Goal: Task Accomplishment & Management: Use online tool/utility

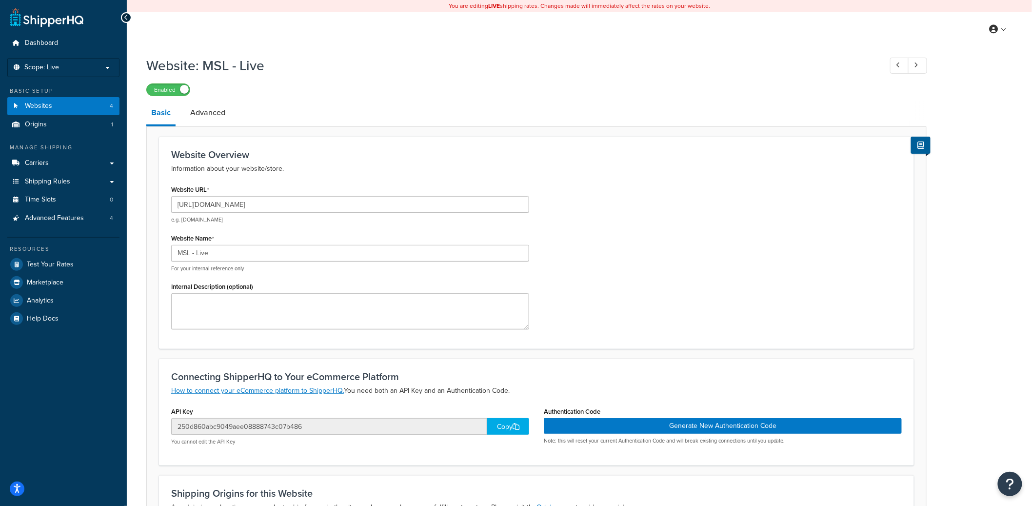
click at [539, 4] on div "You are editing LIVE shipping rates. Changes made will immediately affect the r…" at bounding box center [580, 6] width 906 height 12
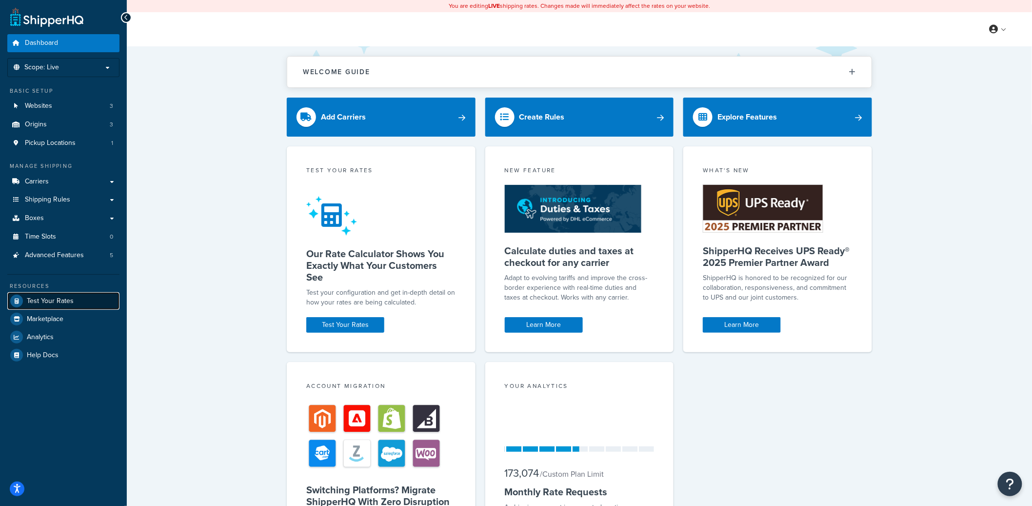
click at [81, 300] on link "Test Your Rates" at bounding box center [63, 301] width 112 height 18
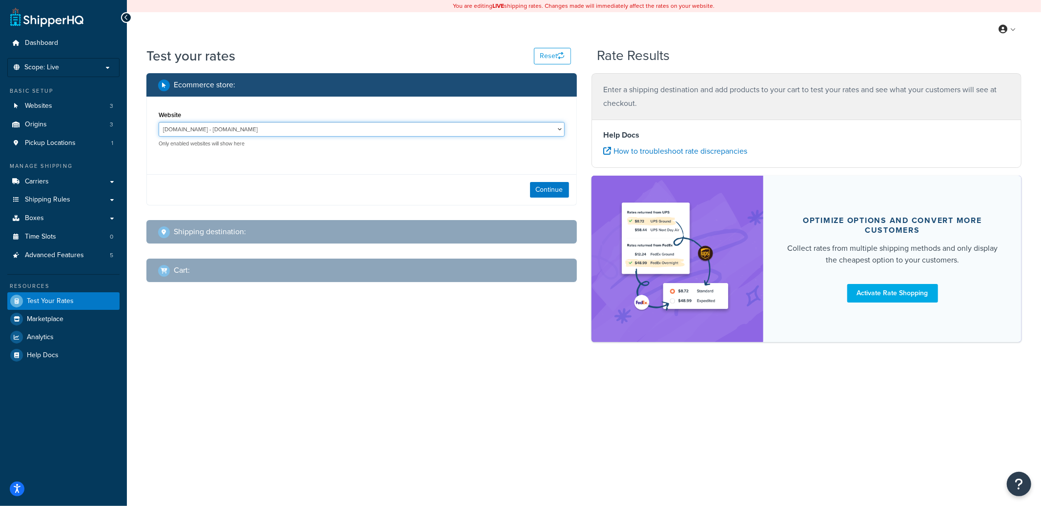
click at [262, 132] on select "jomashop-m2.ddev.site - jomashop-m2.ddev.site Live Jomashop - https://www.jomas…" at bounding box center [362, 129] width 406 height 15
select select "c593598c520429d542d6944a9ea1c6d4"
click at [159, 122] on select "jomashop-m2.ddev.site - jomashop-m2.ddev.site Live Jomashop - https://www.jomas…" at bounding box center [362, 129] width 406 height 15
click at [545, 192] on button "Continue" at bounding box center [549, 190] width 39 height 16
select select "TX"
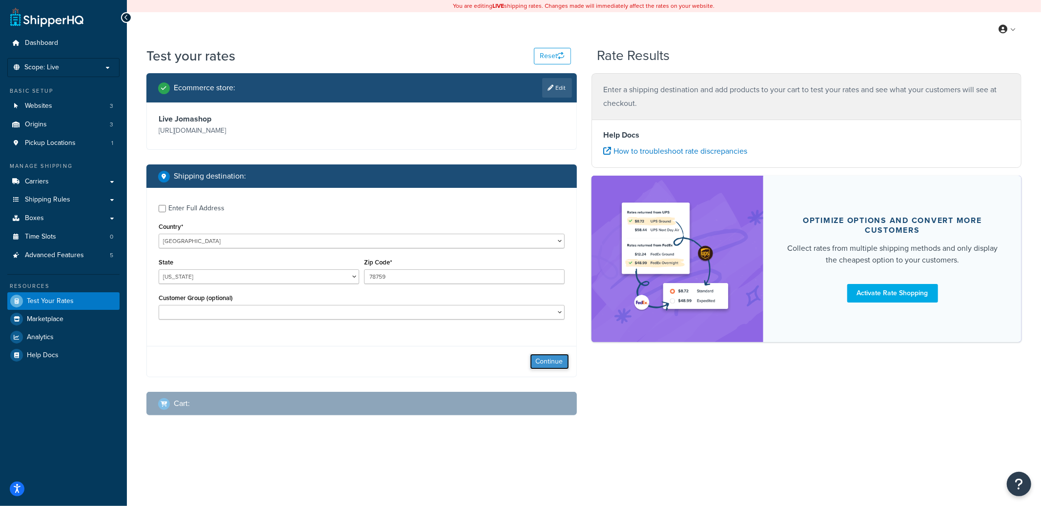
click at [557, 364] on button "Continue" at bounding box center [549, 362] width 39 height 16
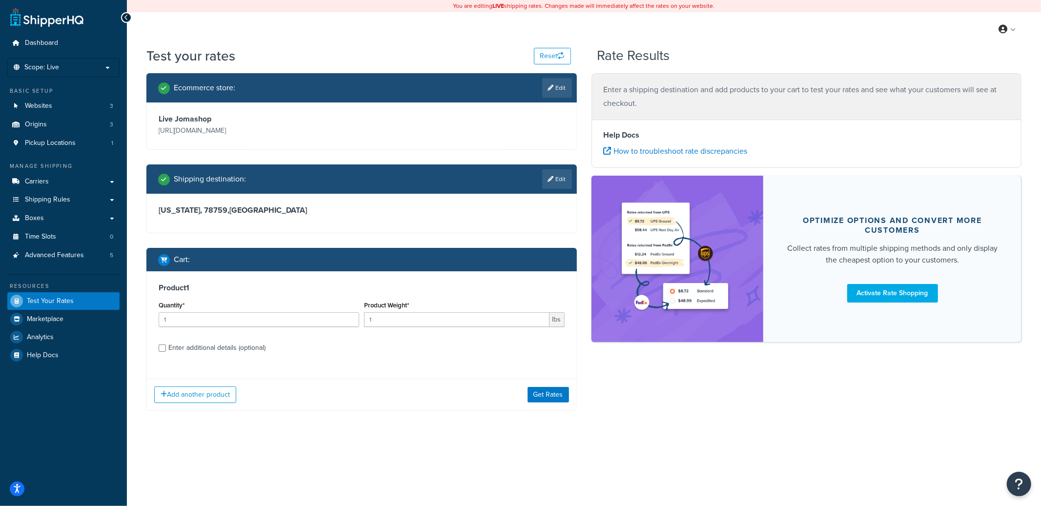
click at [580, 400] on div "Ecommerce store : Edit Live Jomashop https://www.jomashop.com Shipping destinat…" at bounding box center [361, 249] width 445 height 352
click at [564, 400] on button "Get Rates" at bounding box center [547, 395] width 41 height 16
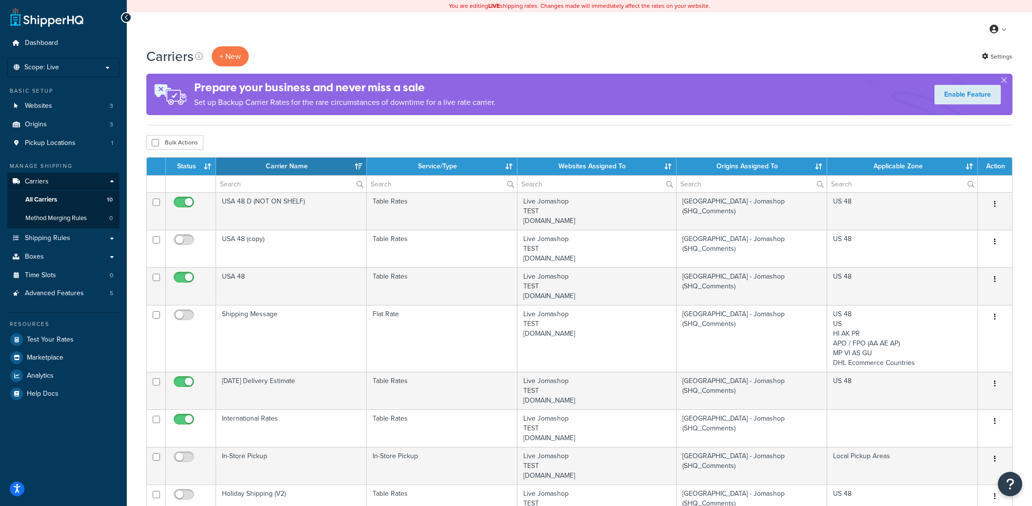
select select "15"
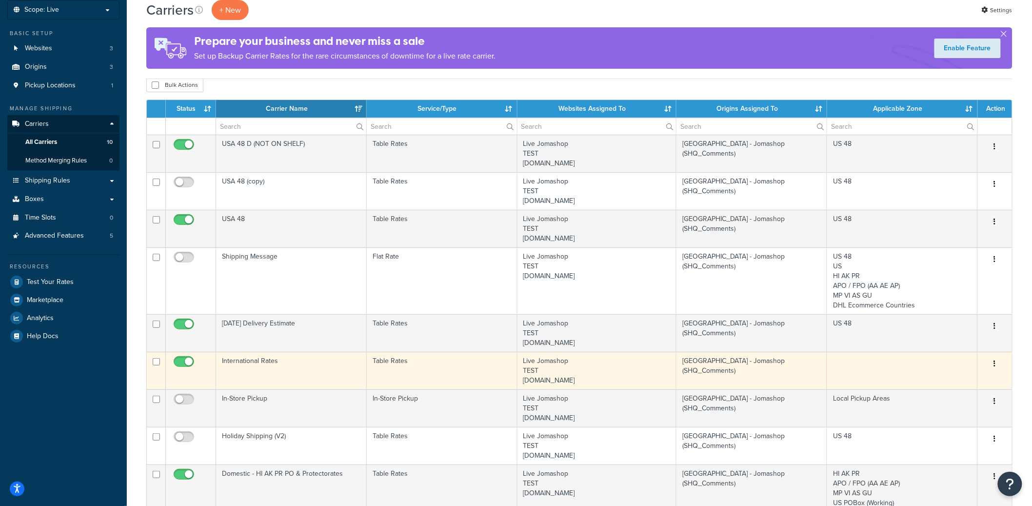
scroll to position [145, 0]
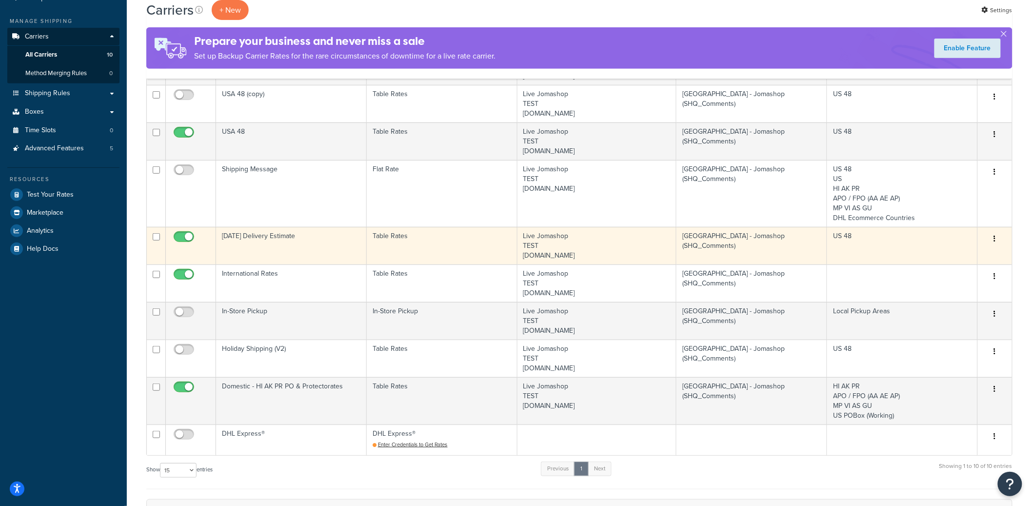
click at [299, 237] on td "Saturday Delivery Estimate" at bounding box center [291, 246] width 151 height 38
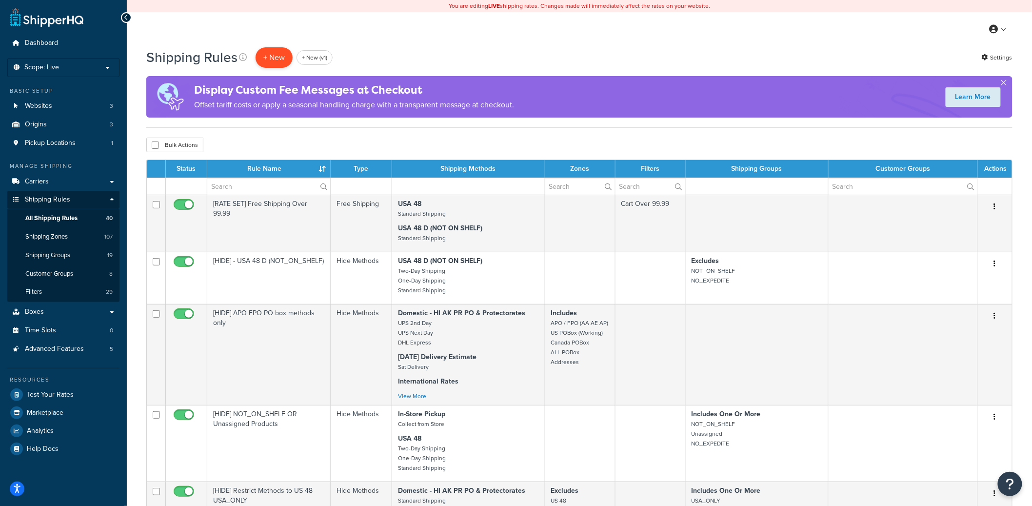
click at [263, 65] on p "+ New" at bounding box center [274, 57] width 37 height 20
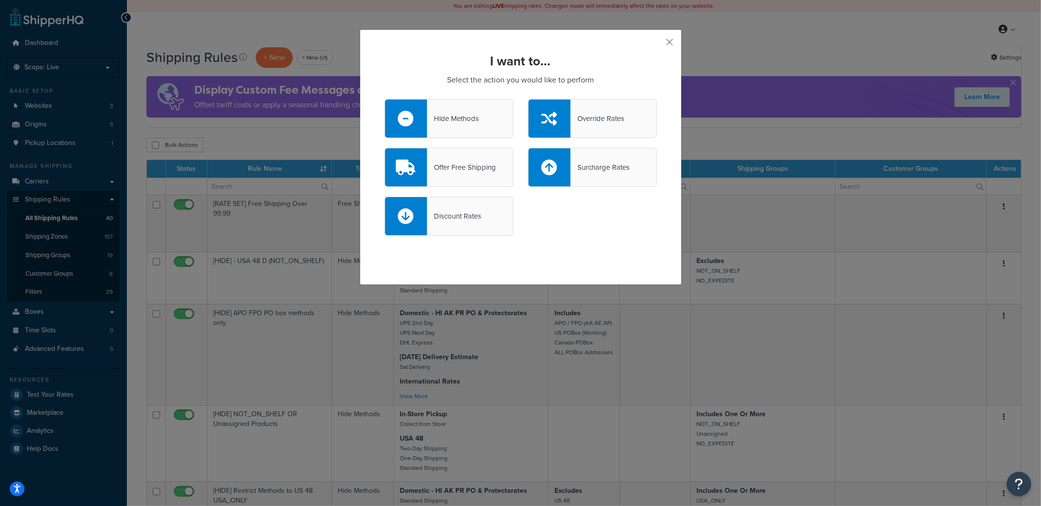
click at [484, 131] on div "Hide Methods" at bounding box center [448, 118] width 129 height 39
click at [0, 0] on input "Hide Methods" at bounding box center [0, 0] width 0 height 0
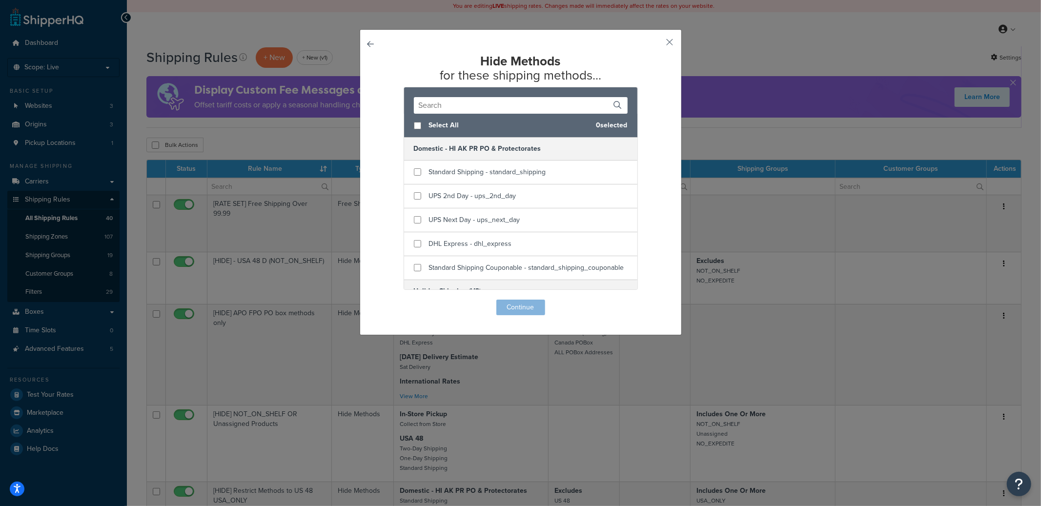
click at [490, 106] on input "text" at bounding box center [521, 105] width 214 height 17
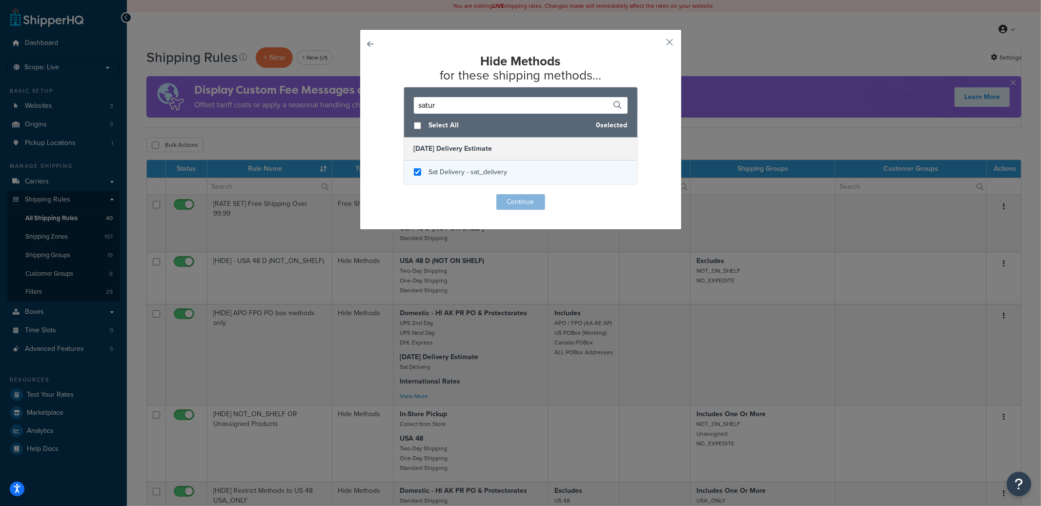
type input "satur"
checkbox input "true"
click at [484, 178] on div "Sat Delivery - sat_delivery" at bounding box center [468, 172] width 79 height 14
click at [501, 197] on button "Continue" at bounding box center [520, 202] width 49 height 16
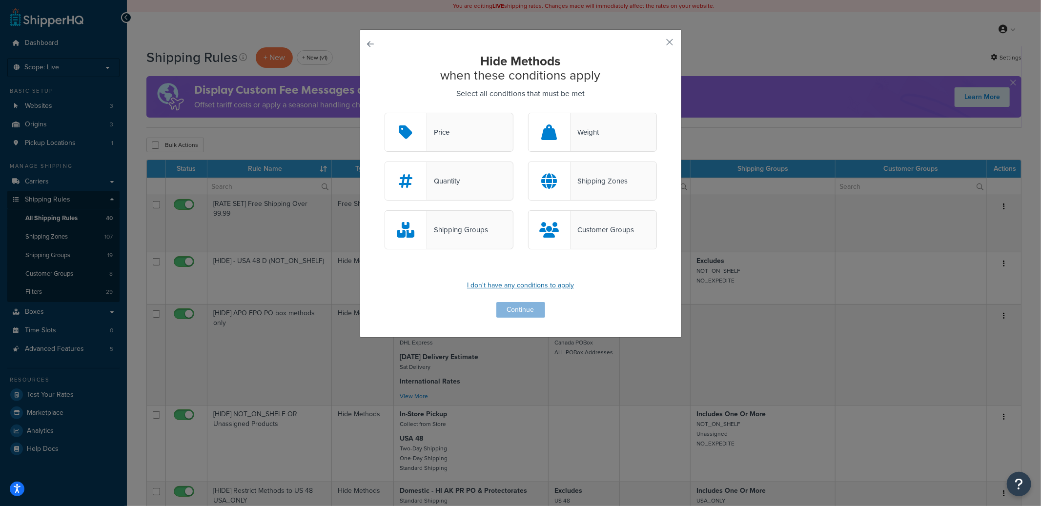
click at [534, 282] on p "I don't have any conditions to apply" at bounding box center [520, 286] width 272 height 14
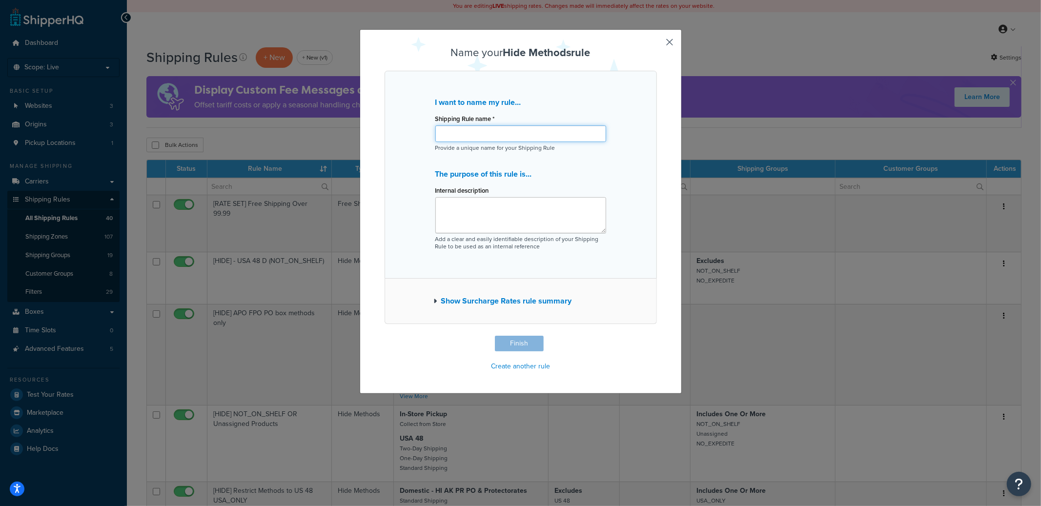
click at [492, 137] on input "Shipping Rule name *" at bounding box center [520, 133] width 171 height 17
type input "Test - Return Only Saturday Deliv when ordered on Friday"
click at [514, 340] on button "Finish" at bounding box center [519, 344] width 49 height 16
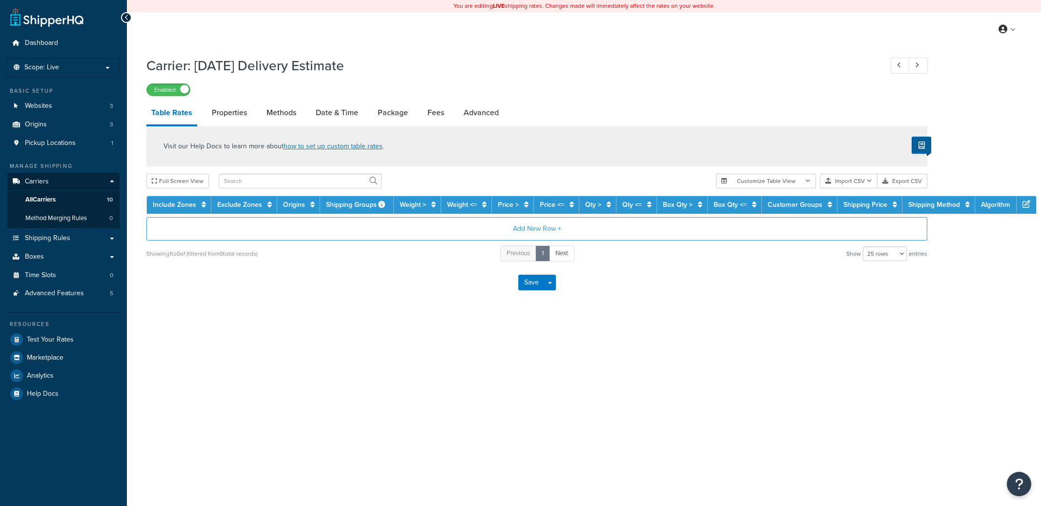
select select "25"
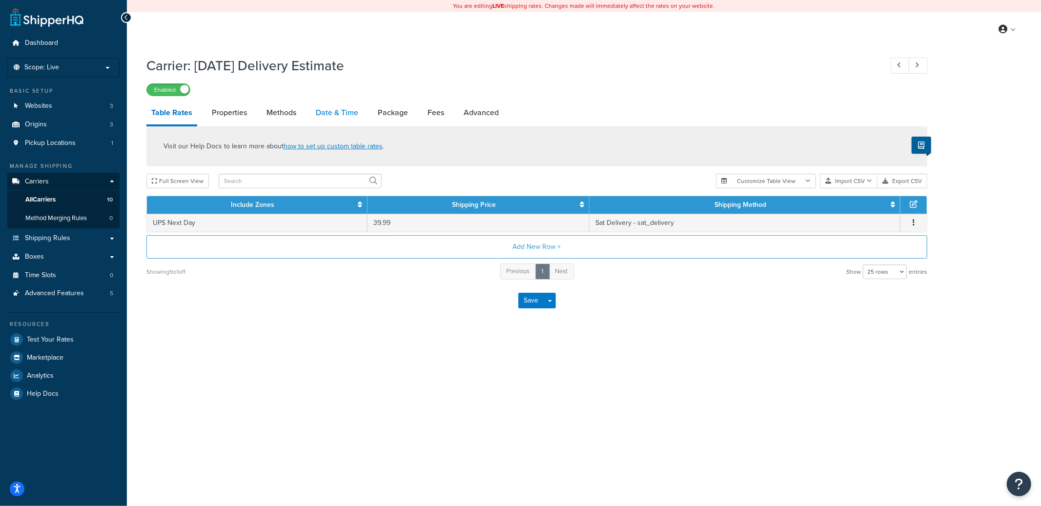
click at [331, 112] on link "Date & Time" at bounding box center [337, 112] width 52 height 23
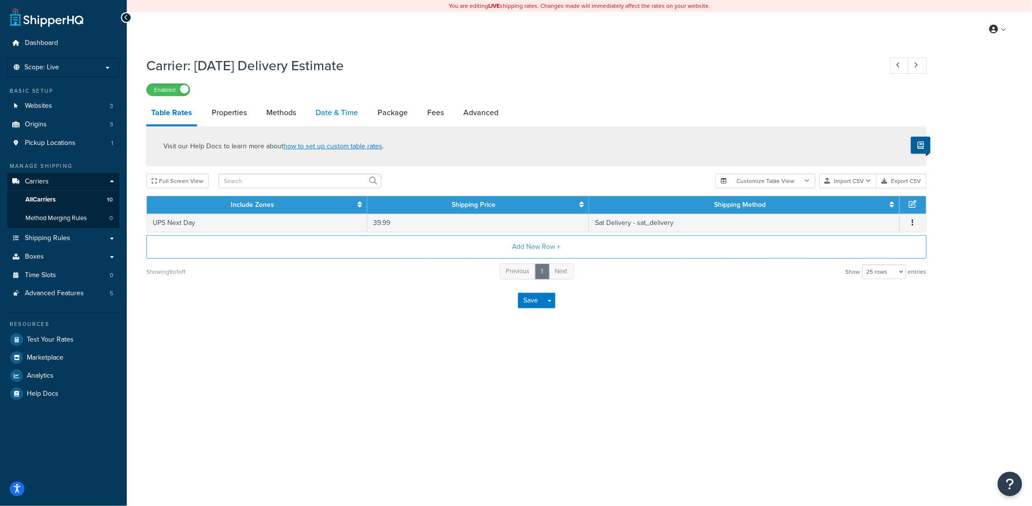
select select "yMMMEd"
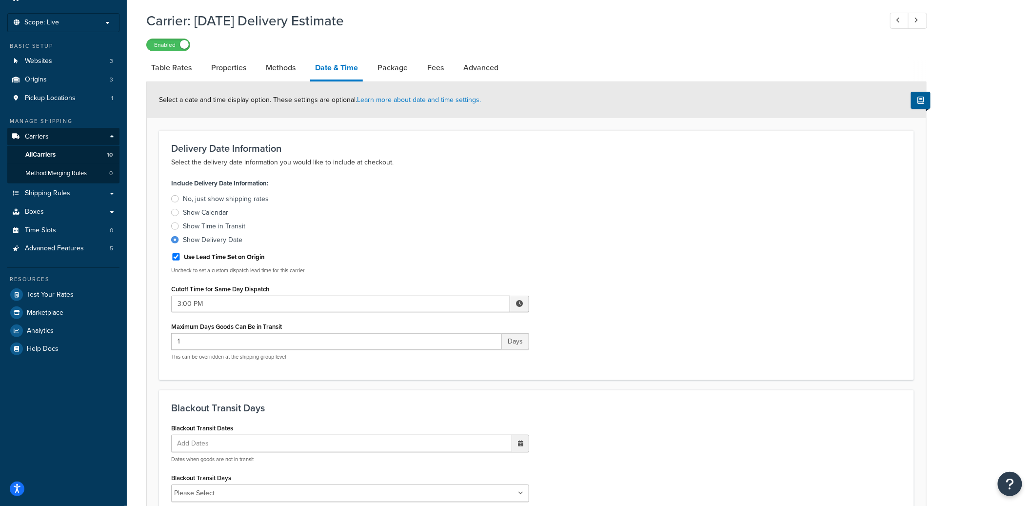
scroll to position [330, 0]
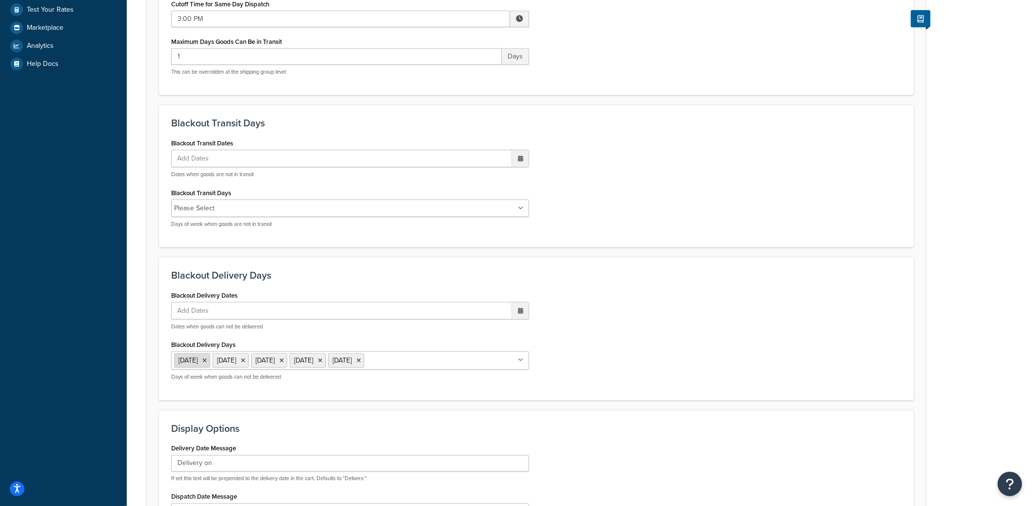
click at [207, 362] on icon at bounding box center [204, 361] width 4 height 6
click at [207, 361] on icon at bounding box center [204, 361] width 4 height 6
click at [202, 360] on icon at bounding box center [204, 361] width 4 height 6
click at [206, 361] on icon at bounding box center [204, 361] width 4 height 6
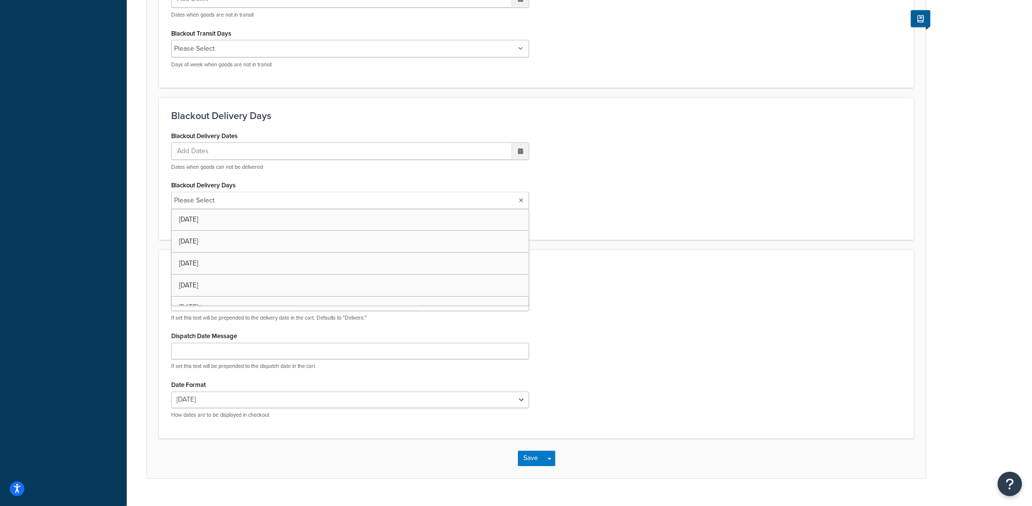
scroll to position [511, 0]
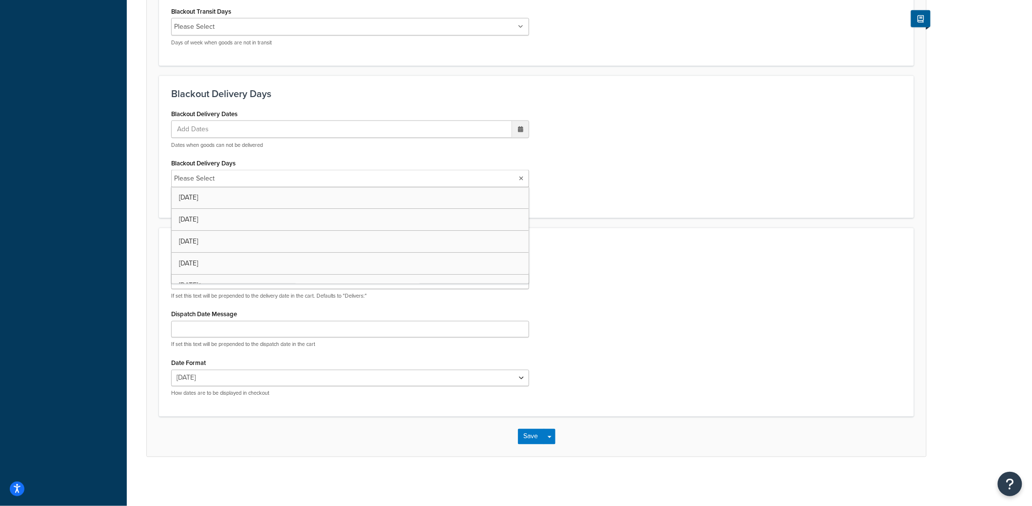
click at [644, 243] on h3 "Display Options" at bounding box center [536, 246] width 731 height 11
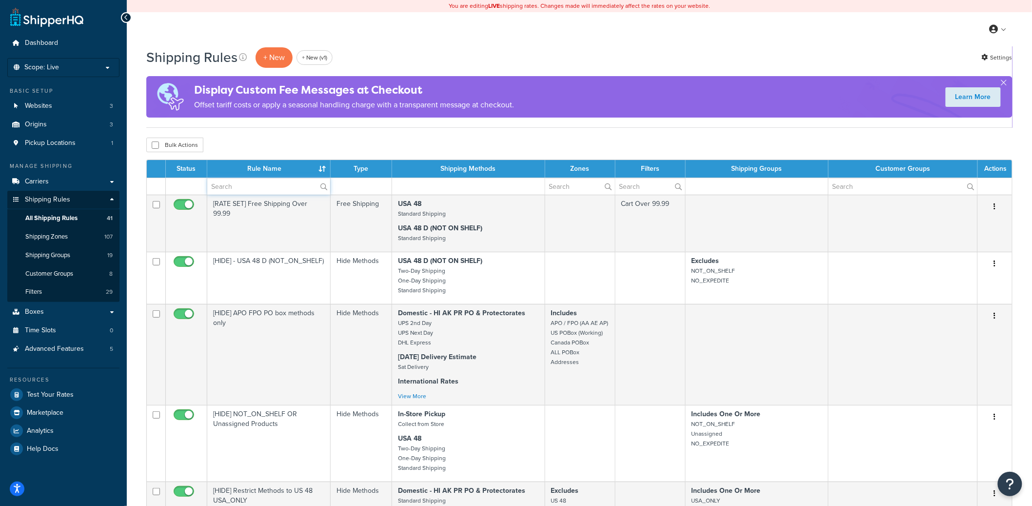
click at [259, 183] on input "text" at bounding box center [268, 186] width 123 height 17
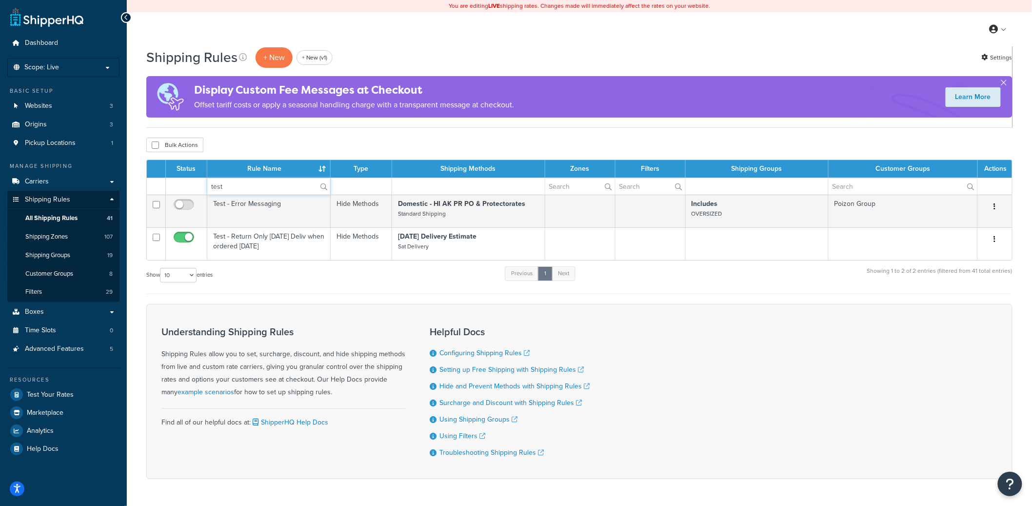
type input "test"
click at [239, 262] on div "Status Rule Name Type Shipping Methods Zones Filters Shipping Groups Customer G…" at bounding box center [579, 227] width 866 height 135
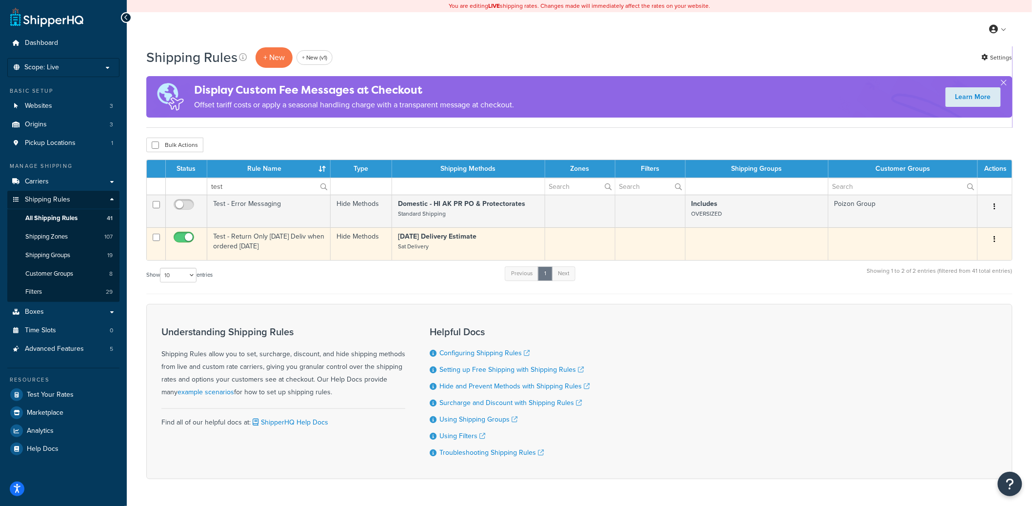
click at [241, 253] on td "Test - Return Only Saturday Deliv when ordered on Friday" at bounding box center [268, 243] width 123 height 33
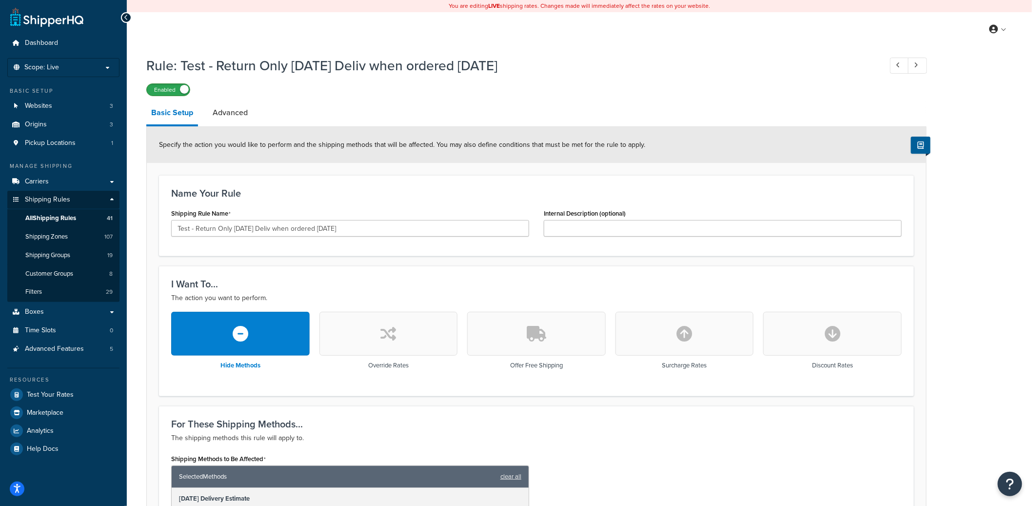
click at [179, 94] on label "Enabled" at bounding box center [168, 90] width 43 height 12
click at [231, 119] on link "Advanced" at bounding box center [230, 112] width 45 height 23
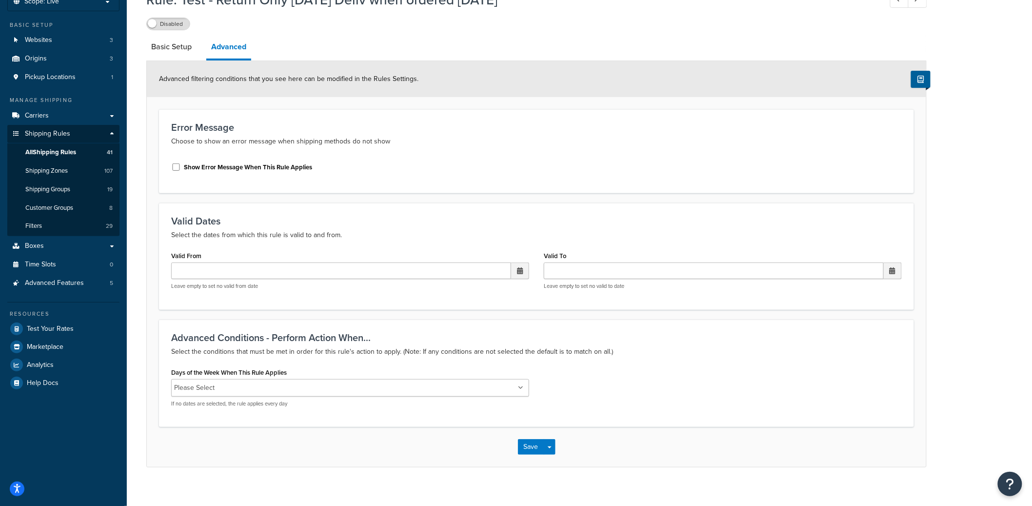
scroll to position [76, 0]
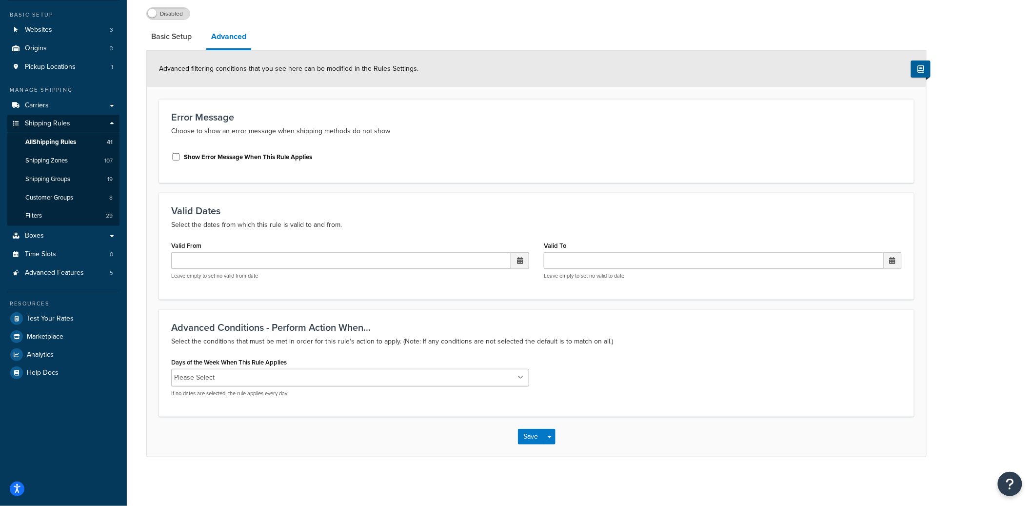
click at [318, 376] on ul "Please Select" at bounding box center [350, 378] width 358 height 18
click at [737, 405] on div "Days of the Week When This Rule Applies Monday Tuesday Wednesday Thursday Frida…" at bounding box center [536, 380] width 745 height 50
click at [546, 445] on button "Save Dropdown" at bounding box center [550, 438] width 12 height 16
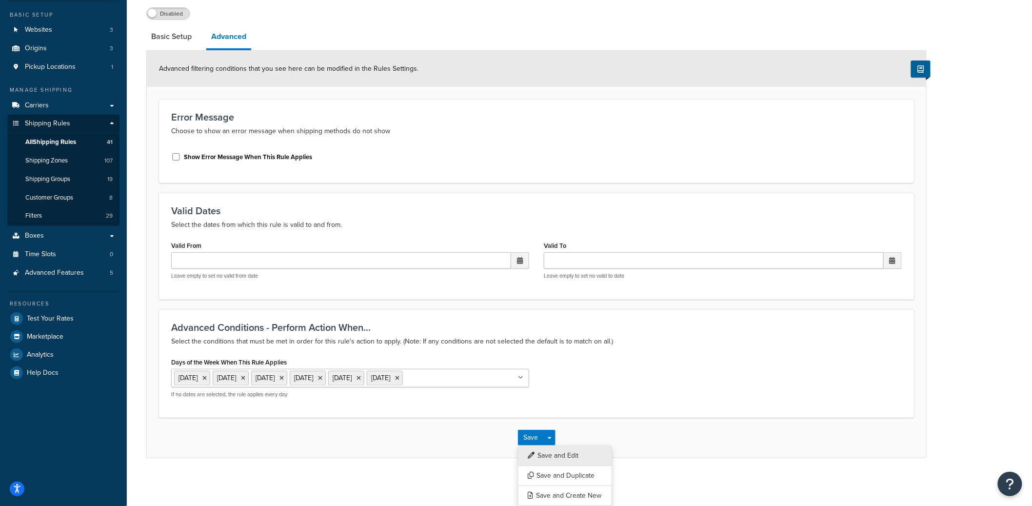
click at [548, 466] on button "Save and Edit" at bounding box center [565, 455] width 94 height 20
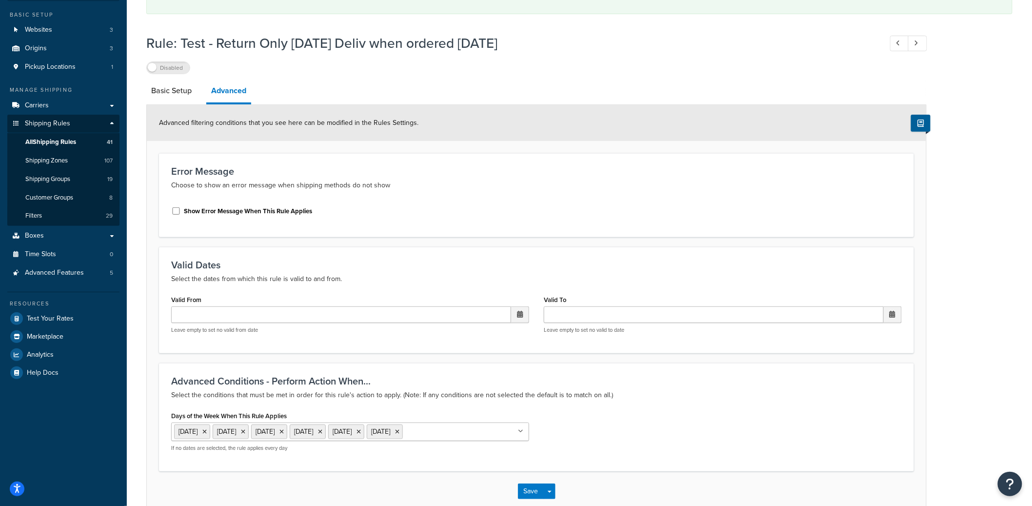
scroll to position [0, 0]
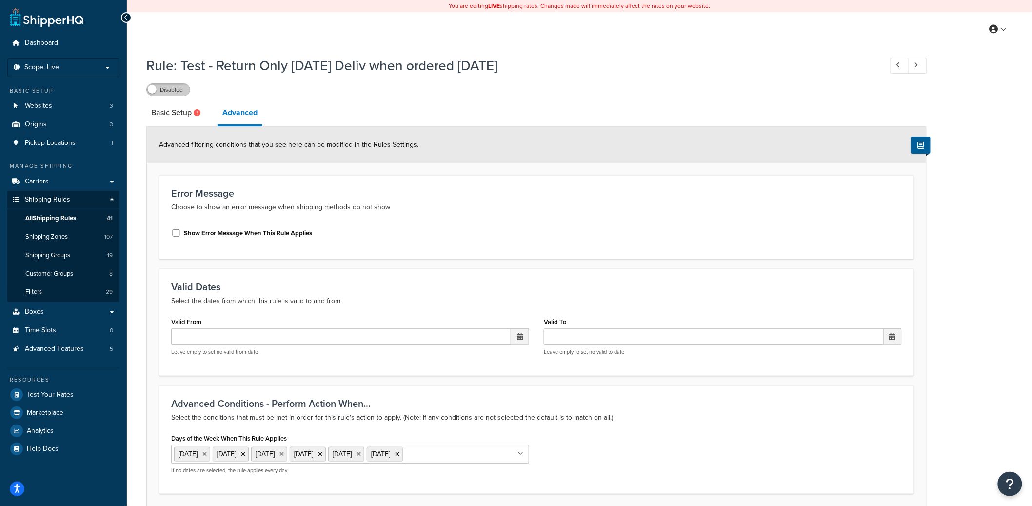
click at [186, 91] on label "Disabled" at bounding box center [168, 90] width 43 height 12
click at [177, 90] on label "Enabled" at bounding box center [168, 90] width 43 height 12
click at [87, 215] on link "All Shipping Rules 41" at bounding box center [63, 218] width 112 height 18
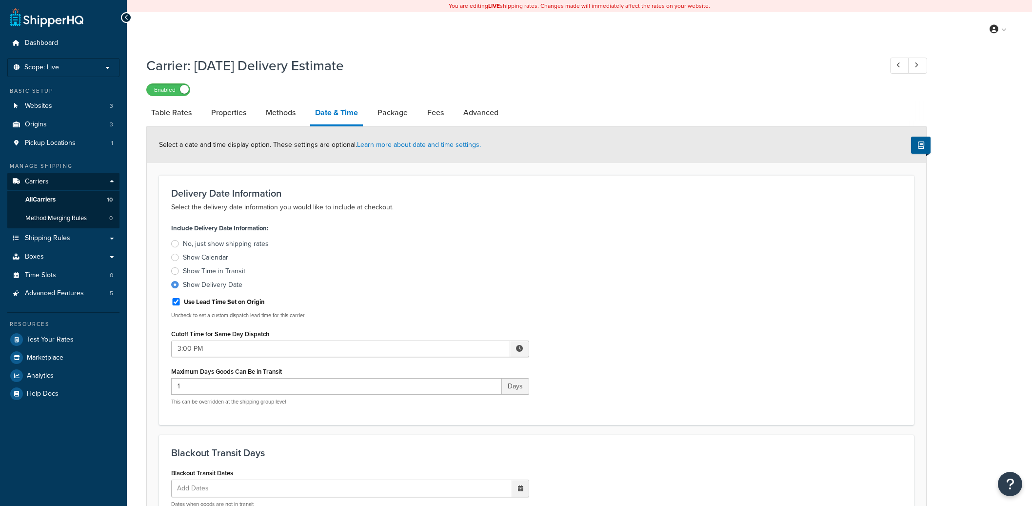
select select "yMMMEd"
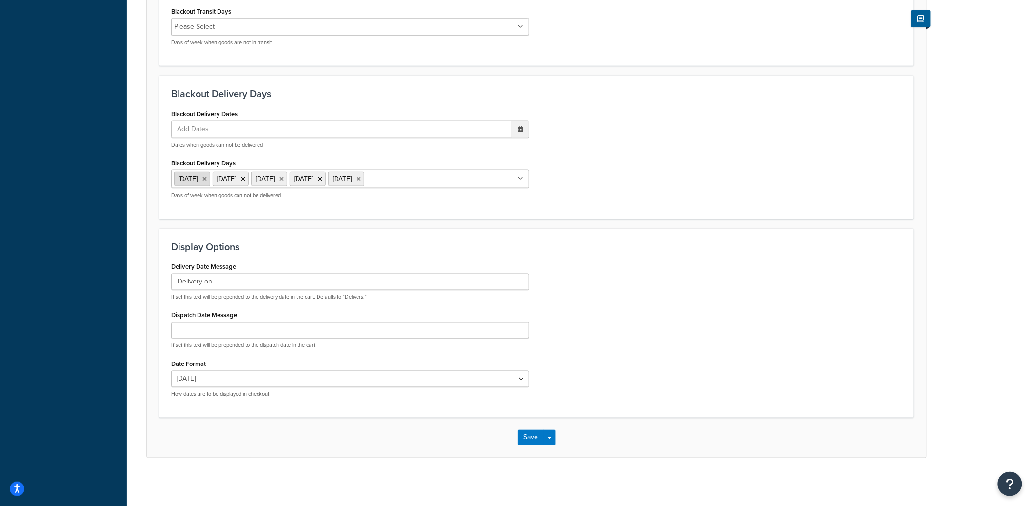
click at [207, 178] on icon at bounding box center [204, 179] width 4 height 6
click at [205, 177] on icon at bounding box center [204, 179] width 4 height 6
click at [206, 177] on icon at bounding box center [204, 179] width 4 height 6
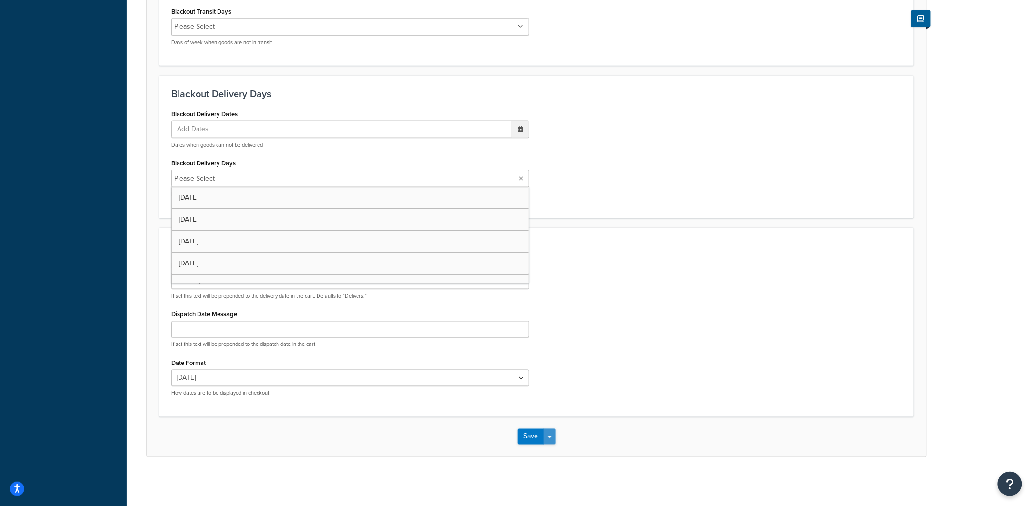
click at [547, 439] on button "Save Dropdown" at bounding box center [550, 437] width 12 height 16
click at [554, 447] on button "Save and Edit" at bounding box center [553, 454] width 71 height 20
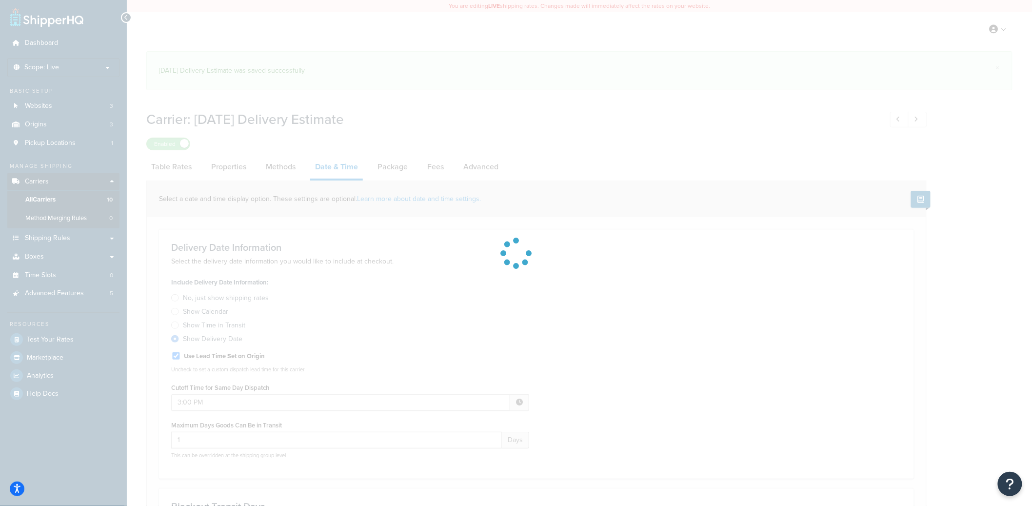
select select "yMMMEd"
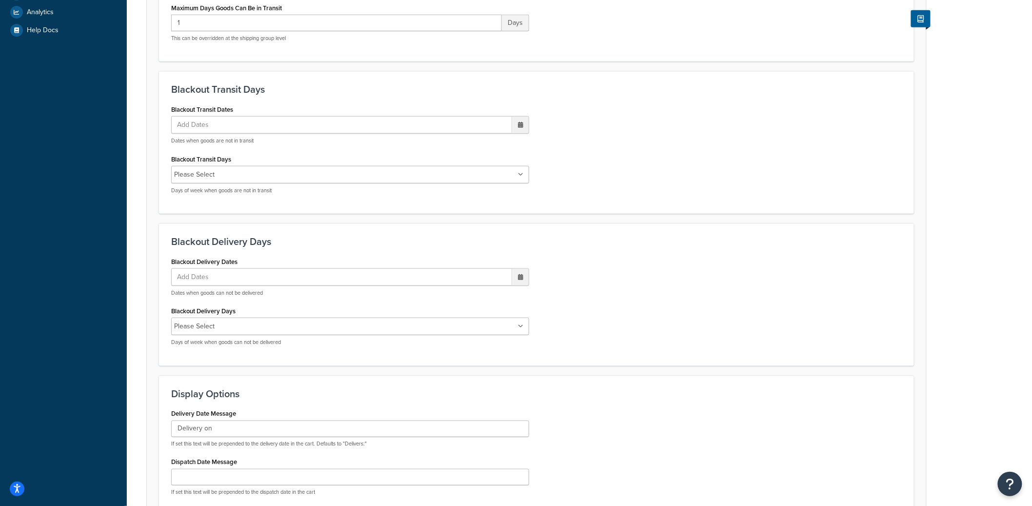
scroll to position [381, 0]
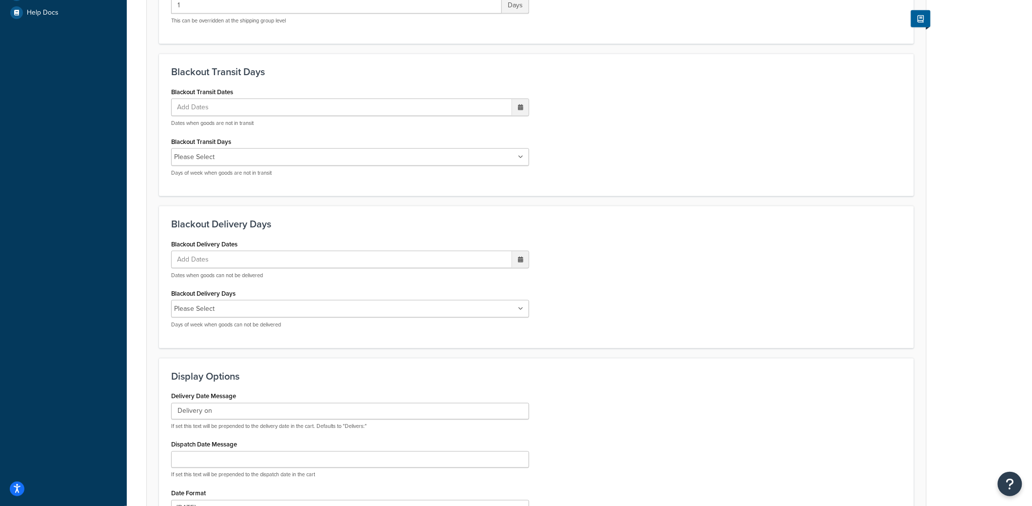
click at [292, 261] on ul "Add Dates" at bounding box center [350, 260] width 358 height 18
click at [253, 259] on ul "Add Dates" at bounding box center [350, 260] width 358 height 18
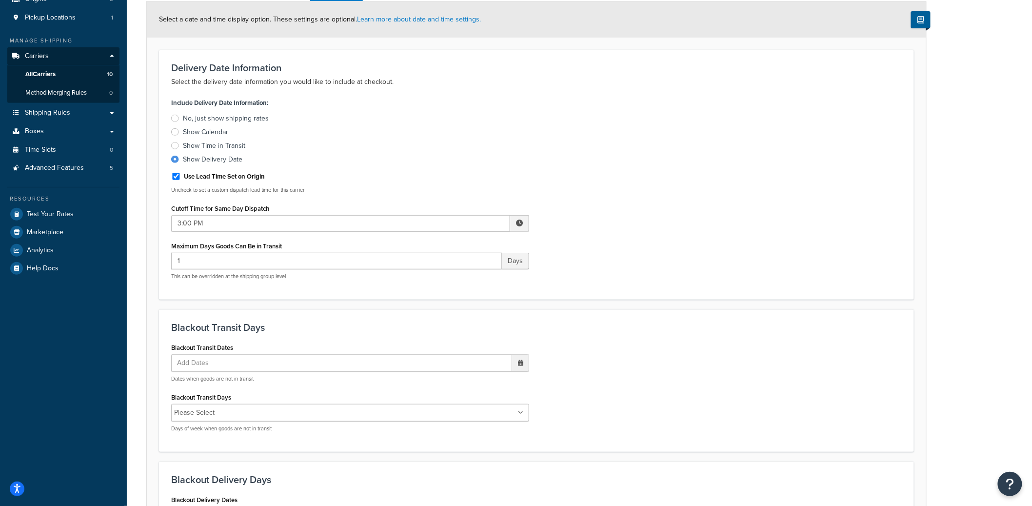
scroll to position [251, 0]
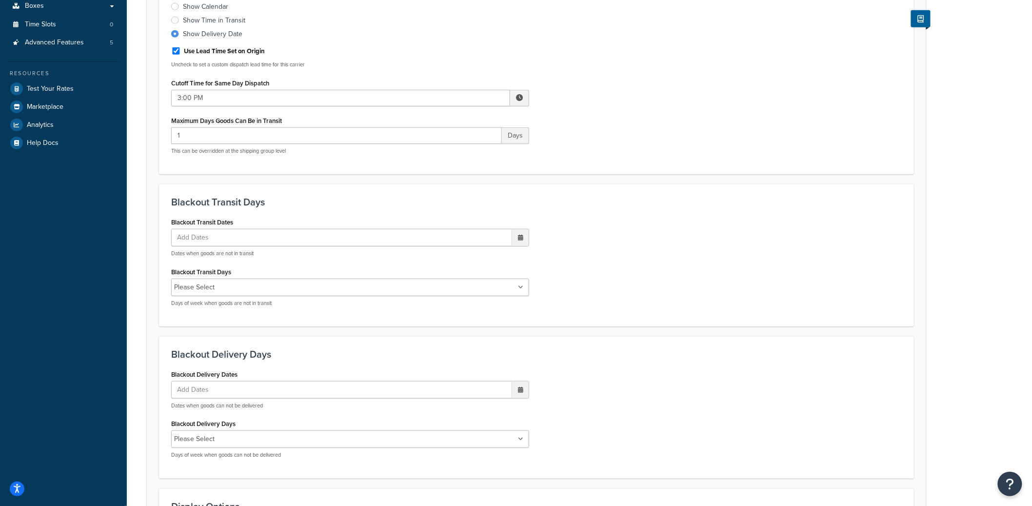
click at [248, 286] on input "Blackout Transit Days" at bounding box center [261, 287] width 86 height 11
click at [683, 366] on div "Blackout Delivery Days Blackout Delivery Dates Add Dates ‹ October 2025 › Su Mo…" at bounding box center [536, 408] width 755 height 142
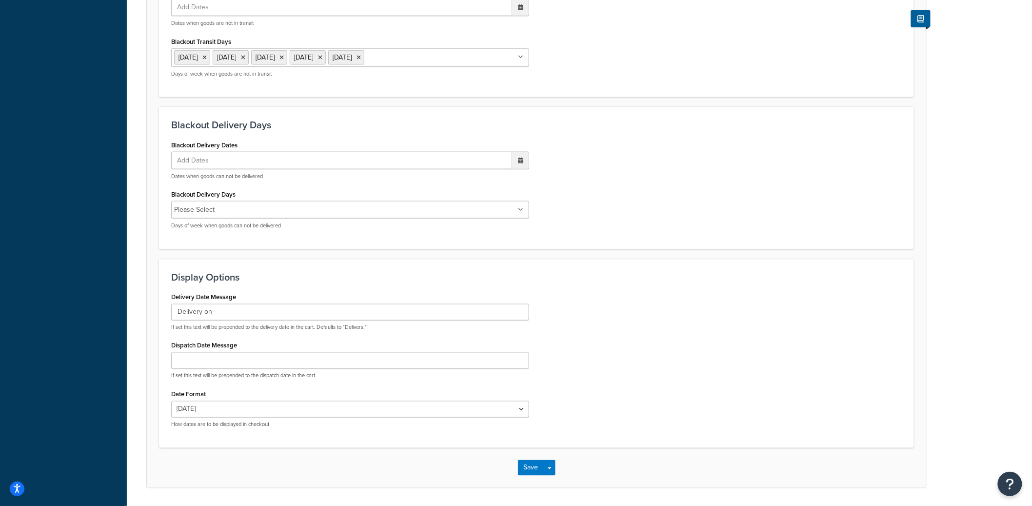
scroll to position [513, 0]
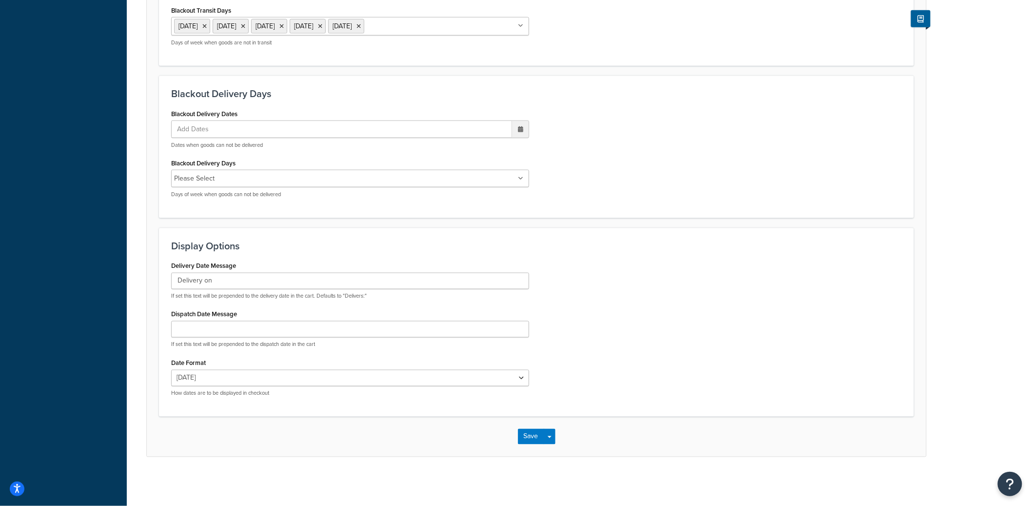
click at [556, 436] on div "Save Save Dropdown Save and Edit" at bounding box center [537, 437] width 780 height 40
click at [553, 438] on button "Save Dropdown" at bounding box center [550, 437] width 12 height 16
click at [556, 450] on button "Save and Edit" at bounding box center [553, 454] width 71 height 20
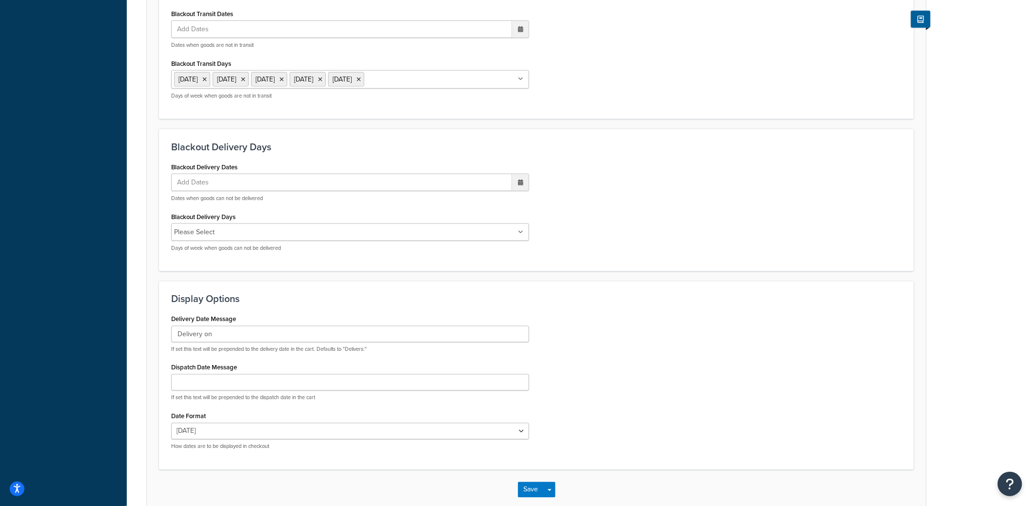
scroll to position [0, 0]
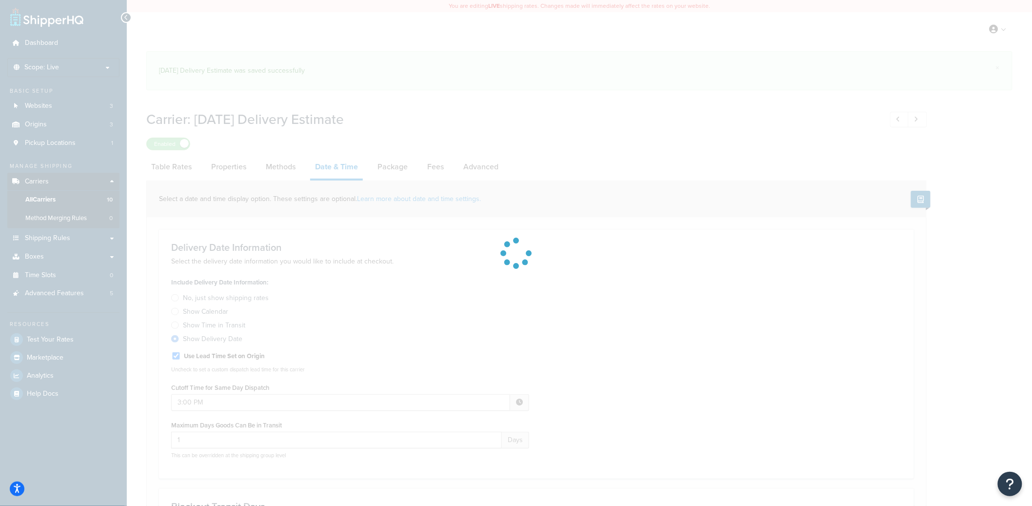
select select "yMMMEd"
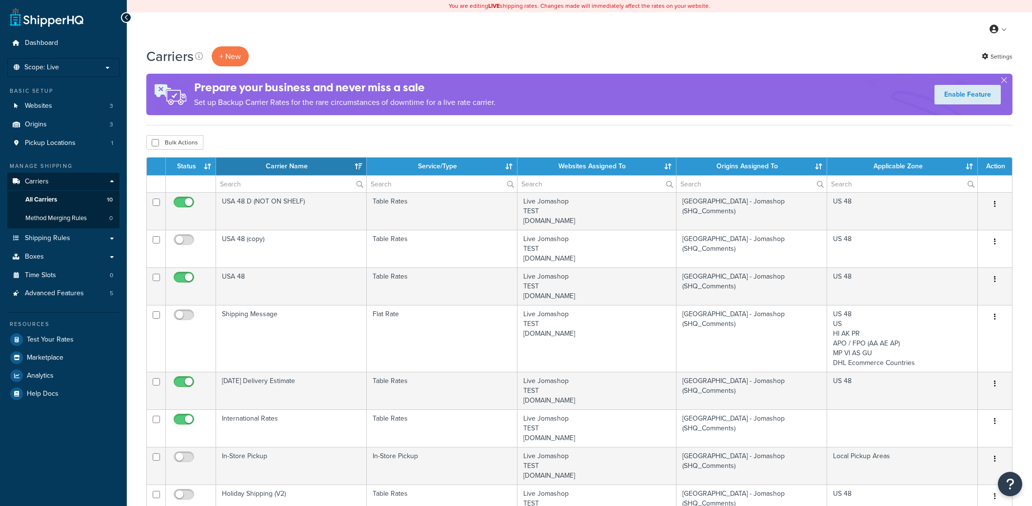
select select "15"
click at [998, 58] on link "Settings" at bounding box center [997, 57] width 31 height 14
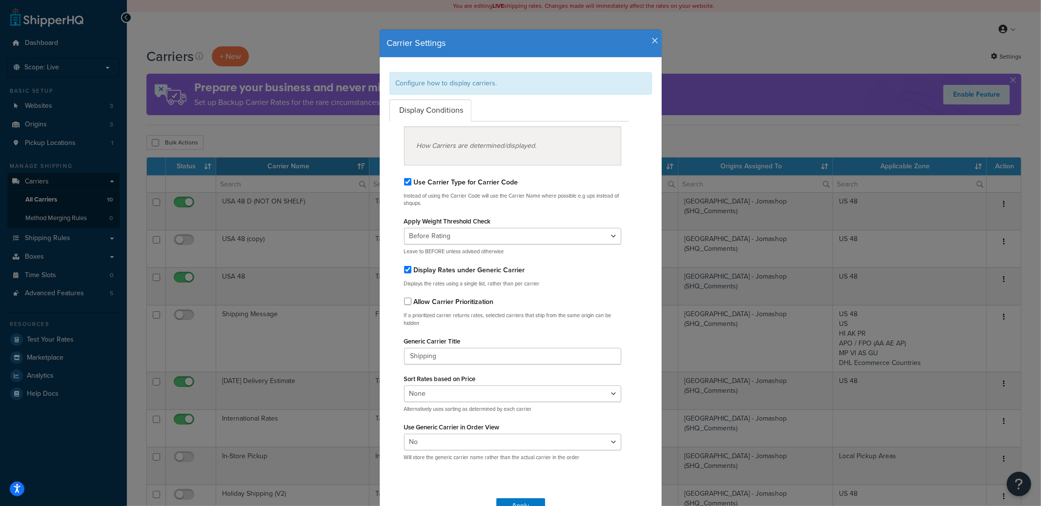
click at [416, 271] on label "Display Rates under Generic Carrier" at bounding box center [469, 270] width 111 height 10
click at [411, 271] on input "Display Rates under Generic Carrier" at bounding box center [407, 269] width 7 height 7
checkbox input "false"
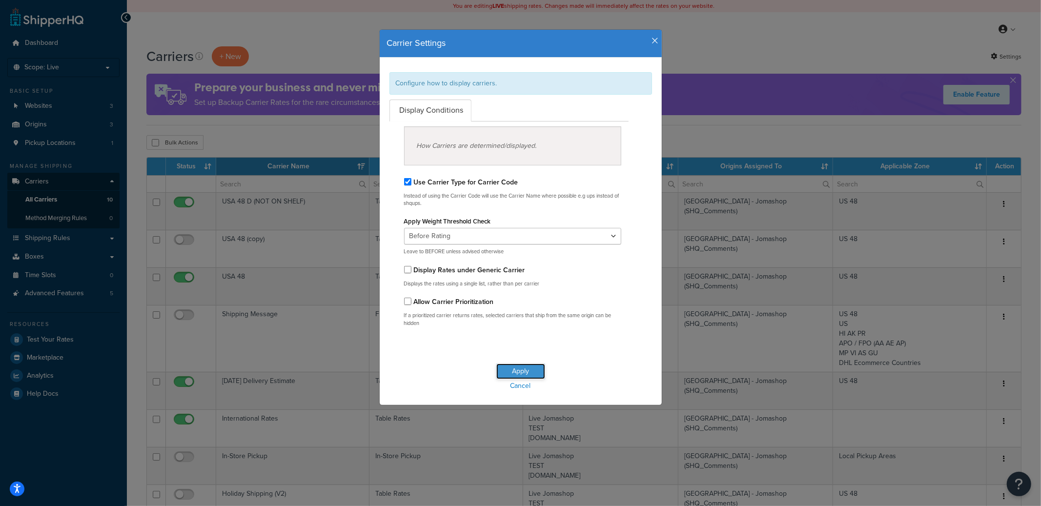
click at [523, 369] on button "Apply" at bounding box center [520, 371] width 49 height 16
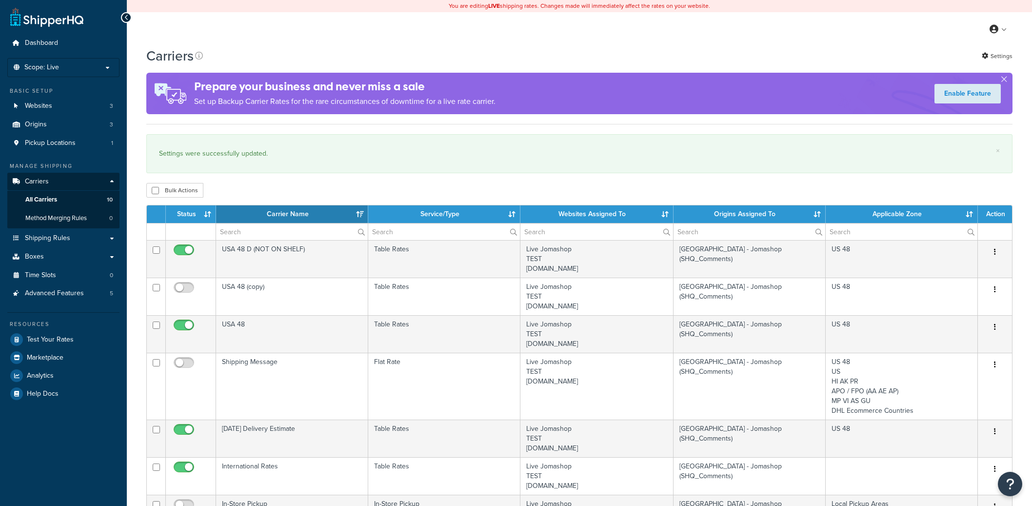
select select "15"
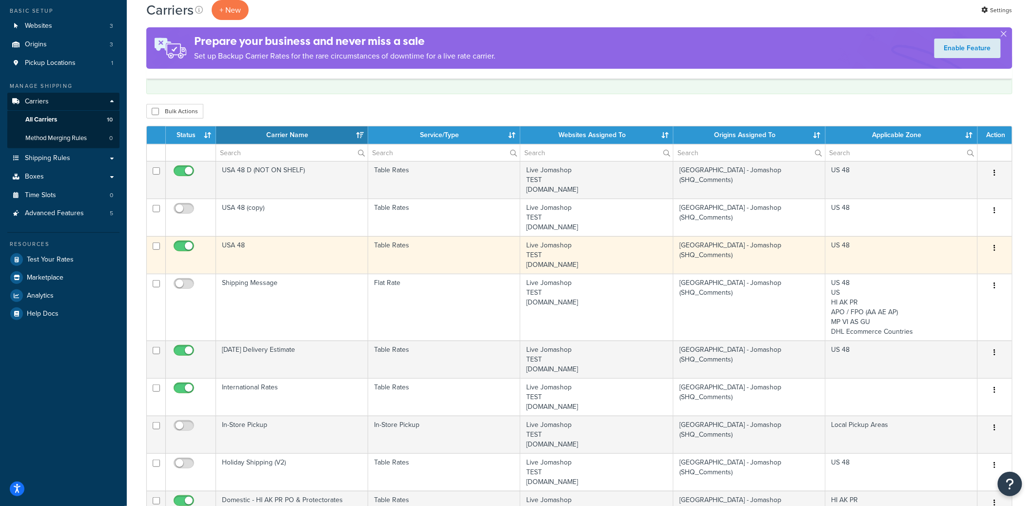
scroll to position [96, 0]
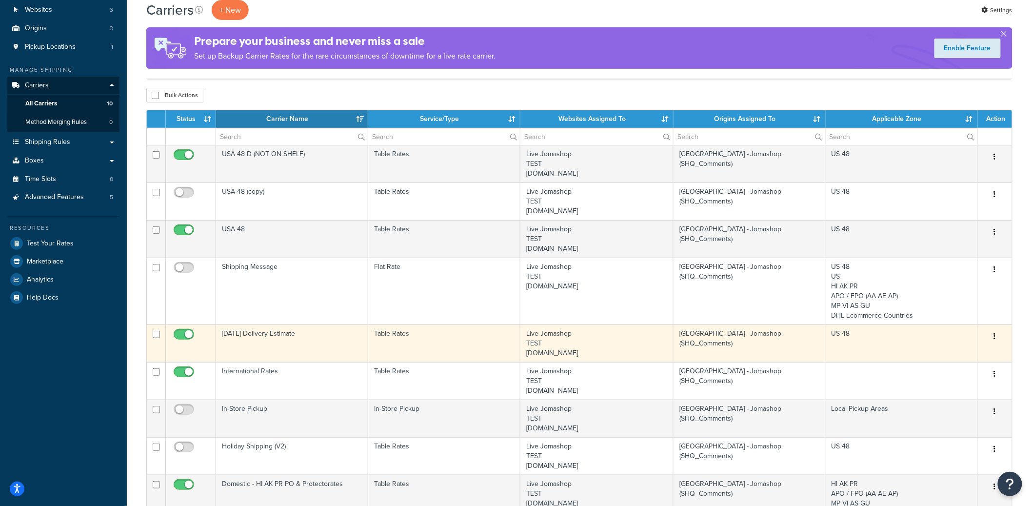
click at [296, 341] on td "Saturday Delivery Estimate" at bounding box center [292, 343] width 152 height 38
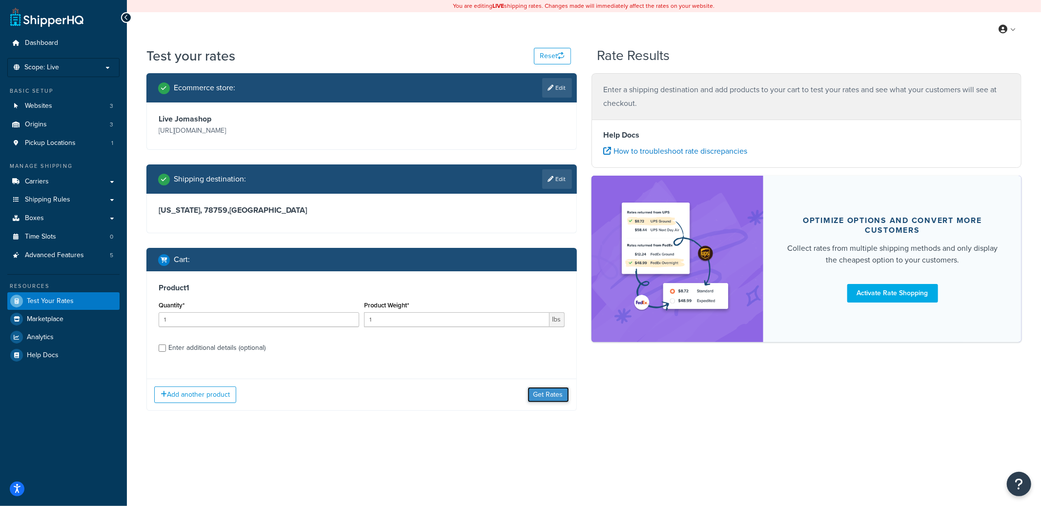
click at [541, 390] on button "Get Rates" at bounding box center [547, 395] width 41 height 16
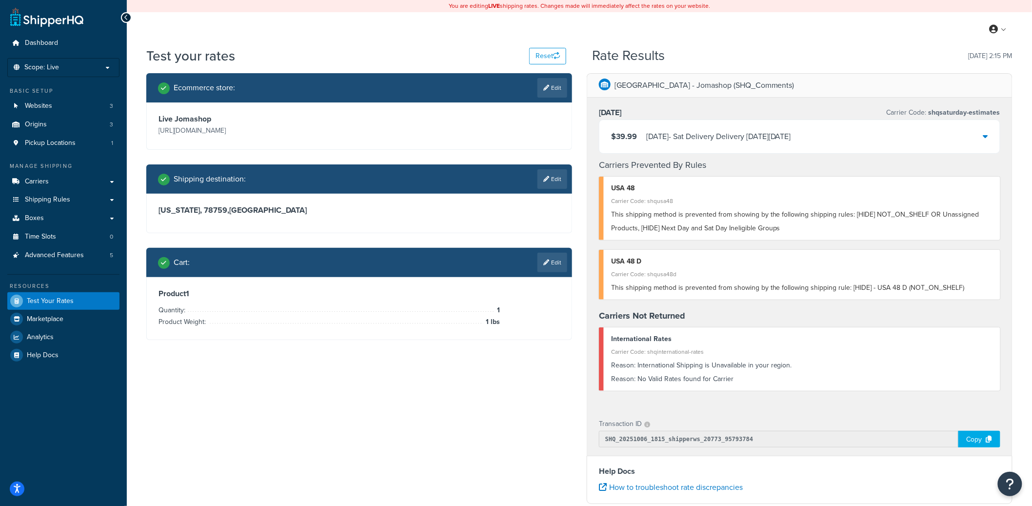
click at [766, 142] on div "[DATE] - Sat Delivery Delivery [DATE][DATE]" at bounding box center [718, 137] width 145 height 14
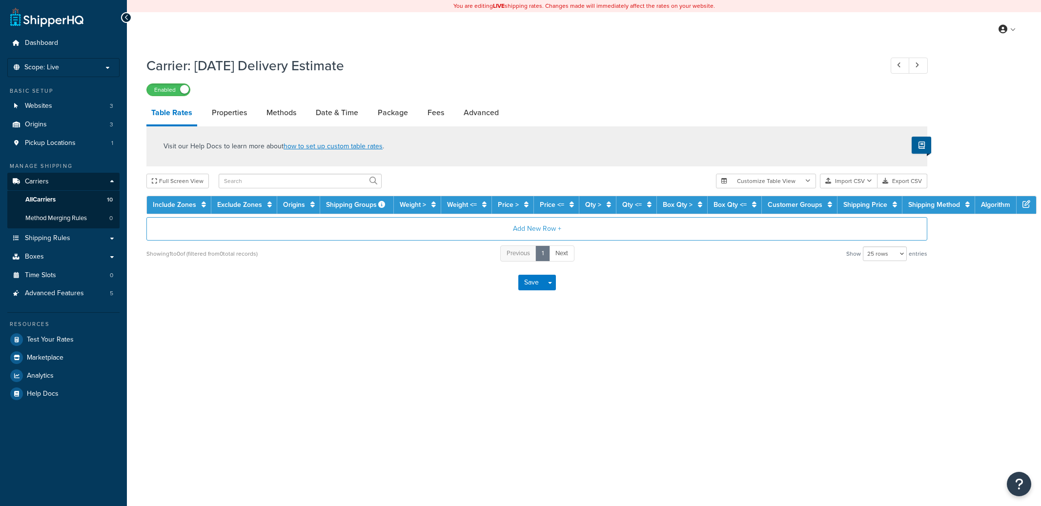
select select "25"
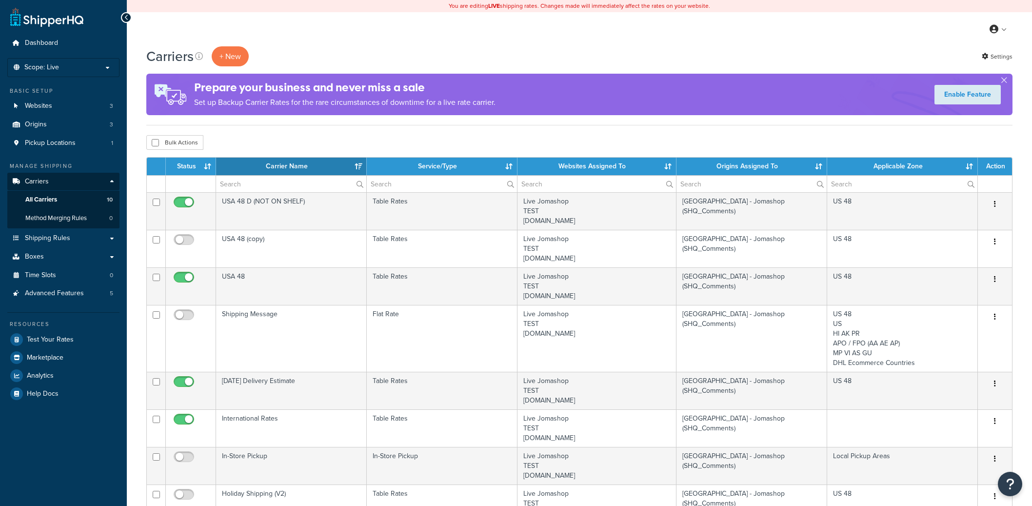
select select "15"
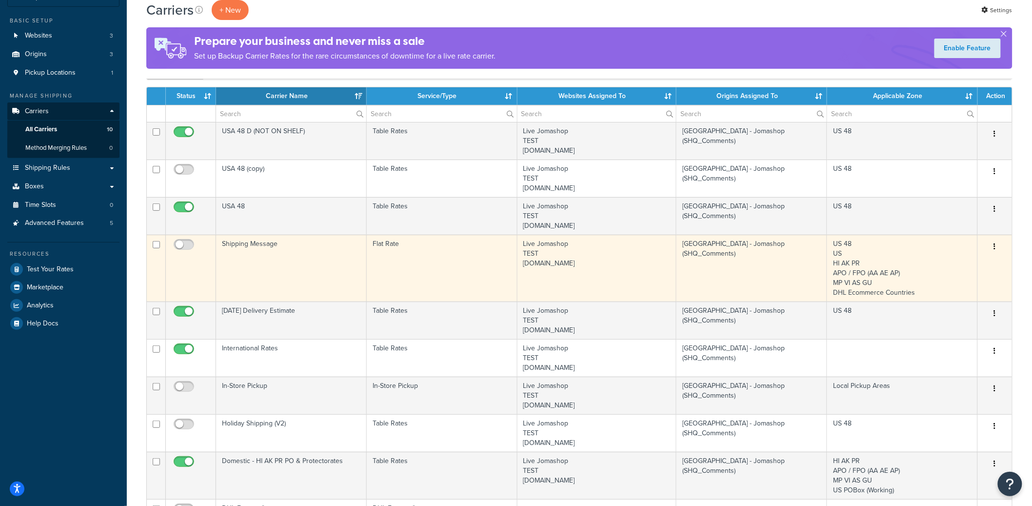
scroll to position [238, 0]
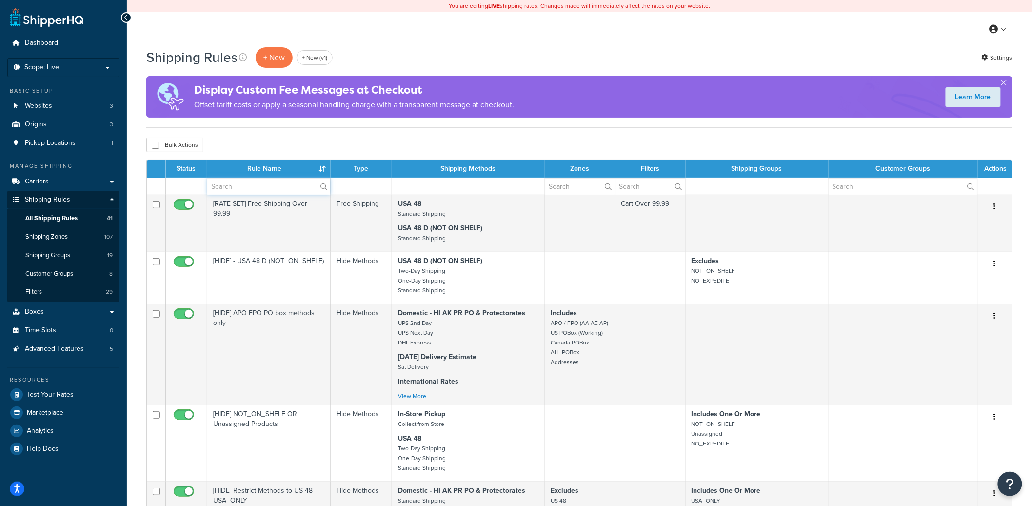
click at [240, 179] on input "text" at bounding box center [268, 186] width 123 height 17
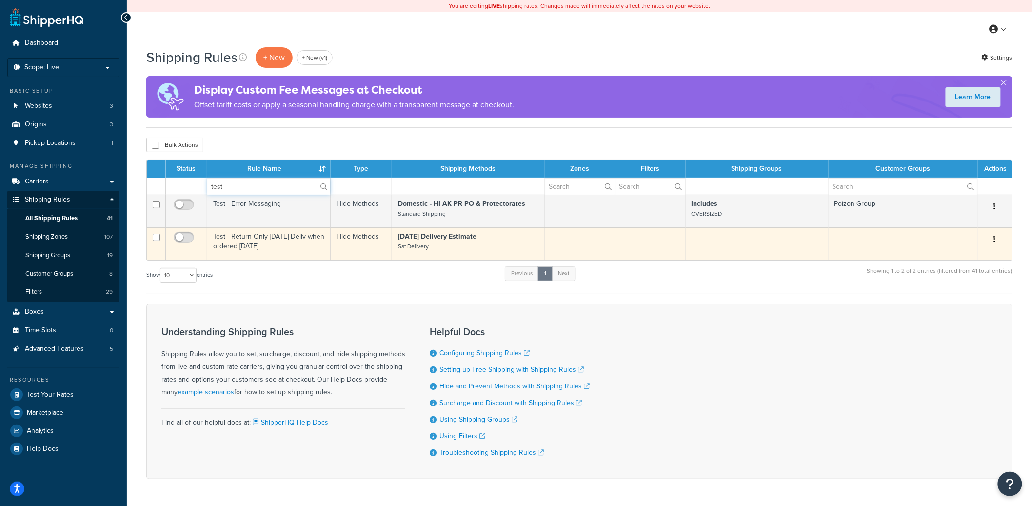
type input "test"
click at [994, 242] on icon "button" at bounding box center [995, 239] width 2 height 7
click at [946, 298] on link "Delete" at bounding box center [963, 298] width 77 height 20
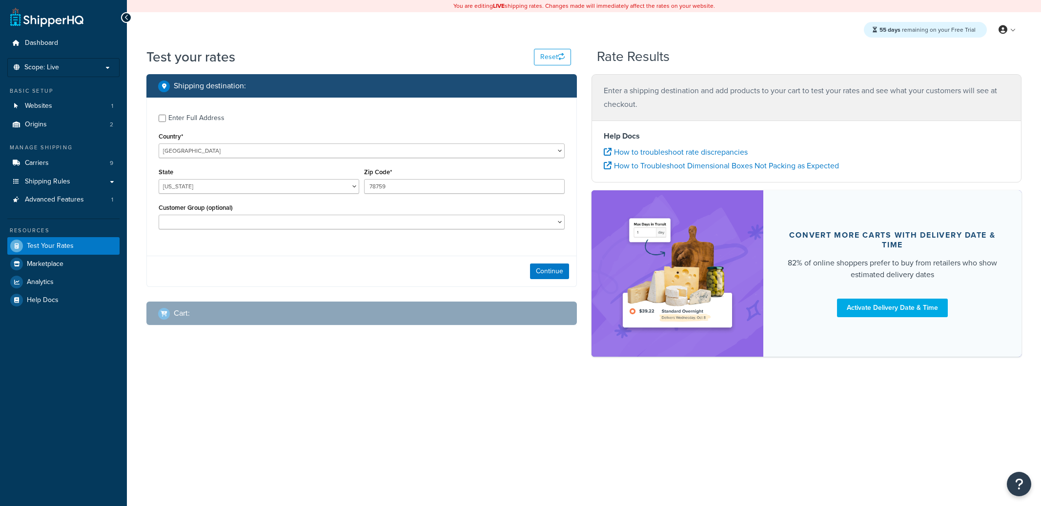
select select "[GEOGRAPHIC_DATA]"
click at [542, 268] on button "Continue" at bounding box center [549, 271] width 39 height 16
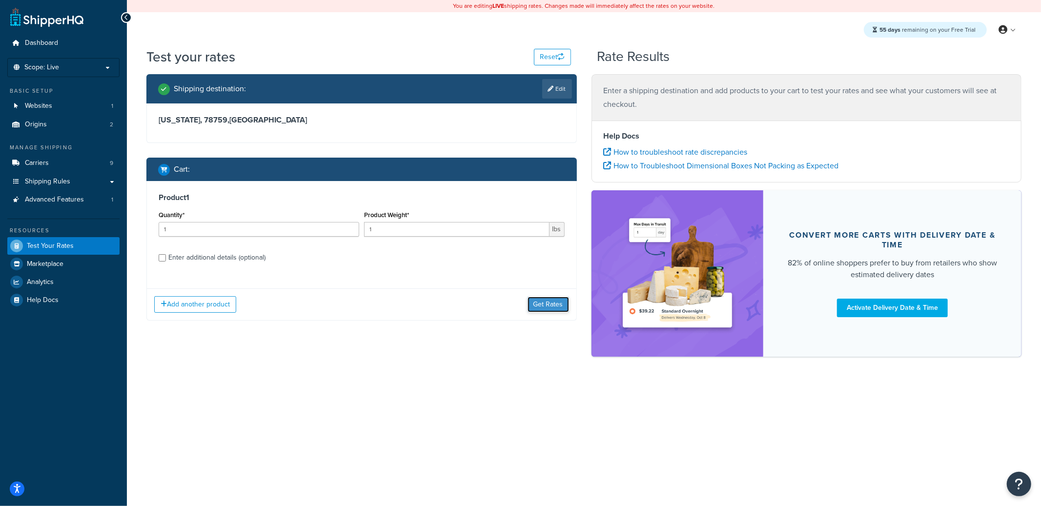
click at [541, 303] on button "Get Rates" at bounding box center [547, 305] width 41 height 16
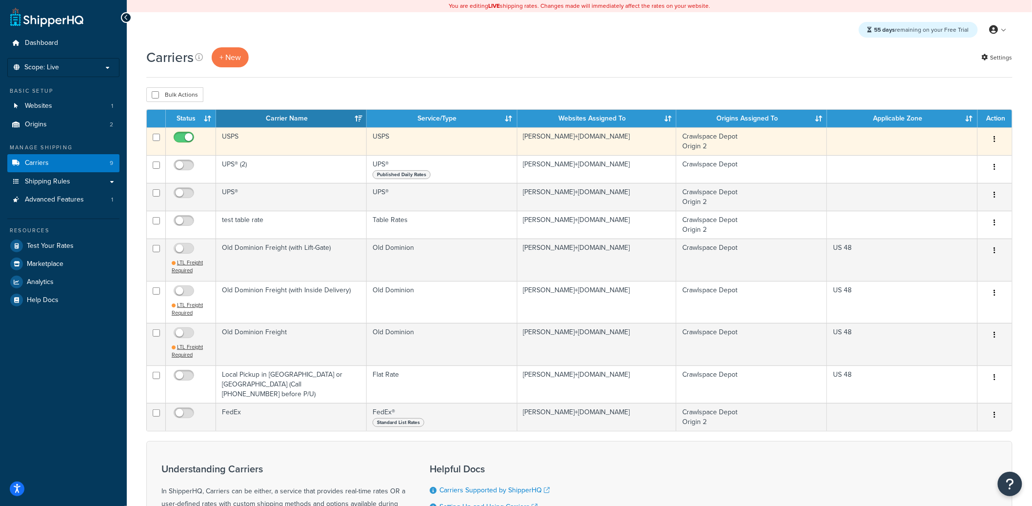
click at [181, 139] on input "checkbox" at bounding box center [185, 140] width 27 height 12
checkbox input "false"
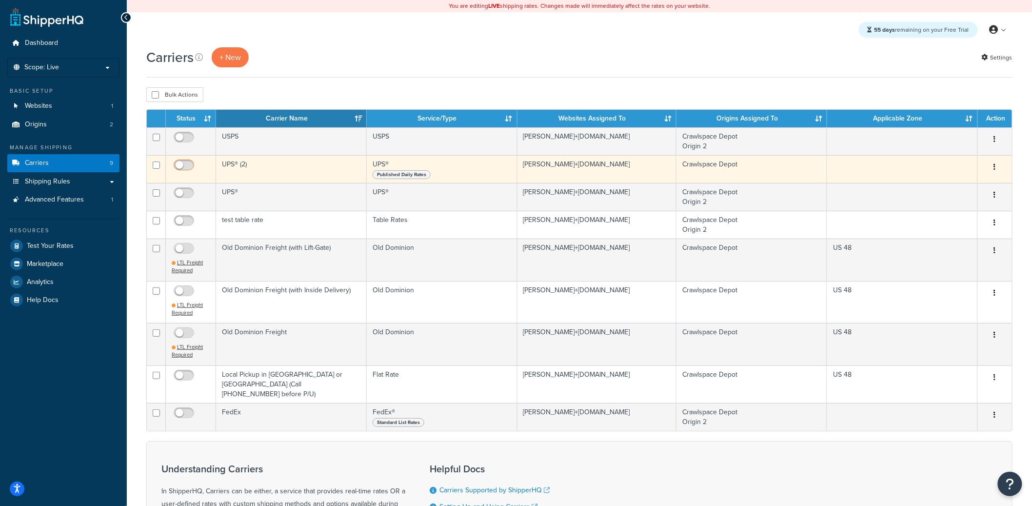
click at [180, 162] on input "checkbox" at bounding box center [185, 167] width 27 height 12
checkbox input "true"
click at [257, 169] on td "UPS® (2)" at bounding box center [291, 169] width 151 height 28
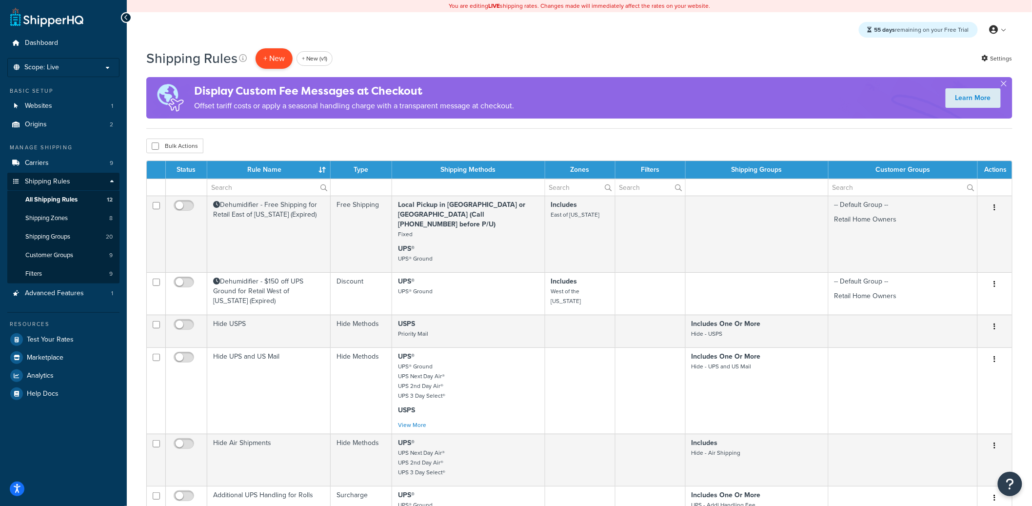
click at [277, 60] on p "+ New" at bounding box center [274, 58] width 37 height 20
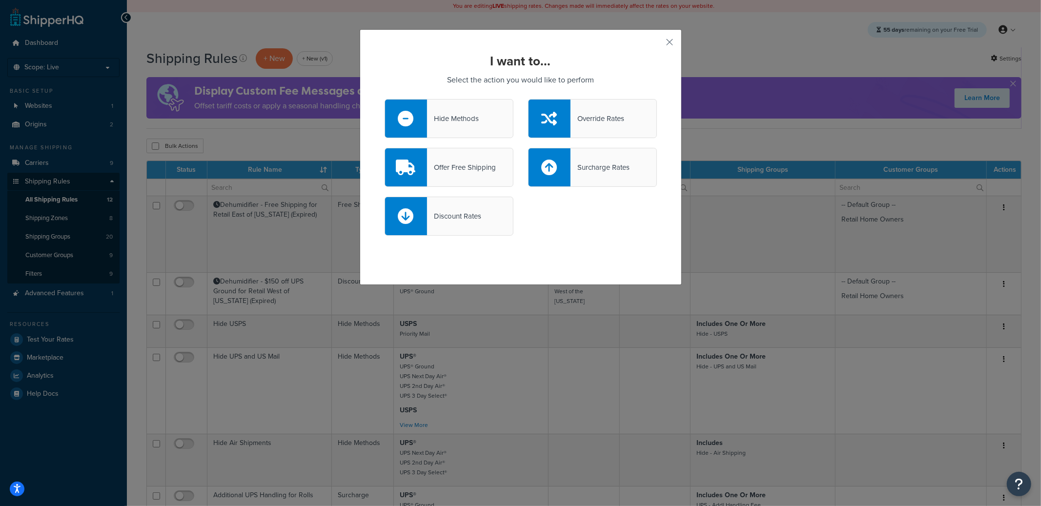
click at [465, 128] on div "Hide Methods" at bounding box center [448, 118] width 129 height 39
click at [0, 0] on input "Hide Methods" at bounding box center [0, 0] width 0 height 0
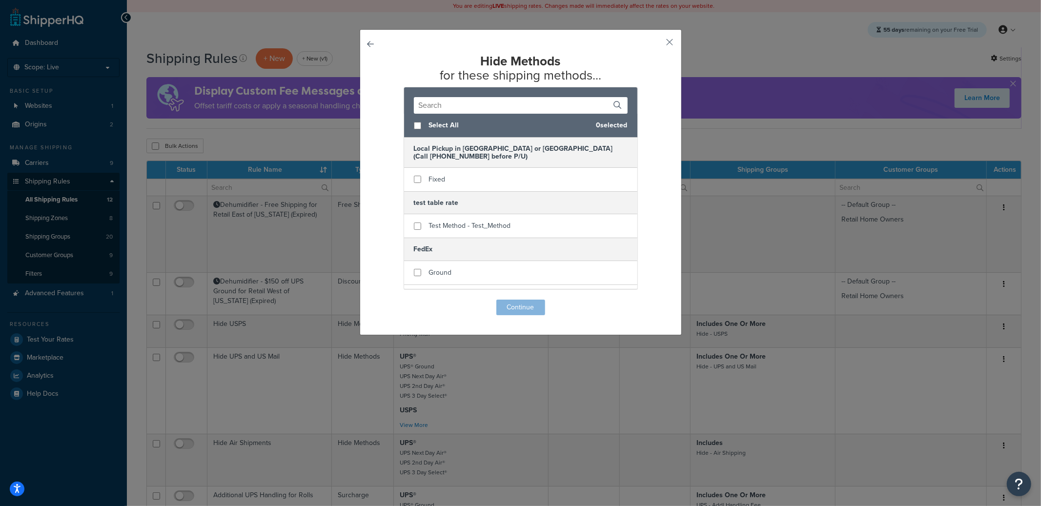
click at [471, 111] on input "text" at bounding box center [521, 105] width 214 height 17
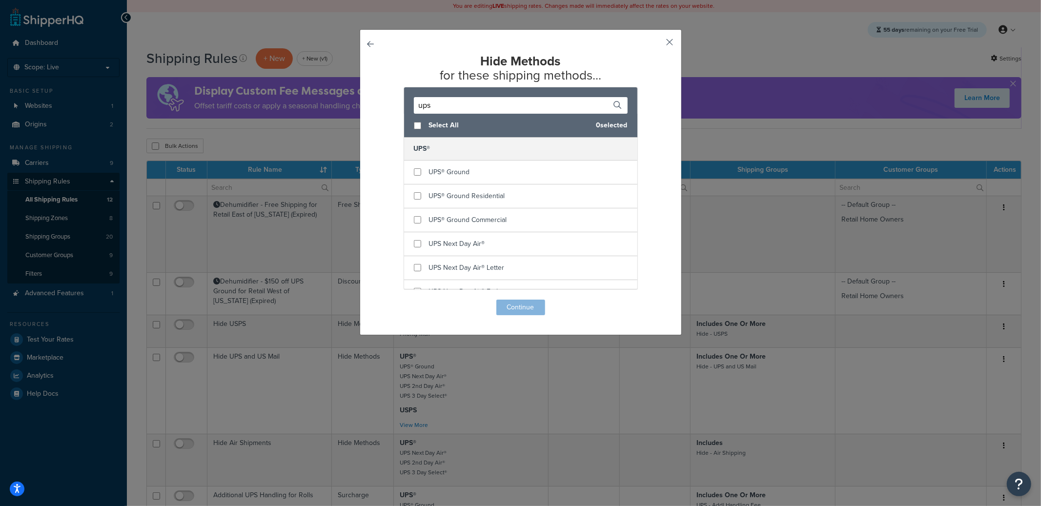
type input "ups"
click at [657, 44] on button "button" at bounding box center [655, 45] width 2 height 2
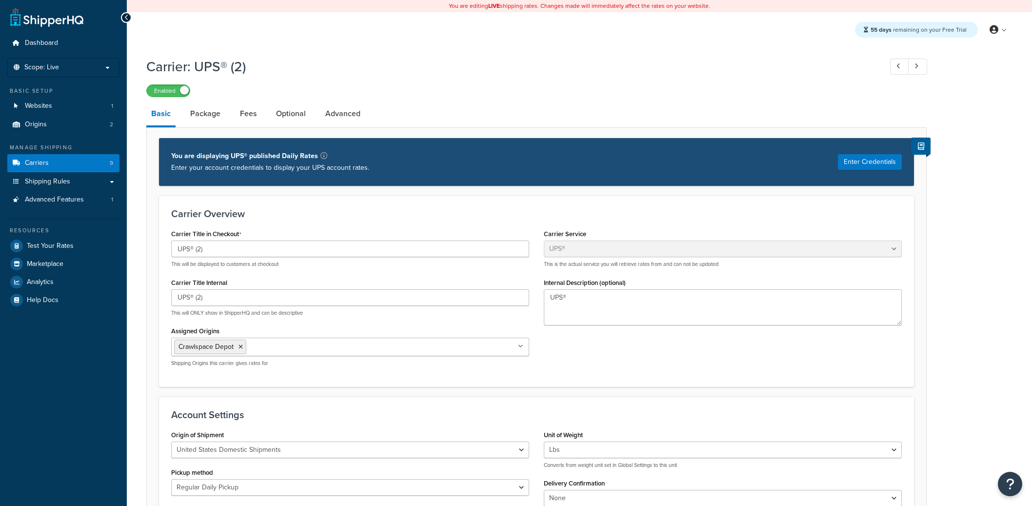
select select "ups"
click at [91, 205] on link "Advanced Features 1" at bounding box center [63, 200] width 112 height 18
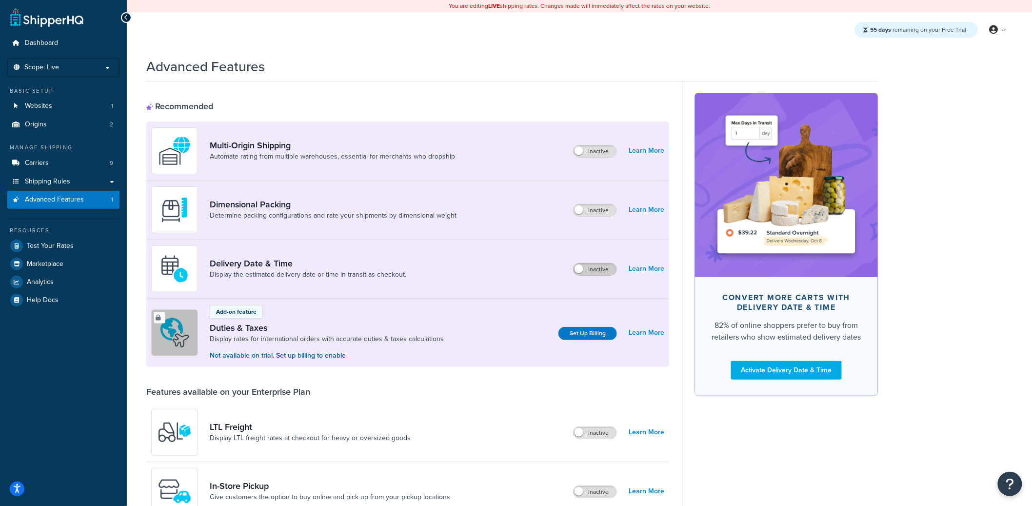
click at [590, 270] on label "Inactive" at bounding box center [595, 269] width 43 height 12
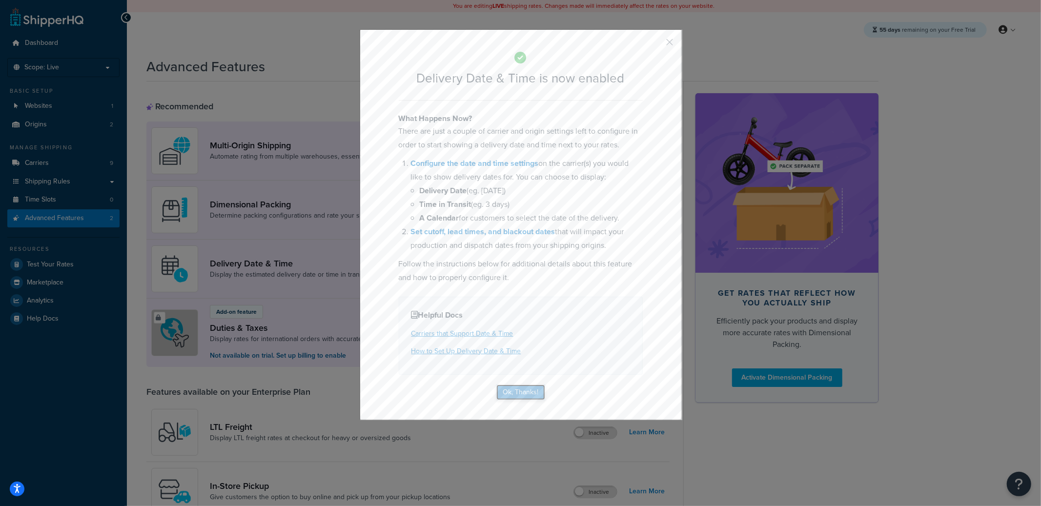
click at [519, 389] on button "Ok, Thanks!" at bounding box center [520, 392] width 49 height 16
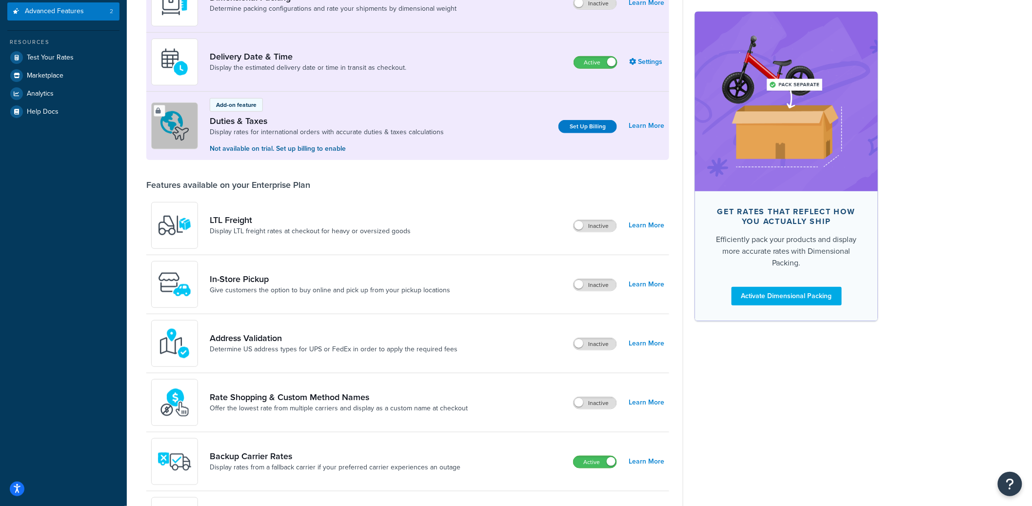
scroll to position [477, 0]
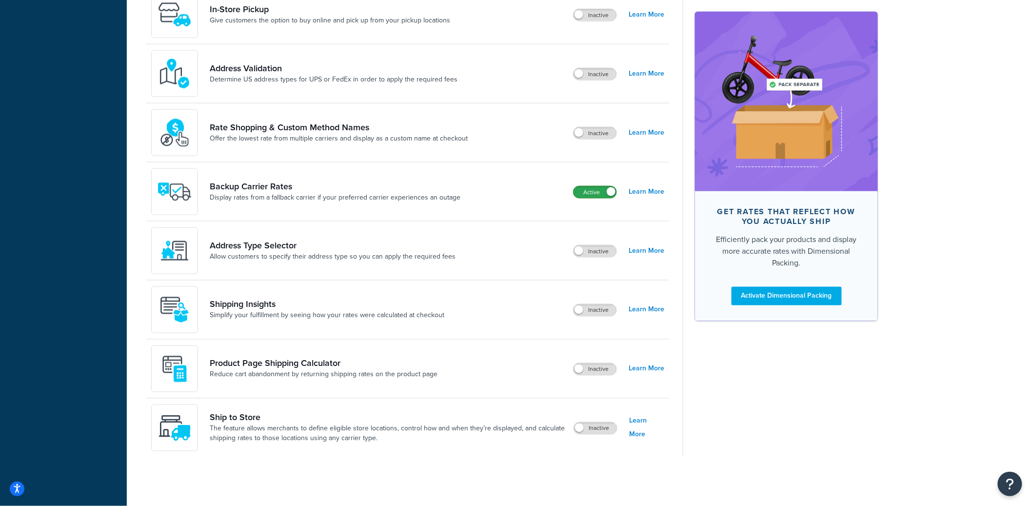
click at [604, 196] on label "Active" at bounding box center [595, 192] width 43 height 12
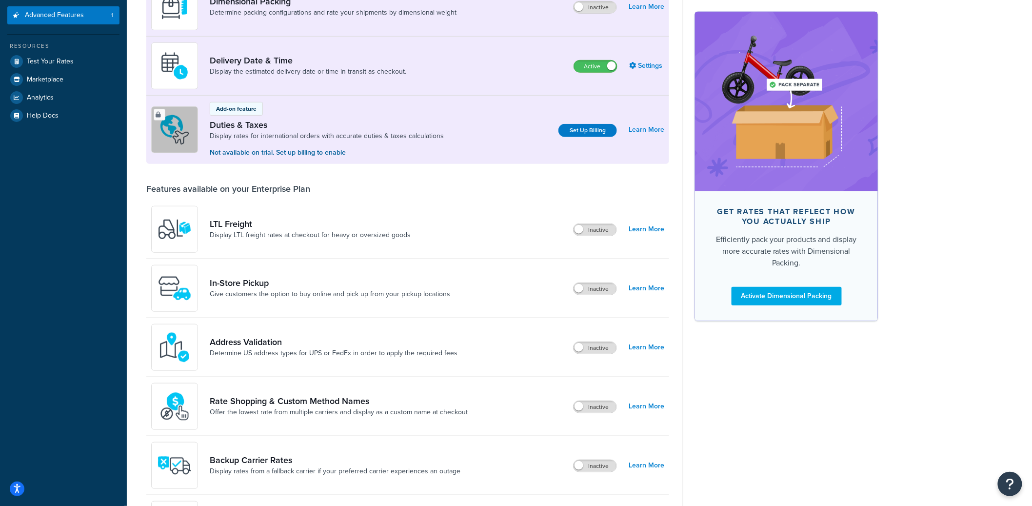
scroll to position [0, 0]
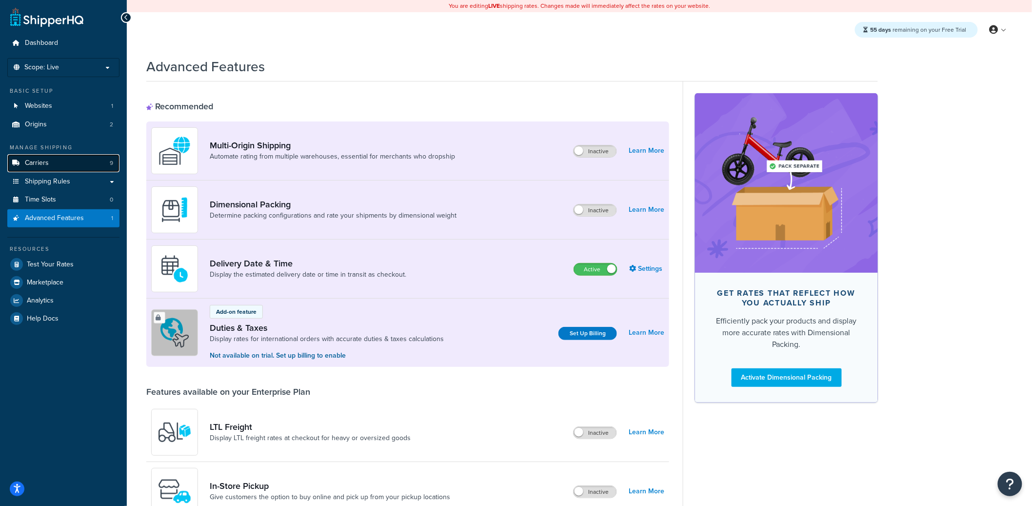
click at [68, 162] on link "Carriers 9" at bounding box center [63, 163] width 112 height 18
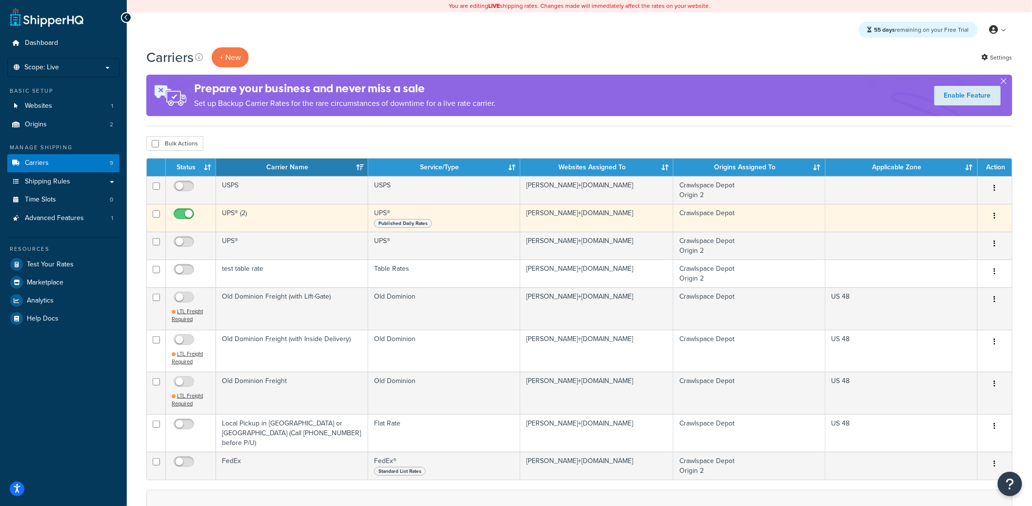
click at [269, 214] on td "UPS® (2)" at bounding box center [292, 218] width 152 height 28
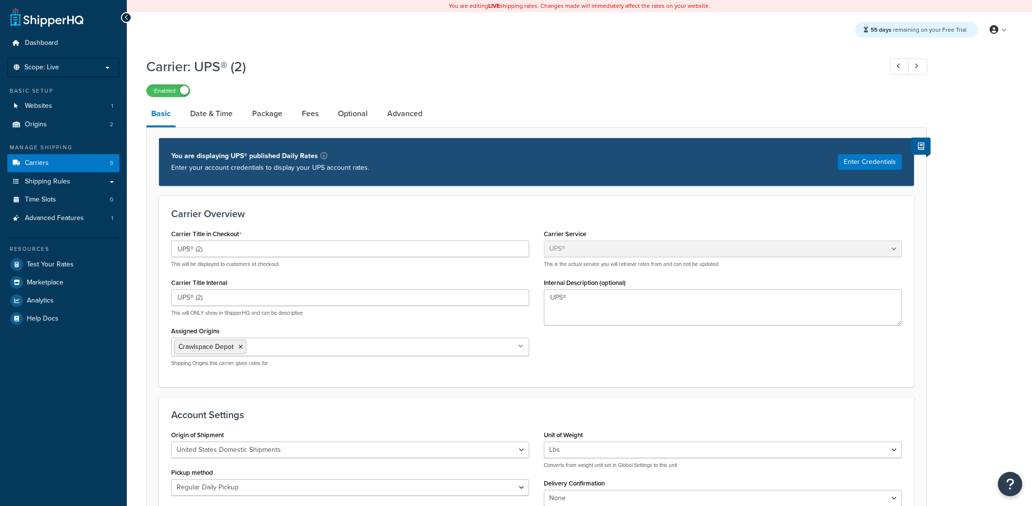
select select "ups"
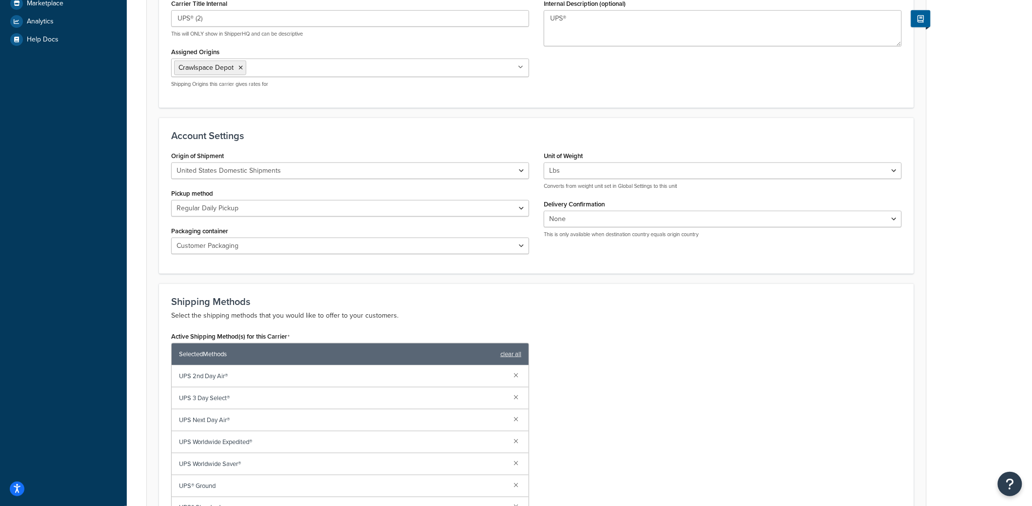
scroll to position [529, 0]
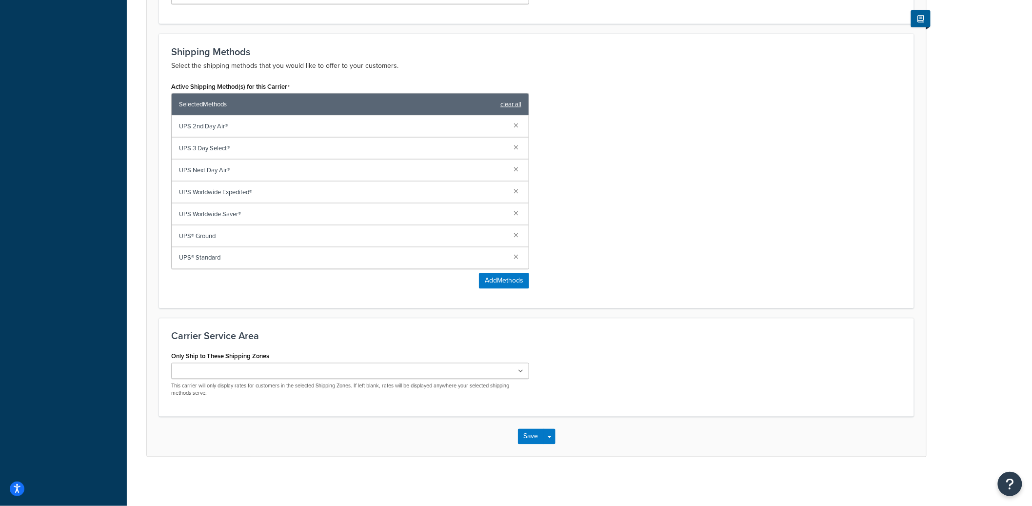
click at [517, 108] on link "clear all" at bounding box center [511, 105] width 21 height 14
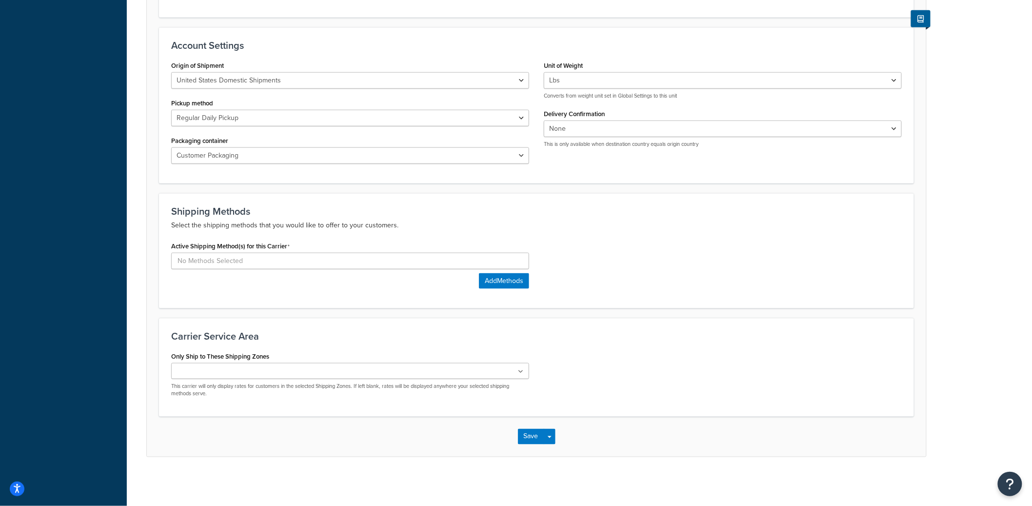
scroll to position [369, 0]
click at [339, 274] on div "Active Shipping Method(s) for this Carrier Add Methods" at bounding box center [350, 264] width 358 height 50
click at [340, 263] on input at bounding box center [350, 261] width 358 height 17
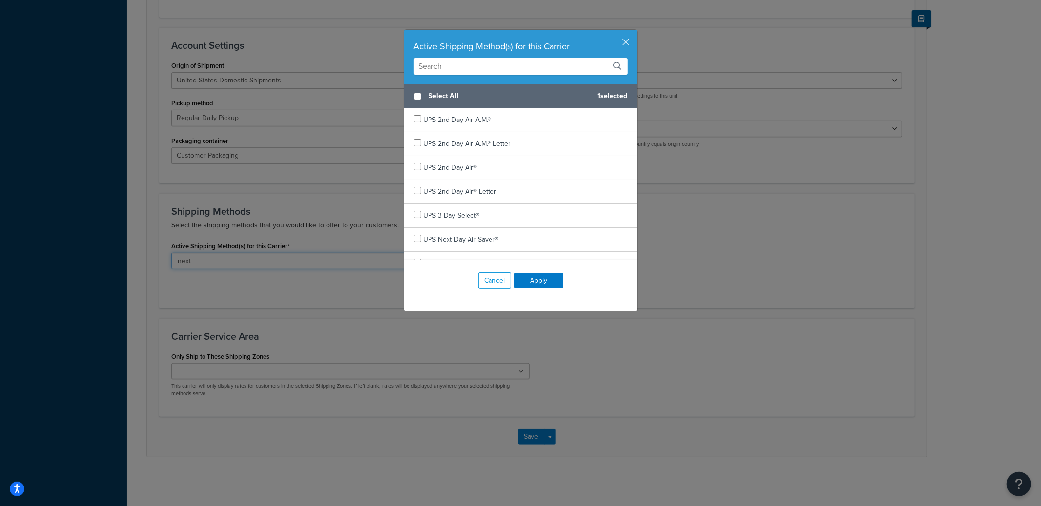
type input "next"
click at [462, 71] on input "text" at bounding box center [521, 66] width 214 height 17
type input "next day"
checkbox input "true"
click at [438, 168] on span "UPS Next Day Air®" at bounding box center [451, 167] width 56 height 10
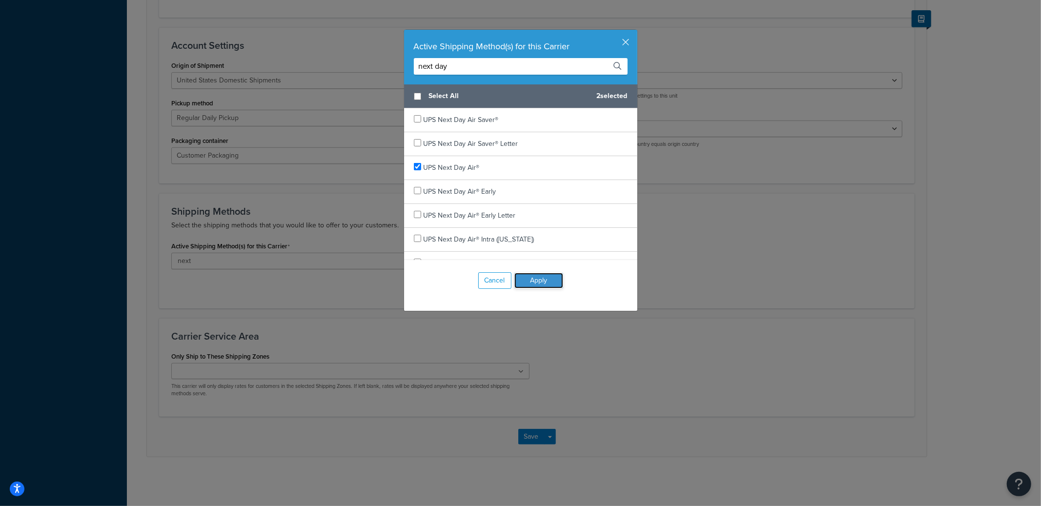
click at [547, 279] on button "Apply" at bounding box center [538, 281] width 49 height 16
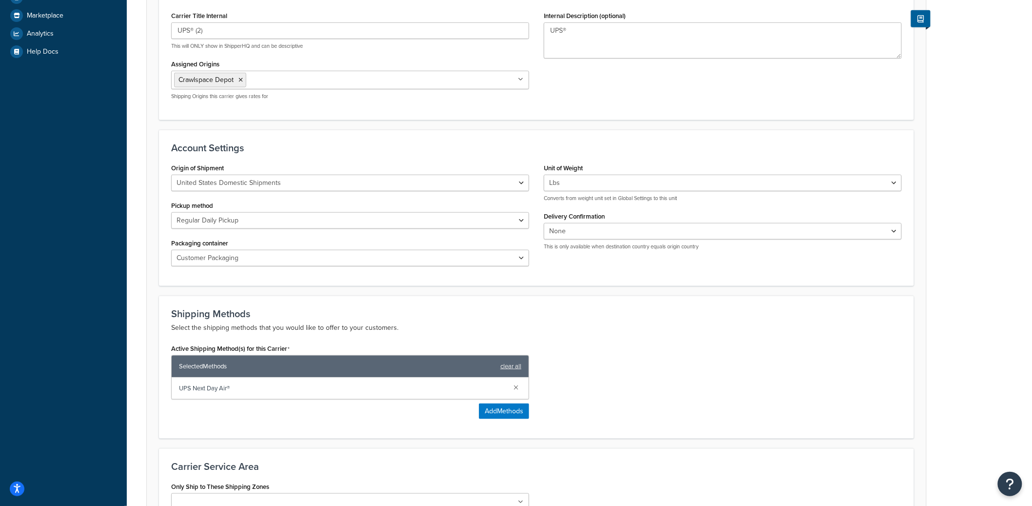
scroll to position [398, 0]
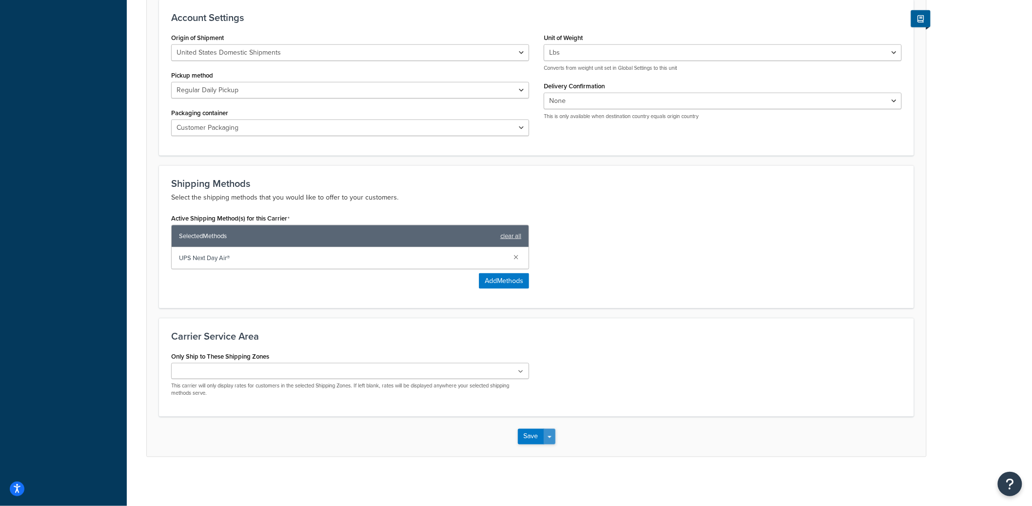
click at [550, 436] on button "Save Dropdown" at bounding box center [550, 437] width 12 height 16
click at [559, 456] on button "Save and Edit" at bounding box center [553, 454] width 71 height 20
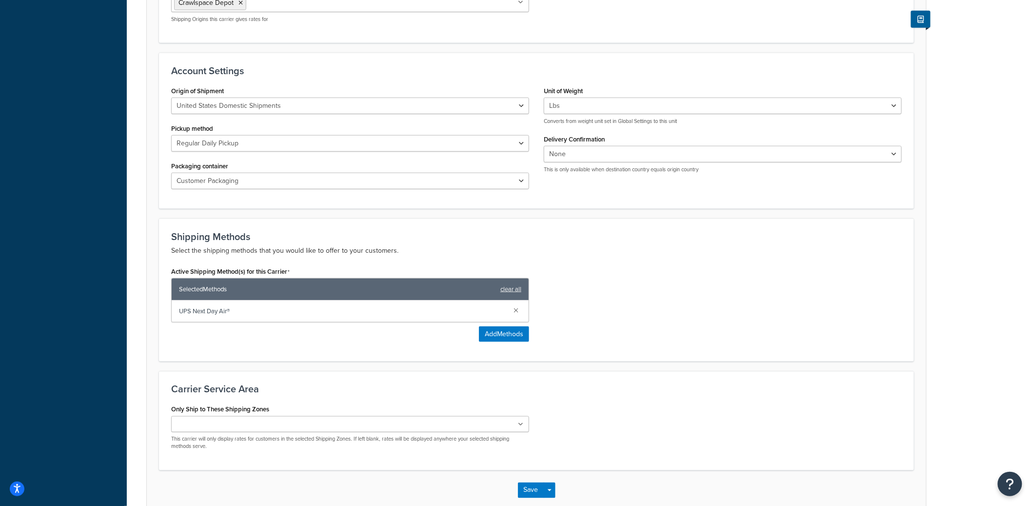
scroll to position [0, 0]
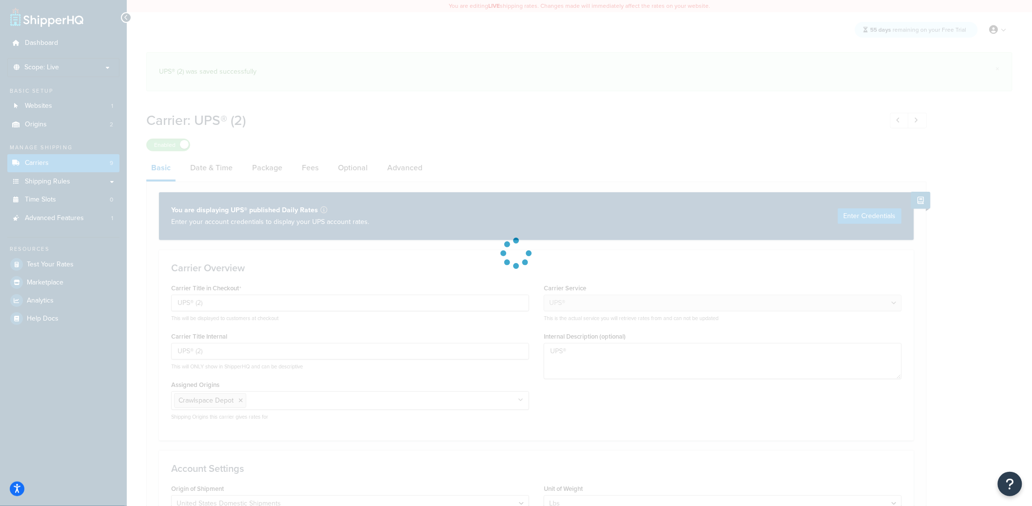
select select "ups"
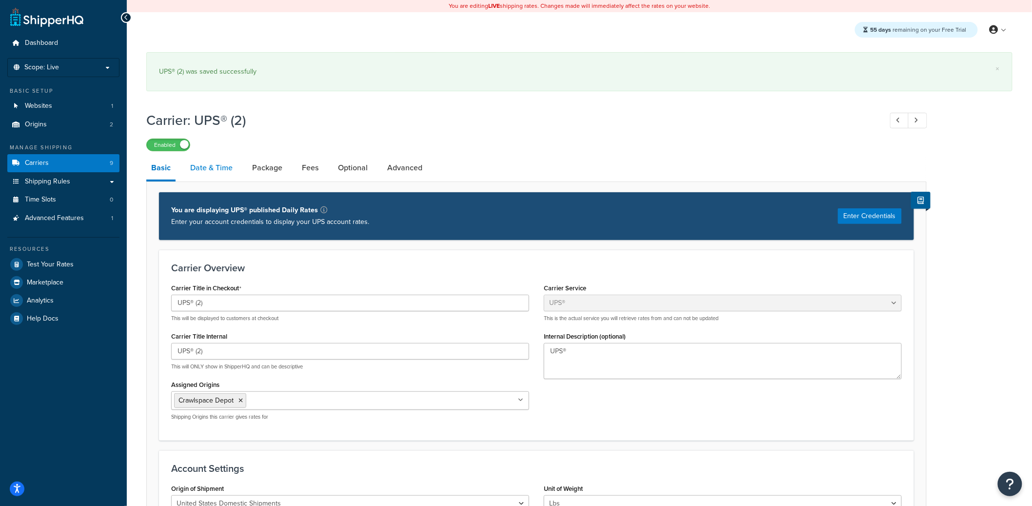
click at [210, 174] on link "Date & Time" at bounding box center [211, 167] width 52 height 23
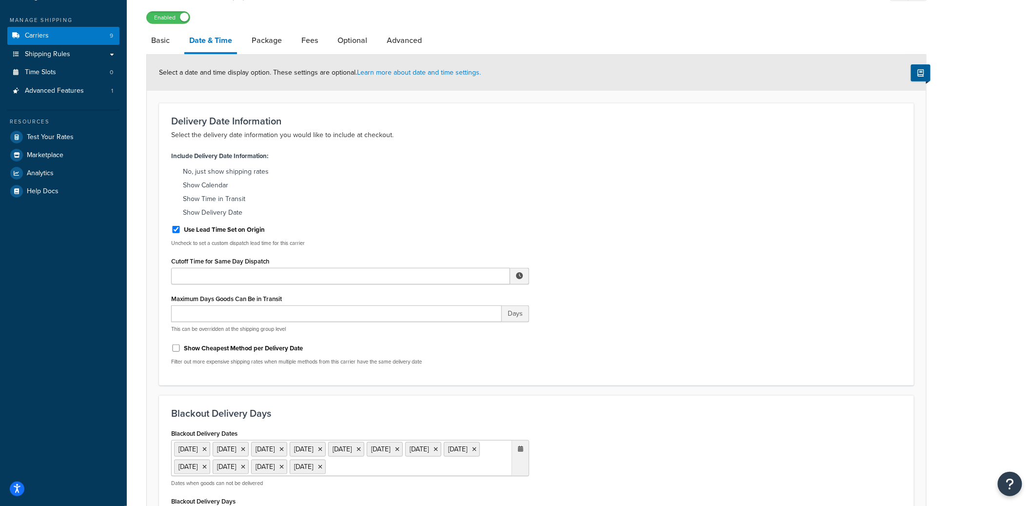
scroll to position [327, 0]
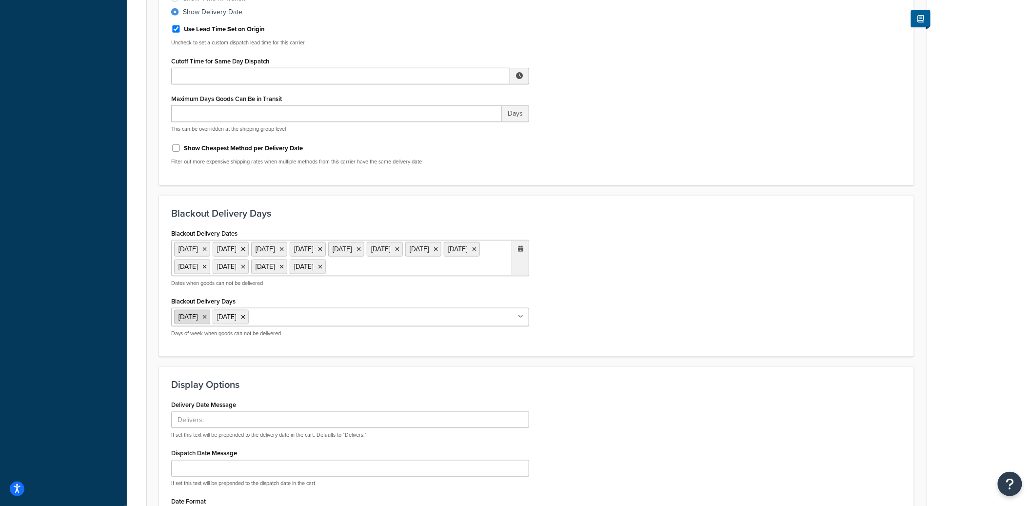
click at [210, 324] on li "Saturday" at bounding box center [192, 317] width 36 height 15
click at [207, 320] on icon at bounding box center [204, 317] width 4 height 6
click at [626, 337] on div "Blackout Delivery Dates 11 Nov 2025 27 Nov 2025 25 Dec 2025 1 Jan 2026 19 Jan 2…" at bounding box center [536, 285] width 745 height 118
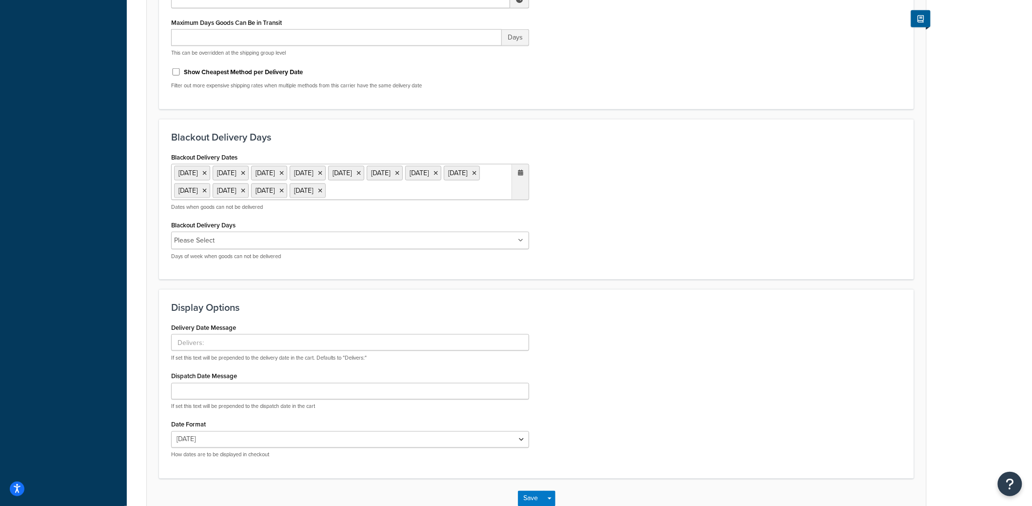
scroll to position [483, 0]
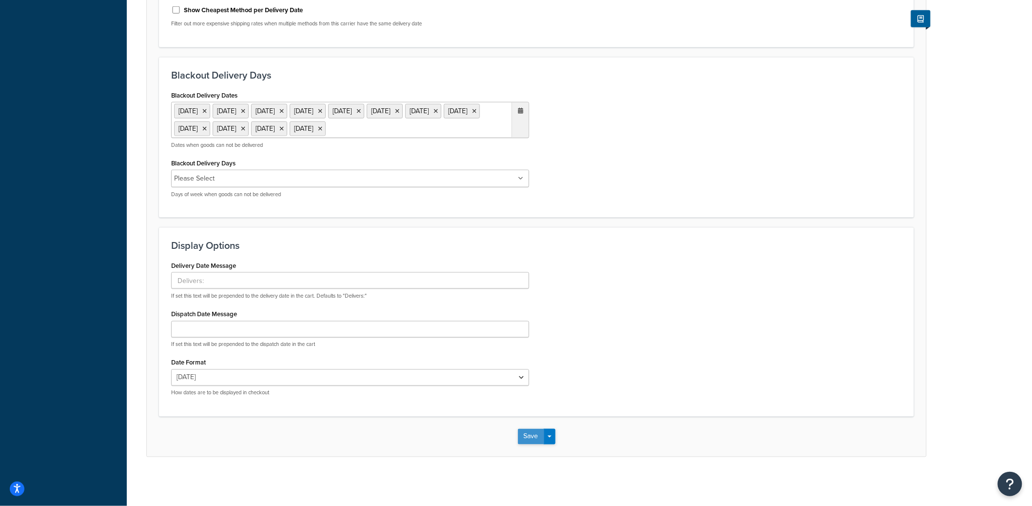
click at [522, 438] on button "Save" at bounding box center [531, 437] width 26 height 16
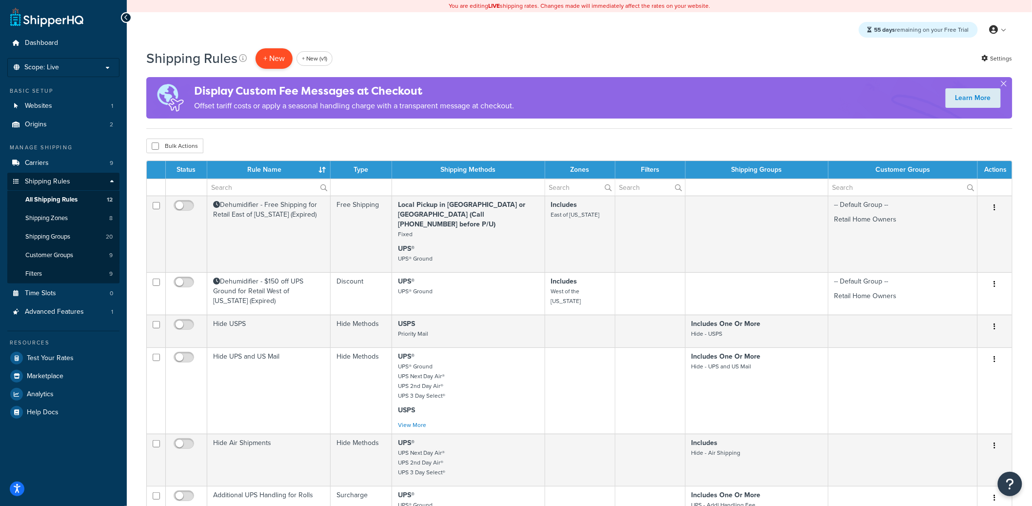
click at [274, 56] on p "+ New" at bounding box center [274, 58] width 37 height 20
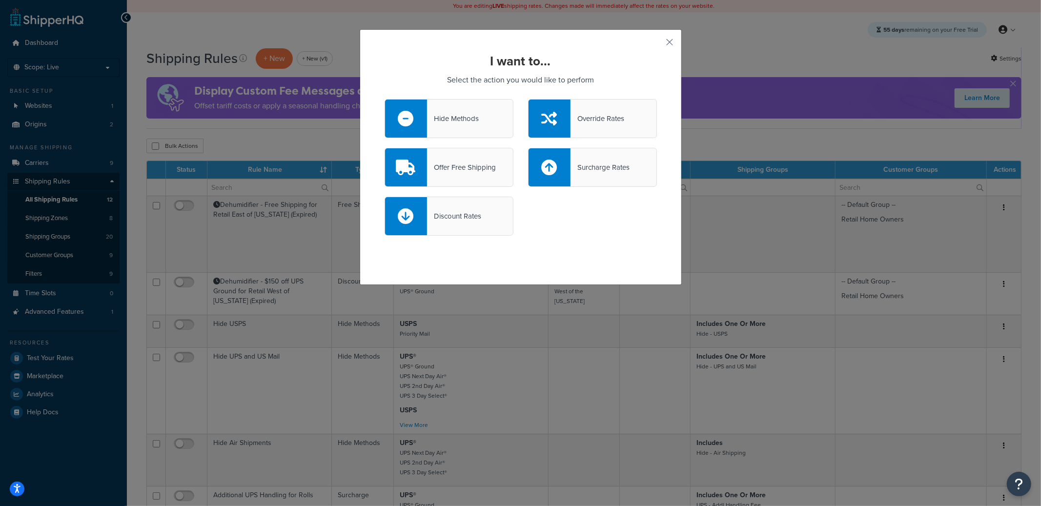
click at [446, 119] on div "Hide Methods" at bounding box center [453, 119] width 52 height 14
click at [0, 0] on input "Hide Methods" at bounding box center [0, 0] width 0 height 0
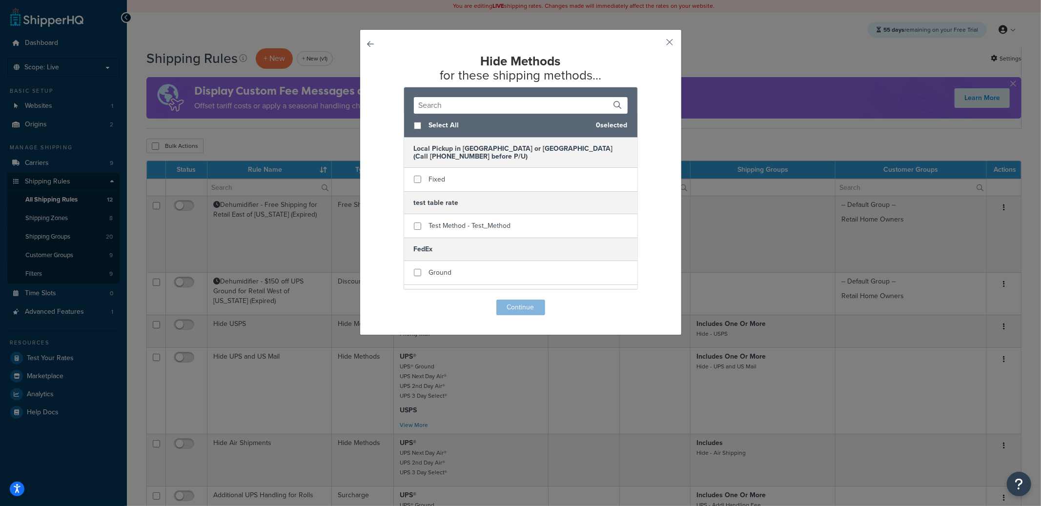
click at [473, 109] on input "text" at bounding box center [521, 105] width 214 height 17
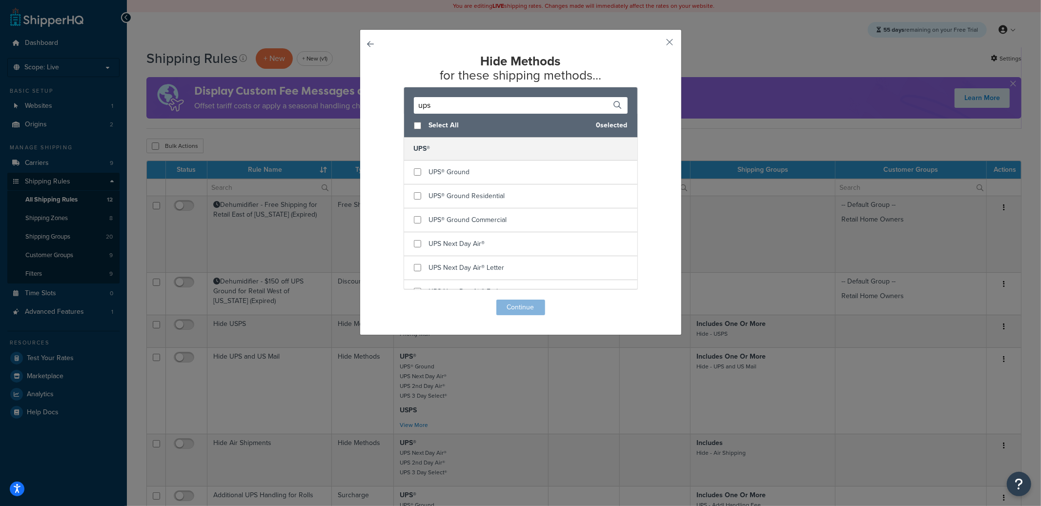
type input "ups"
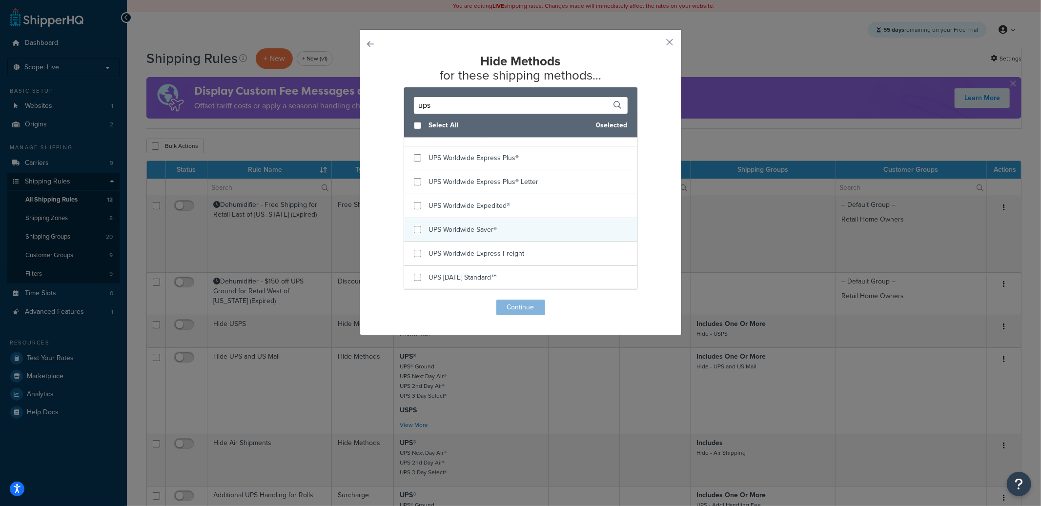
scroll to position [636, 0]
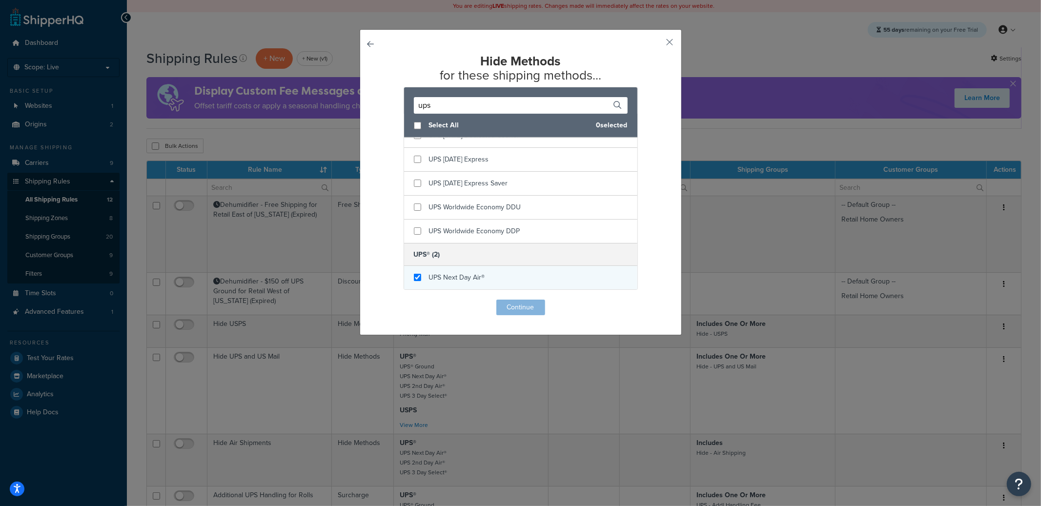
checkbox input "true"
click at [447, 275] on span "UPS Next Day Air®" at bounding box center [457, 277] width 56 height 10
click at [535, 317] on div "Hide Methods for these shipping methods... ups Select All 1 selected UPS® UPS® …" at bounding box center [521, 182] width 322 height 306
click at [531, 312] on button "Continue" at bounding box center [520, 308] width 49 height 16
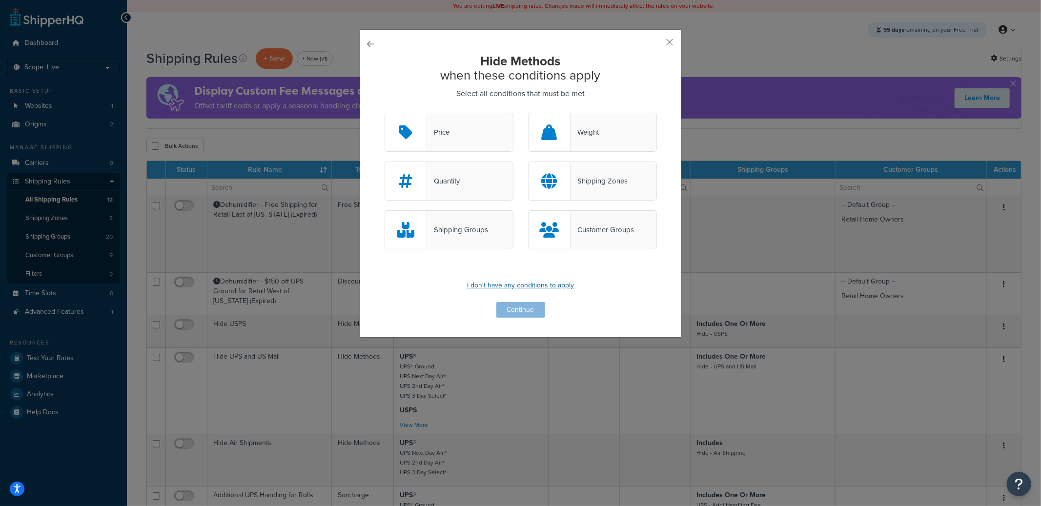
click at [505, 289] on p "I don't have any conditions to apply" at bounding box center [520, 286] width 272 height 14
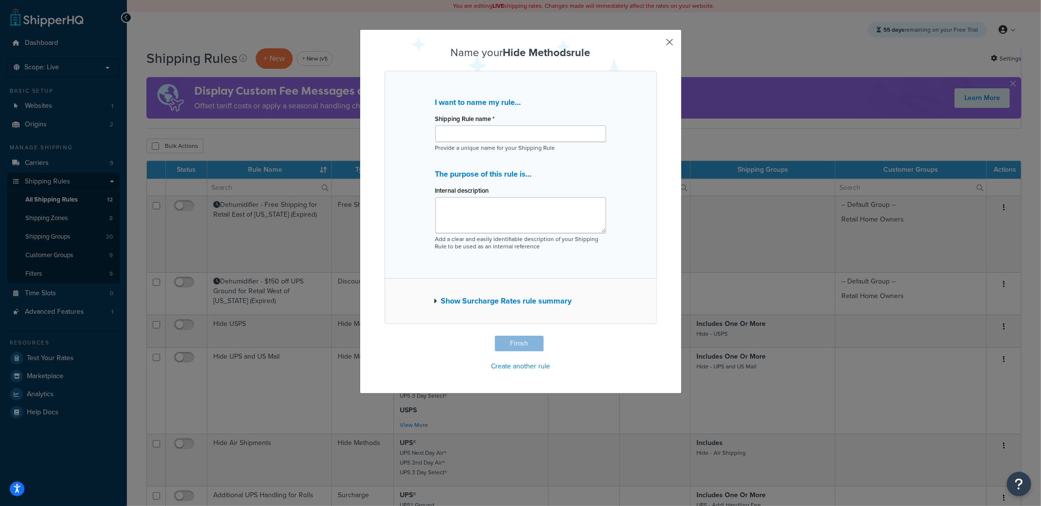
click at [460, 126] on div "Shipping Rule name *" at bounding box center [520, 127] width 171 height 30
click at [460, 131] on input "Shipping Rule name *" at bounding box center [520, 133] width 171 height 17
type input "Test - Return Only Saturday Deliv when ordered on Friday"
click at [508, 347] on button "Finish" at bounding box center [519, 344] width 49 height 16
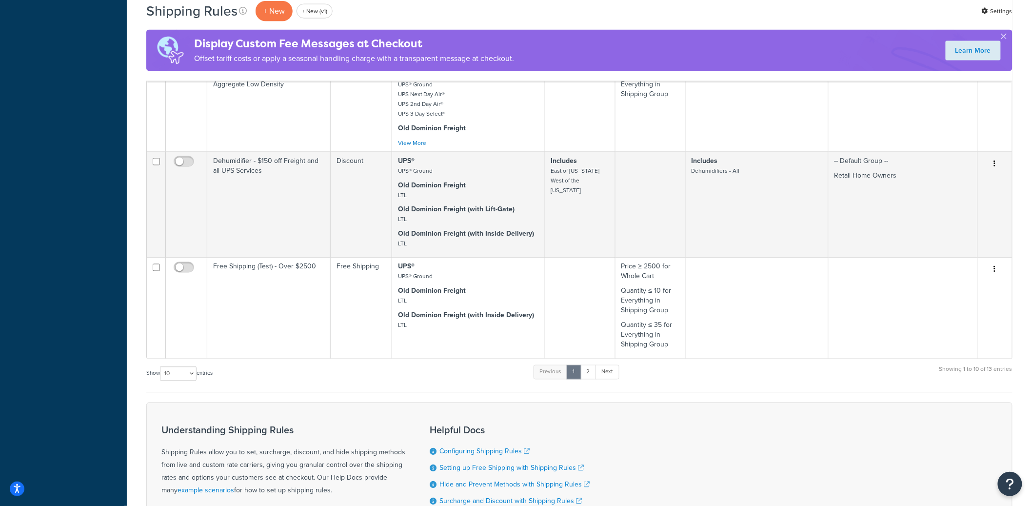
scroll to position [696, 0]
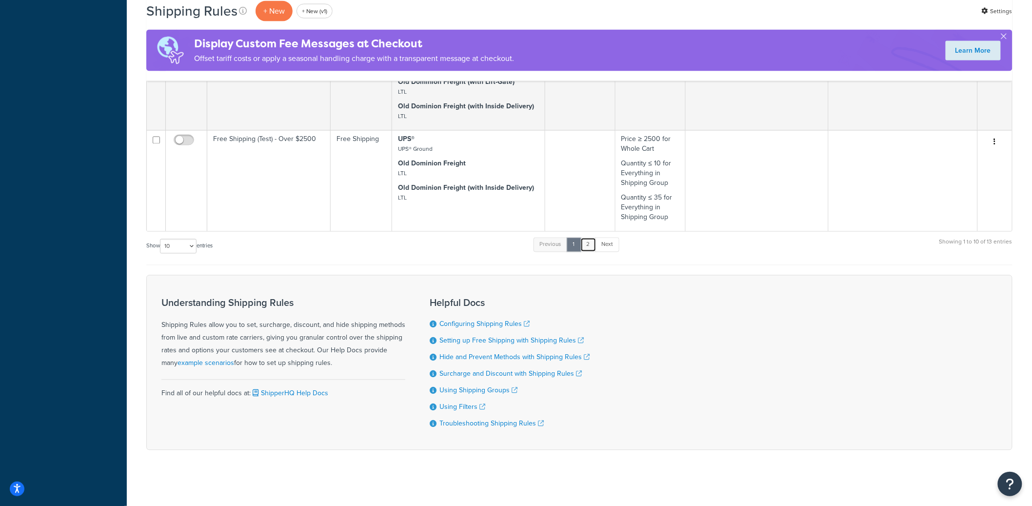
click at [587, 241] on link "2" at bounding box center [589, 245] width 16 height 15
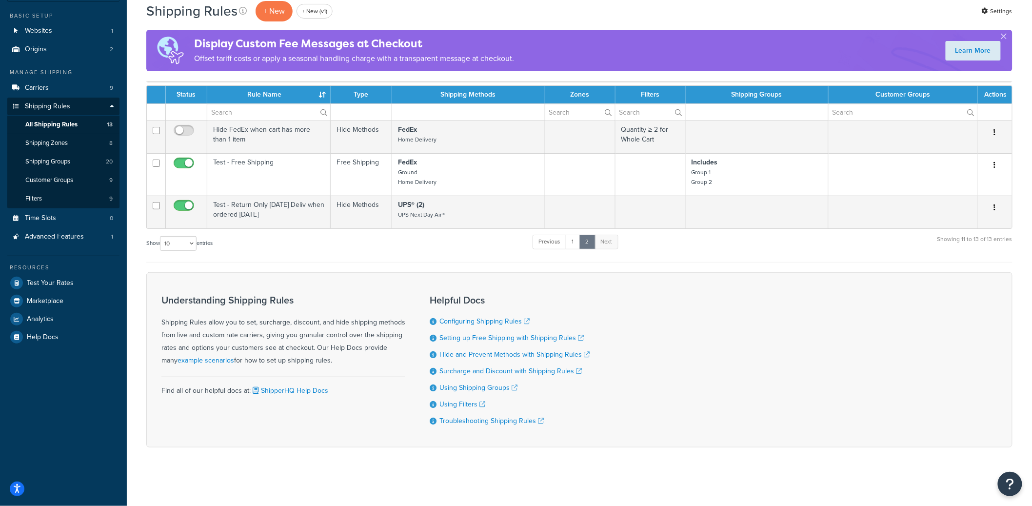
scroll to position [80, 0]
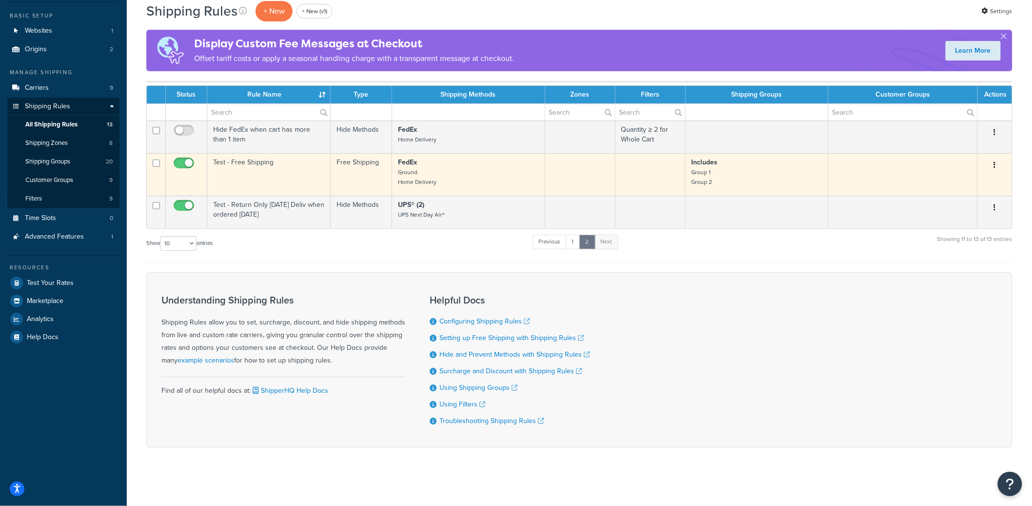
click at [190, 160] on input "checkbox" at bounding box center [185, 166] width 27 height 12
checkbox input "false"
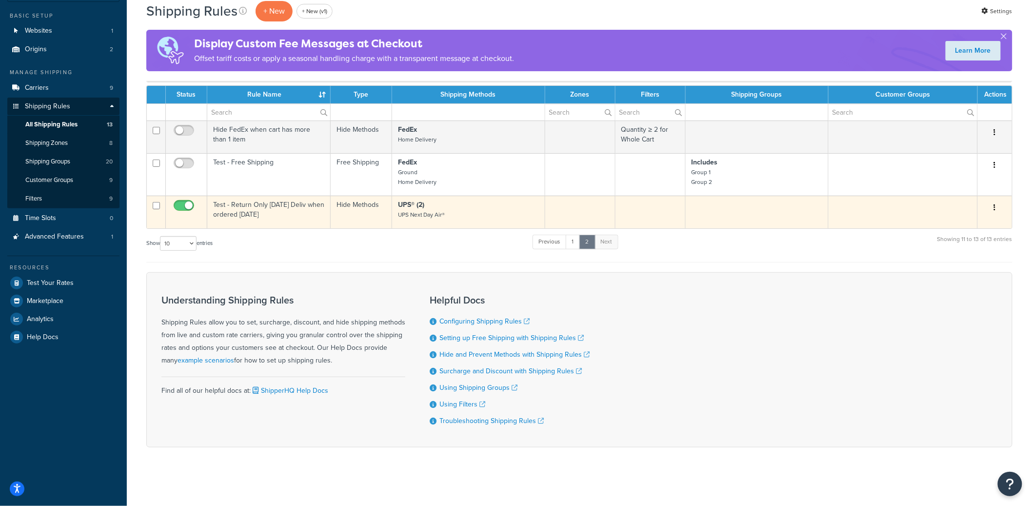
click at [271, 214] on td "Test - Return Only [DATE] Deliv when ordered [DATE]" at bounding box center [268, 212] width 123 height 33
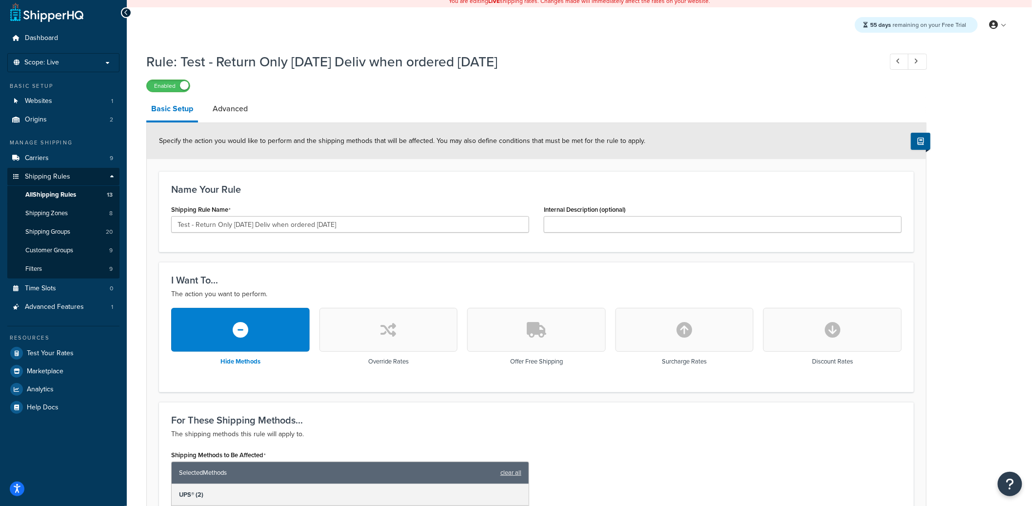
scroll to position [6, 0]
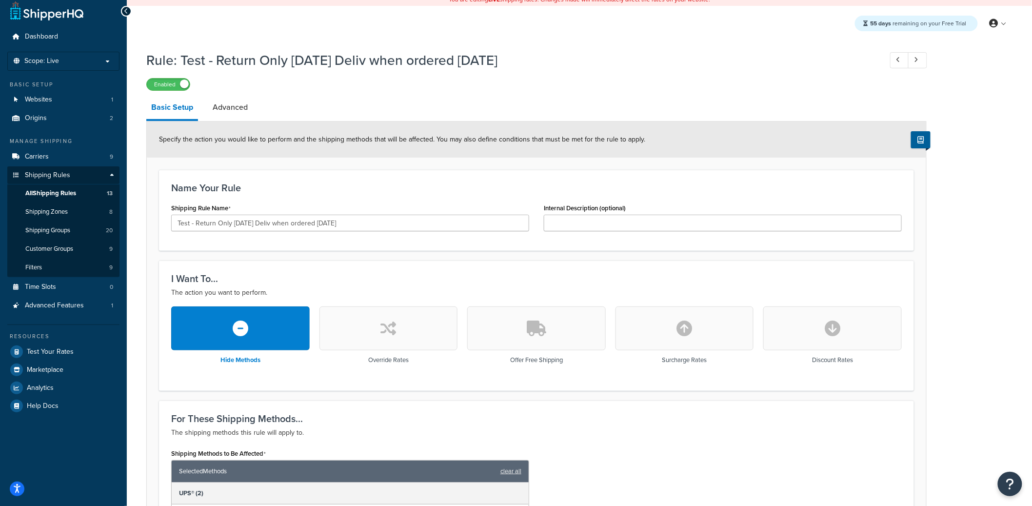
click at [256, 112] on li "Advanced" at bounding box center [235, 107] width 55 height 23
click at [238, 110] on link "Advanced" at bounding box center [230, 107] width 45 height 23
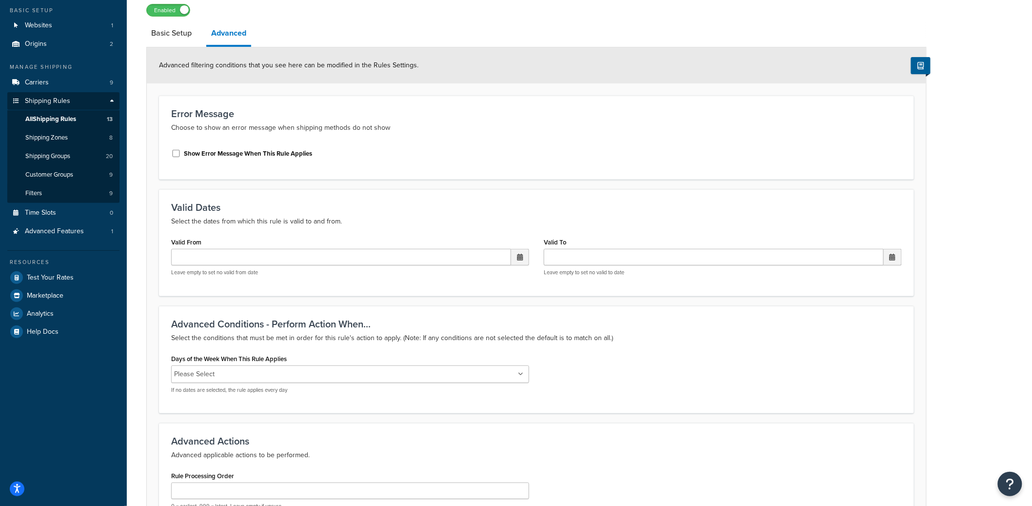
scroll to position [137, 0]
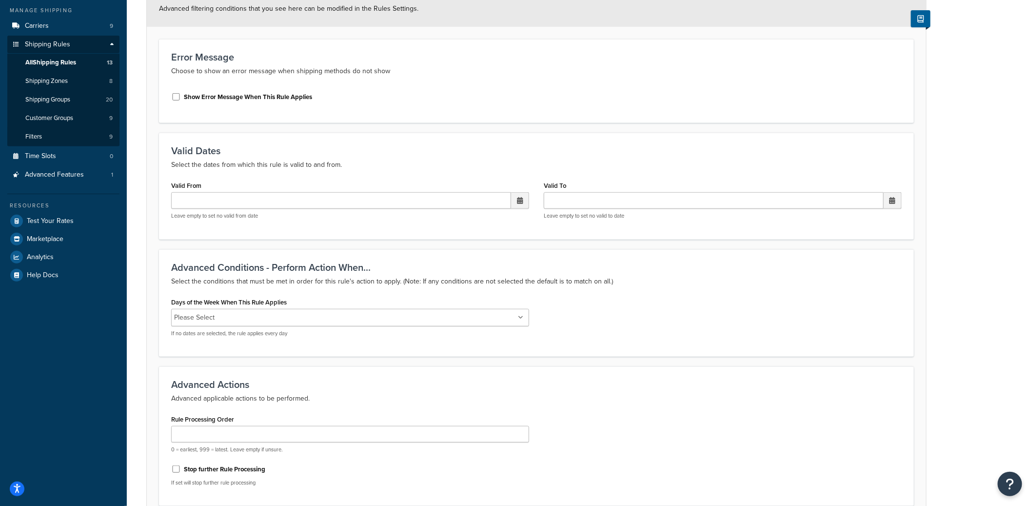
click at [235, 321] on input "Days of the Week When This Rule Applies" at bounding box center [261, 317] width 86 height 11
click at [751, 345] on div "Days of the Week When This Rule Applies Monday Tuesday Wednesday Thursday Frida…" at bounding box center [536, 320] width 745 height 50
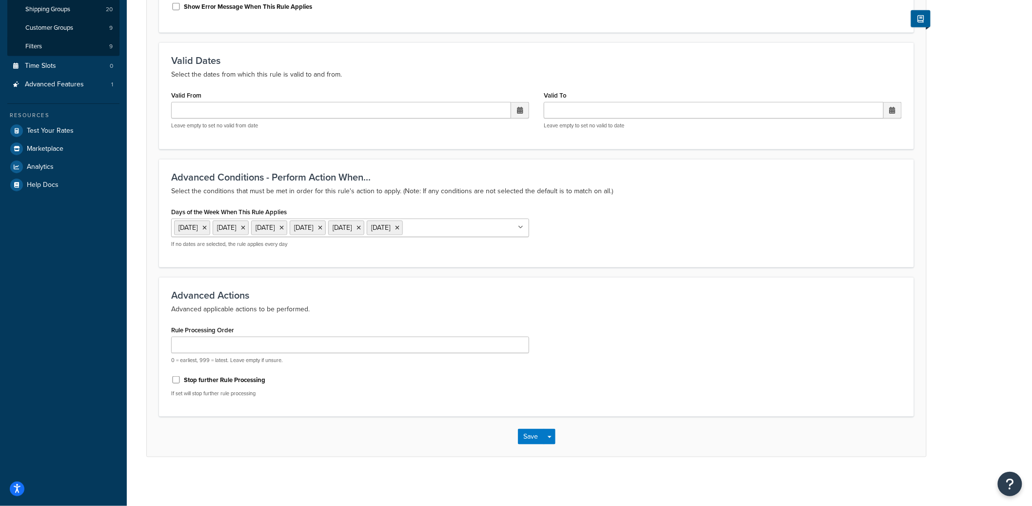
scroll to position [242, 0]
click at [537, 437] on button "Save" at bounding box center [531, 437] width 26 height 16
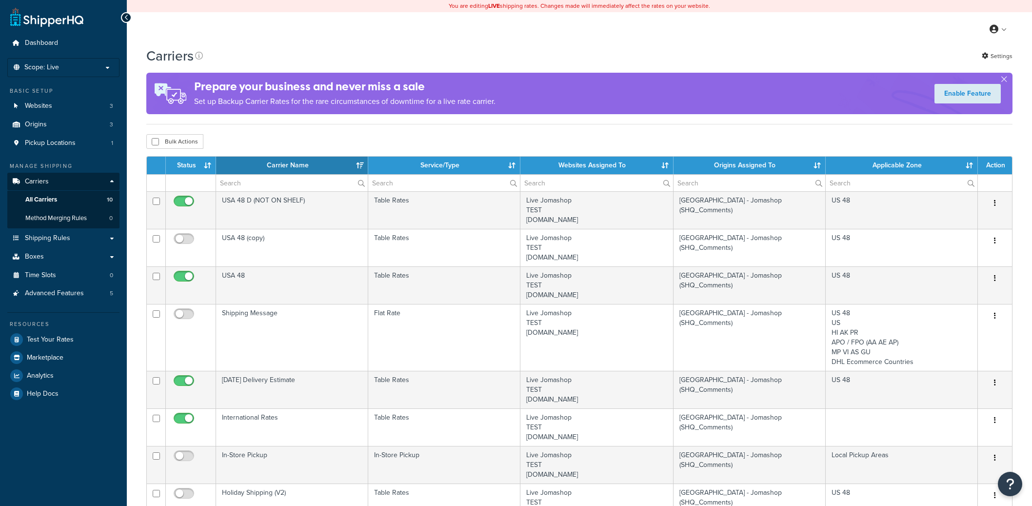
select select "15"
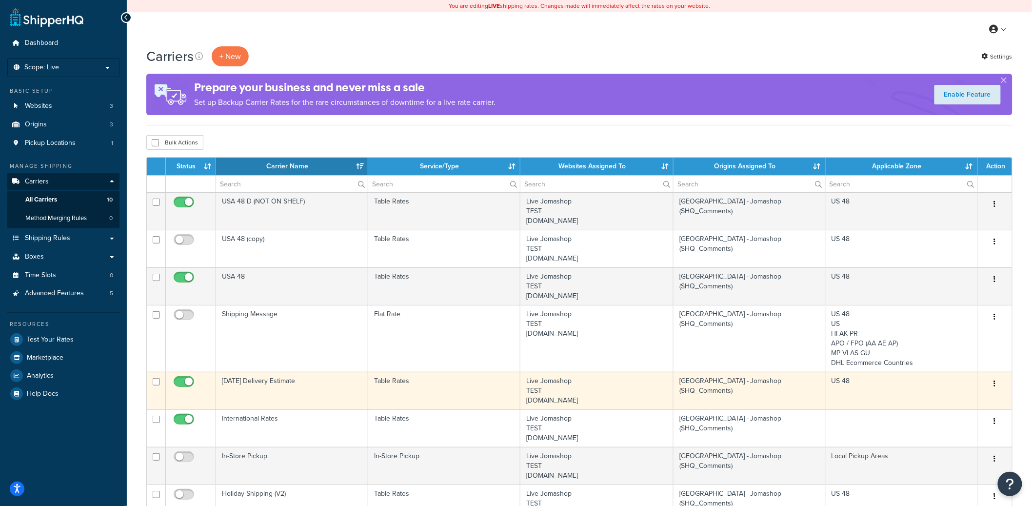
click at [308, 382] on td "[DATE] Delivery Estimate" at bounding box center [292, 391] width 152 height 38
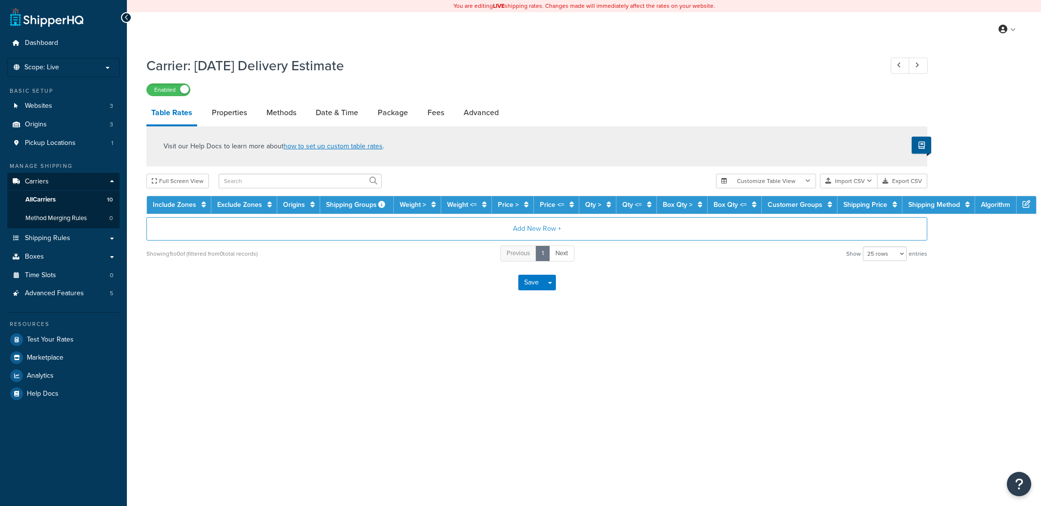
select select "25"
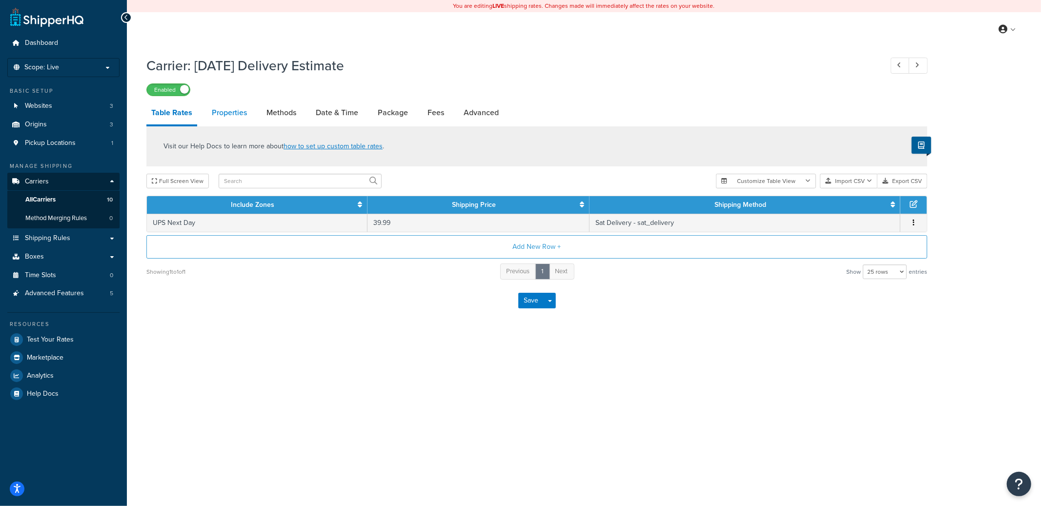
click at [228, 117] on link "Properties" at bounding box center [229, 112] width 45 height 23
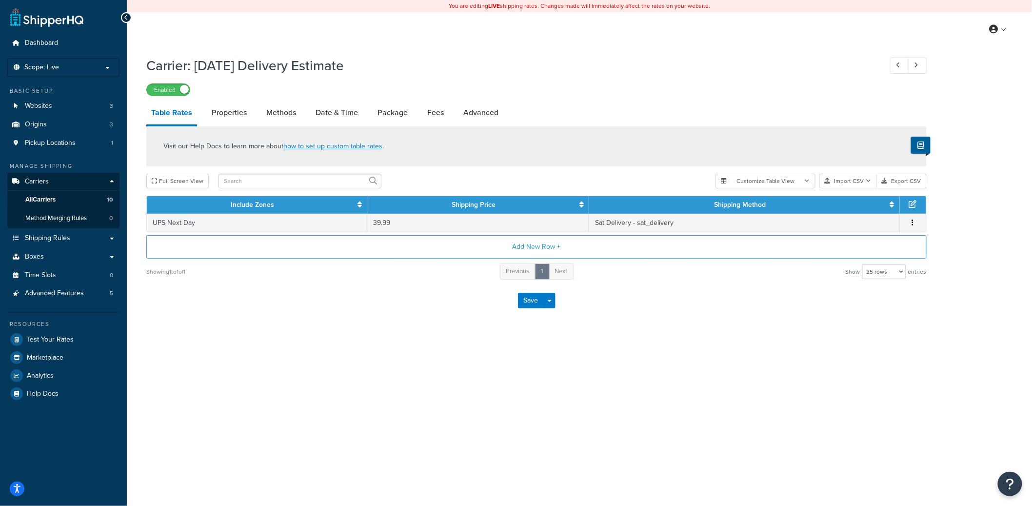
select select "HIGHEST"
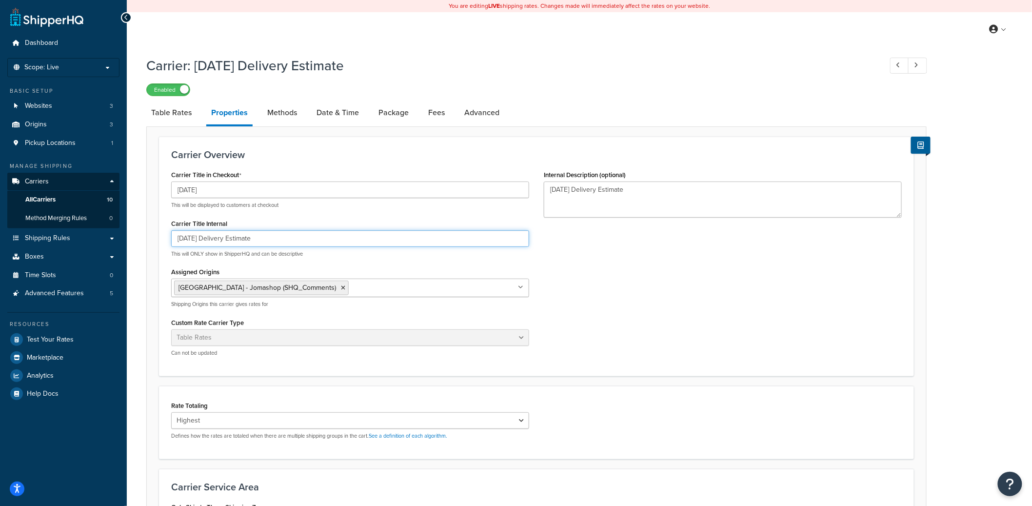
click at [211, 238] on input "Saturday Delivery Estimate" at bounding box center [350, 238] width 358 height 17
click at [176, 113] on link "Table Rates" at bounding box center [171, 112] width 50 height 23
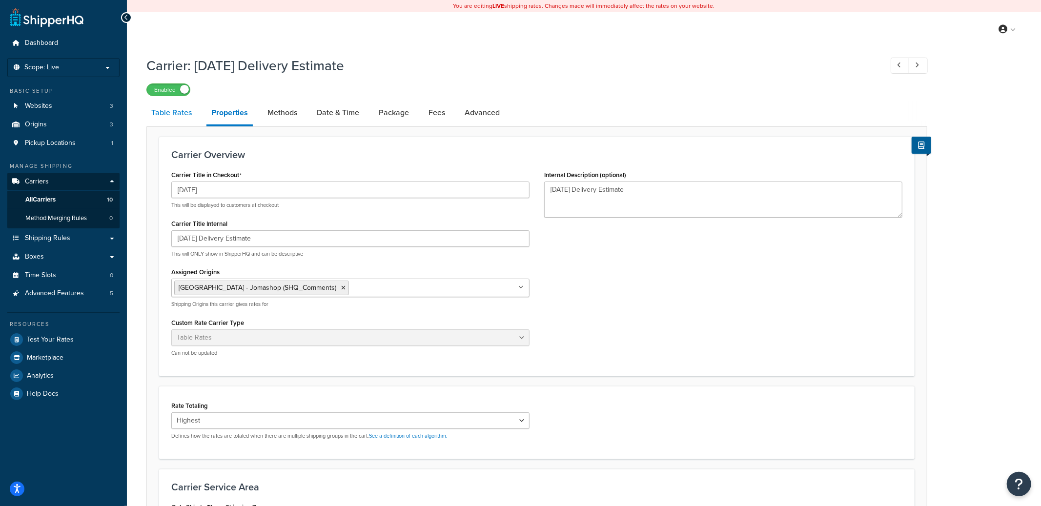
select select "25"
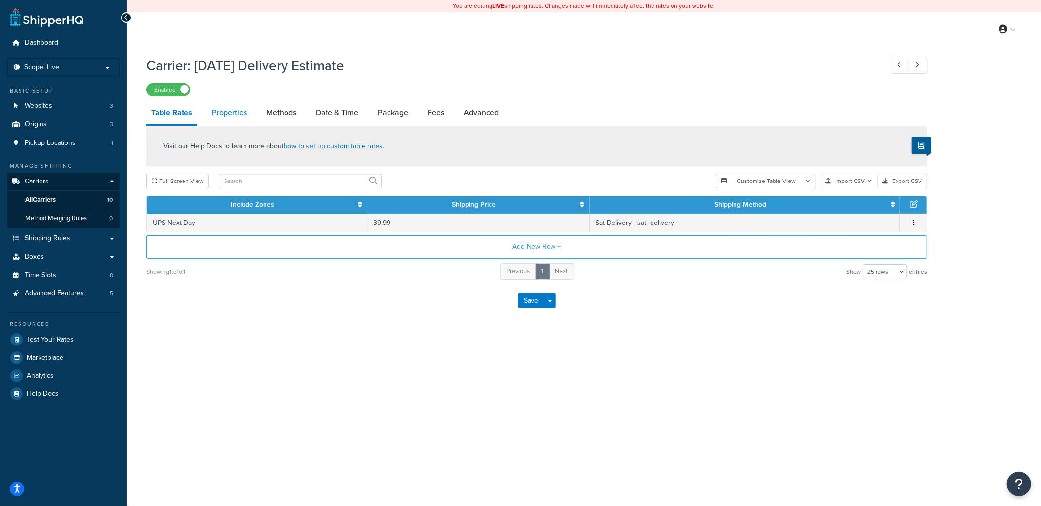
click at [228, 116] on link "Properties" at bounding box center [229, 112] width 45 height 23
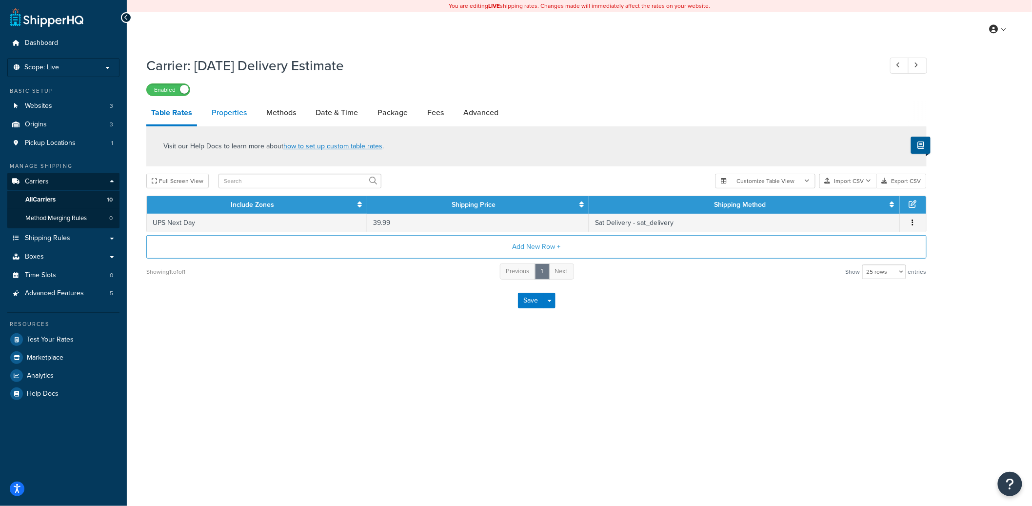
select select "HIGHEST"
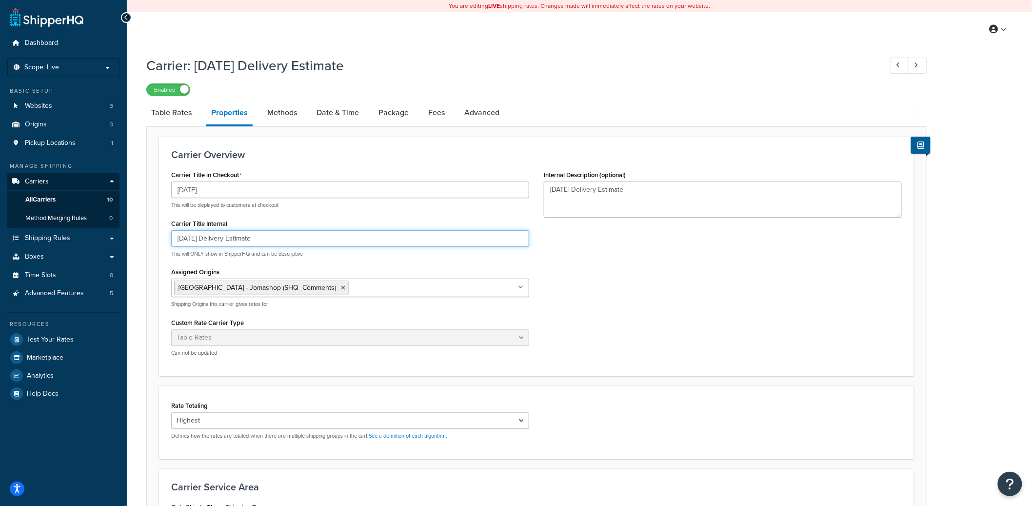
click at [224, 244] on input "Saturday Delivery Estimate" at bounding box center [350, 238] width 358 height 17
click at [335, 122] on link "Date & Time" at bounding box center [338, 112] width 52 height 23
select select "yMMMEd"
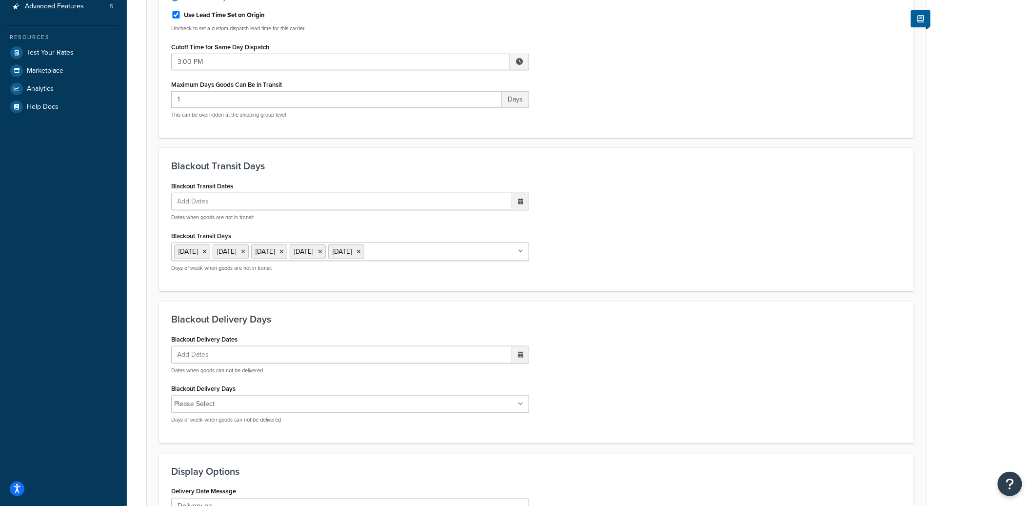
scroll to position [296, 0]
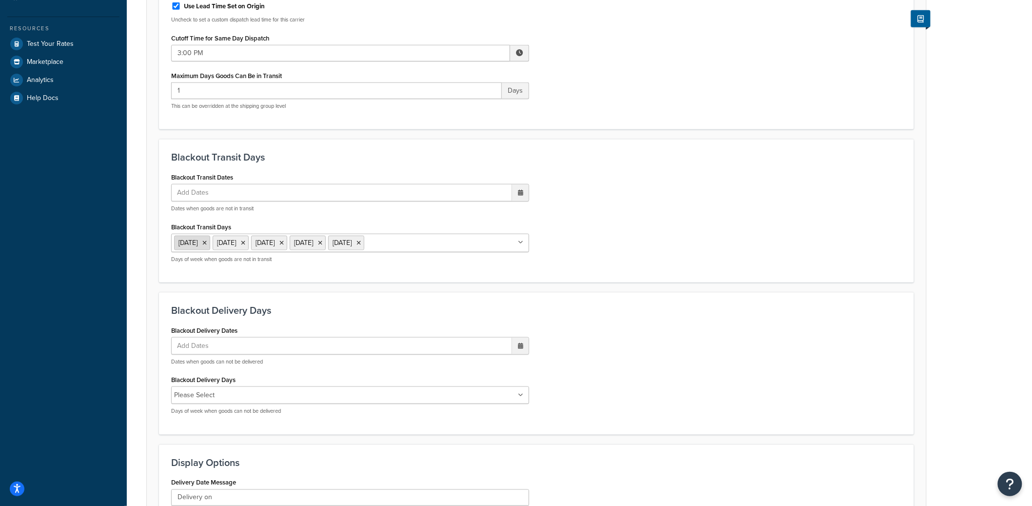
click at [207, 243] on icon at bounding box center [204, 243] width 4 height 6
click at [198, 243] on span "Wednesday" at bounding box center [188, 243] width 19 height 10
click at [207, 243] on icon at bounding box center [204, 243] width 4 height 6
click at [206, 242] on li "Friday" at bounding box center [192, 243] width 36 height 15
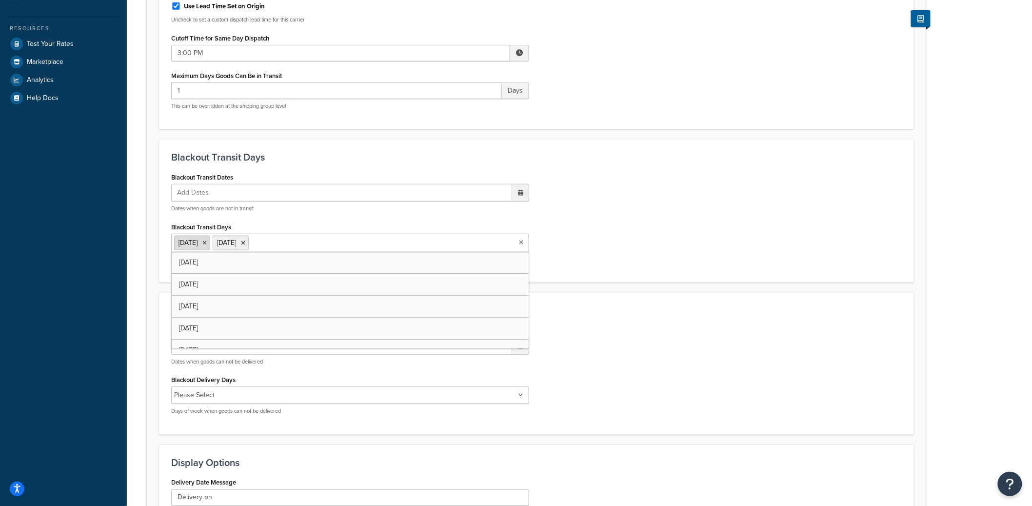
click at [205, 242] on icon at bounding box center [204, 243] width 4 height 6
click at [207, 242] on icon at bounding box center [204, 243] width 4 height 6
click at [136, 297] on div "Carrier: Saturday Delivery Estimate Enabled Table Rates Properties Methods Date…" at bounding box center [580, 227] width 906 height 942
click at [227, 339] on ul "Add Dates" at bounding box center [350, 345] width 358 height 18
click at [202, 396] on li "Please Select" at bounding box center [194, 394] width 40 height 14
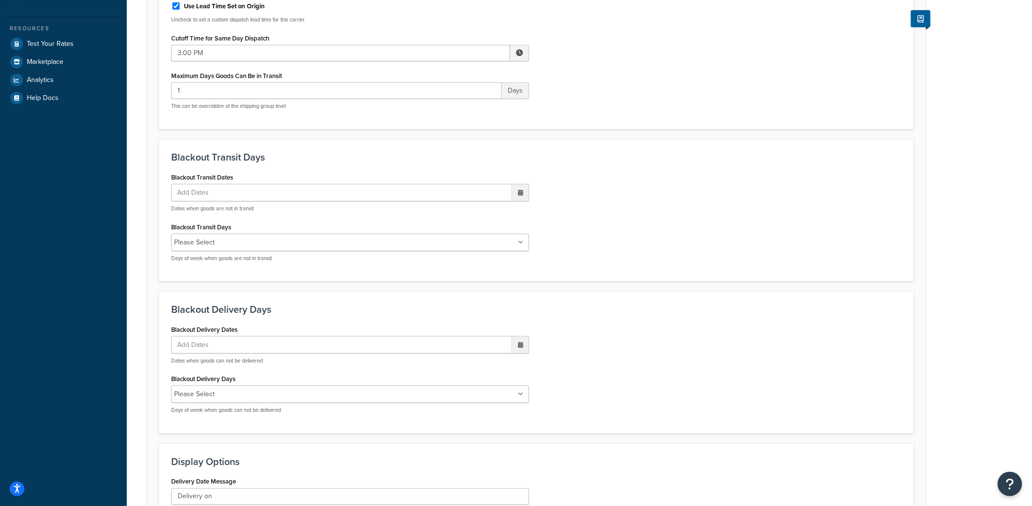
click at [201, 394] on li "Please Select" at bounding box center [194, 394] width 40 height 14
click at [214, 393] on li "Please Select" at bounding box center [194, 394] width 40 height 14
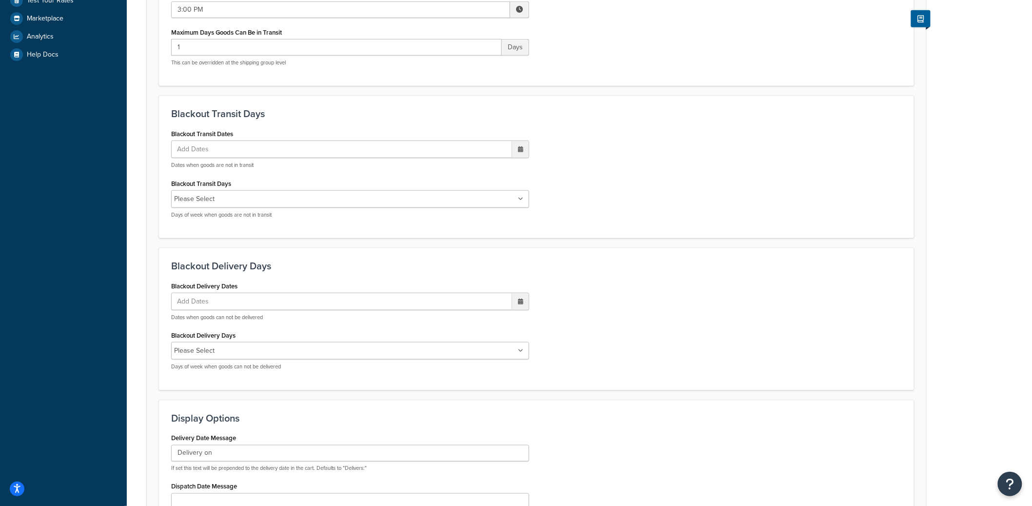
scroll to position [511, 0]
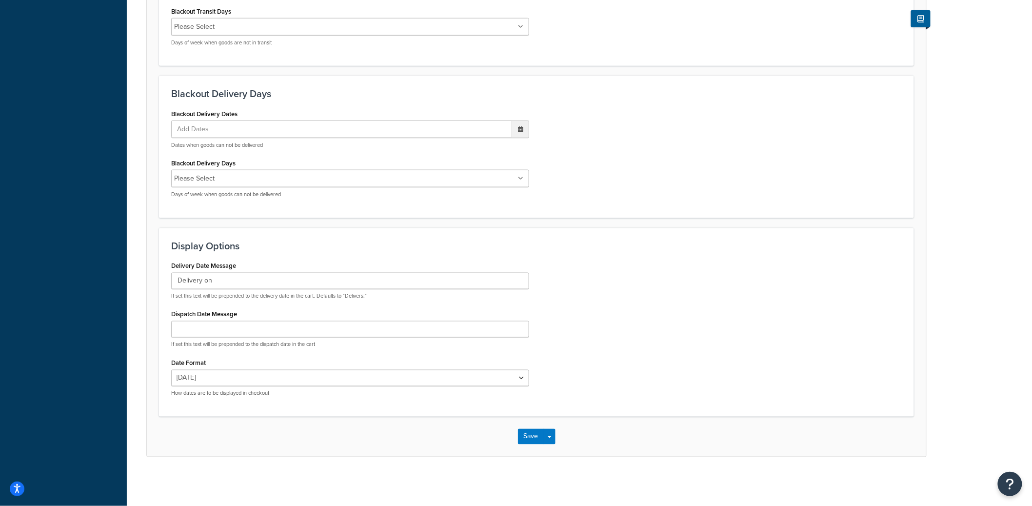
click at [203, 182] on li "Please Select" at bounding box center [194, 179] width 40 height 14
drag, startPoint x: 204, startPoint y: 181, endPoint x: 341, endPoint y: 192, distance: 136.5
click at [204, 181] on li "Please Select" at bounding box center [194, 179] width 40 height 14
click at [513, 181] on ul "Please Select" at bounding box center [350, 179] width 358 height 18
click at [552, 443] on button "Save Dropdown" at bounding box center [550, 438] width 12 height 16
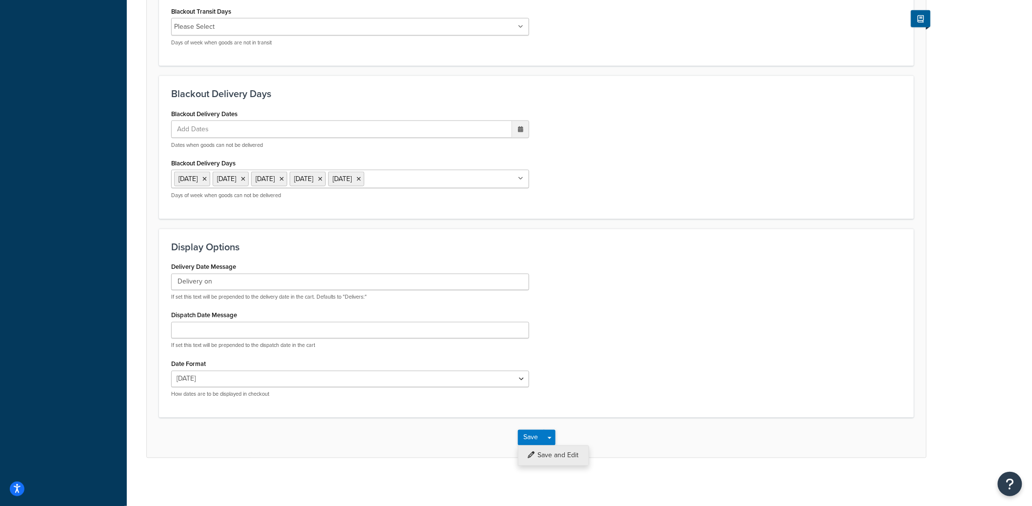
click at [552, 453] on button "Save and Edit" at bounding box center [553, 455] width 71 height 20
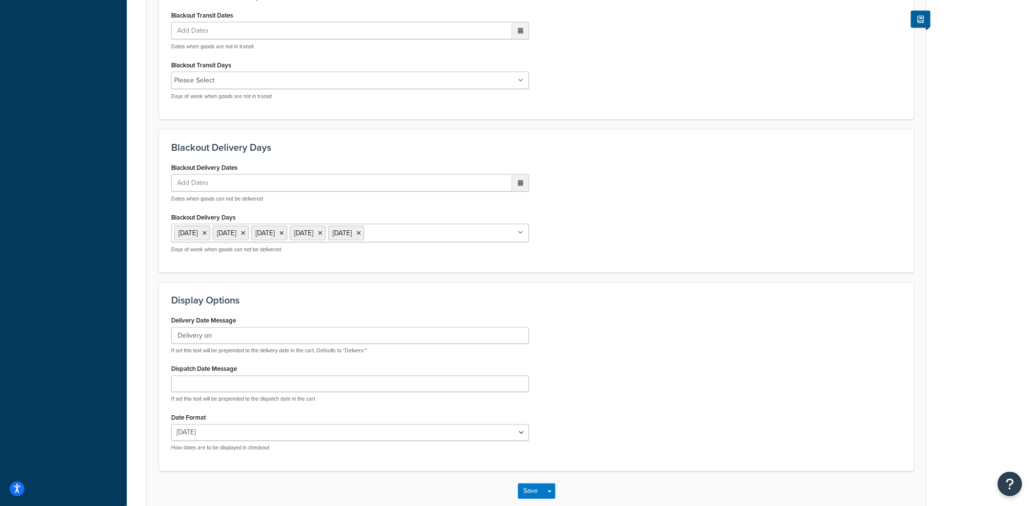
scroll to position [0, 0]
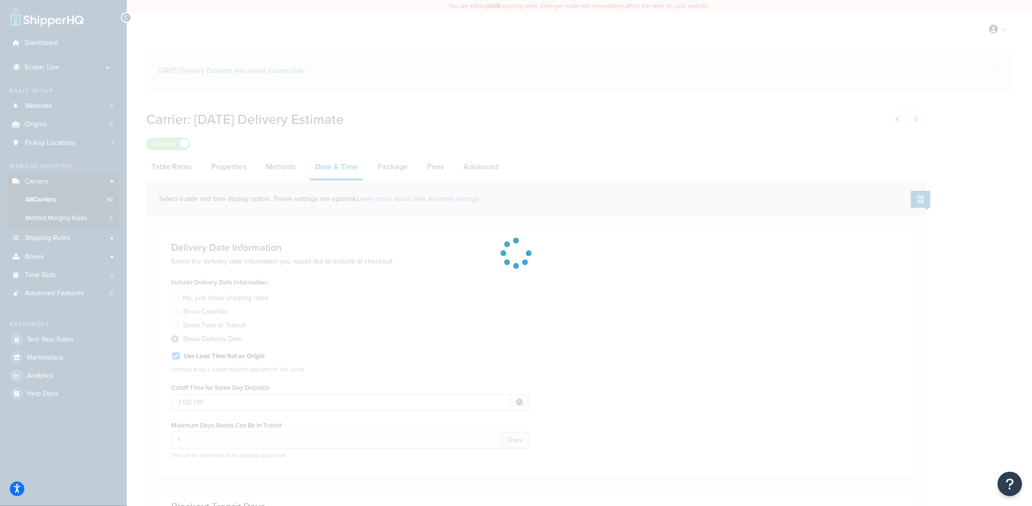
select select "yMMMEd"
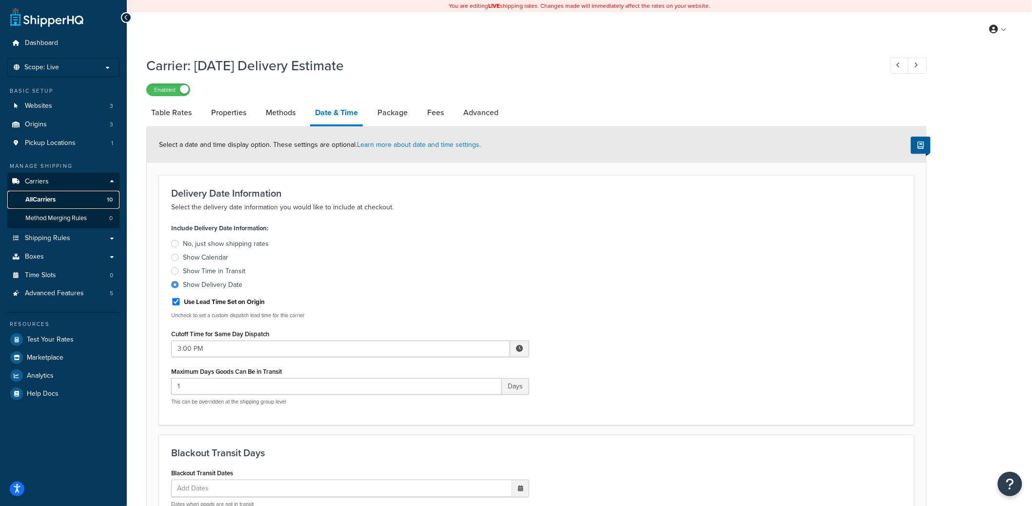
click at [69, 195] on link "All Carriers 10" at bounding box center [63, 200] width 112 height 18
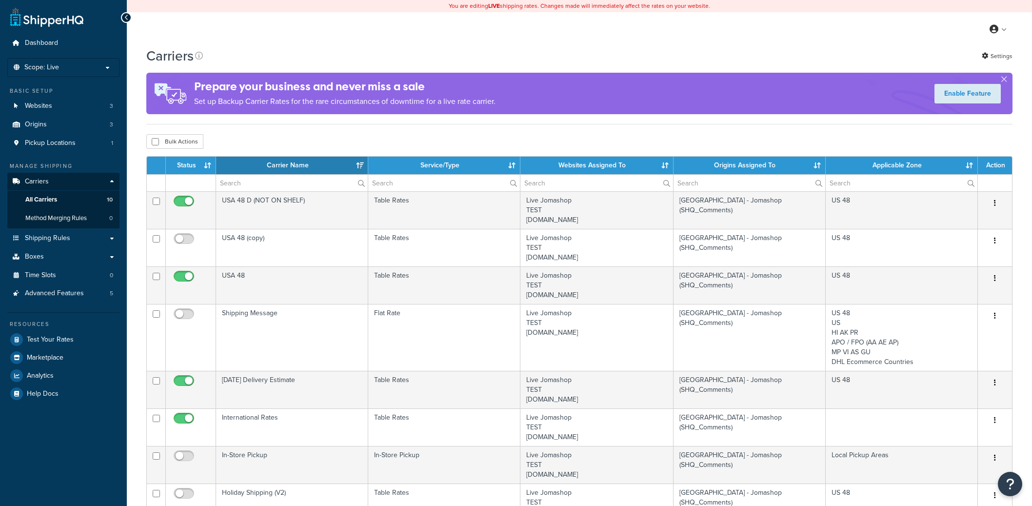
select select "15"
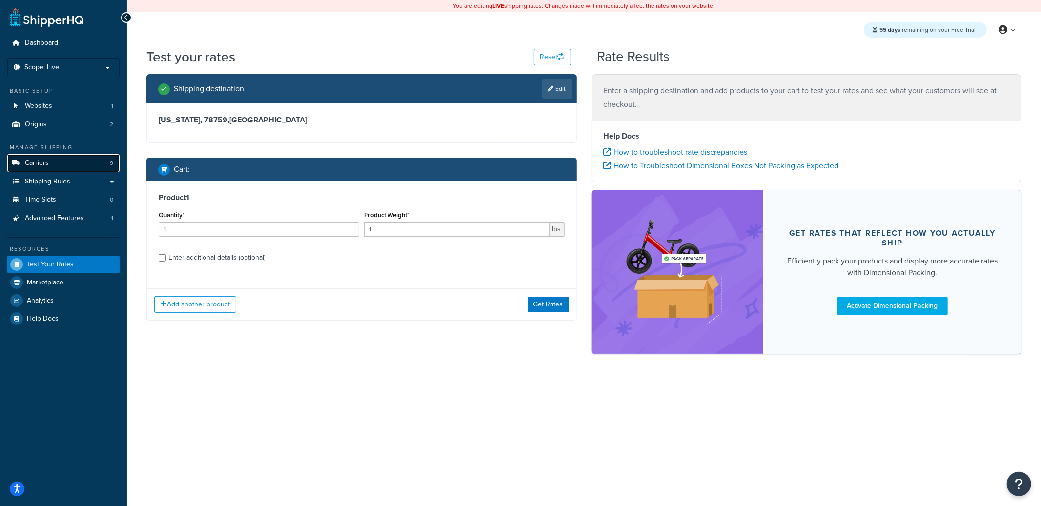
click at [56, 167] on link "Carriers 9" at bounding box center [63, 163] width 112 height 18
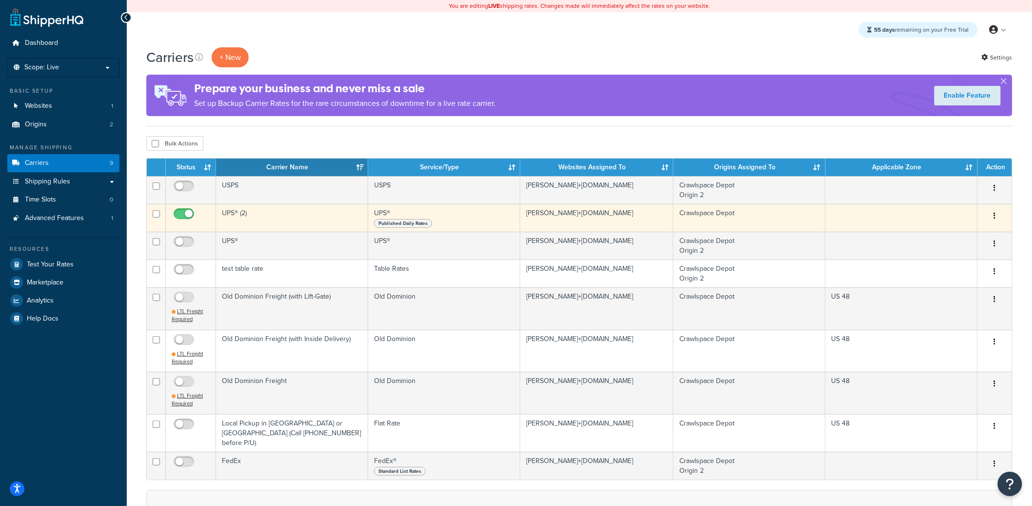
click at [247, 212] on td "UPS® (2)" at bounding box center [292, 218] width 152 height 28
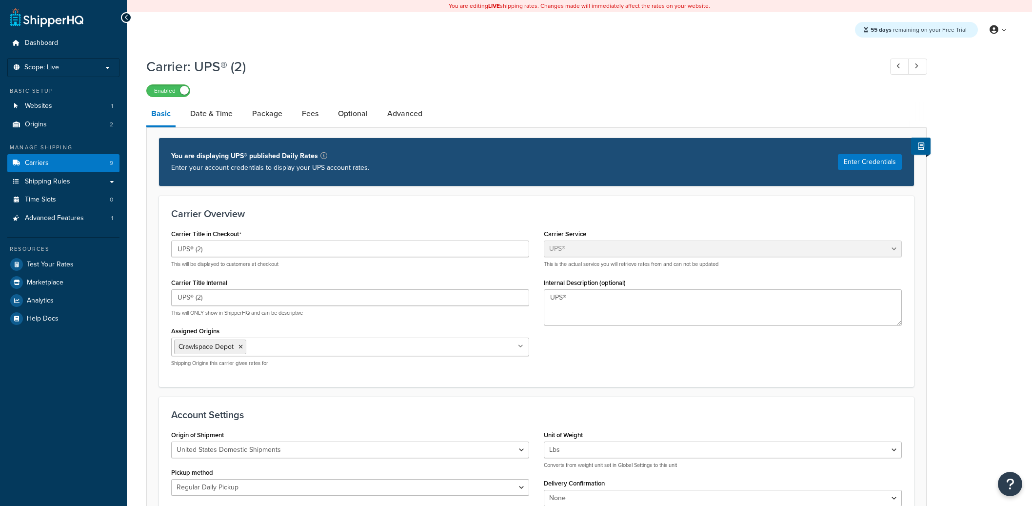
select select "ups"
click at [64, 181] on span "Shipping Rules" at bounding box center [47, 182] width 45 height 8
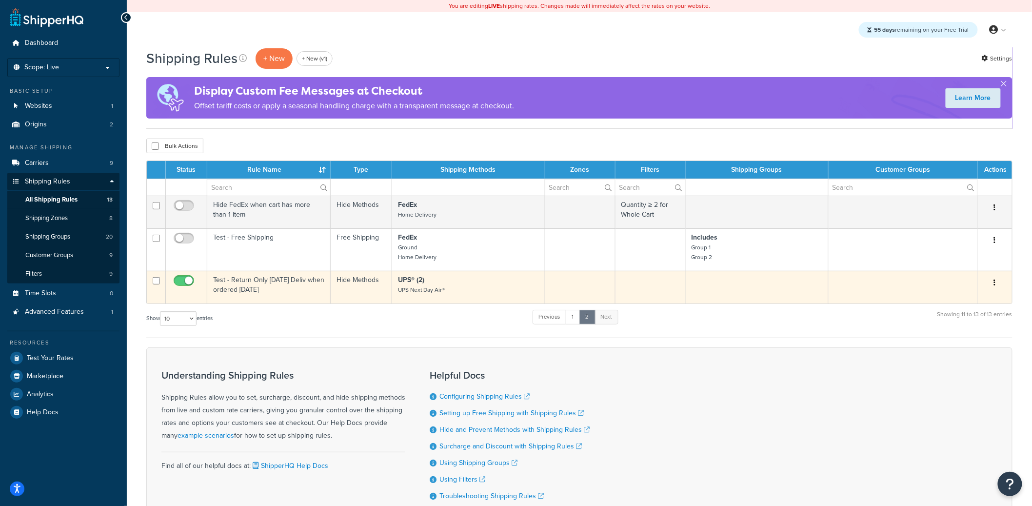
click at [291, 287] on td "Test - Return Only [DATE] Deliv when ordered [DATE]" at bounding box center [268, 287] width 123 height 33
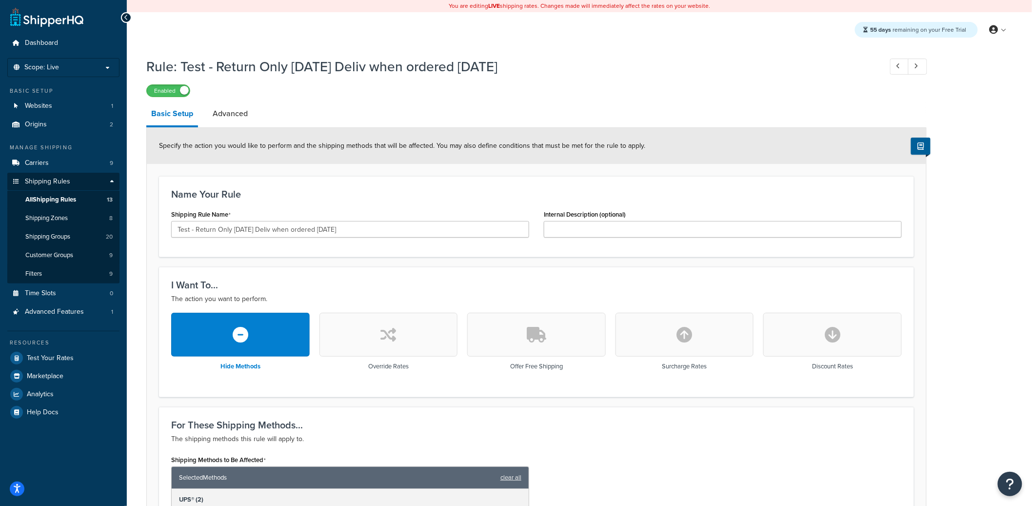
click at [174, 86] on label "Enabled" at bounding box center [168, 91] width 43 height 12
click at [231, 113] on link "Advanced" at bounding box center [230, 113] width 45 height 23
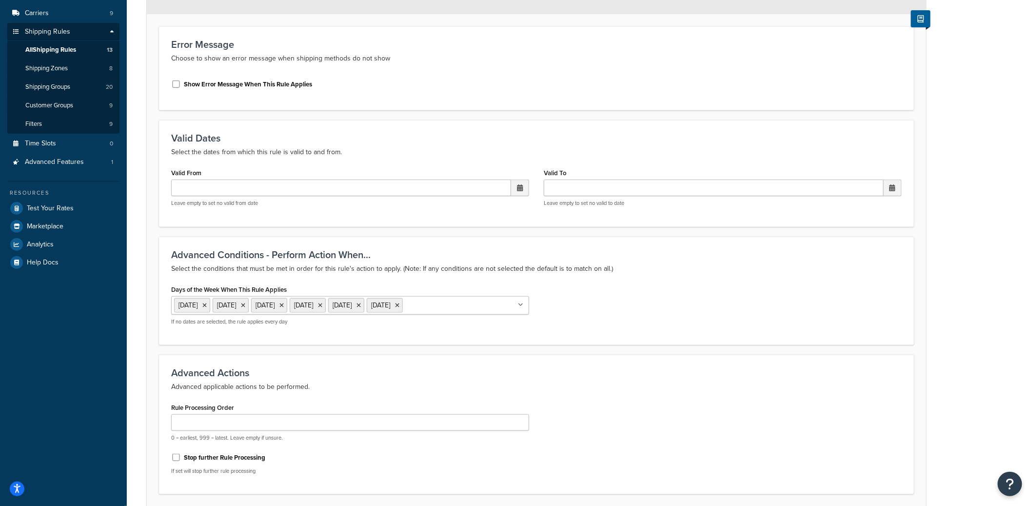
scroll to position [153, 0]
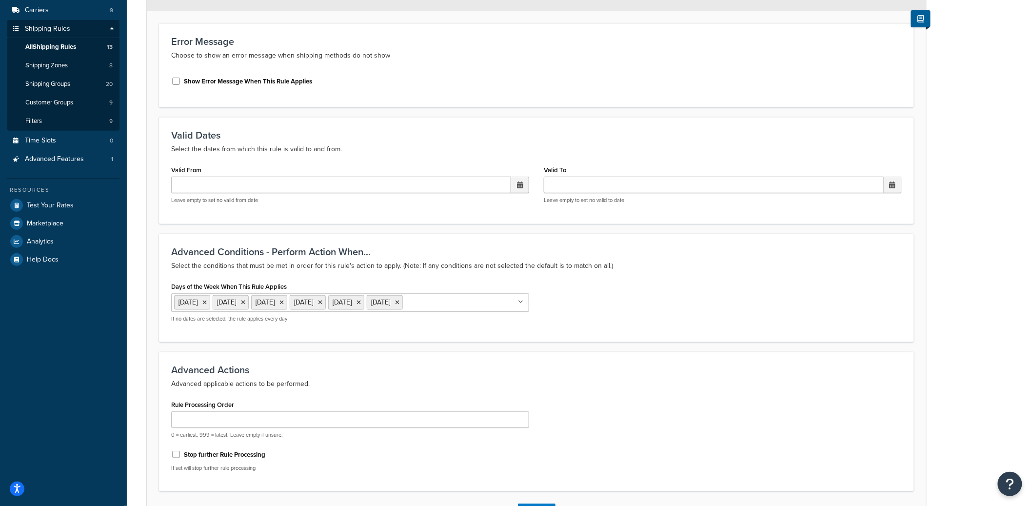
click at [246, 252] on h3 "Advanced Conditions - Perform Action When..." at bounding box center [536, 251] width 731 height 11
click at [245, 252] on h3 "Advanced Conditions - Perform Action When..." at bounding box center [536, 251] width 731 height 11
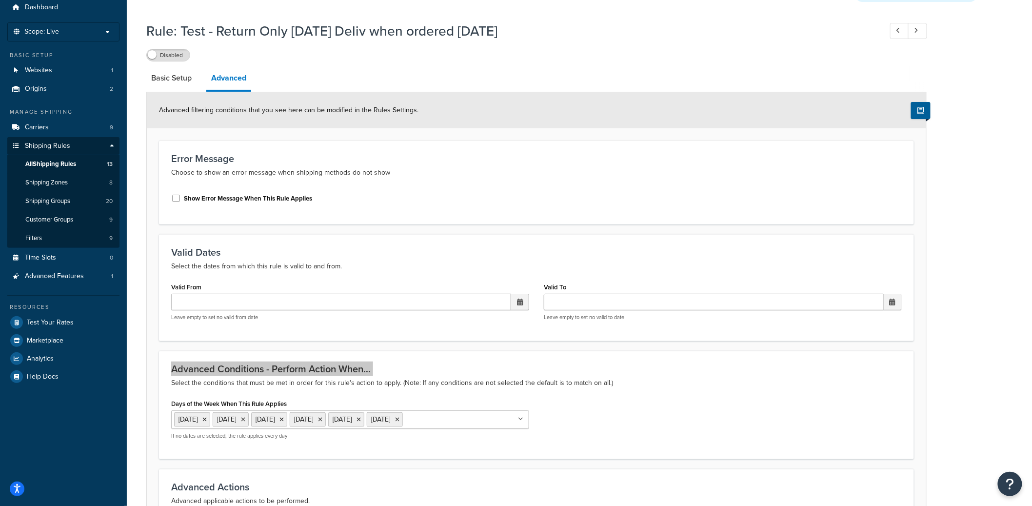
scroll to position [0, 0]
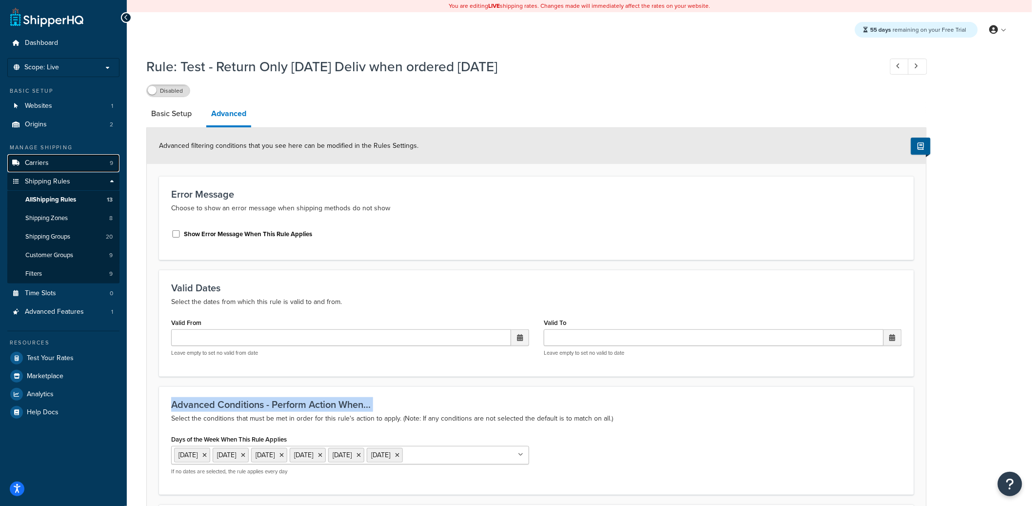
click at [66, 167] on link "Carriers 9" at bounding box center [63, 163] width 112 height 18
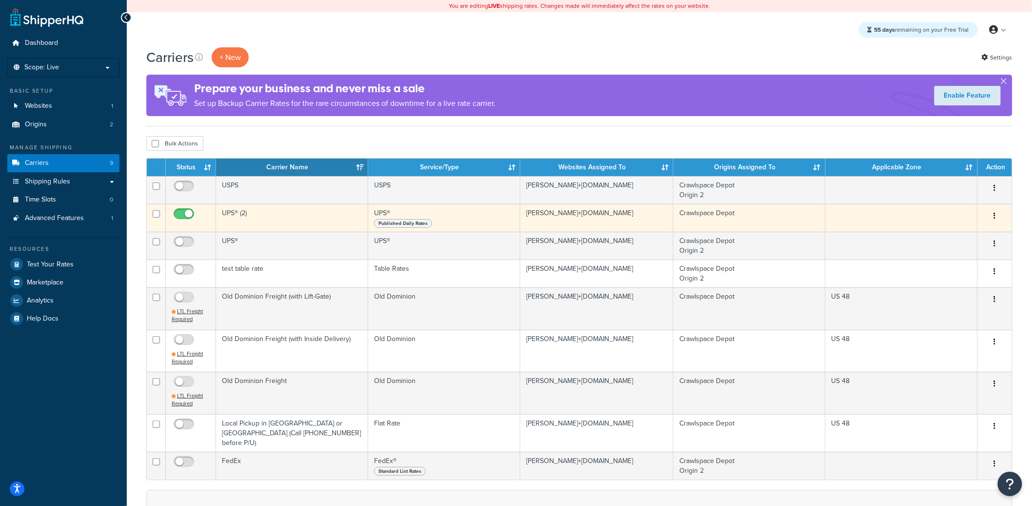
click at [296, 213] on td "UPS® (2)" at bounding box center [292, 218] width 152 height 28
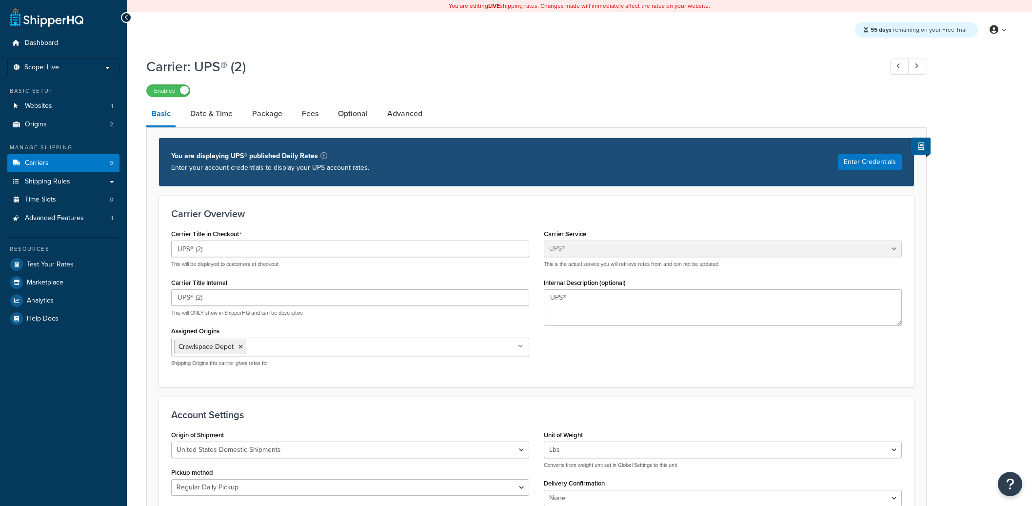
select select "ups"
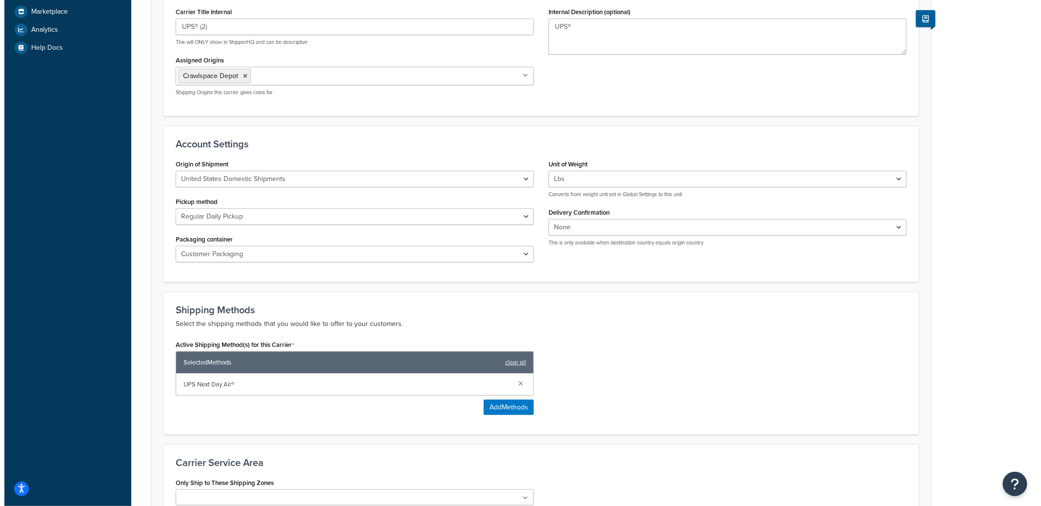
scroll to position [398, 0]
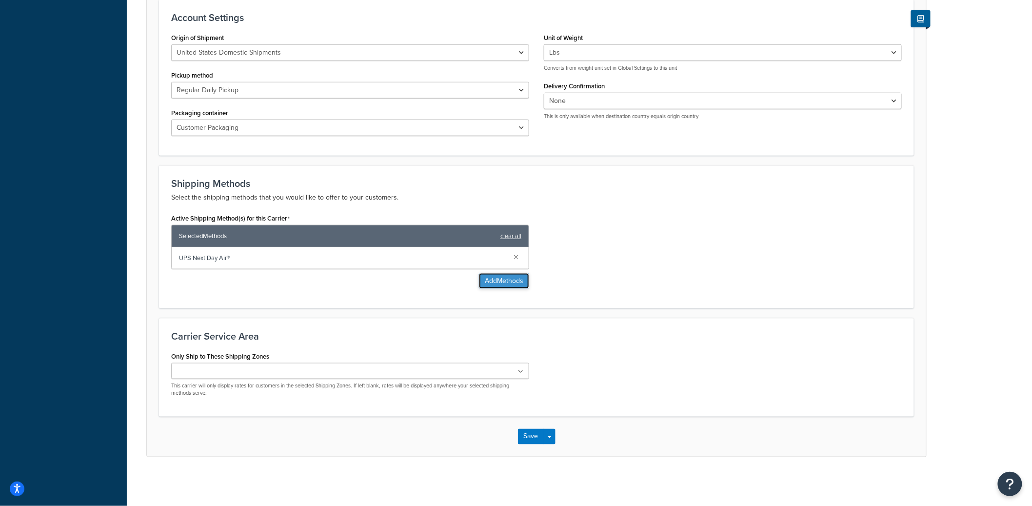
click at [498, 284] on button "Add Methods" at bounding box center [504, 281] width 50 height 16
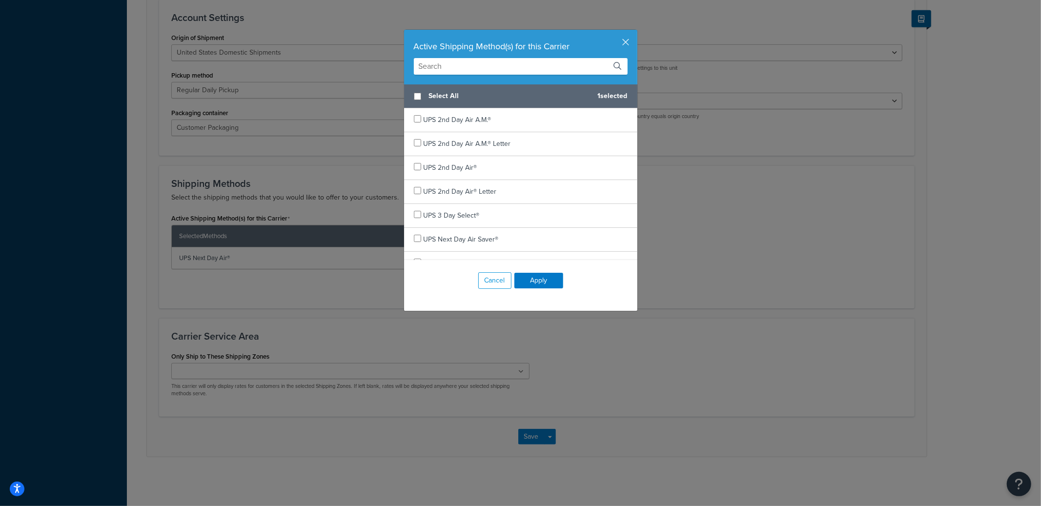
click at [464, 66] on input "text" at bounding box center [521, 66] width 214 height 17
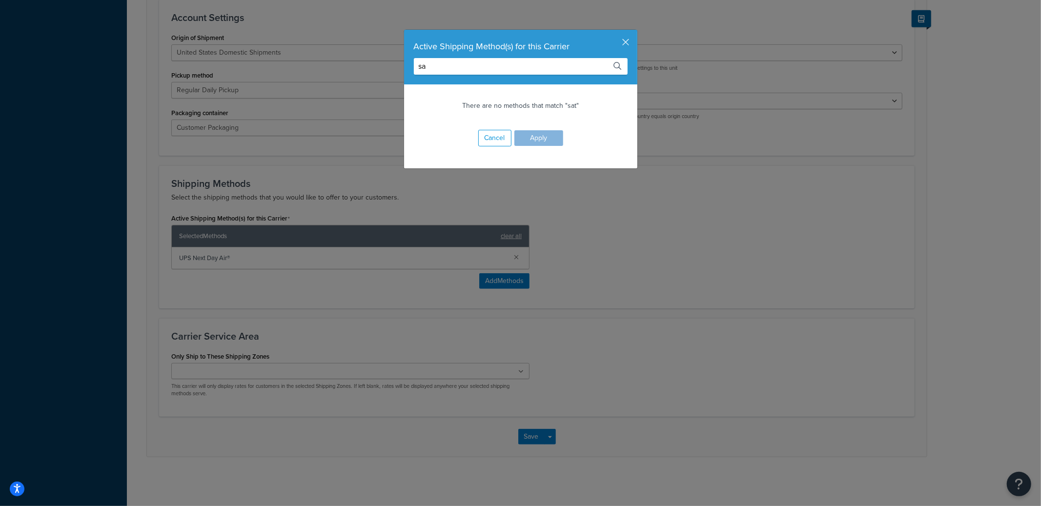
type input "s"
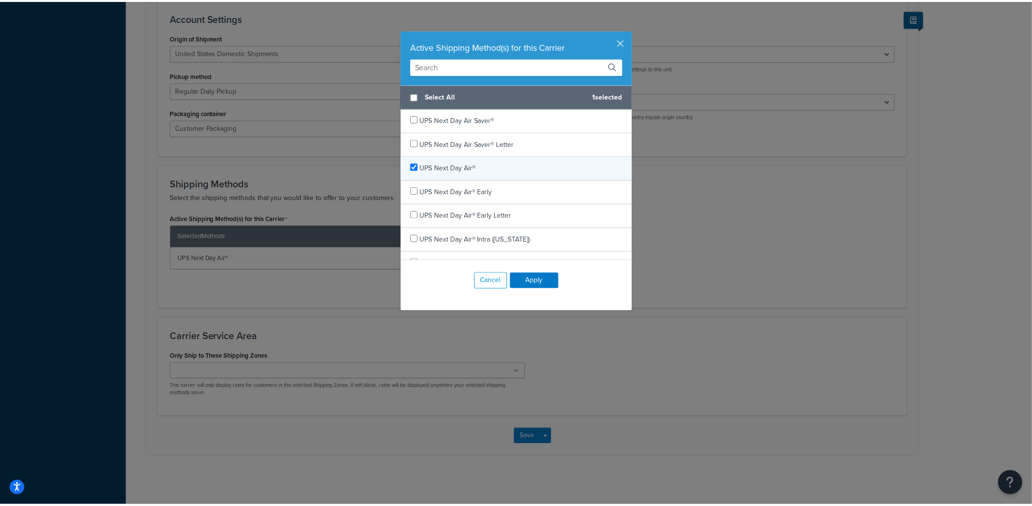
scroll to position [0, 0]
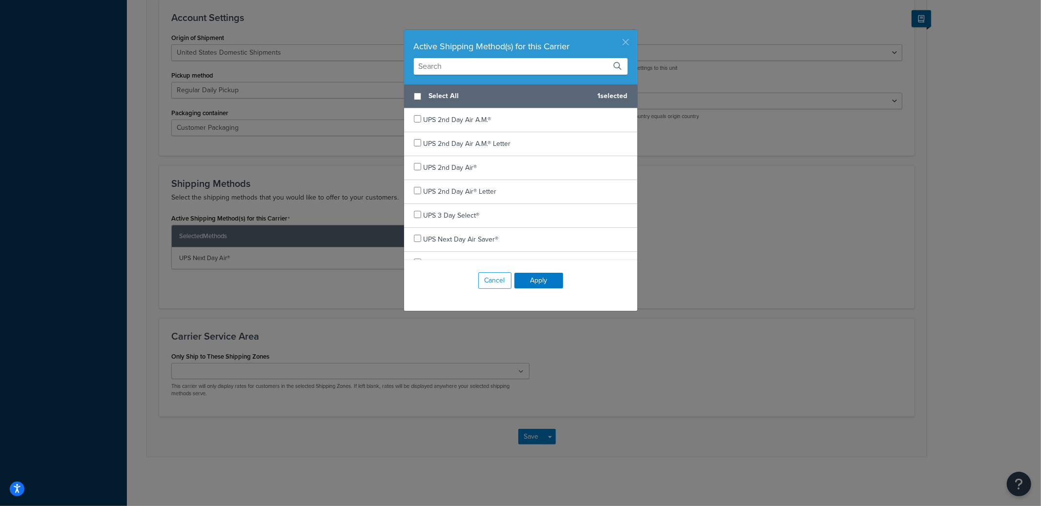
click at [635, 32] on button "button" at bounding box center [636, 31] width 2 height 2
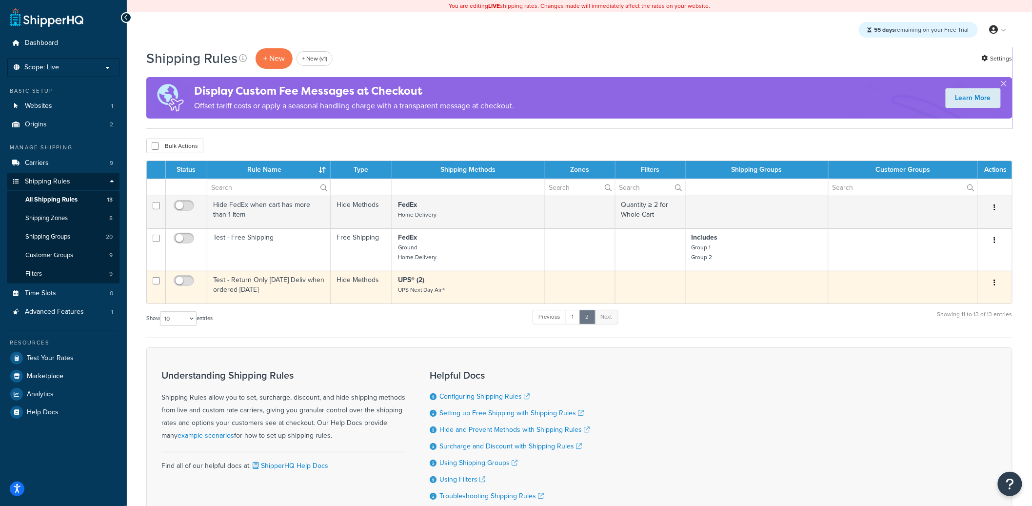
click at [261, 285] on td "Test - Return Only [DATE] Deliv when ordered [DATE]" at bounding box center [268, 287] width 123 height 33
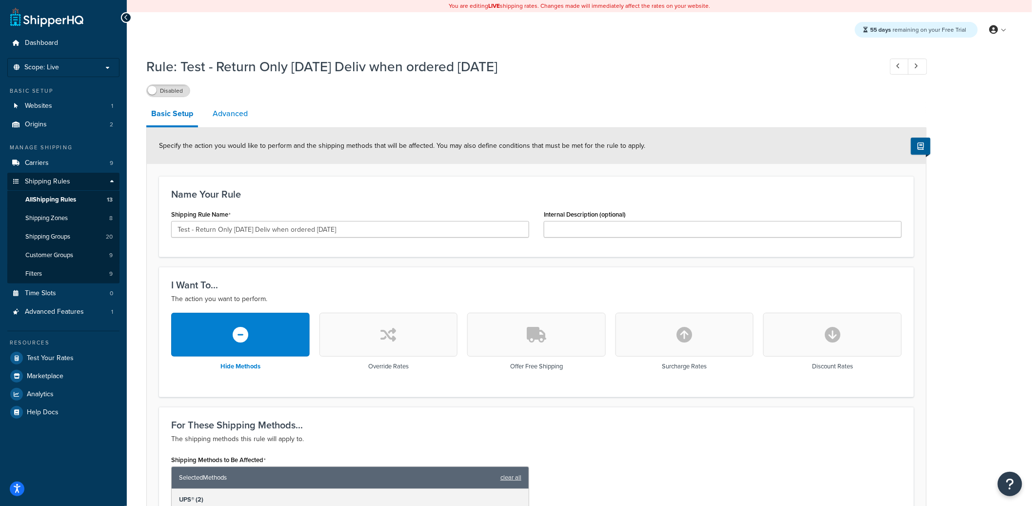
drag, startPoint x: 236, startPoint y: 113, endPoint x: 249, endPoint y: 120, distance: 14.4
click at [236, 113] on link "Advanced" at bounding box center [230, 113] width 45 height 23
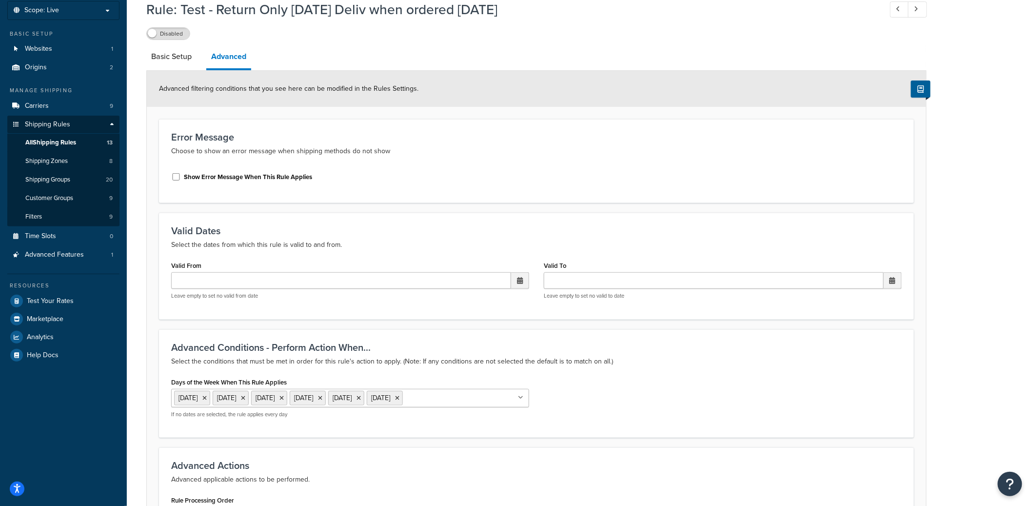
scroll to position [55, 0]
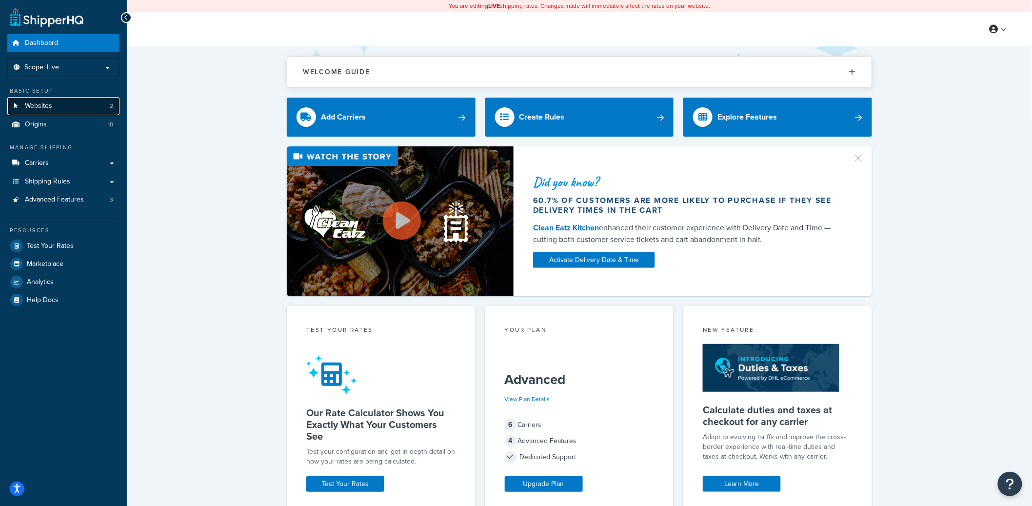
click at [73, 111] on link "Websites 2" at bounding box center [63, 106] width 112 height 18
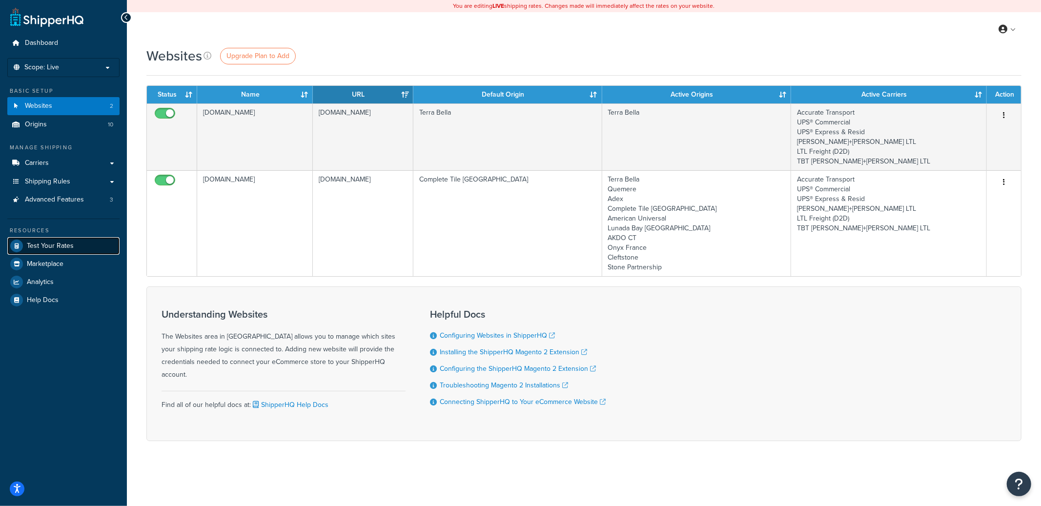
click at [68, 246] on span "Test Your Rates" at bounding box center [50, 246] width 47 height 8
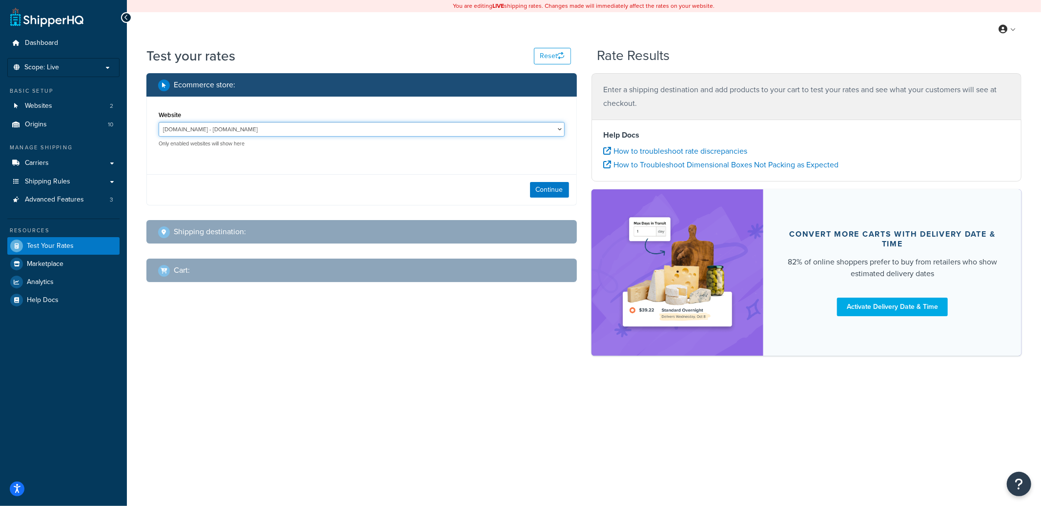
click at [291, 132] on select "completetile.com - completetile.com terrabella.design - terrabella.design" at bounding box center [362, 129] width 406 height 15
select select "f0590a72f4d173f699101fbc78d6c536"
click at [159, 122] on select "completetile.com - completetile.com terrabella.design - terrabella.design" at bounding box center [362, 129] width 406 height 15
click at [551, 188] on button "Continue" at bounding box center [549, 190] width 39 height 16
select select "TX"
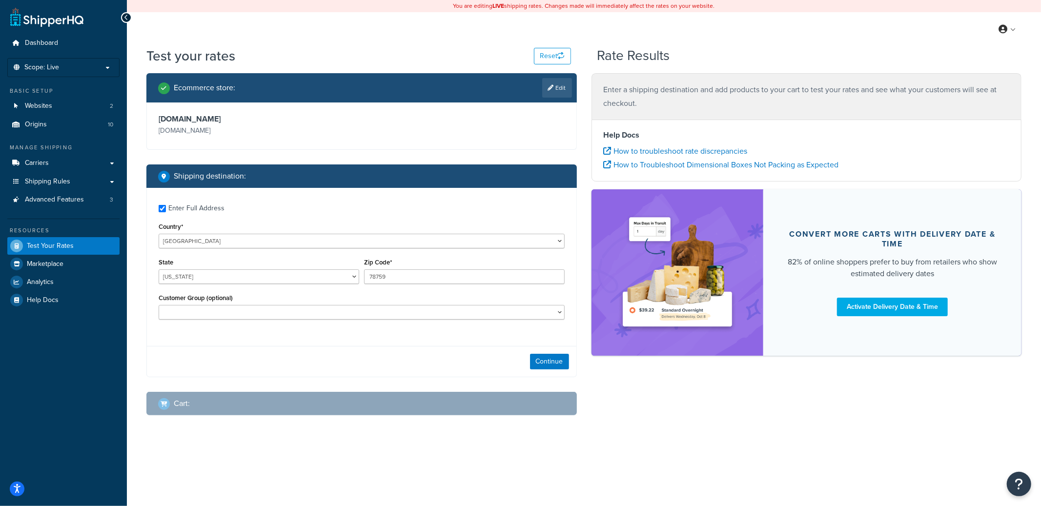
checkbox input "true"
type input "11360"
select select "NY"
select select "Wholesale"
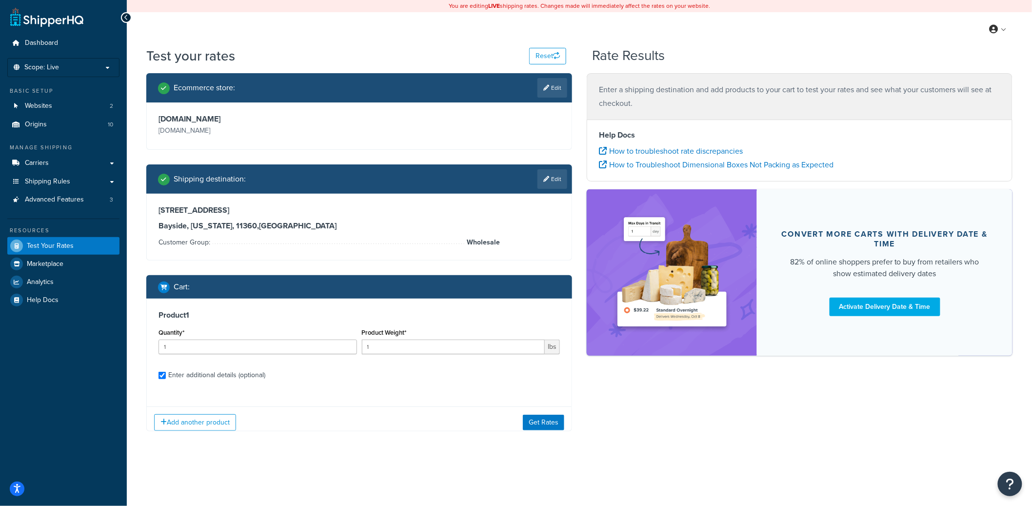
checkbox input "true"
type input "30.000000"
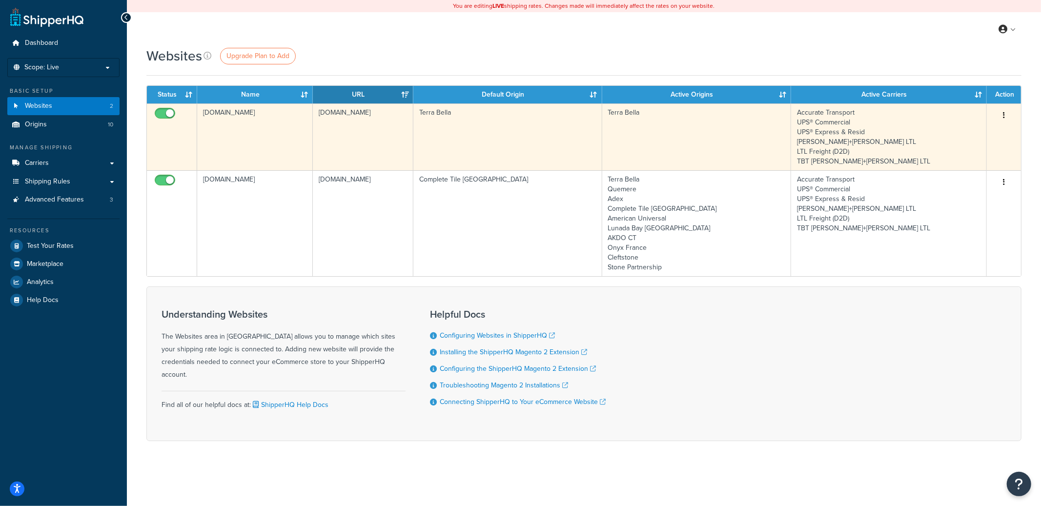
click at [272, 138] on td "terrabella.design" at bounding box center [255, 136] width 116 height 67
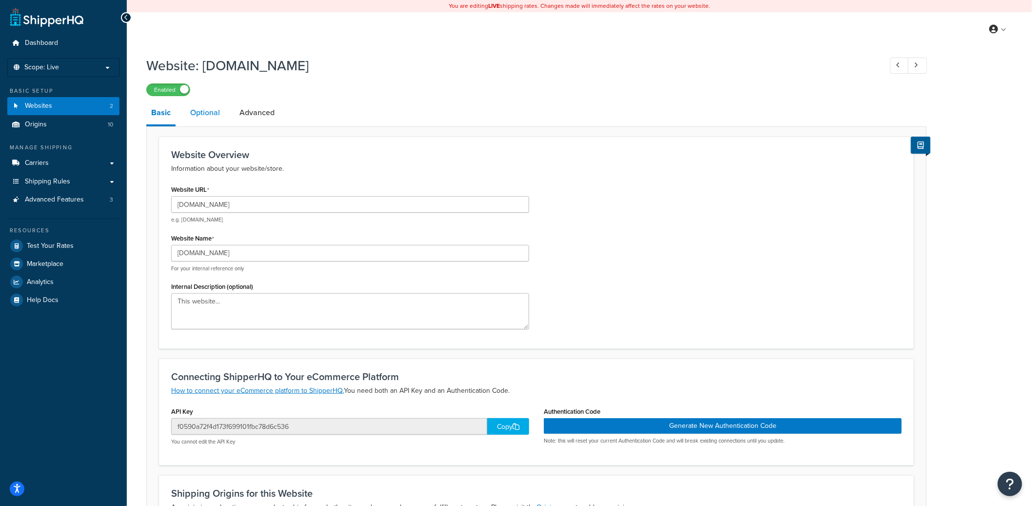
click at [199, 113] on link "Optional" at bounding box center [205, 112] width 40 height 23
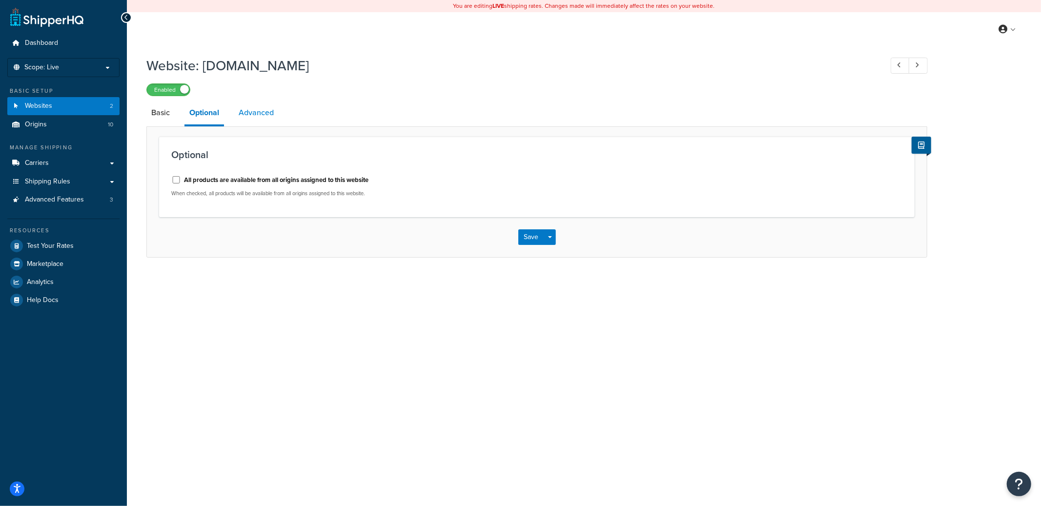
click at [266, 110] on link "Advanced" at bounding box center [256, 112] width 45 height 23
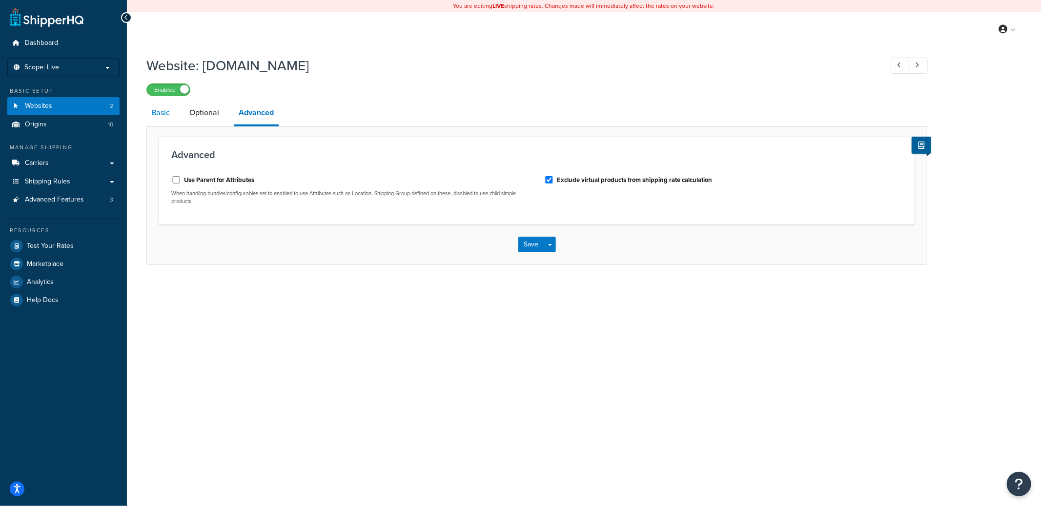
click at [156, 105] on link "Basic" at bounding box center [160, 112] width 28 height 23
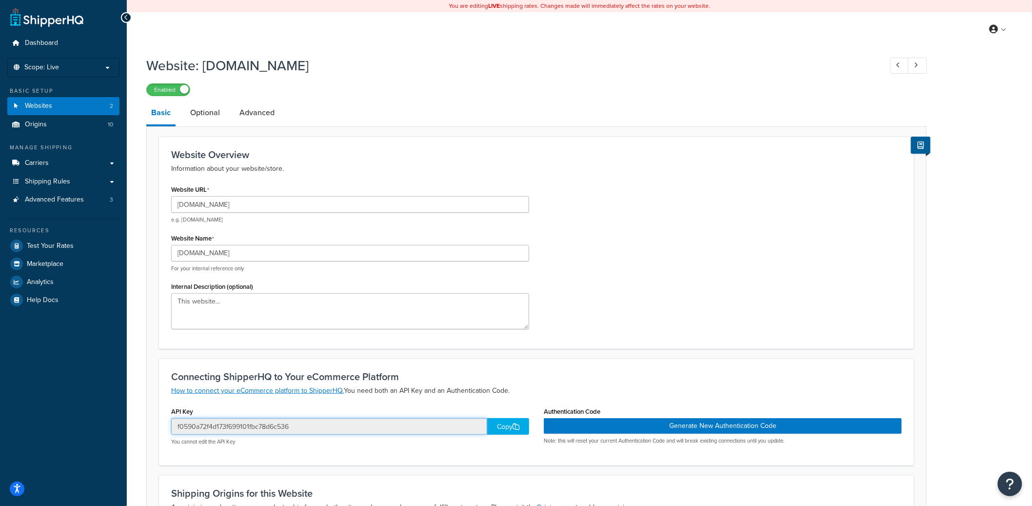
click at [273, 427] on input "f0590a72f4d173f699101fbc78d6c536" at bounding box center [329, 426] width 316 height 17
click at [273, 426] on input "f0590a72f4d173f699101fbc78d6c536" at bounding box center [329, 426] width 316 height 17
click at [245, 426] on input "f0590a72f4d173f699101fbc78d6c536" at bounding box center [329, 426] width 316 height 17
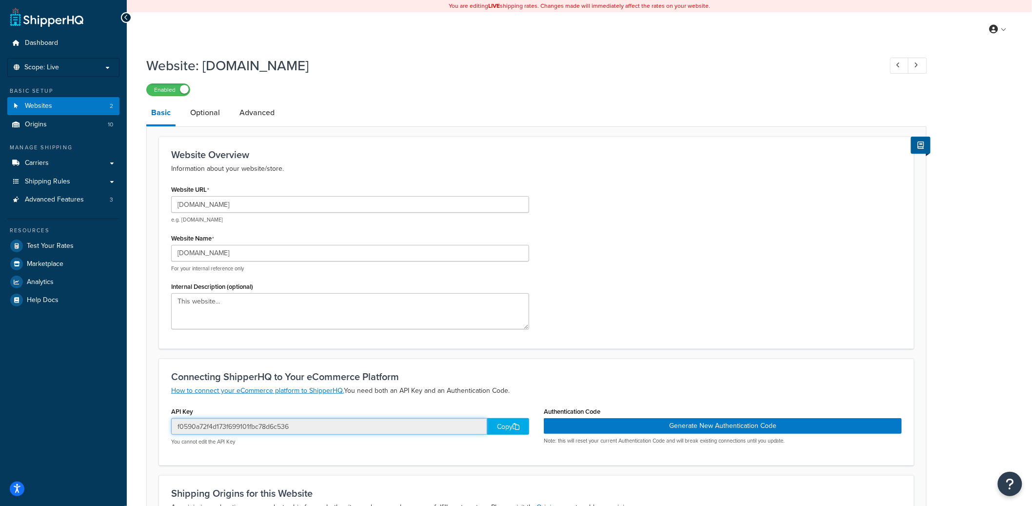
click at [245, 426] on input "f0590a72f4d173f699101fbc78d6c536" at bounding box center [329, 426] width 316 height 17
click at [257, 426] on input "f0590a72f4d173f699101fbc78d6c536" at bounding box center [329, 426] width 316 height 17
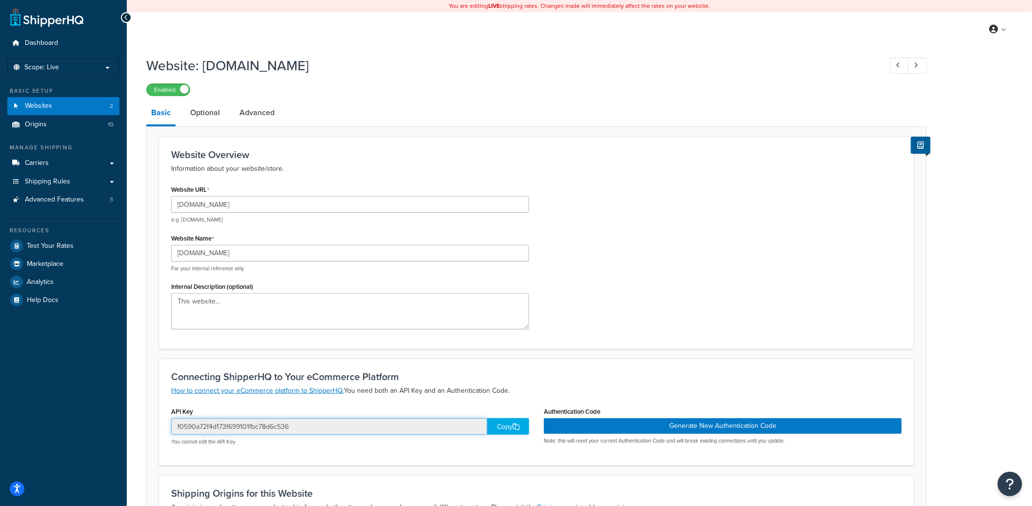
click at [257, 426] on input "f0590a72f4d173f699101fbc78d6c536" at bounding box center [329, 426] width 316 height 17
click at [297, 429] on input "f0590a72f4d173f699101fbc78d6c536" at bounding box center [329, 426] width 316 height 17
drag, startPoint x: 299, startPoint y: 427, endPoint x: 176, endPoint y: 427, distance: 122.9
click at [176, 427] on input "f0590a72f4d173f699101fbc78d6c536" at bounding box center [329, 426] width 316 height 17
drag, startPoint x: 176, startPoint y: 203, endPoint x: 302, endPoint y: 210, distance: 126.1
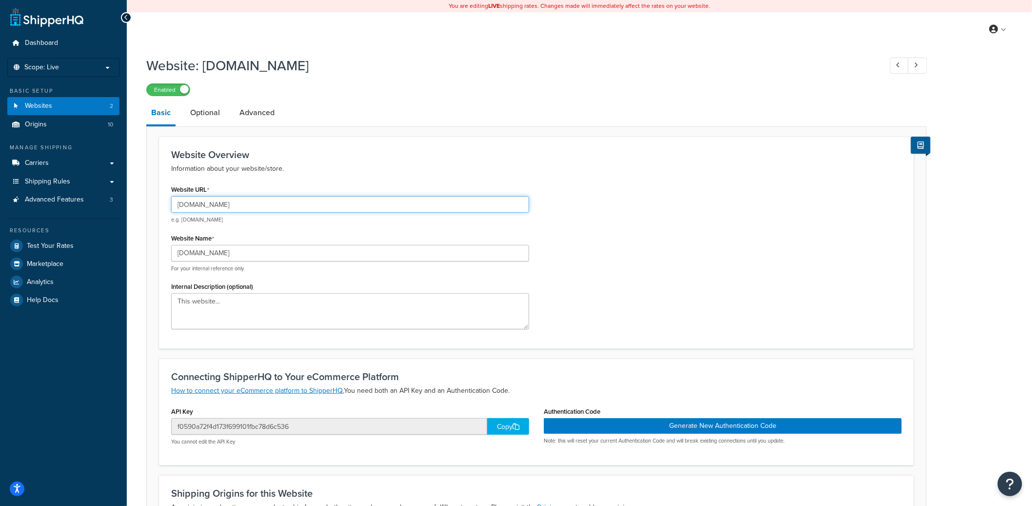
click at [302, 210] on input "[DOMAIN_NAME]" at bounding box center [350, 204] width 358 height 17
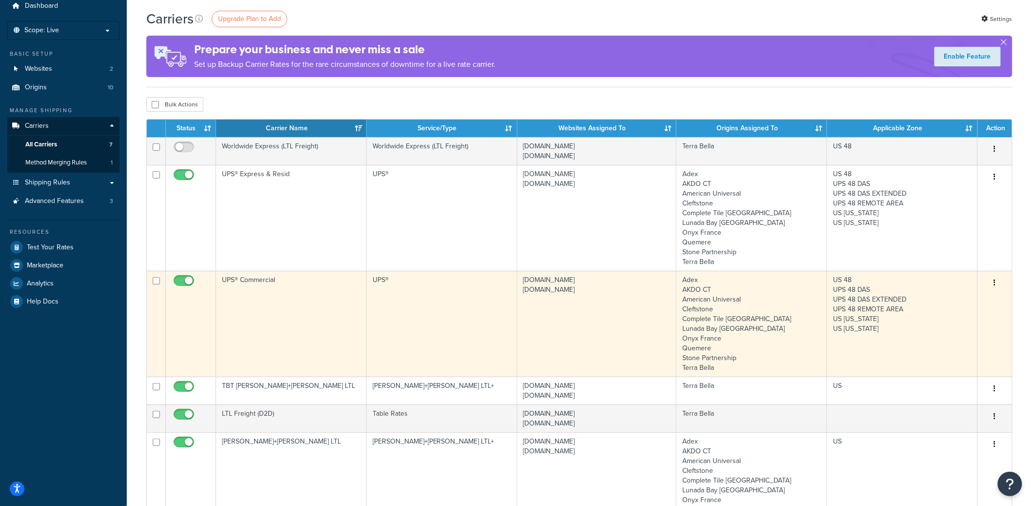
scroll to position [38, 0]
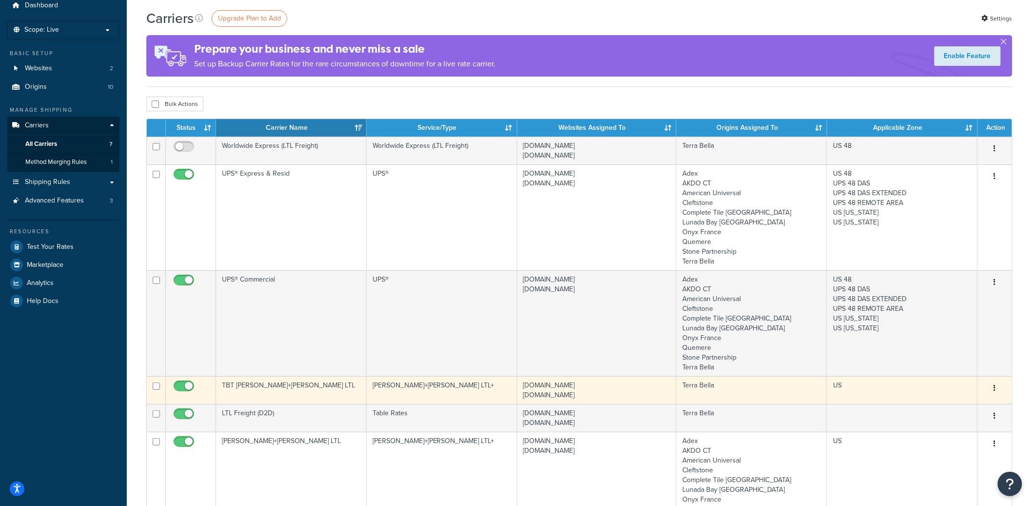
click at [999, 389] on button "button" at bounding box center [995, 389] width 14 height 16
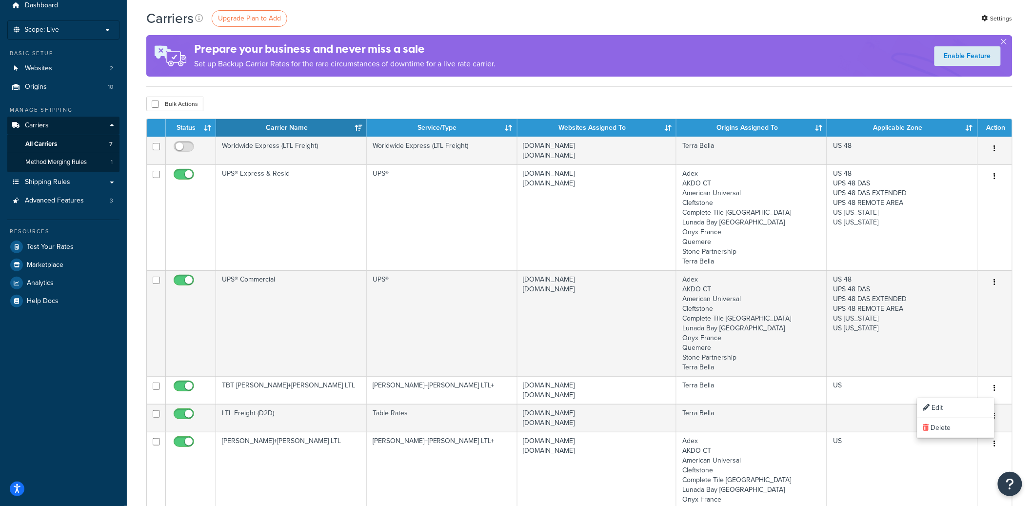
click at [1027, 354] on div "Carriers Upgrade Plan to Add Settings Prepare your business and never miss a sa…" at bounding box center [580, 443] width 906 height 869
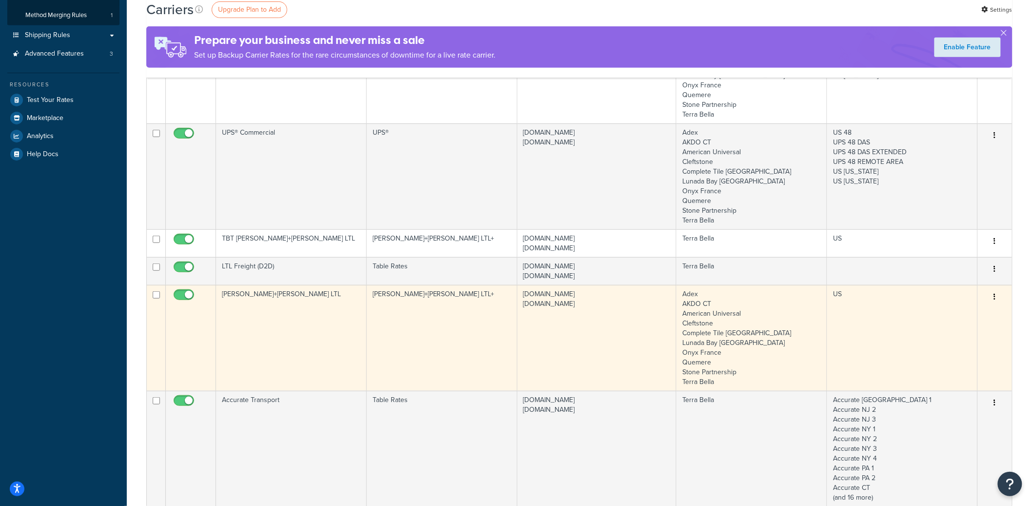
scroll to position [218, 0]
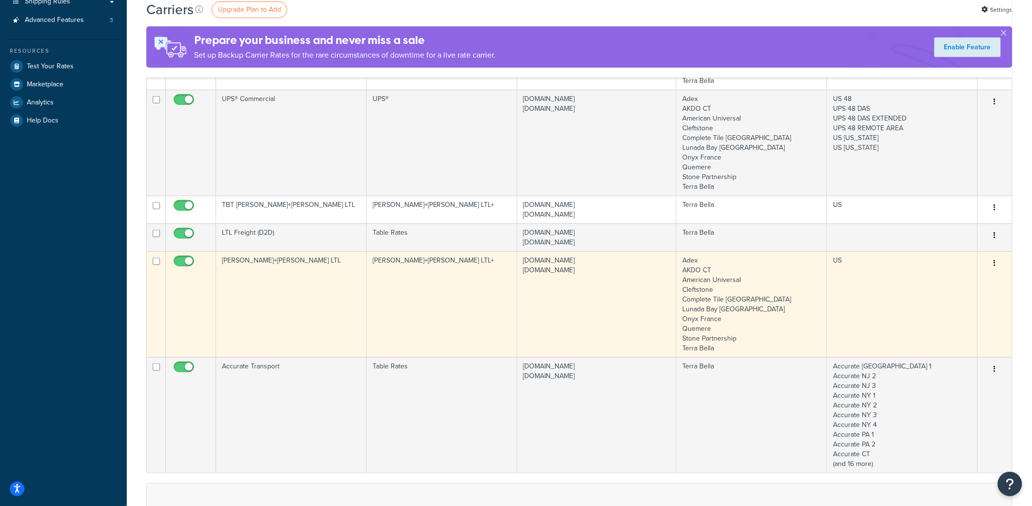
click at [997, 262] on button "button" at bounding box center [995, 264] width 14 height 16
drag, startPoint x: 980, startPoint y: 279, endPoint x: 983, endPoint y: 295, distance: 15.9
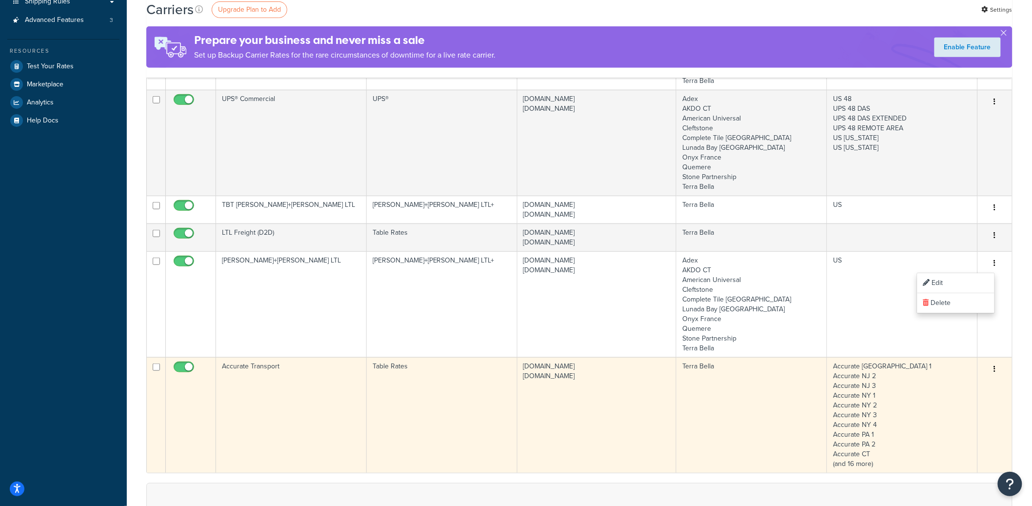
click at [998, 371] on button "button" at bounding box center [995, 370] width 14 height 16
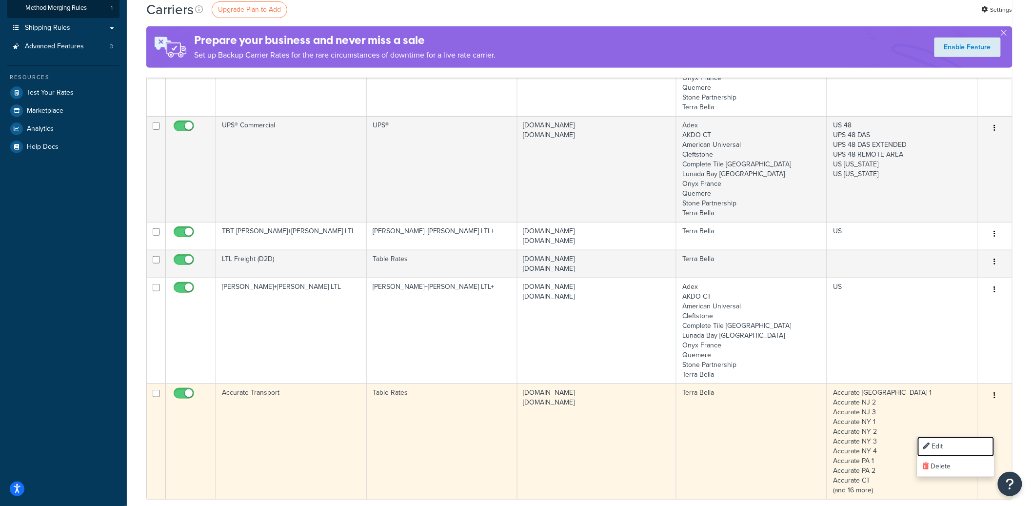
scroll to position [134, 0]
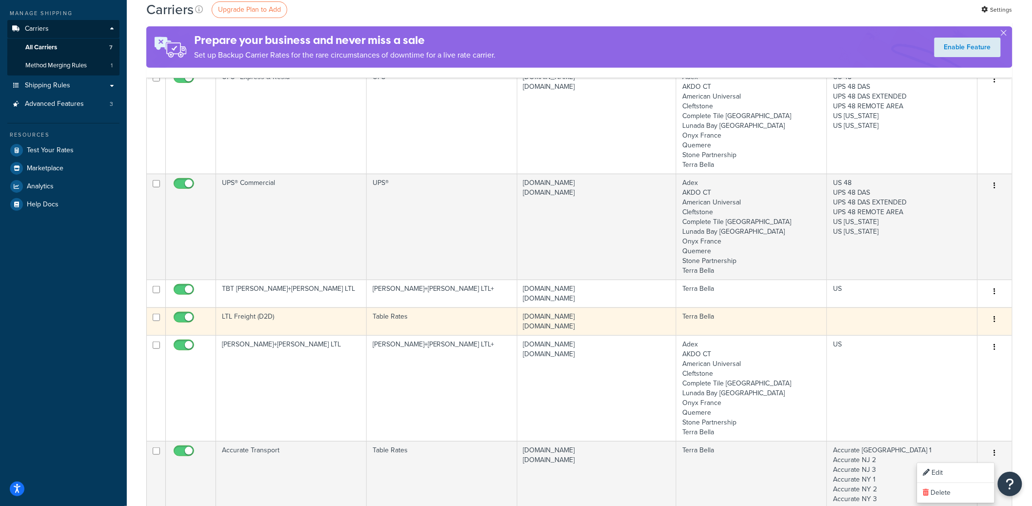
click at [993, 321] on button "button" at bounding box center [995, 320] width 14 height 16
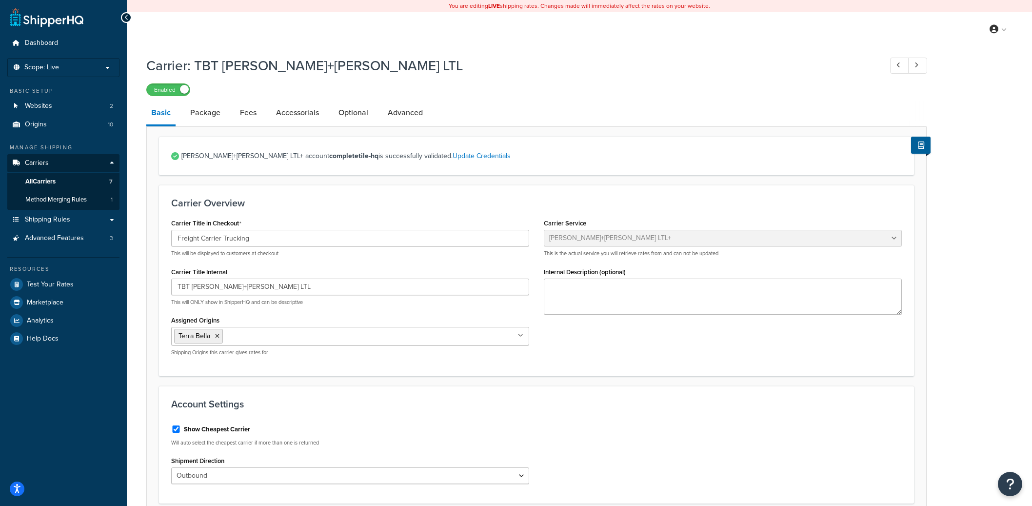
select select "reTransFreight"
click at [399, 111] on link "Advanced" at bounding box center [405, 112] width 45 height 23
select select "false"
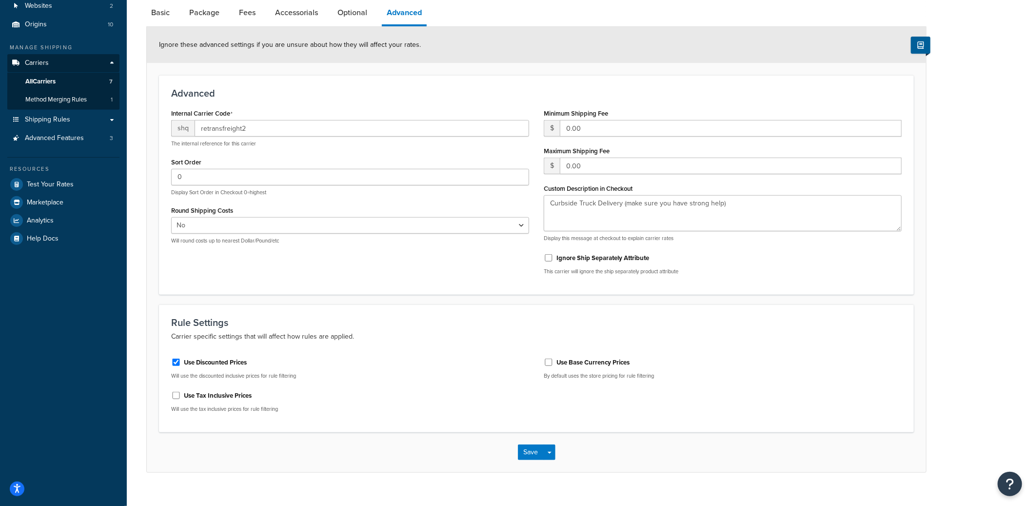
scroll to position [101, 0]
click at [295, 17] on link "Accessorials" at bounding box center [296, 11] width 53 height 23
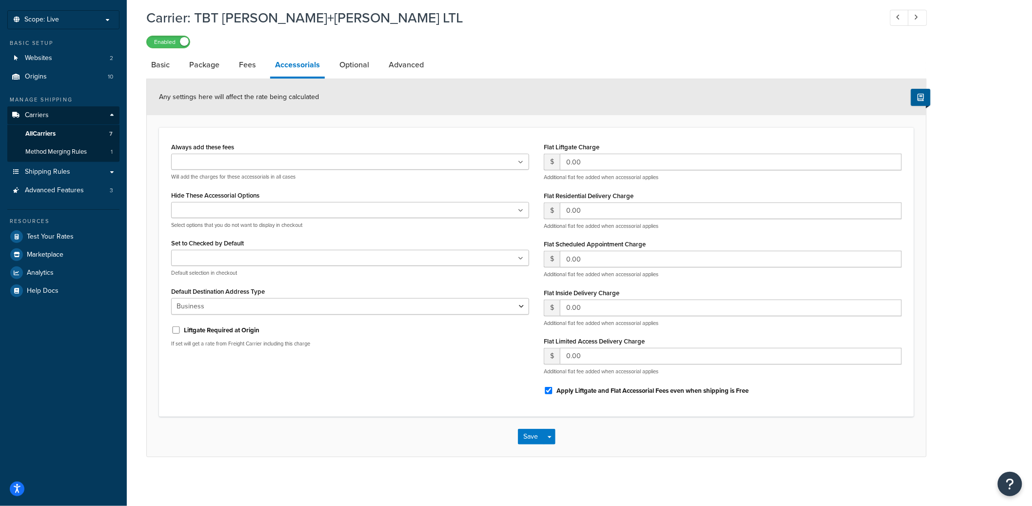
scroll to position [47, 0]
click at [347, 64] on link "Optional" at bounding box center [355, 65] width 40 height 23
select select "60"
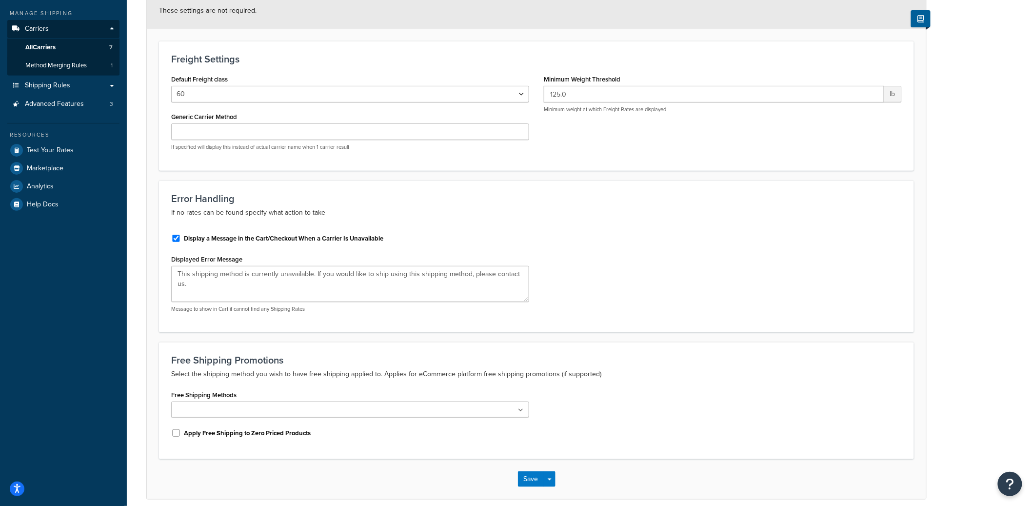
scroll to position [2, 0]
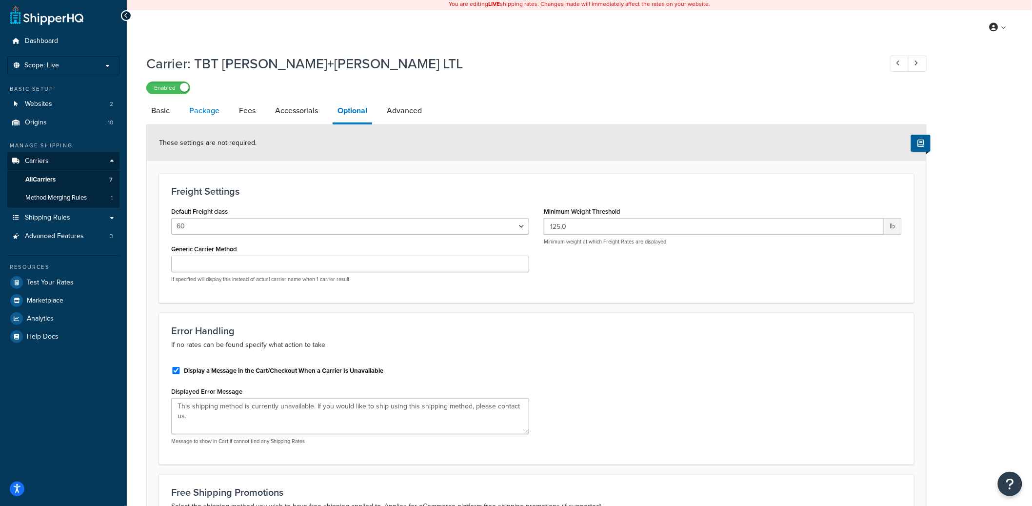
click at [206, 107] on link "Package" at bounding box center [204, 110] width 40 height 23
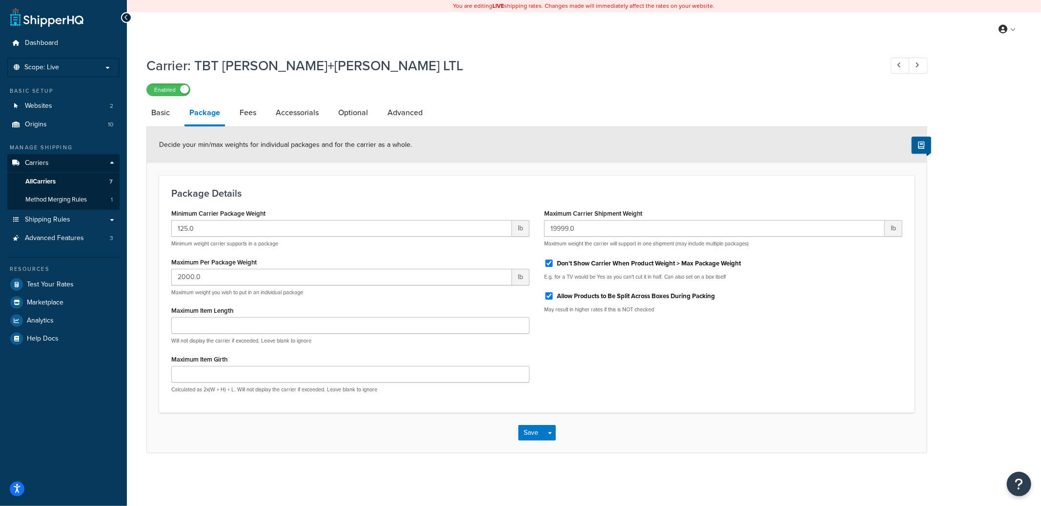
click at [228, 114] on li "Package" at bounding box center [209, 113] width 50 height 25
click at [237, 114] on link "Fees" at bounding box center [248, 112] width 26 height 23
select select "AFTER"
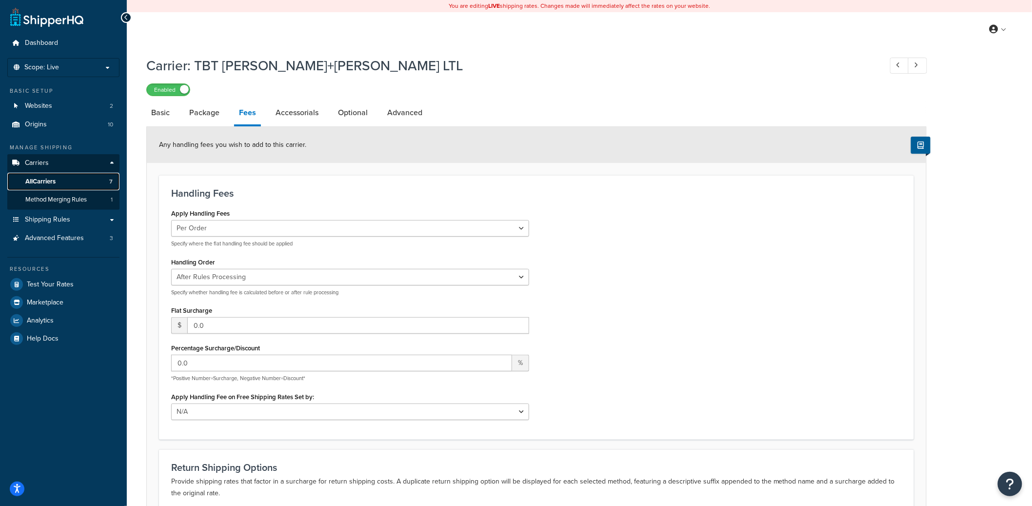
click at [68, 179] on link "All Carriers 7" at bounding box center [63, 182] width 112 height 18
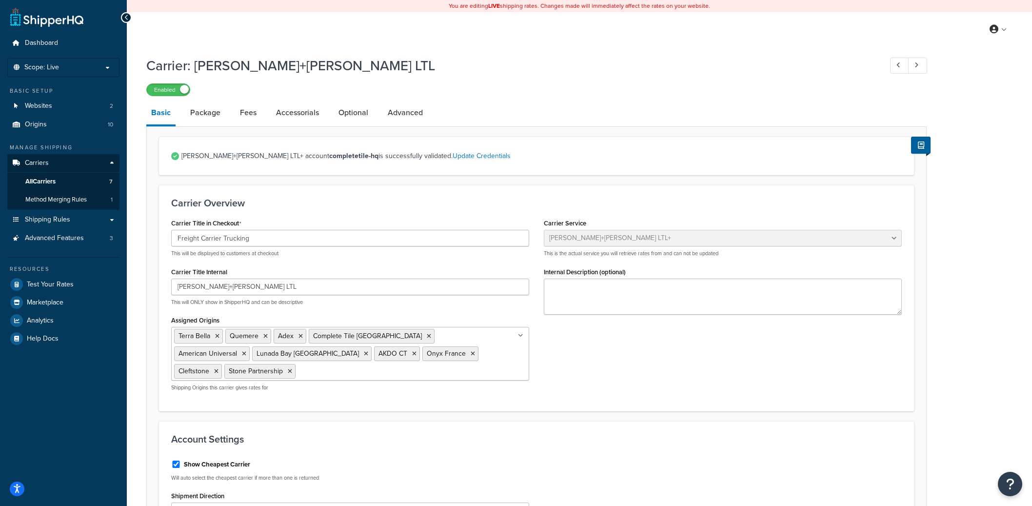
select select "reTransFreight"
click at [414, 114] on link "Advanced" at bounding box center [405, 112] width 45 height 23
select select "false"
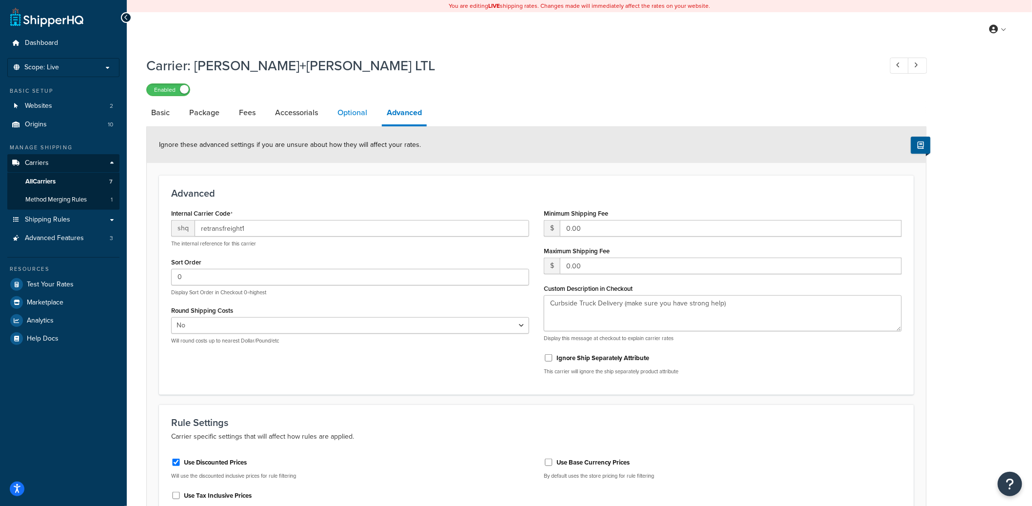
click at [348, 111] on link "Optional" at bounding box center [353, 112] width 40 height 23
select select "60"
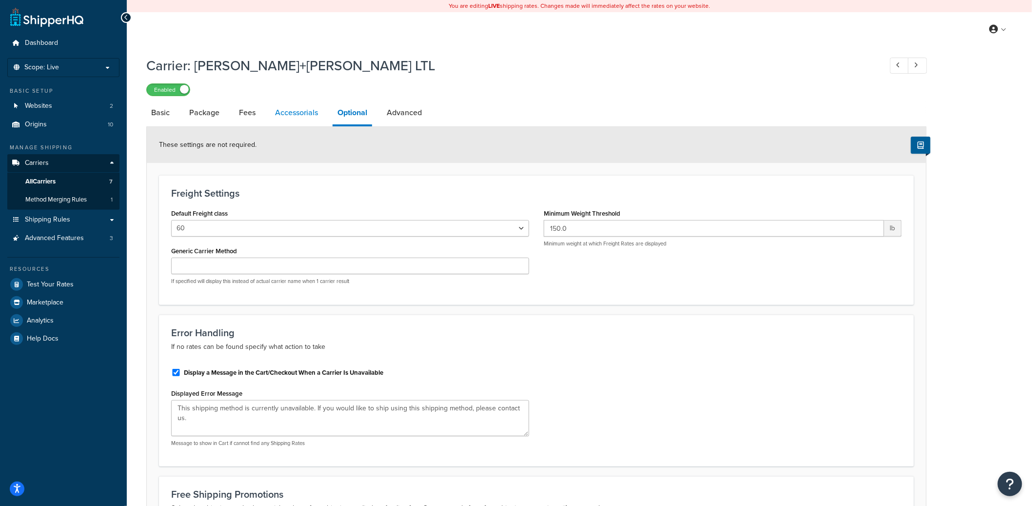
click at [275, 110] on link "Accessorials" at bounding box center [296, 112] width 53 height 23
select select "residential"
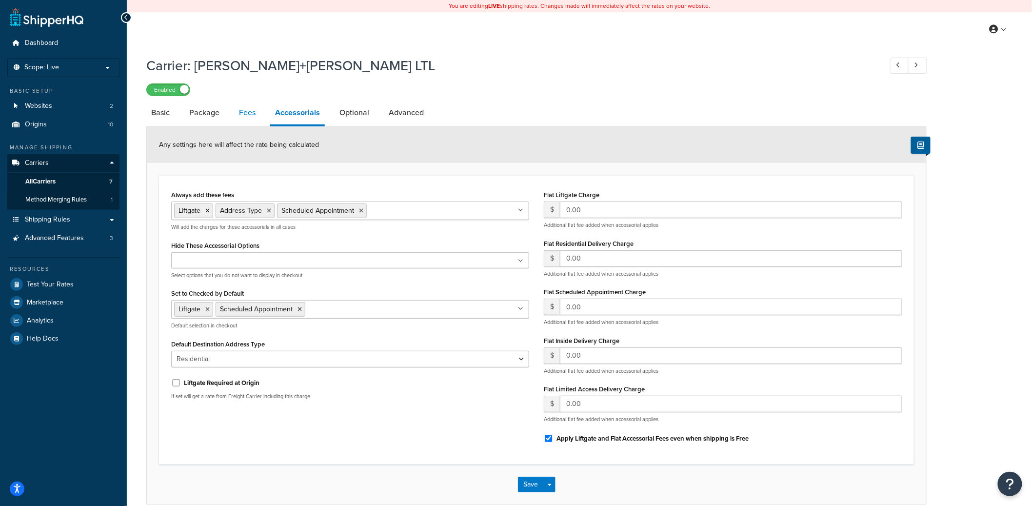
click at [246, 112] on link "Fees" at bounding box center [247, 112] width 26 height 23
select select "AFTER"
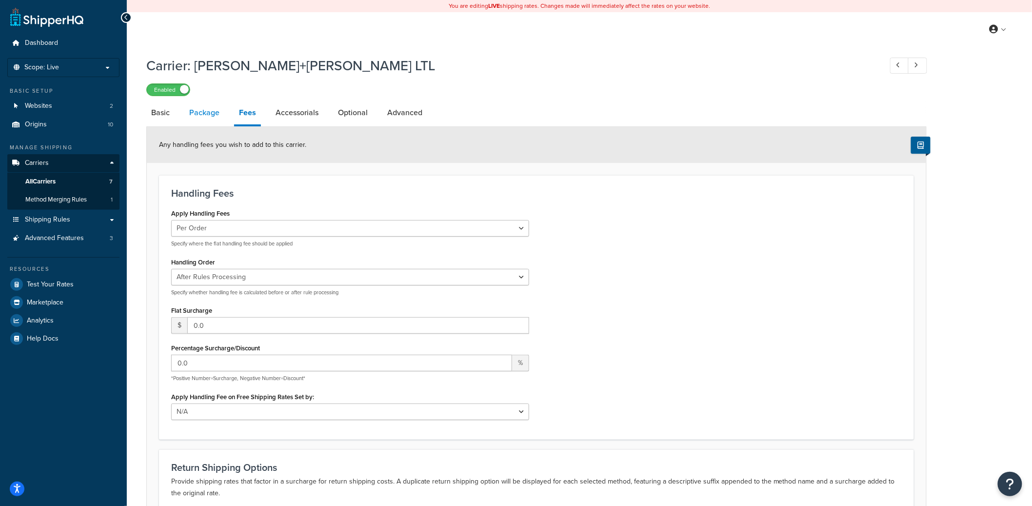
click at [218, 110] on link "Package" at bounding box center [204, 112] width 40 height 23
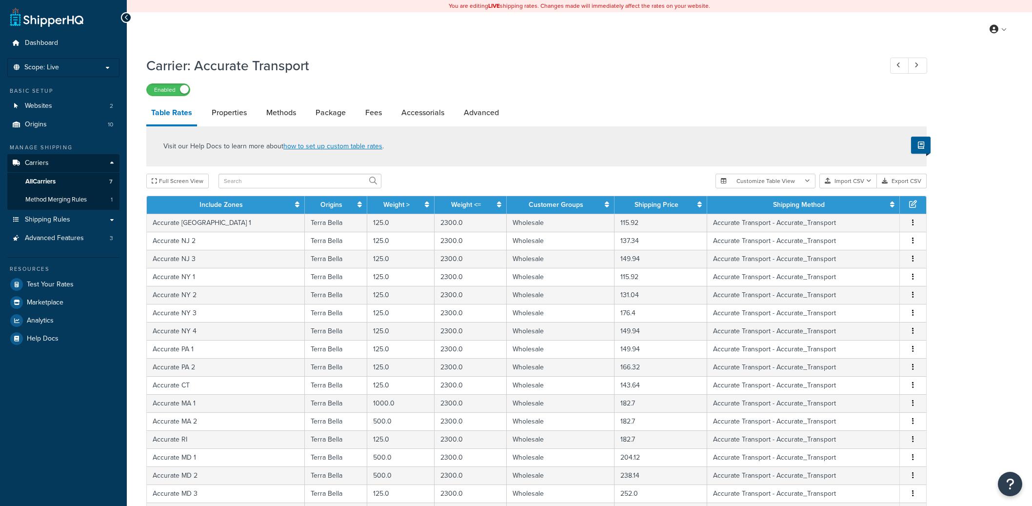
select select "25"
click at [489, 114] on link "Advanced" at bounding box center [481, 112] width 45 height 23
select select "false"
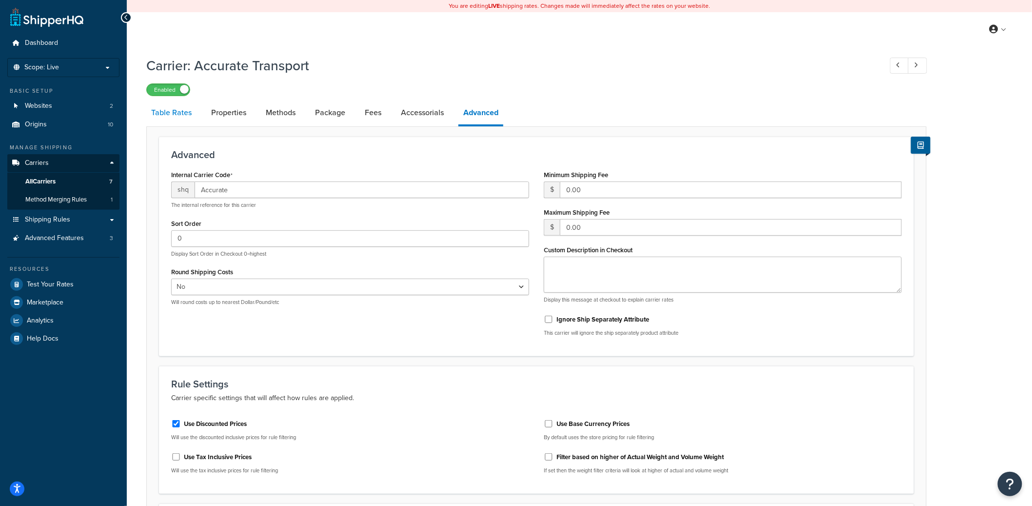
click at [180, 117] on link "Table Rates" at bounding box center [171, 112] width 50 height 23
select select "25"
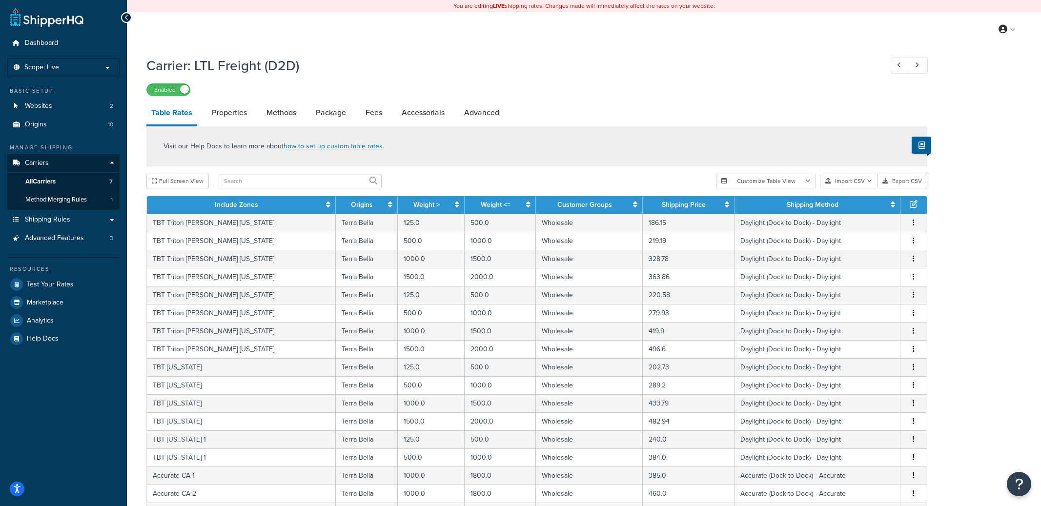
select select "25"
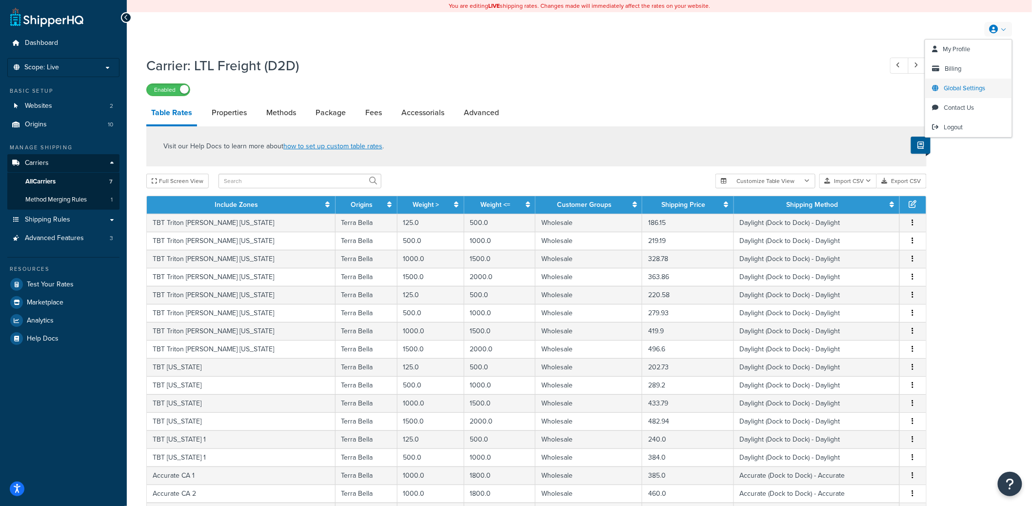
click at [961, 84] on span "Global Settings" at bounding box center [965, 87] width 41 height 9
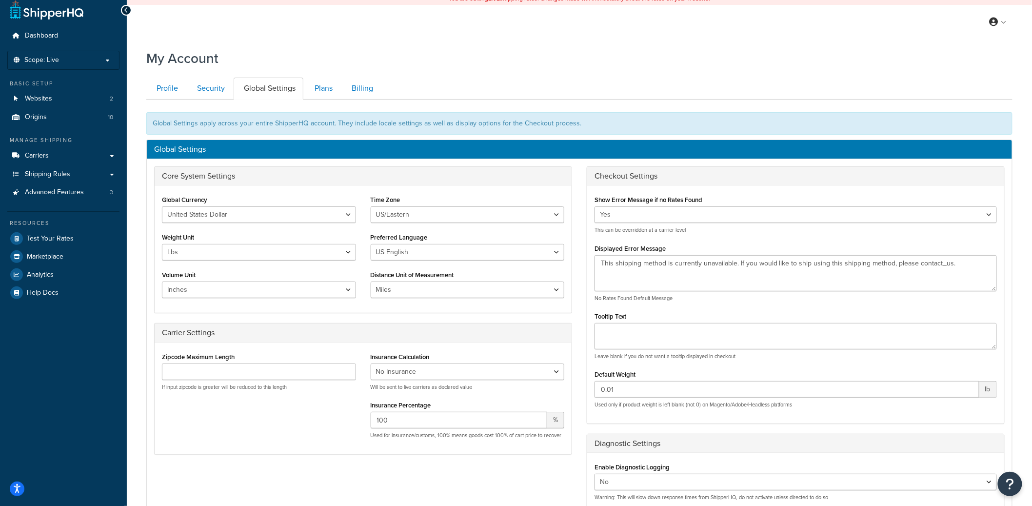
scroll to position [20, 0]
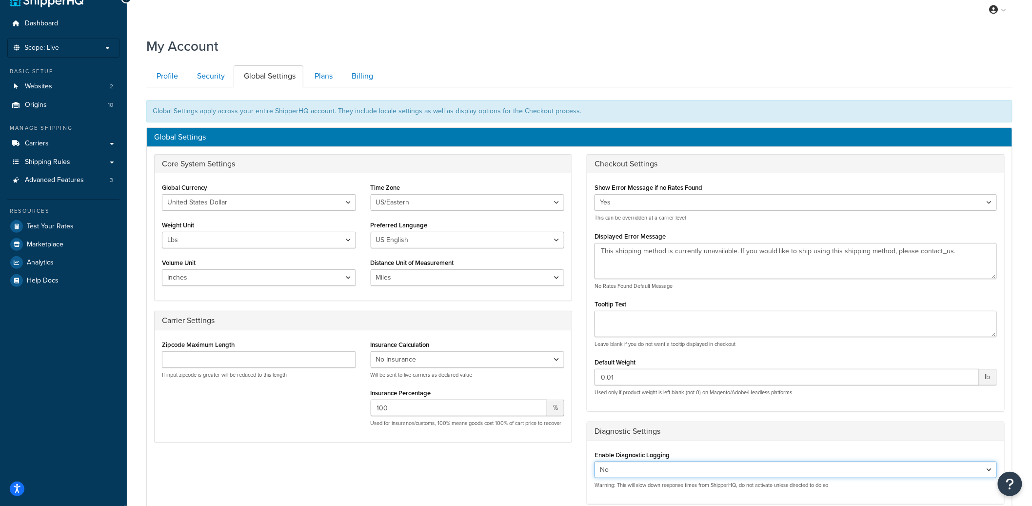
click at [608, 473] on select "Yes No" at bounding box center [796, 470] width 403 height 17
select select "true"
click at [595, 463] on select "Yes No" at bounding box center [796, 470] width 403 height 17
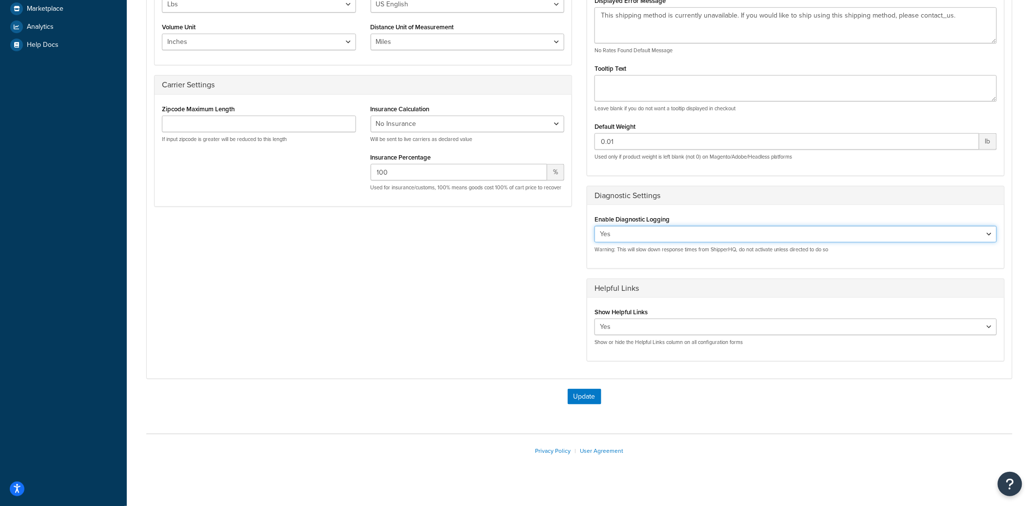
scroll to position [266, 0]
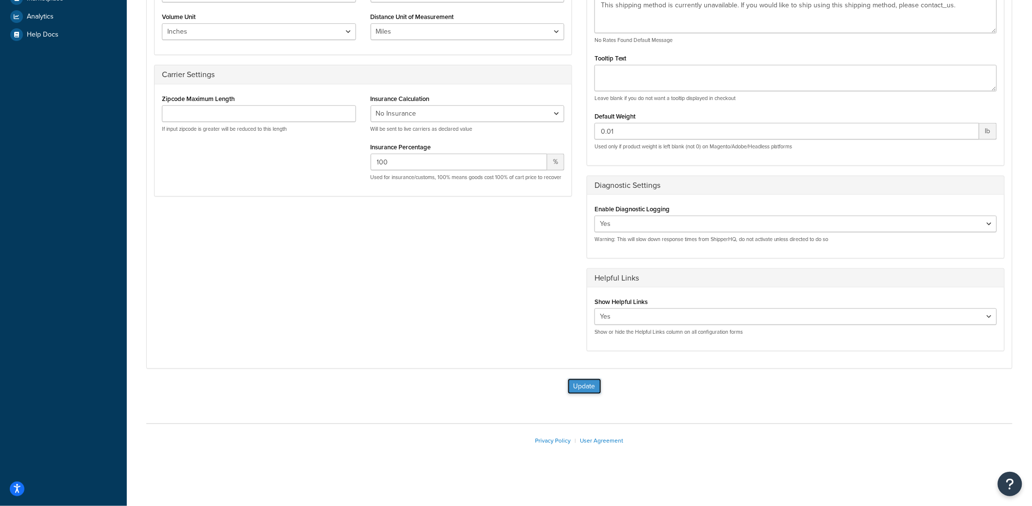
click at [578, 389] on button "Update" at bounding box center [585, 387] width 34 height 16
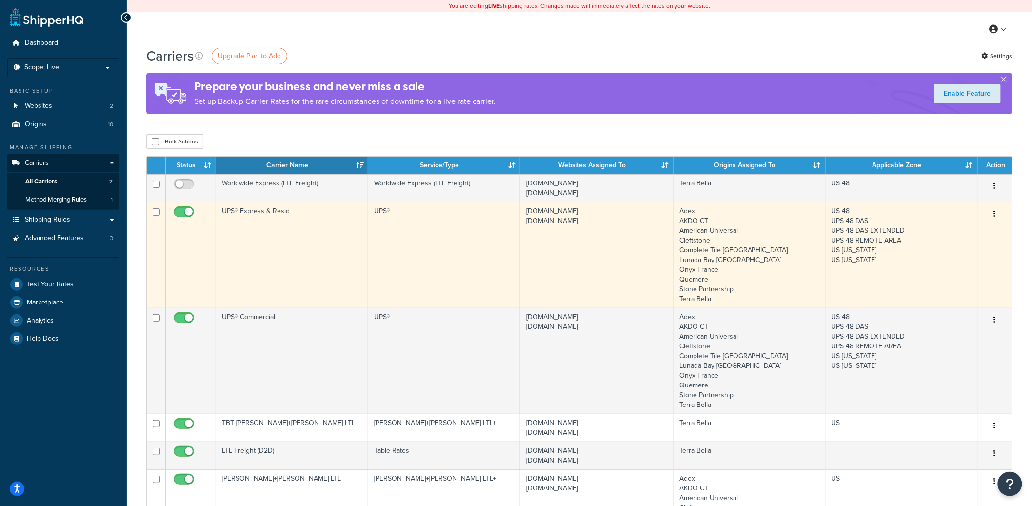
click at [996, 216] on button "button" at bounding box center [995, 214] width 14 height 16
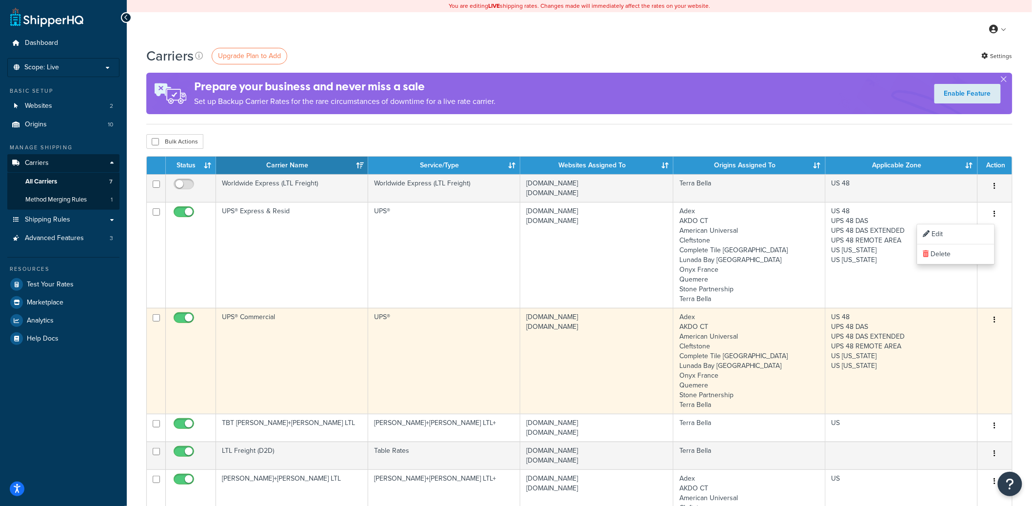
click at [997, 322] on button "button" at bounding box center [995, 320] width 14 height 16
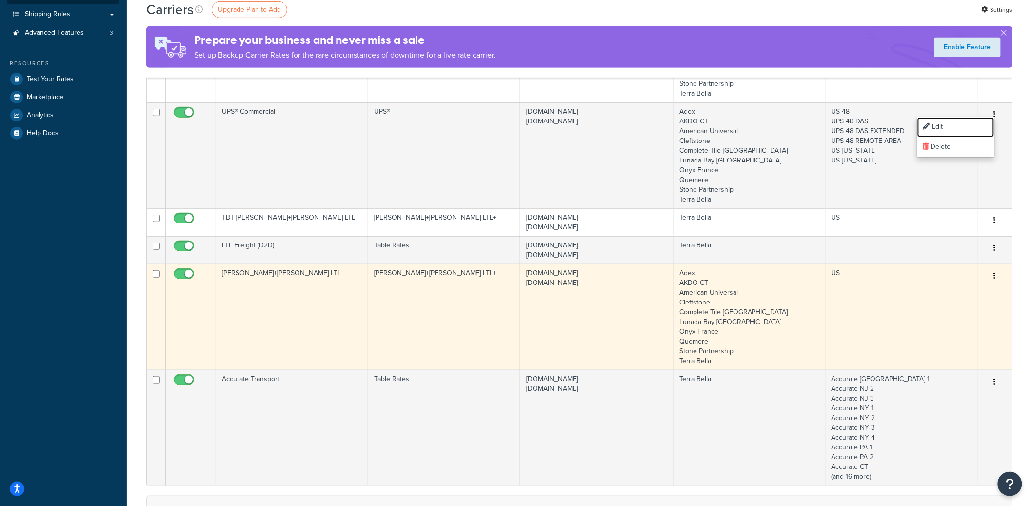
scroll to position [213, 0]
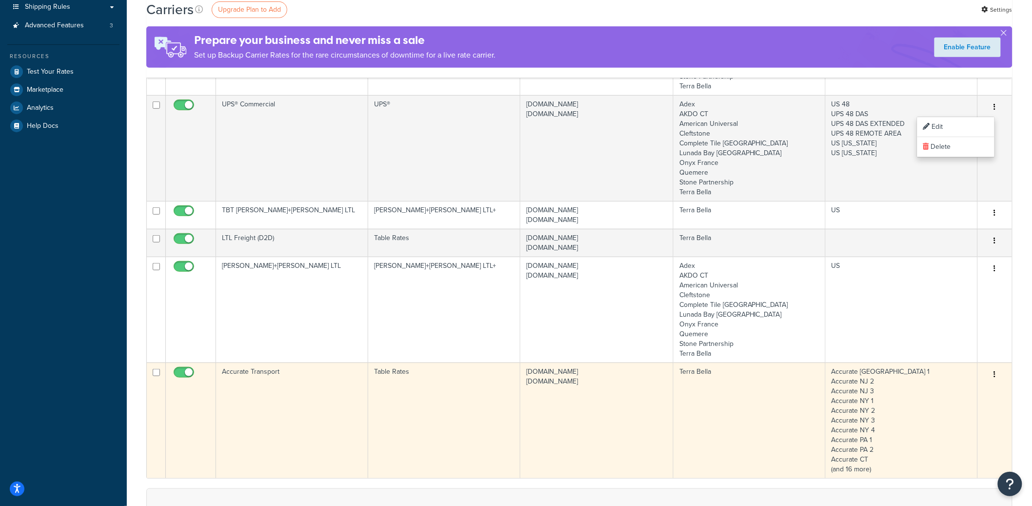
click at [996, 374] on icon "button" at bounding box center [995, 374] width 2 height 7
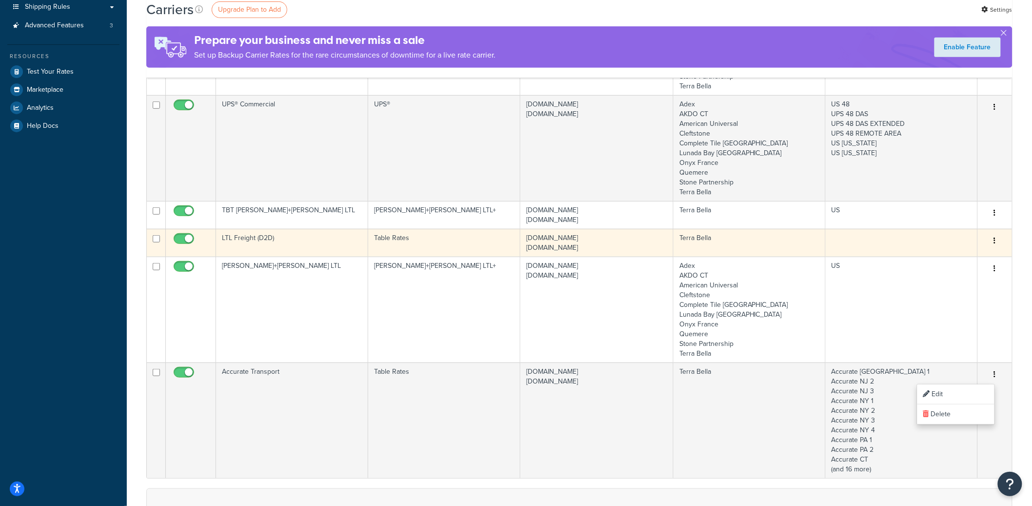
click at [1000, 239] on button "button" at bounding box center [995, 241] width 14 height 16
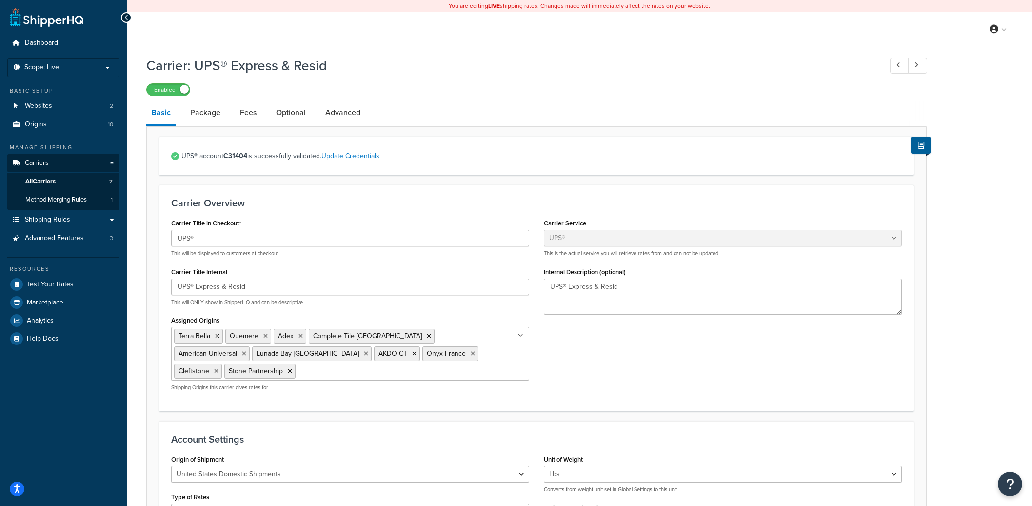
select select "ups"
click at [292, 118] on link "Optional" at bounding box center [291, 112] width 40 height 23
select select "residential"
select select "ups"
click at [282, 114] on link "Optional" at bounding box center [291, 112] width 40 height 23
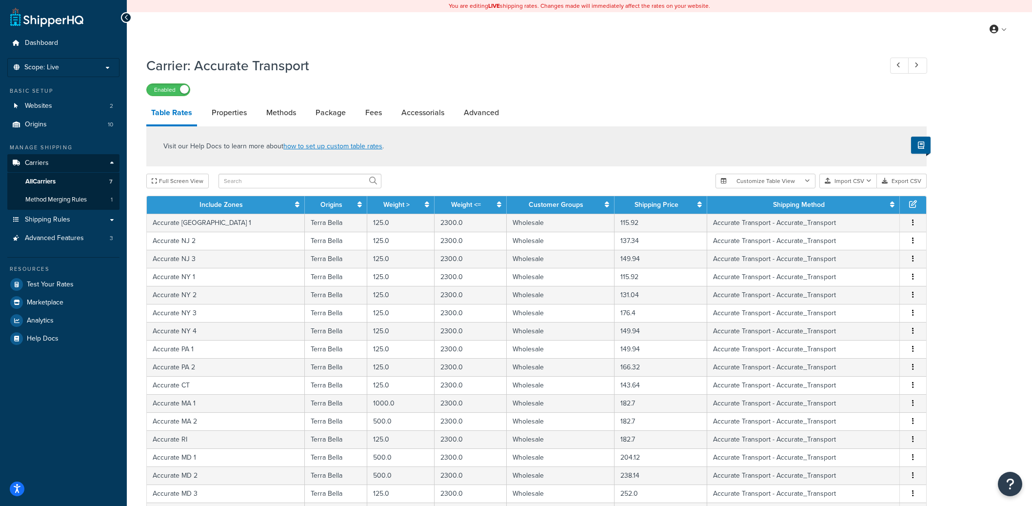
select select "25"
click at [483, 110] on link "Advanced" at bounding box center [481, 112] width 45 height 23
select select "false"
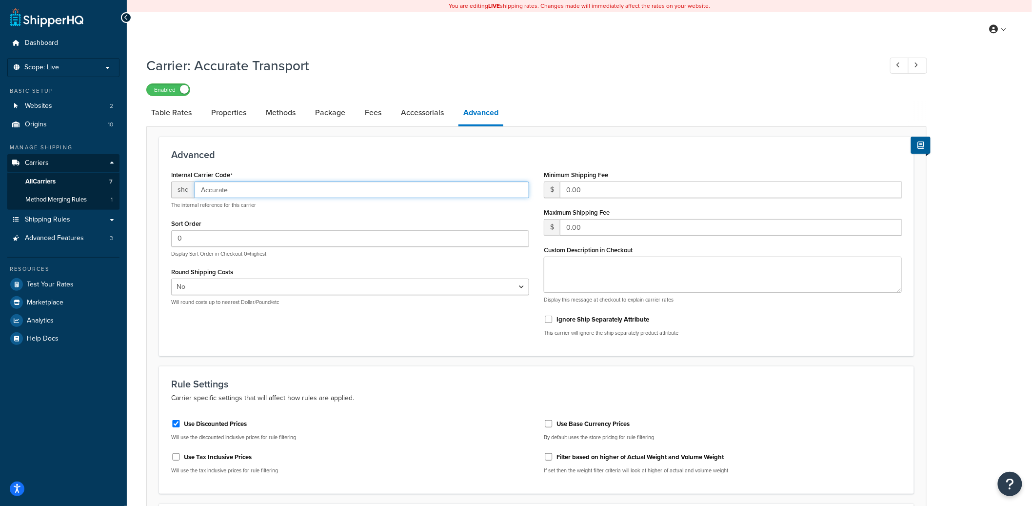
click at [213, 192] on input "Accurate" at bounding box center [362, 189] width 335 height 17
click at [203, 185] on input "Accurate" at bounding box center [362, 189] width 335 height 17
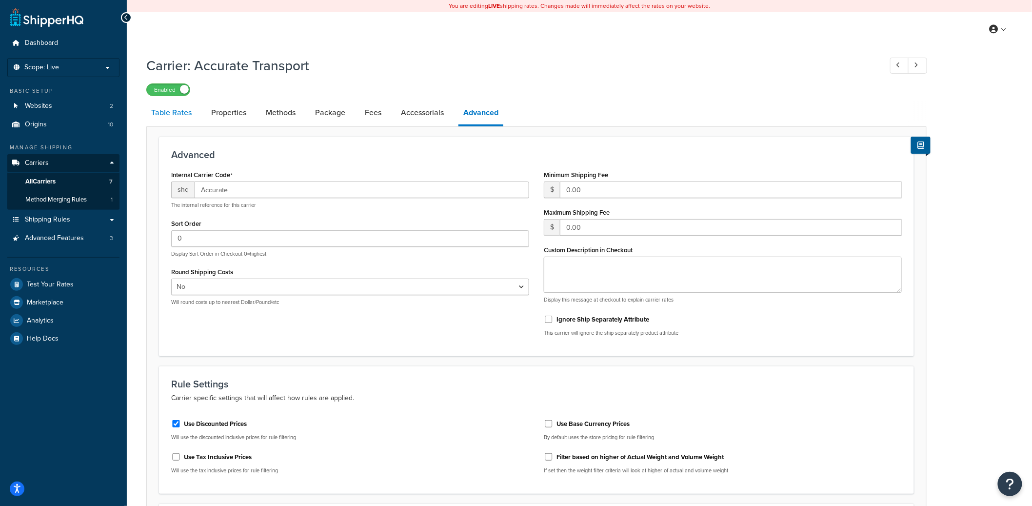
click at [170, 119] on link "Table Rates" at bounding box center [171, 112] width 50 height 23
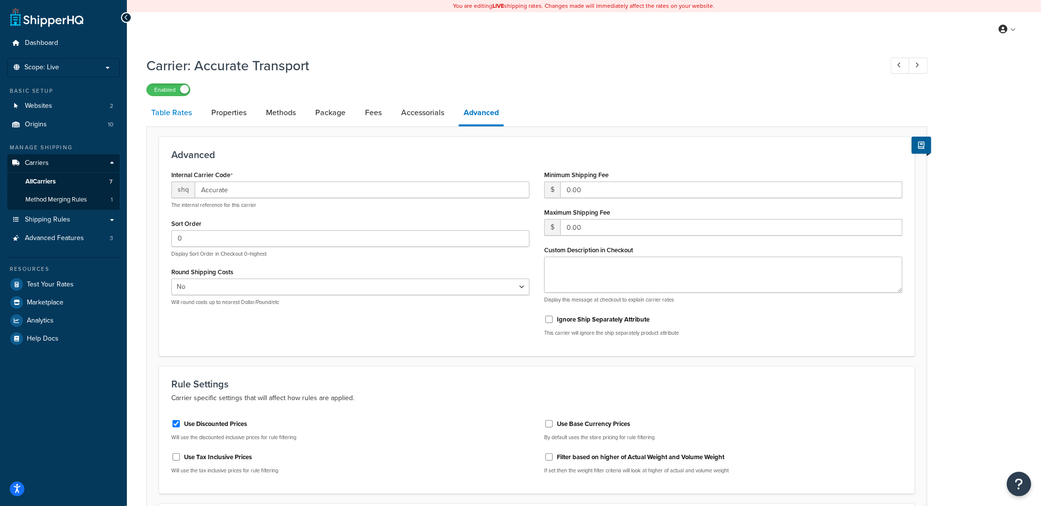
select select "25"
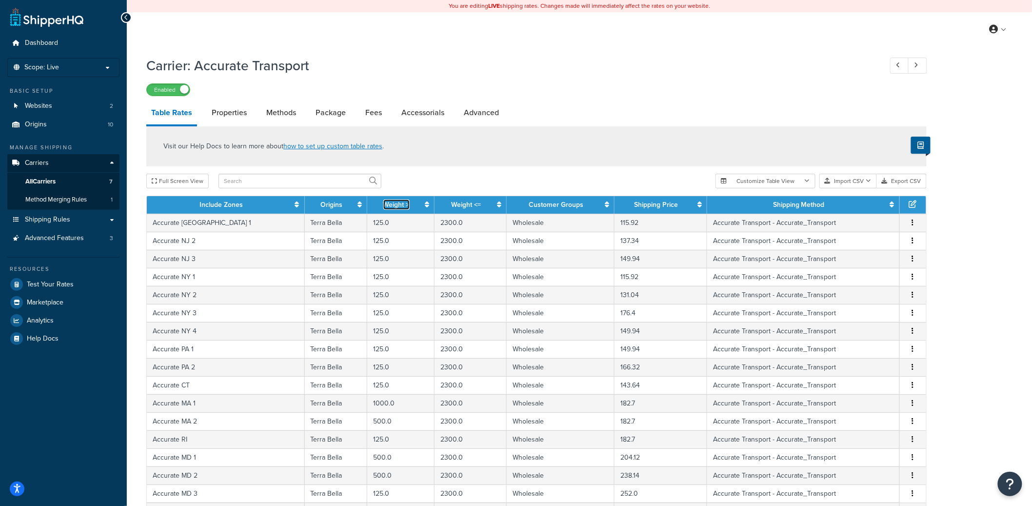
click at [425, 206] on icon at bounding box center [427, 204] width 4 height 7
click at [422, 206] on icon at bounding box center [426, 204] width 8 height 7
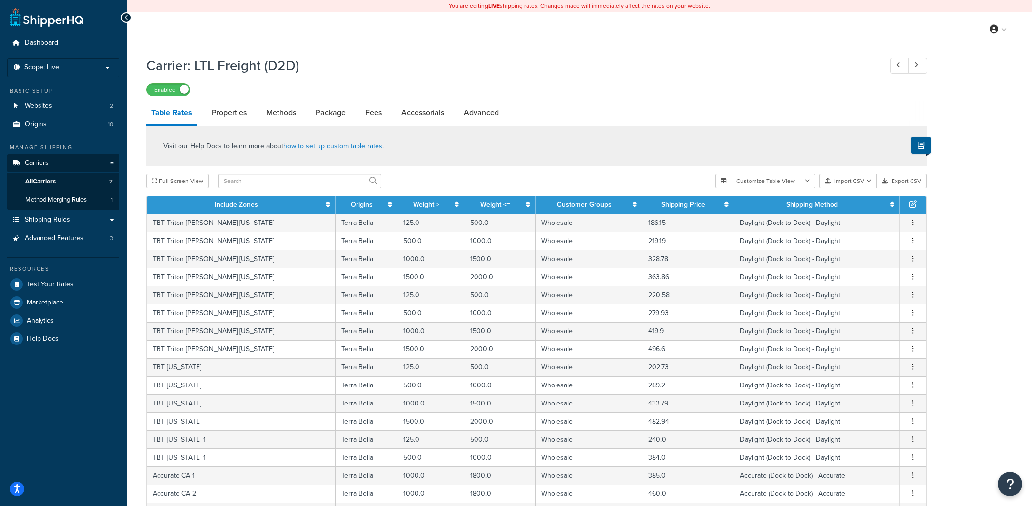
select select "25"
click at [489, 116] on link "Advanced" at bounding box center [481, 112] width 45 height 23
select select "false"
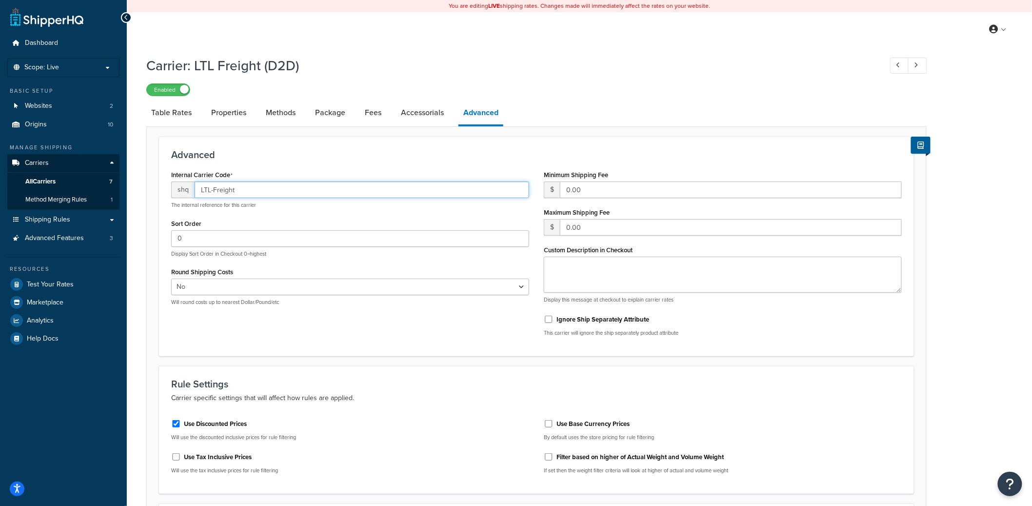
drag, startPoint x: 264, startPoint y: 195, endPoint x: 160, endPoint y: 192, distance: 104.4
click at [160, 192] on div "Advanced Internal Carrier Code shq LTL-Freight The internal reference for this …" at bounding box center [536, 247] width 755 height 220
click at [243, 190] on input "LTL-Freight" at bounding box center [362, 189] width 335 height 17
drag, startPoint x: 244, startPoint y: 190, endPoint x: 166, endPoint y: 189, distance: 78.1
click at [166, 189] on div "Internal Carrier Code shq LTL-Freight The internal reference for this carrier S…" at bounding box center [350, 240] width 373 height 145
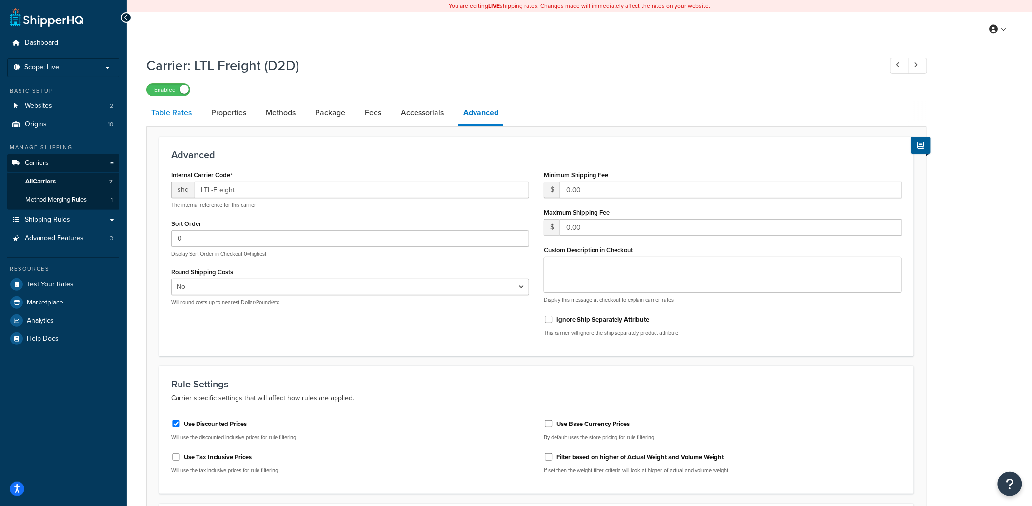
click at [181, 115] on link "Table Rates" at bounding box center [171, 112] width 50 height 23
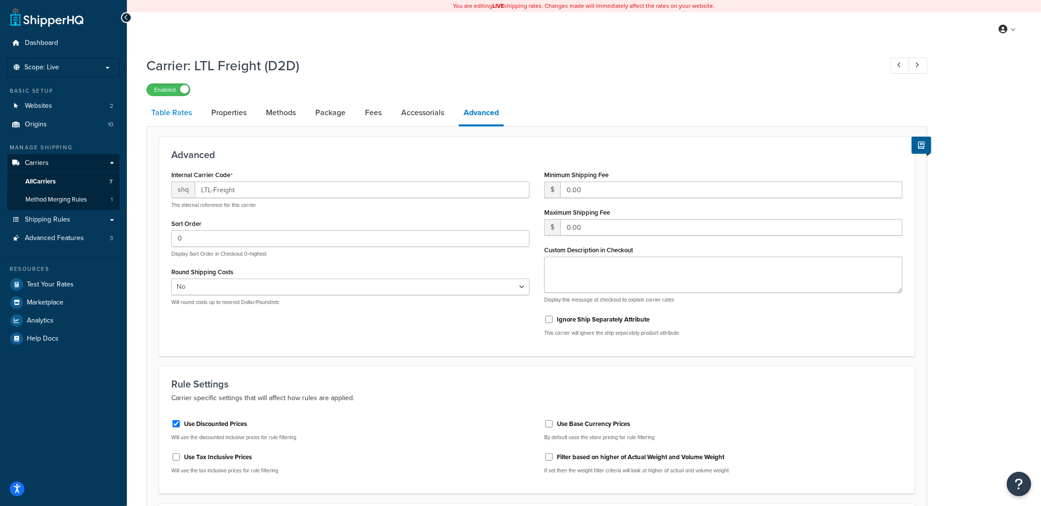
select select "25"
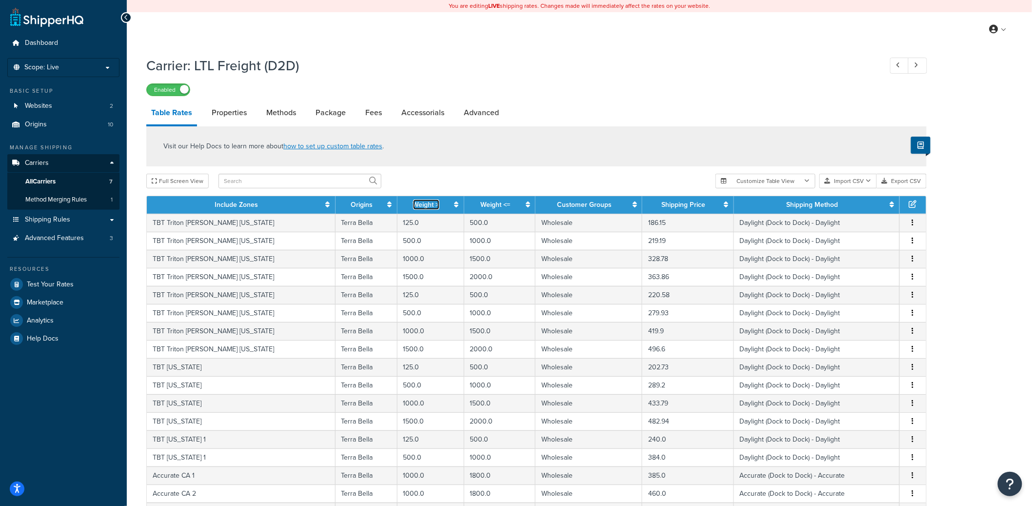
click at [455, 205] on icon at bounding box center [457, 204] width 4 height 7
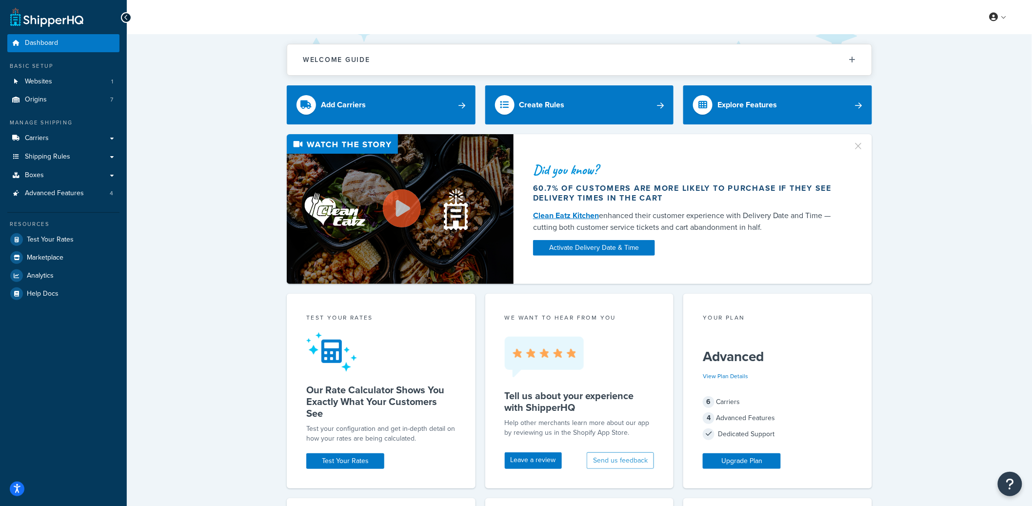
click at [62, 202] on ul "Dashboard Basic Setup Websites 1 Origins 7 Manage Shipping Carriers Carriers Al…" at bounding box center [63, 168] width 112 height 268
click at [73, 203] on ul "Dashboard Basic Setup Websites 1 Origins 7 Manage Shipping Carriers Carriers Al…" at bounding box center [63, 168] width 112 height 268
click at [79, 191] on span "Advanced Features" at bounding box center [54, 193] width 59 height 8
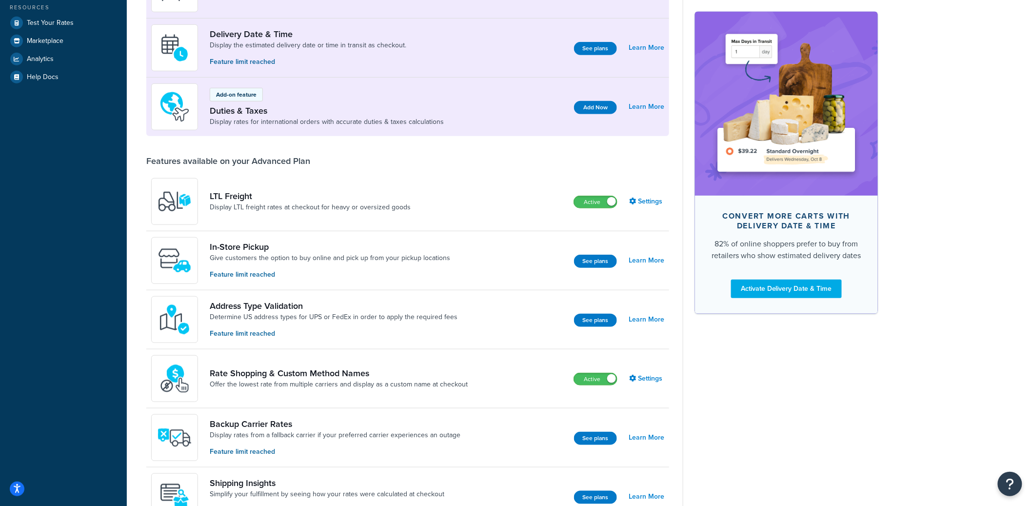
scroll to position [280, 0]
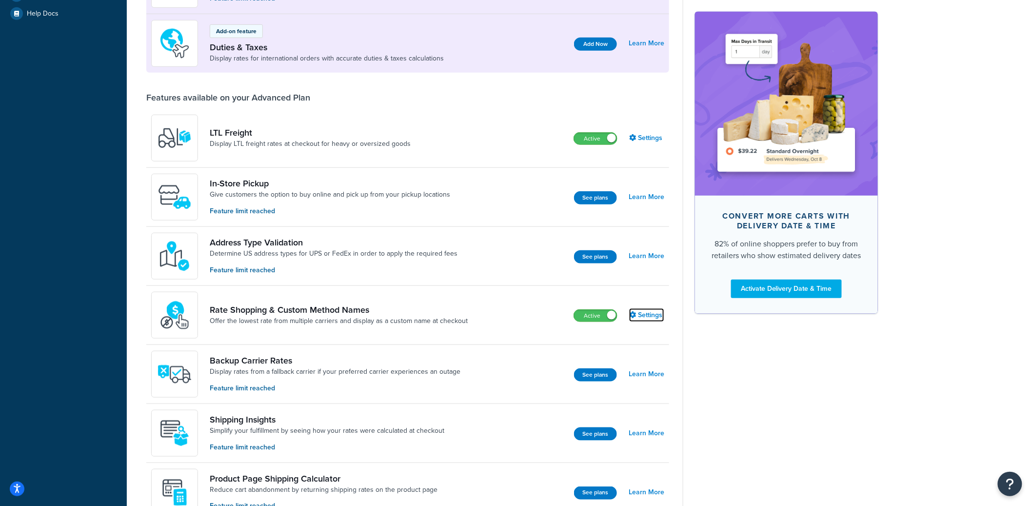
click at [650, 318] on link "Settings" at bounding box center [646, 315] width 35 height 14
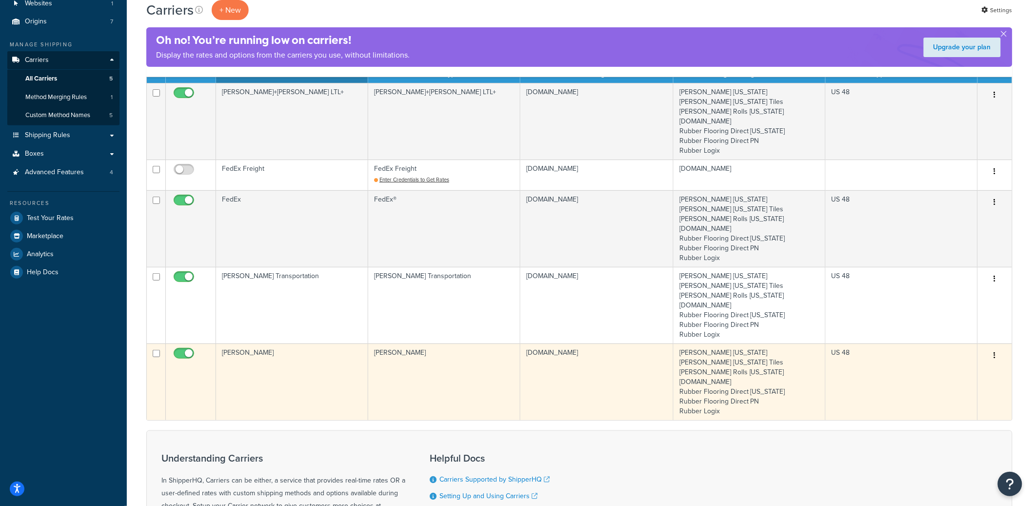
scroll to position [132, 0]
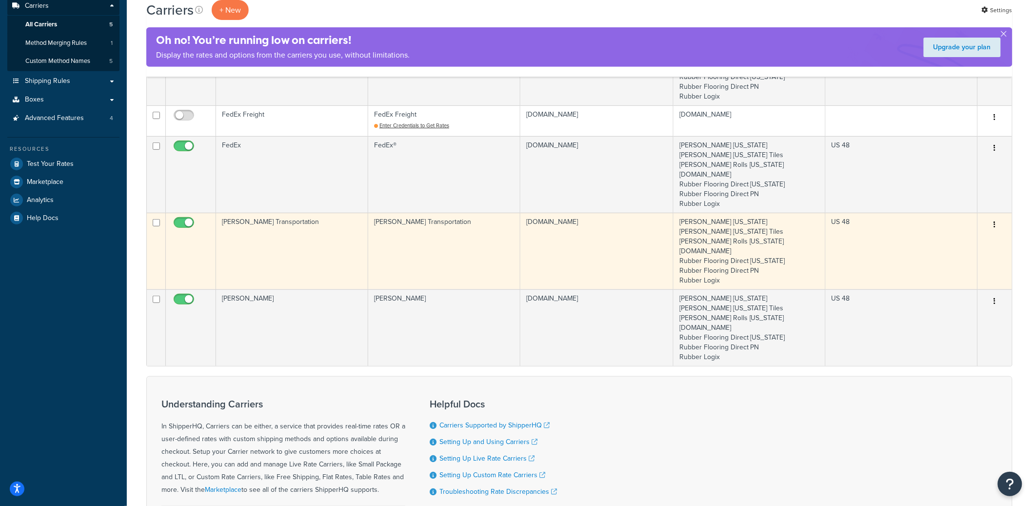
click at [309, 260] on td "[PERSON_NAME] Transportation" at bounding box center [292, 251] width 152 height 77
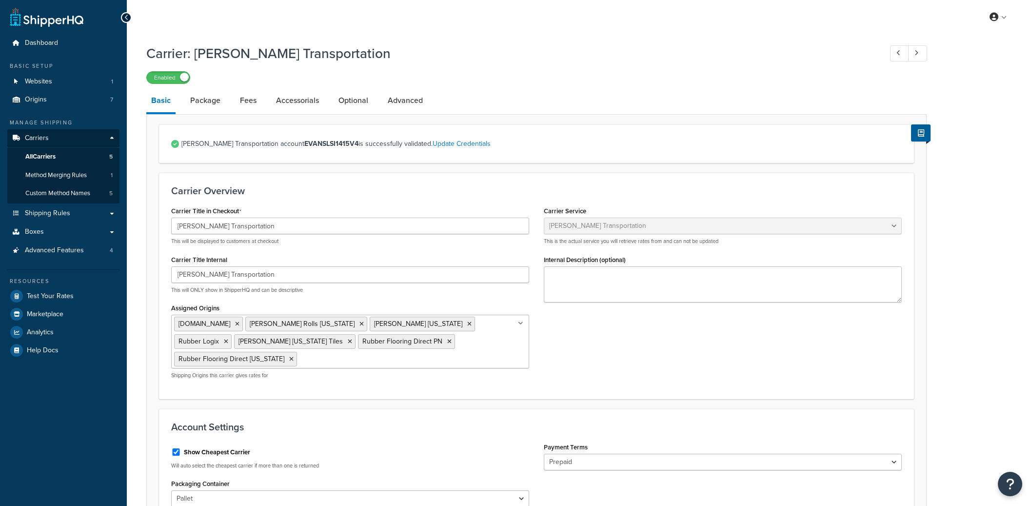
select select "evansFreight"
select select "PLT"
click at [68, 163] on link "All Carriers 5" at bounding box center [63, 157] width 112 height 18
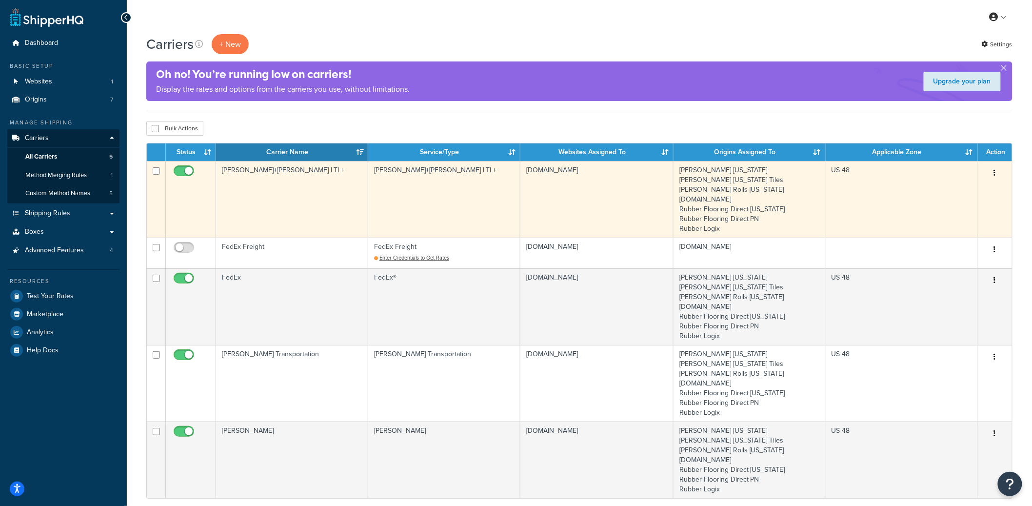
click at [328, 194] on td "[PERSON_NAME]+[PERSON_NAME] LTL+" at bounding box center [292, 199] width 152 height 77
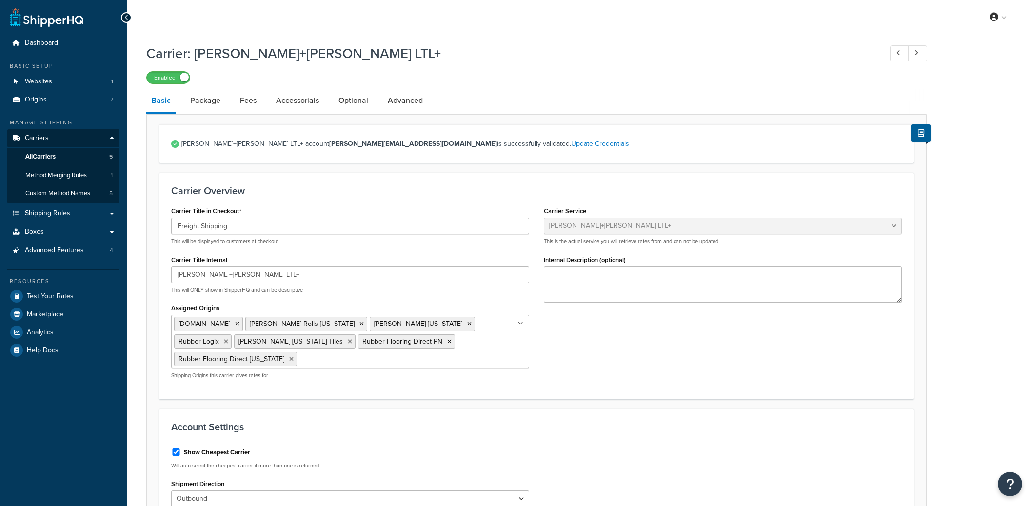
select select "reTransFreight"
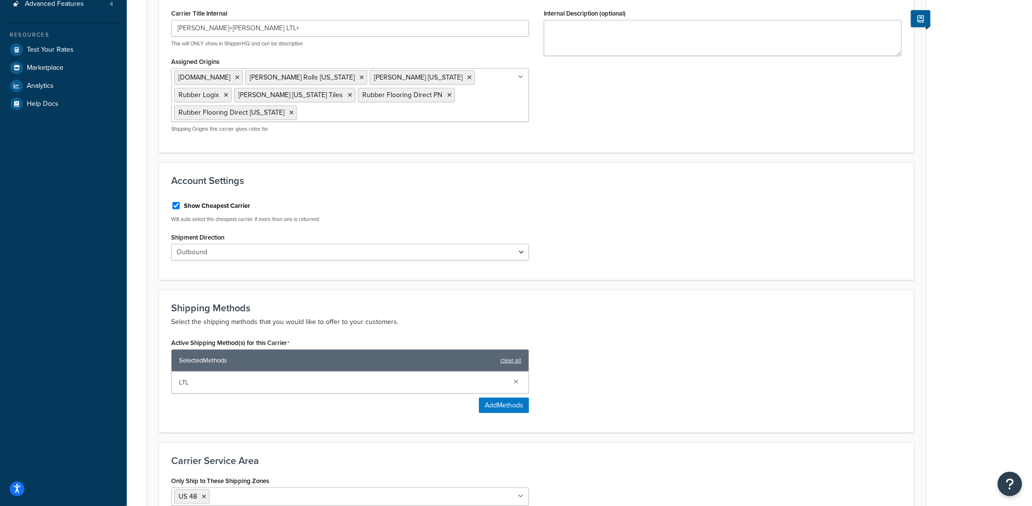
scroll to position [247, 0]
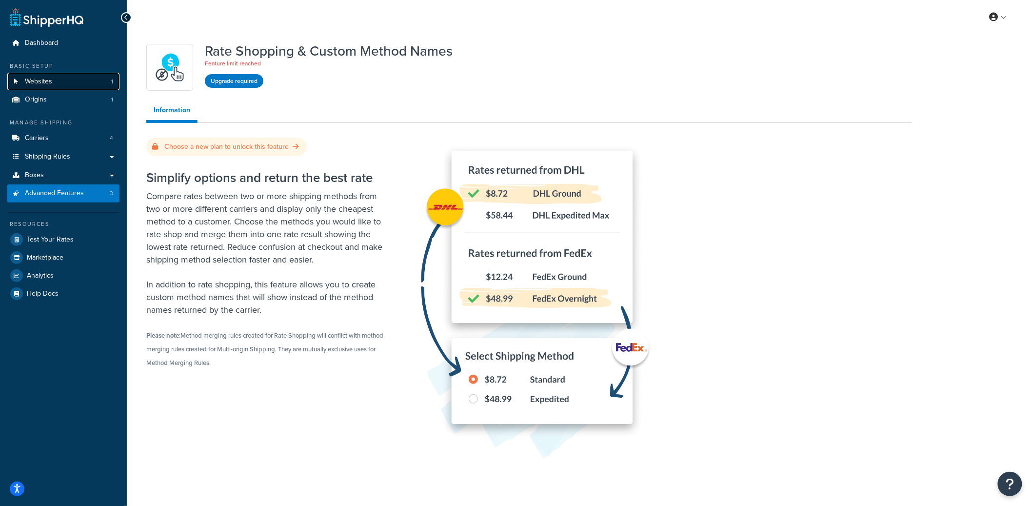
click at [85, 87] on link "Websites 1" at bounding box center [63, 82] width 112 height 18
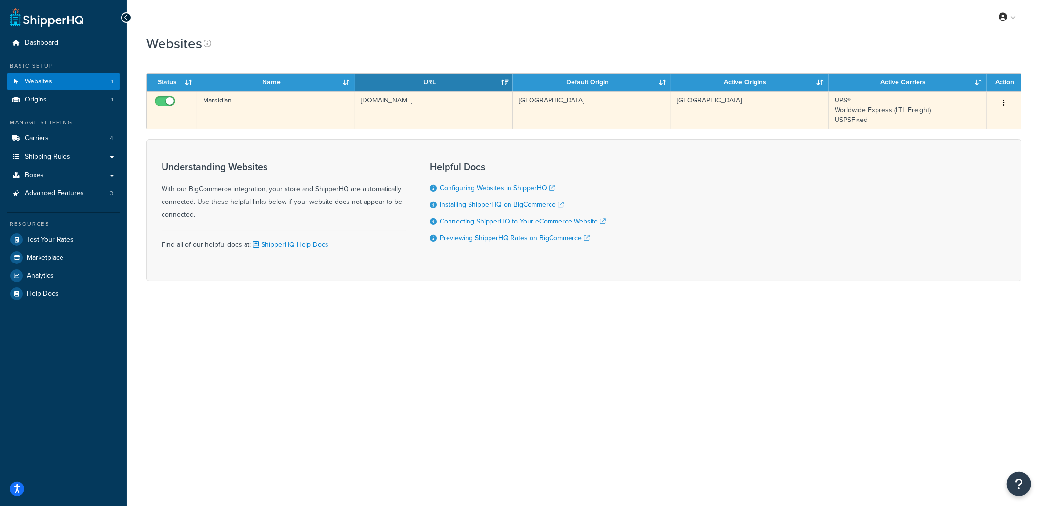
click at [341, 101] on td "Marsidian" at bounding box center [276, 110] width 158 height 38
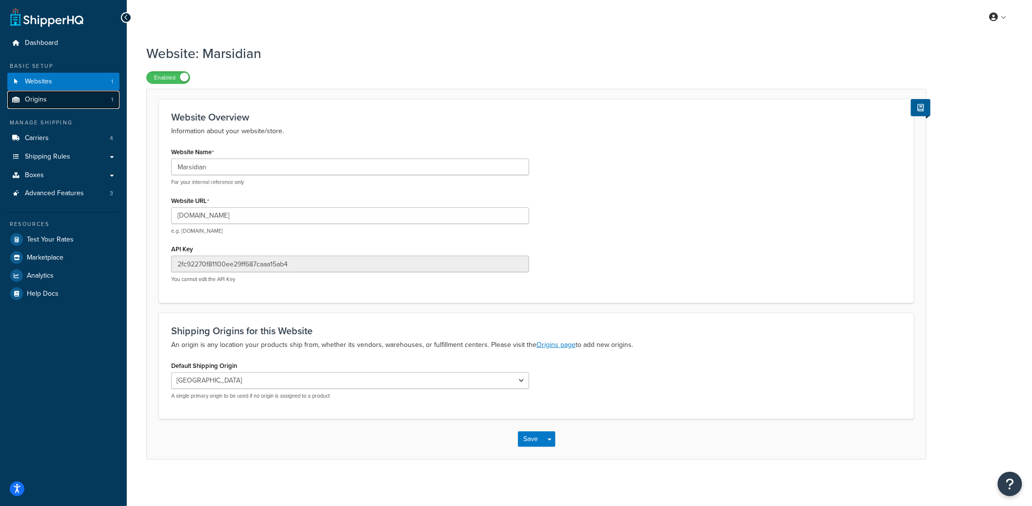
click at [61, 100] on link "Origins 1" at bounding box center [63, 100] width 112 height 18
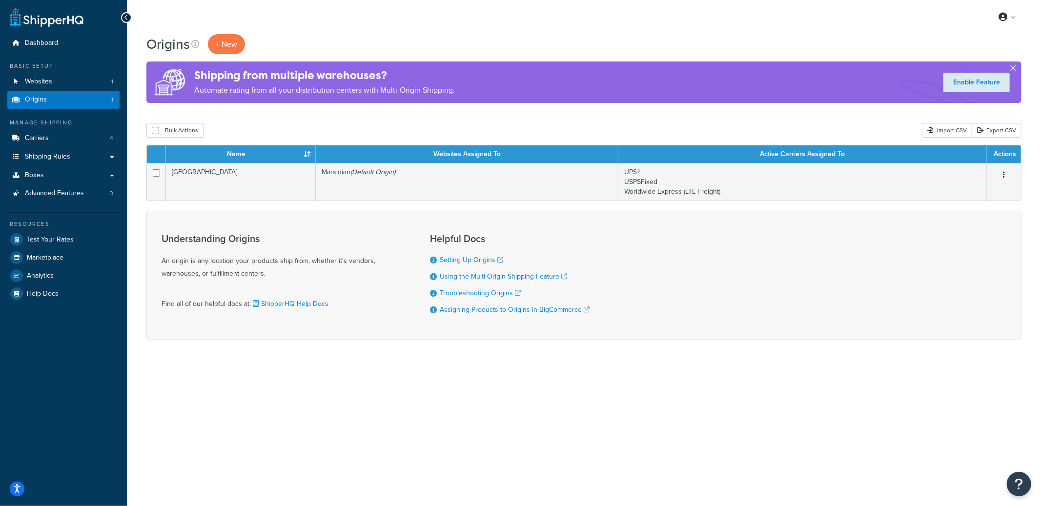
click at [55, 228] on div "Resources" at bounding box center [63, 224] width 112 height 8
click at [52, 236] on span "Test Your Rates" at bounding box center [50, 240] width 47 height 8
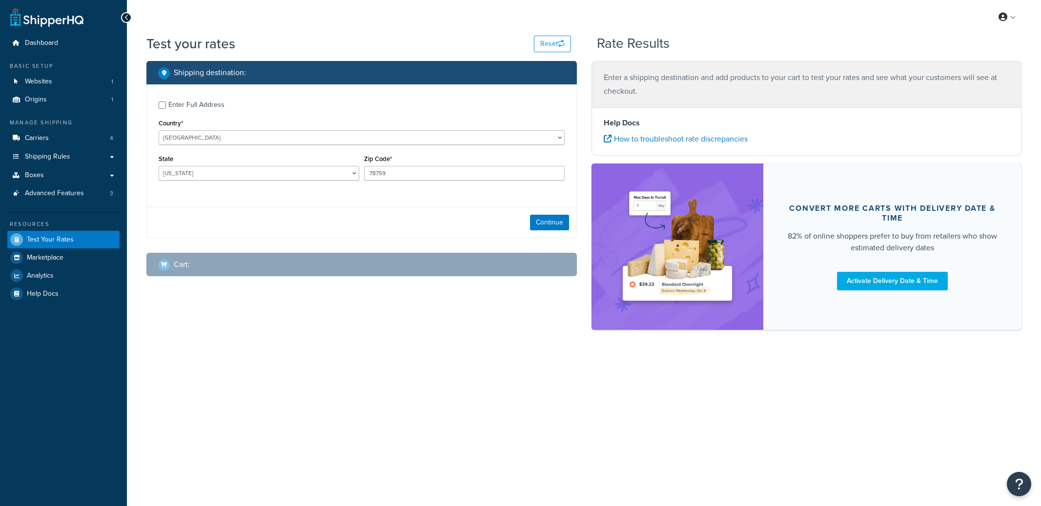
select select "TX"
checkbox input "true"
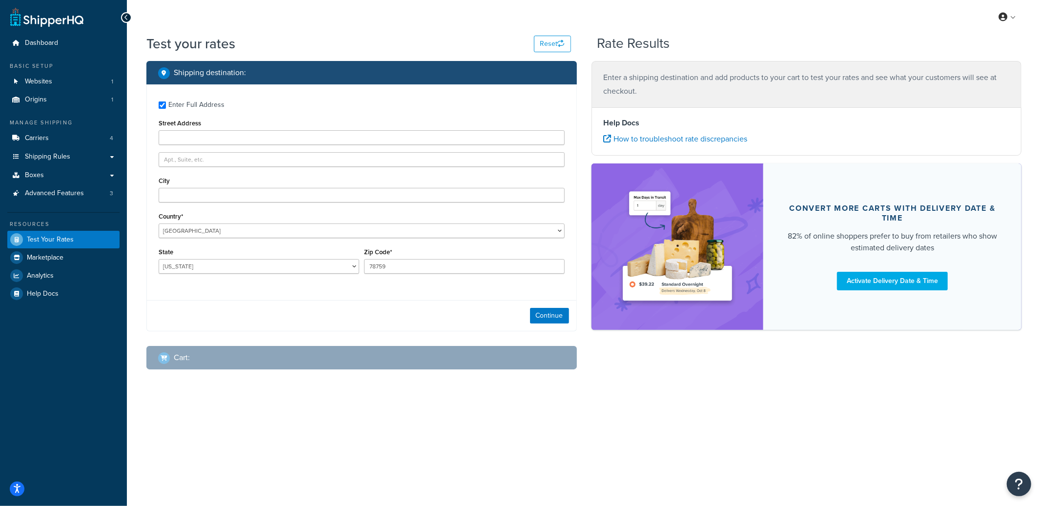
type input "505 Georgetown Rd"
type input "Wallingford"
type input "19086"
select select "PA"
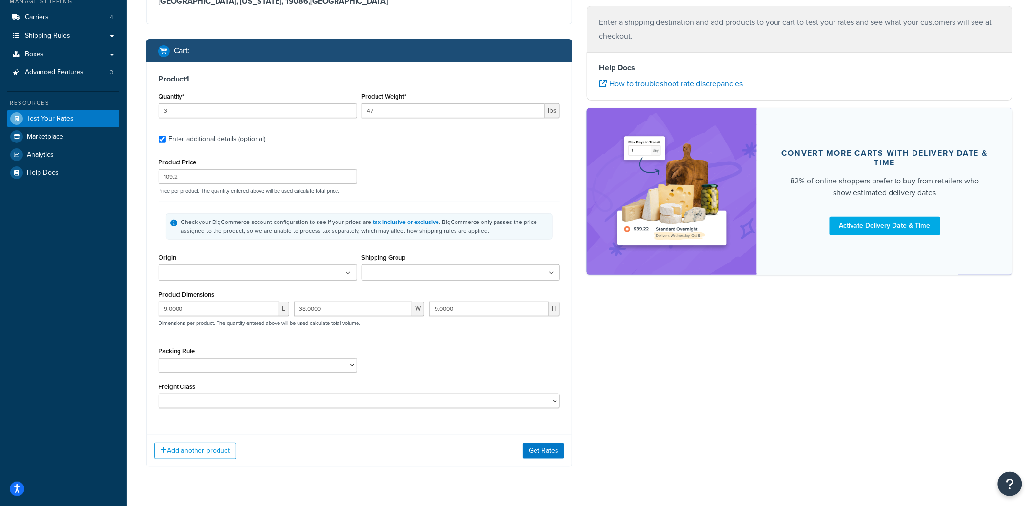
scroll to position [146, 0]
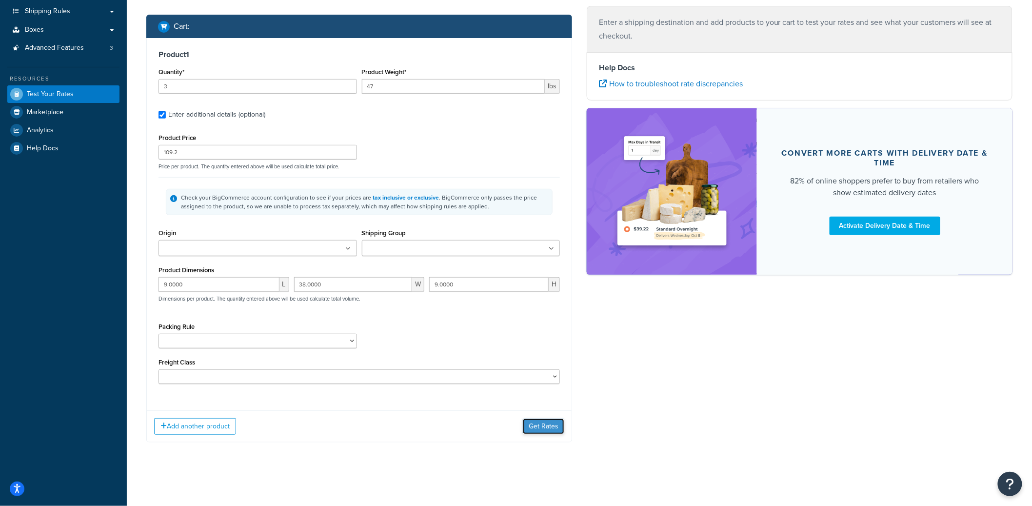
click at [550, 431] on button "Get Rates" at bounding box center [543, 427] width 41 height 16
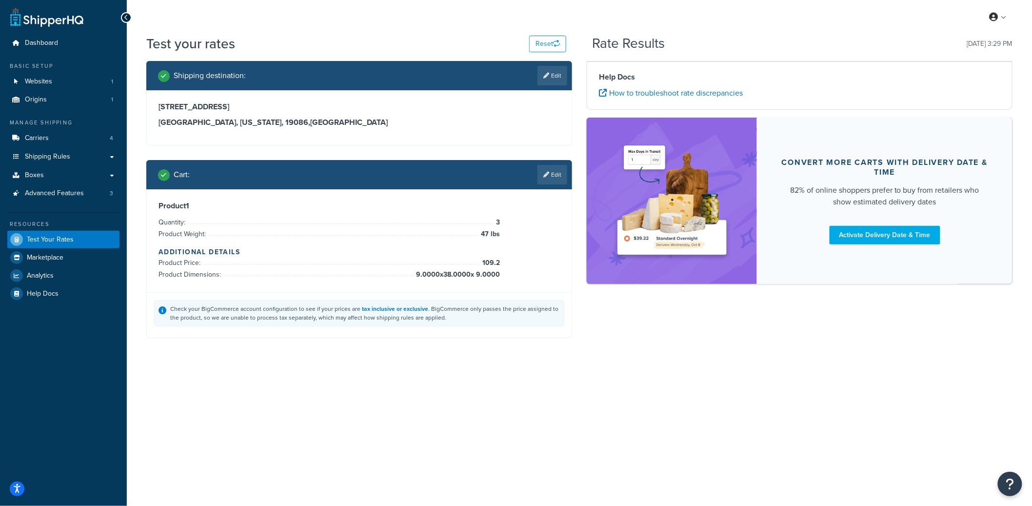
scroll to position [0, 0]
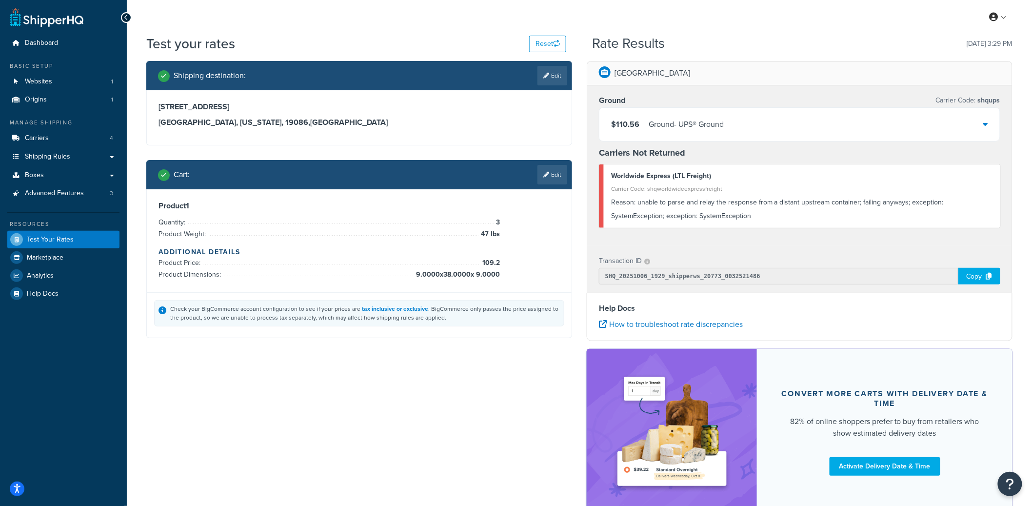
click at [742, 121] on div "$110.56 Ground - UPS® Ground" at bounding box center [800, 124] width 401 height 33
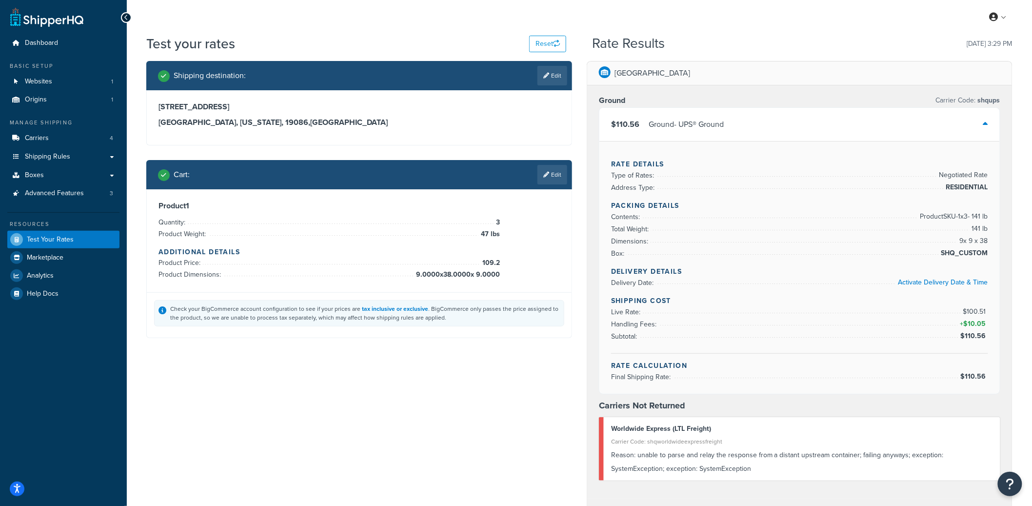
click at [991, 101] on span "shqups" at bounding box center [988, 100] width 24 height 10
copy span "shqups"
click at [561, 178] on link "Edit" at bounding box center [553, 175] width 30 height 20
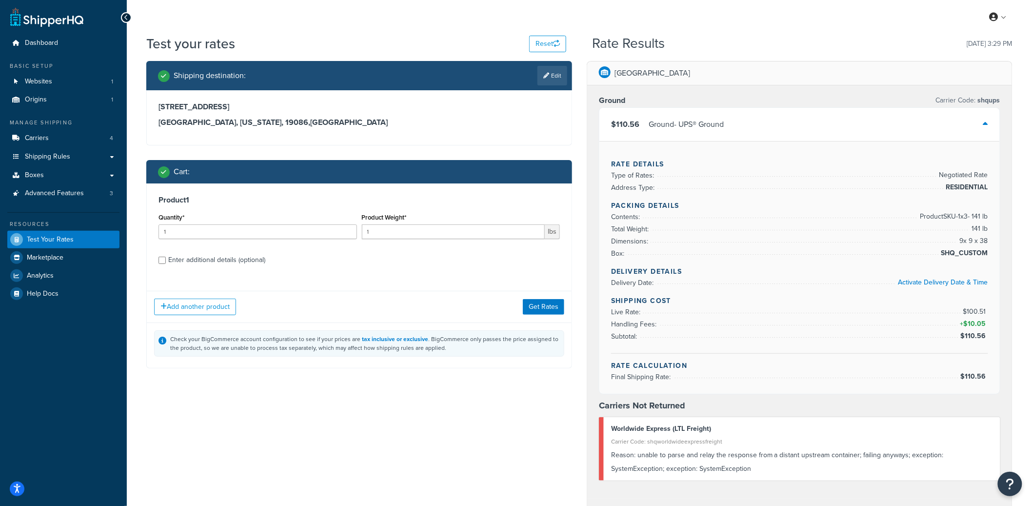
click at [227, 265] on div "Enter additional details (optional)" at bounding box center [216, 260] width 97 height 14
click at [166, 264] on input "Enter additional details (optional)" at bounding box center [162, 260] width 7 height 7
checkbox input "true"
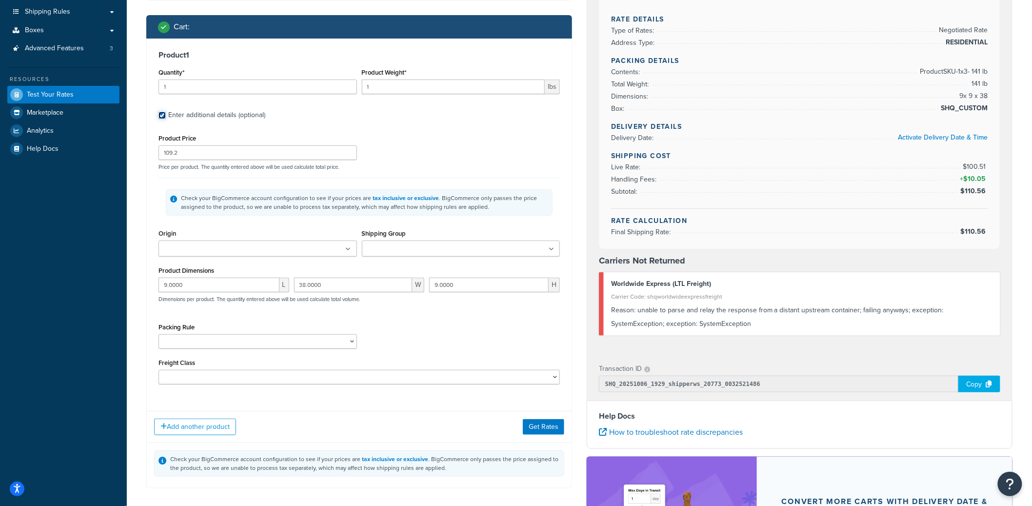
scroll to position [184, 0]
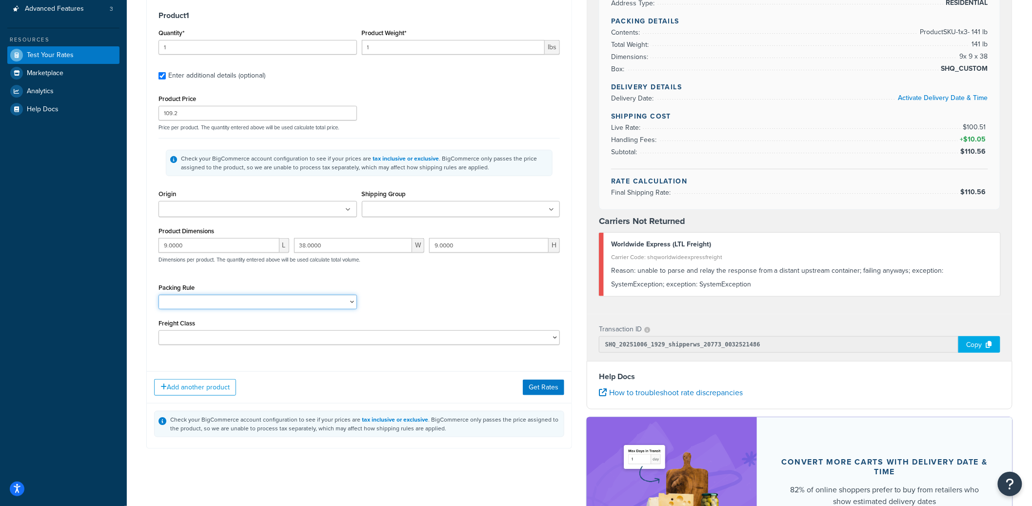
click at [251, 302] on select "Box_for_6_yards Box_For_Bolts PACK_SEP ROLLS Test 120" Rolls Test 144" Rolls Te…" at bounding box center [258, 302] width 199 height 15
select select "87753"
click at [159, 295] on select "Box_for_6_yards Box_For_Bolts PACK_SEP ROLLS Test 120" Rolls Test 144" Rolls Te…" at bounding box center [258, 302] width 199 height 15
click at [252, 54] on input "1" at bounding box center [258, 47] width 199 height 15
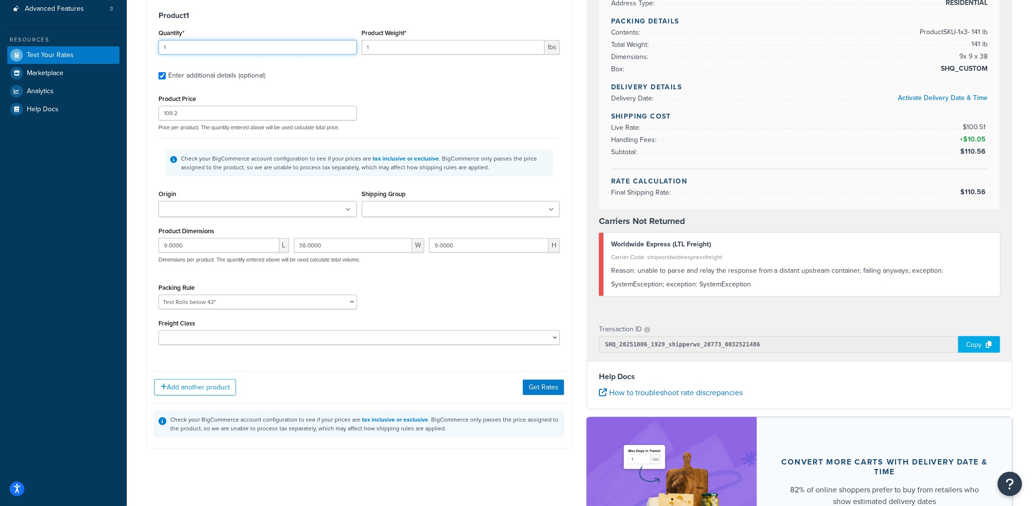
click at [252, 54] on input "1" at bounding box center [258, 47] width 199 height 15
type input "3"
type input "47"
click at [550, 394] on button "Get Rates" at bounding box center [543, 388] width 41 height 16
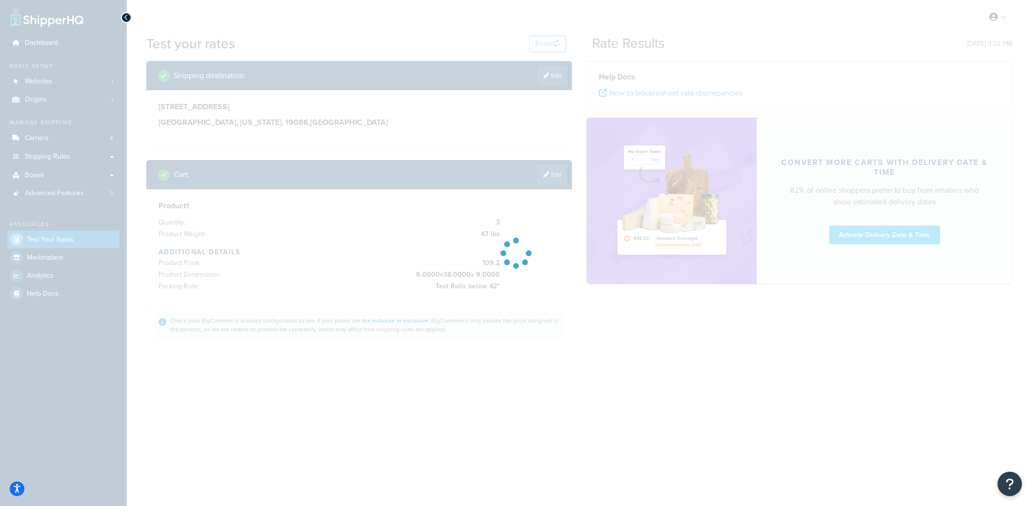
scroll to position [0, 0]
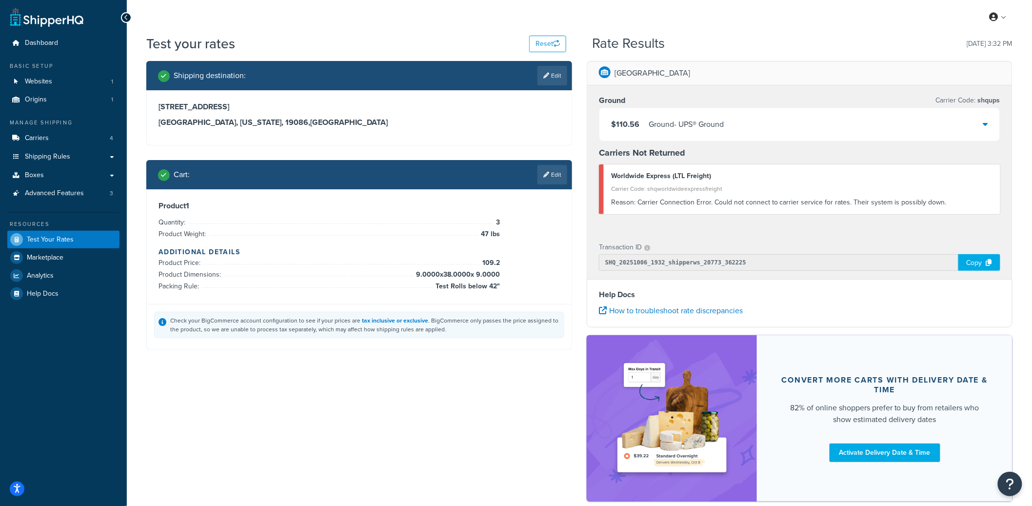
click at [824, 114] on div "$110.56 Ground - UPS® Ground" at bounding box center [800, 124] width 401 height 33
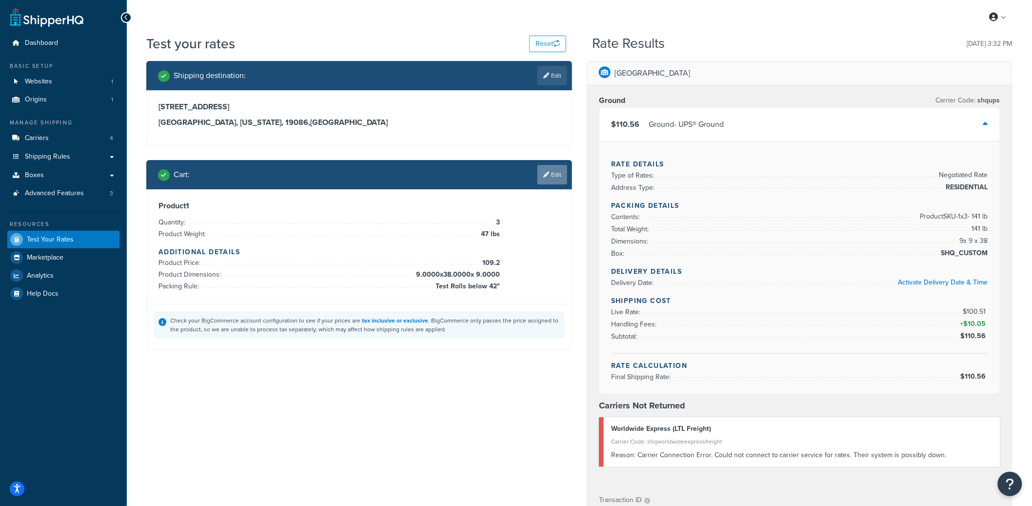
click at [554, 176] on link "Edit" at bounding box center [553, 175] width 30 height 20
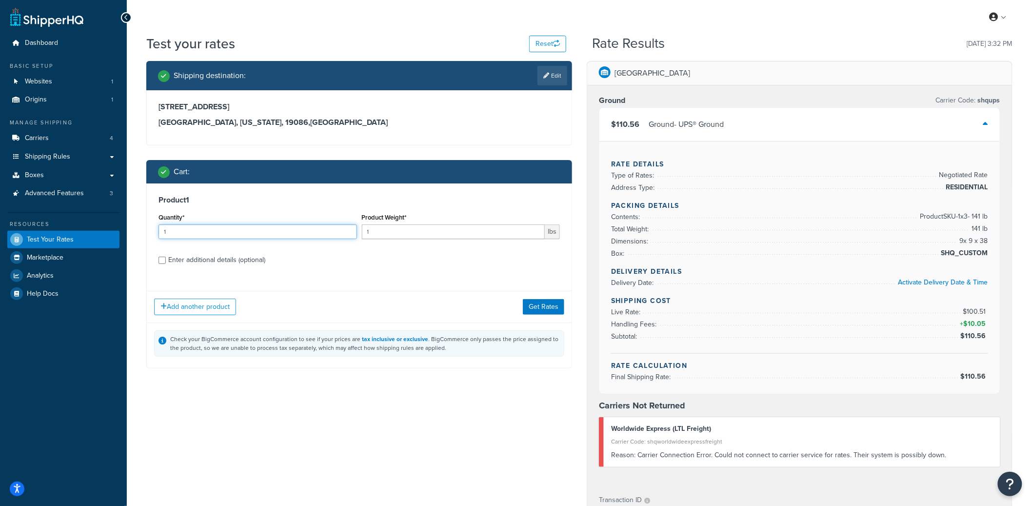
drag, startPoint x: 184, startPoint y: 230, endPoint x: 144, endPoint y: 230, distance: 40.0
click at [145, 230] on div "Shipping destination : Edit 505 Georgetown Rd Wallingford, Pennsylvania, 19086 …" at bounding box center [359, 222] width 441 height 322
type input "3"
type input "47"
click at [167, 259] on div "Enter additional details (optional)" at bounding box center [360, 259] width 402 height 16
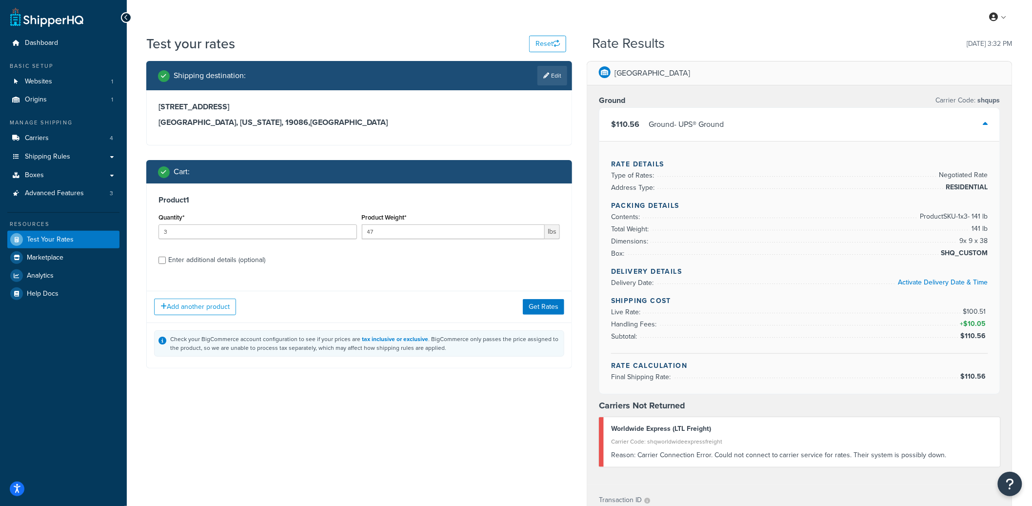
click at [221, 257] on div "Enter additional details (optional)" at bounding box center [216, 260] width 97 height 14
click at [166, 257] on input "Enter additional details (optional)" at bounding box center [162, 260] width 7 height 7
checkbox input "true"
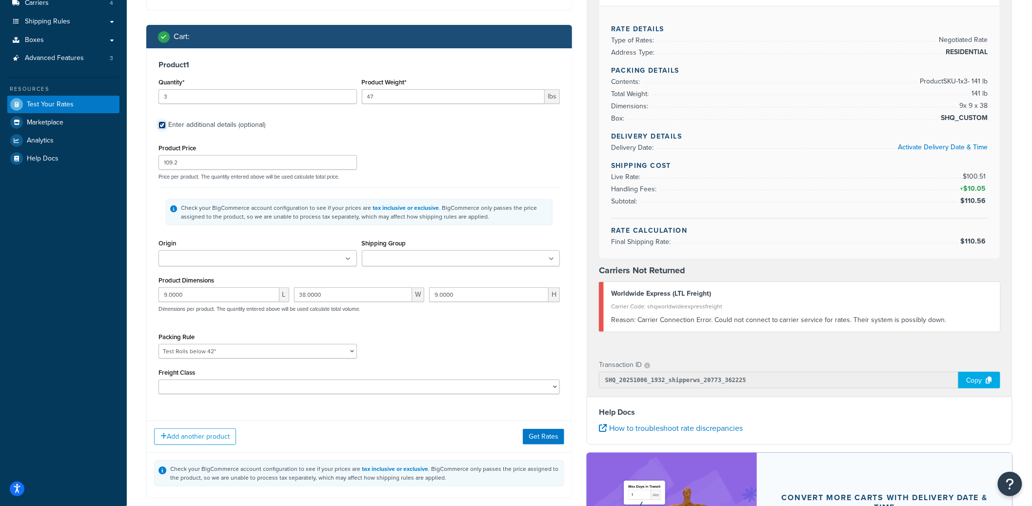
scroll to position [308, 0]
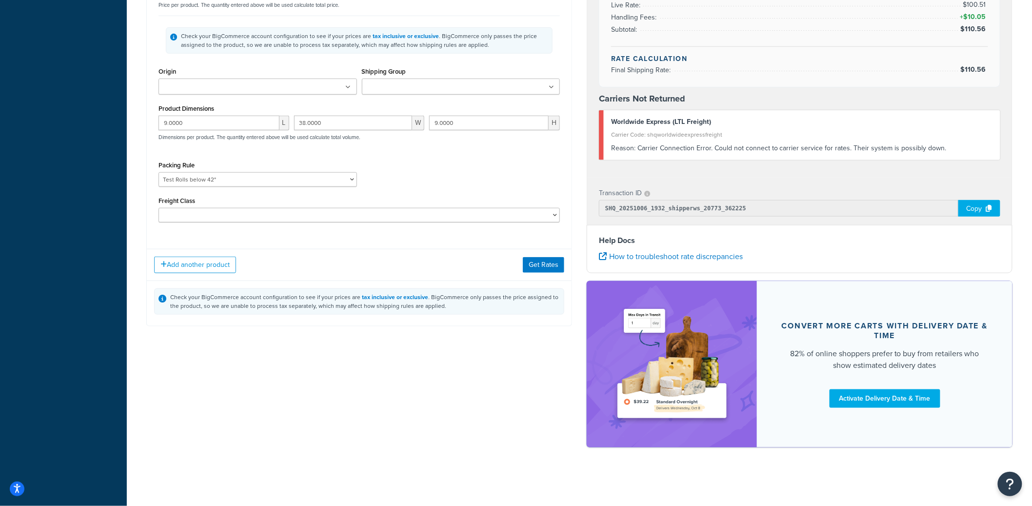
click at [205, 172] on div "Packing Rule Box_for_6_yards Box_For_Bolts PACK_SEP ROLLS Test 120" Rolls Test …" at bounding box center [258, 173] width 199 height 28
click at [207, 178] on select "Box_for_6_yards Box_For_Bolts PACK_SEP ROLLS Test 120" Rolls Test 144" Rolls Te…" at bounding box center [258, 179] width 199 height 15
select select "52259"
click at [159, 172] on select "Box_for_6_yards Box_For_Bolts PACK_SEP ROLLS Test 120" Rolls Test 144" Rolls Te…" at bounding box center [258, 179] width 199 height 15
click at [537, 269] on button "Get Rates" at bounding box center [543, 265] width 41 height 16
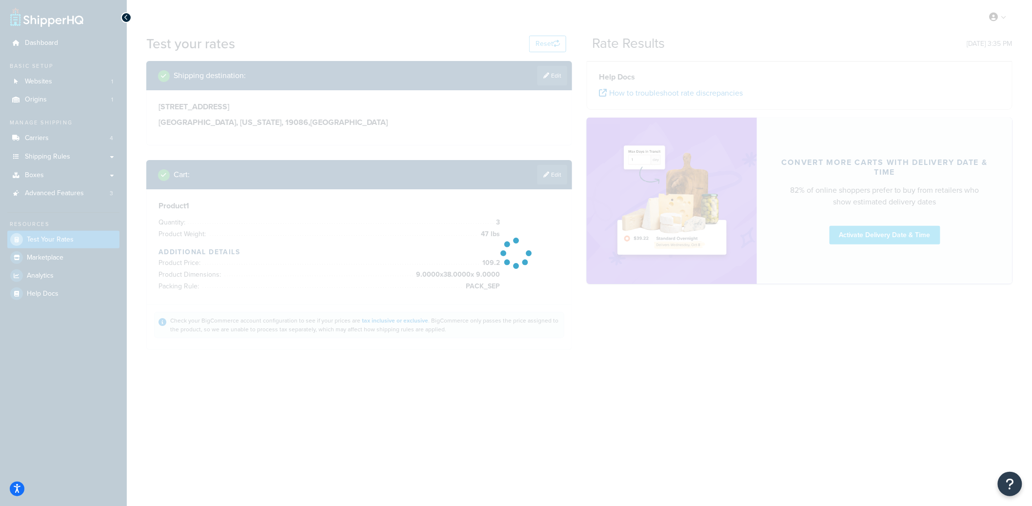
scroll to position [0, 0]
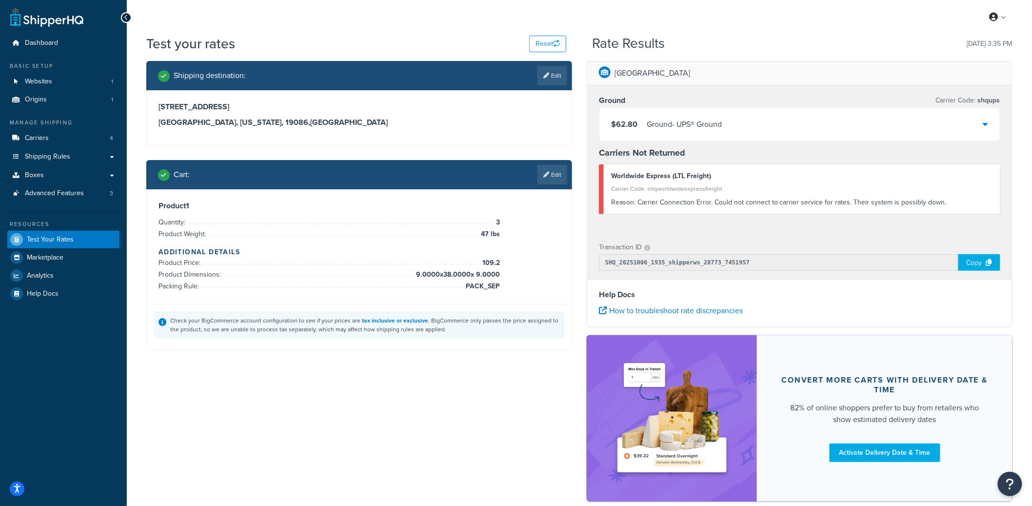
click at [739, 119] on div "$62.80 Ground - UPS® Ground" at bounding box center [800, 124] width 401 height 33
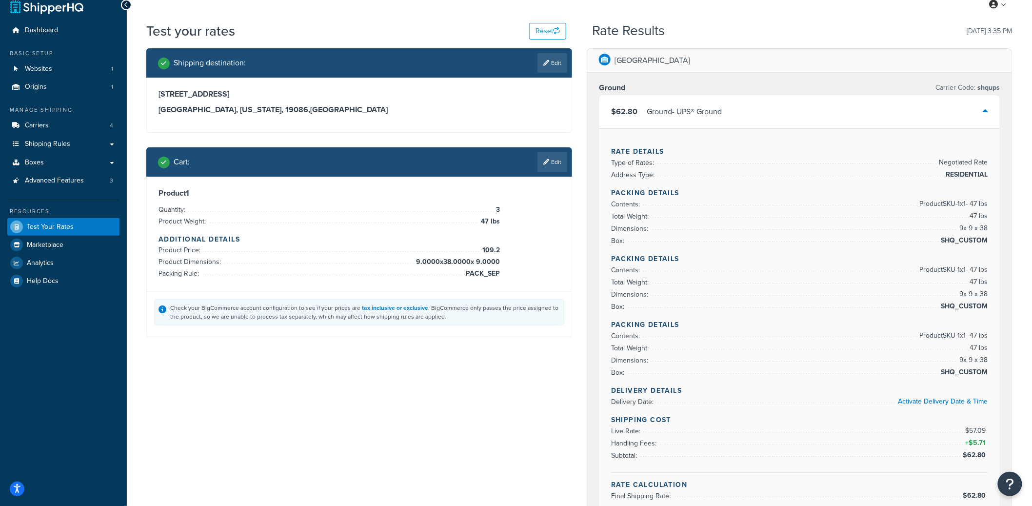
scroll to position [60, 0]
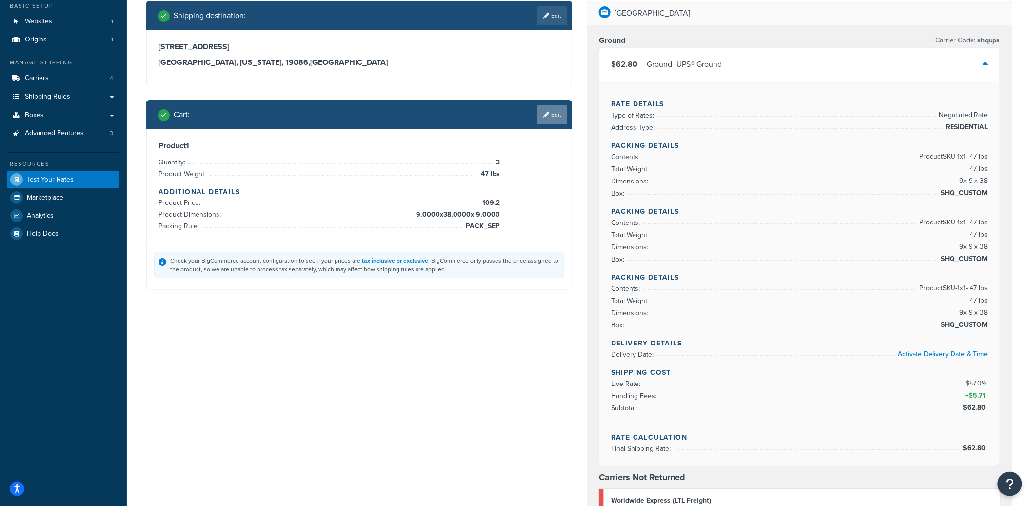
click at [549, 116] on link "Edit" at bounding box center [553, 115] width 30 height 20
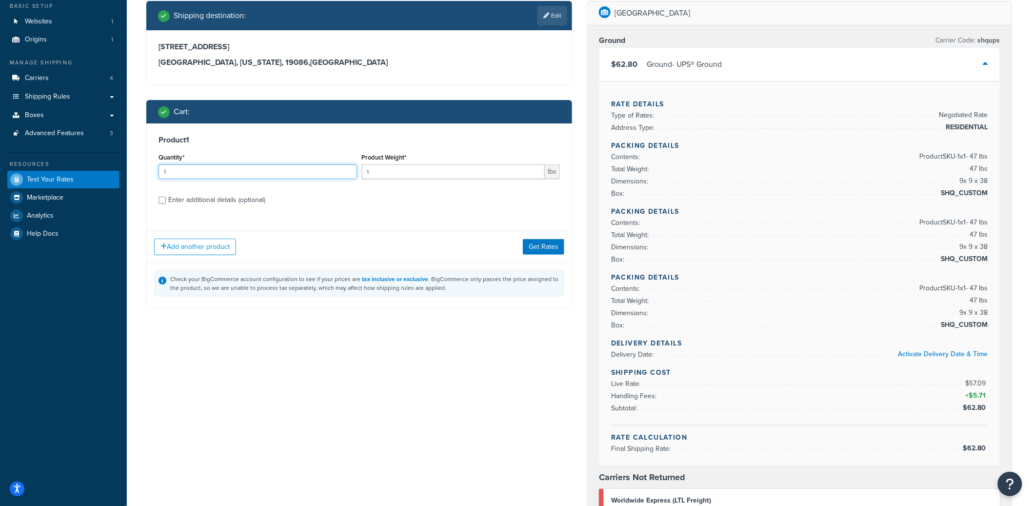
drag, startPoint x: 214, startPoint y: 175, endPoint x: 113, endPoint y: 166, distance: 101.9
click at [113, 166] on div "Dashboard Basic Setup Websites 1 Origins 1 Manage Shipping Carriers 4 Shipping …" at bounding box center [516, 412] width 1032 height 945
type input "6"
type input "47"
click at [538, 249] on button "Get Rates" at bounding box center [543, 247] width 41 height 16
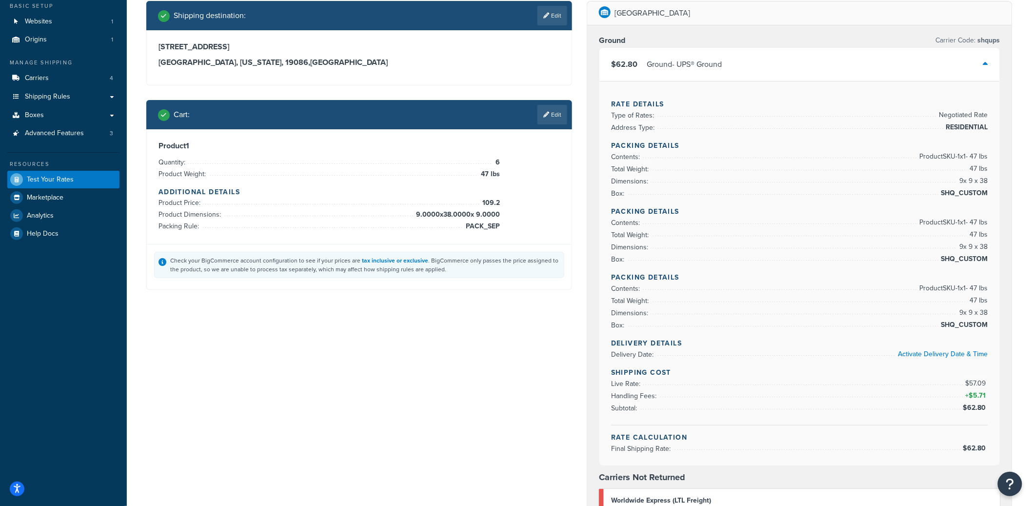
scroll to position [0, 0]
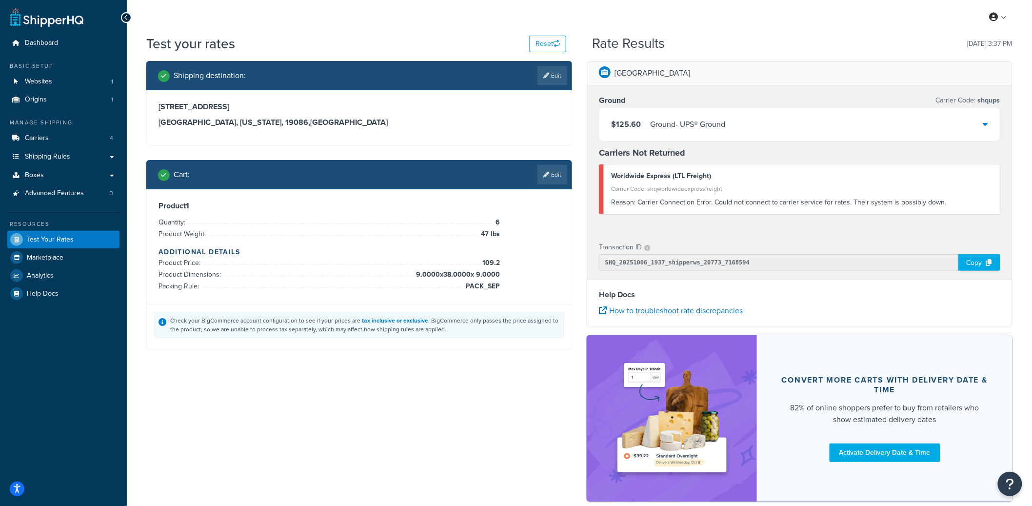
click at [698, 128] on div "Ground - UPS® Ground" at bounding box center [687, 125] width 75 height 14
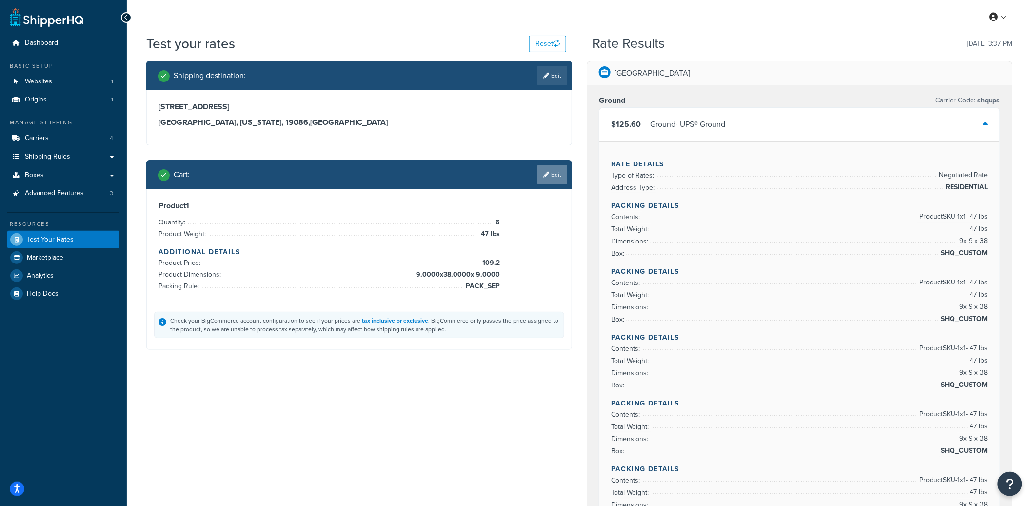
click at [546, 176] on icon at bounding box center [547, 175] width 6 height 6
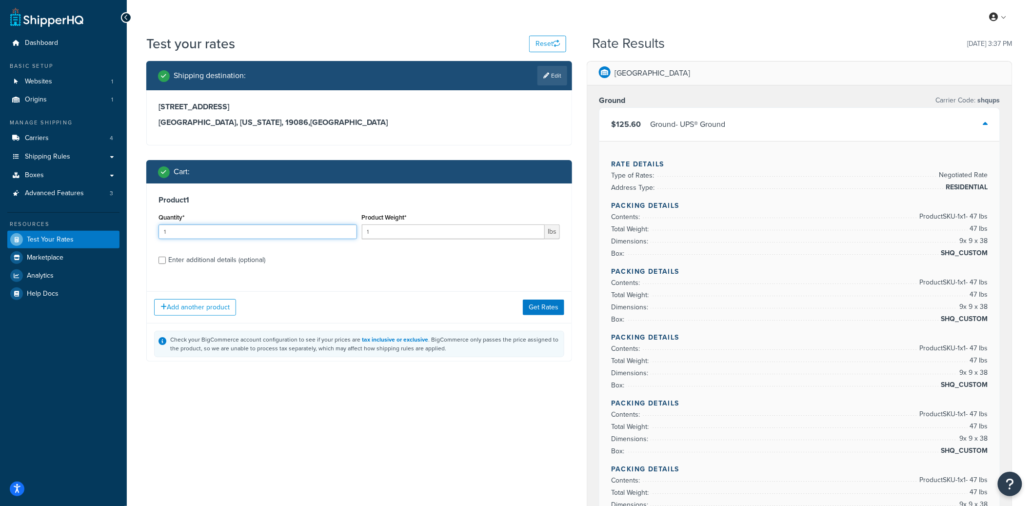
click at [196, 239] on input "1" at bounding box center [258, 231] width 199 height 15
drag, startPoint x: 187, startPoint y: 236, endPoint x: 146, endPoint y: 233, distance: 41.1
click at [146, 233] on div "Product 1 Quantity* 1 Product Weight* 1 lbs Enter additional details (optional)…" at bounding box center [359, 272] width 426 height 178
type input "3"
type input "47"
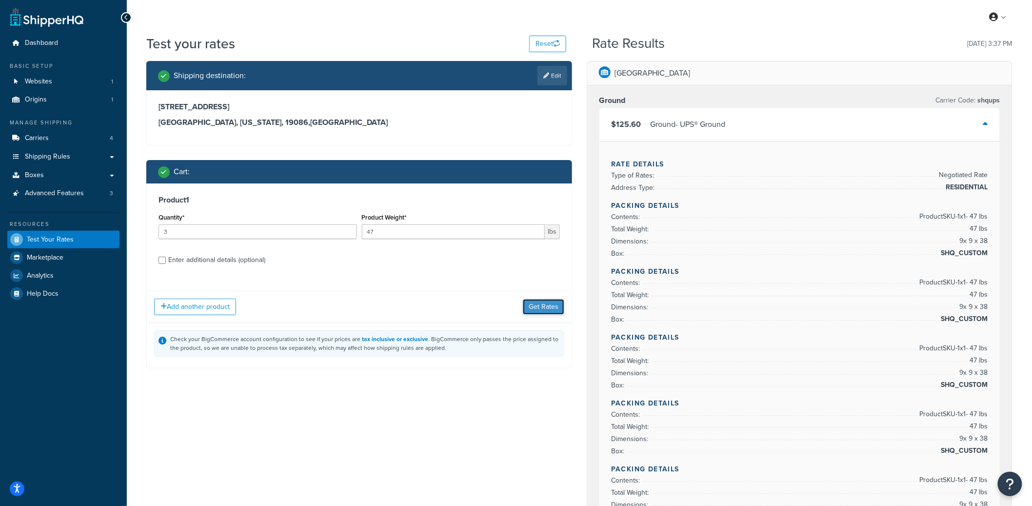
click at [543, 303] on button "Get Rates" at bounding box center [543, 307] width 41 height 16
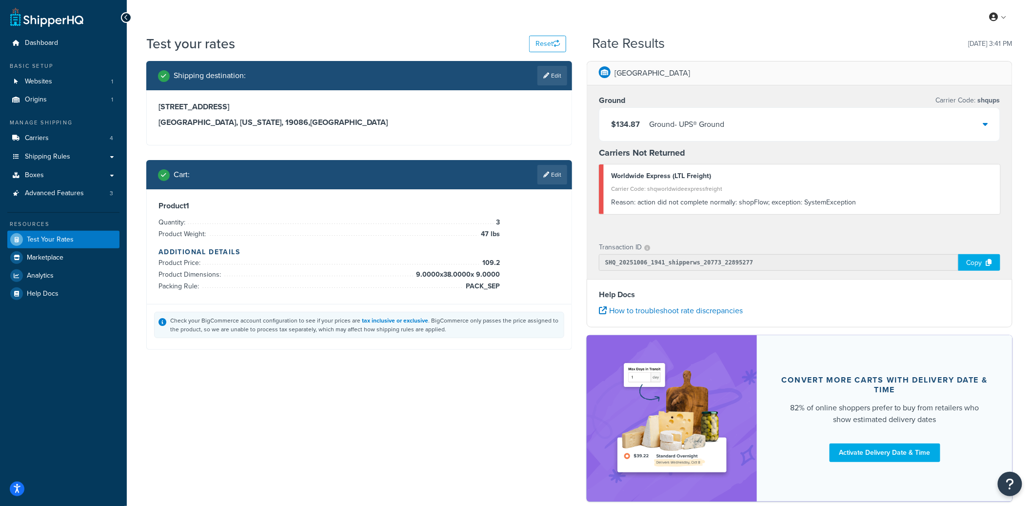
click at [740, 132] on div "$134.87 Ground - UPS® Ground" at bounding box center [800, 124] width 401 height 33
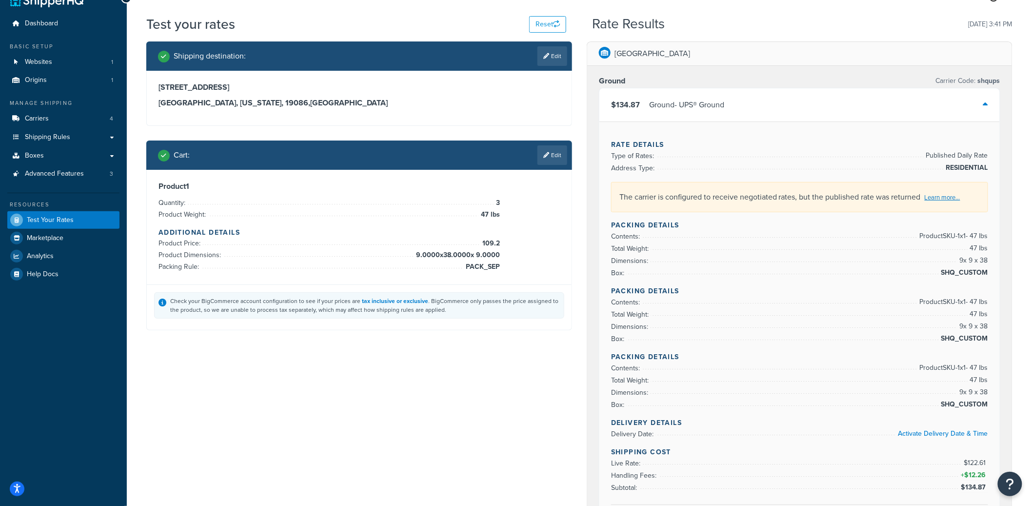
scroll to position [32, 0]
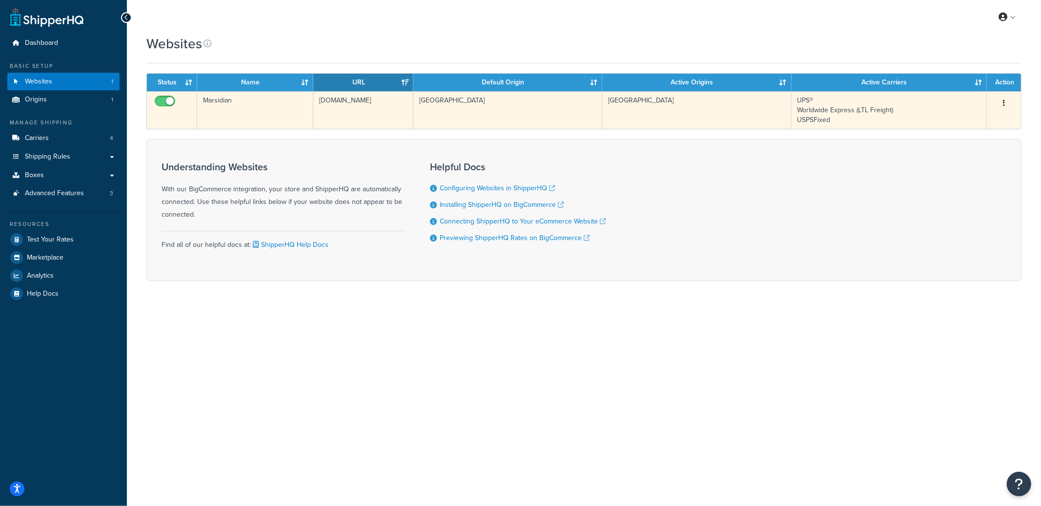
click at [372, 100] on td "[DOMAIN_NAME]" at bounding box center [363, 110] width 100 height 38
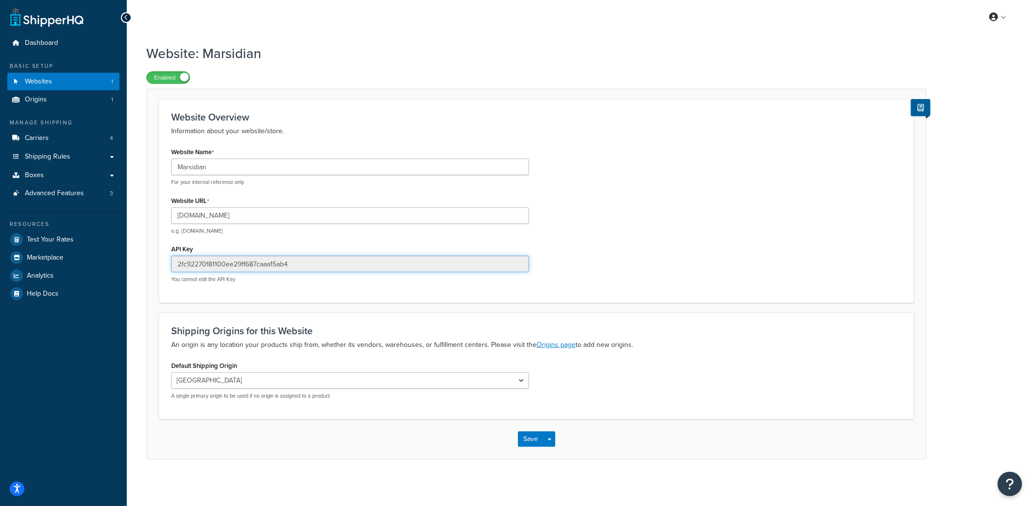
click at [239, 264] on input "2fc92270f81100ee29ff687caaa15ab4" at bounding box center [350, 264] width 358 height 17
click at [239, 265] on input "2fc92270f81100ee29ff687caaa15ab4" at bounding box center [350, 264] width 358 height 17
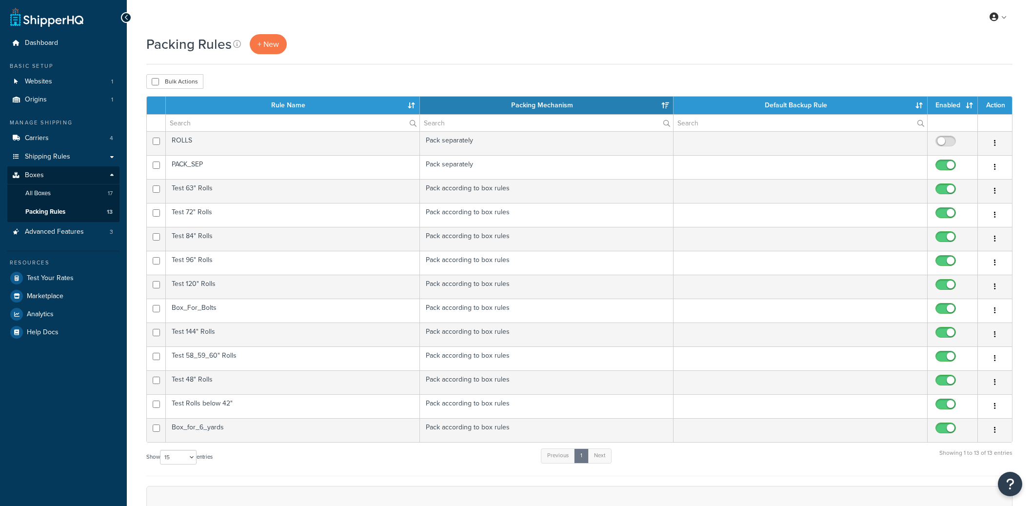
select select "15"
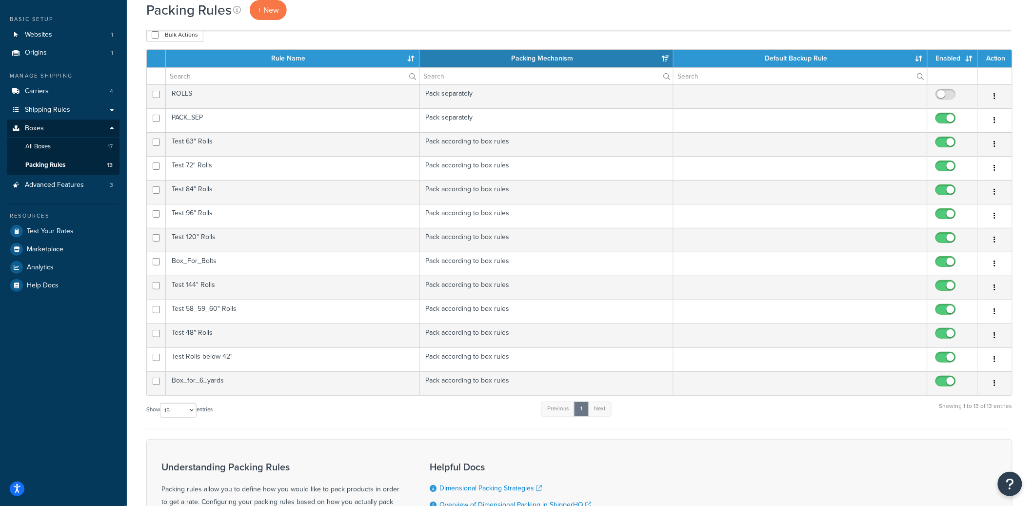
scroll to position [56, 0]
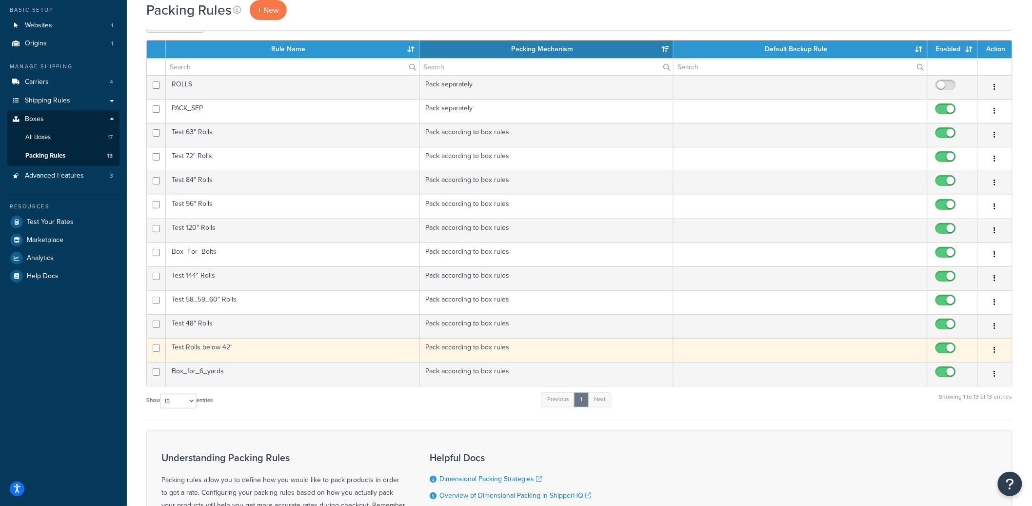
click at [248, 356] on td "Test Rolls below 42"" at bounding box center [293, 350] width 254 height 24
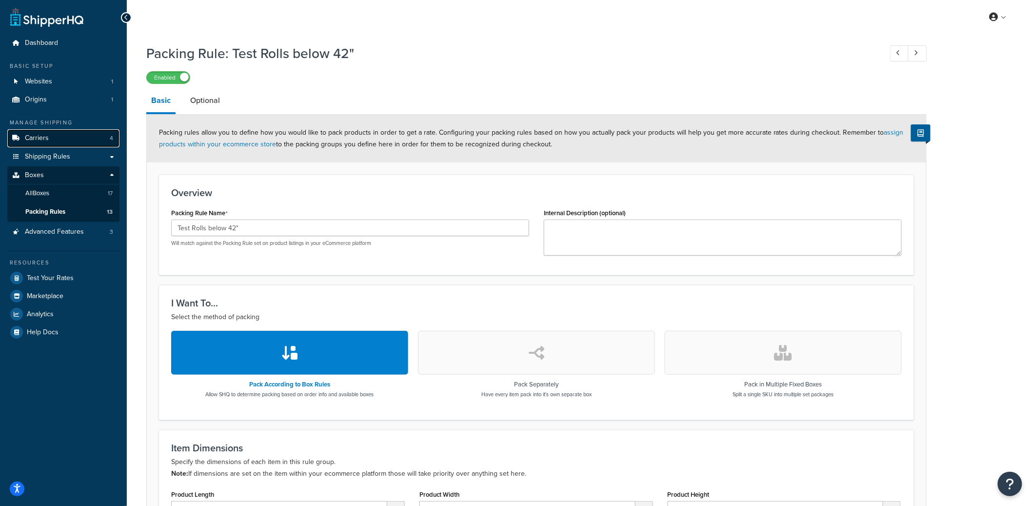
click at [86, 144] on link "Carriers 4" at bounding box center [63, 138] width 112 height 18
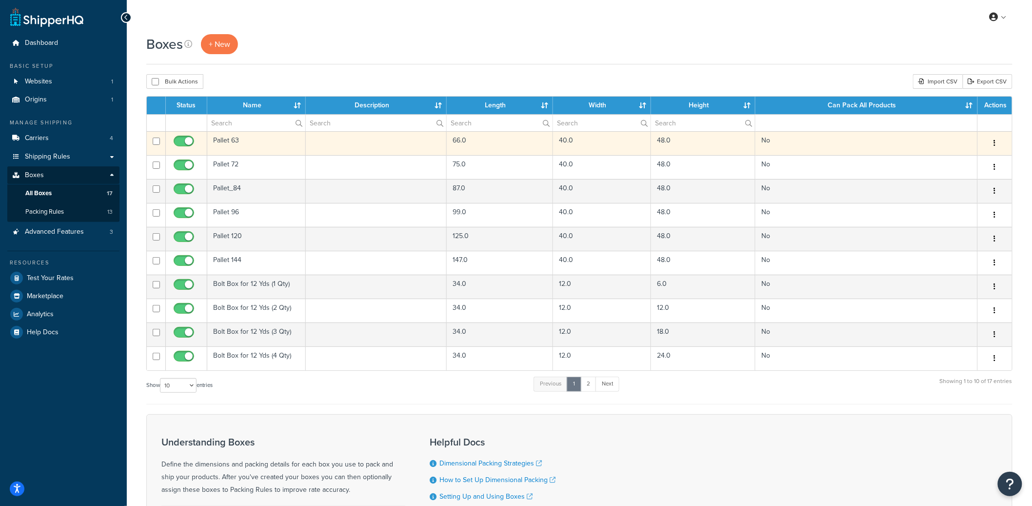
click at [240, 145] on td "Pallet 63" at bounding box center [256, 143] width 99 height 24
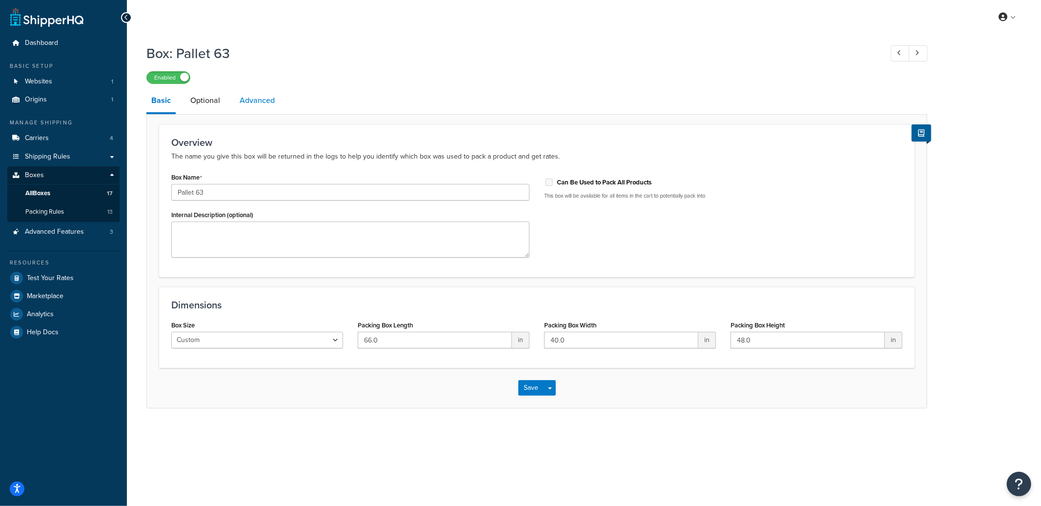
click at [256, 109] on link "Advanced" at bounding box center [257, 100] width 45 height 23
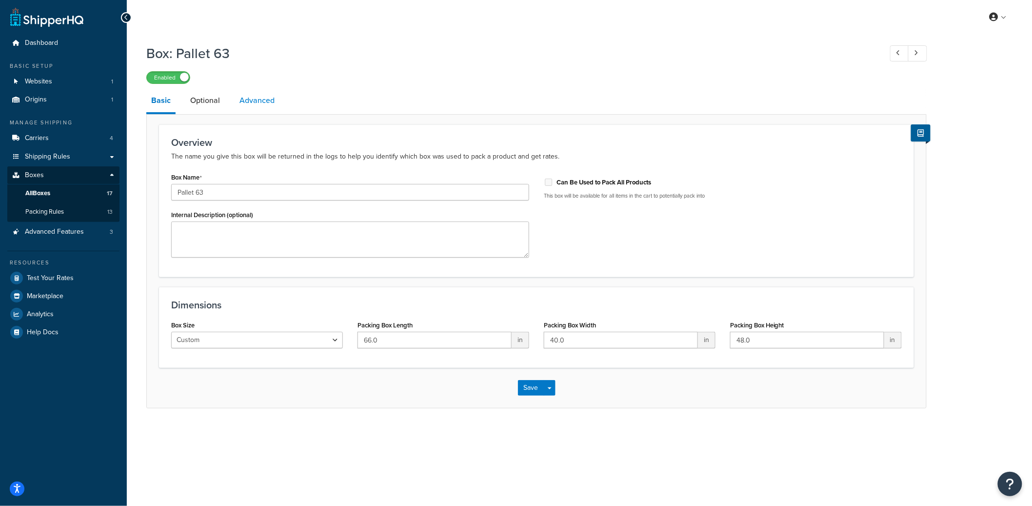
select select "100"
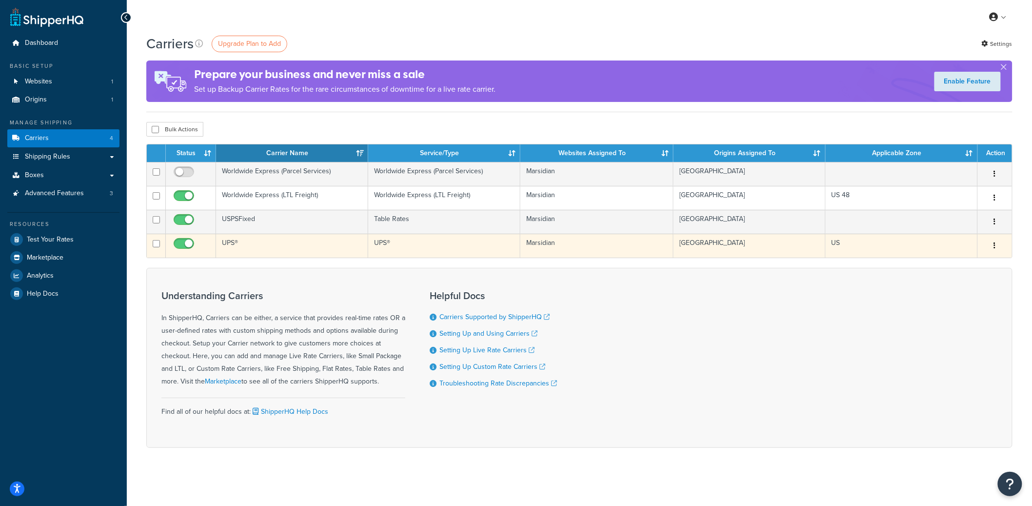
click at [285, 251] on td "UPS®" at bounding box center [292, 246] width 152 height 24
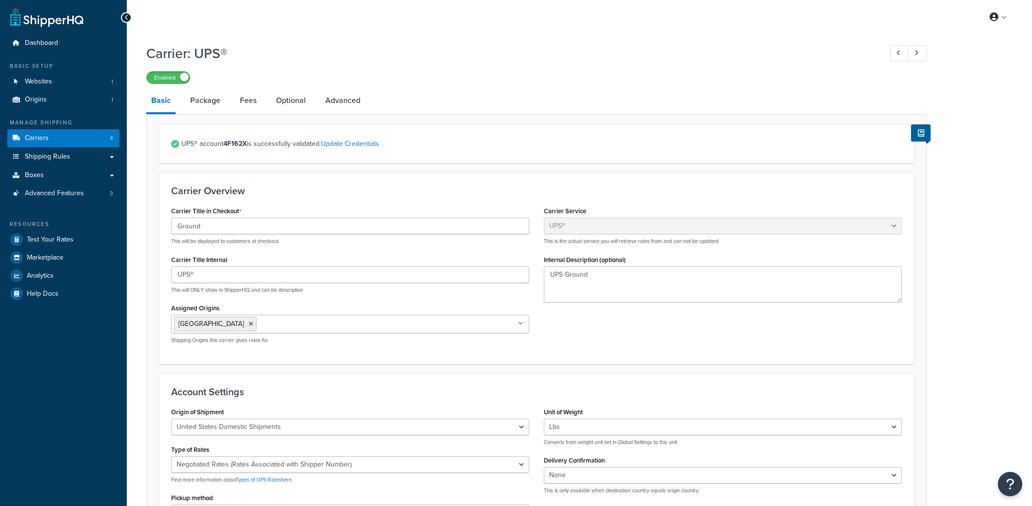
select select "ups"
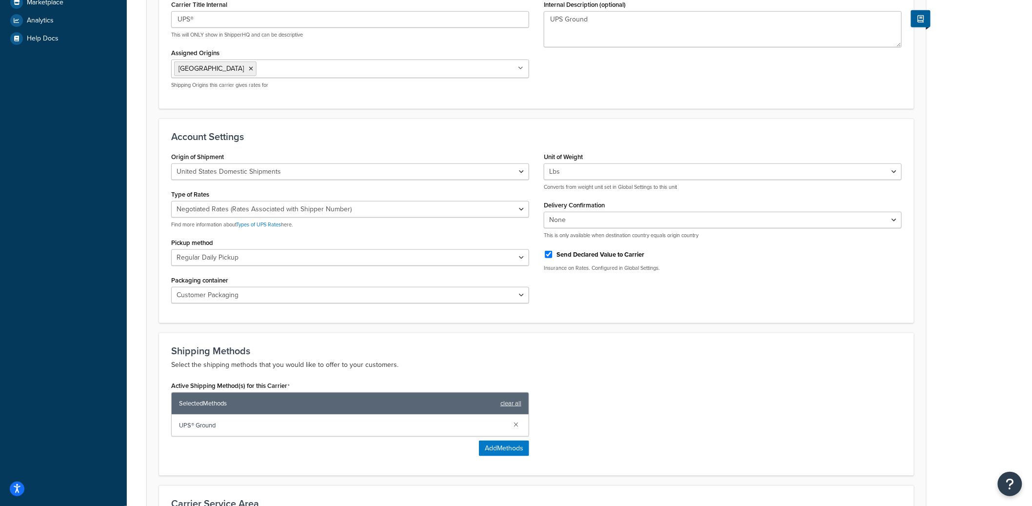
scroll to position [256, 0]
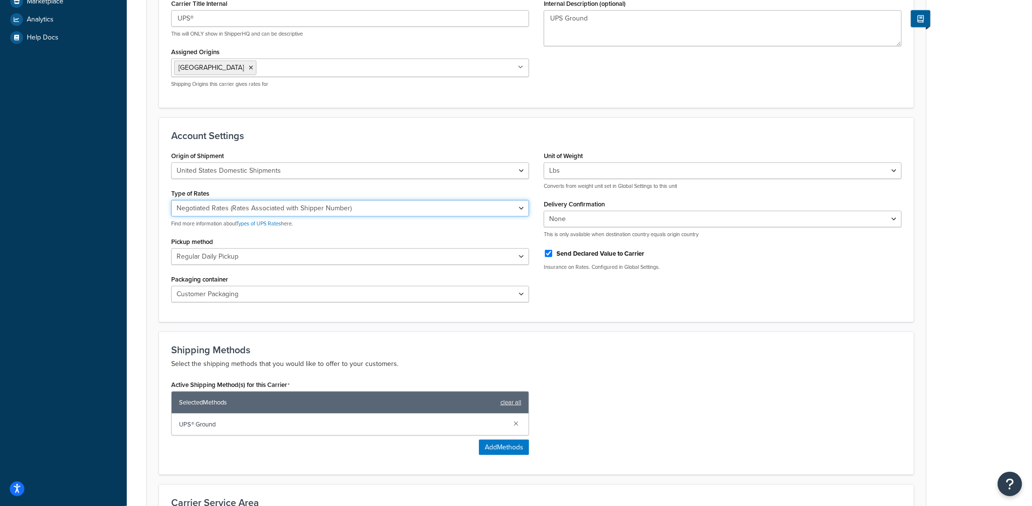
click at [335, 208] on select "Negotiated Rates (Rates Associated with Shipper Number) Daily Rates Retail Rate…" at bounding box center [350, 208] width 358 height 17
select select "01"
click at [171, 200] on select "Negotiated Rates (Rates Associated with Shipper Number) Daily Rates Retail Rate…" at bounding box center [350, 208] width 358 height 17
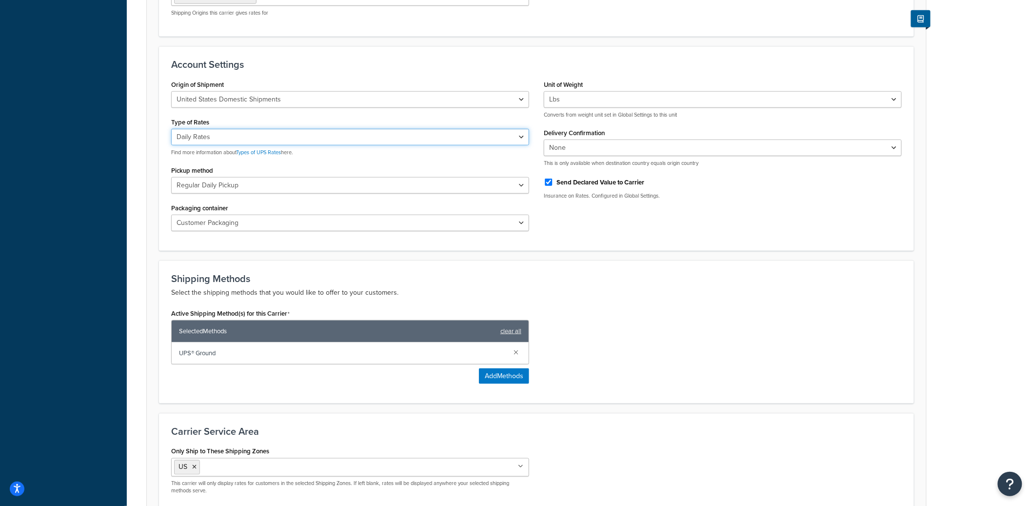
scroll to position [426, 0]
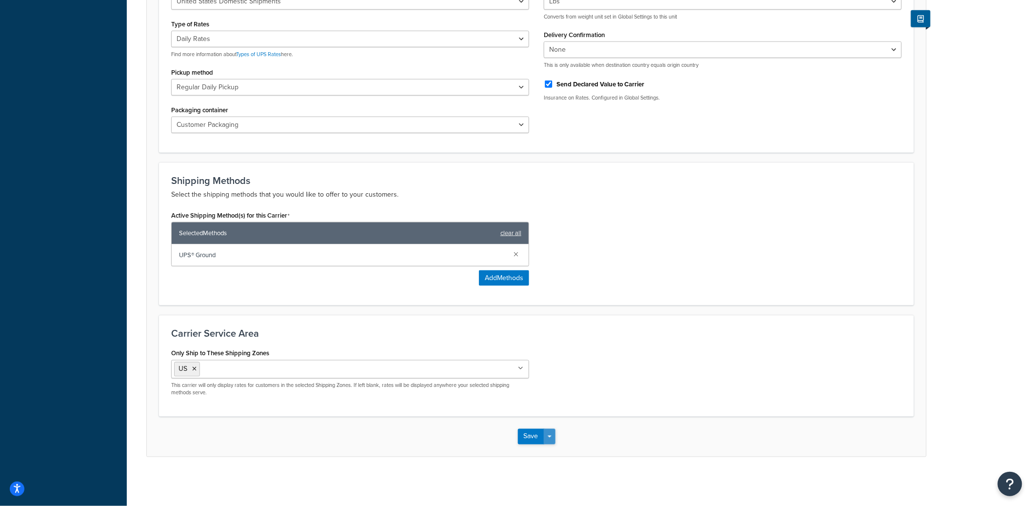
click at [554, 439] on button "Save Dropdown" at bounding box center [550, 437] width 12 height 16
drag, startPoint x: 554, startPoint y: 448, endPoint x: 558, endPoint y: 445, distance: 5.2
click at [554, 449] on button "Save and Edit" at bounding box center [553, 454] width 71 height 20
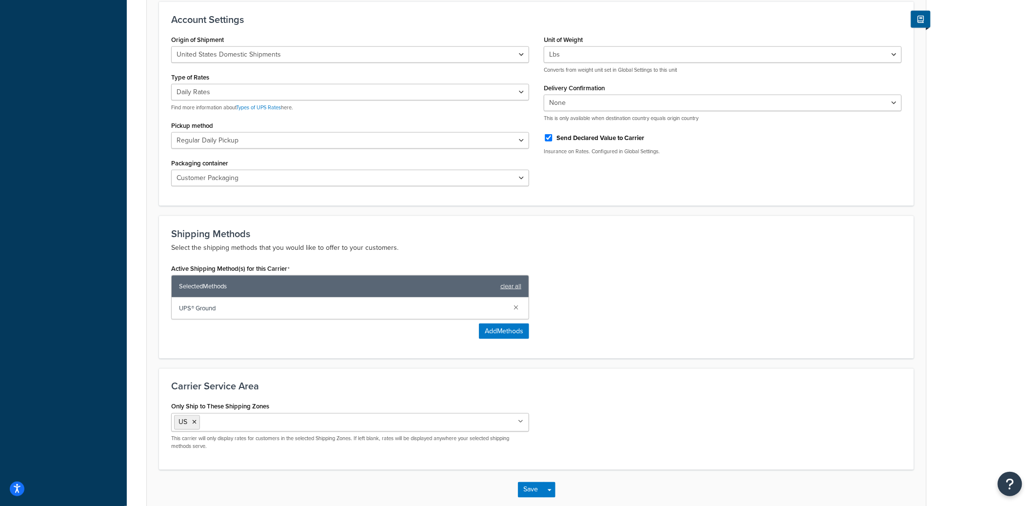
scroll to position [0, 0]
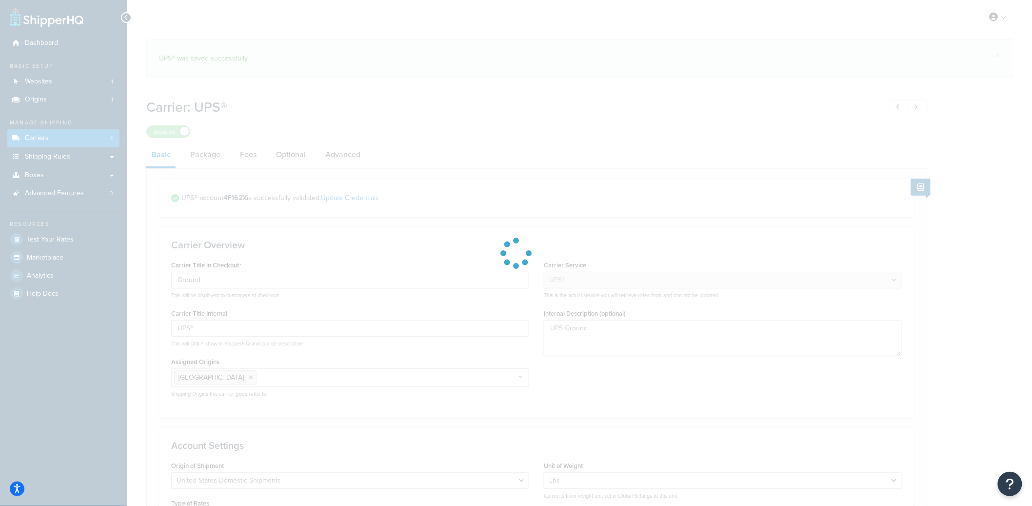
select select "ups"
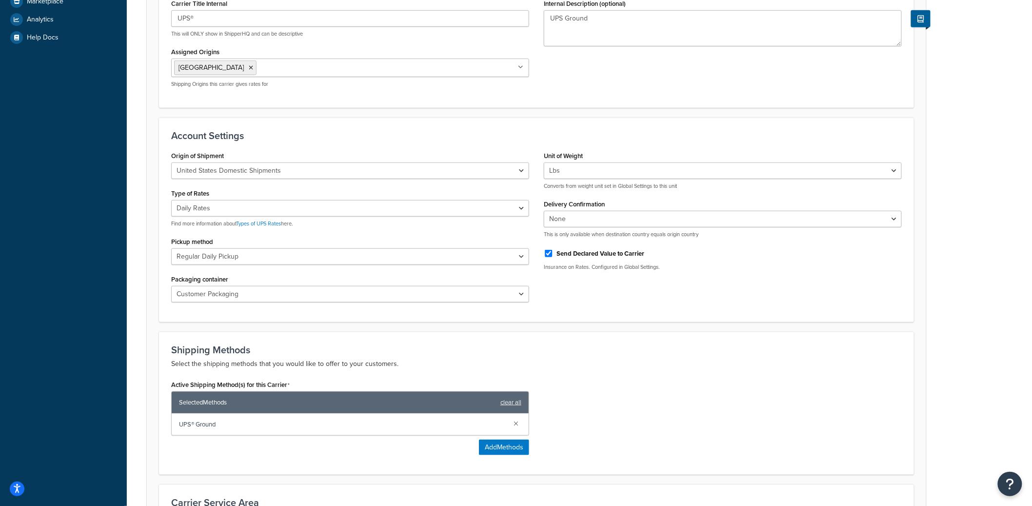
scroll to position [223, 0]
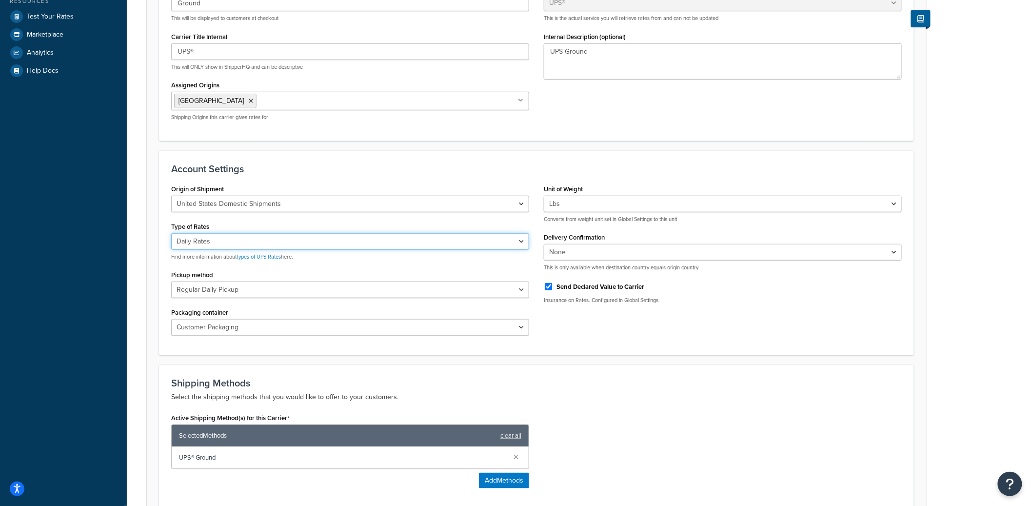
click at [217, 238] on select "Negotiated Rates (Rates Associated with Shipper Number) Daily Rates Retail Rate…" at bounding box center [350, 241] width 358 height 17
select select "00"
click at [171, 233] on select "Negotiated Rates (Rates Associated with Shipper Number) Daily Rates Retail Rate…" at bounding box center [350, 241] width 358 height 17
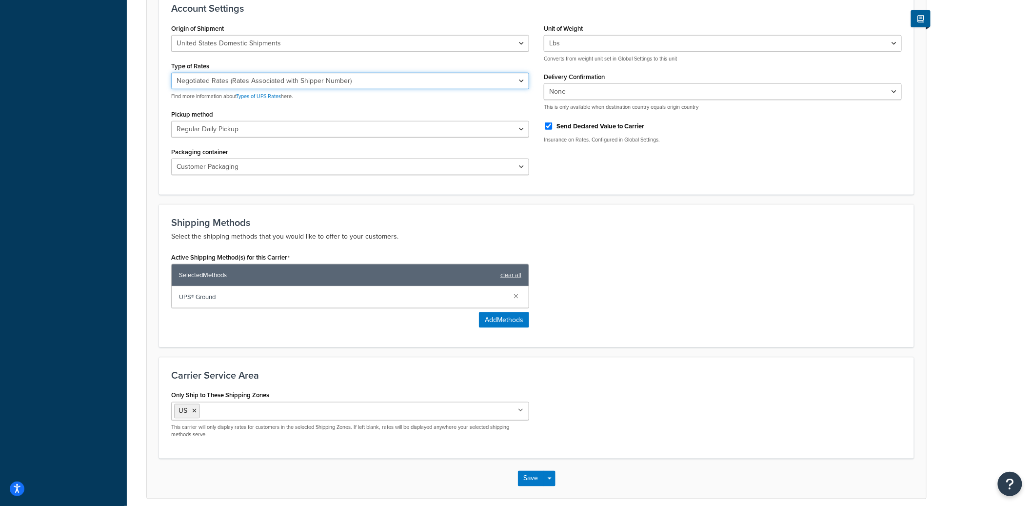
scroll to position [393, 0]
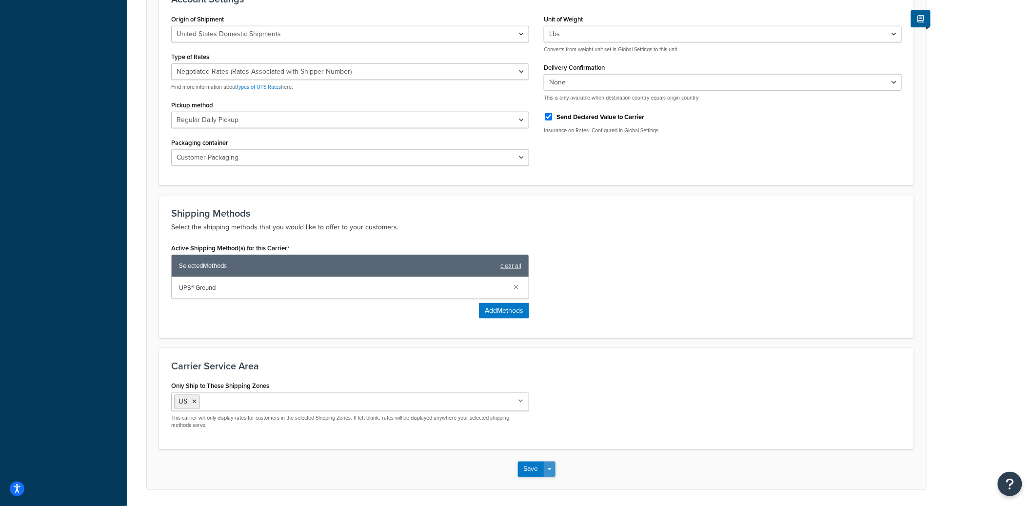
click at [550, 472] on button "Save Dropdown" at bounding box center [550, 470] width 12 height 16
click at [552, 484] on button "Save and Edit" at bounding box center [553, 487] width 71 height 20
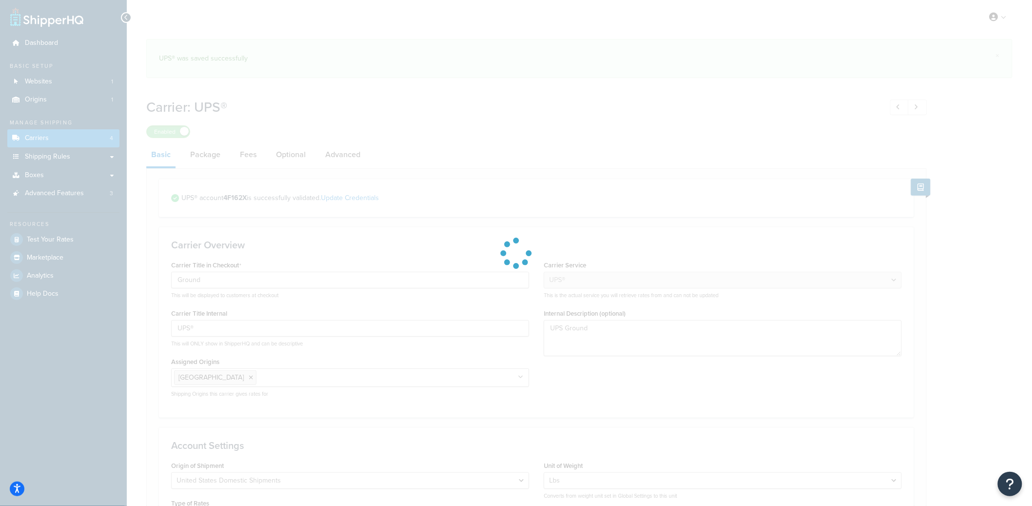
select select "ups"
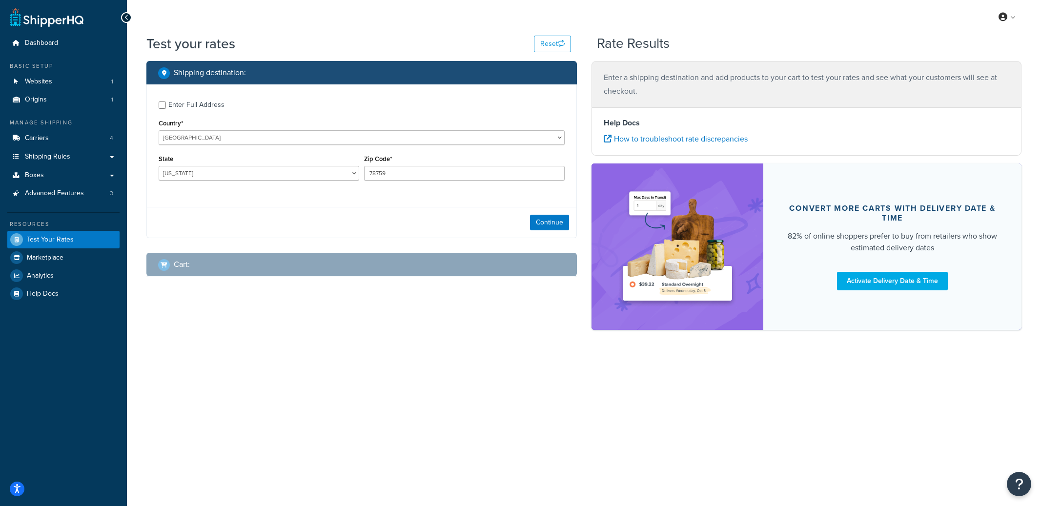
select select "[GEOGRAPHIC_DATA]"
checkbox input "true"
type input "19086"
select select "PA"
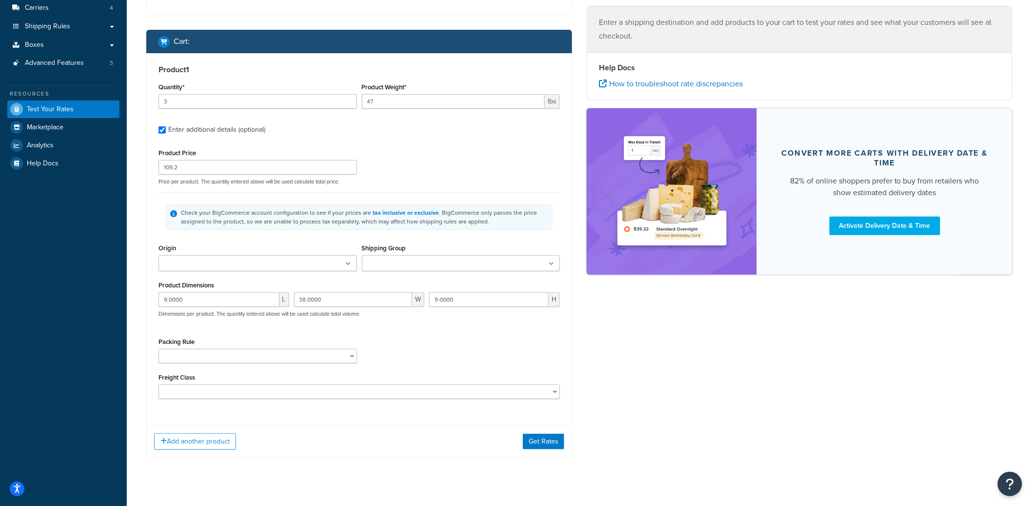
scroll to position [146, 0]
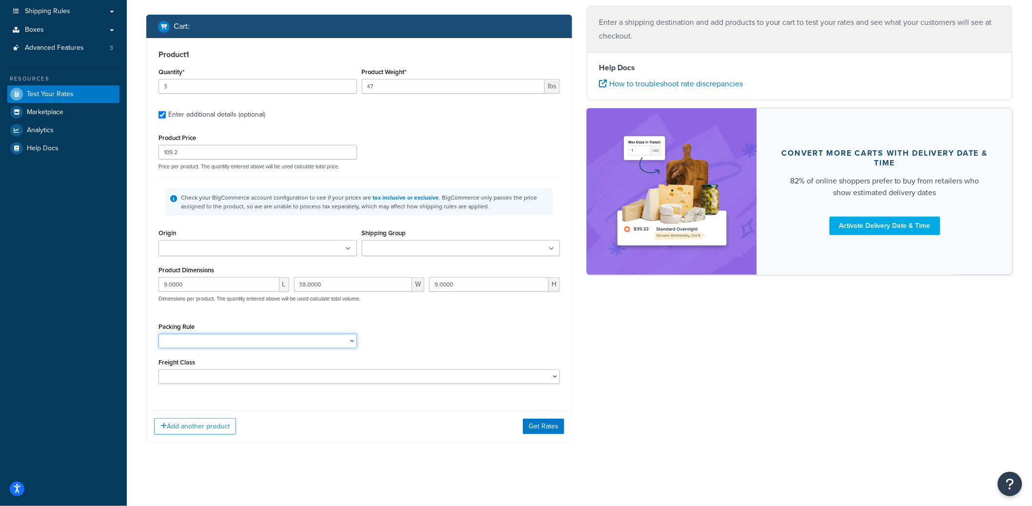
click at [302, 339] on select "Box_for_6_yards Box_For_Bolts PACK_SEP ROLLS Test 120" Rolls Test 144" Rolls Te…" at bounding box center [258, 341] width 199 height 15
select select "52259"
click at [159, 334] on select "Box_for_6_yards Box_For_Bolts PACK_SEP ROLLS Test 120" Rolls Test 144" Rolls Te…" at bounding box center [258, 341] width 199 height 15
click at [550, 428] on button "Get Rates" at bounding box center [543, 427] width 41 height 16
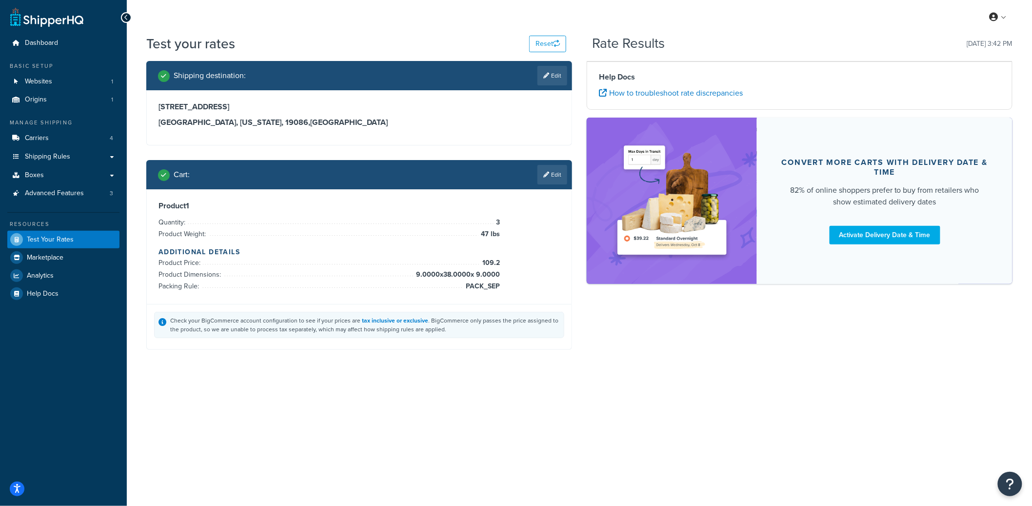
scroll to position [0, 0]
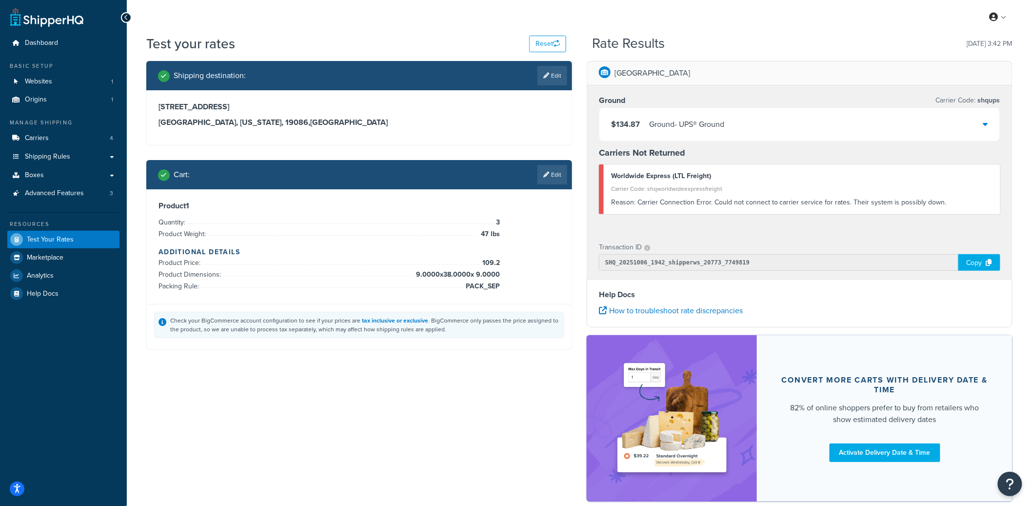
click at [748, 133] on div "$134.87 Ground - UPS® Ground" at bounding box center [800, 124] width 401 height 33
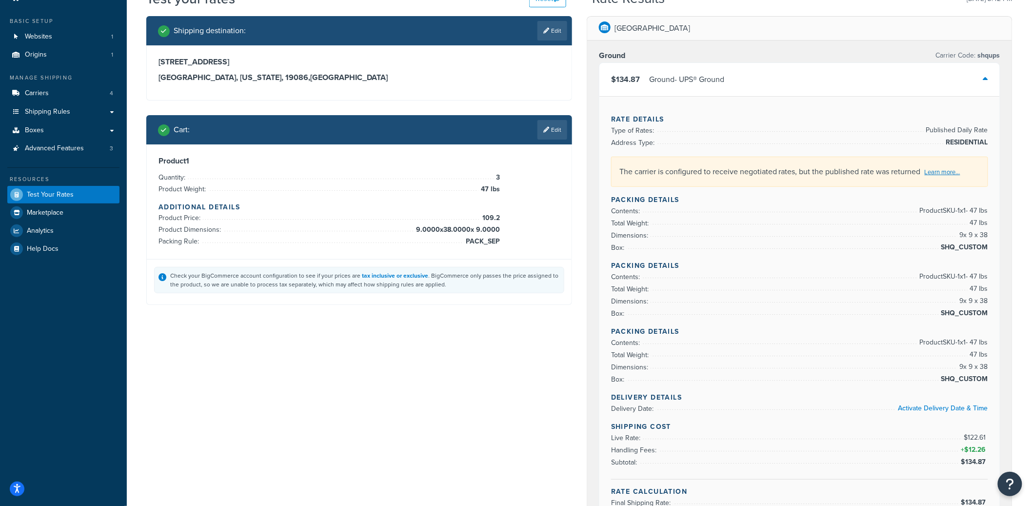
scroll to position [56, 0]
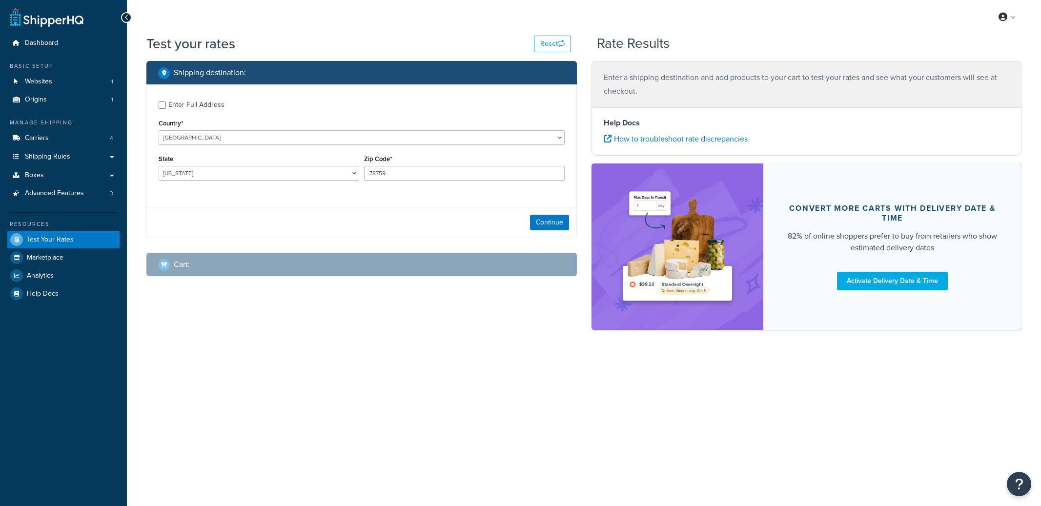
select select "[GEOGRAPHIC_DATA]"
checkbox input "true"
type input "19086"
select select "PA"
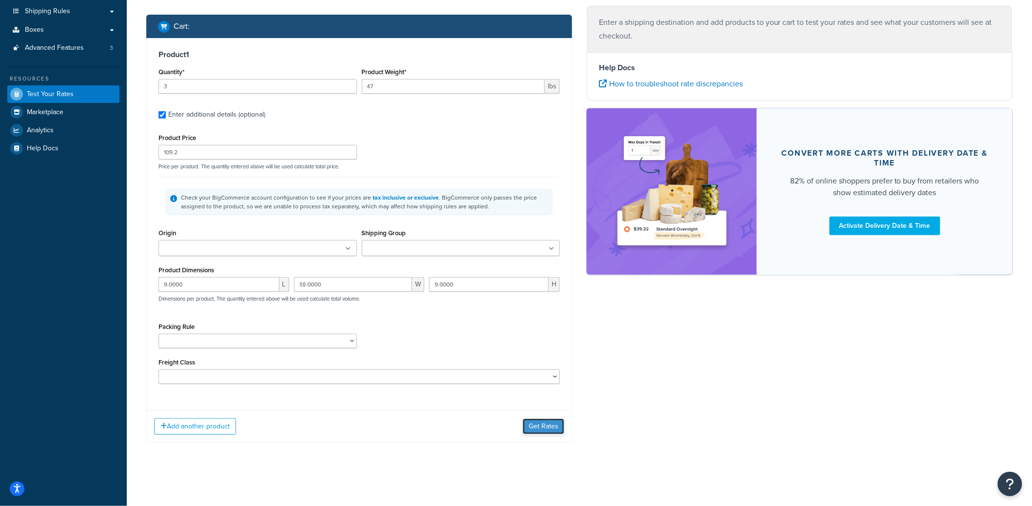
click at [550, 434] on button "Get Rates" at bounding box center [543, 427] width 41 height 16
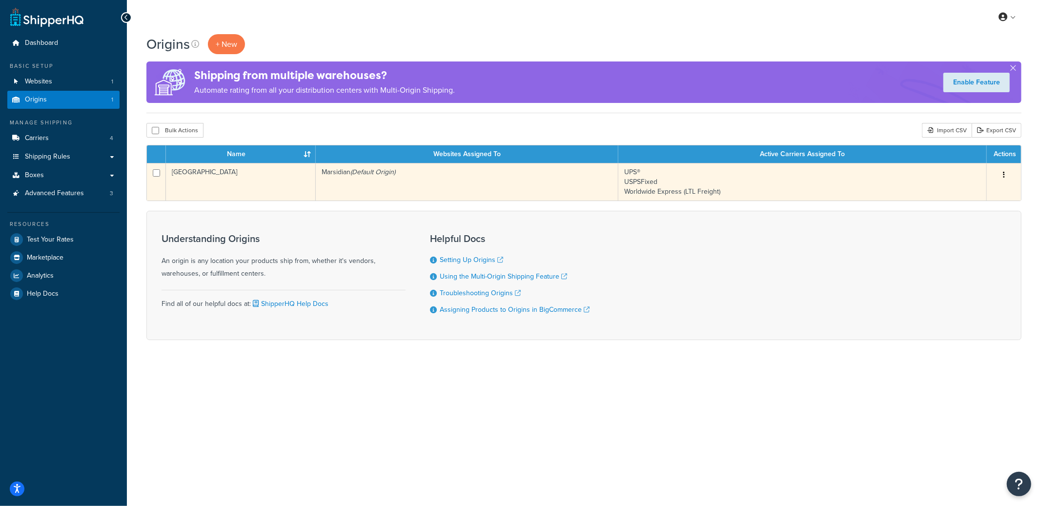
click at [239, 187] on td "[GEOGRAPHIC_DATA]" at bounding box center [241, 182] width 150 height 38
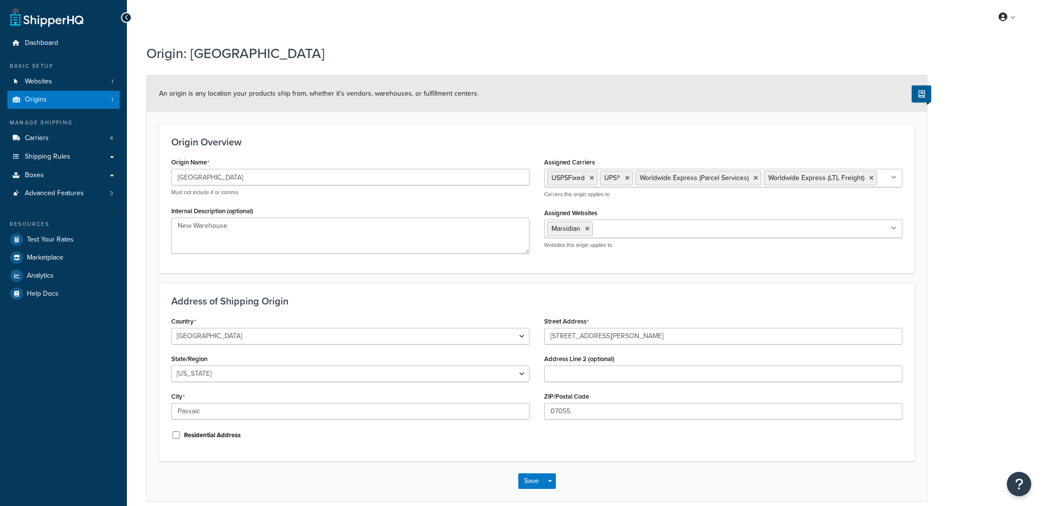
select select "30"
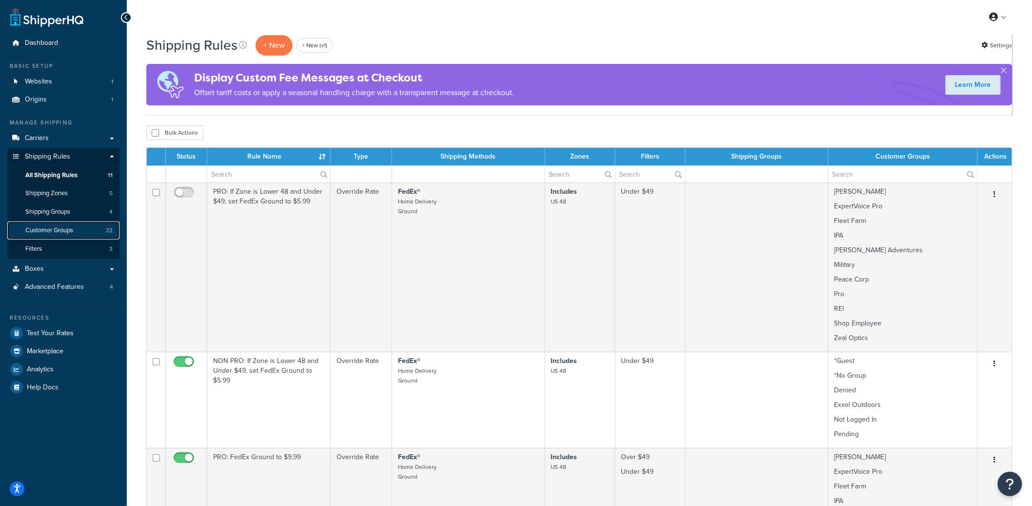
click at [68, 227] on span "Customer Groups" at bounding box center [49, 230] width 48 height 8
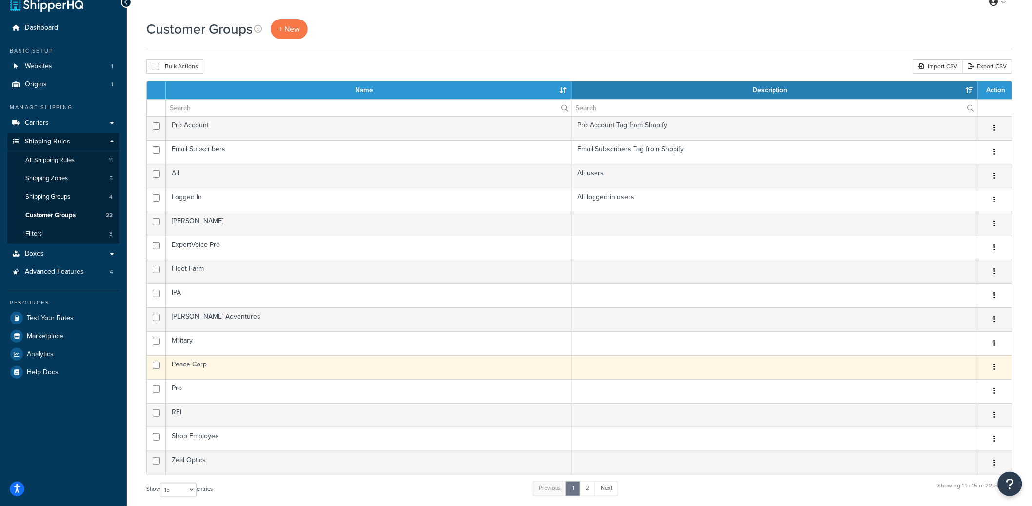
scroll to position [18, 0]
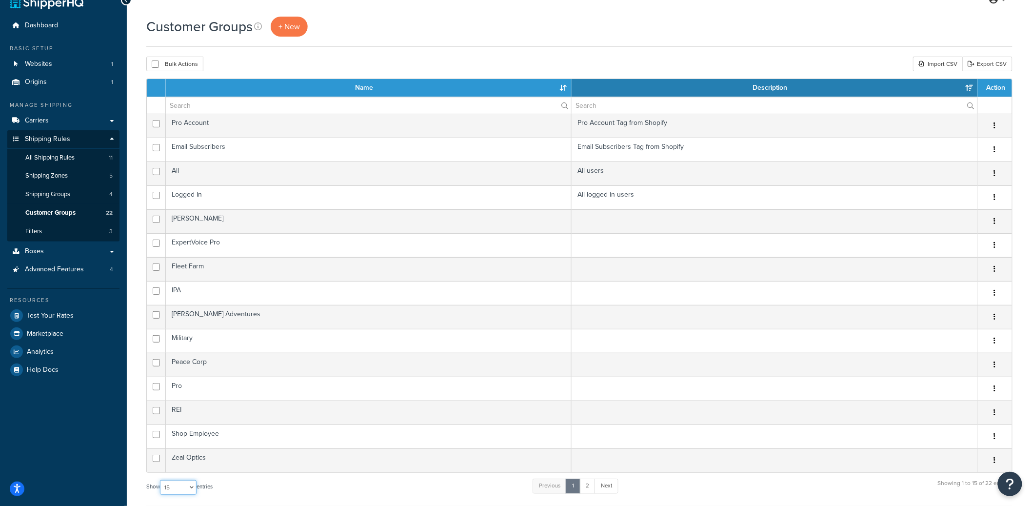
click at [178, 490] on select "10 15 25 50 100" at bounding box center [178, 487] width 37 height 15
select select "25"
click at [161, 495] on select "10 15 25 50 100" at bounding box center [178, 487] width 37 height 15
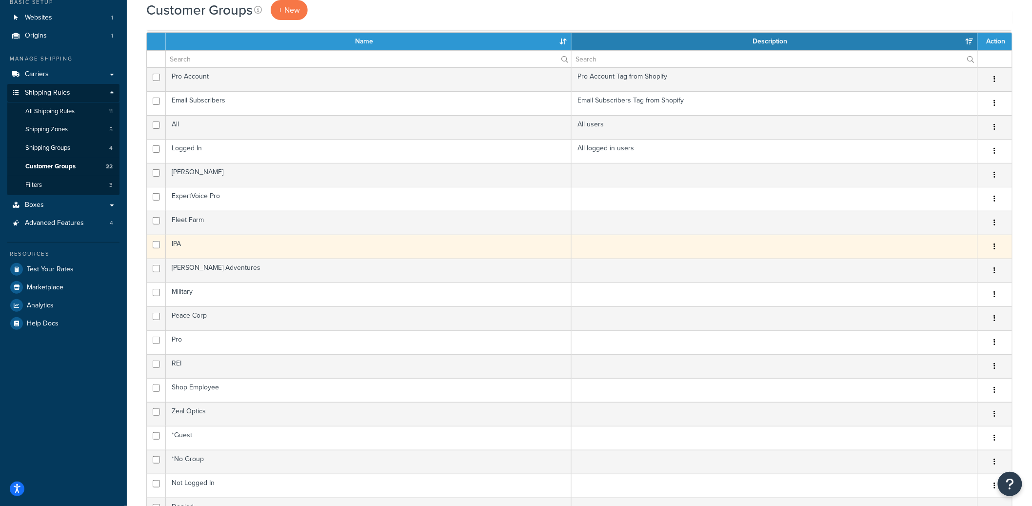
scroll to position [62, 0]
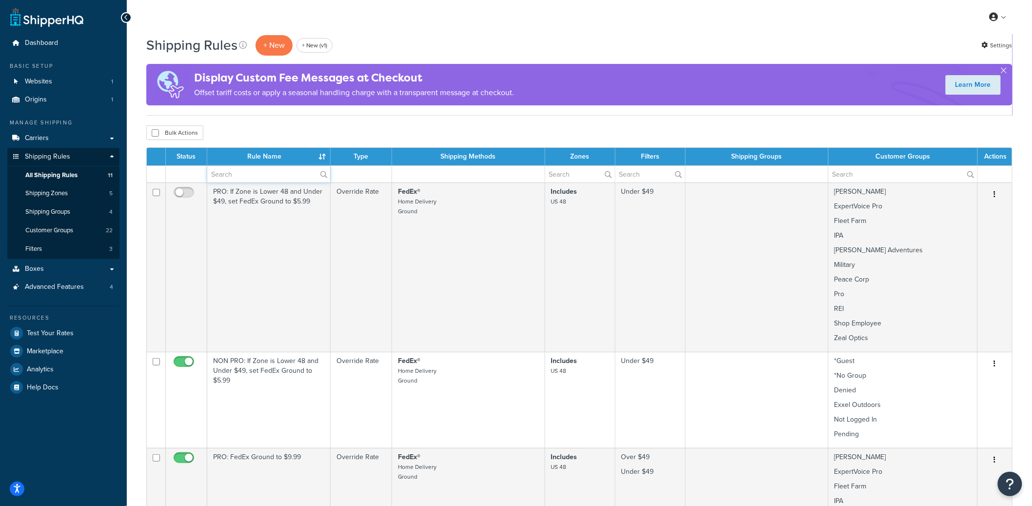
click at [241, 178] on input "text" at bounding box center [268, 174] width 123 height 17
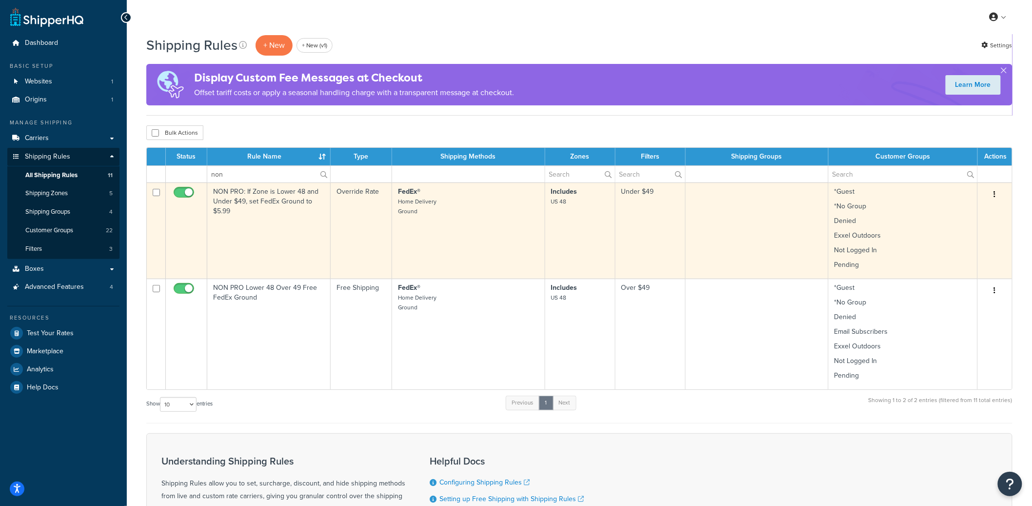
click at [997, 197] on button "button" at bounding box center [995, 195] width 14 height 16
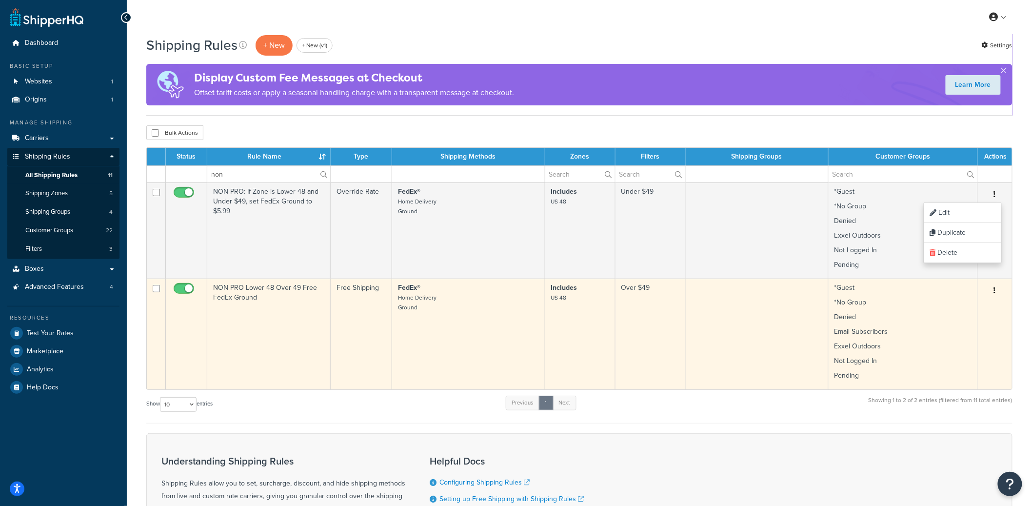
click at [996, 290] on icon "button" at bounding box center [995, 290] width 2 height 7
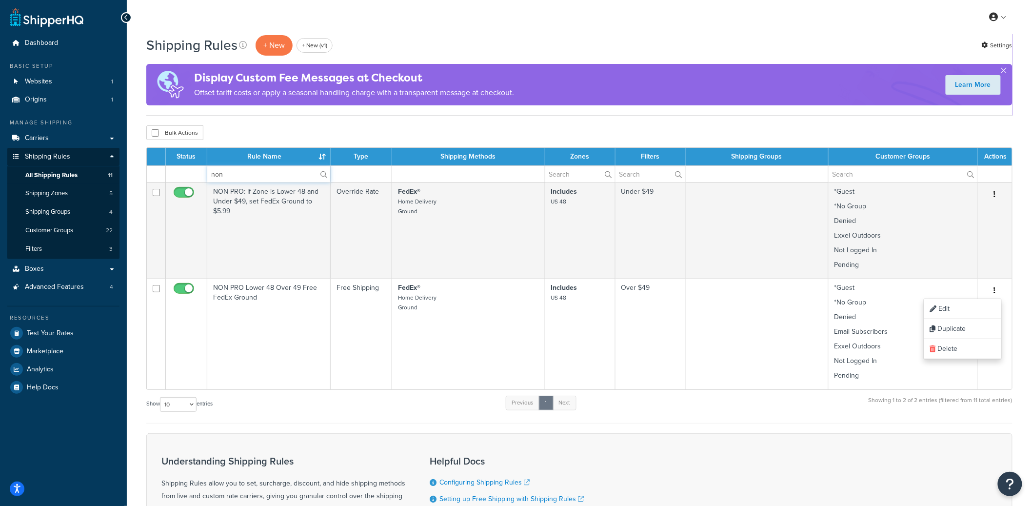
click at [247, 179] on input "non" at bounding box center [268, 174] width 123 height 17
click at [247, 178] on input "non" at bounding box center [268, 174] width 123 height 17
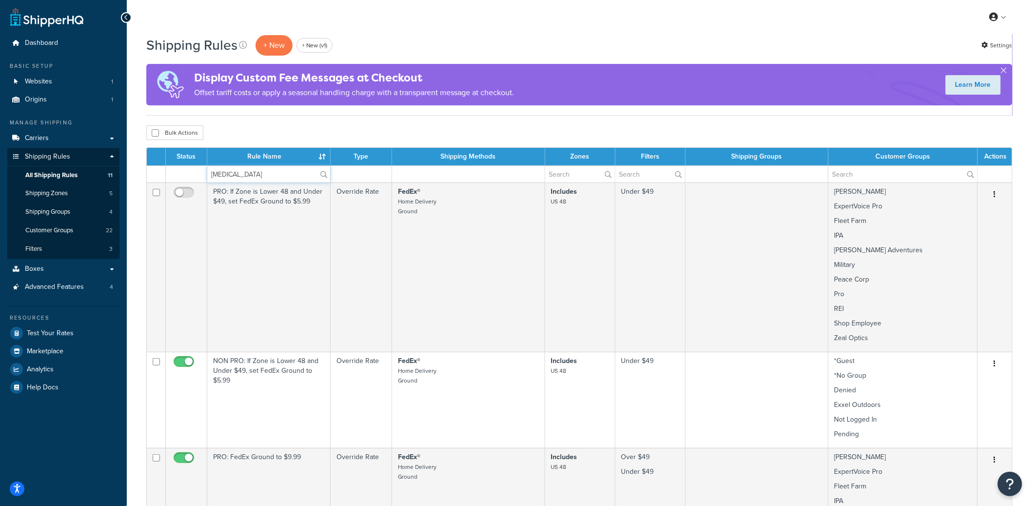
type input "pro: fed"
paste input "PRO: FedEx Ground to $9.99"
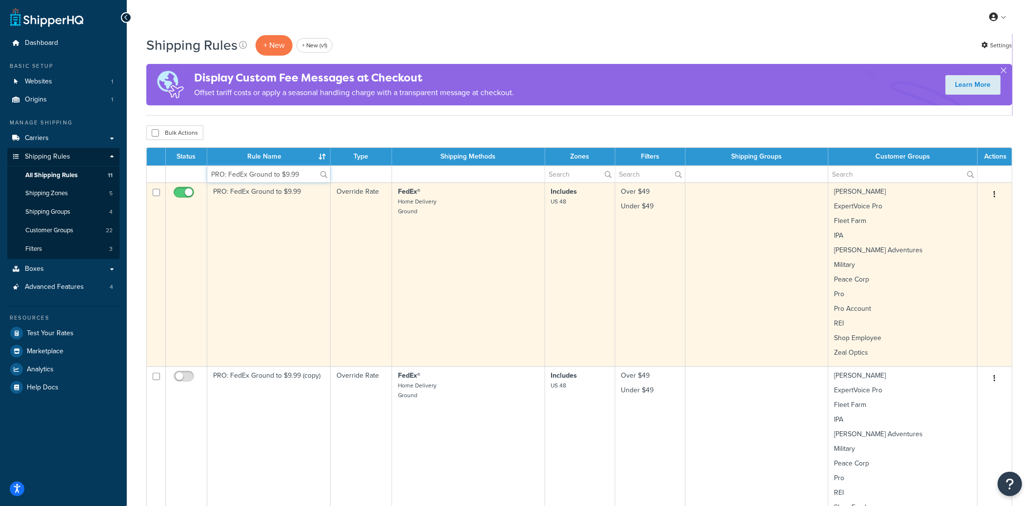
type input "PRO: FedEx Ground to $9.99"
click at [997, 196] on button "button" at bounding box center [995, 195] width 14 height 16
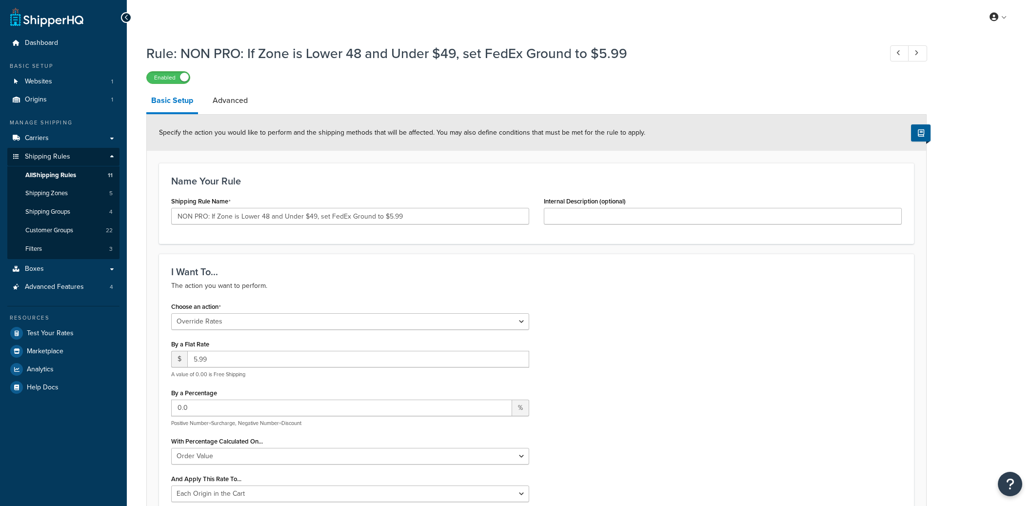
select select "OVERRIDE"
select select "LOCATION"
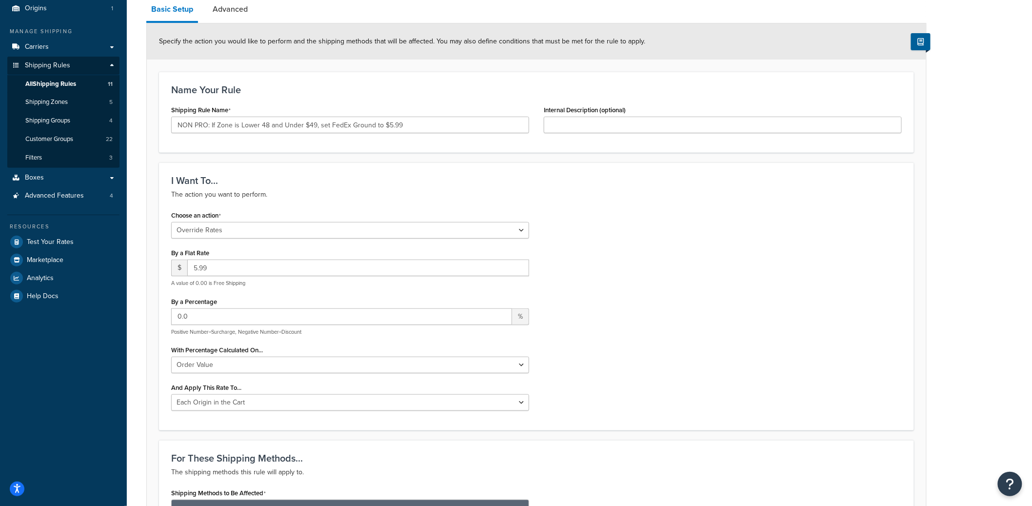
scroll to position [84, 0]
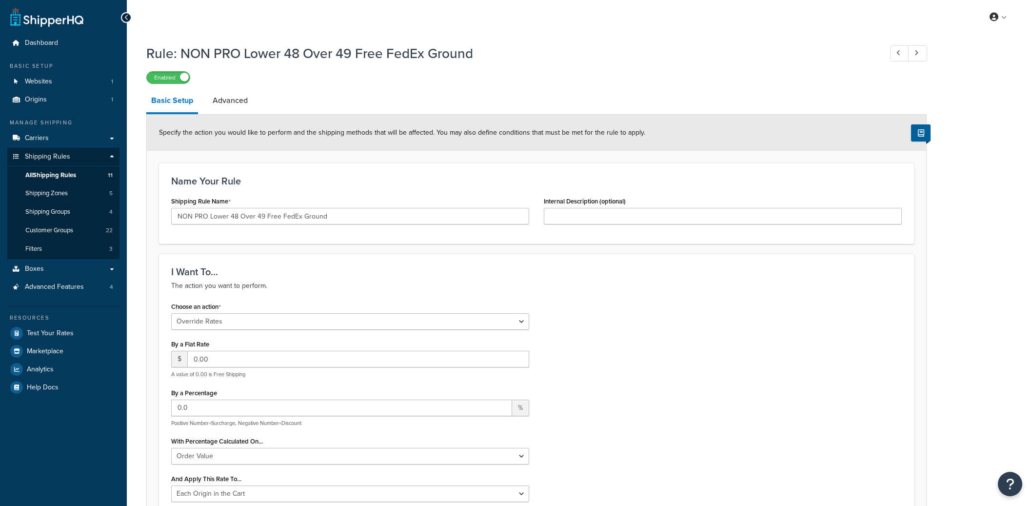
select select "OVERRIDE"
select select "LOCATION"
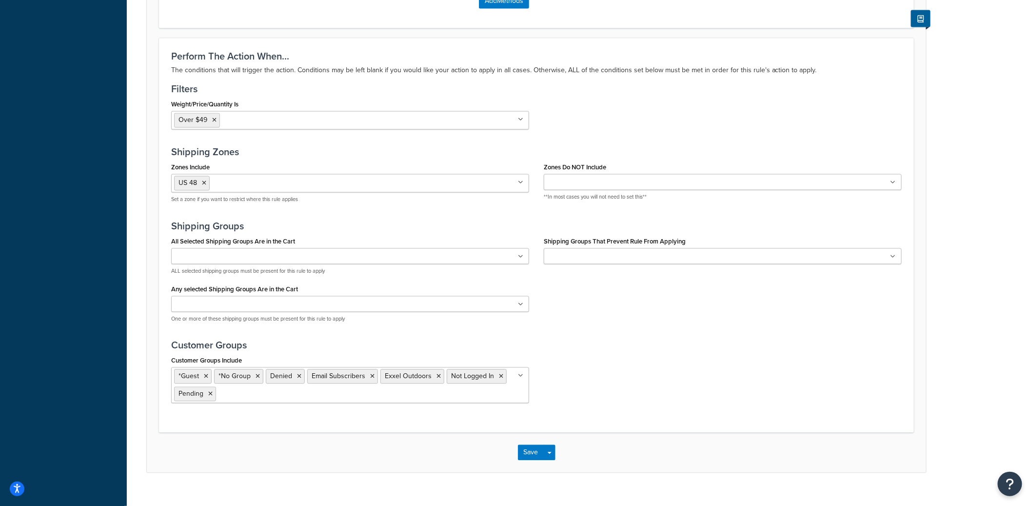
scroll to position [707, 0]
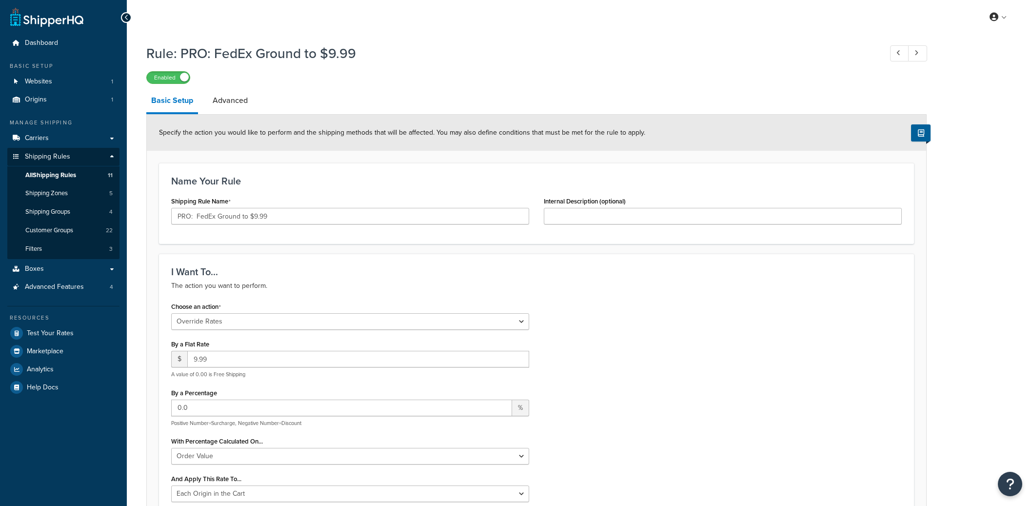
select select "OVERRIDE"
select select "LOCATION"
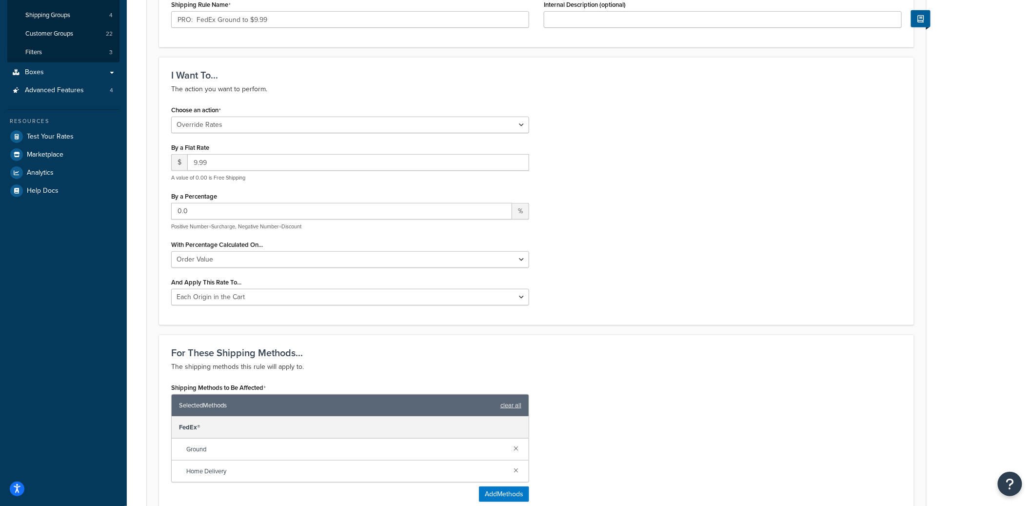
scroll to position [188, 0]
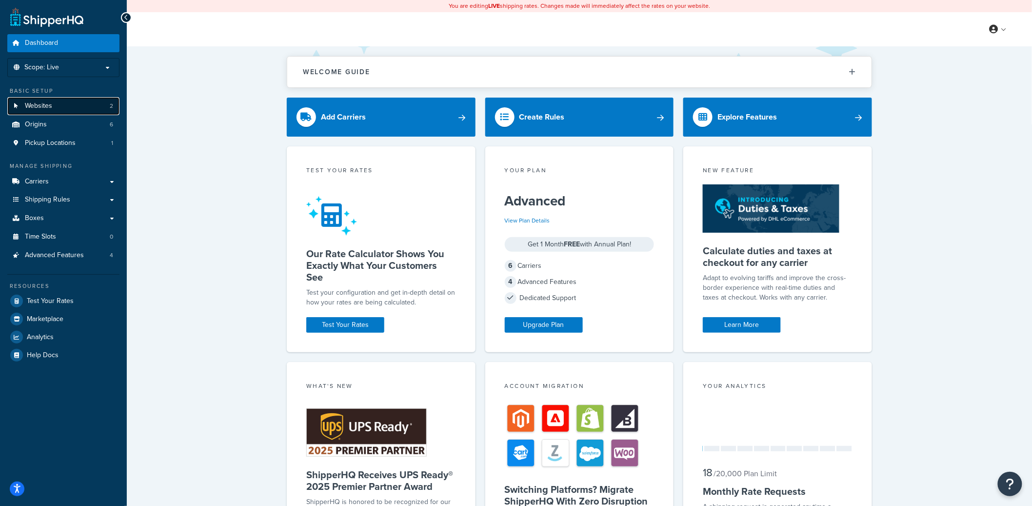
click at [66, 111] on link "Websites 2" at bounding box center [63, 106] width 112 height 18
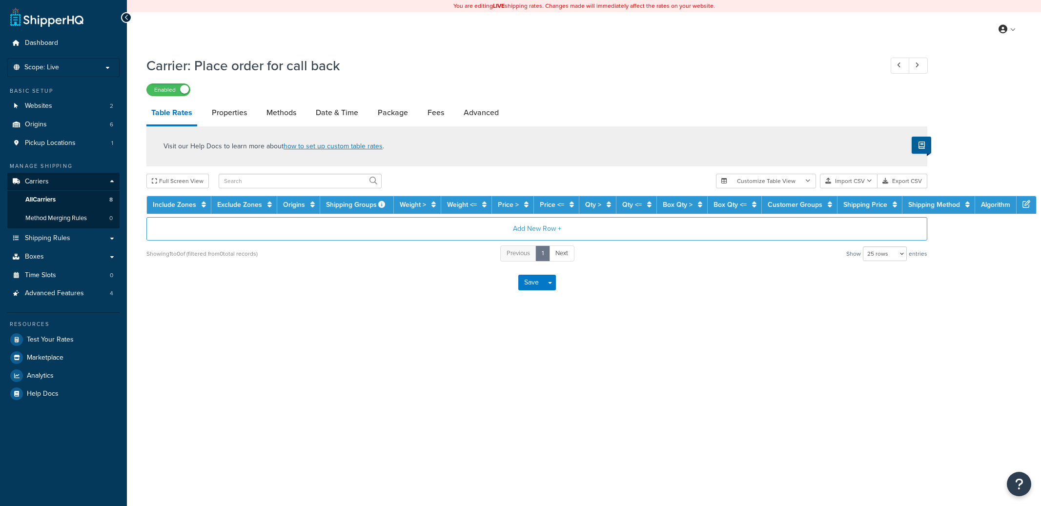
select select "25"
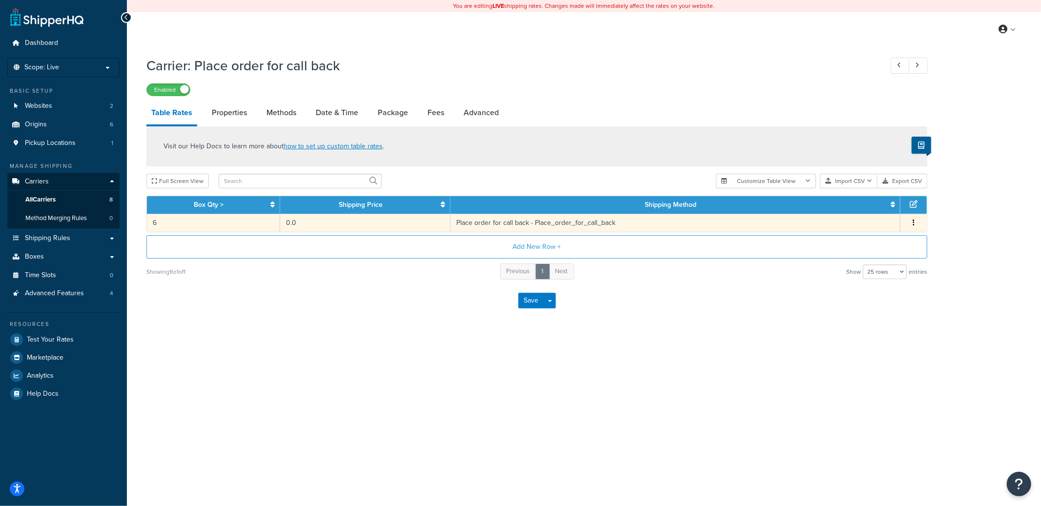
click at [244, 226] on td "6" at bounding box center [213, 223] width 133 height 18
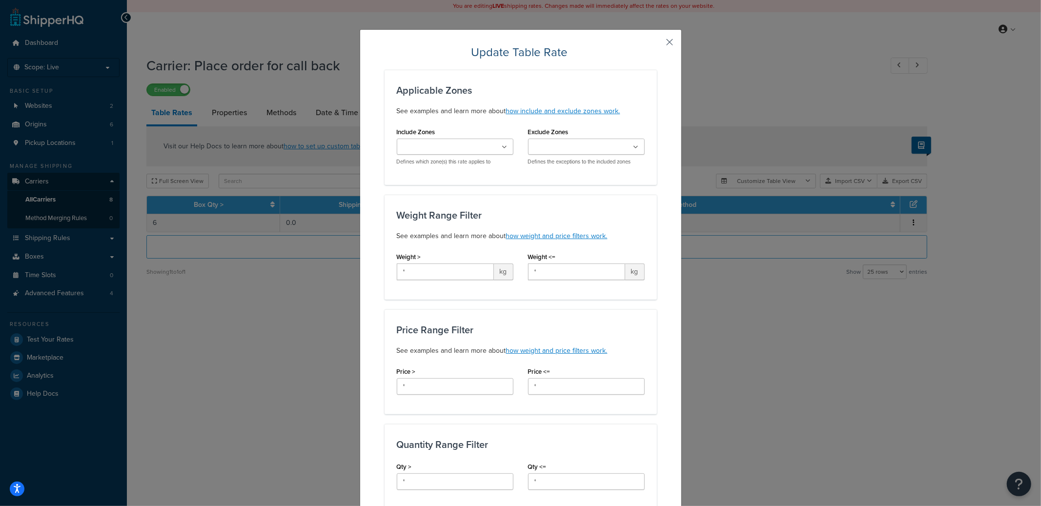
click at [657, 44] on button "button" at bounding box center [655, 45] width 2 height 2
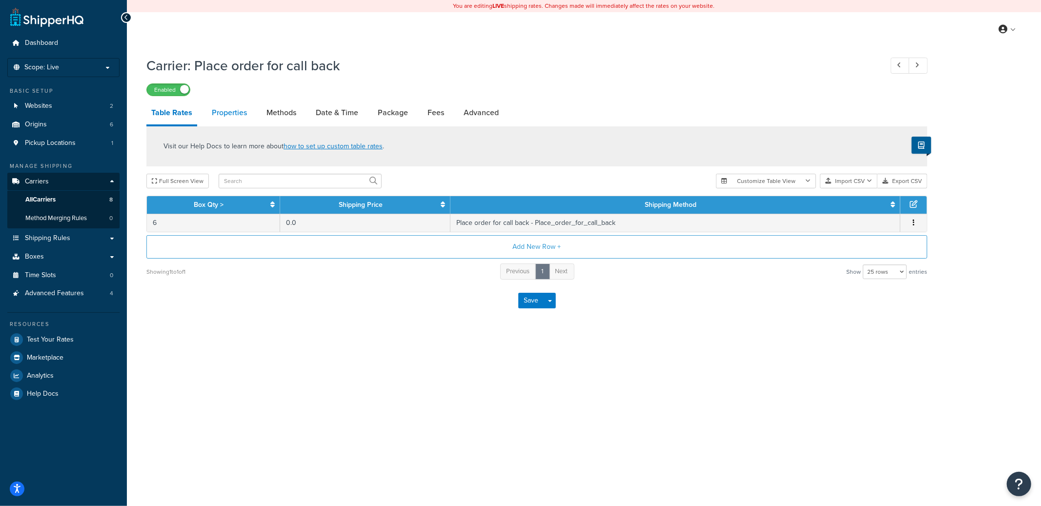
click at [228, 114] on link "Properties" at bounding box center [229, 112] width 45 height 23
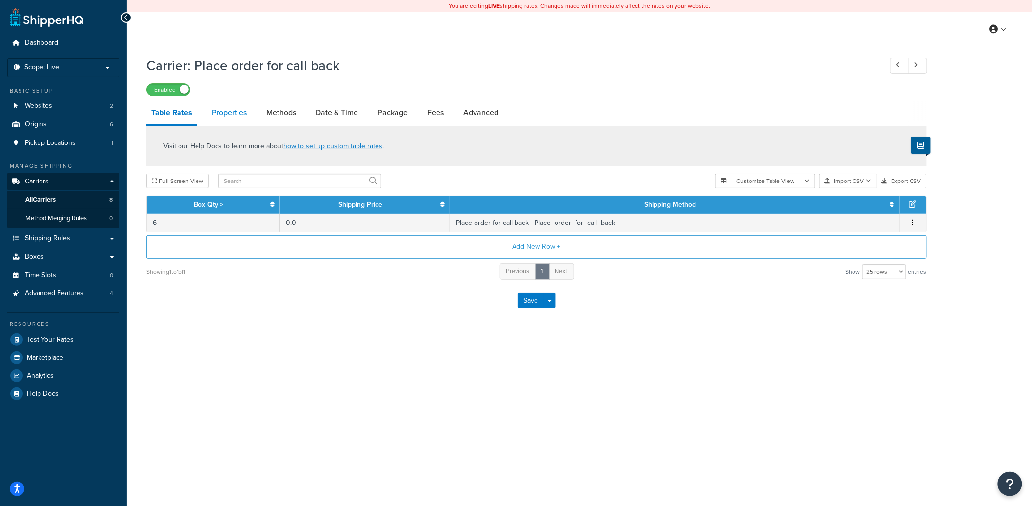
select select "PERITEM"
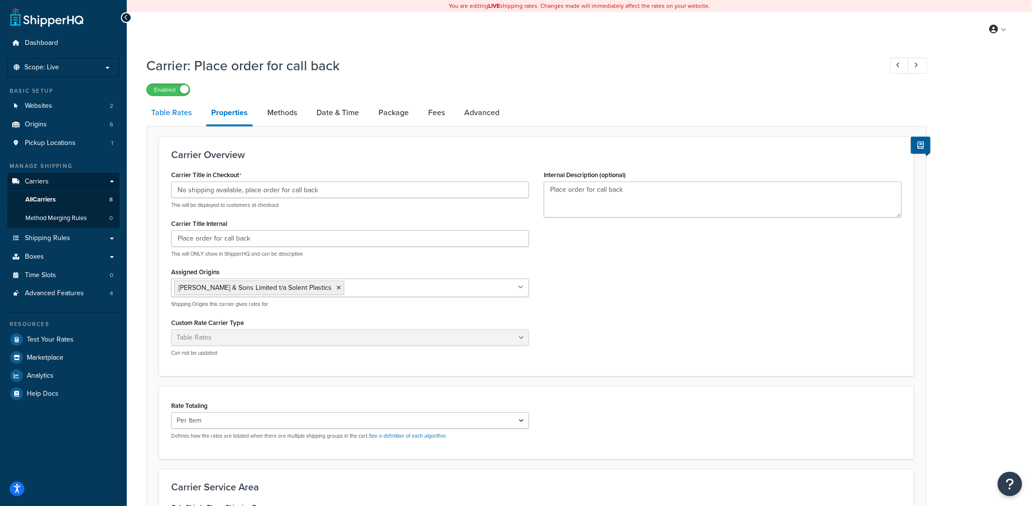
click at [178, 111] on link "Table Rates" at bounding box center [171, 112] width 50 height 23
select select "25"
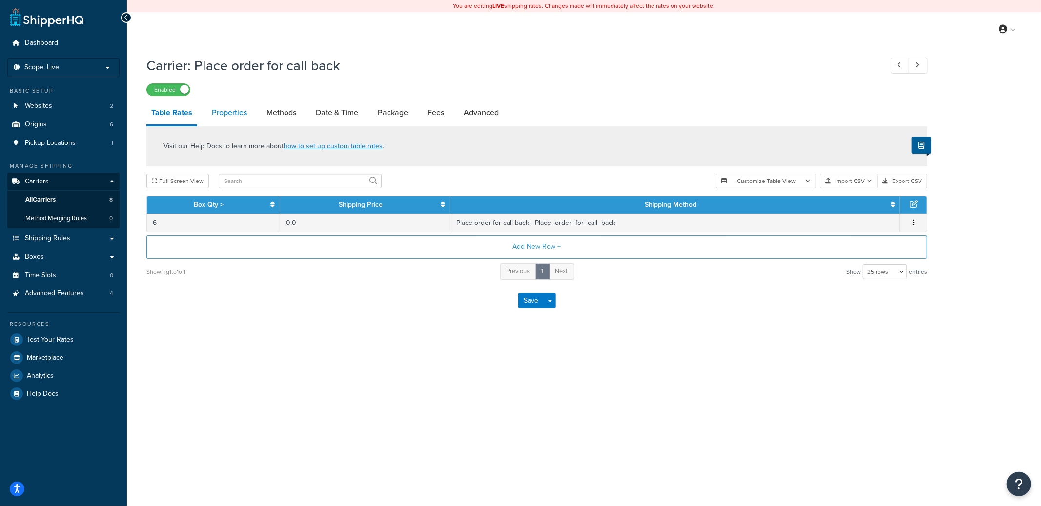
click at [231, 114] on link "Properties" at bounding box center [229, 112] width 45 height 23
select select "PERITEM"
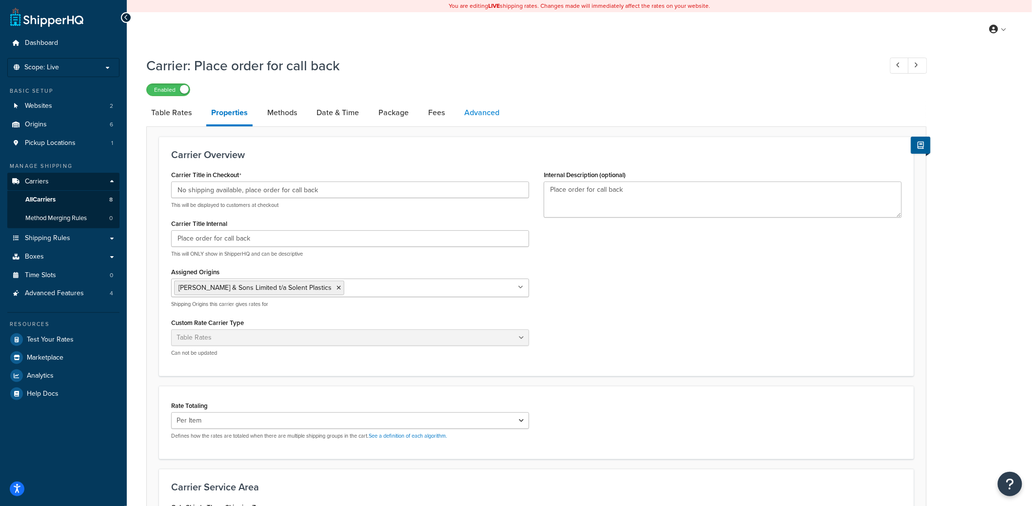
click at [473, 116] on link "Advanced" at bounding box center [482, 112] width 45 height 23
select select "false"
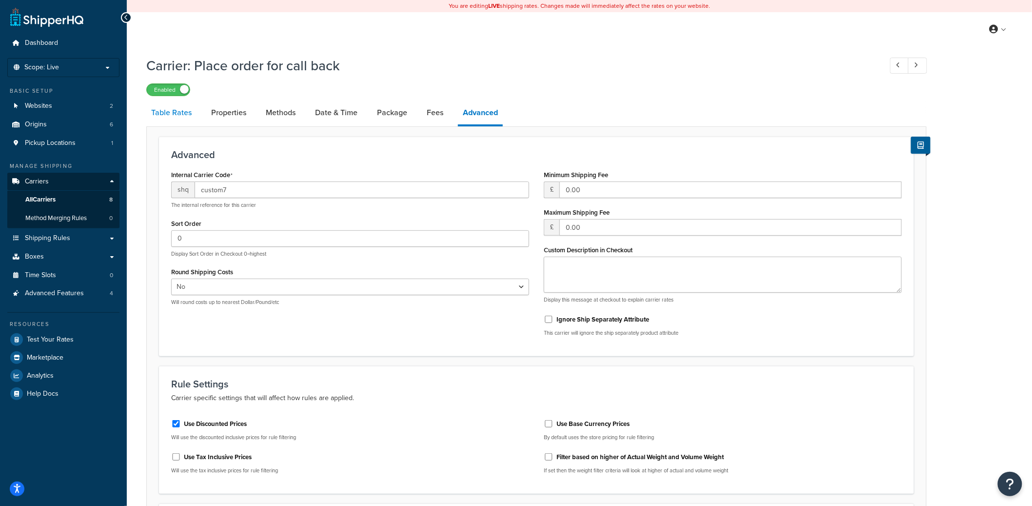
click at [188, 118] on link "Table Rates" at bounding box center [171, 112] width 50 height 23
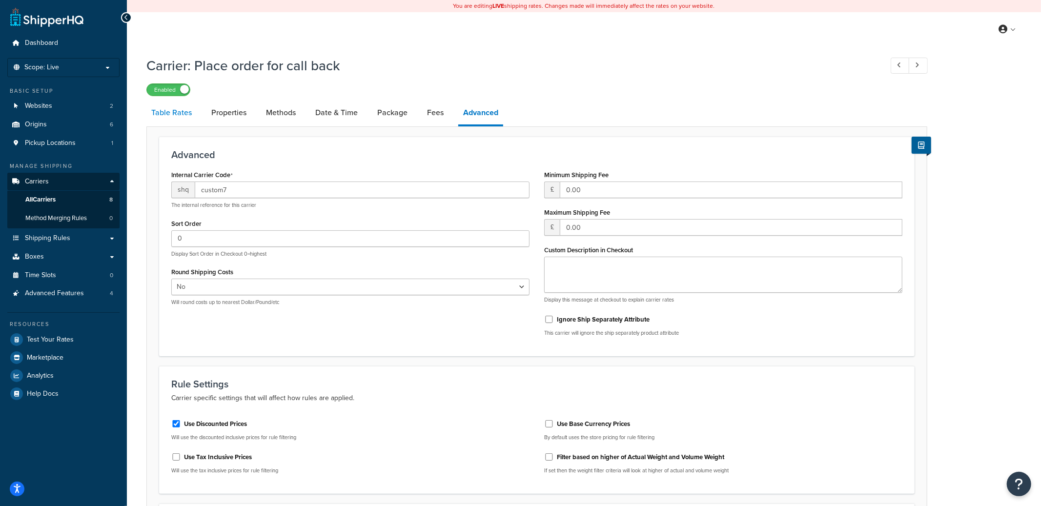
select select "25"
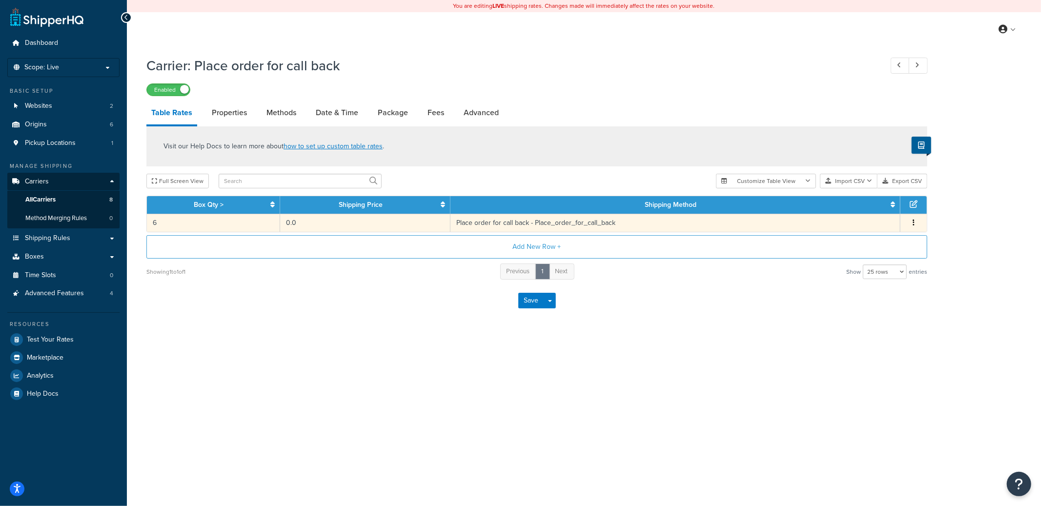
click at [376, 225] on td "0.0" at bounding box center [365, 223] width 170 height 18
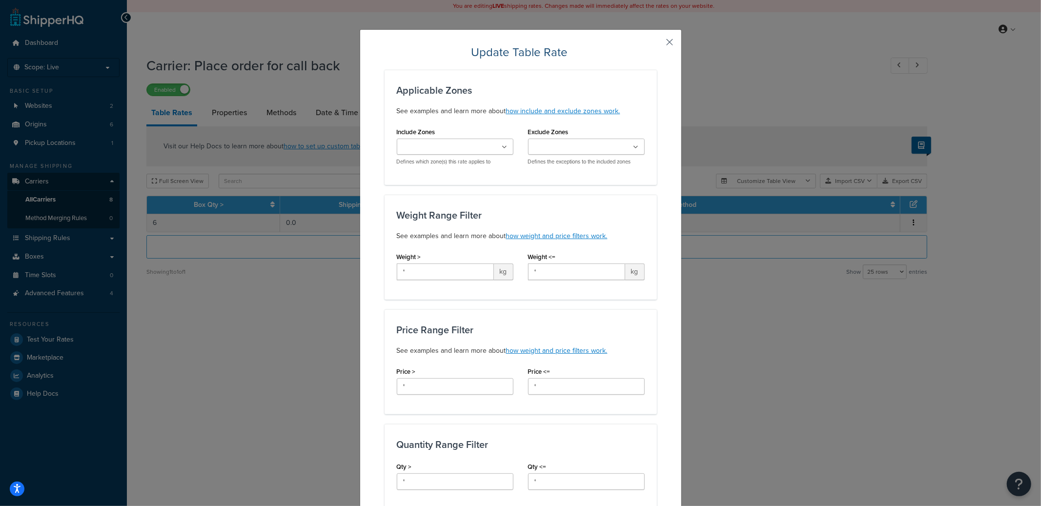
click at [657, 44] on button "button" at bounding box center [655, 45] width 2 height 2
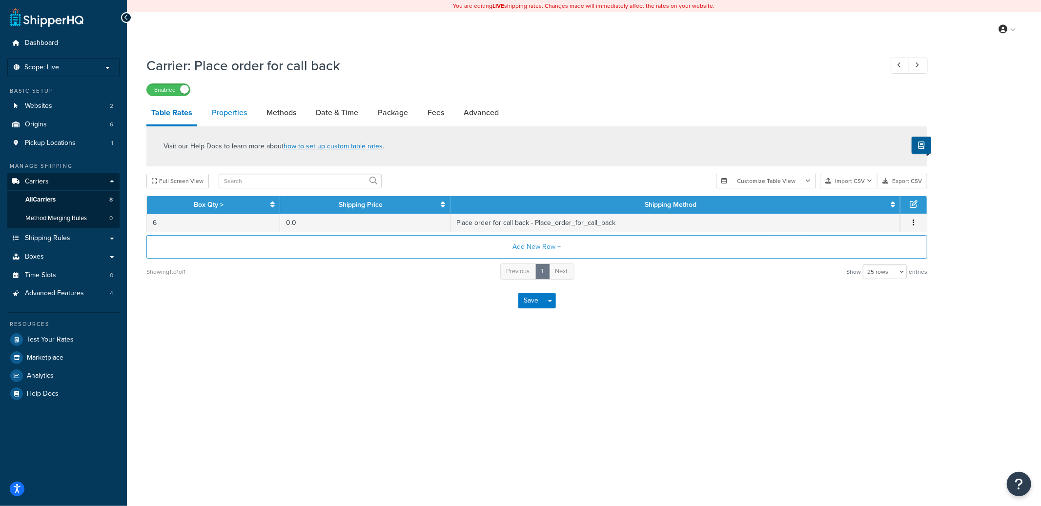
click at [241, 114] on link "Properties" at bounding box center [229, 112] width 45 height 23
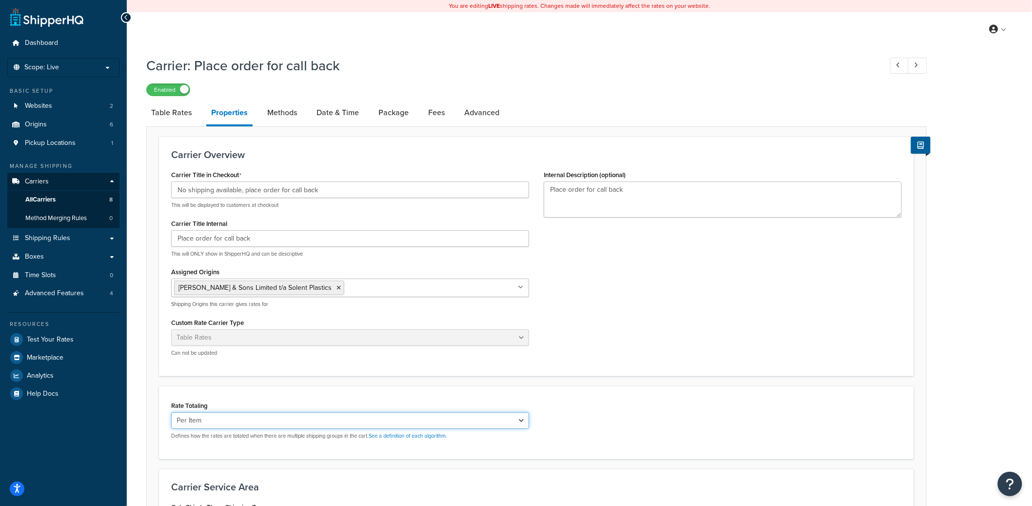
click at [224, 415] on select "Cumulative Highest Per Item Per SKU" at bounding box center [350, 420] width 358 height 17
select select "CUMULATIVE"
click at [171, 412] on select "Cumulative Highest Per Item Per SKU" at bounding box center [350, 420] width 358 height 17
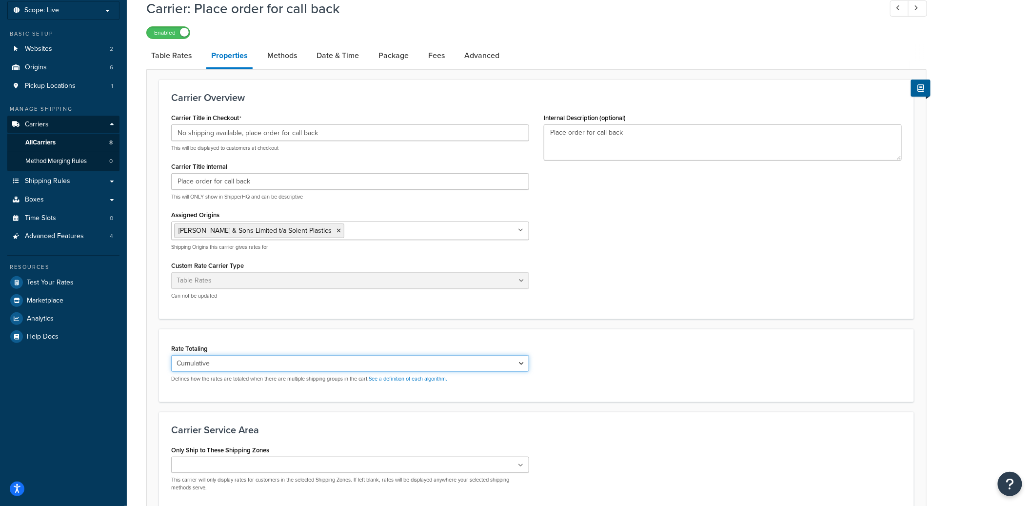
scroll to position [152, 0]
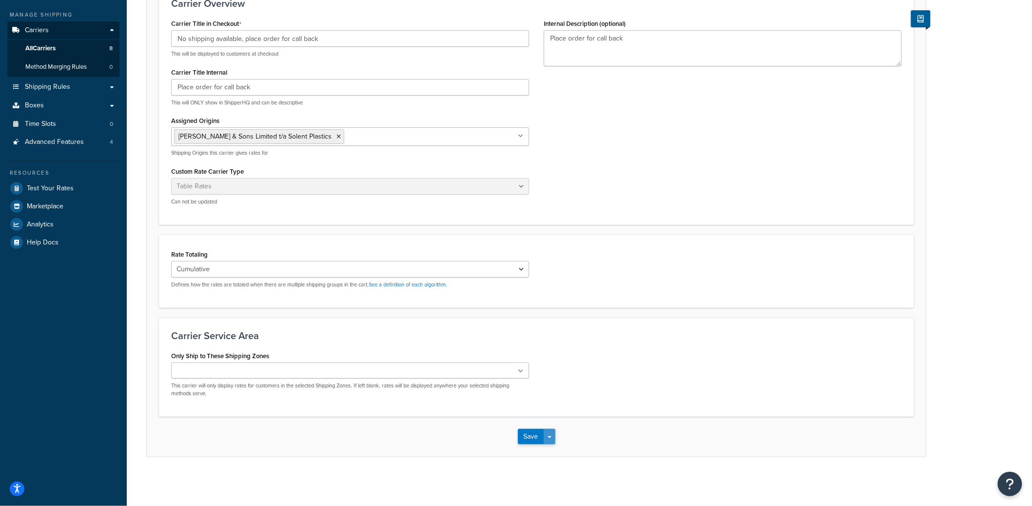
click at [552, 434] on button "Save Dropdown" at bounding box center [550, 437] width 12 height 16
click at [557, 457] on button "Save and Edit" at bounding box center [553, 454] width 71 height 20
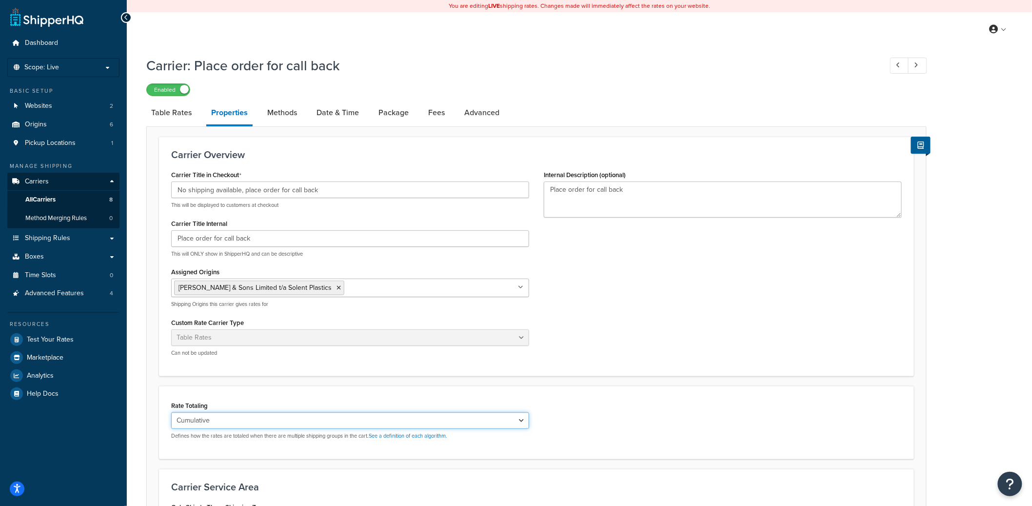
click at [208, 421] on select "Cumulative Highest Per Item Per SKU" at bounding box center [350, 420] width 358 height 17
select select "PERITEM"
click at [171, 412] on select "Cumulative Highest Per Item Per SKU" at bounding box center [350, 420] width 358 height 17
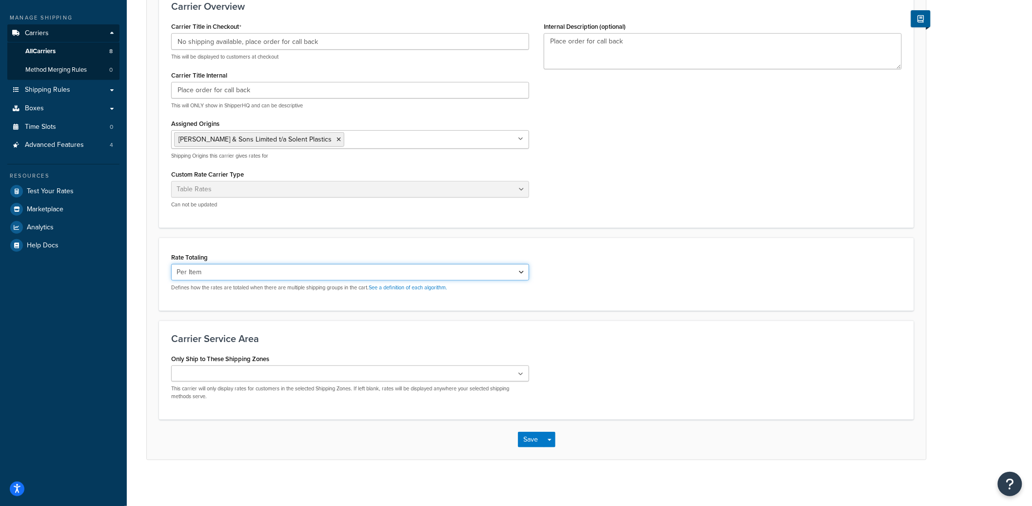
scroll to position [152, 0]
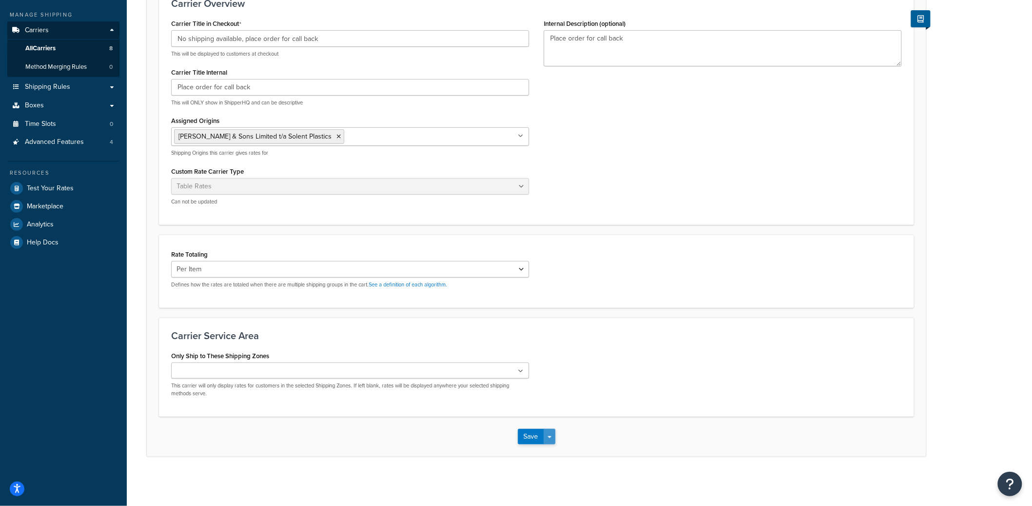
click at [555, 437] on button "Save Dropdown" at bounding box center [550, 437] width 12 height 16
click at [554, 450] on button "Save and Edit" at bounding box center [553, 454] width 71 height 20
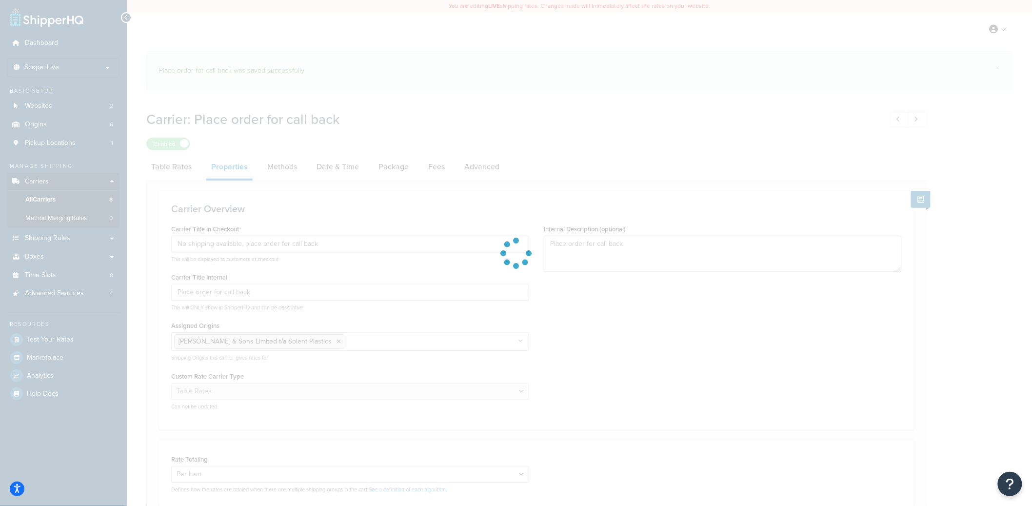
select select "PERITEM"
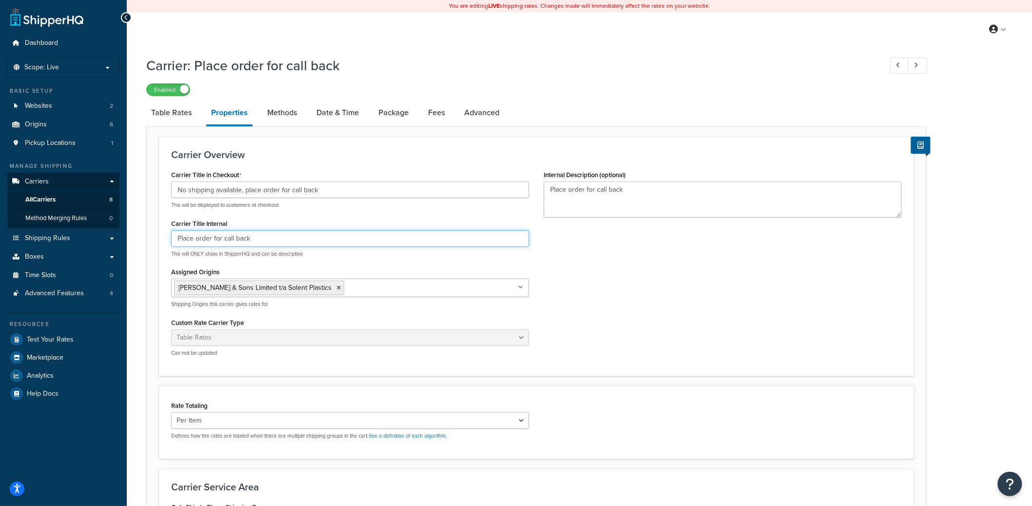
click at [217, 238] on input "Place order for call back" at bounding box center [350, 238] width 358 height 17
click at [74, 241] on link "Shipping Rules" at bounding box center [63, 238] width 112 height 18
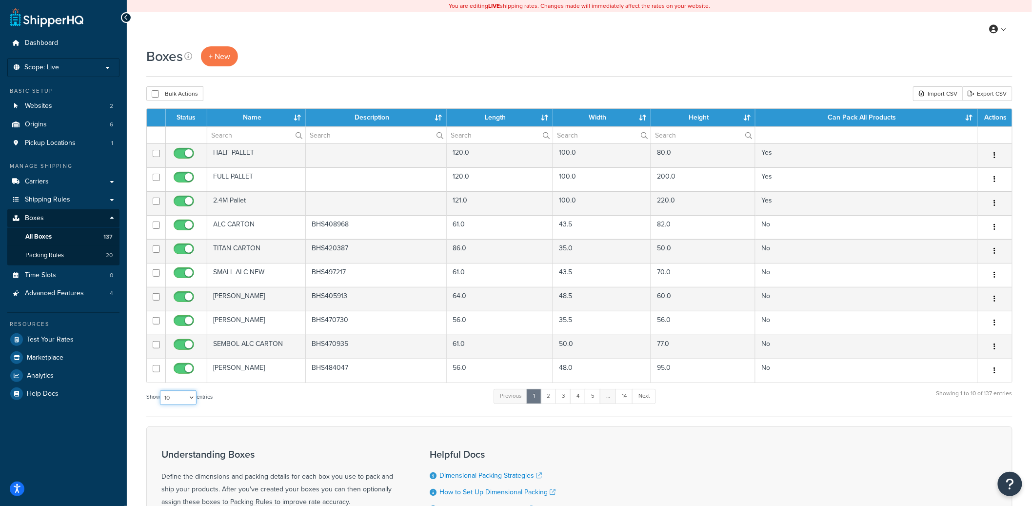
click at [192, 400] on select "10 15 25 50 100 1000" at bounding box center [178, 397] width 37 height 15
select select "100"
click at [161, 391] on select "10 15 25 50 100 1000" at bounding box center [178, 397] width 37 height 15
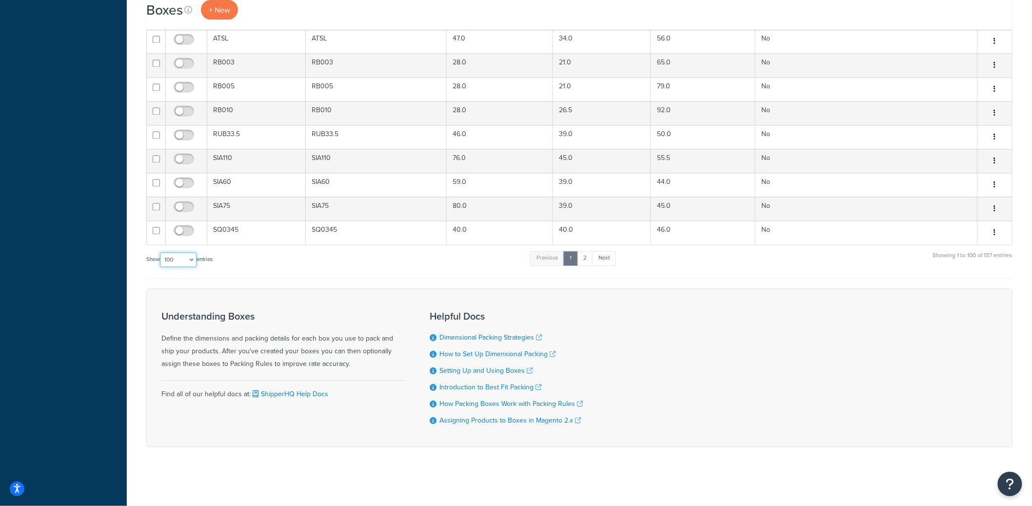
scroll to position [2310, 0]
click at [612, 260] on link "Next" at bounding box center [604, 258] width 24 height 15
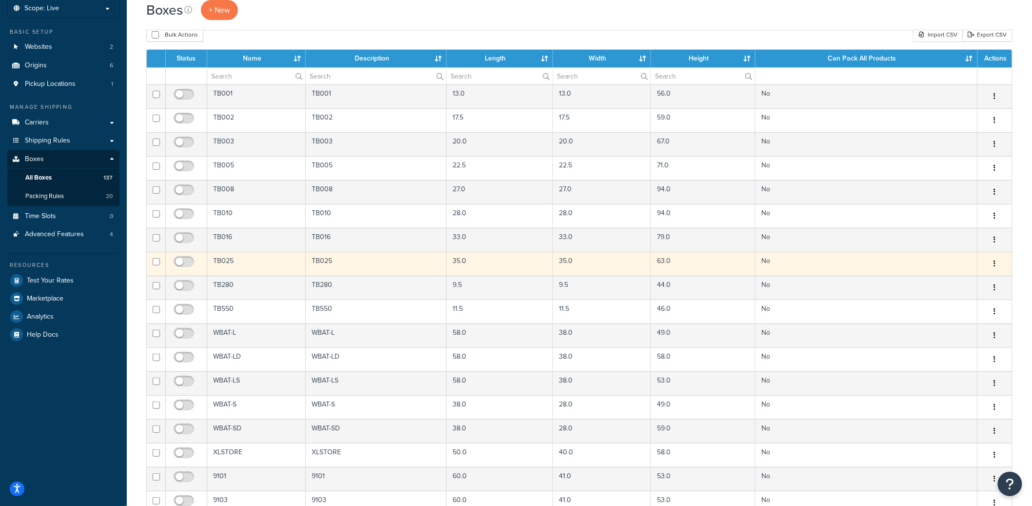
scroll to position [0, 0]
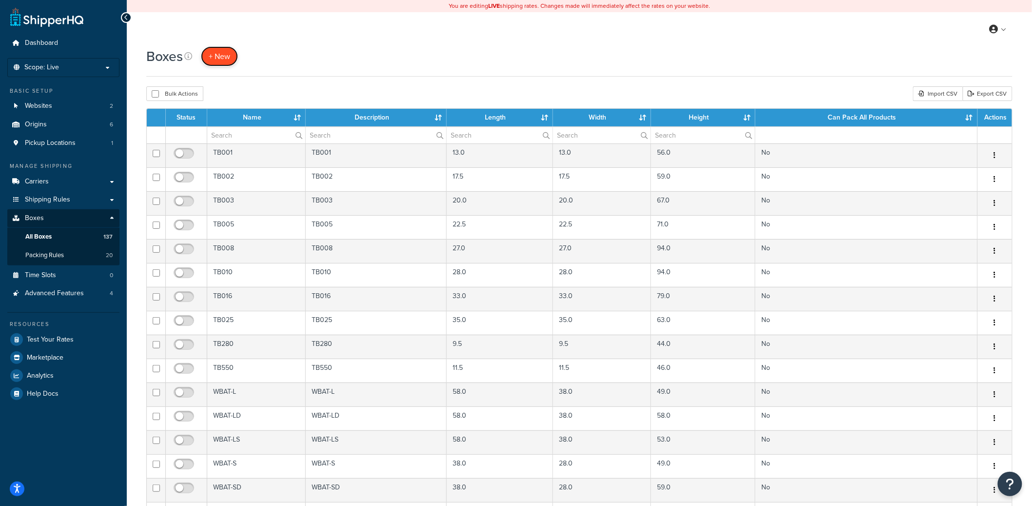
click at [229, 60] on span "+ New" at bounding box center [219, 56] width 21 height 11
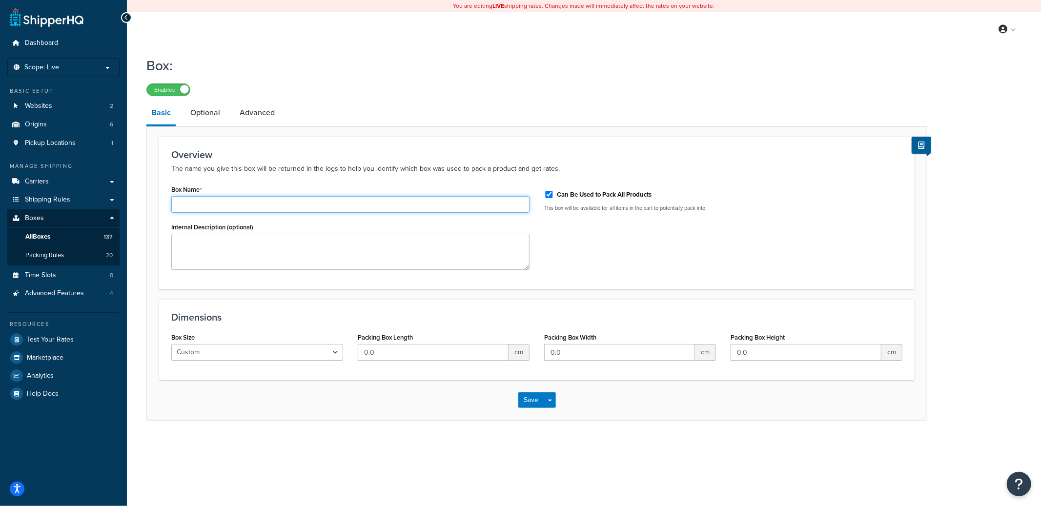
click at [263, 198] on input "Box Name" at bounding box center [350, 204] width 358 height 17
type input "Test Box"
drag, startPoint x: 393, startPoint y: 354, endPoint x: 425, endPoint y: 367, distance: 35.4
click at [348, 353] on div "Box Size Custom USPS Small Flat Box USPS Medium Flat Box USPS Large Flat Box US…" at bounding box center [536, 349] width 745 height 38
type input "5"
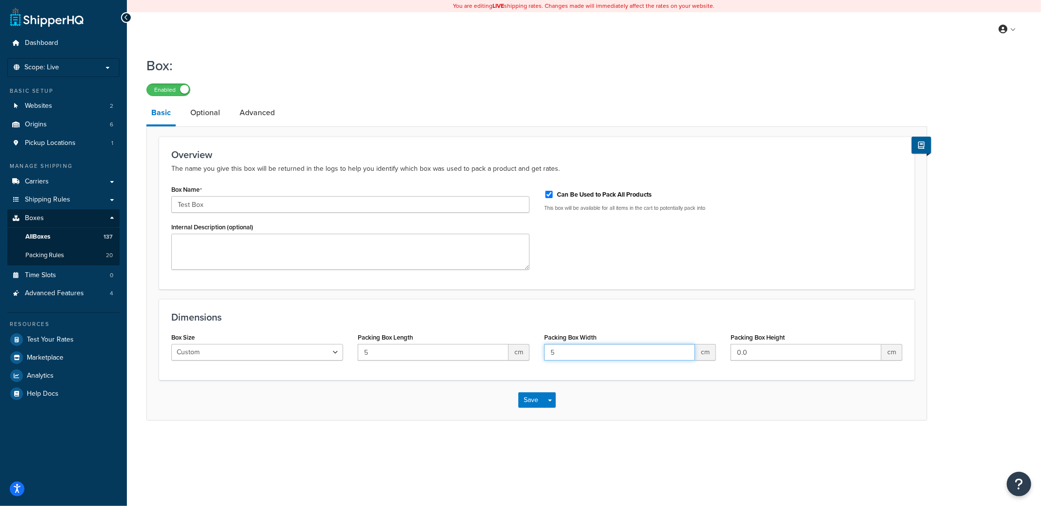
type input "5"
click at [213, 120] on link "Optional" at bounding box center [205, 112] width 40 height 23
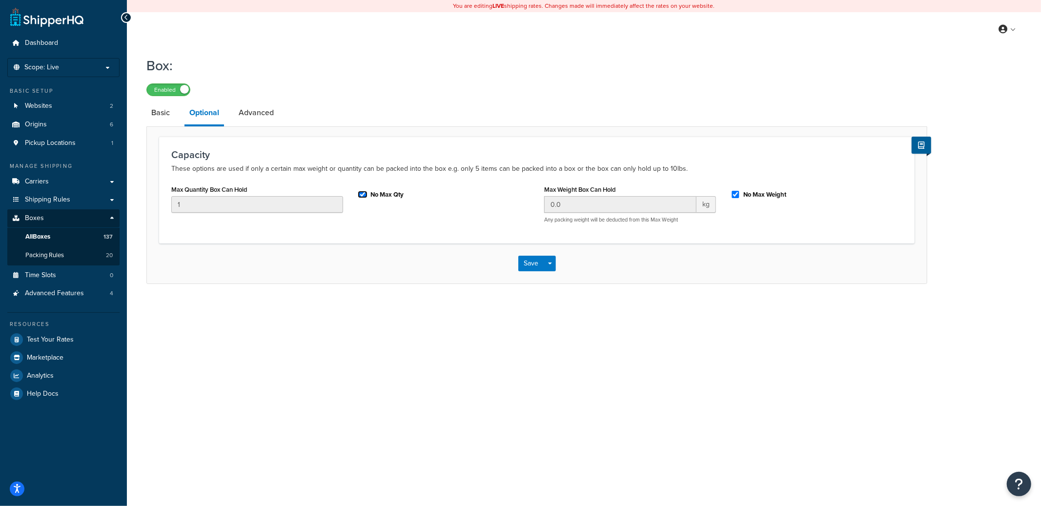
click at [365, 194] on input "No Max Qty" at bounding box center [363, 194] width 10 height 7
checkbox input "false"
click at [250, 108] on link "Advanced" at bounding box center [256, 112] width 45 height 23
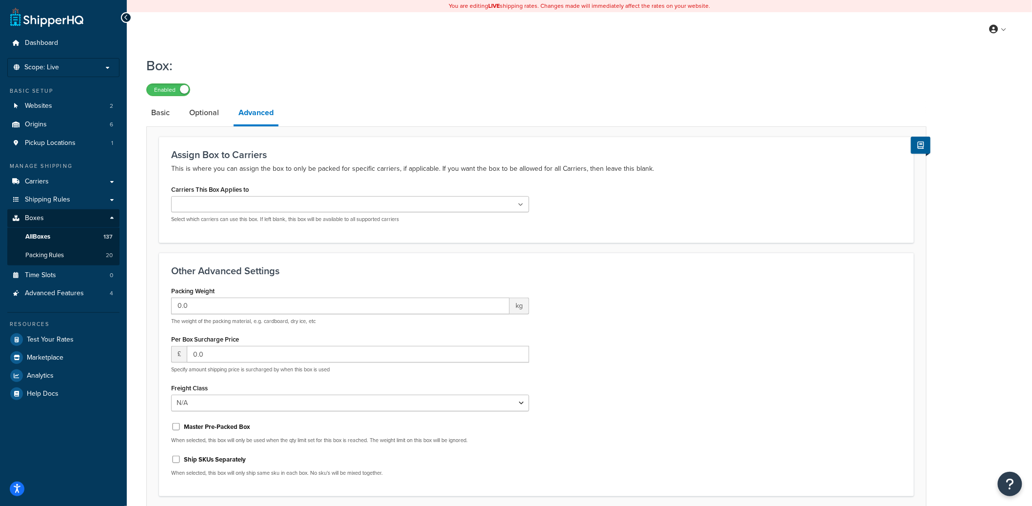
click at [228, 208] on input "Carriers This Box Applies to" at bounding box center [217, 205] width 86 height 11
type input "pla"
click at [512, 81] on div "Box: Enabled" at bounding box center [536, 73] width 781 height 45
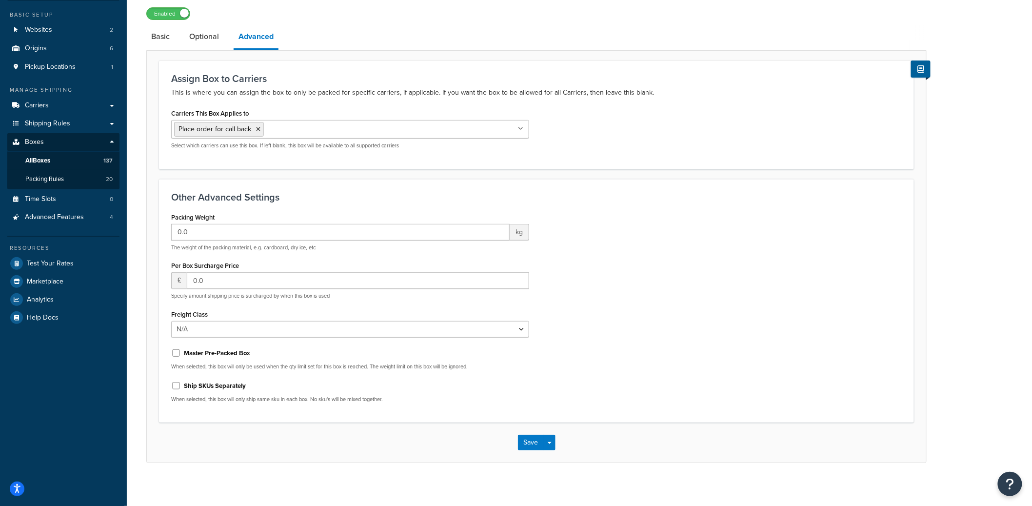
scroll to position [82, 0]
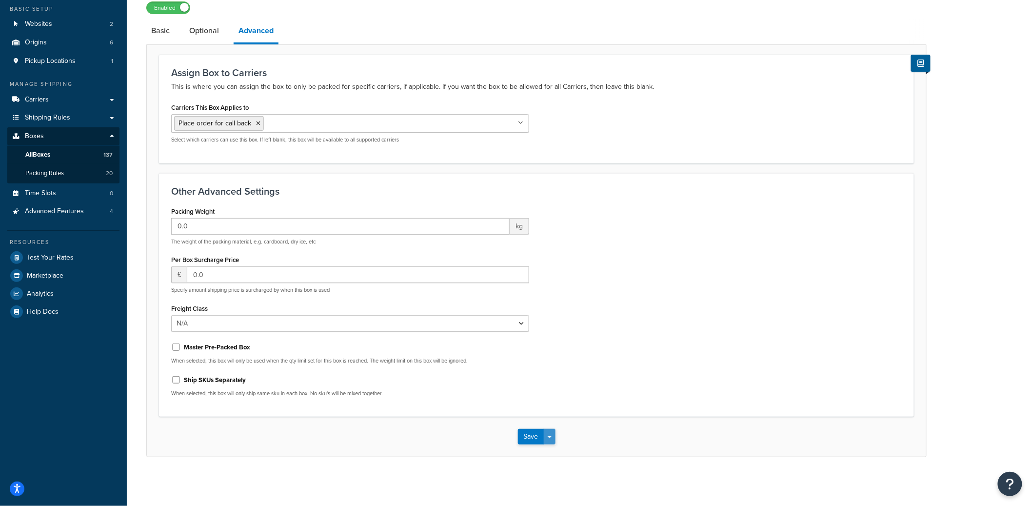
click at [552, 435] on button "Save Dropdown" at bounding box center [550, 437] width 12 height 16
click at [554, 455] on button "Save and Edit" at bounding box center [565, 454] width 94 height 20
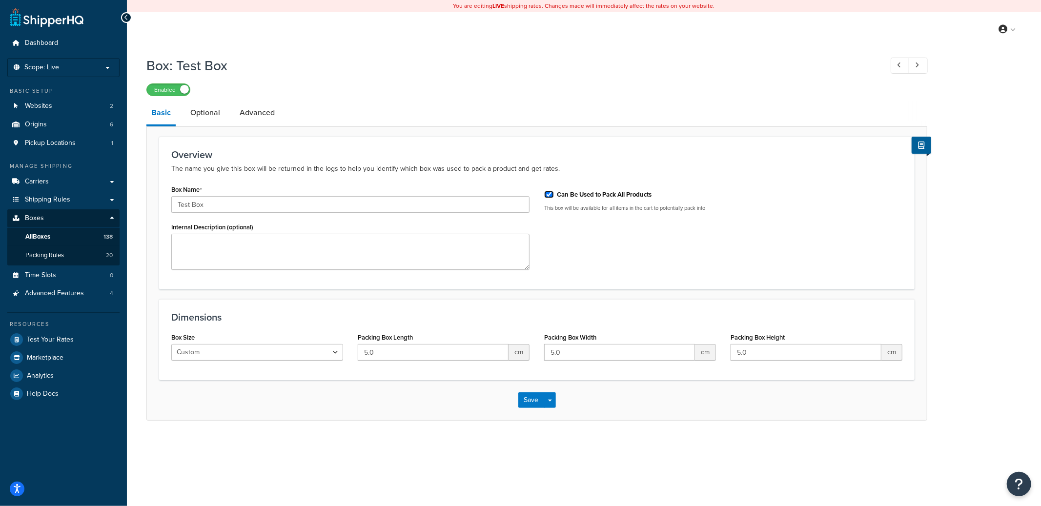
click at [549, 195] on input "Can Be Used to Pack All Products" at bounding box center [549, 194] width 10 height 7
checkbox input "false"
click at [549, 398] on button "Save Dropdown" at bounding box center [550, 400] width 12 height 16
click at [549, 413] on button "Save and Edit" at bounding box center [565, 418] width 94 height 20
click at [60, 234] on link "All Boxes 138" at bounding box center [63, 237] width 112 height 18
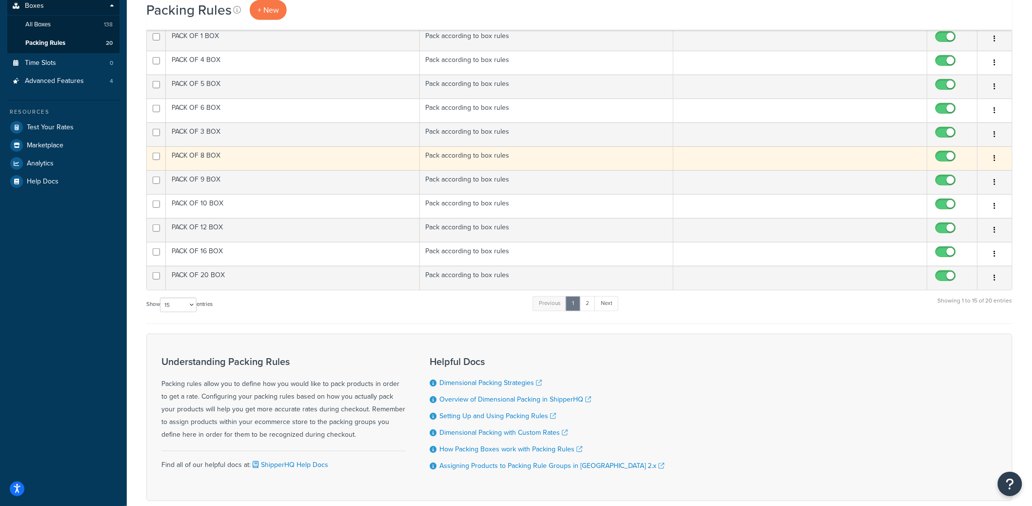
scroll to position [266, 0]
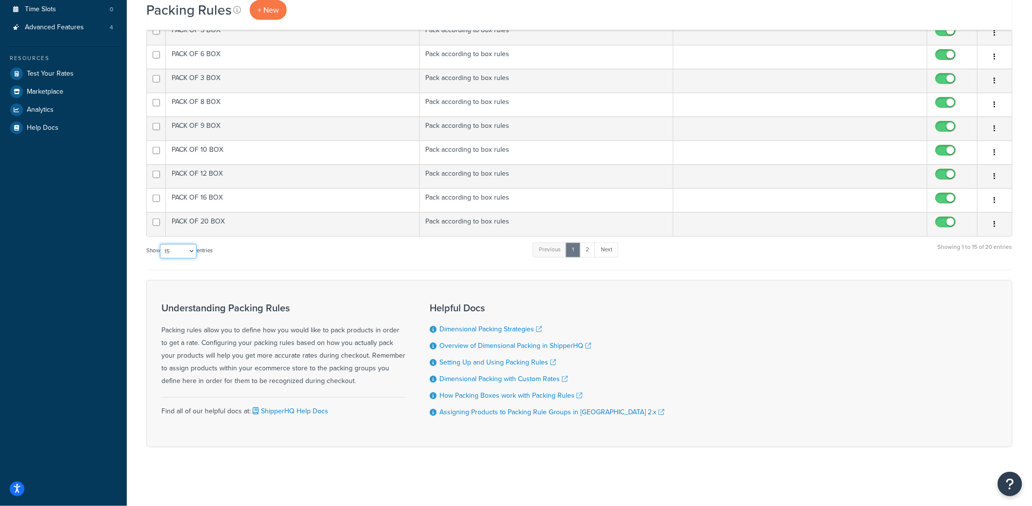
click at [176, 257] on select "10 15 25 50 100" at bounding box center [178, 251] width 37 height 15
select select "100"
click at [161, 259] on select "10 15 25 50 100" at bounding box center [178, 251] width 37 height 15
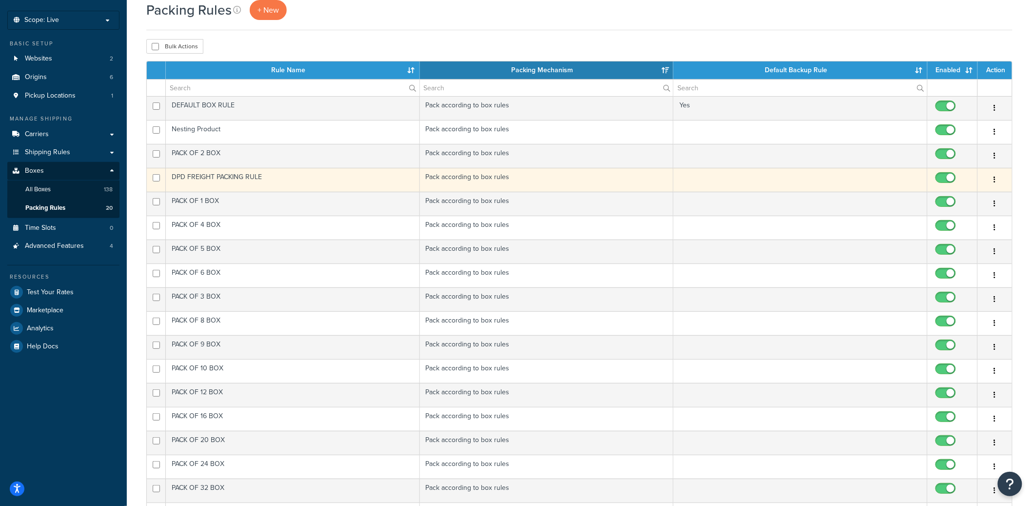
scroll to position [0, 0]
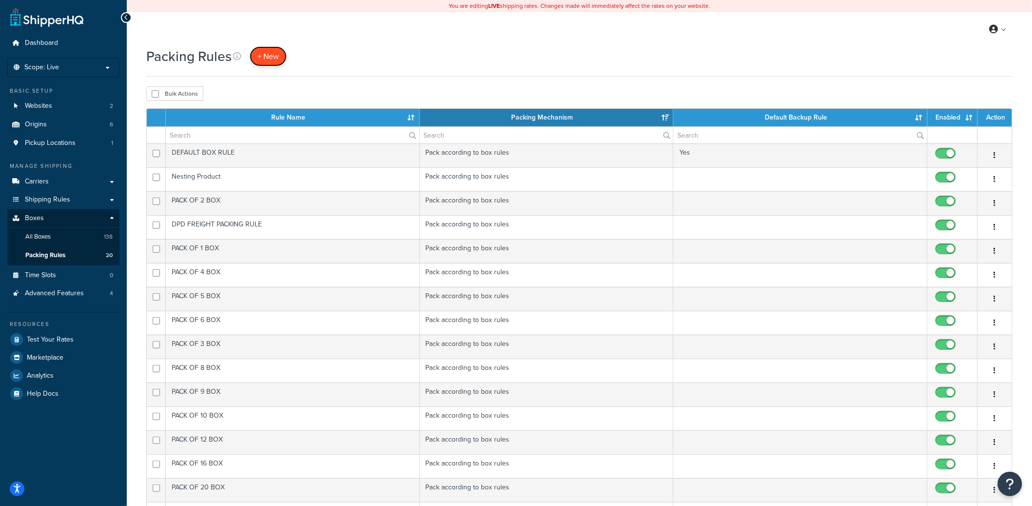
click at [274, 59] on span "+ New" at bounding box center [268, 56] width 21 height 11
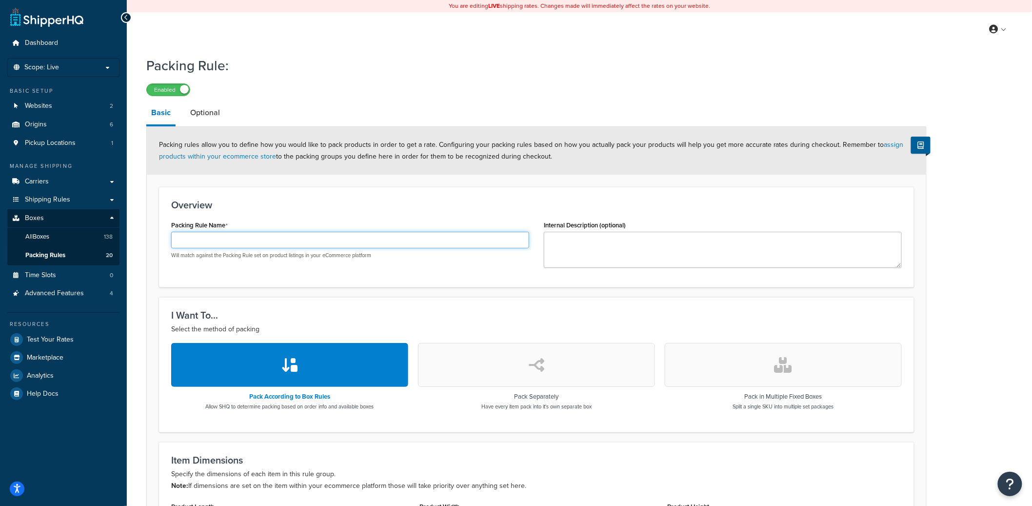
click at [260, 243] on input "Packing Rule Name" at bounding box center [350, 240] width 358 height 17
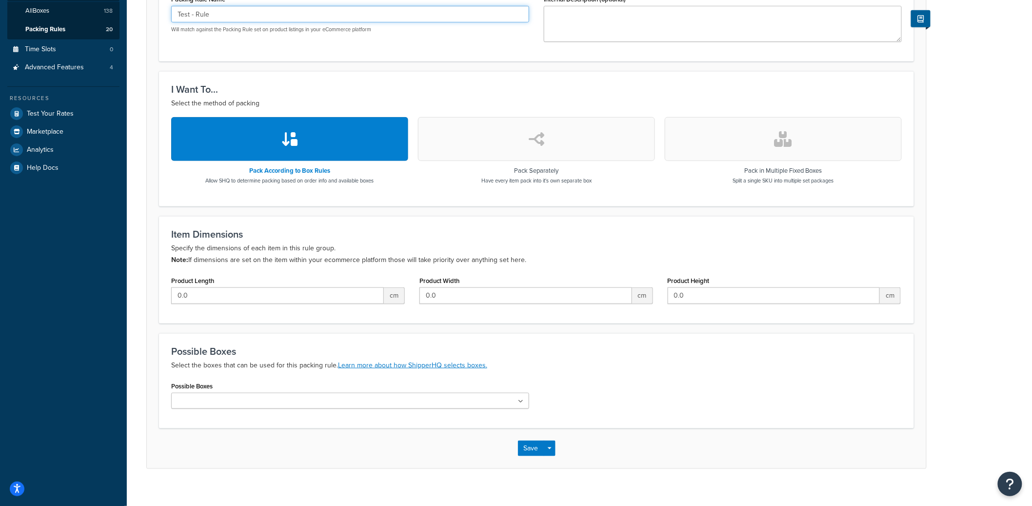
scroll to position [237, 0]
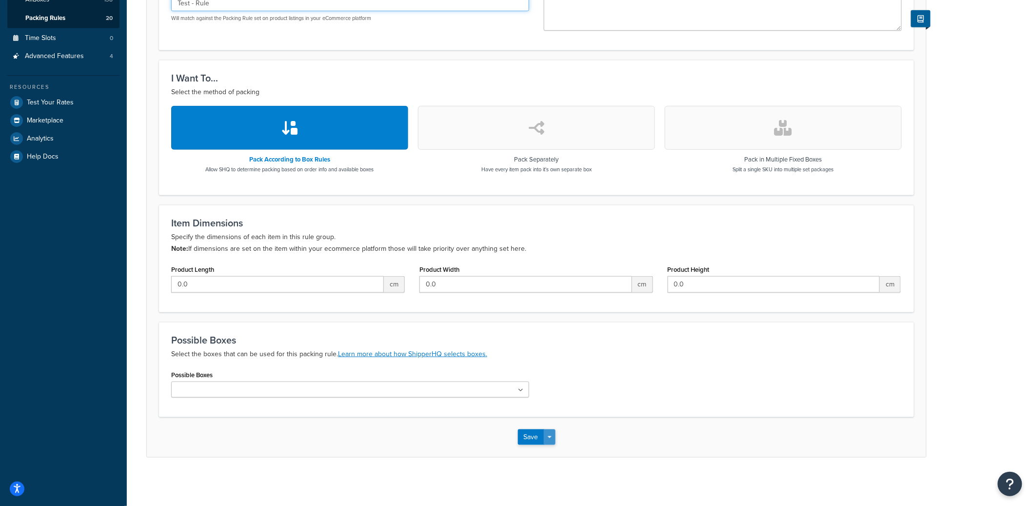
type input "Test - Rule"
click at [551, 436] on button "Save Dropdown" at bounding box center [550, 437] width 12 height 16
click at [558, 449] on button "Save and Edit" at bounding box center [565, 455] width 94 height 20
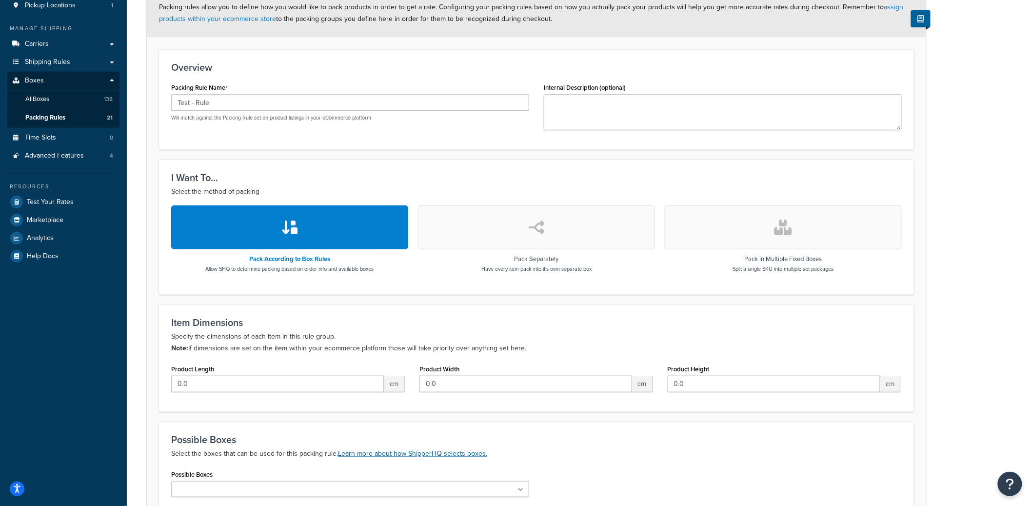
scroll to position [237, 0]
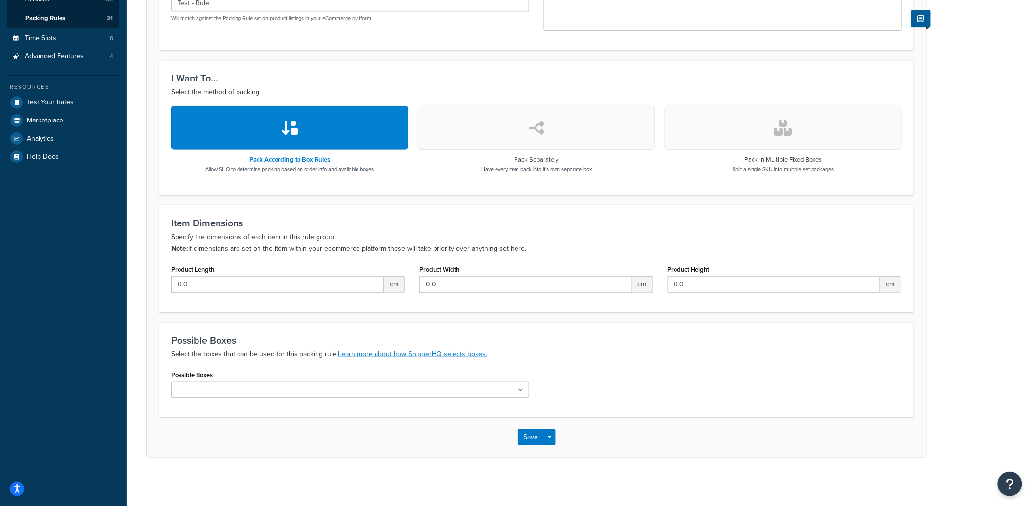
click at [243, 394] on input "Possible Boxes" at bounding box center [217, 390] width 86 height 11
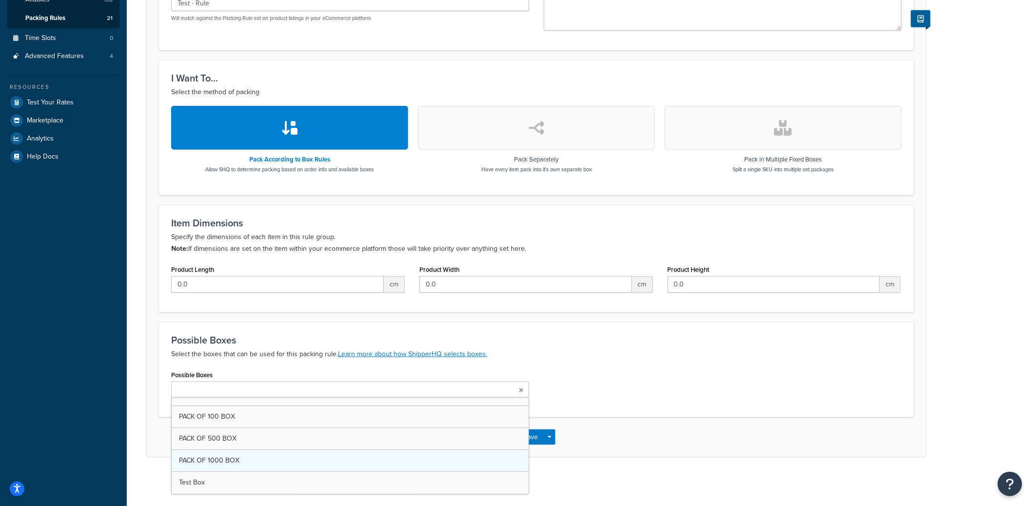
scroll to position [2850, 0]
click at [604, 436] on div "Save Save Dropdown Save and Edit Save and Duplicate Save and Create New" at bounding box center [537, 440] width 780 height 40
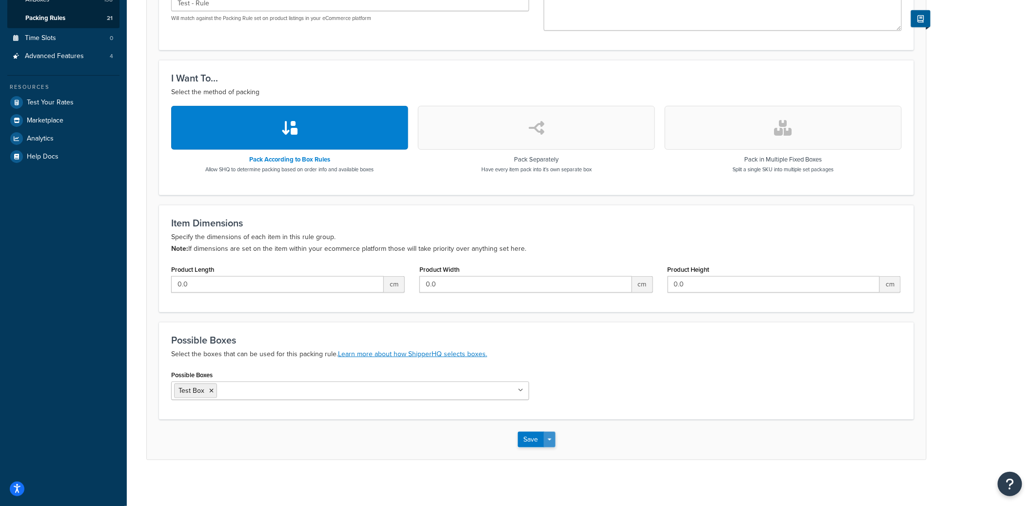
click at [549, 443] on button "Save Dropdown" at bounding box center [550, 440] width 12 height 16
click at [569, 453] on button "Save and Edit" at bounding box center [565, 457] width 94 height 20
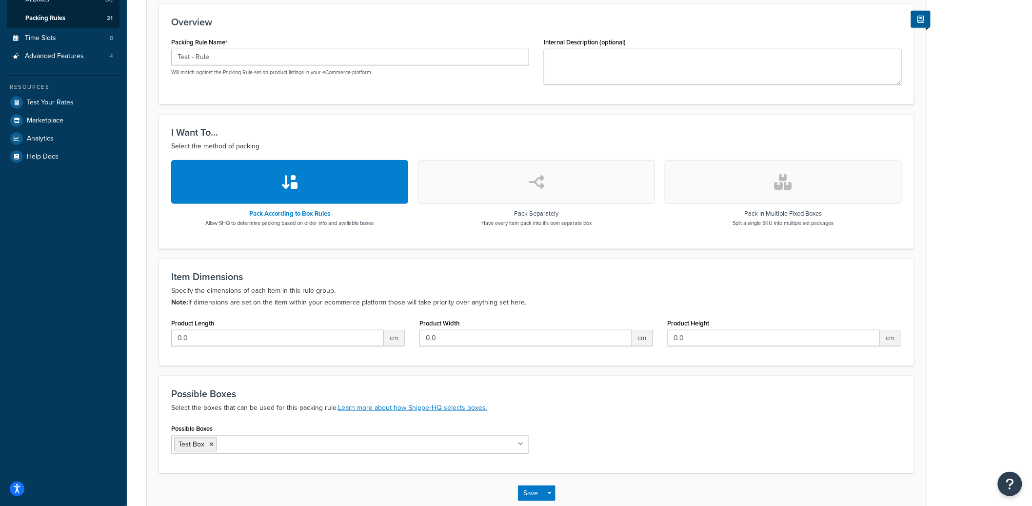
scroll to position [0, 0]
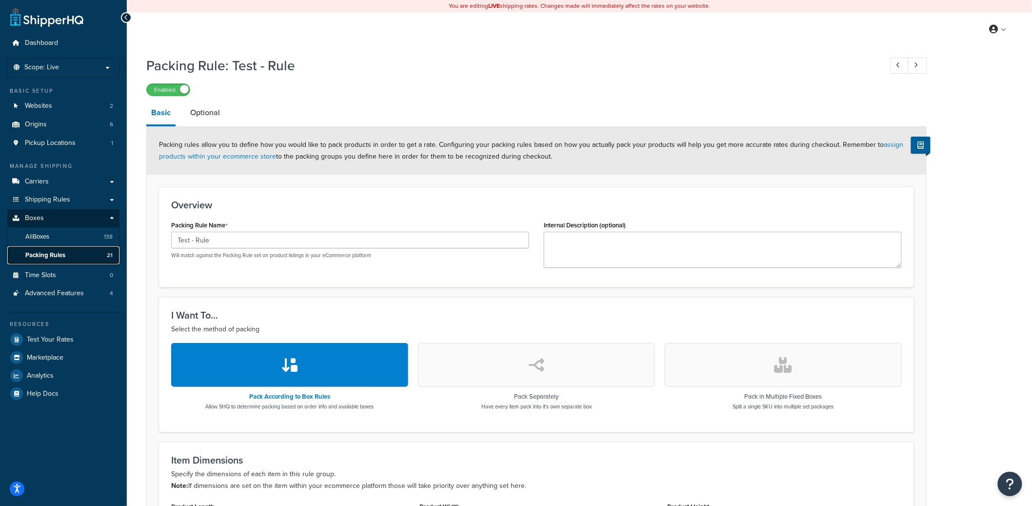
drag, startPoint x: 59, startPoint y: 256, endPoint x: 104, endPoint y: 240, distance: 47.5
click at [93, 250] on link "Packing Rules 21" at bounding box center [63, 255] width 112 height 18
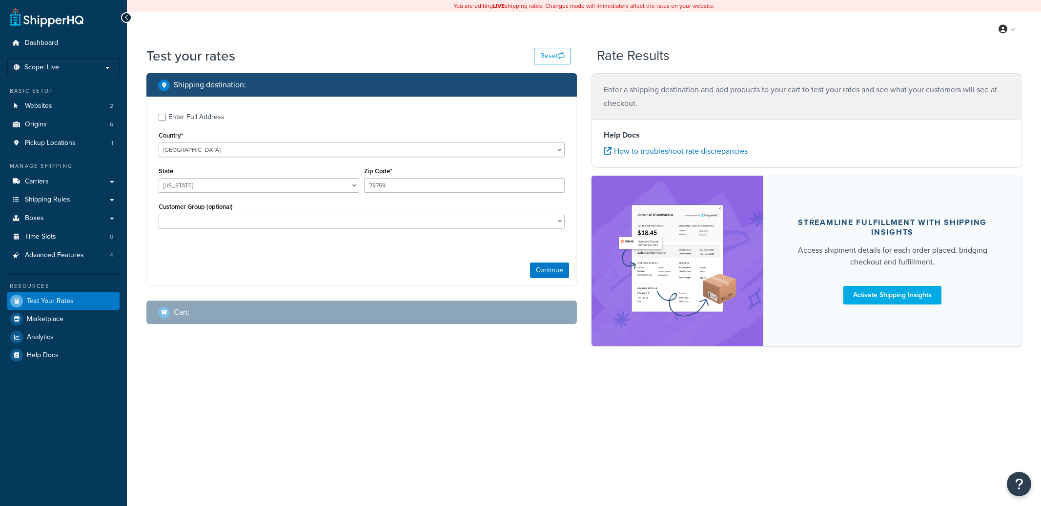
select select "[GEOGRAPHIC_DATA]"
click at [549, 269] on button "Continue" at bounding box center [549, 270] width 39 height 16
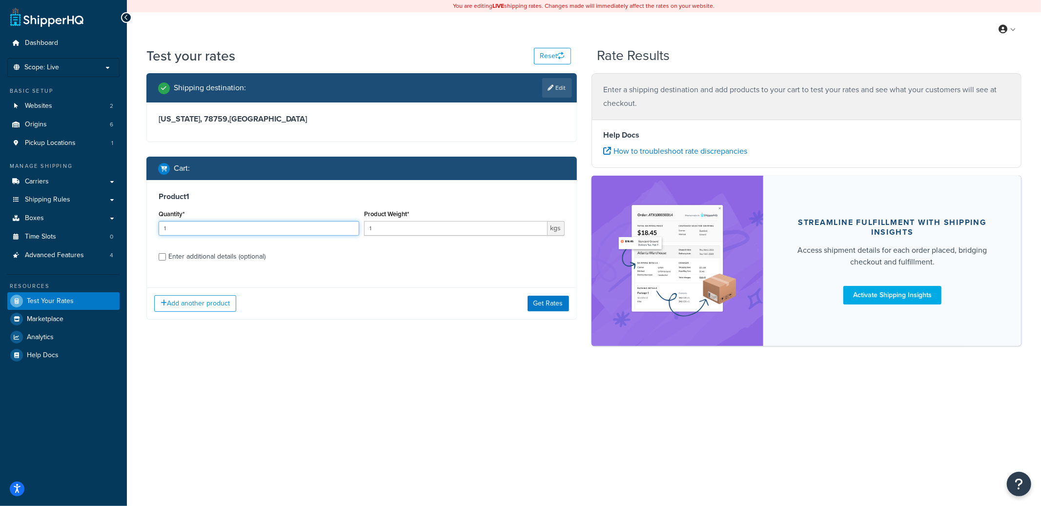
drag, startPoint x: 227, startPoint y: 230, endPoint x: 158, endPoint y: 230, distance: 69.3
click at [156, 230] on div "Quantity* 1" at bounding box center [258, 225] width 205 height 36
type input "4"
click at [210, 253] on div "Enter additional details (optional)" at bounding box center [216, 257] width 97 height 14
click at [166, 253] on input "Enter additional details (optional)" at bounding box center [162, 256] width 7 height 7
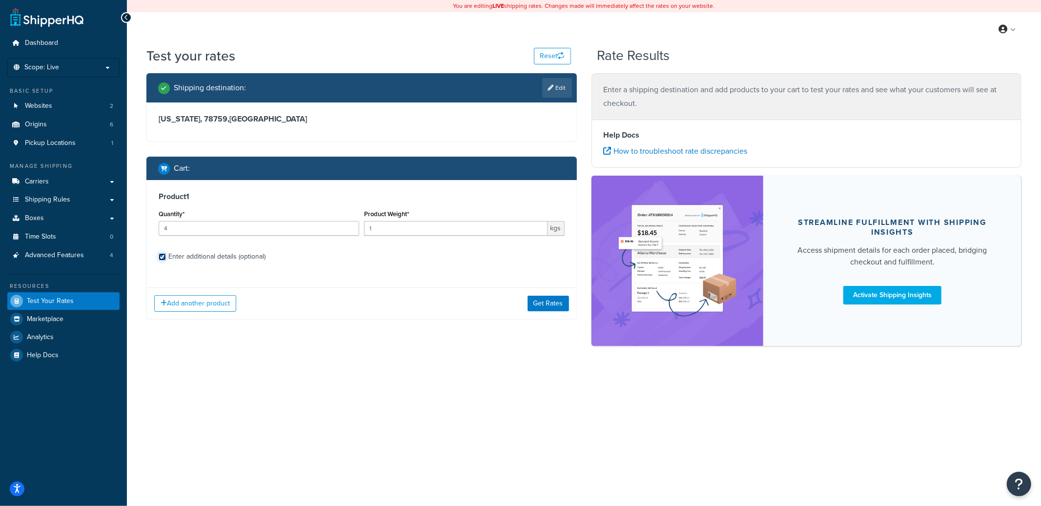
checkbox input "true"
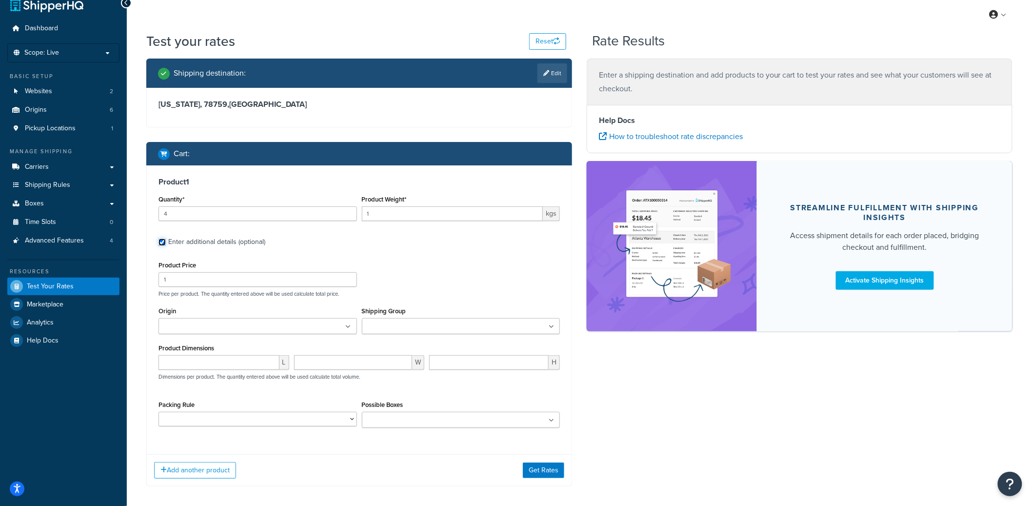
scroll to position [28, 0]
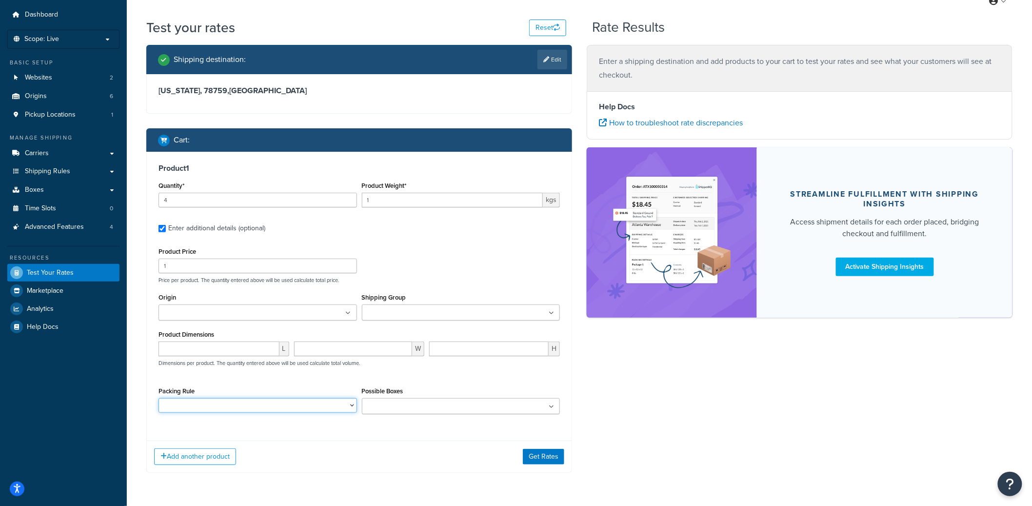
click at [271, 404] on select "DEFAULT BOX RULE DPD FREIGHT PACKING RULE Nesting Product PACK OF 1 BOX PACK OF…" at bounding box center [258, 405] width 199 height 15
select select "88325"
click at [159, 399] on select "DEFAULT BOX RULE DPD FREIGHT PACKING RULE Nesting Product PACK OF 1 BOX PACK OF…" at bounding box center [258, 405] width 199 height 15
click at [557, 458] on button "Get Rates" at bounding box center [543, 457] width 41 height 16
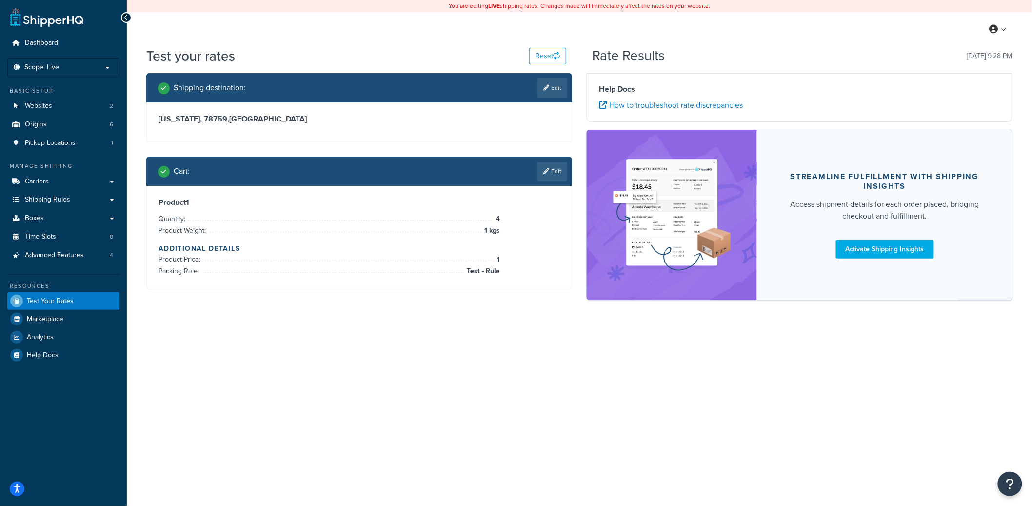
scroll to position [0, 0]
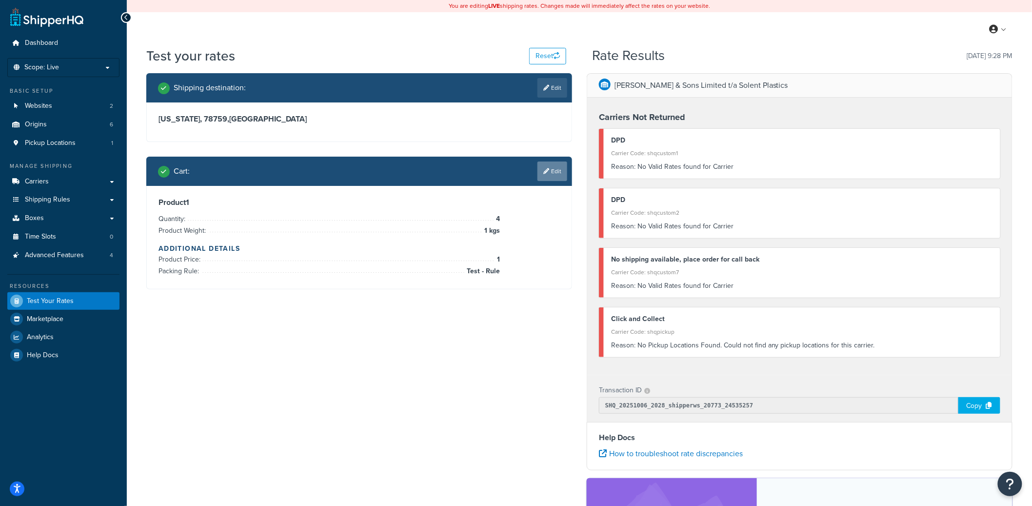
click at [550, 168] on link "Edit" at bounding box center [553, 171] width 30 height 20
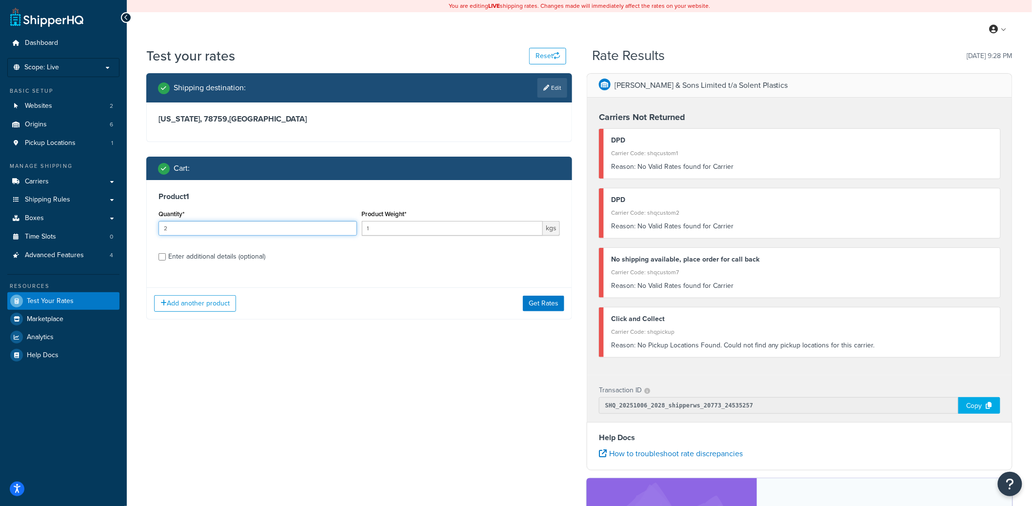
click at [348, 224] on input "2" at bounding box center [258, 228] width 199 height 15
click at [348, 224] on input "3" at bounding box center [258, 228] width 199 height 15
click at [347, 224] on input "4" at bounding box center [258, 228] width 199 height 15
click at [347, 224] on input "5" at bounding box center [258, 228] width 199 height 15
type input "6"
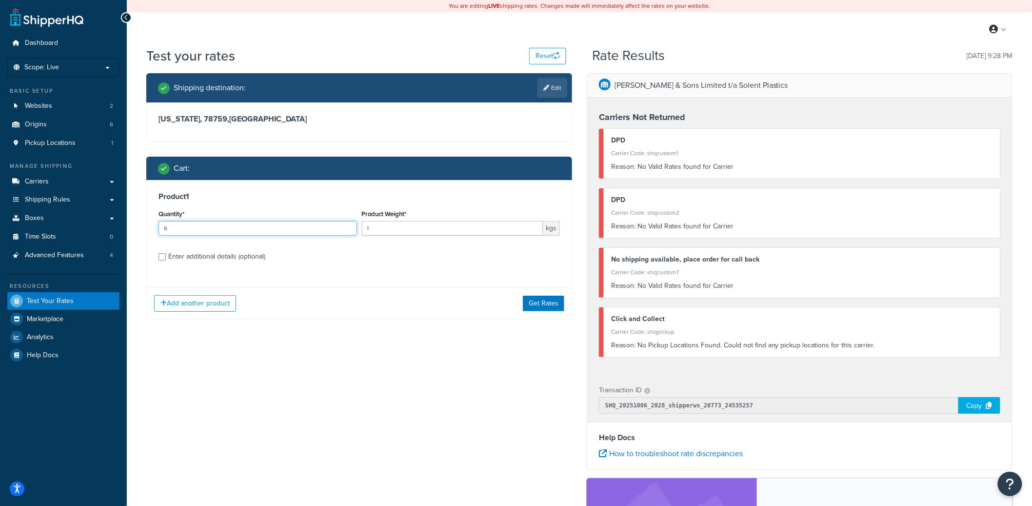
click at [347, 224] on input "6" at bounding box center [258, 228] width 199 height 15
click at [553, 308] on button "Get Rates" at bounding box center [543, 304] width 41 height 16
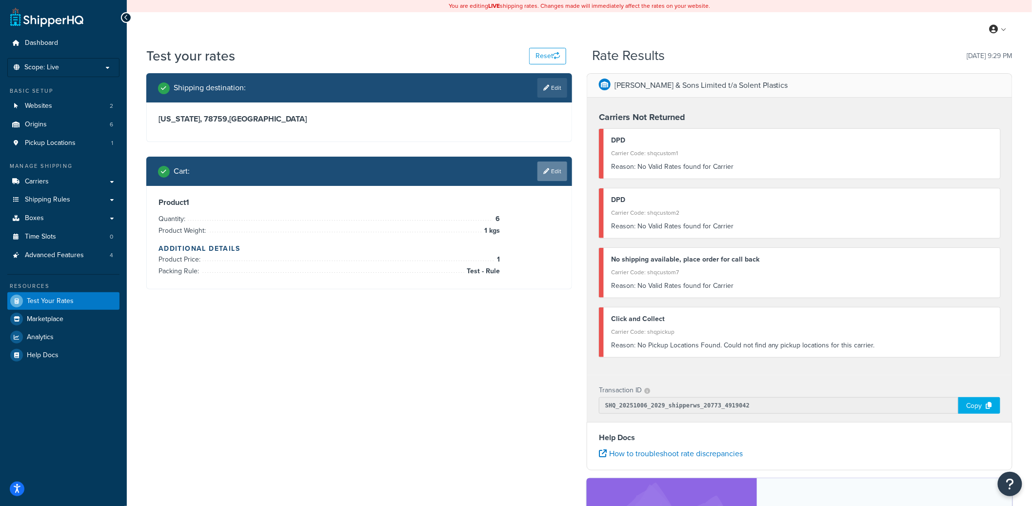
click at [553, 172] on link "Edit" at bounding box center [553, 171] width 30 height 20
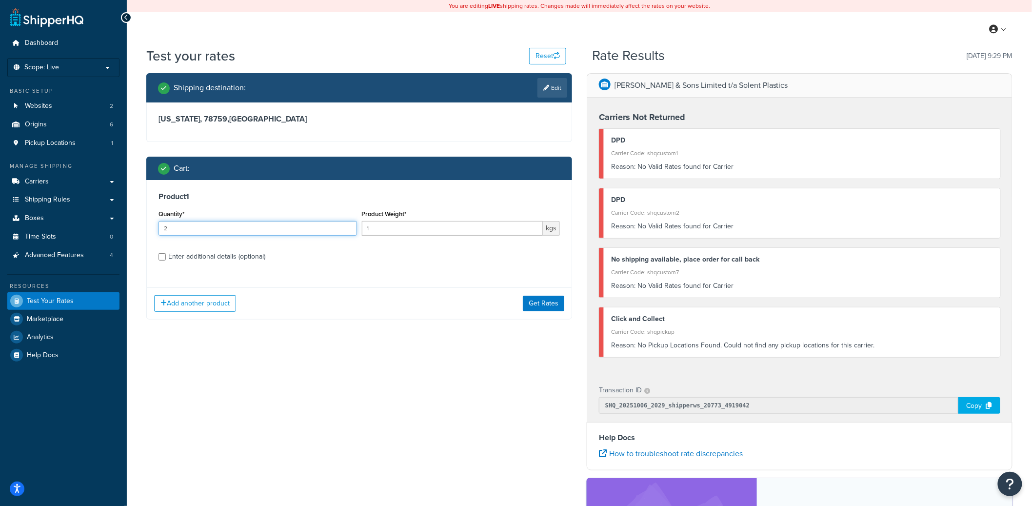
click at [347, 224] on input "2" at bounding box center [258, 228] width 199 height 15
click at [347, 224] on input "3" at bounding box center [258, 228] width 199 height 15
click at [347, 224] on input "4" at bounding box center [258, 228] width 199 height 15
click at [347, 224] on input "5" at bounding box center [258, 228] width 199 height 15
click at [347, 224] on input "6" at bounding box center [258, 228] width 199 height 15
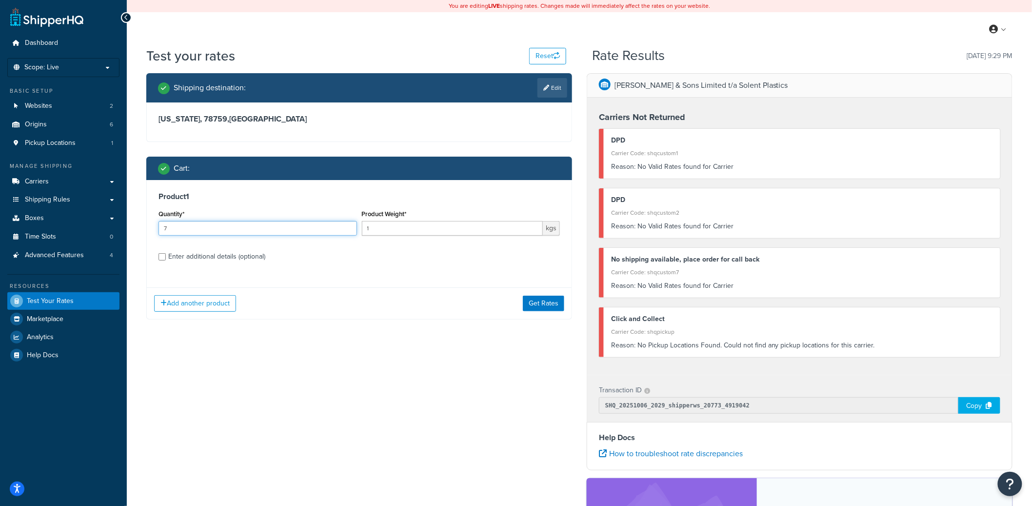
type input "7"
click at [347, 224] on input "7" at bounding box center [258, 228] width 199 height 15
click at [544, 301] on button "Get Rates" at bounding box center [543, 304] width 41 height 16
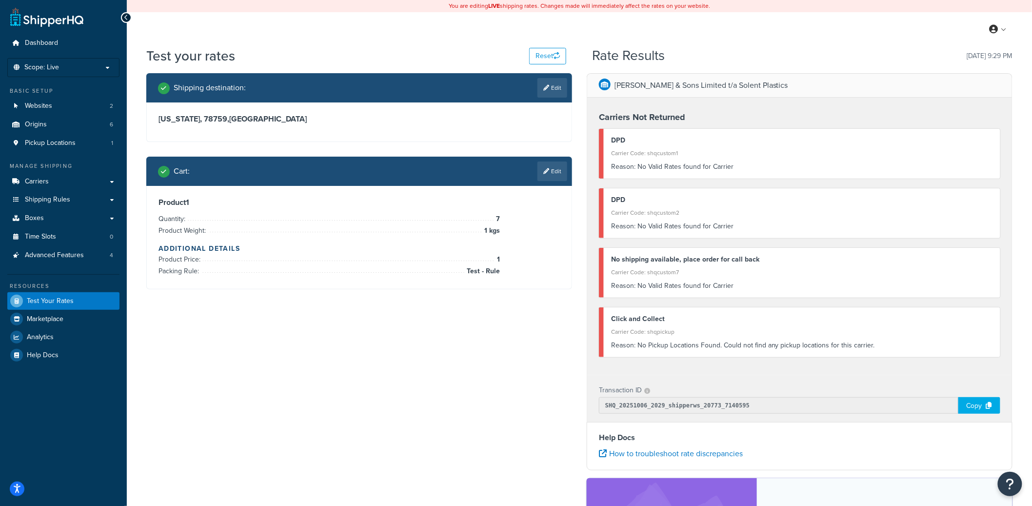
click at [550, 101] on div "Shipping destination : Edit" at bounding box center [359, 87] width 426 height 29
click at [550, 95] on link "Edit" at bounding box center [553, 88] width 30 height 20
select select "TX"
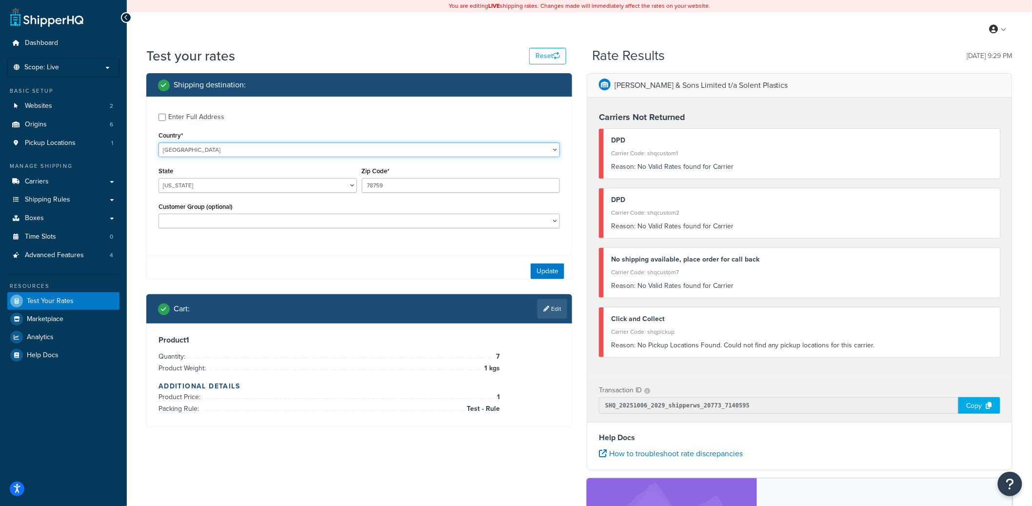
click at [219, 146] on select "United States United Kingdom Afghanistan Åland Islands Albania Algeria American…" at bounding box center [360, 149] width 402 height 15
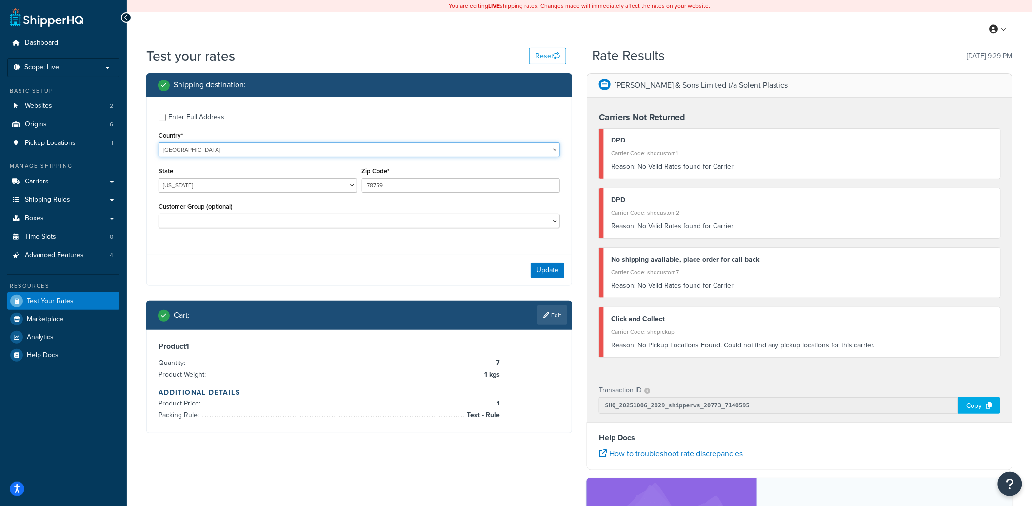
select select "GB"
click at [159, 142] on select "United States United Kingdom Afghanistan Åland Islands Albania Algeria American…" at bounding box center [360, 149] width 402 height 15
type input "TX"
click at [391, 182] on input "78759" at bounding box center [461, 185] width 199 height 15
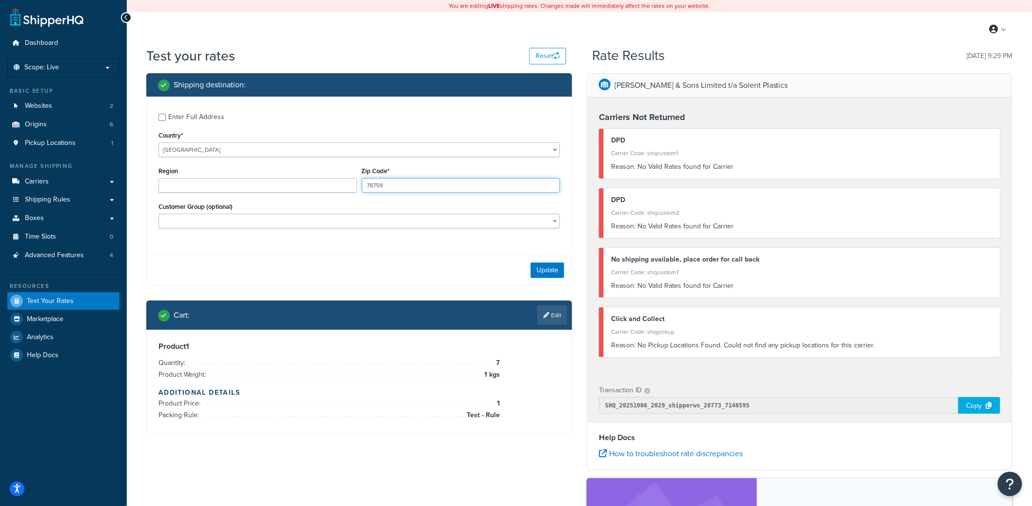
click at [391, 182] on input "78759" at bounding box center [461, 185] width 199 height 15
paste input "SO51 0HR"
type input "SO51 0HR"
click at [533, 270] on button "Update" at bounding box center [548, 270] width 34 height 16
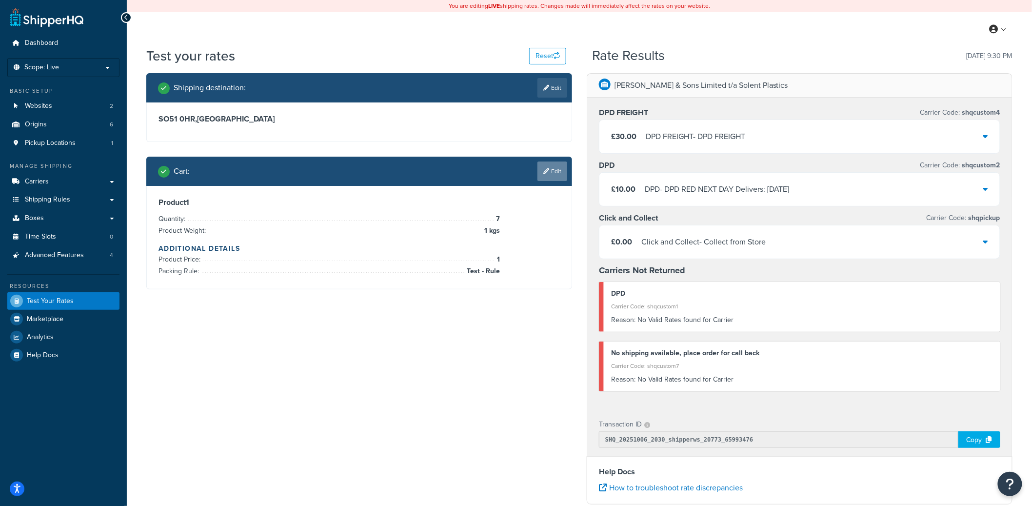
click at [557, 167] on link "Edit" at bounding box center [553, 171] width 30 height 20
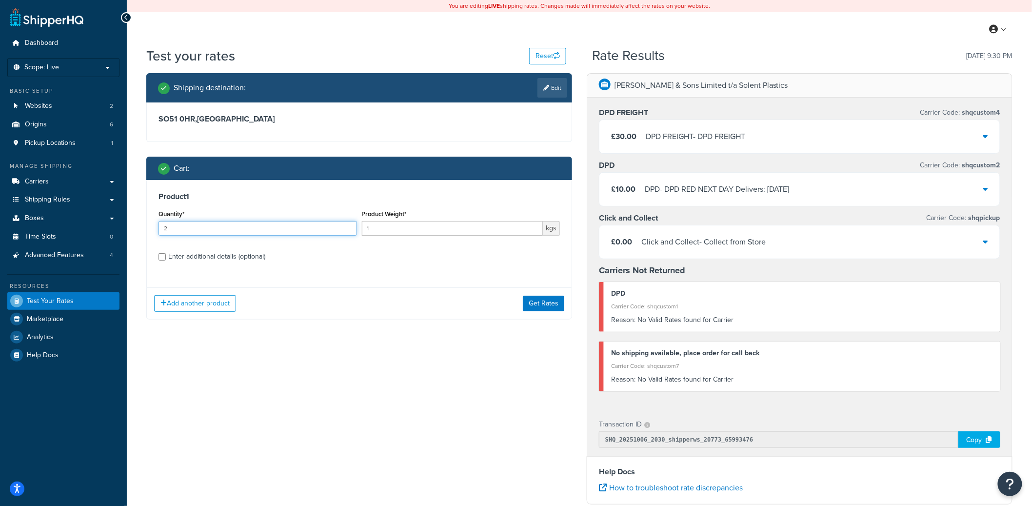
click at [348, 228] on input "2" at bounding box center [258, 228] width 199 height 15
click at [348, 227] on input "3" at bounding box center [258, 228] width 199 height 15
click at [348, 227] on input "4" at bounding box center [258, 228] width 199 height 15
click at [348, 227] on input "5" at bounding box center [258, 228] width 199 height 15
click at [348, 227] on input "6" at bounding box center [258, 228] width 199 height 15
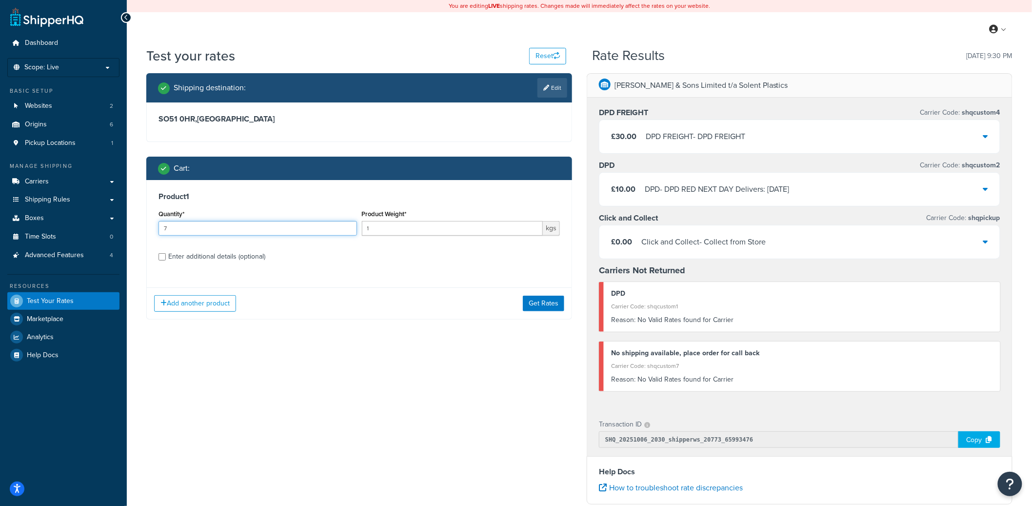
click at [348, 226] on input "7" at bounding box center [258, 228] width 199 height 15
type input "8"
click at [348, 226] on input "8" at bounding box center [258, 228] width 199 height 15
click at [537, 298] on button "Get Rates" at bounding box center [543, 304] width 41 height 16
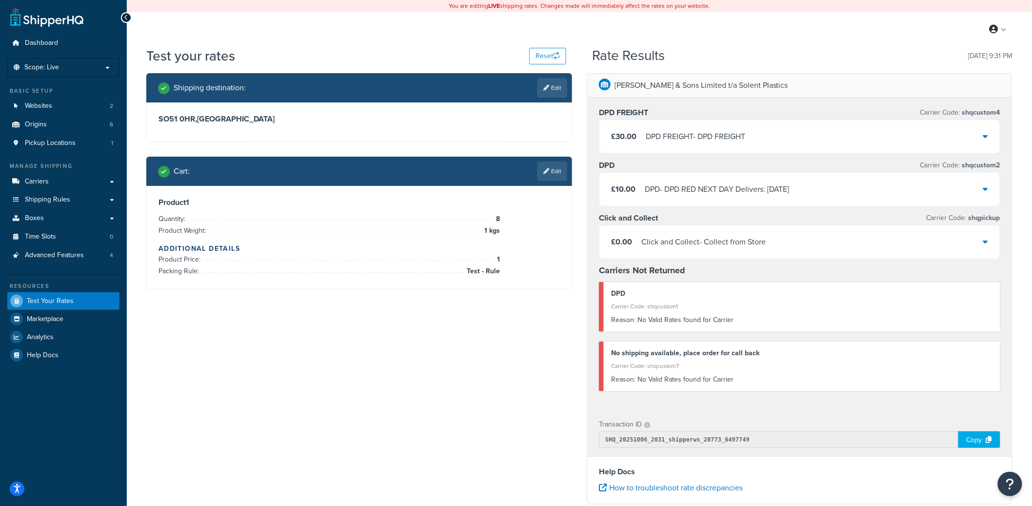
click at [989, 440] on icon at bounding box center [990, 439] width 6 height 7
click at [659, 365] on div "Carrier Code: shqcustom7" at bounding box center [802, 366] width 382 height 14
copy div "shqcustom7"
click at [552, 169] on link "Edit" at bounding box center [553, 171] width 30 height 20
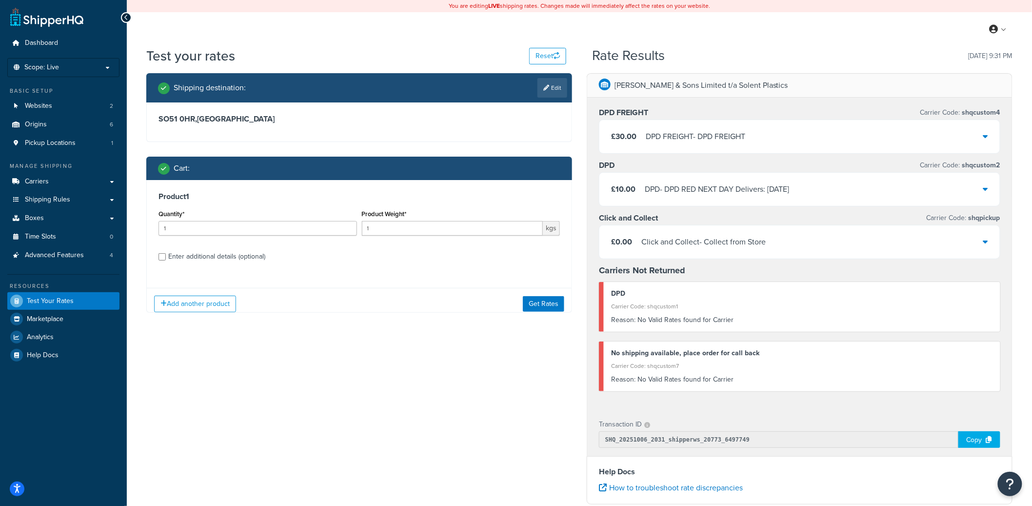
click at [196, 259] on div "Enter additional details (optional)" at bounding box center [216, 257] width 97 height 14
click at [191, 257] on div "Enter additional details (optional)" at bounding box center [216, 257] width 97 height 14
click at [166, 257] on input "Enter additional details (optional)" at bounding box center [162, 256] width 7 height 7
checkbox input "true"
select select "88325"
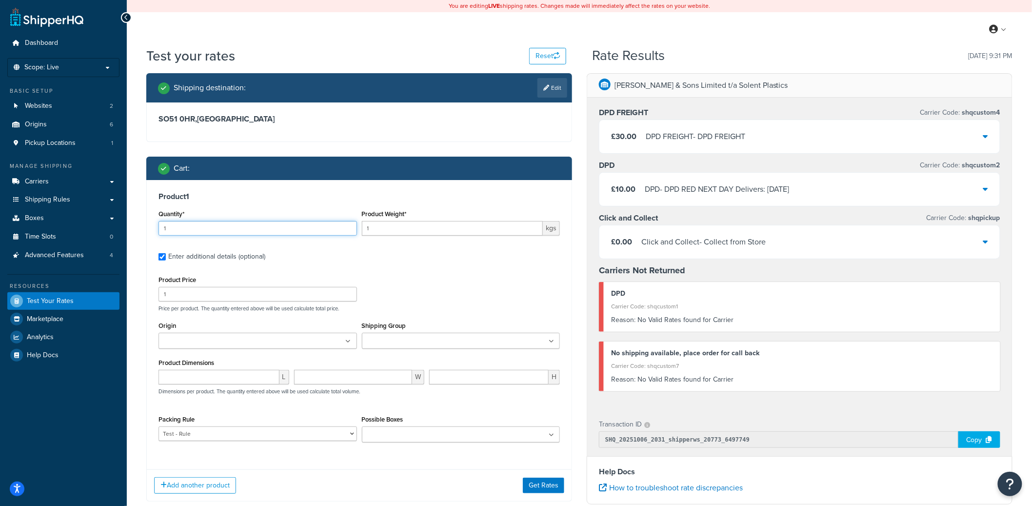
drag, startPoint x: 186, startPoint y: 231, endPoint x: 152, endPoint y: 227, distance: 34.9
click at [152, 227] on div "Product 1 Quantity* 1 Product Weight* 1 kgs Enter additional details (optional)…" at bounding box center [359, 321] width 425 height 282
type input "8"
click at [251, 433] on select "DEFAULT BOX RULE DPD FREIGHT PACKING RULE Nesting Product PACK OF 1 BOX PACK OF…" at bounding box center [258, 433] width 199 height 15
select select
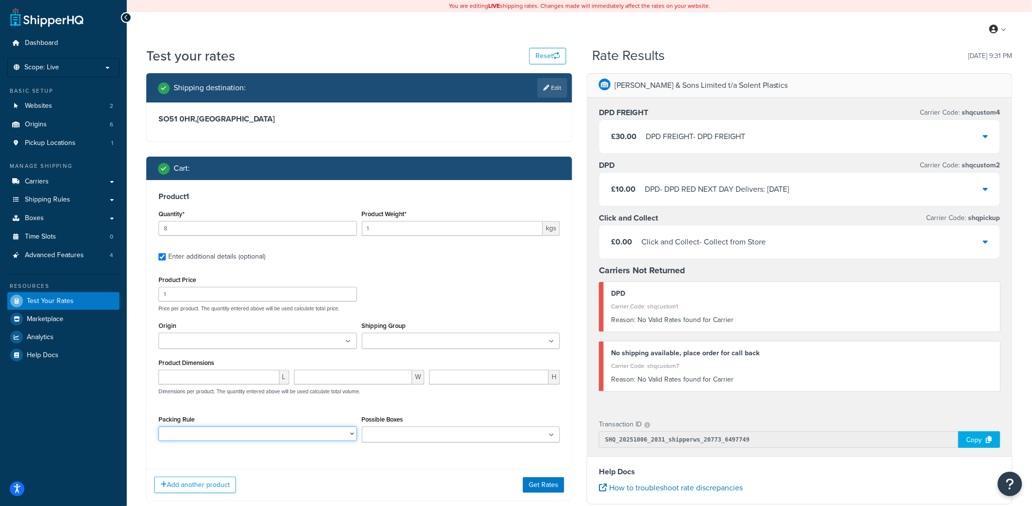
click at [159, 427] on select "DEFAULT BOX RULE DPD FREIGHT PACKING RULE Nesting Product PACK OF 1 BOX PACK OF…" at bounding box center [258, 433] width 199 height 15
click at [548, 488] on button "Get Rates" at bounding box center [543, 485] width 41 height 16
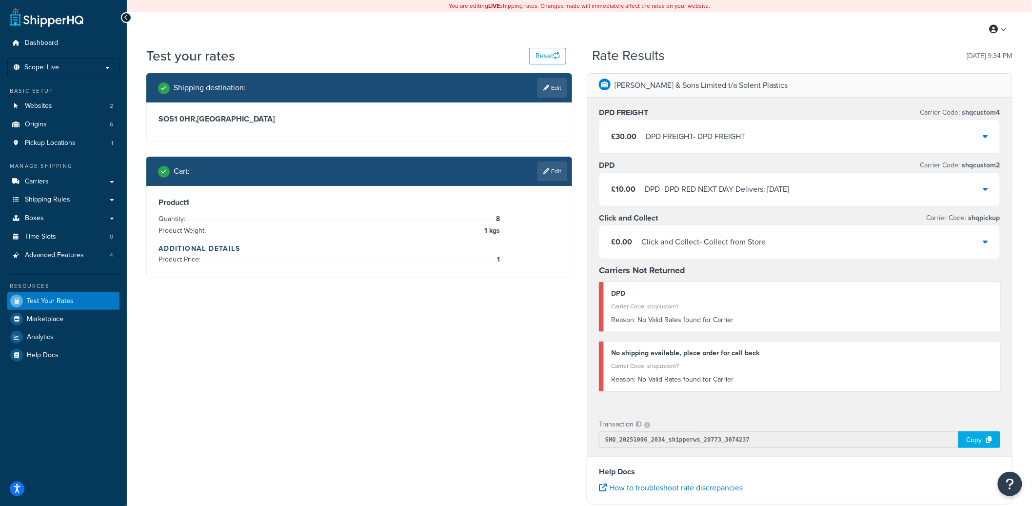
click at [683, 367] on div "Carrier Code: shqcustom7" at bounding box center [802, 366] width 382 height 14
click at [552, 169] on link "Edit" at bounding box center [553, 171] width 30 height 20
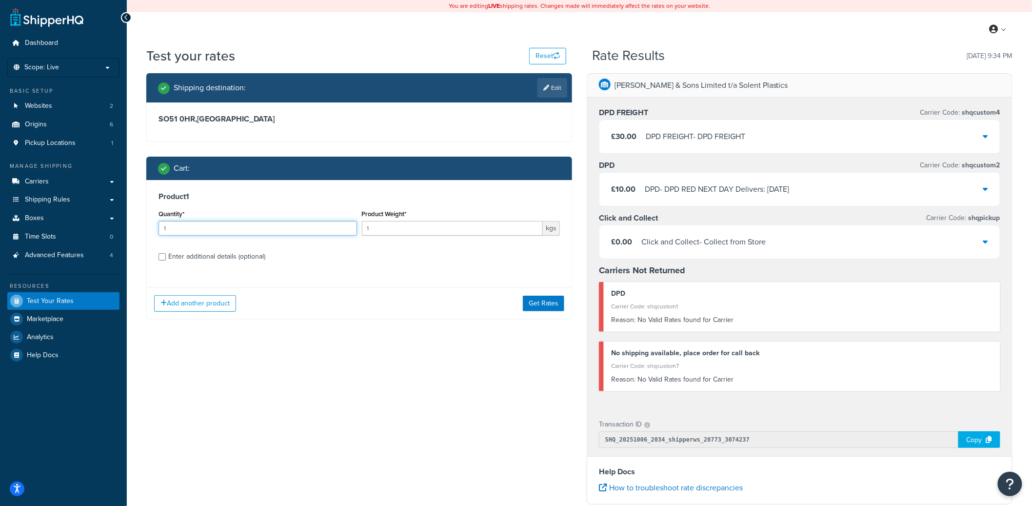
drag, startPoint x: 301, startPoint y: 230, endPoint x: 167, endPoint y: 236, distance: 133.8
click at [161, 231] on input "1" at bounding box center [258, 228] width 199 height 15
type input "20"
click at [192, 252] on div "Enter additional details (optional)" at bounding box center [216, 257] width 97 height 14
click at [166, 253] on input "Enter additional details (optional)" at bounding box center [162, 256] width 7 height 7
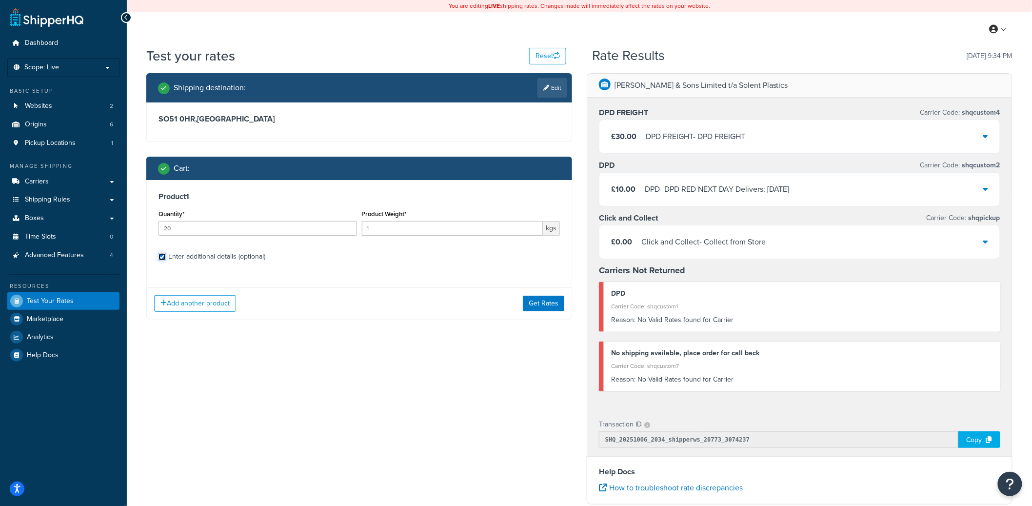
checkbox input "true"
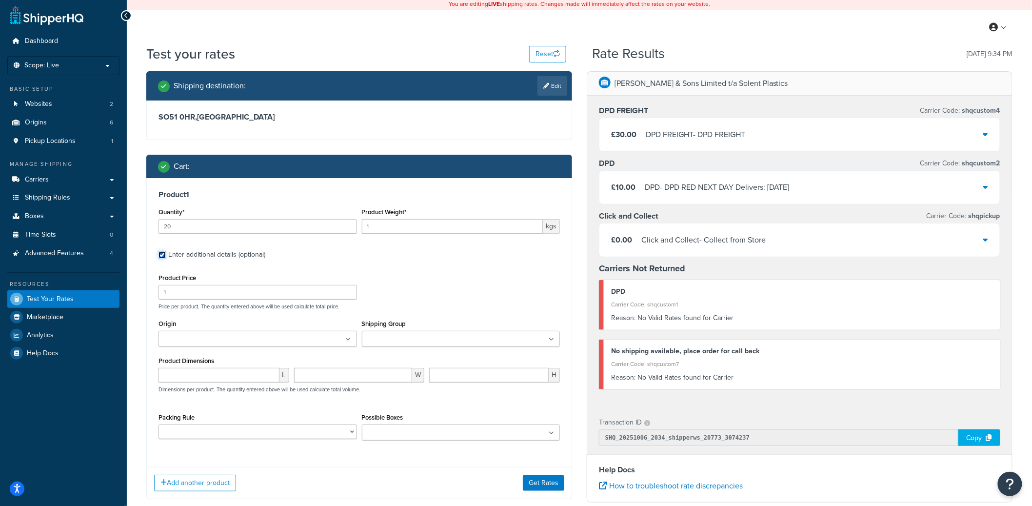
scroll to position [4, 0]
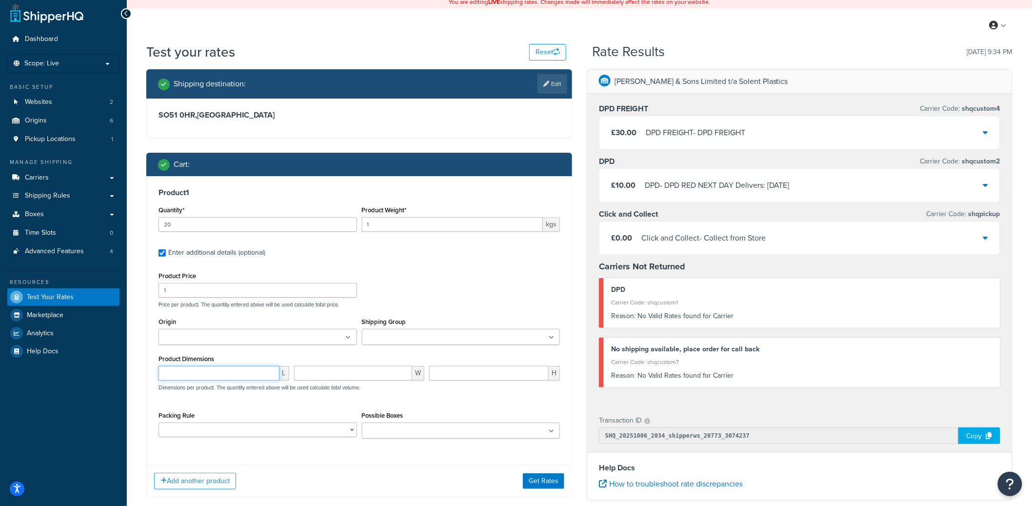
click at [229, 373] on input "number" at bounding box center [219, 373] width 121 height 15
type input "5"
click at [542, 483] on button "Get Rates" at bounding box center [543, 481] width 41 height 16
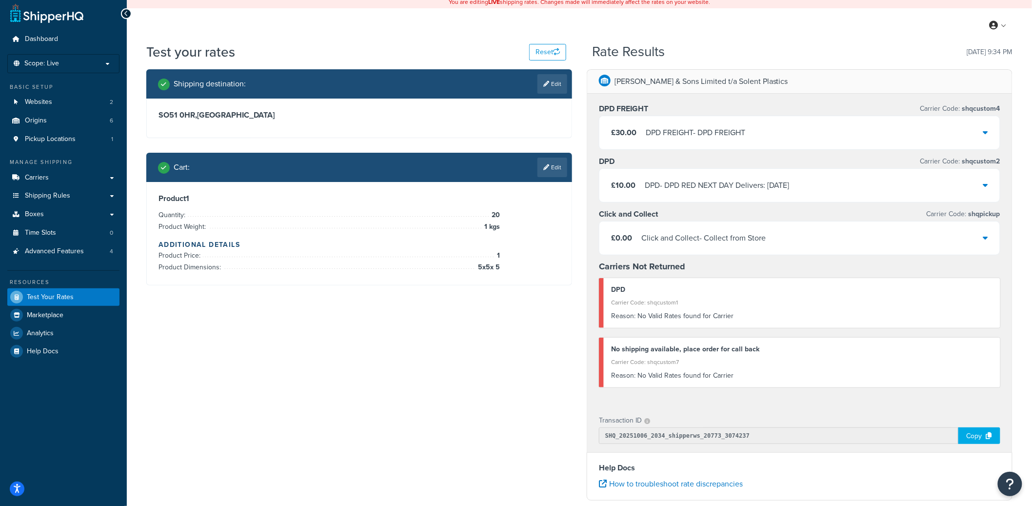
scroll to position [0, 0]
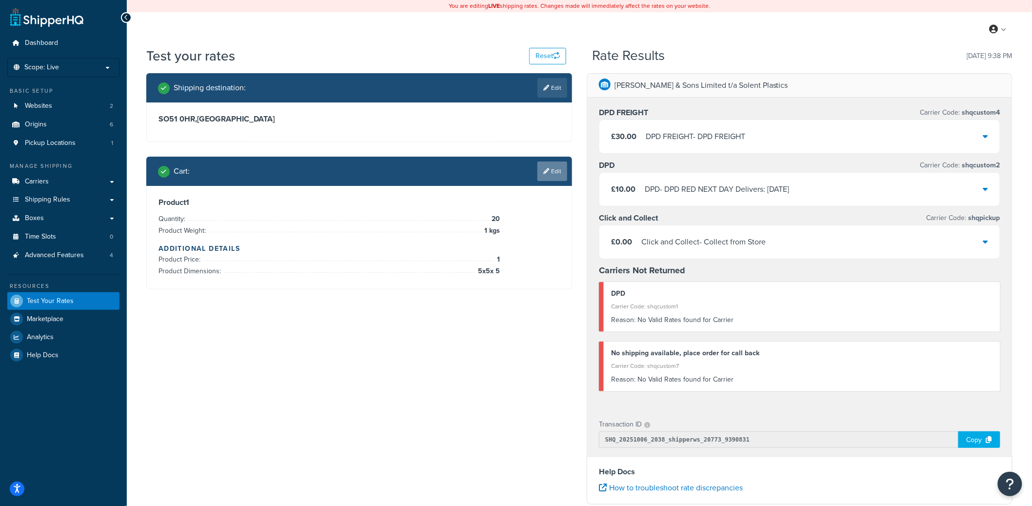
click at [552, 170] on link "Edit" at bounding box center [553, 171] width 30 height 20
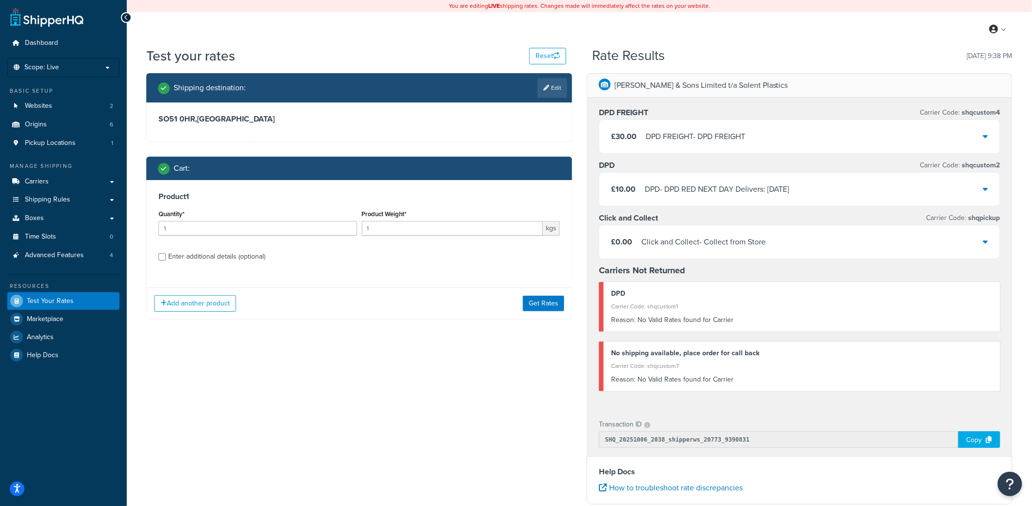
click at [701, 235] on div "Click and Collect - Collect from Store" at bounding box center [704, 242] width 124 height 14
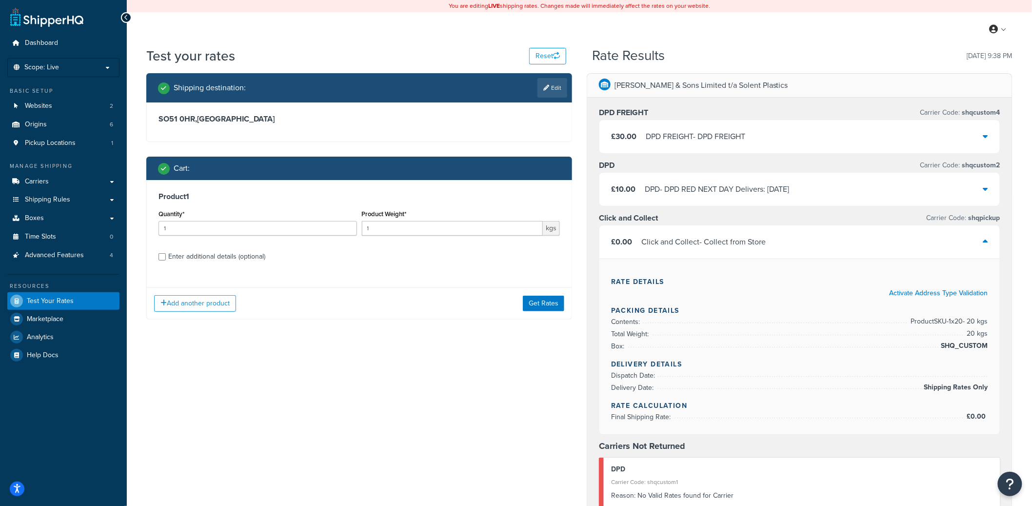
click at [709, 198] on div "£10.00 DPD - DPD RED NEXT DAY Delivers: Wed, 8 Oct" at bounding box center [800, 189] width 401 height 33
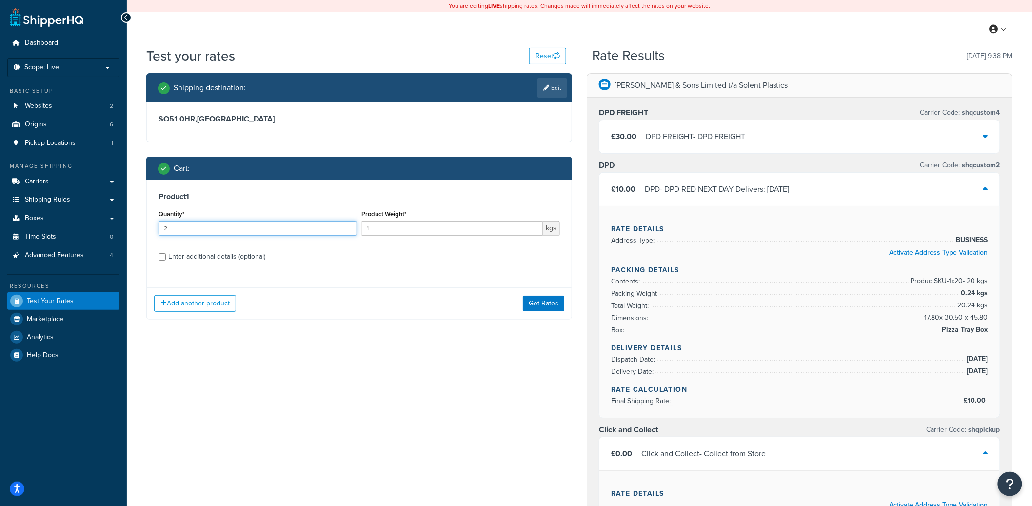
click at [347, 225] on input "2" at bounding box center [258, 228] width 199 height 15
click at [347, 225] on input "3" at bounding box center [258, 228] width 199 height 15
click at [347, 225] on input "4" at bounding box center [258, 228] width 199 height 15
click at [347, 225] on input "5" at bounding box center [258, 228] width 199 height 15
click at [347, 225] on input "6" at bounding box center [258, 228] width 199 height 15
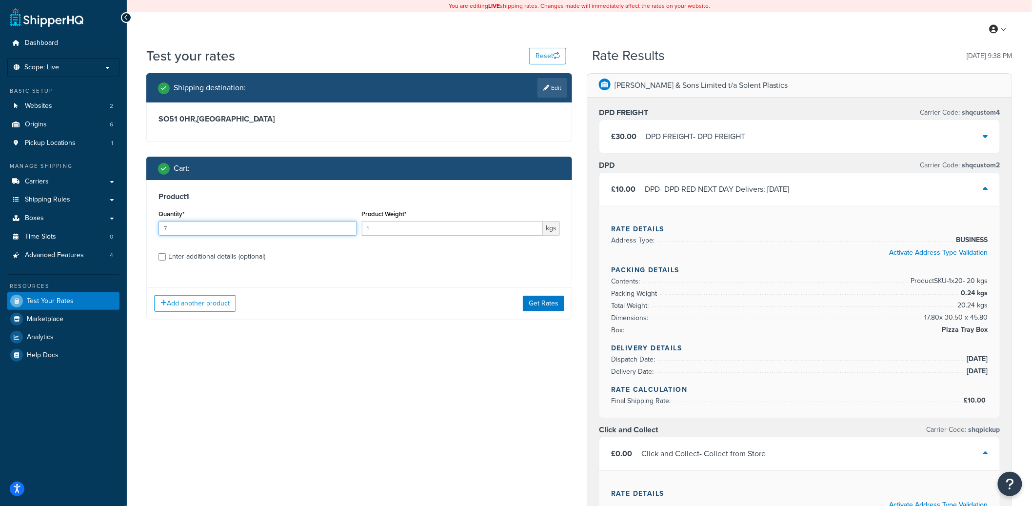
click at [347, 225] on input "7" at bounding box center [258, 228] width 199 height 15
click at [347, 225] on input "8" at bounding box center [258, 228] width 199 height 15
click at [347, 225] on input "9" at bounding box center [258, 228] width 199 height 15
click at [347, 225] on input "10" at bounding box center [258, 228] width 199 height 15
click at [347, 225] on input "11" at bounding box center [258, 228] width 199 height 15
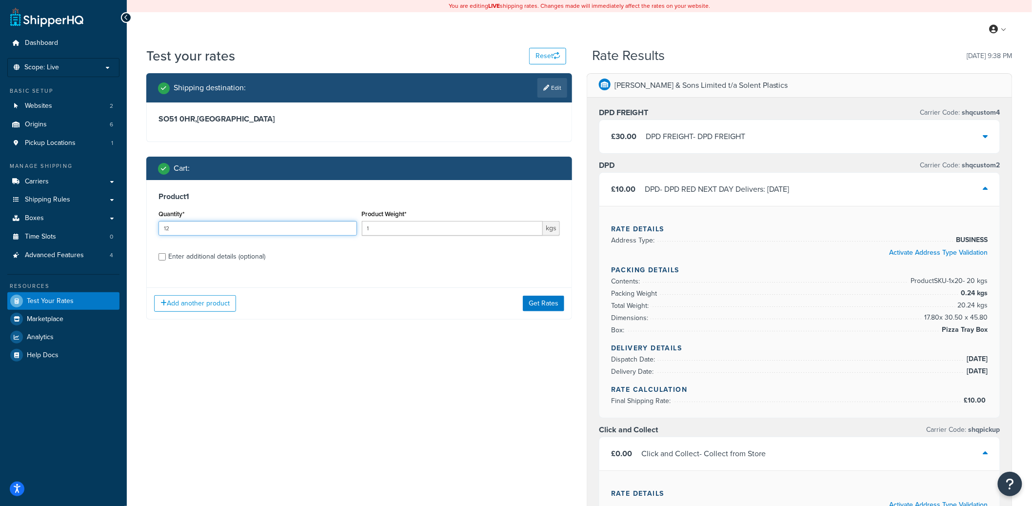
click at [347, 225] on input "12" at bounding box center [258, 228] width 199 height 15
click at [347, 225] on input "13" at bounding box center [258, 228] width 199 height 15
click at [347, 225] on input "14" at bounding box center [258, 228] width 199 height 15
click at [347, 225] on input "15" at bounding box center [258, 228] width 199 height 15
click at [347, 225] on input "16" at bounding box center [258, 228] width 199 height 15
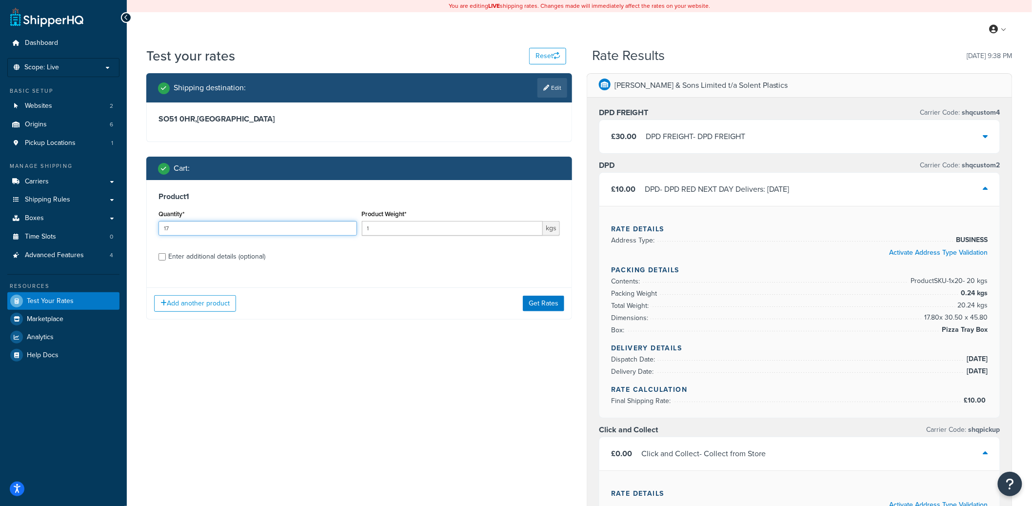
click at [349, 223] on input "17" at bounding box center [258, 228] width 199 height 15
click at [349, 223] on input "18" at bounding box center [258, 228] width 199 height 15
click at [349, 223] on input "19" at bounding box center [258, 228] width 199 height 15
click at [349, 223] on input "20" at bounding box center [258, 228] width 199 height 15
click at [349, 223] on input "21" at bounding box center [258, 228] width 199 height 15
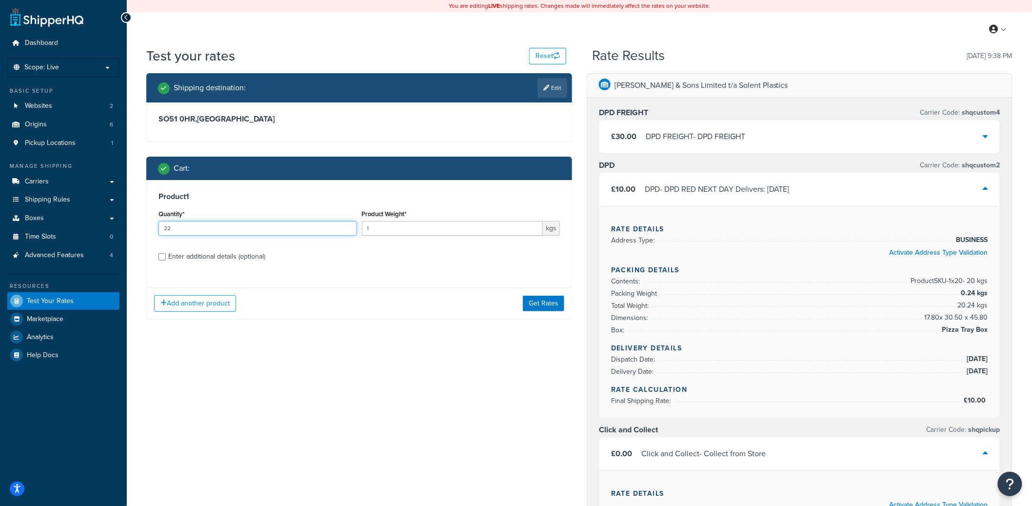
type input "22"
click at [349, 223] on input "22" at bounding box center [258, 228] width 199 height 15
click at [531, 302] on button "Get Rates" at bounding box center [543, 304] width 41 height 16
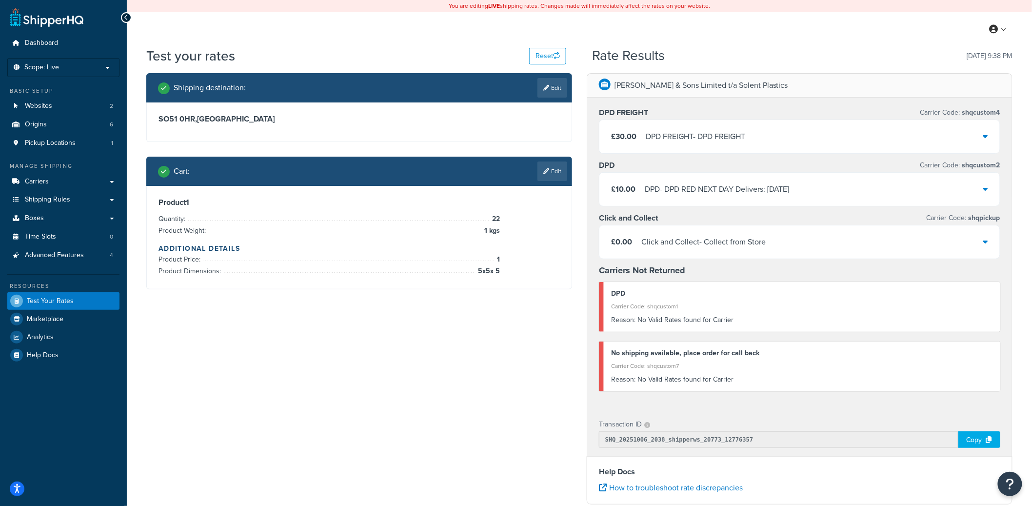
click at [740, 149] on div "£30.00 DPD FREIGHT - DPD FREIGHT" at bounding box center [800, 136] width 401 height 33
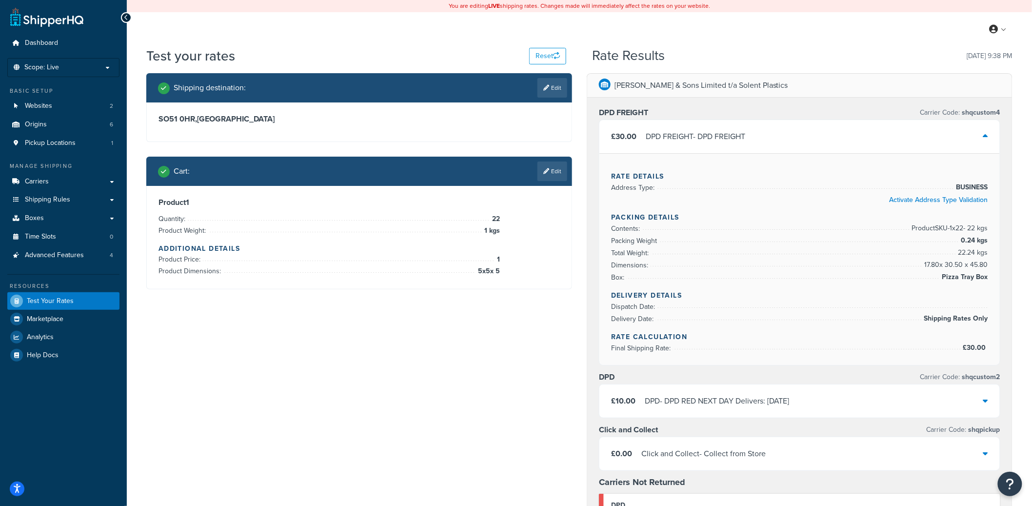
click at [740, 148] on div "£30.00 DPD FREIGHT - DPD FREIGHT" at bounding box center [800, 136] width 401 height 33
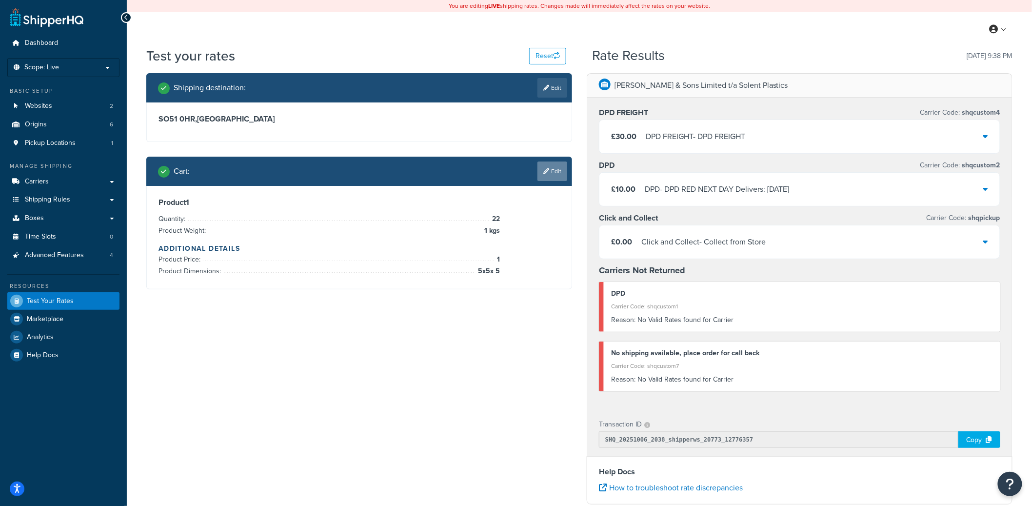
click at [556, 180] on link "Edit" at bounding box center [553, 171] width 30 height 20
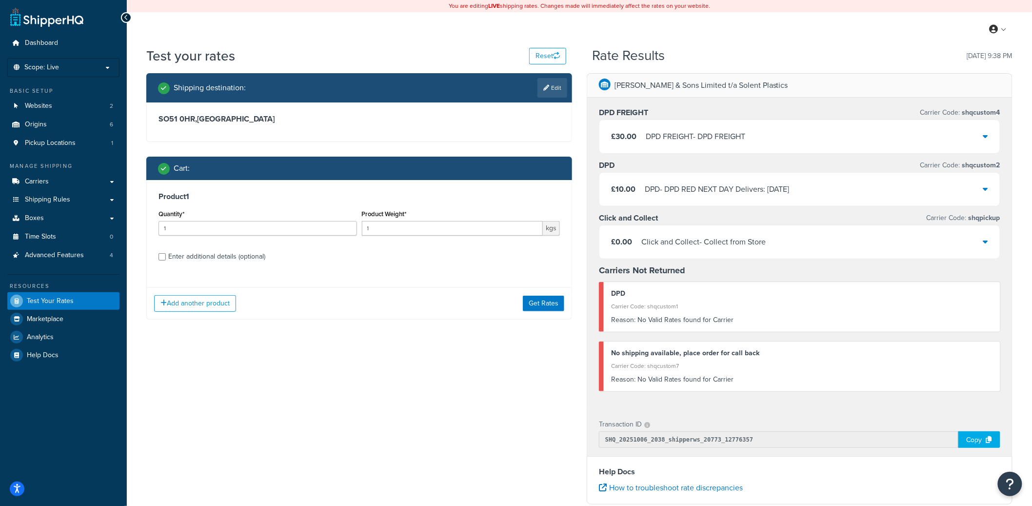
click at [208, 258] on div "Enter additional details (optional)" at bounding box center [216, 257] width 97 height 14
click at [166, 258] on input "Enter additional details (optional)" at bounding box center [162, 256] width 7 height 7
checkbox input "true"
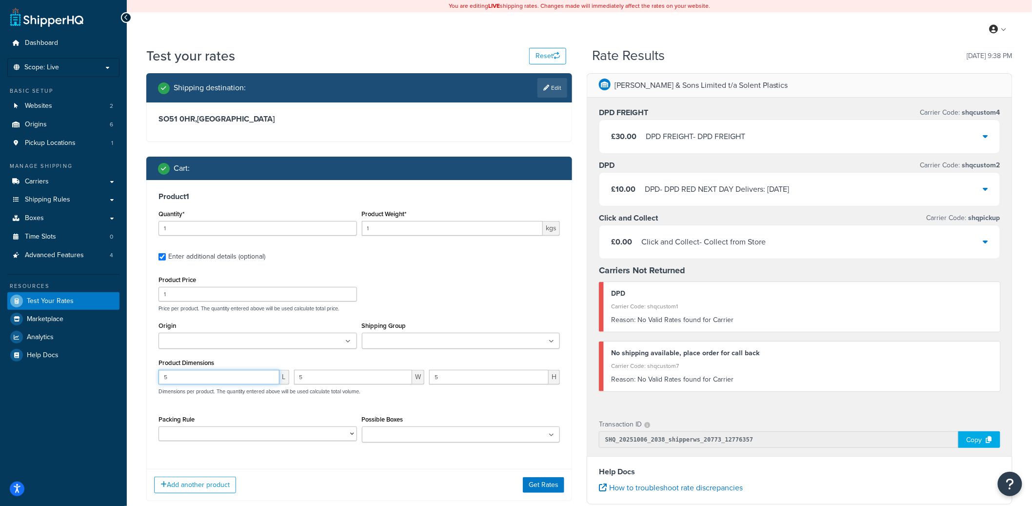
drag, startPoint x: 206, startPoint y: 377, endPoint x: 131, endPoint y: 377, distance: 75.1
click at [127, 377] on div "Test your rates Reset Rate Results 06/10/2025, 9:38 PM Shipping destination : E…" at bounding box center [580, 381] width 906 height 670
type input "20"
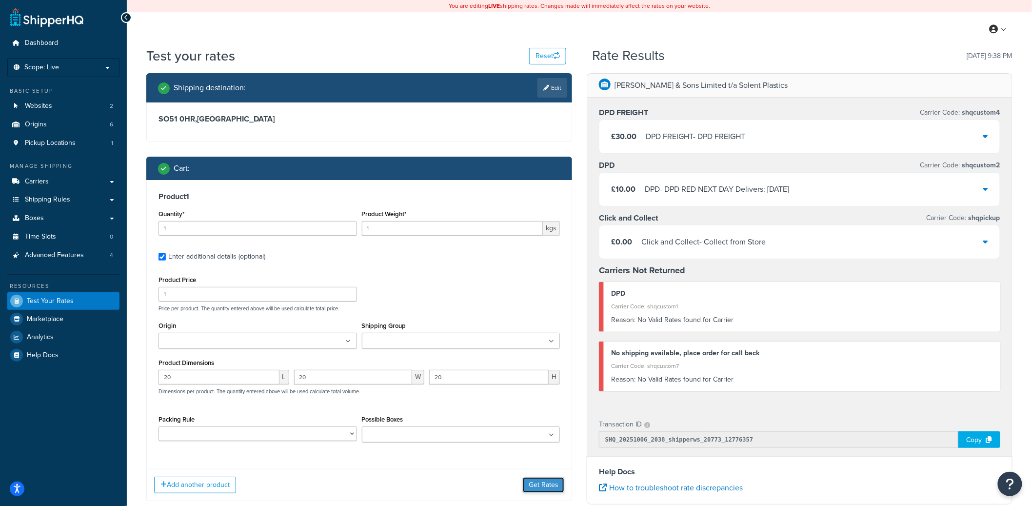
click at [544, 490] on button "Get Rates" at bounding box center [543, 485] width 41 height 16
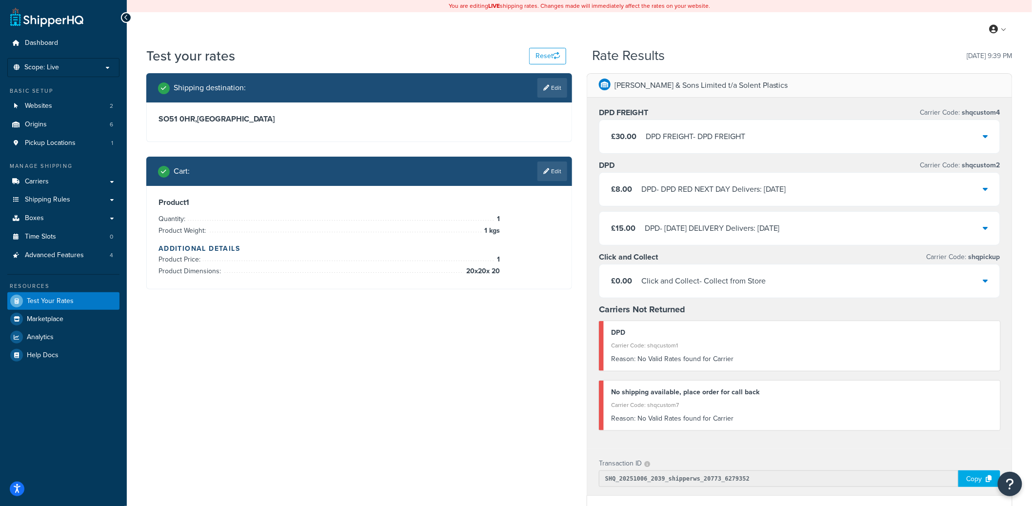
click at [694, 131] on div "DPD FREIGHT - DPD FREIGHT" at bounding box center [696, 137] width 100 height 14
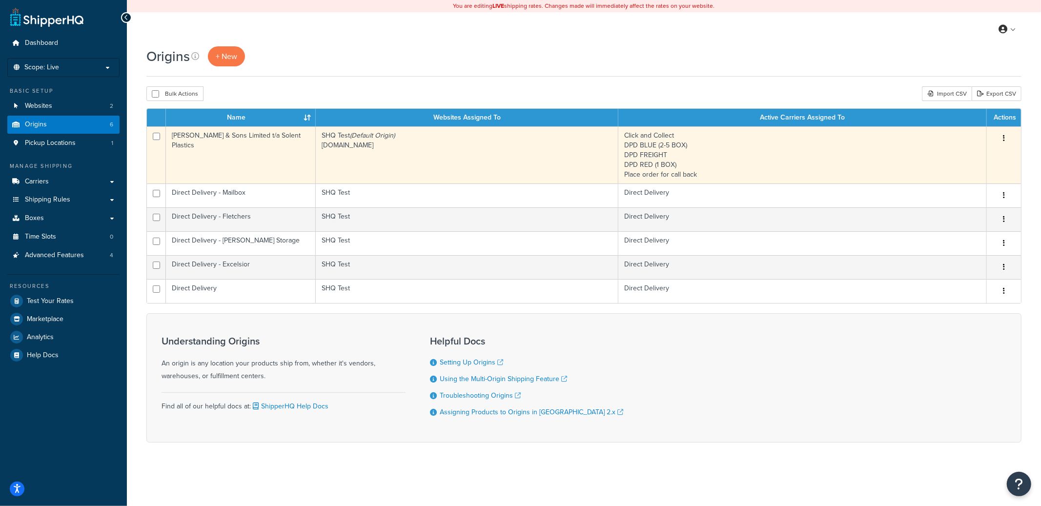
click at [267, 149] on td "[PERSON_NAME] & Sons Limited t/a Solent Plastics" at bounding box center [241, 154] width 150 height 57
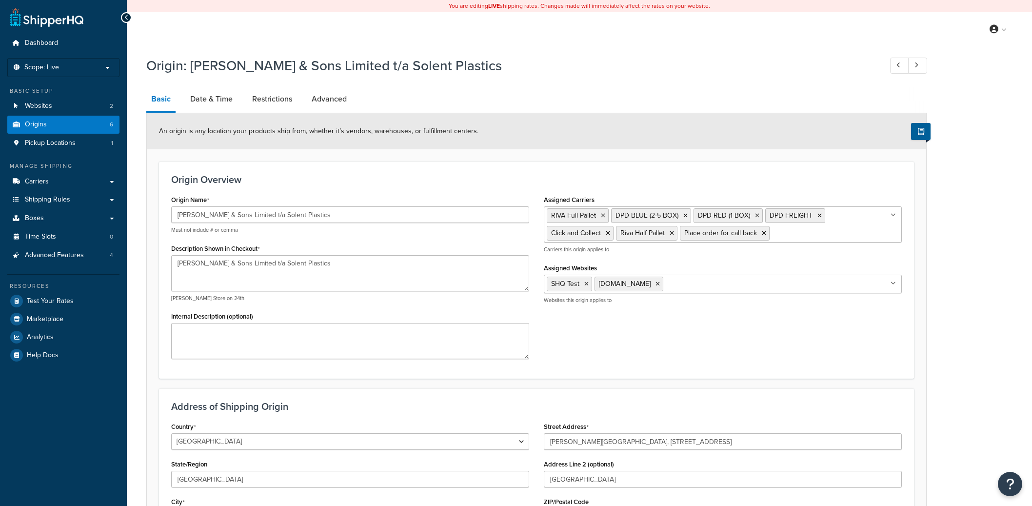
select select "1226"
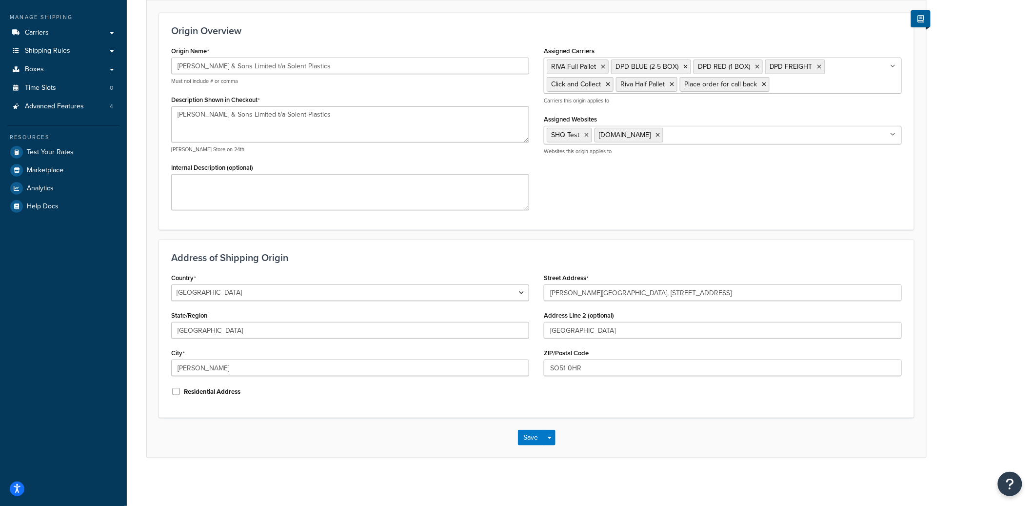
scroll to position [149, 0]
click at [572, 369] on input "SO51 0HR" at bounding box center [723, 367] width 358 height 17
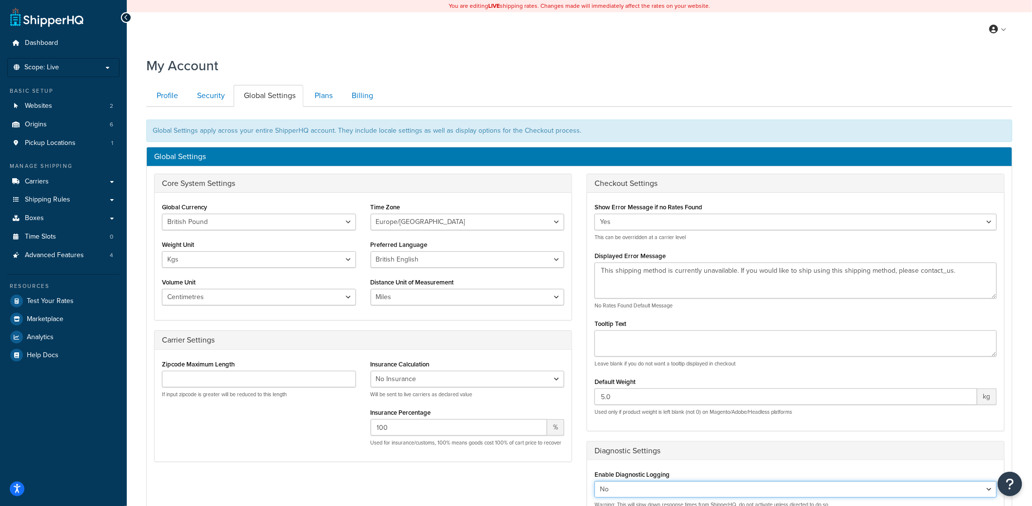
click at [606, 494] on select "Yes No" at bounding box center [796, 489] width 403 height 17
select select "true"
click at [595, 482] on select "Yes No" at bounding box center [796, 489] width 403 height 17
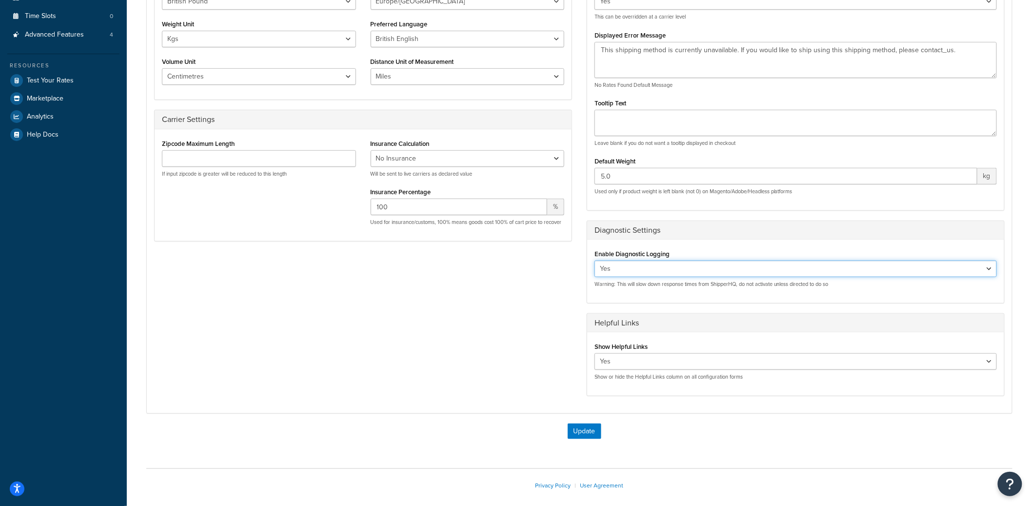
scroll to position [266, 0]
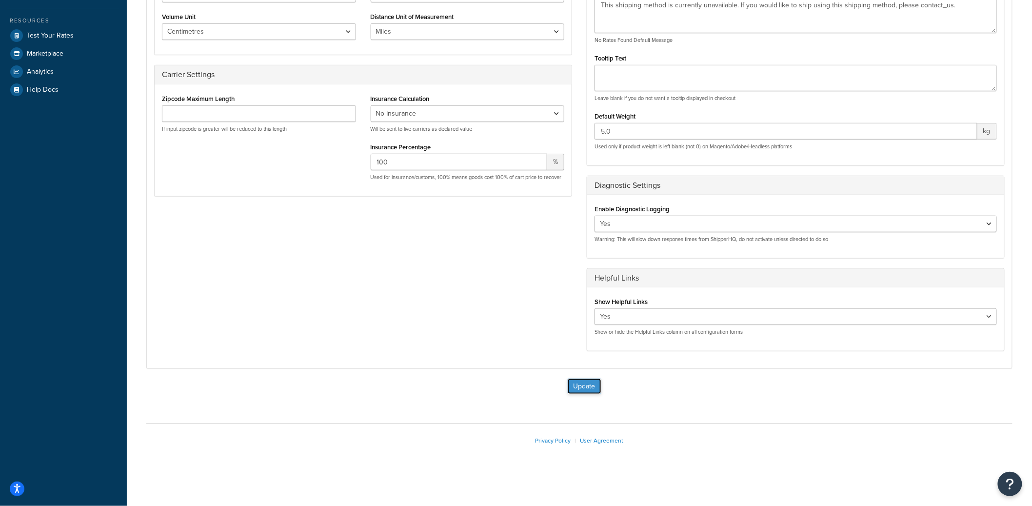
click at [582, 391] on button "Update" at bounding box center [585, 387] width 34 height 16
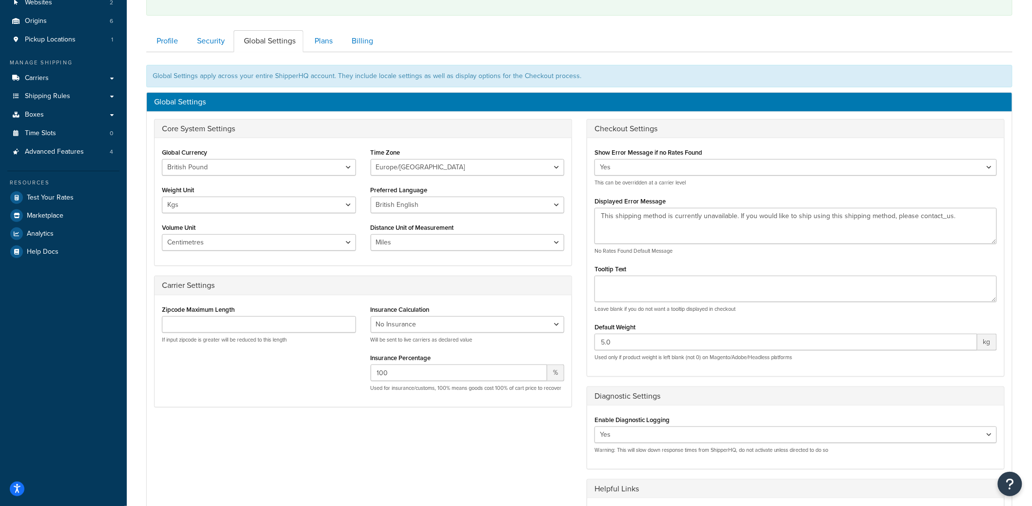
scroll to position [315, 0]
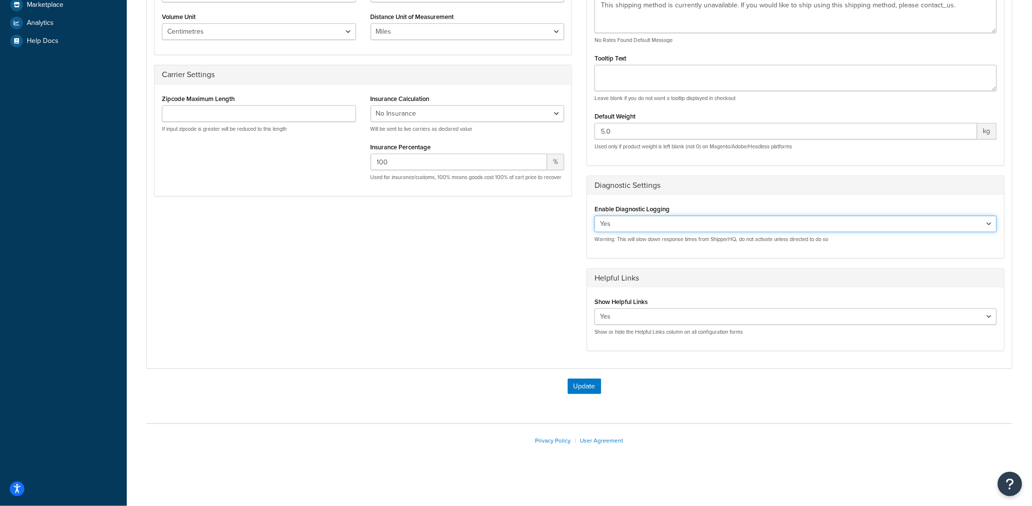
click at [623, 221] on select "Yes No" at bounding box center [796, 224] width 403 height 17
select select "false"
click at [595, 216] on select "Yes No" at bounding box center [796, 224] width 403 height 17
click at [588, 398] on div "Update" at bounding box center [579, 391] width 866 height 25
click at [588, 391] on button "Update" at bounding box center [585, 387] width 34 height 16
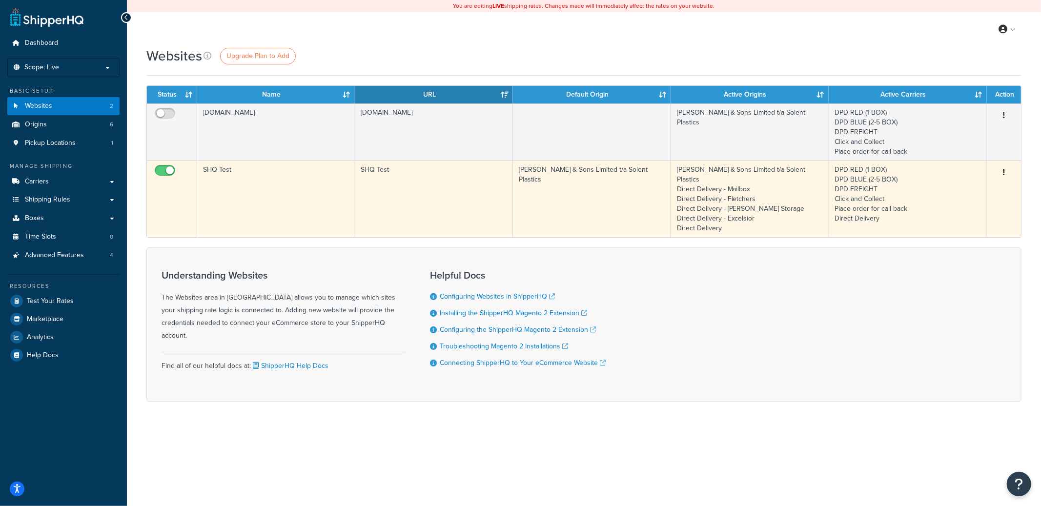
click at [273, 181] on td "SHQ Test" at bounding box center [276, 199] width 158 height 77
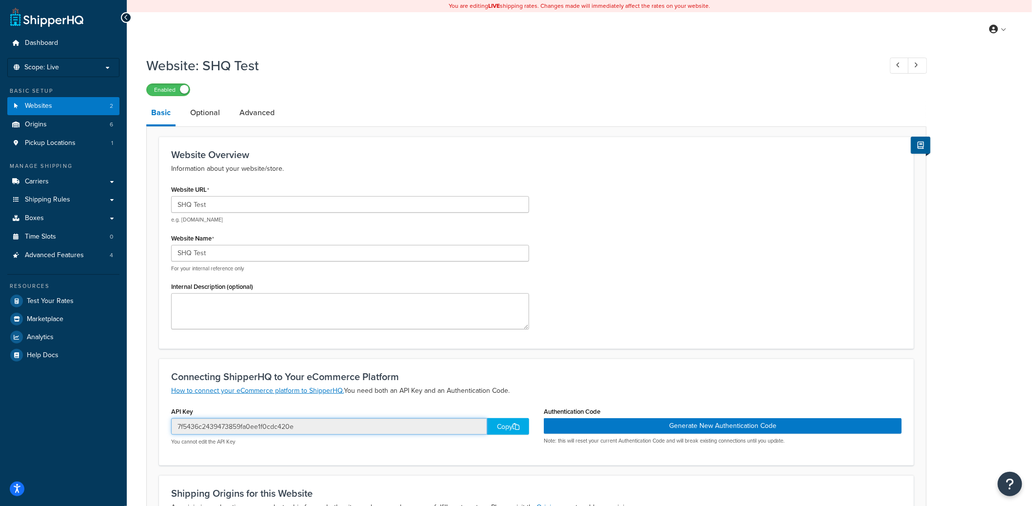
click at [246, 429] on input "7f5436c2439473859fa0ee1f0cdc420e" at bounding box center [329, 426] width 316 height 17
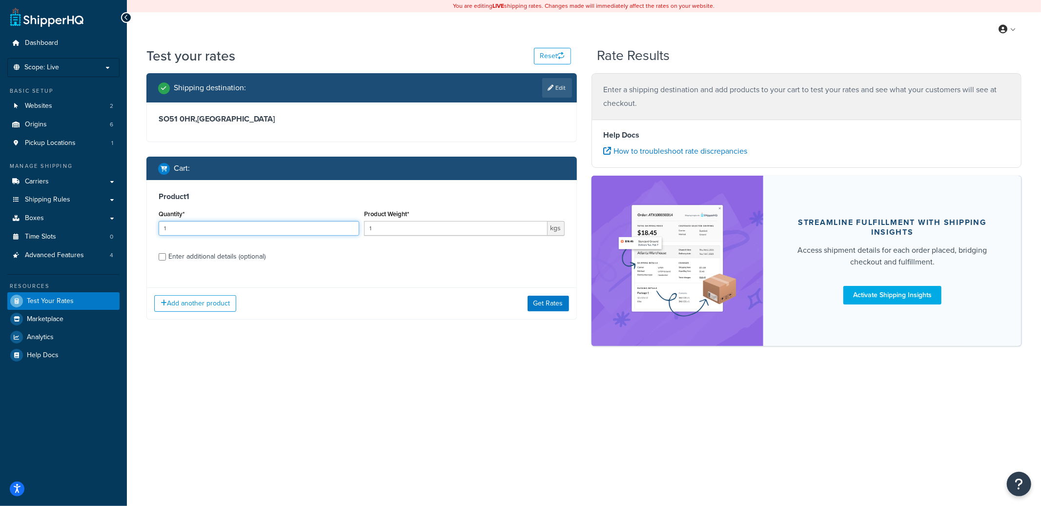
drag, startPoint x: 261, startPoint y: 233, endPoint x: 170, endPoint y: 228, distance: 90.9
click at [171, 228] on input "1" at bounding box center [259, 228] width 201 height 15
type input "8"
click at [536, 301] on button "Get Rates" at bounding box center [547, 304] width 41 height 16
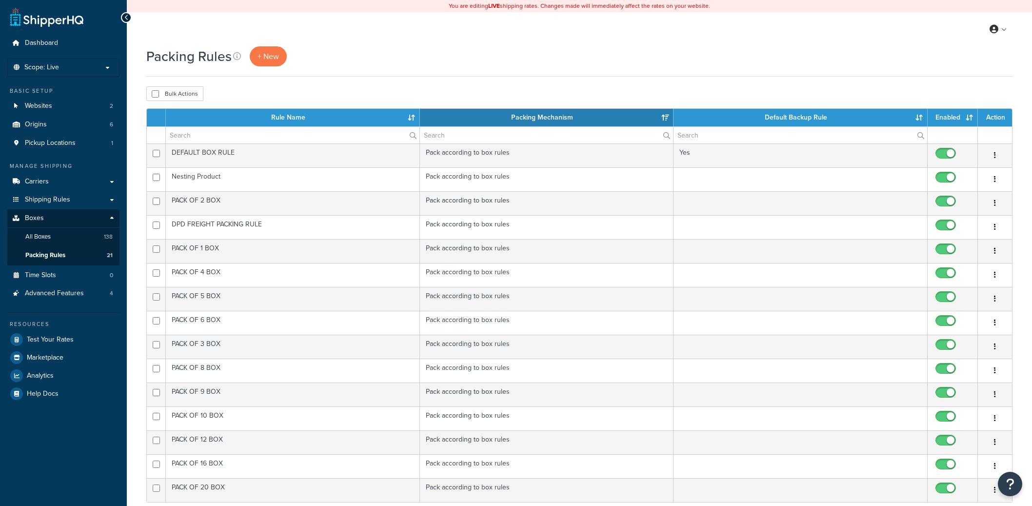
select select "15"
click at [666, 120] on th "Packing Mechanism" at bounding box center [547, 118] width 254 height 18
click at [667, 116] on th "Packing Mechanism" at bounding box center [547, 118] width 254 height 18
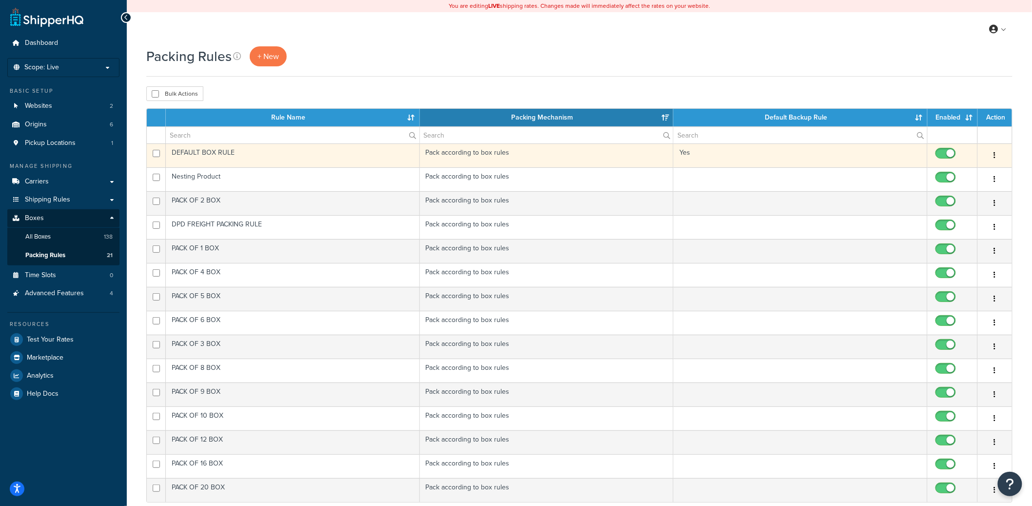
click at [373, 152] on td "DEFAULT BOX RULE" at bounding box center [293, 155] width 254 height 24
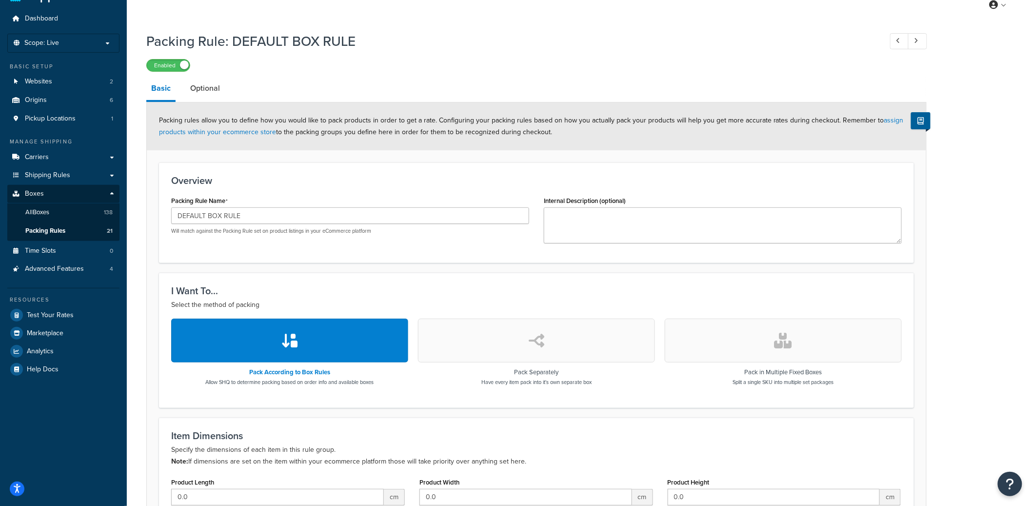
scroll to position [293, 0]
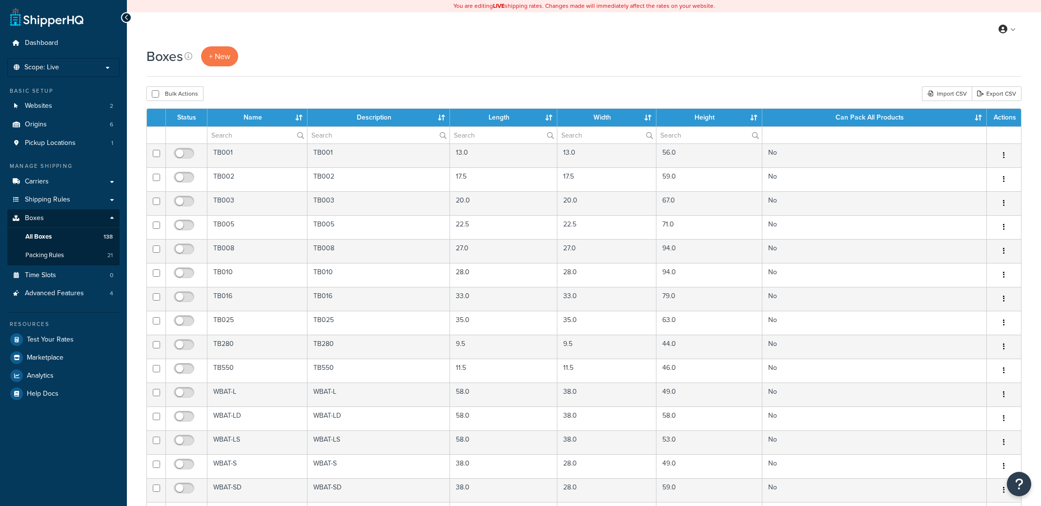
select select "100"
click at [254, 140] on input "text" at bounding box center [256, 135] width 98 height 17
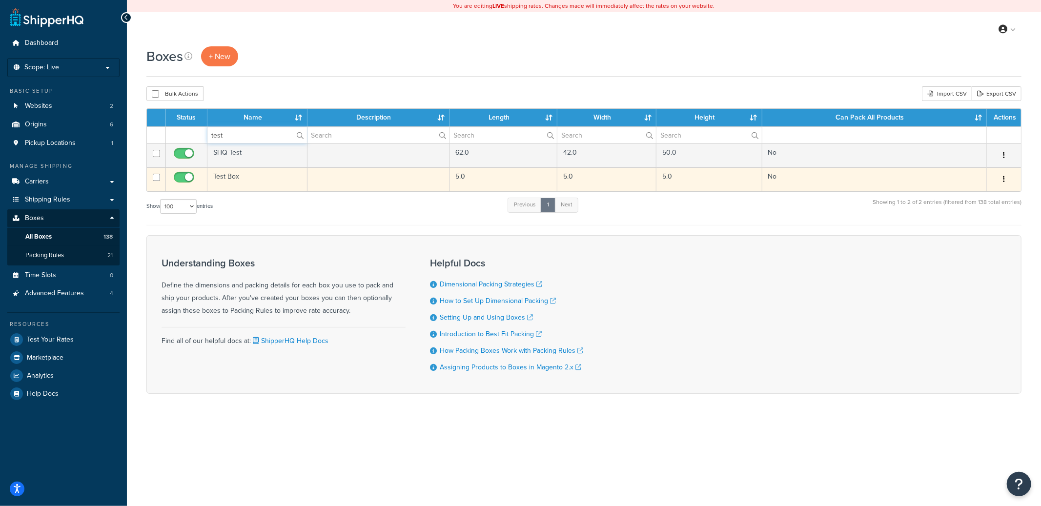
type input "test"
click at [186, 179] on input "checkbox" at bounding box center [185, 180] width 27 height 12
checkbox input "false"
click at [1003, 178] on icon "button" at bounding box center [1004, 179] width 2 height 7
click at [949, 239] on link "Delete" at bounding box center [971, 238] width 77 height 20
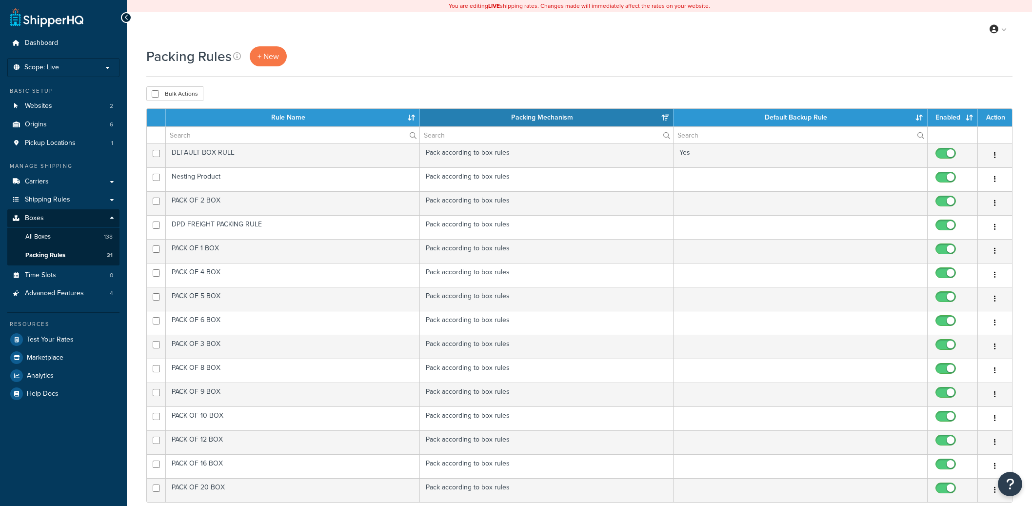
select select "15"
click at [330, 136] on input "text" at bounding box center [293, 135] width 254 height 17
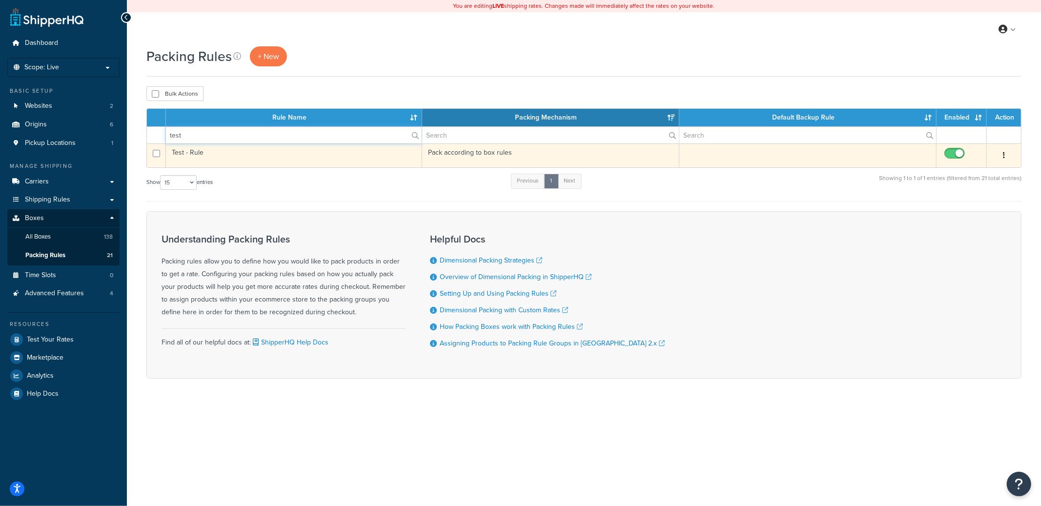
type input "test"
click at [951, 152] on input "checkbox" at bounding box center [955, 156] width 27 height 12
checkbox input "false"
click at [1005, 159] on button "button" at bounding box center [1004, 156] width 14 height 16
click at [957, 213] on link "Delete" at bounding box center [964, 216] width 77 height 20
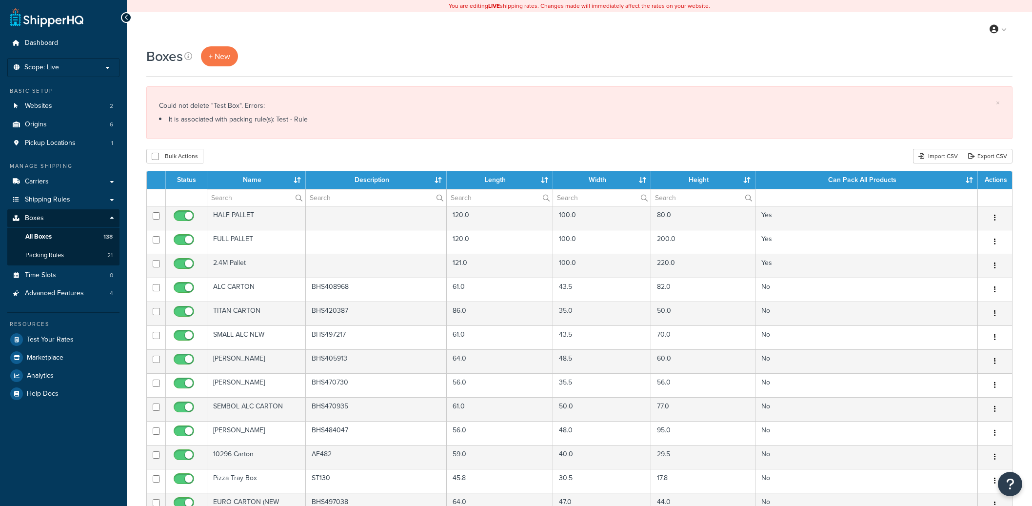
select select "100"
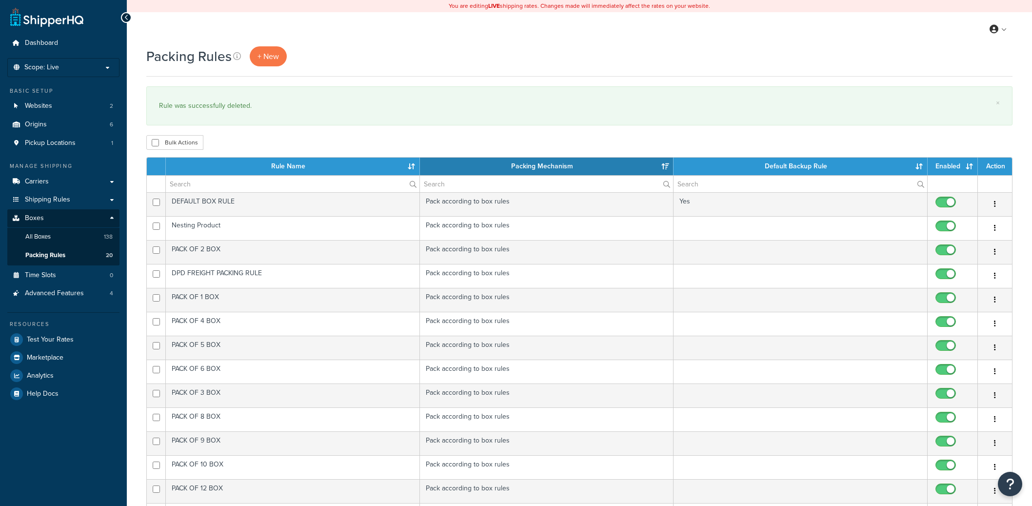
select select "15"
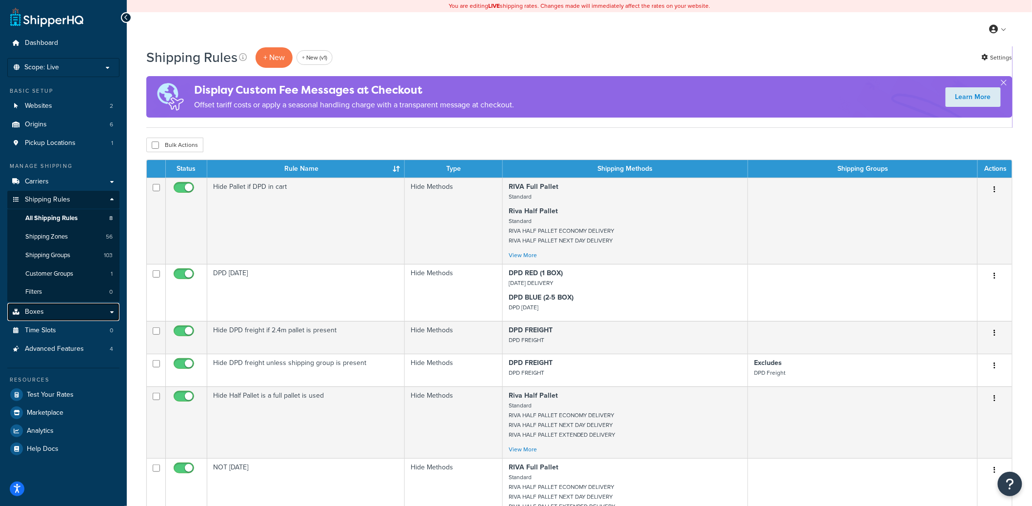
click at [55, 308] on link "Boxes" at bounding box center [63, 312] width 112 height 18
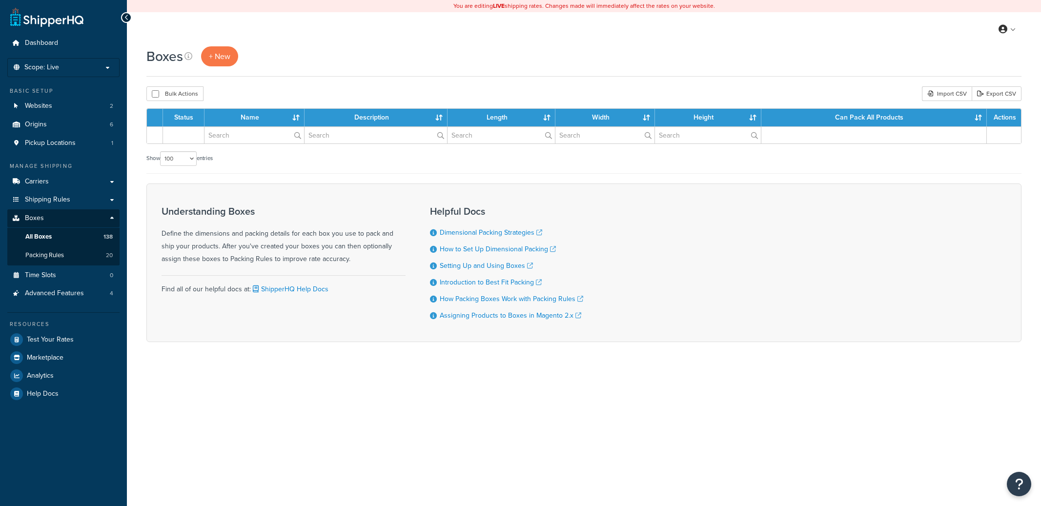
select select "100"
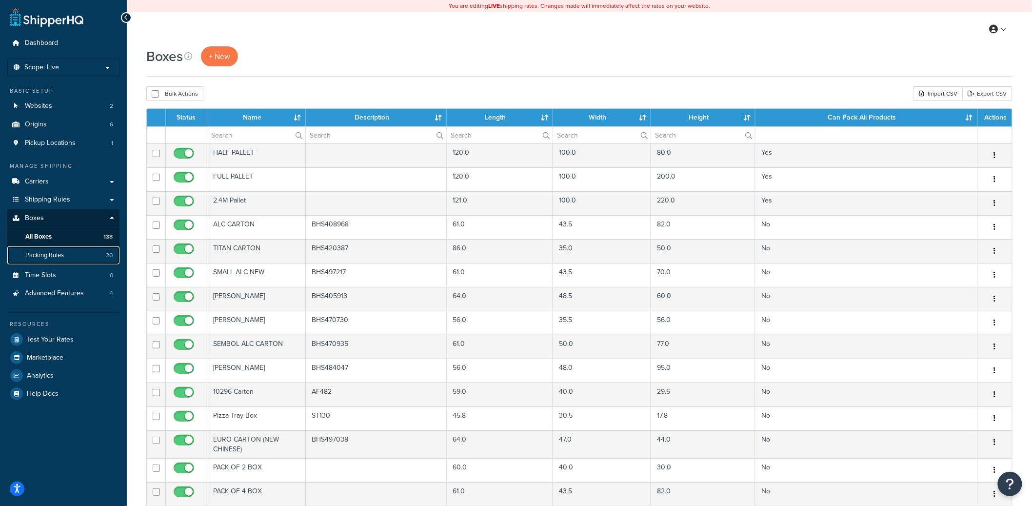
click at [60, 256] on span "Packing Rules" at bounding box center [44, 255] width 39 height 8
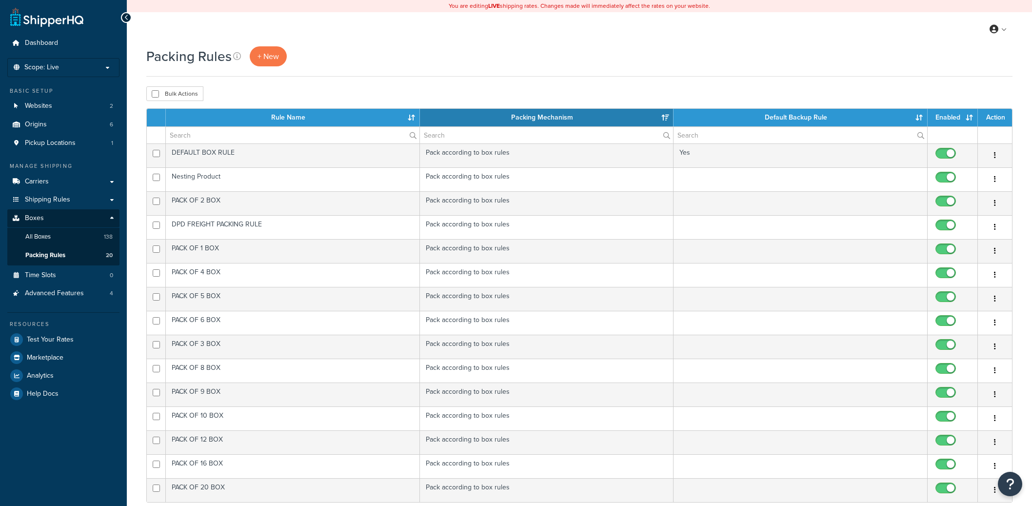
select select "15"
click at [238, 137] on input "text" at bounding box center [293, 135] width 254 height 17
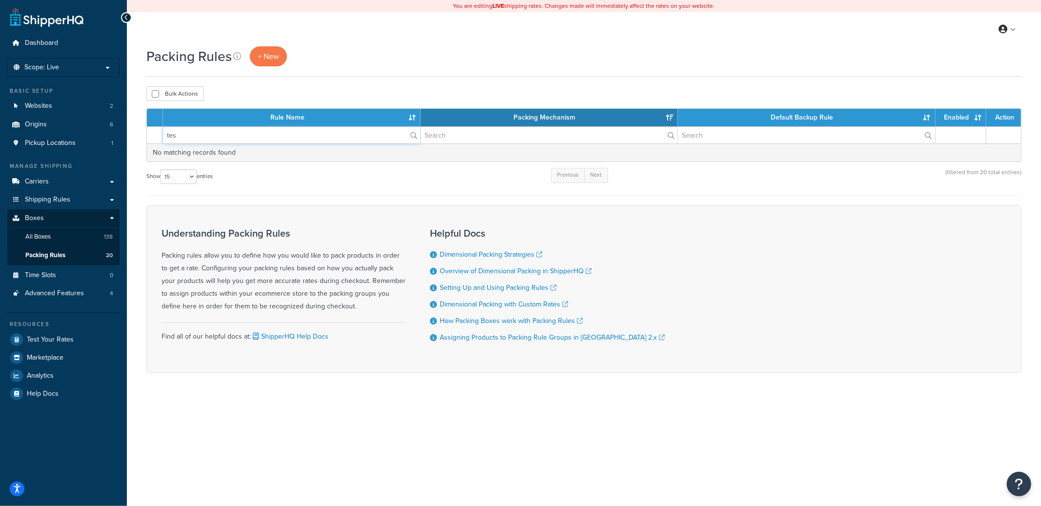
type input "test"
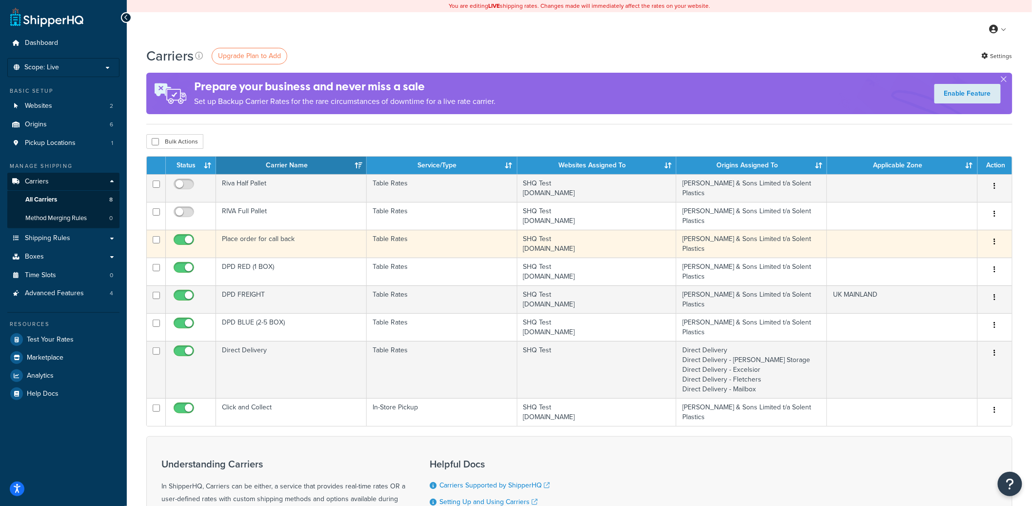
click at [290, 246] on td "Place order for call back" at bounding box center [291, 244] width 151 height 28
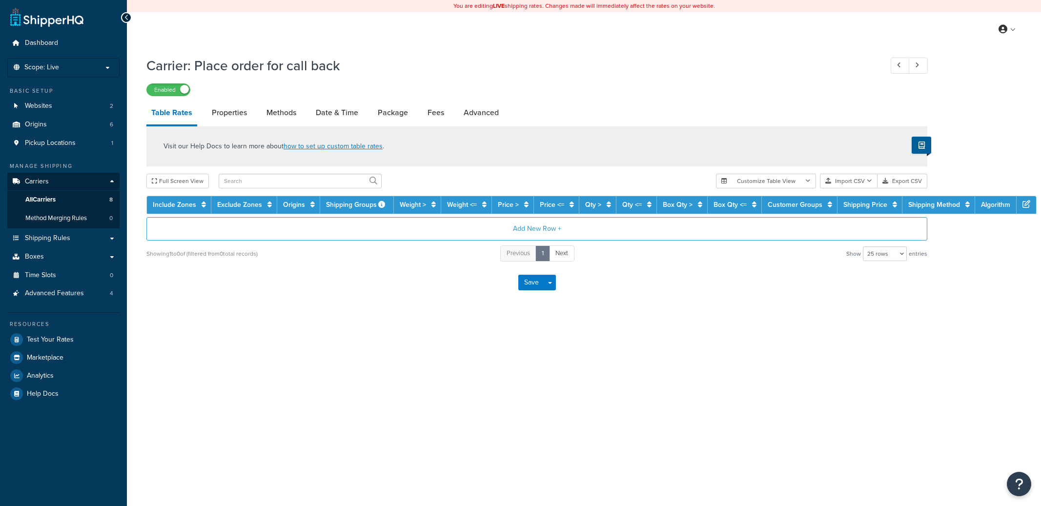
select select "25"
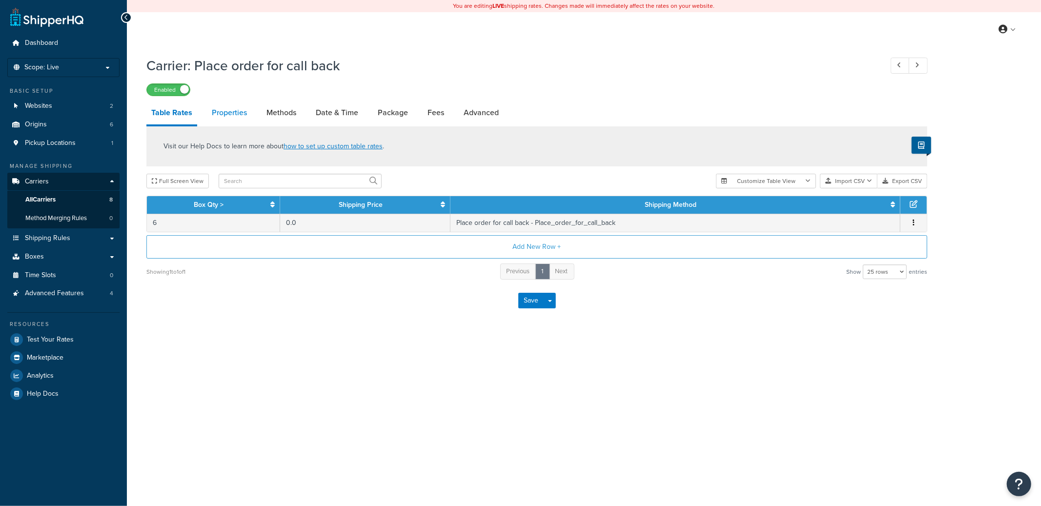
click at [239, 119] on link "Properties" at bounding box center [229, 112] width 45 height 23
select select "PERITEM"
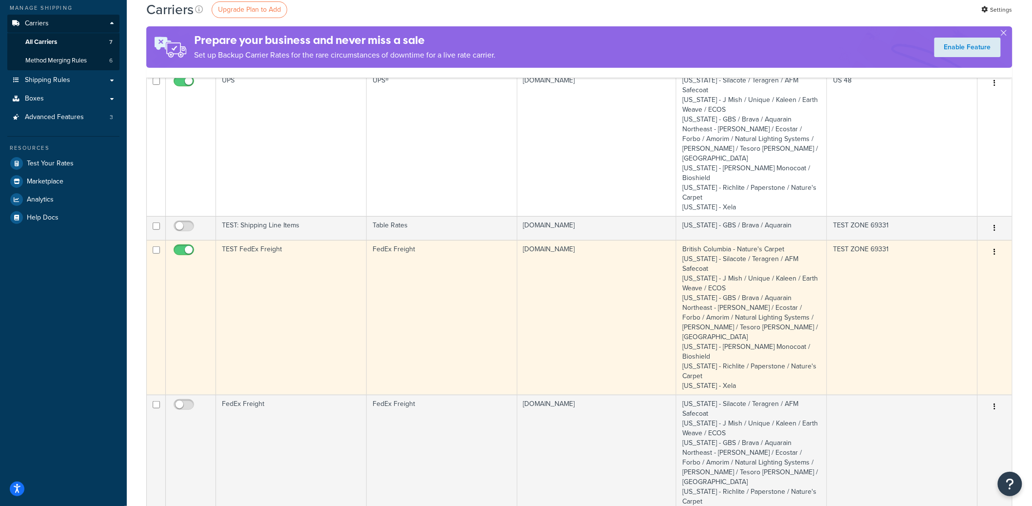
scroll to position [162, 0]
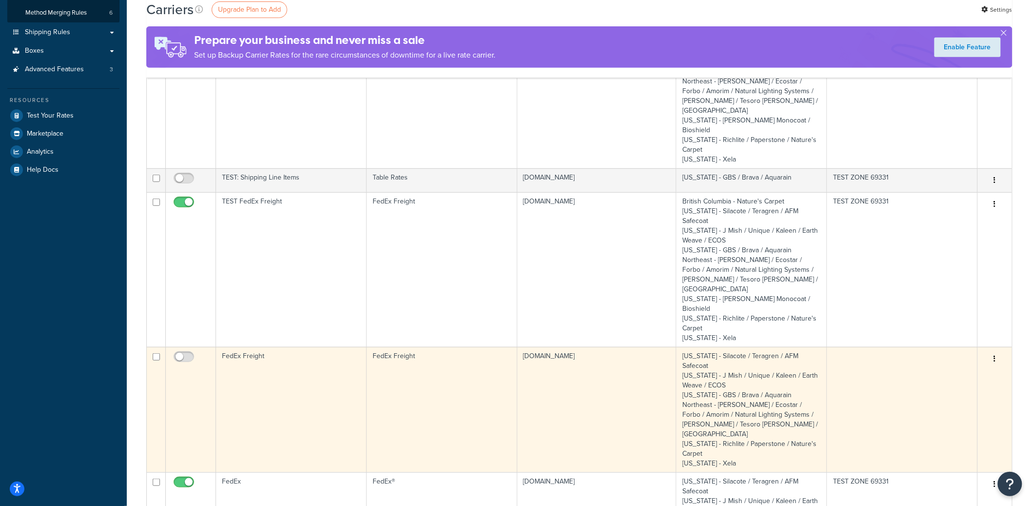
click at [996, 355] on icon "button" at bounding box center [995, 358] width 2 height 7
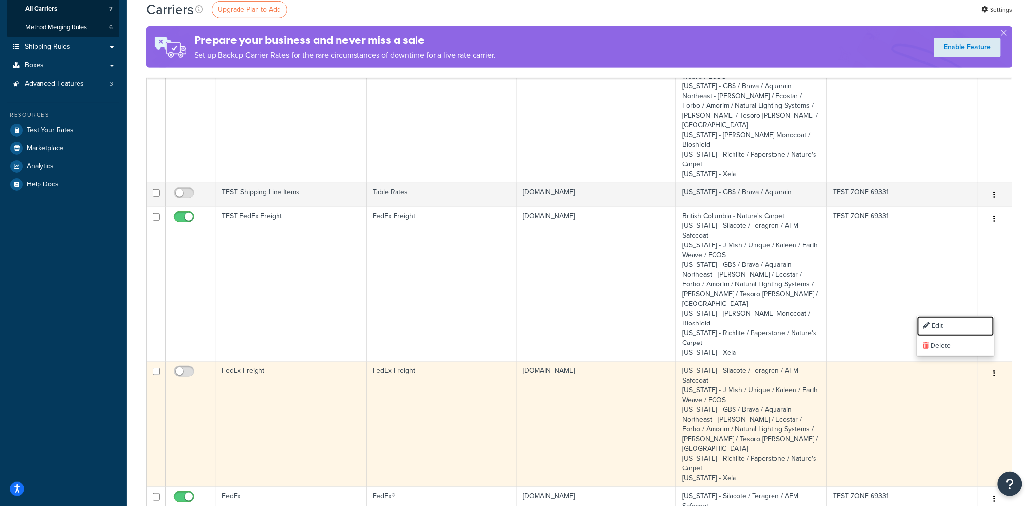
scroll to position [144, 0]
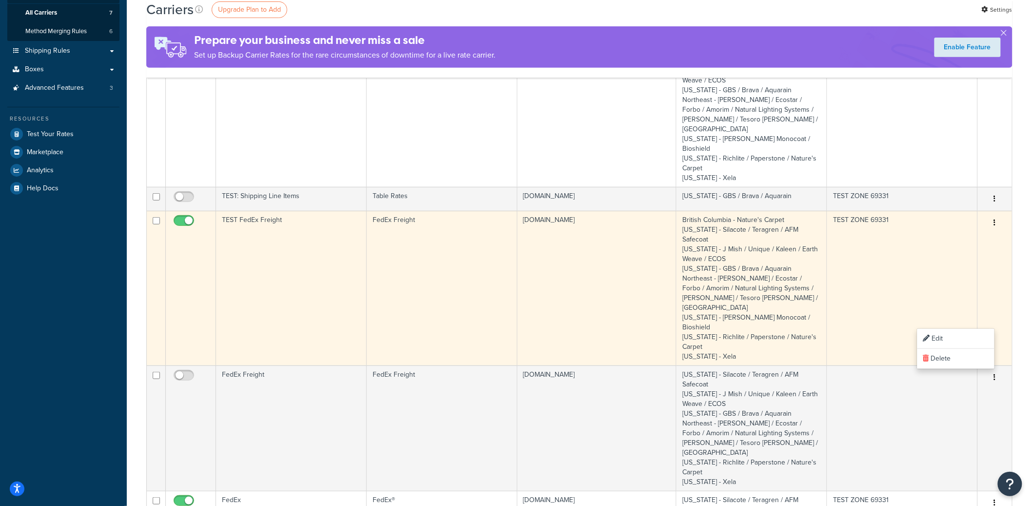
click at [994, 219] on icon "button" at bounding box center [995, 222] width 2 height 7
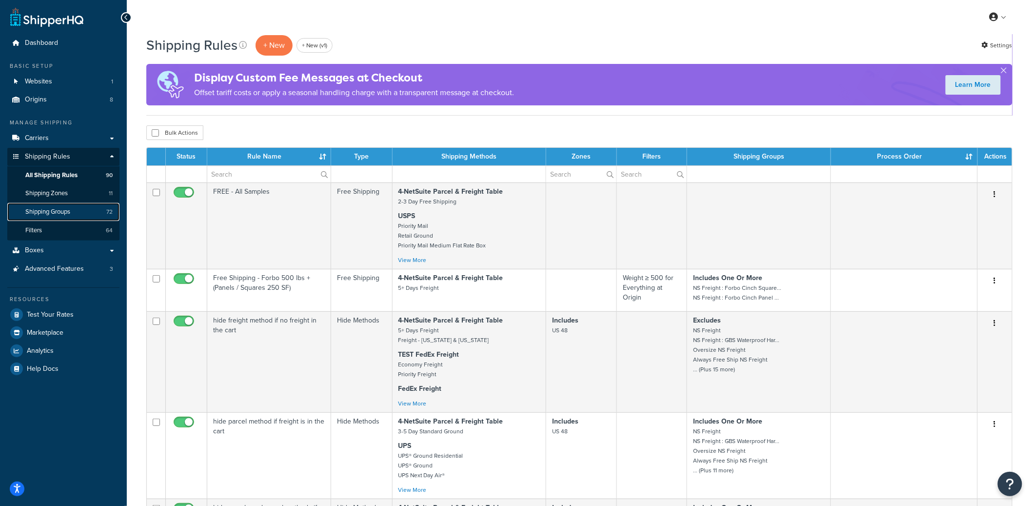
click at [71, 217] on link "Shipping Groups 72" at bounding box center [63, 212] width 112 height 18
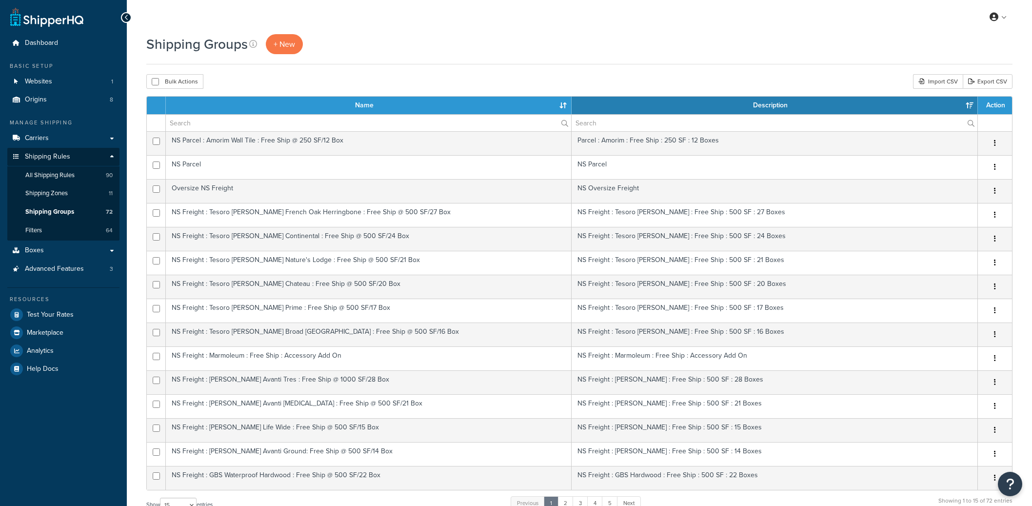
select select "15"
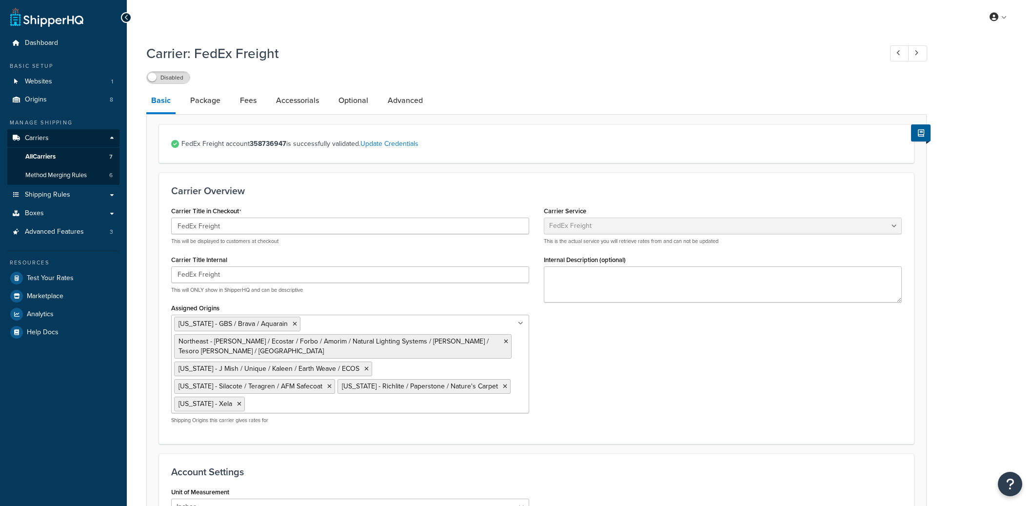
select select "fedExFreight"
click at [353, 95] on link "Optional" at bounding box center [354, 100] width 40 height 23
select select "55"
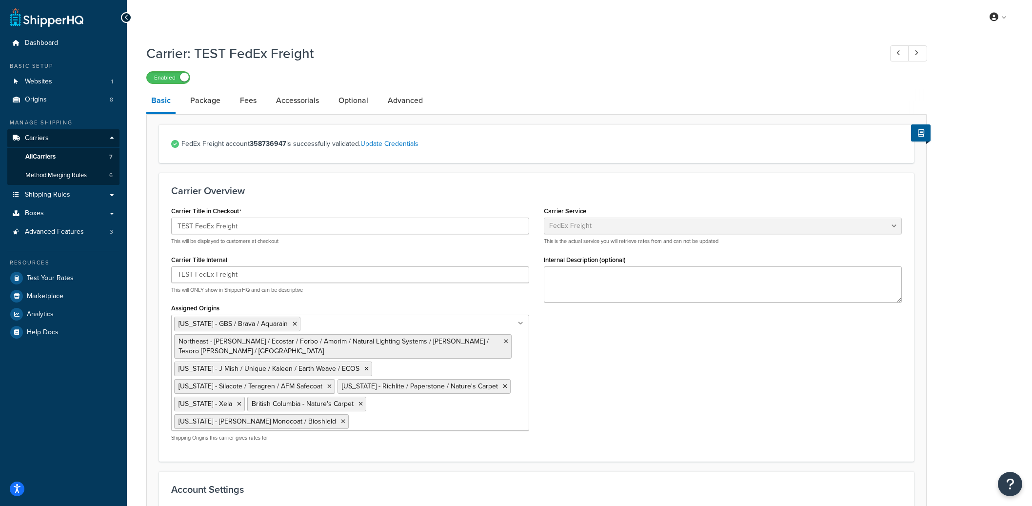
select select "fedExFreight"
click at [374, 110] on li "Optional" at bounding box center [358, 100] width 49 height 23
click at [349, 105] on link "Optional" at bounding box center [354, 100] width 40 height 23
select select "55"
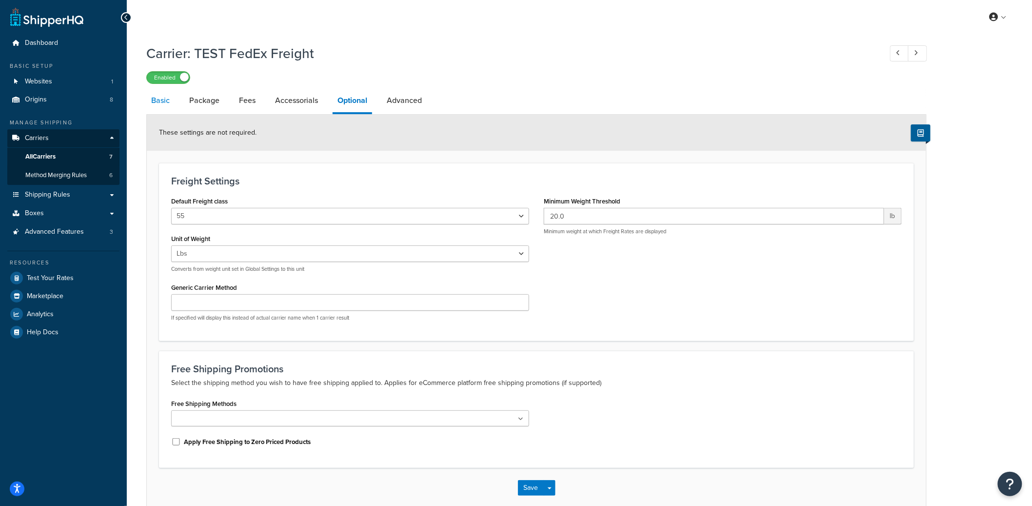
click at [174, 103] on link "Basic" at bounding box center [160, 100] width 28 height 23
select select "fedExFreight"
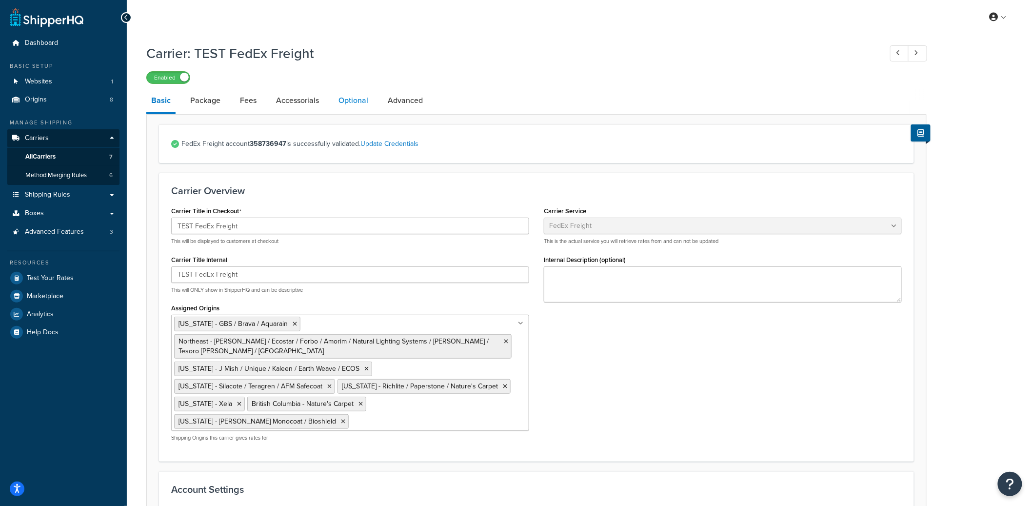
click at [341, 105] on link "Optional" at bounding box center [354, 100] width 40 height 23
select select "55"
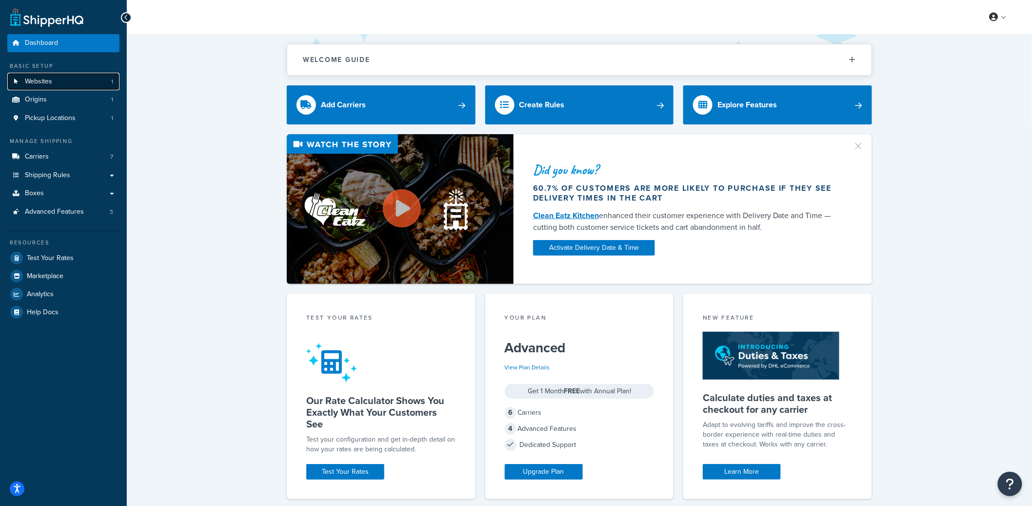
click at [74, 87] on link "Websites 1" at bounding box center [63, 82] width 112 height 18
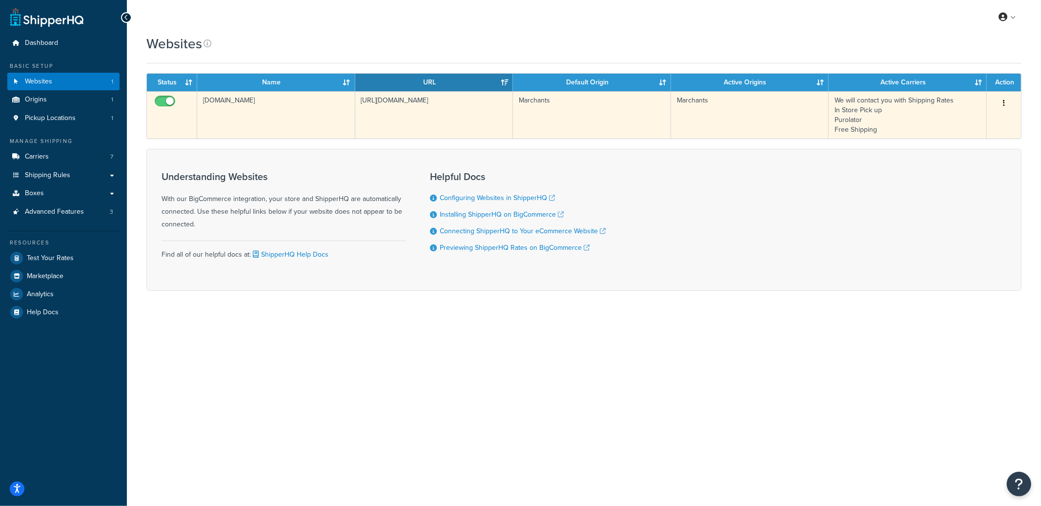
click at [394, 115] on td "https://www.marchants.com" at bounding box center [434, 114] width 158 height 47
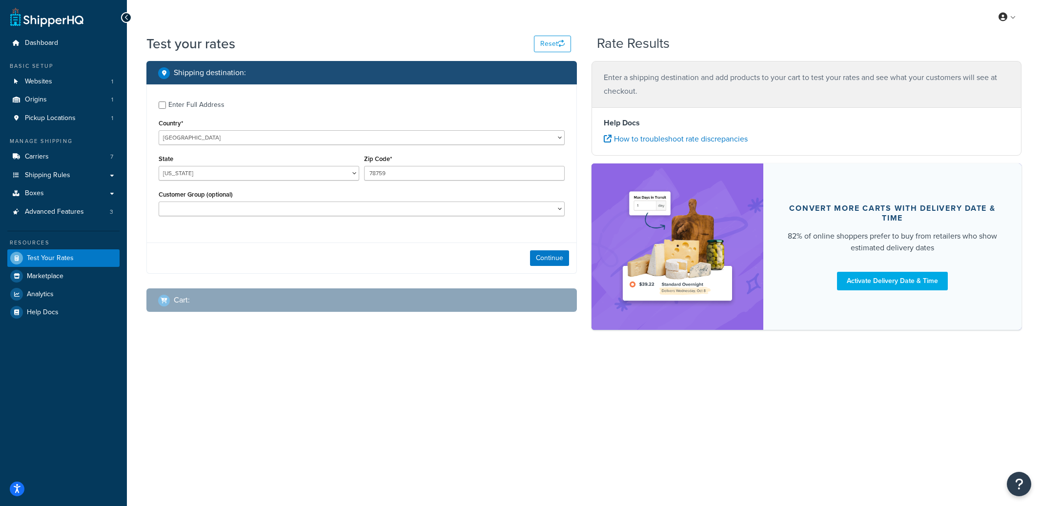
select select "[GEOGRAPHIC_DATA]"
click at [197, 106] on div "Enter Full Address" at bounding box center [196, 105] width 56 height 14
click at [166, 106] on input "Enter Full Address" at bounding box center [162, 104] width 7 height 7
checkbox input "true"
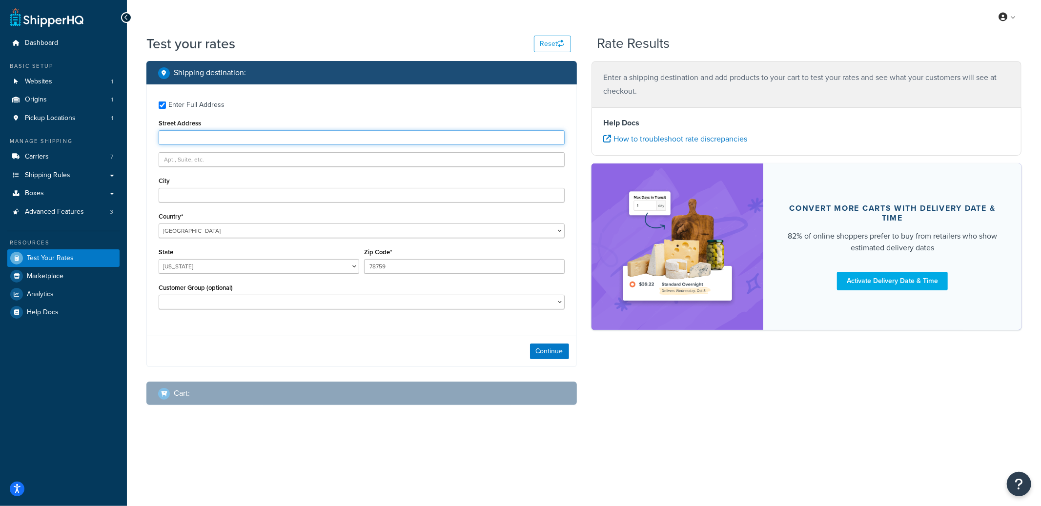
click at [195, 137] on input "Street Address" at bounding box center [362, 137] width 406 height 15
type input "aaa"
type input "Aurora"
select select "GB"
click at [159, 223] on select "United States United Kingdom Afghanistan Åland Islands Albania Algeria American…" at bounding box center [362, 230] width 406 height 15
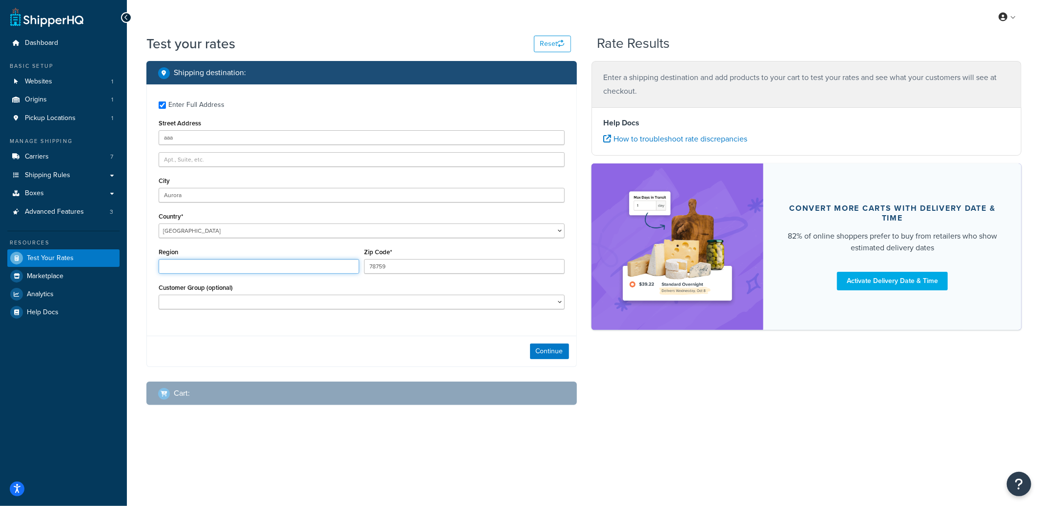
type input "TX"
paste input "L4G2N4"
type input "L4G2N4"
click at [175, 222] on div "Country* United States United Kingdom Afghanistan Åland Islands Albania Algeria…" at bounding box center [362, 224] width 406 height 28
click at [177, 227] on select "United States United Kingdom Afghanistan Åland Islands Albania Algeria American…" at bounding box center [362, 230] width 406 height 15
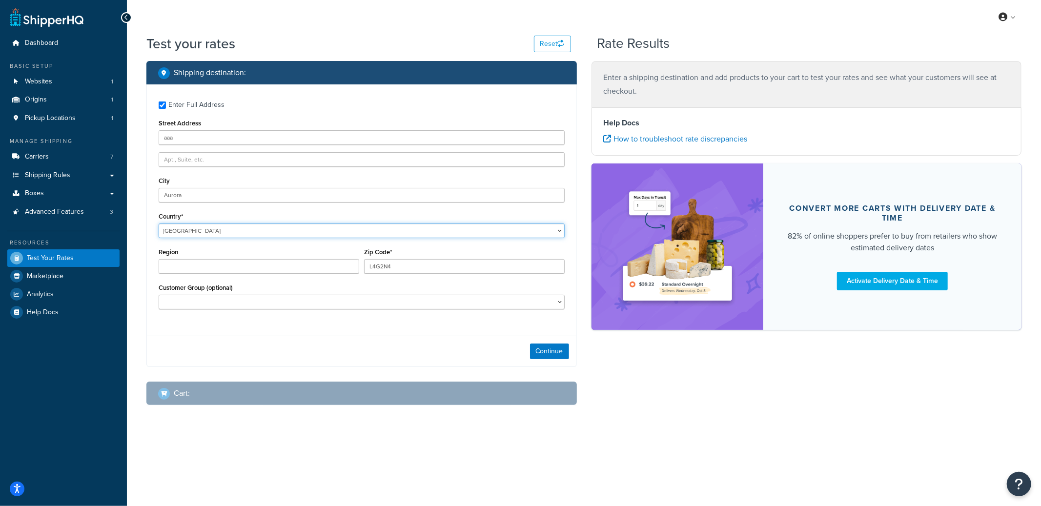
select select "CA"
click at [159, 223] on select "United States United Kingdom Afghanistan Åland Islands Albania Algeria American…" at bounding box center [362, 230] width 406 height 15
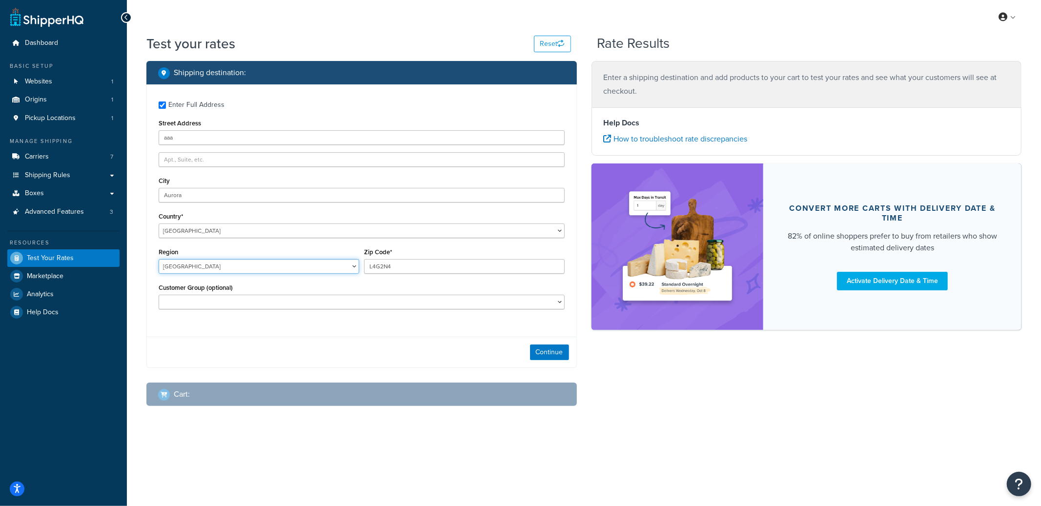
click at [196, 268] on select "Alberta British Columbia Manitoba New Brunswick Newfoundland and Labrador North…" at bounding box center [259, 266] width 201 height 15
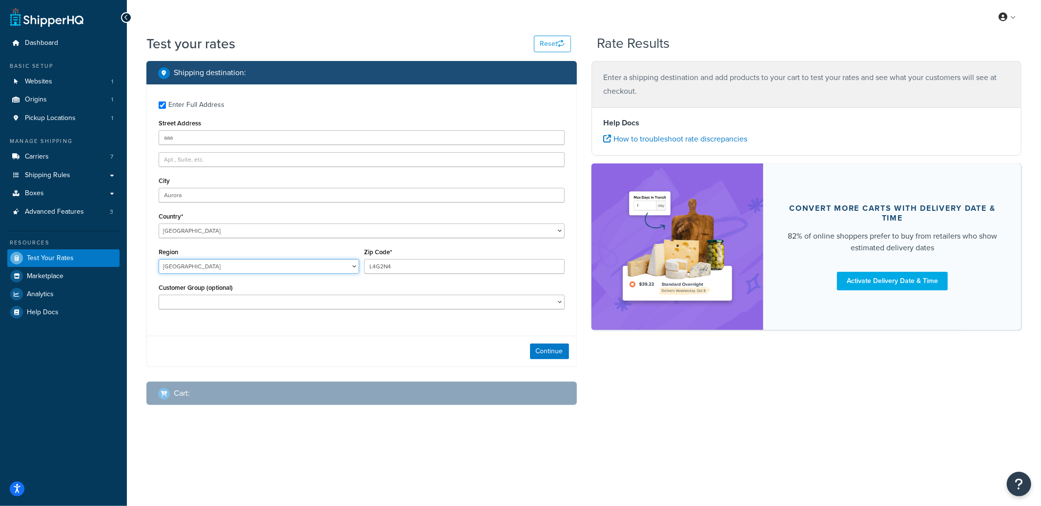
select select "ON"
click at [159, 260] on select "Alberta British Columbia Manitoba New Brunswick Newfoundland and Labrador North…" at bounding box center [259, 266] width 201 height 15
click at [579, 349] on div "Shipping destination : Enter Full Address Street Address aaa City Aurora Countr…" at bounding box center [361, 240] width 445 height 359
click at [565, 353] on button "Continue" at bounding box center [549, 351] width 39 height 16
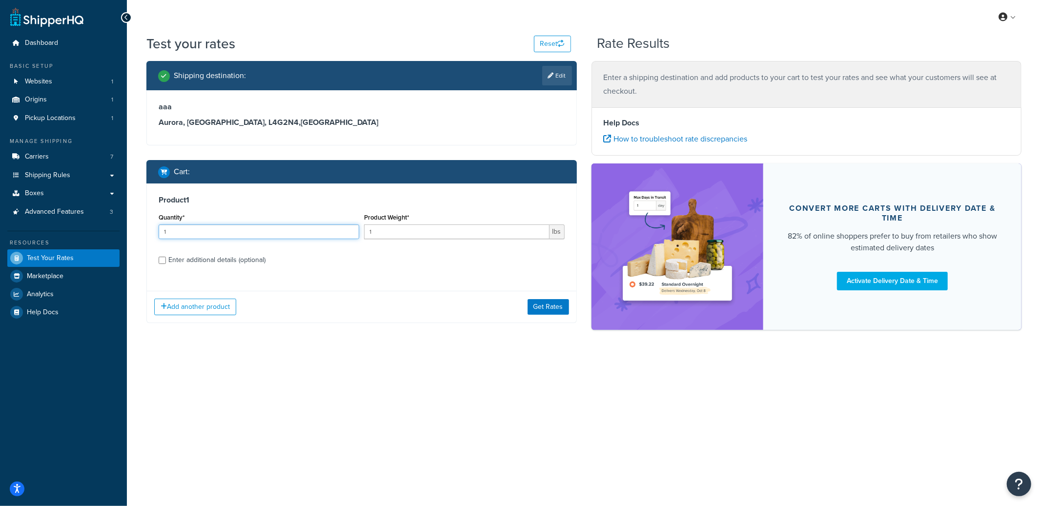
click at [209, 230] on input "1" at bounding box center [259, 231] width 201 height 15
click at [554, 315] on div "Add another product Get Rates" at bounding box center [361, 307] width 429 height 32
click at [553, 309] on button "Get Rates" at bounding box center [547, 307] width 41 height 16
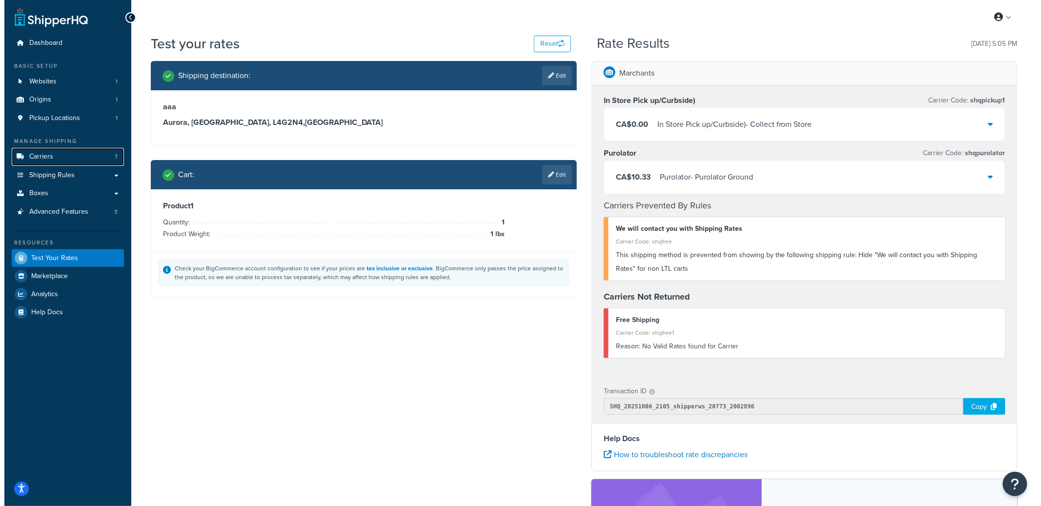
select select "CA"
select select "ON"
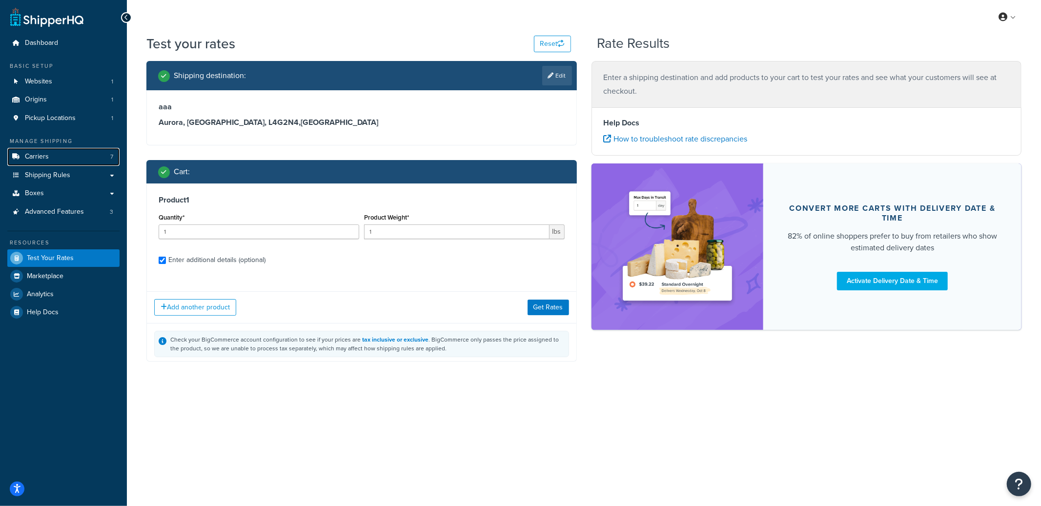
checkbox input "true"
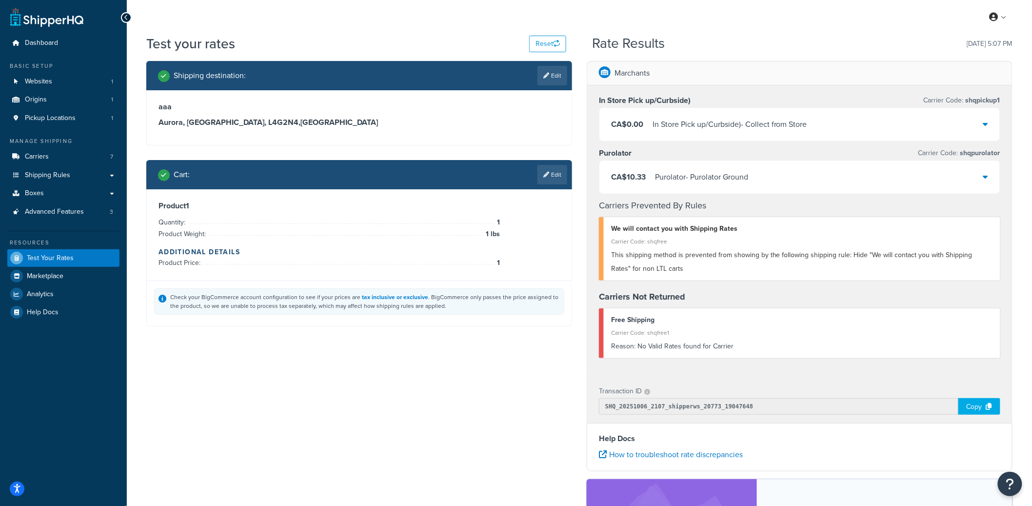
click at [978, 100] on span "shqpickup1" at bounding box center [982, 100] width 37 height 10
copy span "shqpickup1"
click at [1000, 19] on link at bounding box center [999, 17] width 28 height 15
select select "CA"
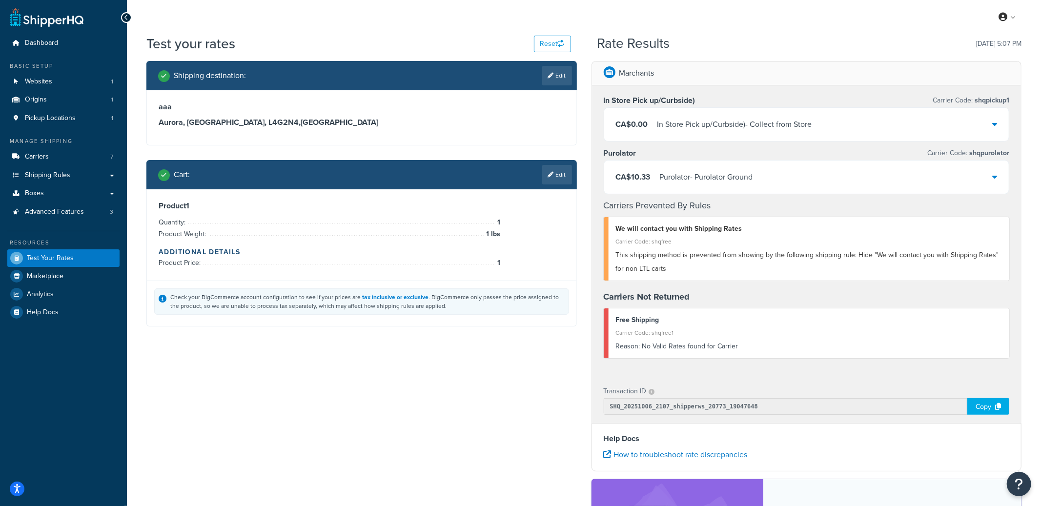
select select "ON"
select select "Default Customer Group"
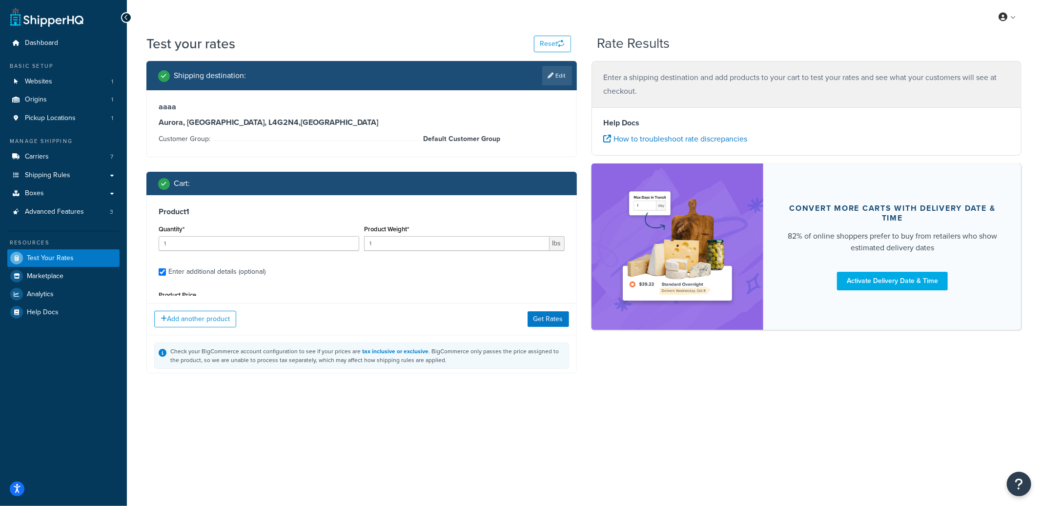
type input "1.4"
type input "99.95"
type input "10.0000"
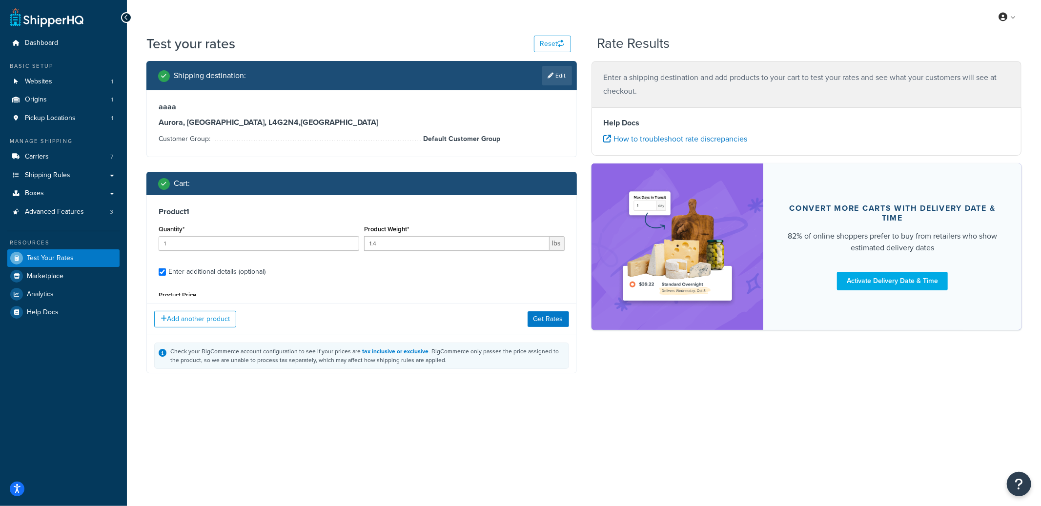
scroll to position [92, 0]
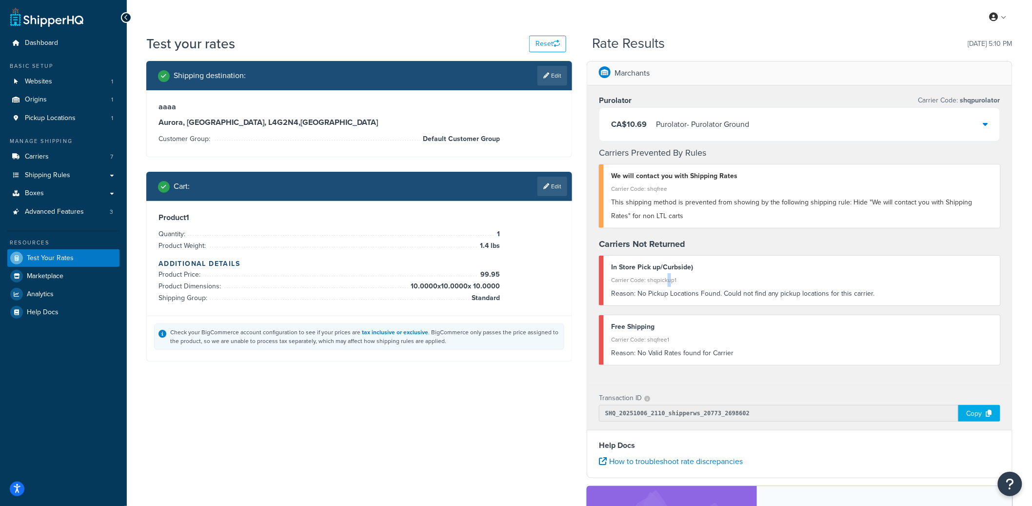
click at [668, 281] on div "Carrier Code: shqpickup1" at bounding box center [802, 280] width 382 height 14
click at [678, 280] on div "Carrier Code: shqpickup1" at bounding box center [802, 280] width 382 height 14
drag, startPoint x: 679, startPoint y: 280, endPoint x: 646, endPoint y: 282, distance: 32.8
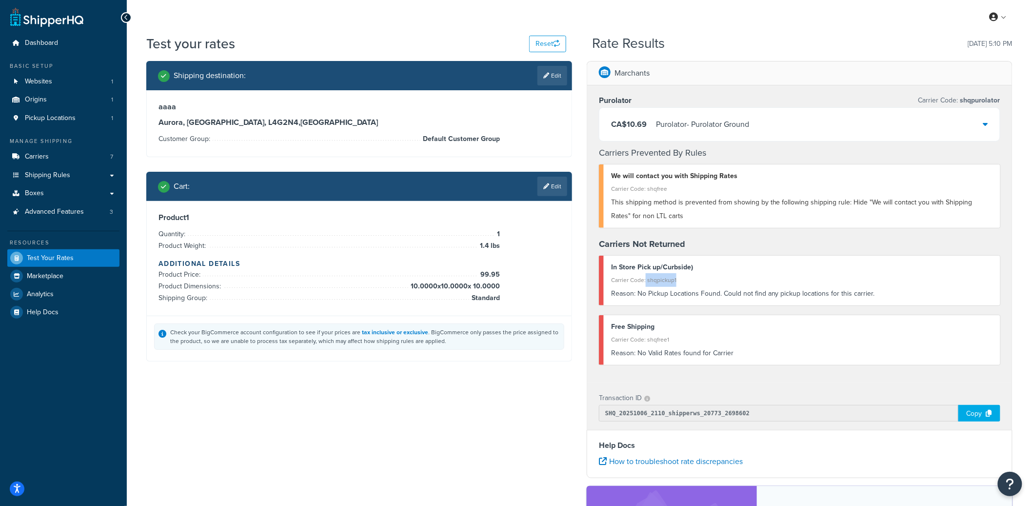
click at [646, 282] on div "Carrier Code: shqpickup1" at bounding box center [802, 280] width 382 height 14
copy div "shqpickup1"
click at [541, 84] on link "Edit" at bounding box center [553, 76] width 30 height 20
select select "CA"
select select "ON"
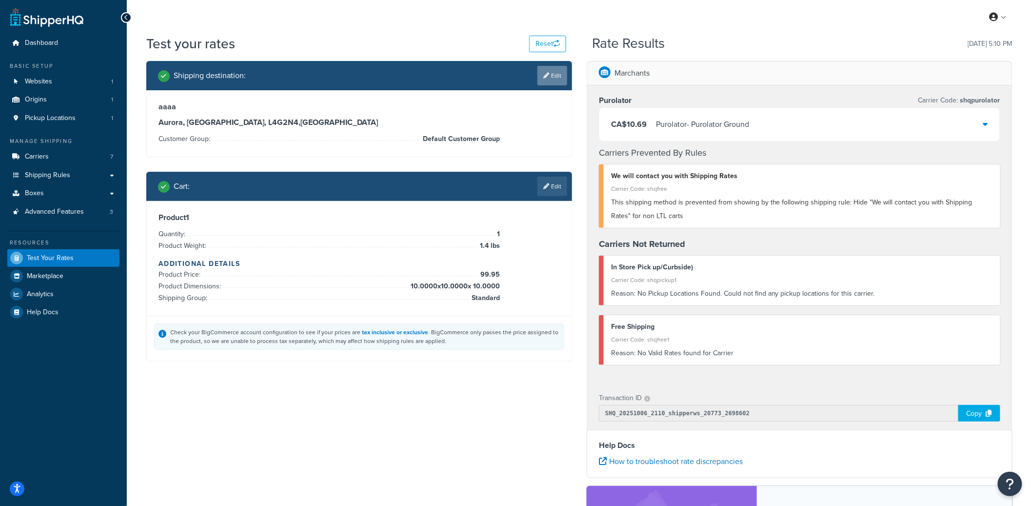
select select "Default Customer Group"
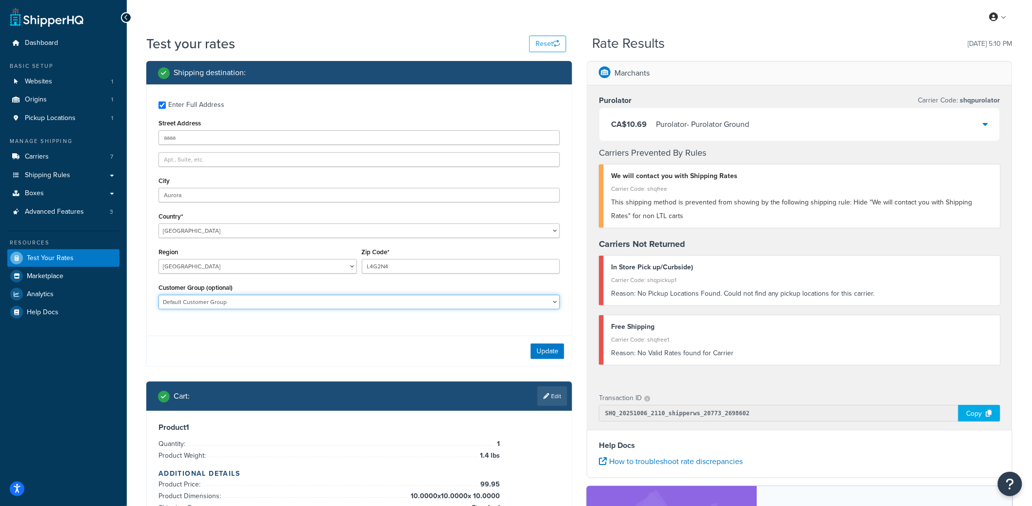
click at [220, 305] on select "ALGOLB - Algonquin & Lakeshore Catholic DSB BGCDSB - Bruce-Grey Catholic Distri…" at bounding box center [360, 302] width 402 height 15
select select
click at [159, 295] on select "ALGOLB - Algonquin & Lakeshore Catholic DSB BGCDSB - Bruce-Grey Catholic Distri…" at bounding box center [360, 302] width 402 height 15
click at [555, 346] on button "Update" at bounding box center [548, 351] width 34 height 16
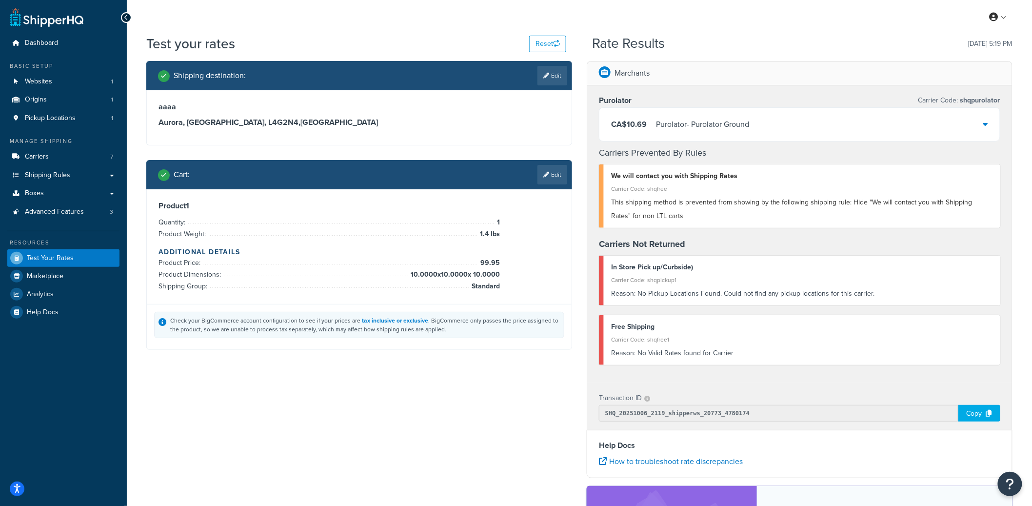
click at [548, 79] on link "Edit" at bounding box center [553, 76] width 30 height 20
select select "CA"
select select "ON"
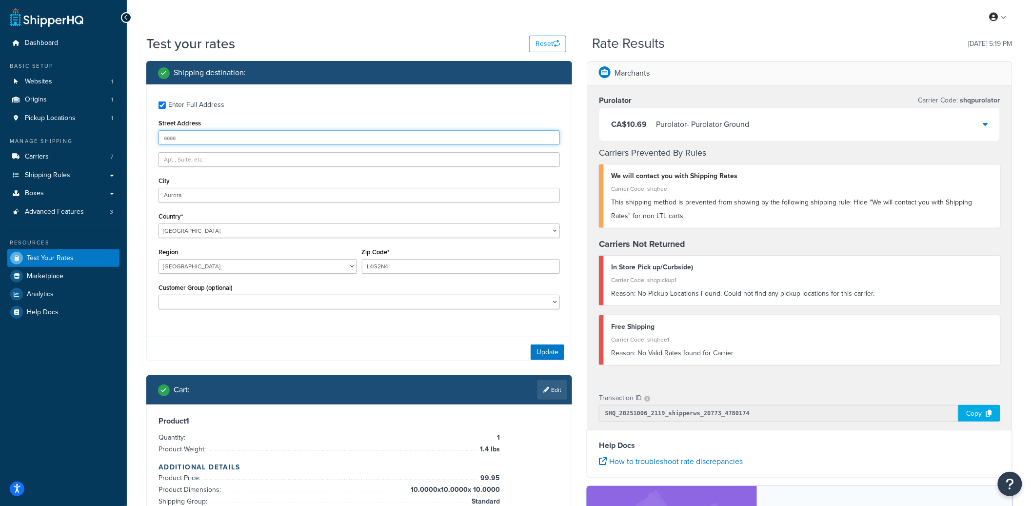
click at [220, 135] on input "aaaa" at bounding box center [360, 137] width 402 height 15
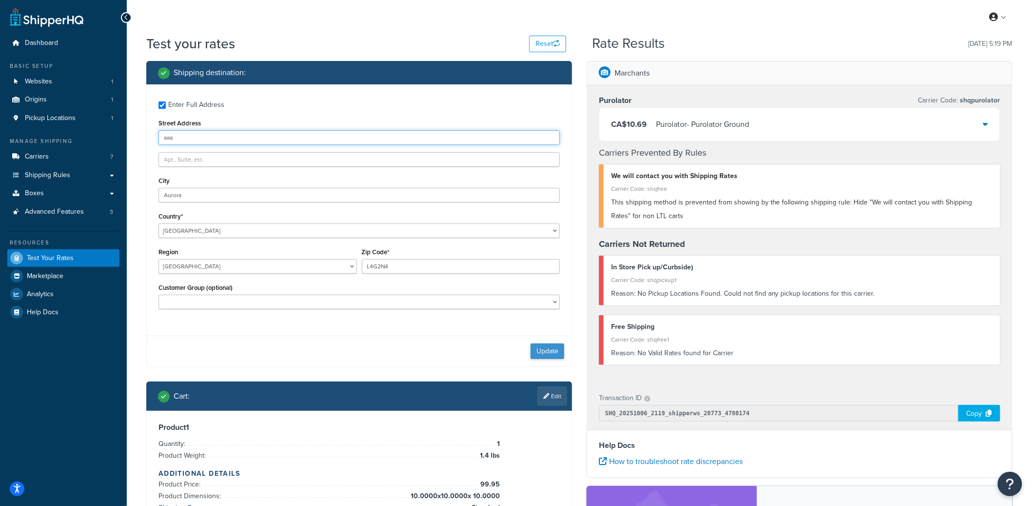
type input "aaa"
click at [545, 347] on button "Update" at bounding box center [548, 351] width 34 height 16
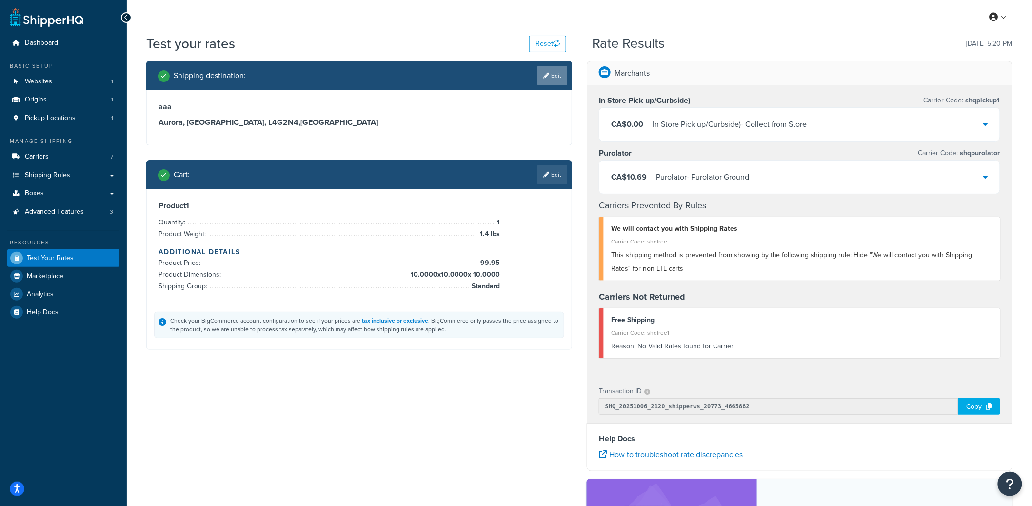
click at [554, 79] on link "Edit" at bounding box center [553, 76] width 30 height 20
select select "CA"
select select "ON"
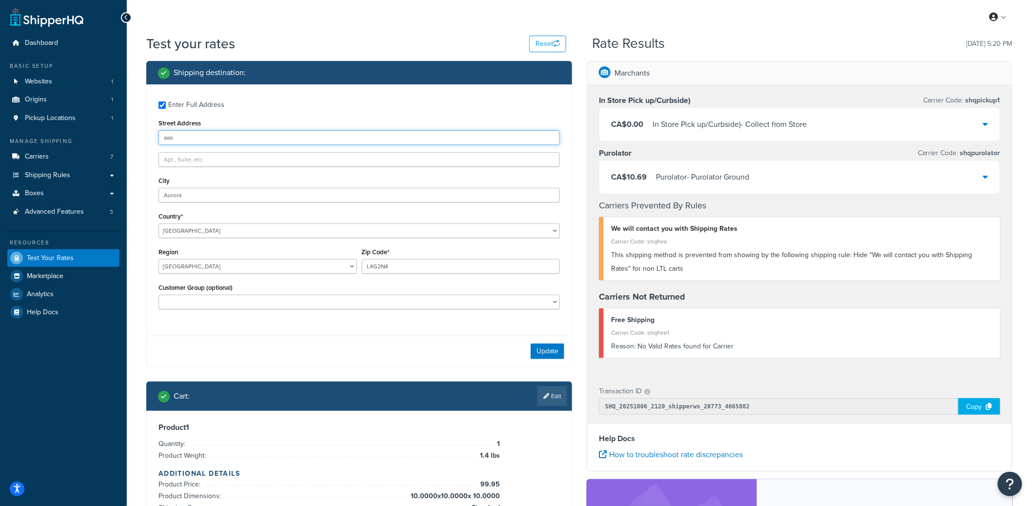
click at [194, 140] on input "aaa" at bounding box center [360, 137] width 402 height 15
type input "aaaa"
click at [544, 349] on button "Update" at bounding box center [548, 351] width 34 height 16
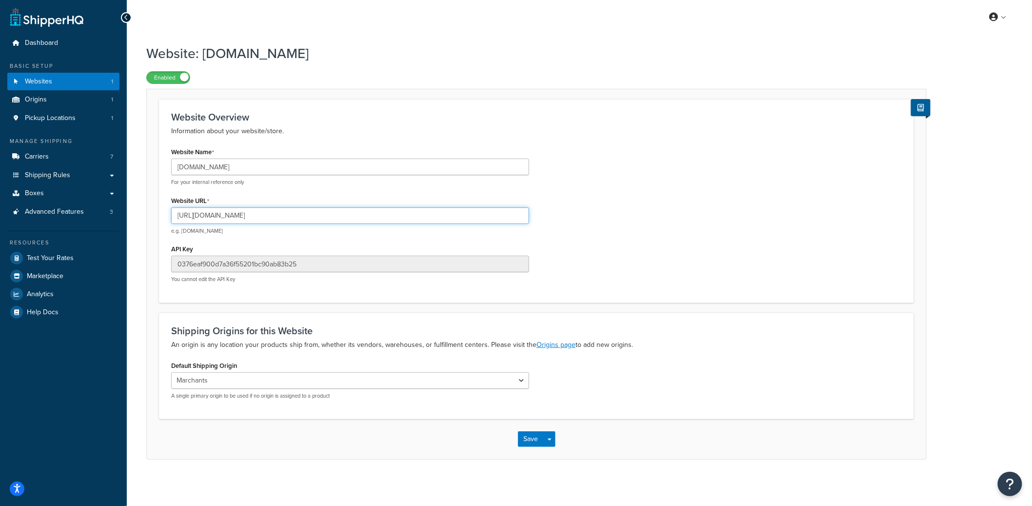
drag, startPoint x: 216, startPoint y: 218, endPoint x: 295, endPoint y: 221, distance: 78.6
click at [295, 221] on input "[URL][DOMAIN_NAME]" at bounding box center [350, 215] width 358 height 17
click at [248, 265] on input "0376eaf900d7a36f55201bc90ab83b25" at bounding box center [350, 264] width 358 height 17
click at [259, 266] on input "0376eaf900d7a36f55201bc90ab83b25" at bounding box center [350, 264] width 358 height 17
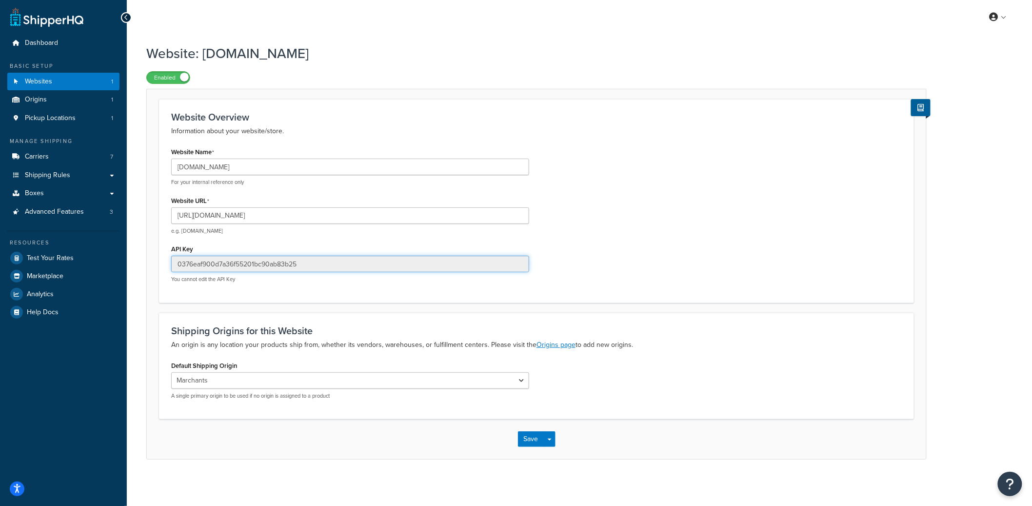
click at [257, 263] on input "0376eaf900d7a36f55201bc90ab83b25" at bounding box center [350, 264] width 358 height 17
click at [257, 264] on input "0376eaf900d7a36f55201bc90ab83b25" at bounding box center [350, 264] width 358 height 17
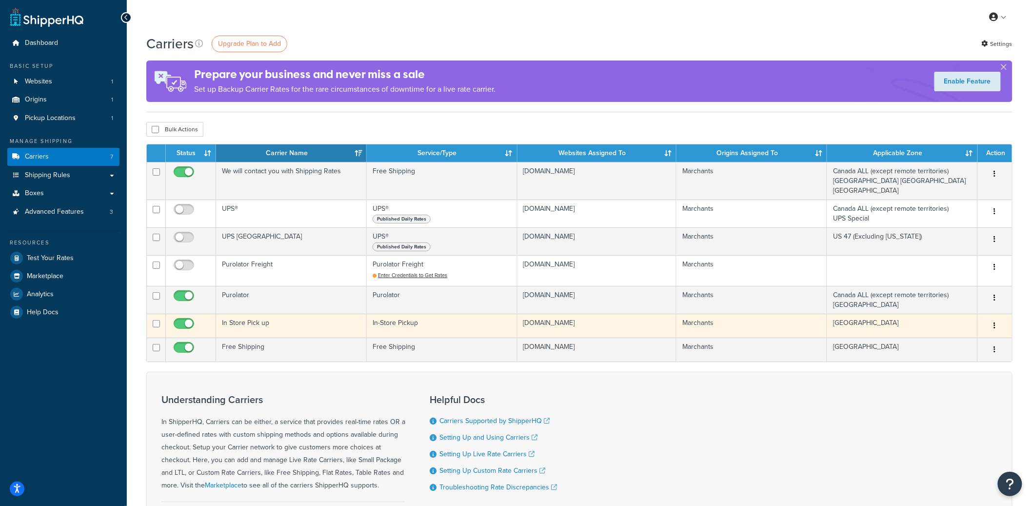
click at [252, 325] on td "In Store Pick up" at bounding box center [291, 326] width 151 height 24
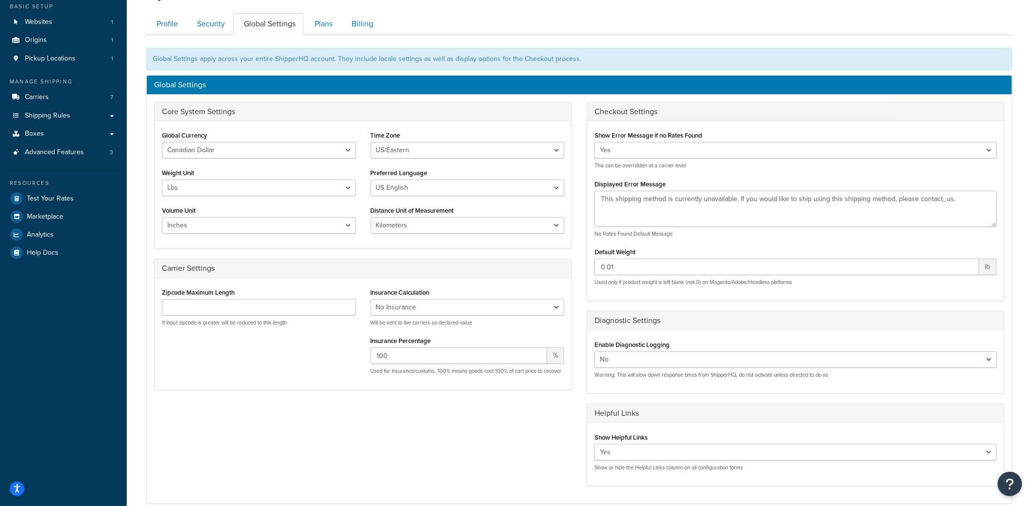
scroll to position [62, 0]
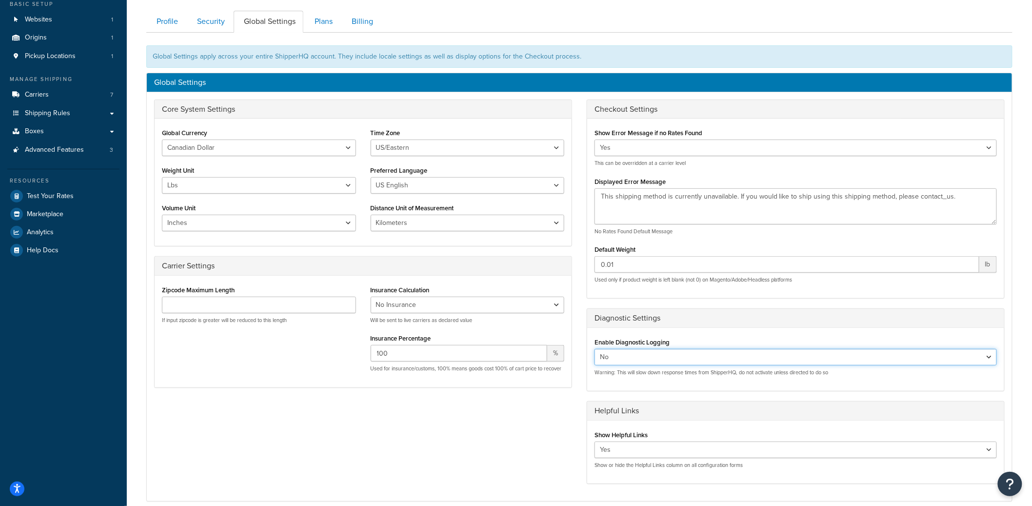
click at [643, 355] on select "Yes No" at bounding box center [796, 357] width 403 height 17
select select "true"
click at [595, 349] on select "Yes No" at bounding box center [796, 357] width 403 height 17
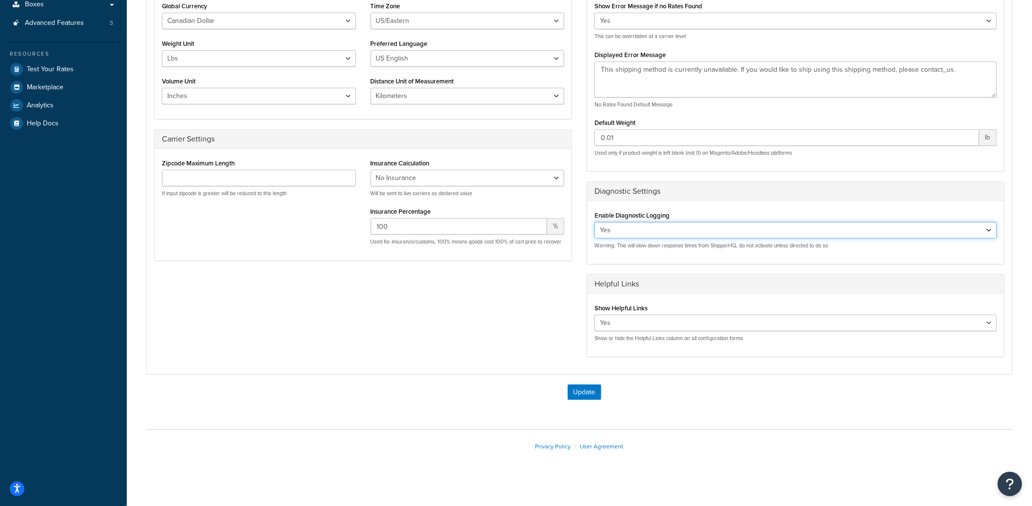
scroll to position [196, 0]
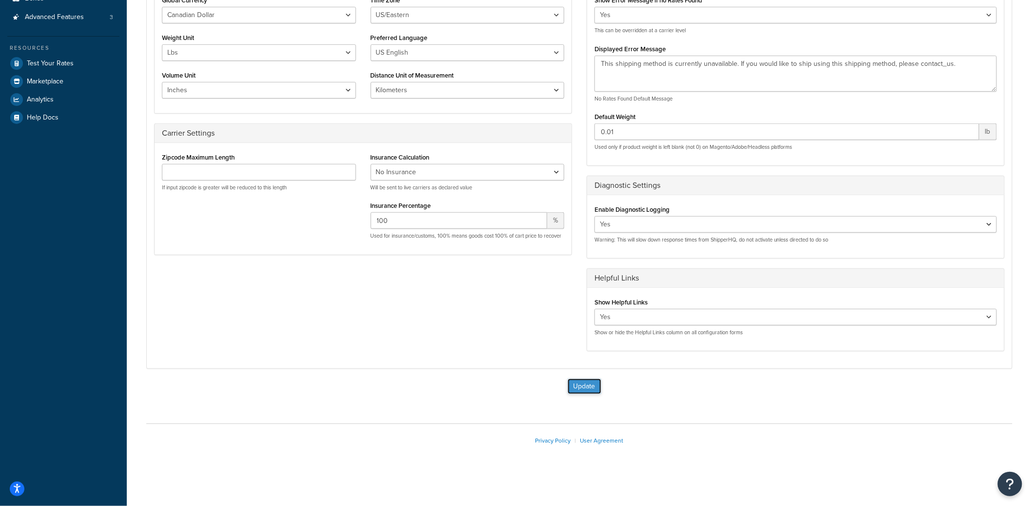
click at [598, 383] on button "Update" at bounding box center [585, 387] width 34 height 16
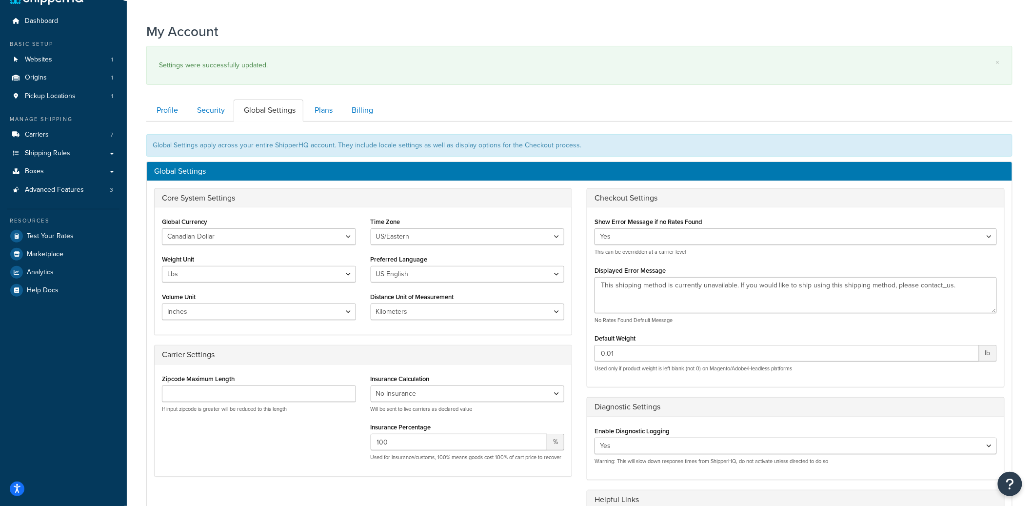
scroll to position [36, 0]
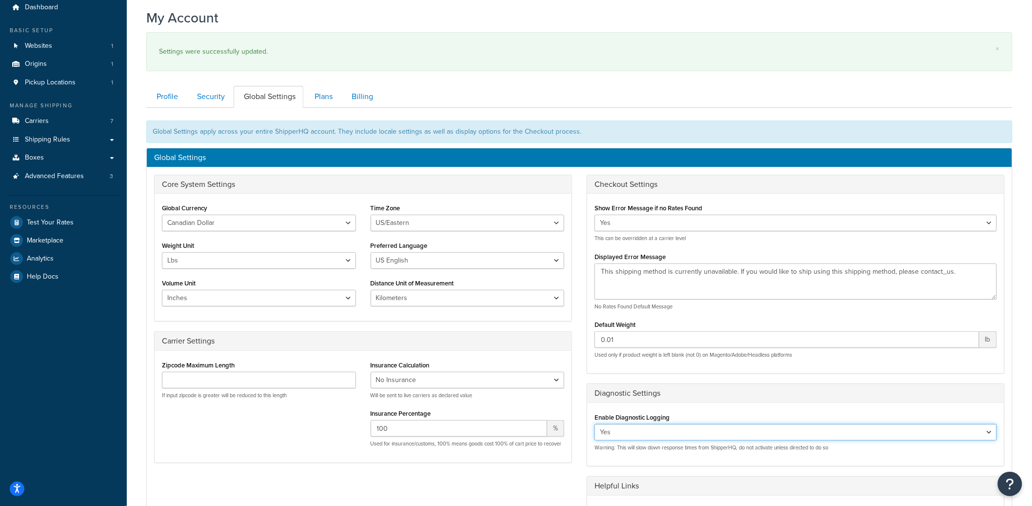
click at [662, 427] on select "Yes No" at bounding box center [796, 432] width 403 height 17
select select "false"
click at [595, 424] on select "Yes No" at bounding box center [796, 432] width 403 height 17
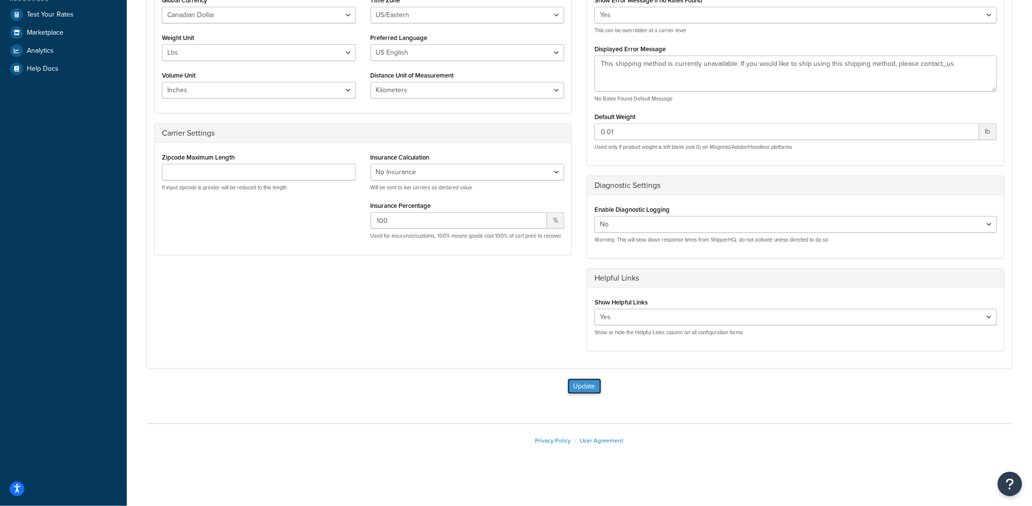
click at [586, 385] on button "Update" at bounding box center [585, 387] width 34 height 16
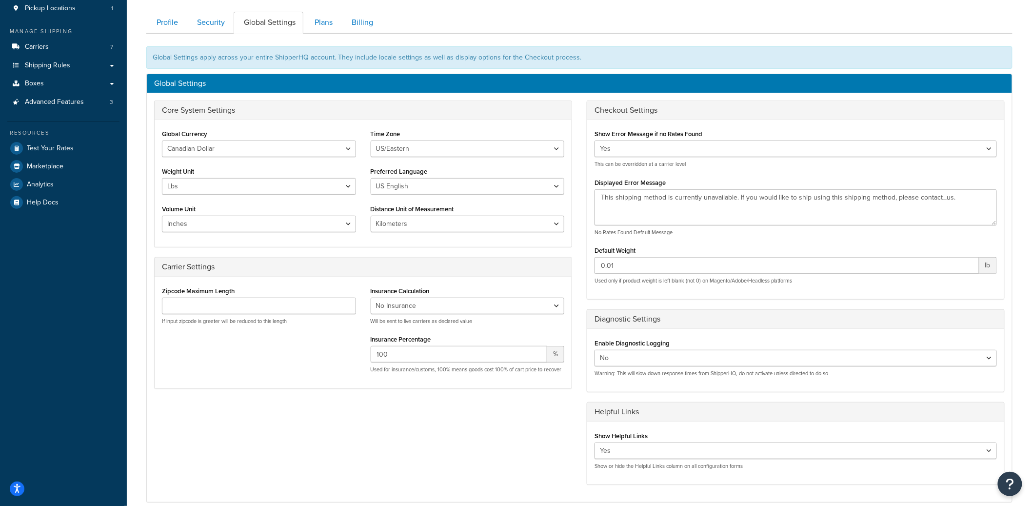
scroll to position [113, 0]
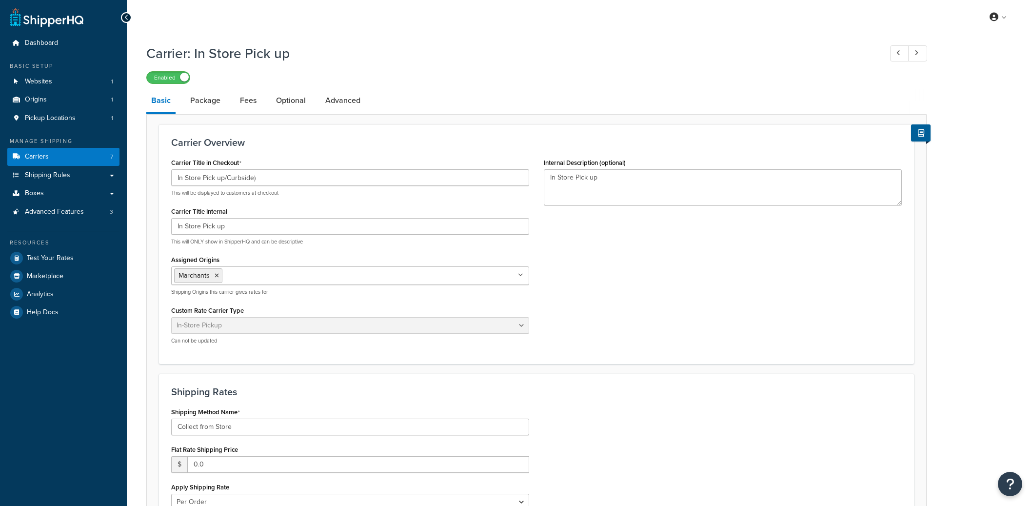
select select "pickup"
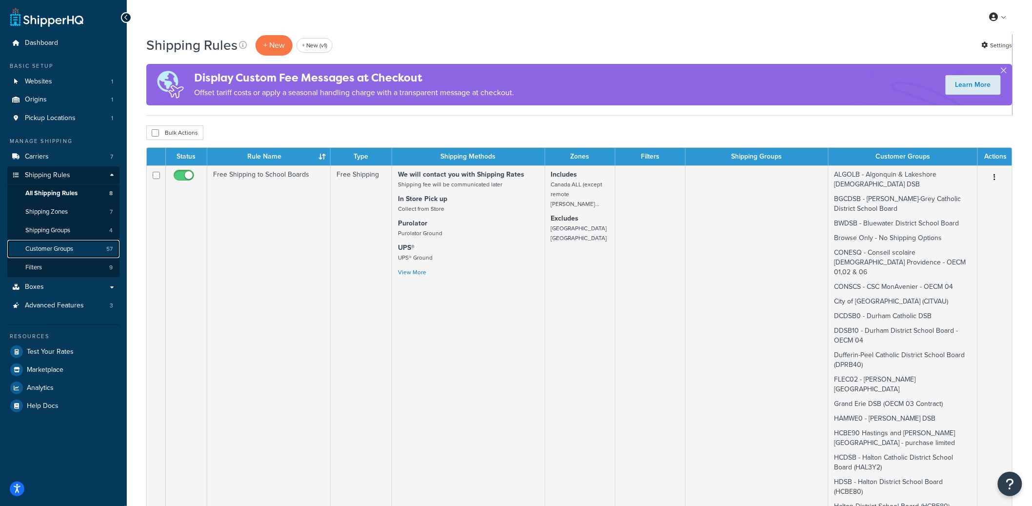
click at [70, 245] on span "Customer Groups" at bounding box center [49, 249] width 48 height 8
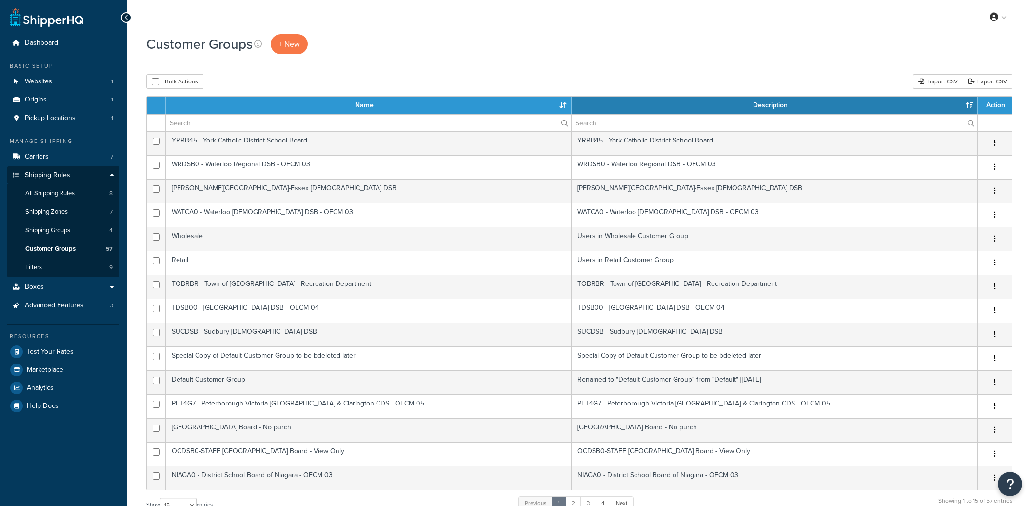
select select "15"
click at [236, 127] on input "text" at bounding box center [368, 123] width 405 height 17
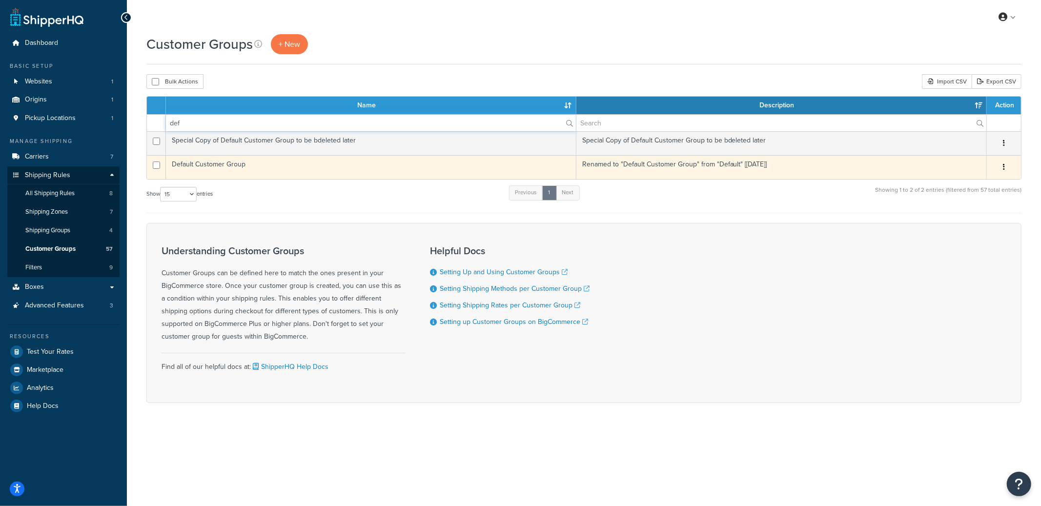
type input "def"
click at [244, 167] on td "Default Customer Group" at bounding box center [371, 167] width 410 height 24
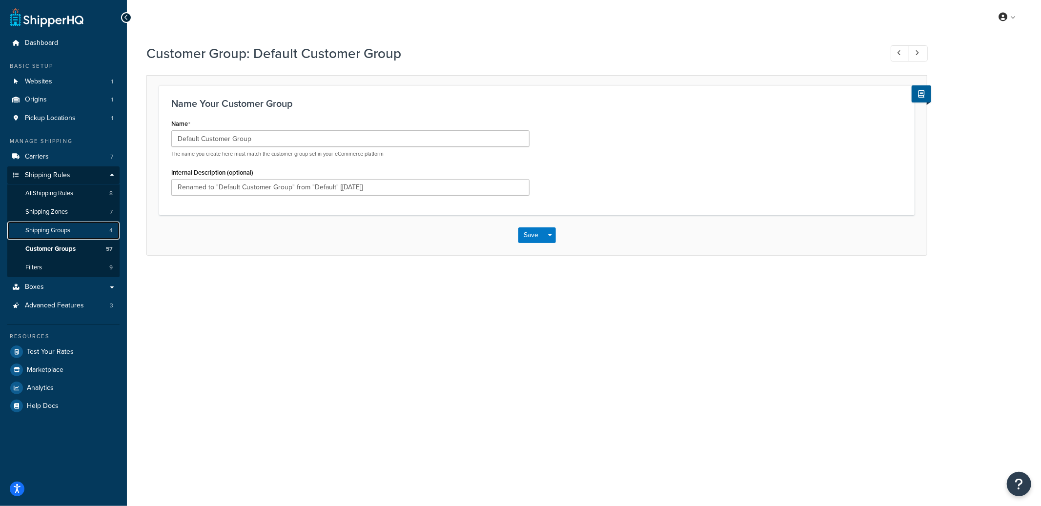
click at [52, 229] on span "Shipping Groups" at bounding box center [47, 230] width 45 height 8
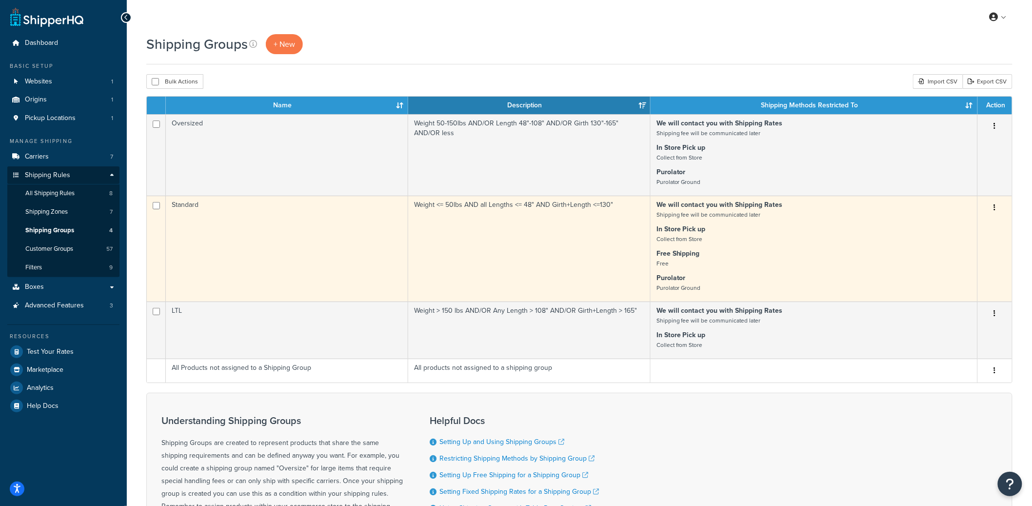
click at [317, 223] on td "Standard" at bounding box center [287, 249] width 242 height 106
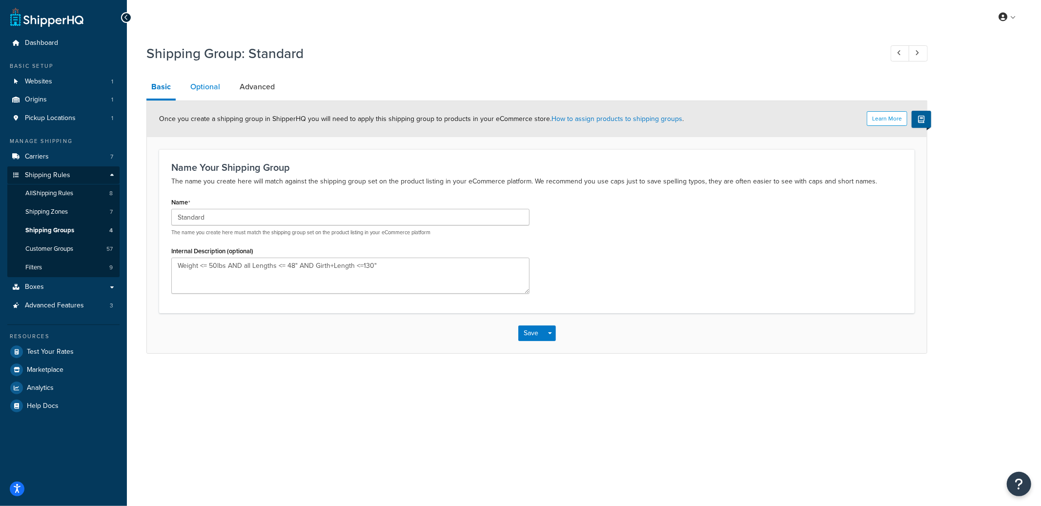
click at [202, 97] on link "Optional" at bounding box center [205, 86] width 40 height 23
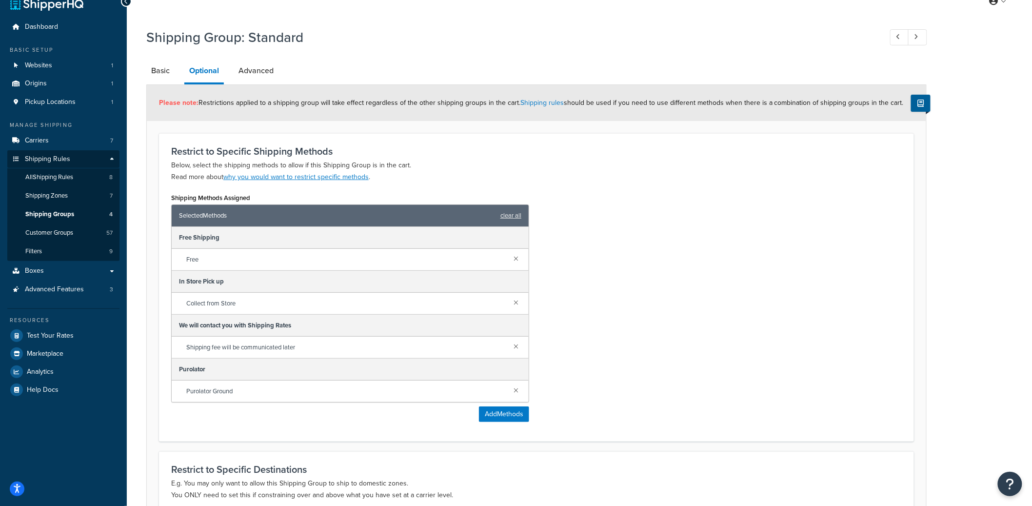
scroll to position [140, 0]
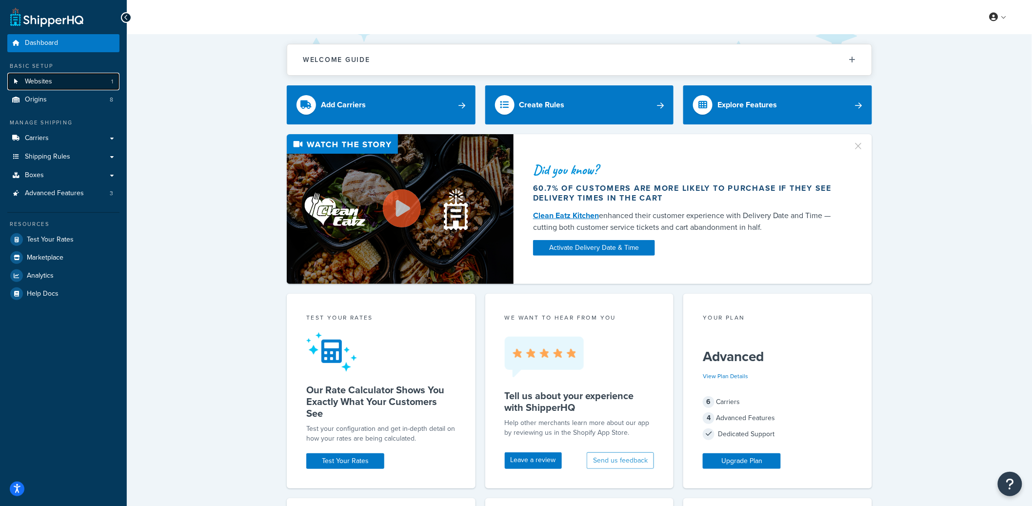
click at [75, 85] on link "Websites 1" at bounding box center [63, 82] width 112 height 18
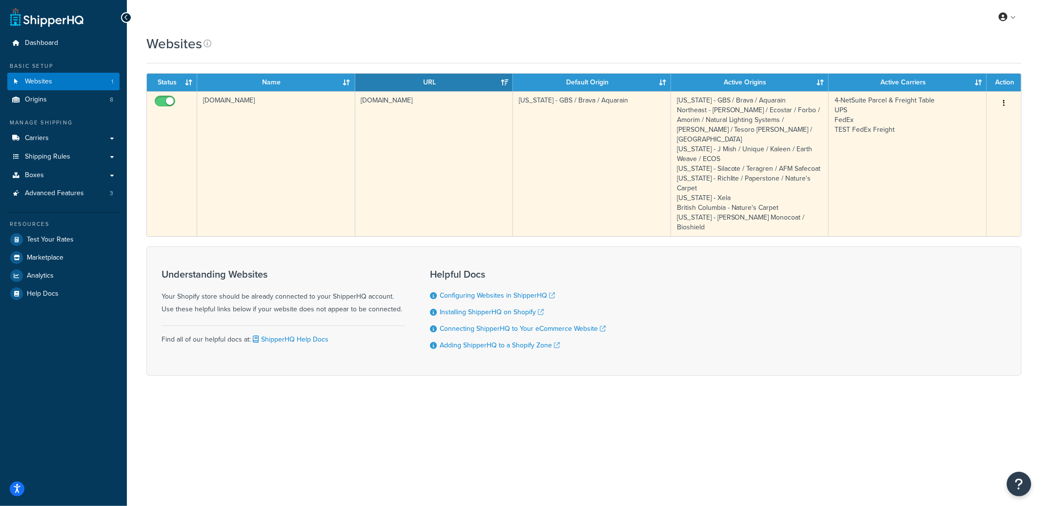
click at [328, 108] on td "2efe0d-3.myshopify.com" at bounding box center [276, 163] width 158 height 145
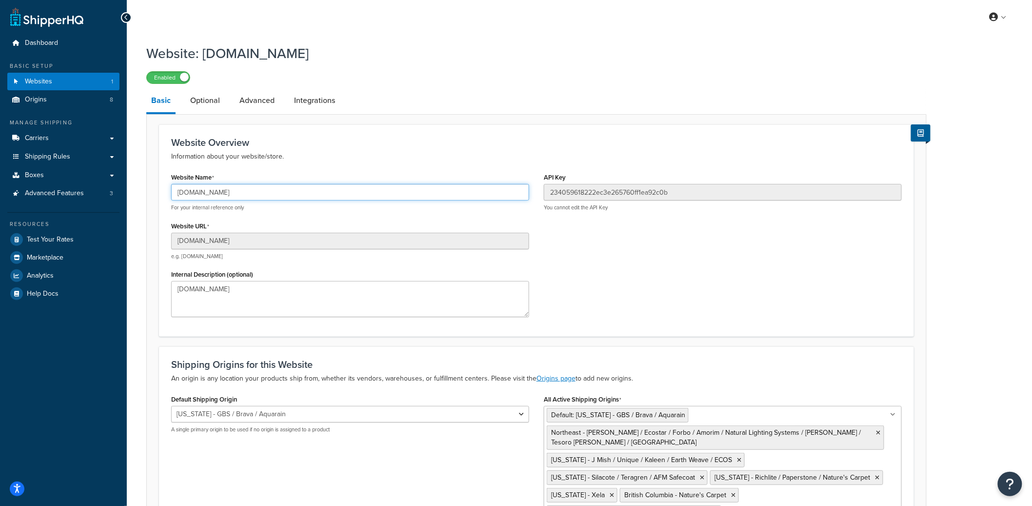
click at [233, 190] on input "[DOMAIN_NAME]" at bounding box center [350, 192] width 358 height 17
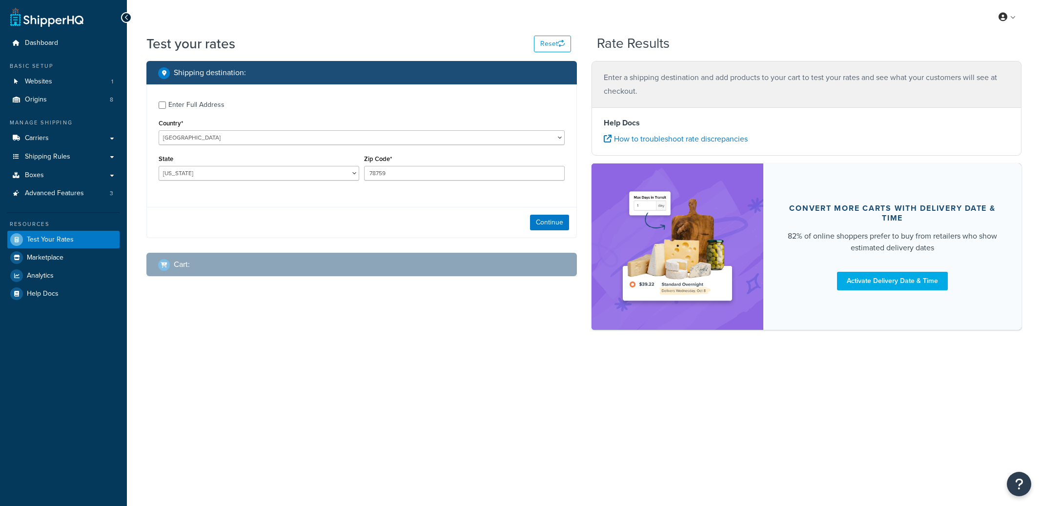
select select "[GEOGRAPHIC_DATA]"
checkbox input "true"
type input "69331"
select select "NE"
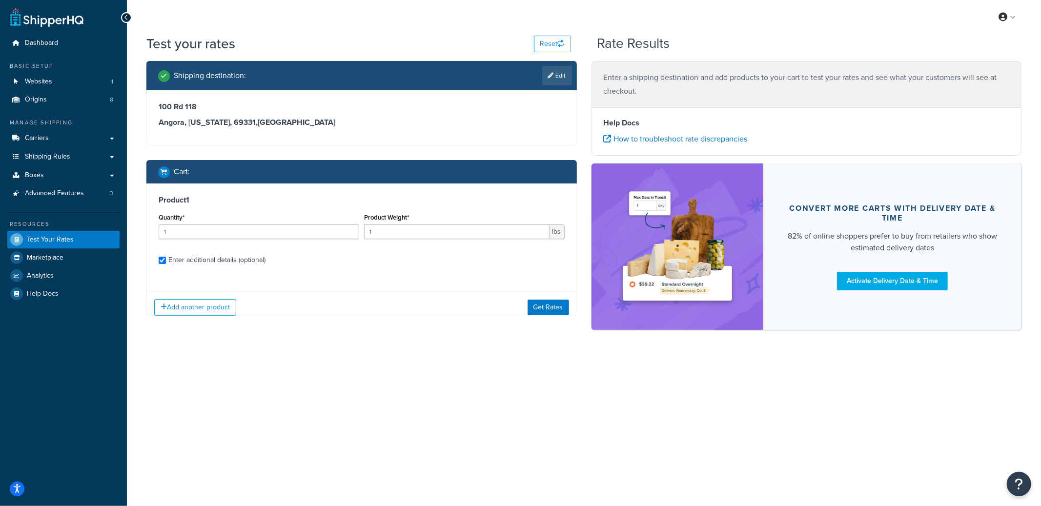
checkbox input "true"
type input "13"
type input "2.1011"
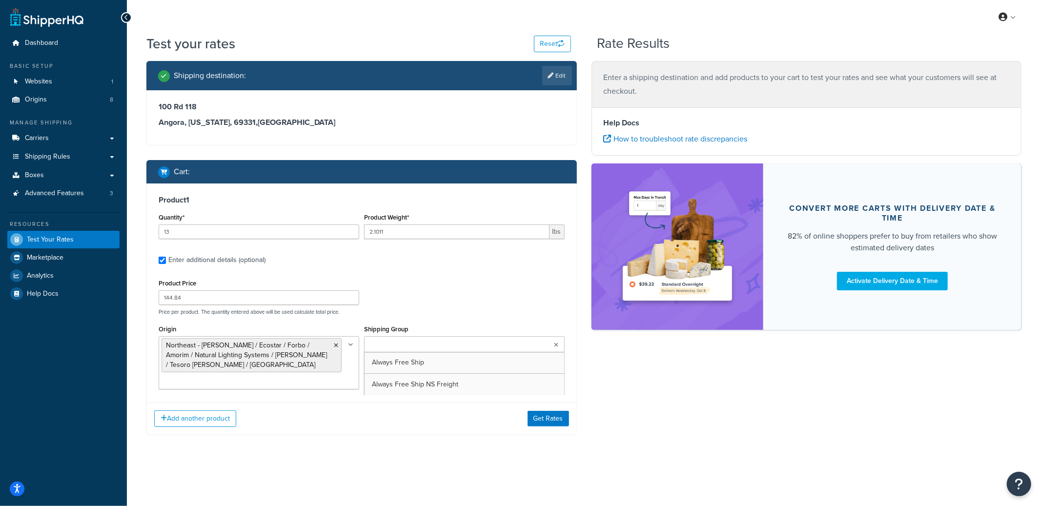
type input "115"
type input "5.3992"
type input "73.44"
type input "144.0"
type input "30.0"
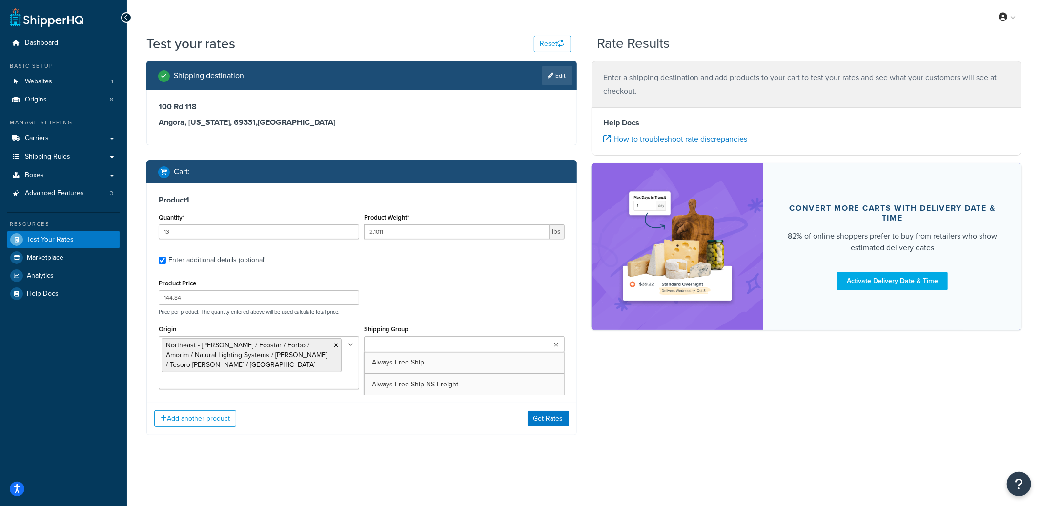
type input "30.0"
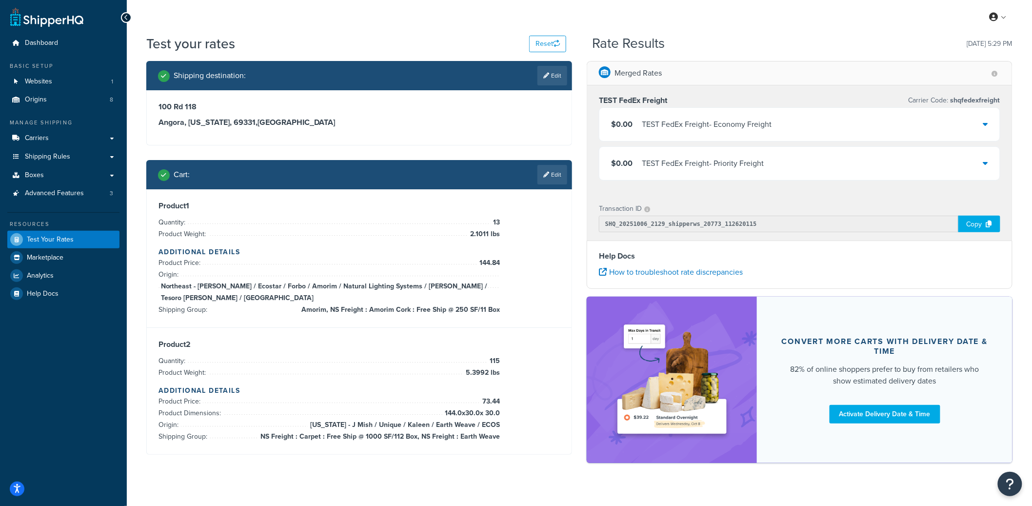
click at [715, 134] on div "$0.00 TEST FedEx Freight - Economy Freight" at bounding box center [800, 124] width 401 height 33
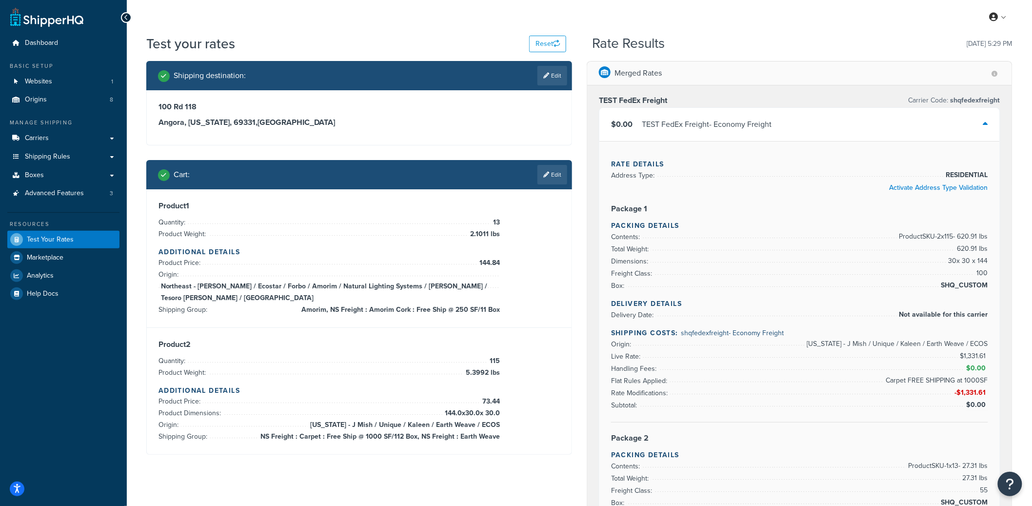
click at [734, 129] on div "TEST FedEx Freight - Economy Freight" at bounding box center [707, 125] width 130 height 14
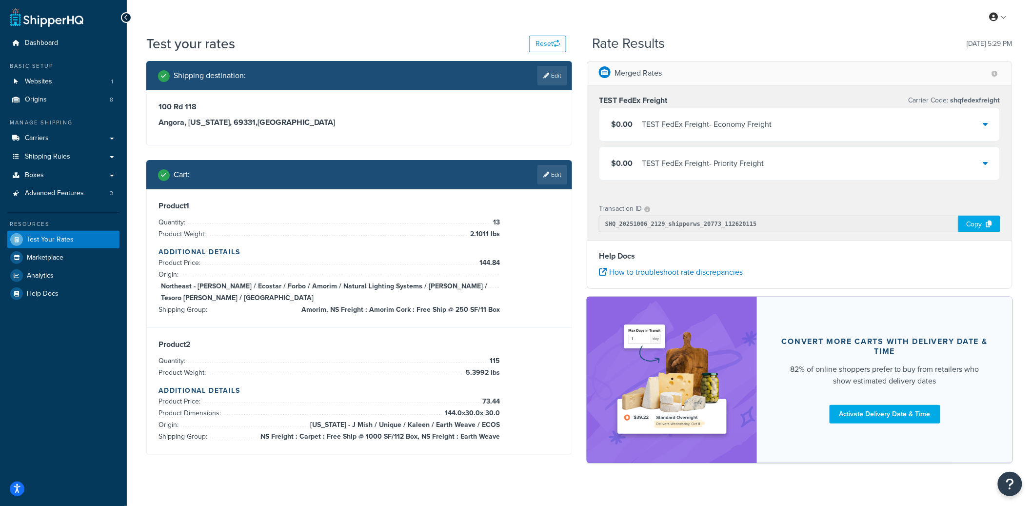
click at [736, 128] on div "TEST FedEx Freight - Economy Freight" at bounding box center [707, 125] width 130 height 14
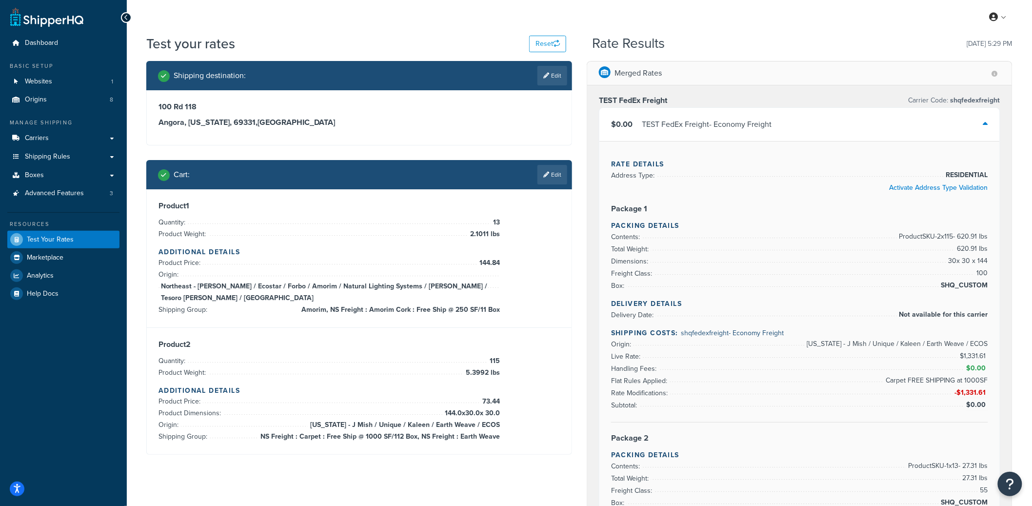
click at [739, 132] on div "$0.00 TEST FedEx Freight - Economy Freight" at bounding box center [800, 124] width 401 height 33
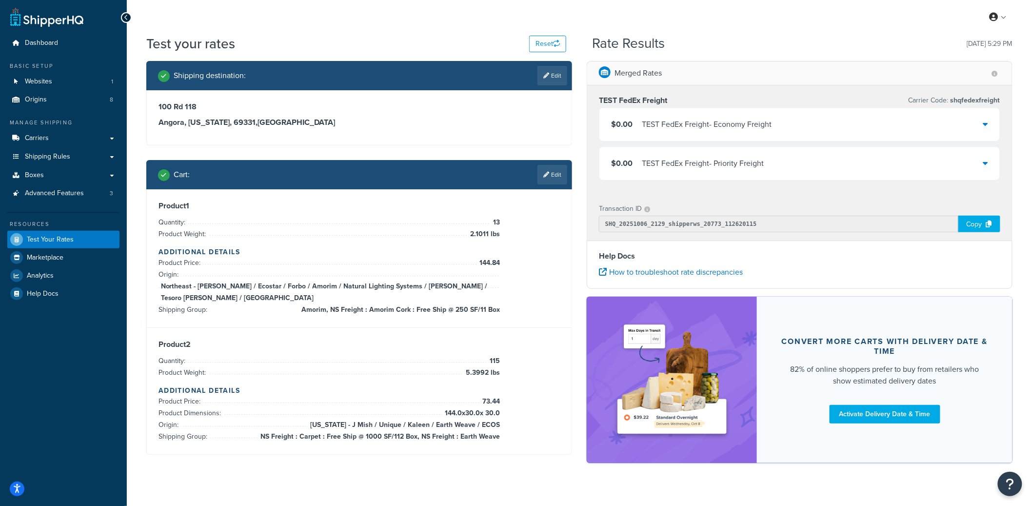
click at [989, 230] on div "Copy" at bounding box center [980, 224] width 42 height 17
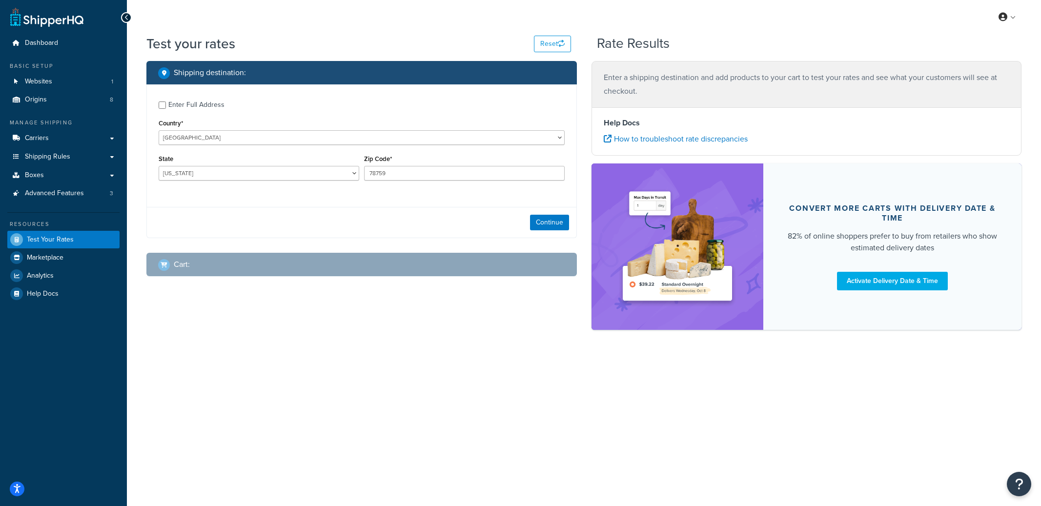
select select "[GEOGRAPHIC_DATA]"
checkbox input "true"
type input "69331"
select select "NE"
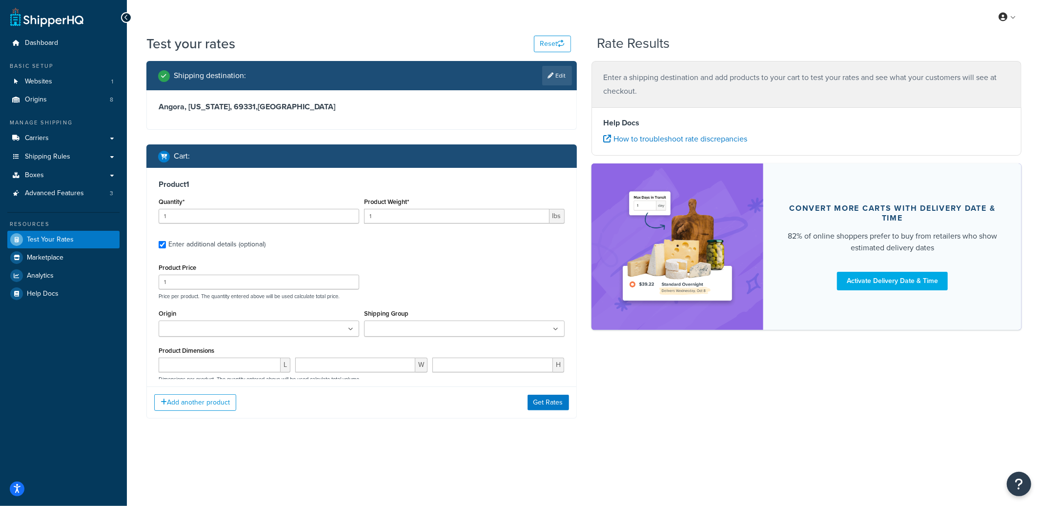
type input "13"
type input "2"
type input "144"
type input "115"
type input "5"
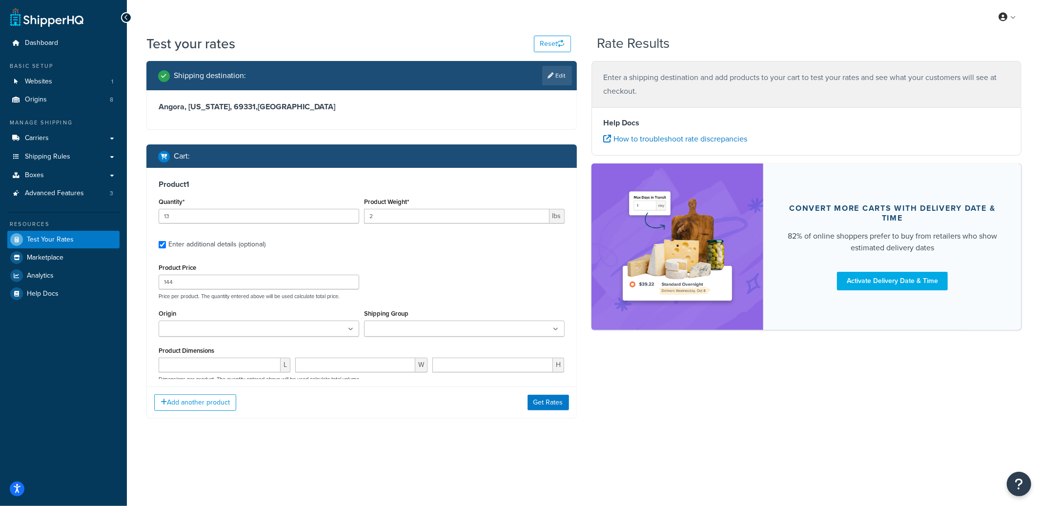
type input "10"
type input "144"
type input "30"
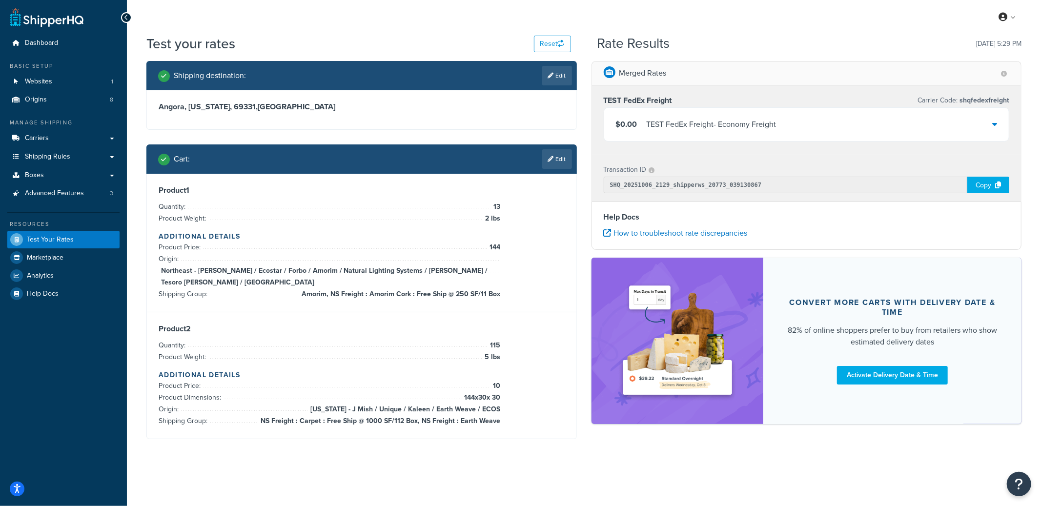
click at [702, 126] on div "TEST FedEx Freight - Economy Freight" at bounding box center [711, 125] width 130 height 14
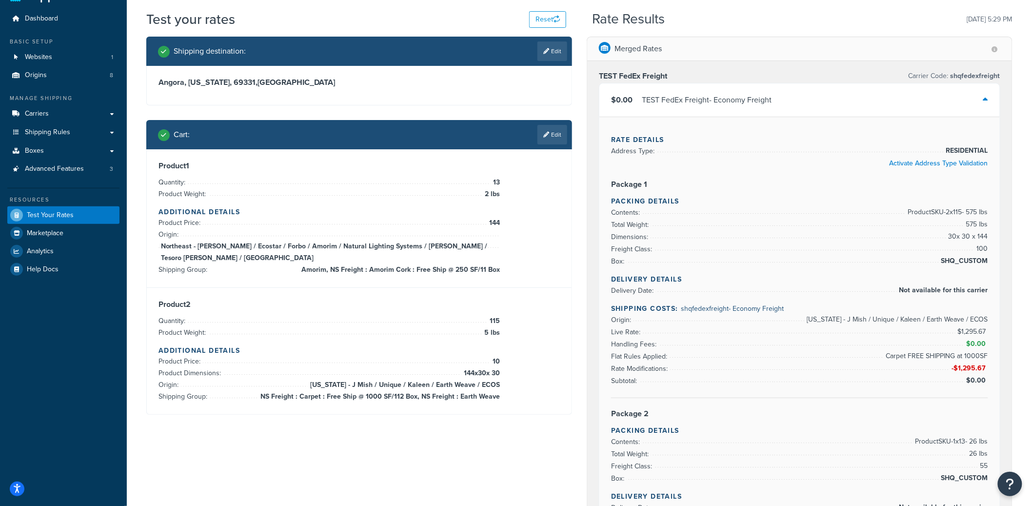
scroll to position [26, 0]
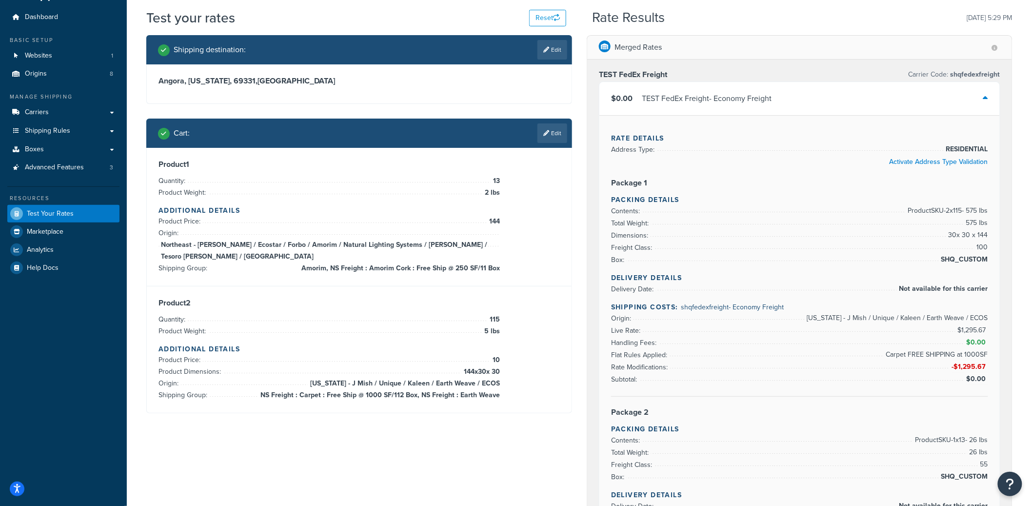
click at [709, 95] on div "TEST FedEx Freight - Economy Freight" at bounding box center [707, 99] width 130 height 14
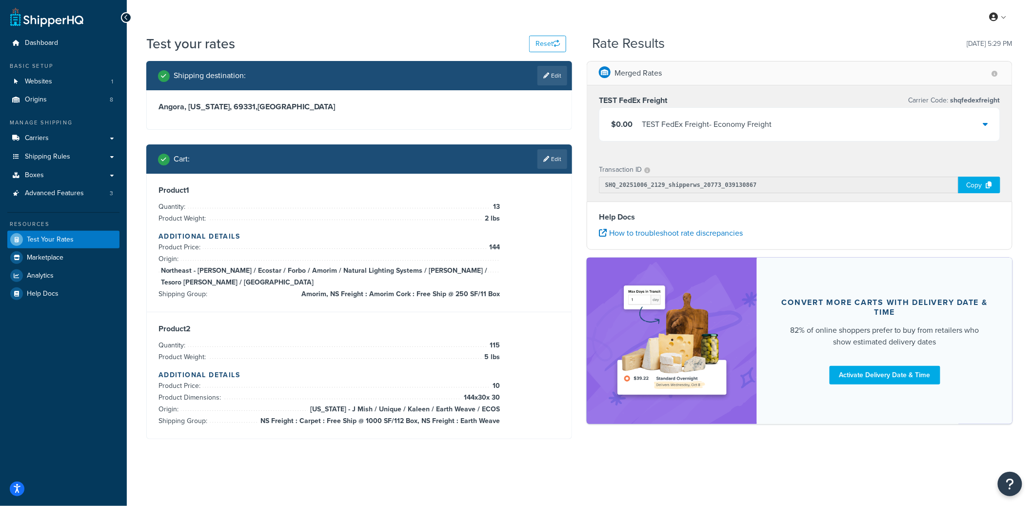
click at [713, 118] on div "TEST FedEx Freight - Economy Freight" at bounding box center [707, 125] width 130 height 14
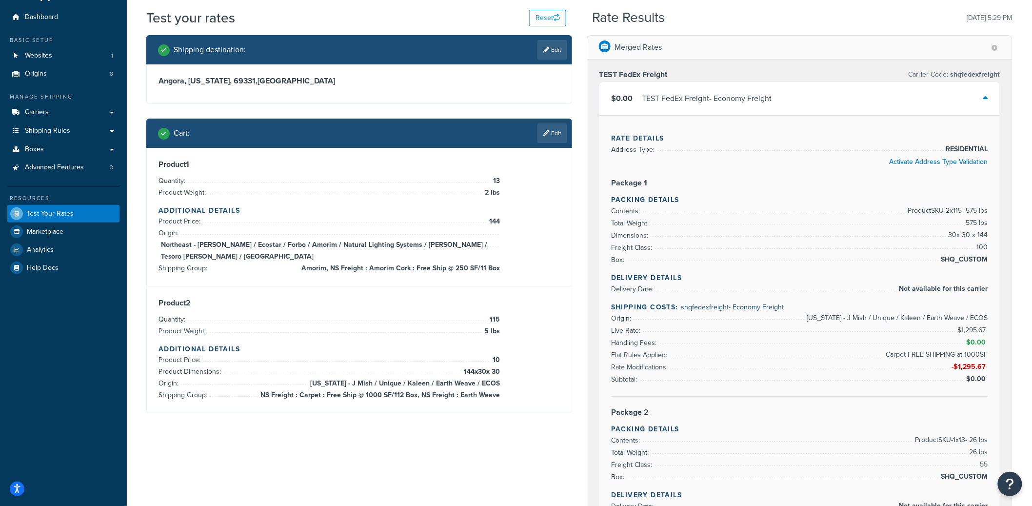
click at [713, 97] on div "TEST FedEx Freight - Economy Freight" at bounding box center [707, 99] width 130 height 14
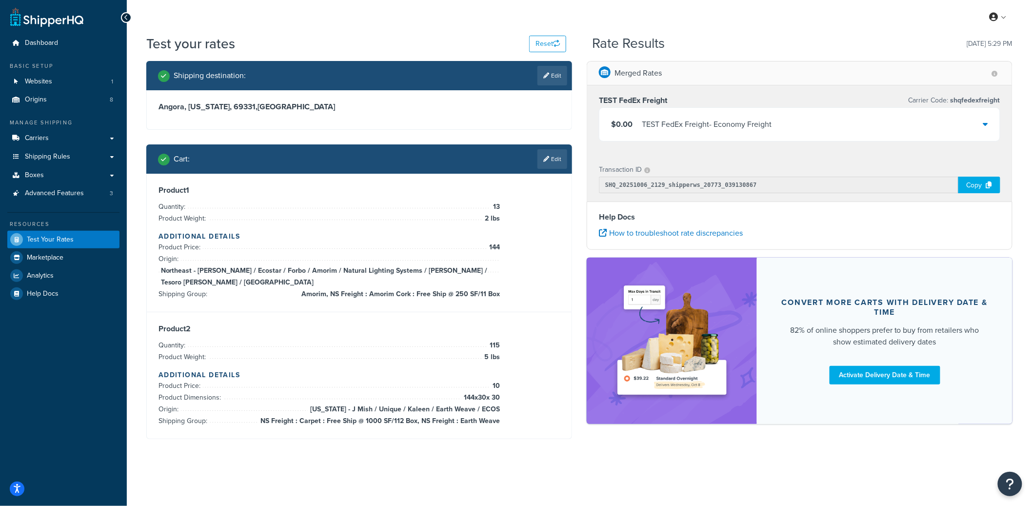
scroll to position [0, 0]
click at [769, 132] on div "$0.00 TEST FedEx Freight - Economy Freight" at bounding box center [806, 124] width 405 height 33
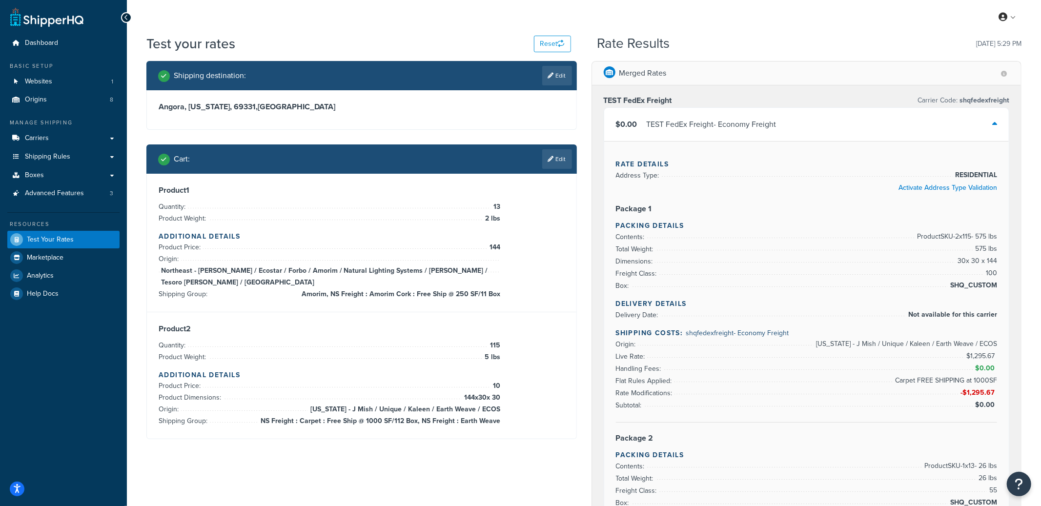
select select "NE"
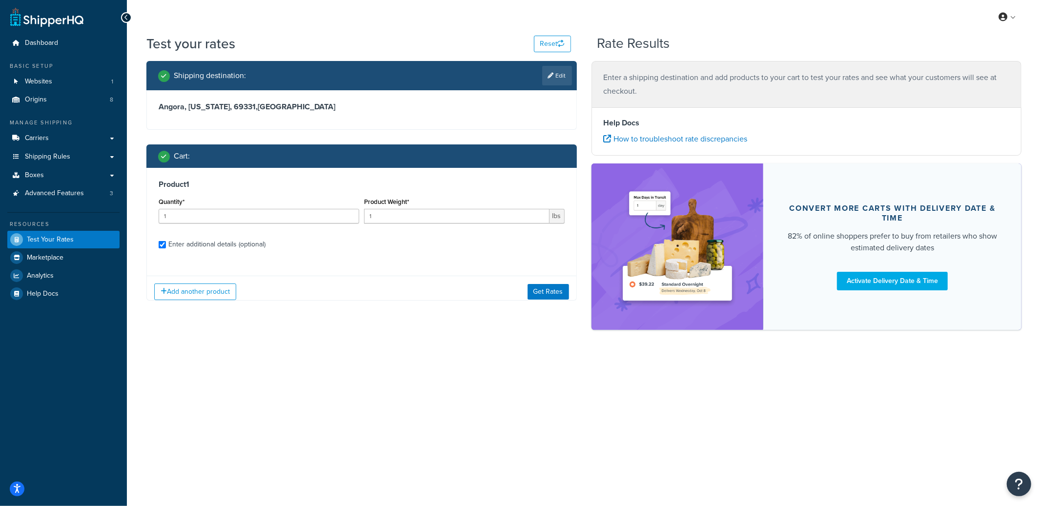
checkbox input "true"
type input "13"
type input "2"
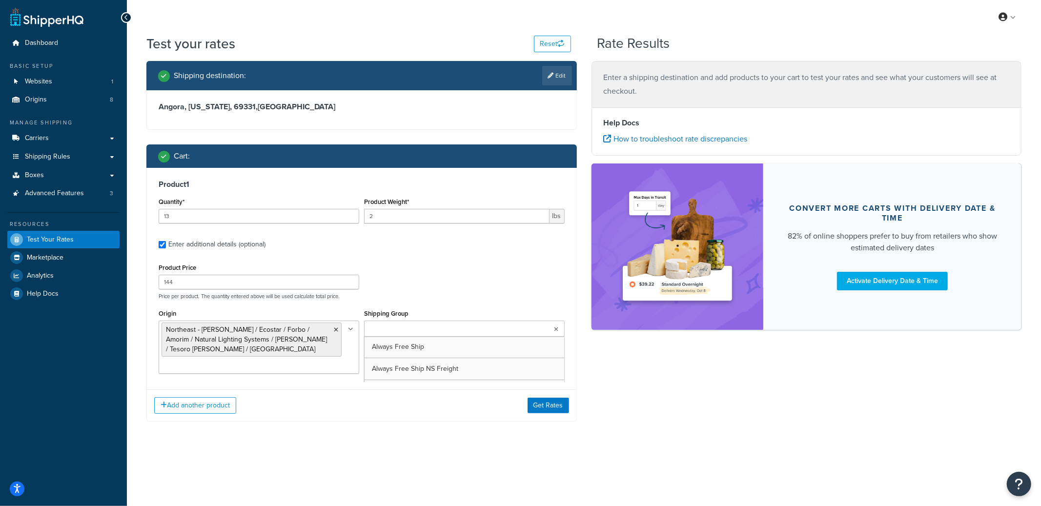
scroll to position [91, 0]
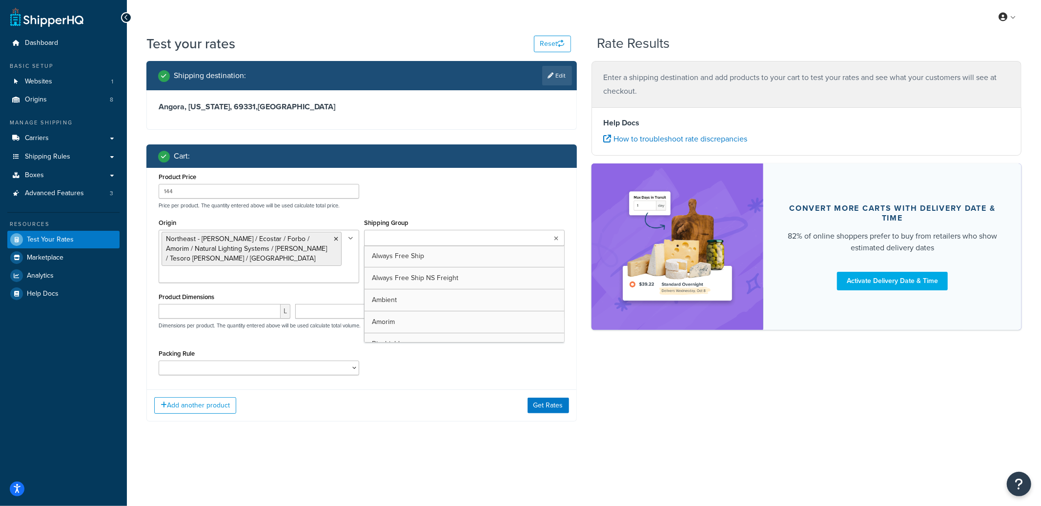
type input "115"
type input "5"
type input "10"
type input "144"
type input "30"
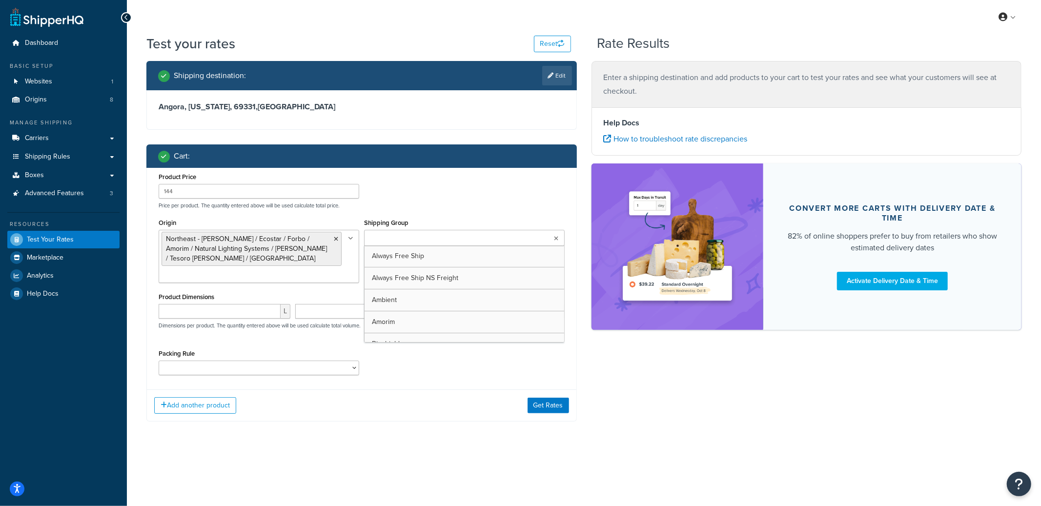
type input "30"
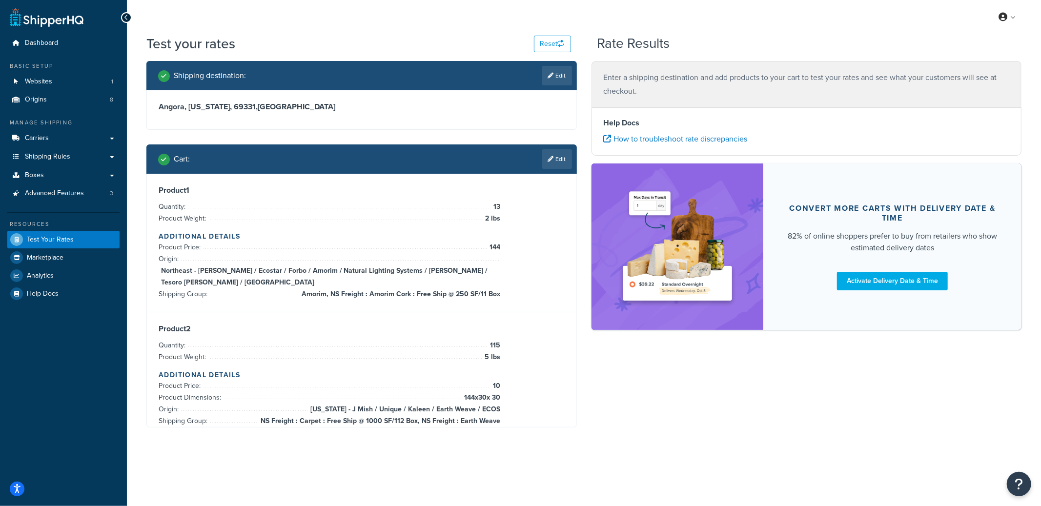
scroll to position [372, 0]
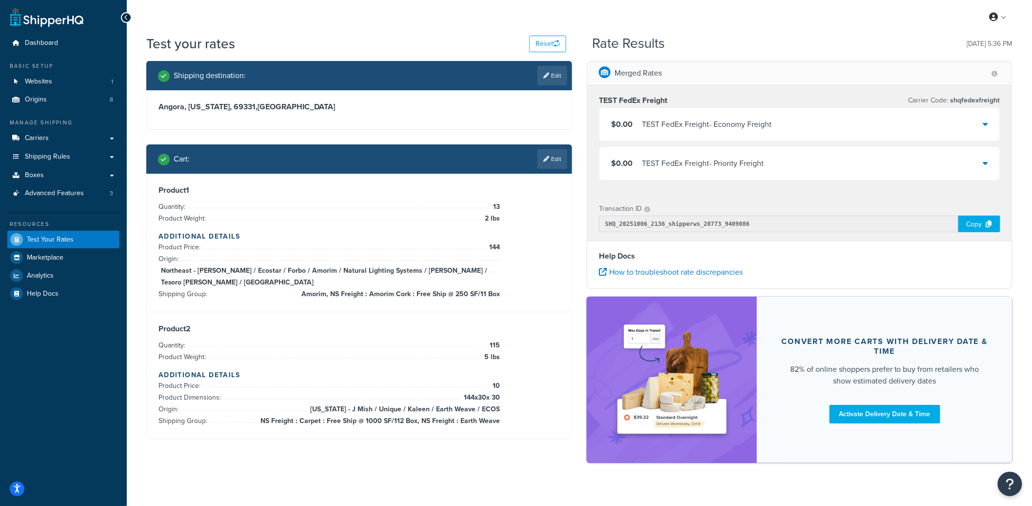
select select "TX"
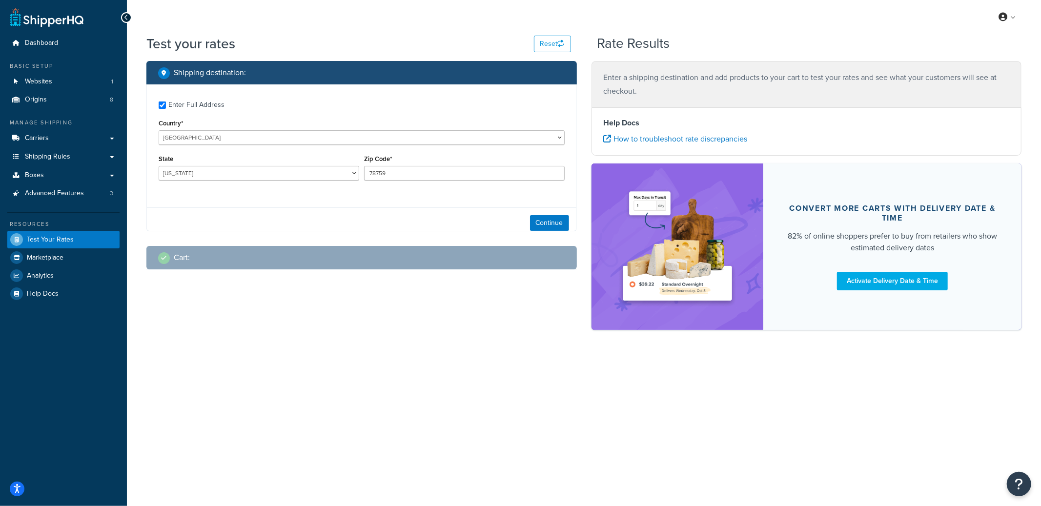
checkbox input "true"
type input "69331"
select select "NE"
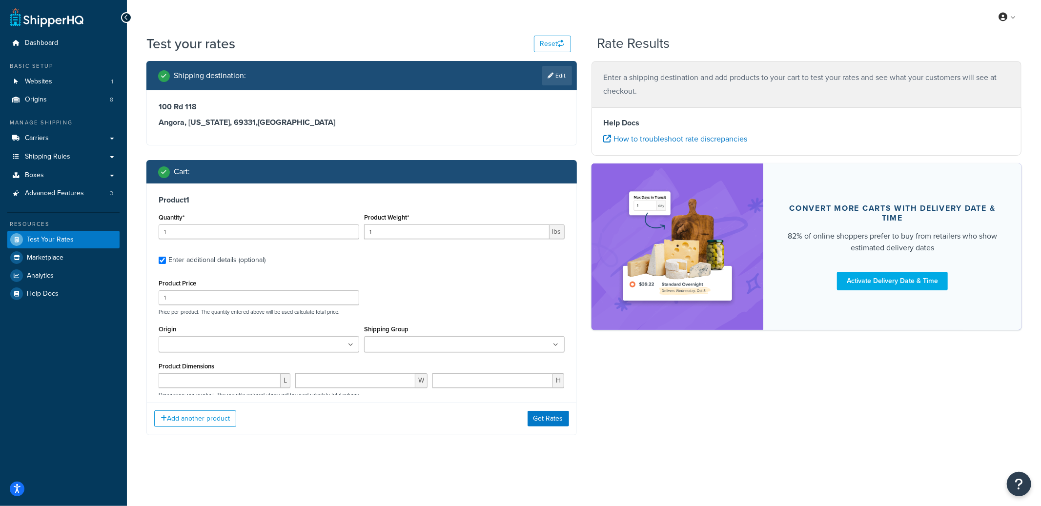
type input "13"
type input "2.1011"
type input "144.84"
type input "115"
type input "5.3992"
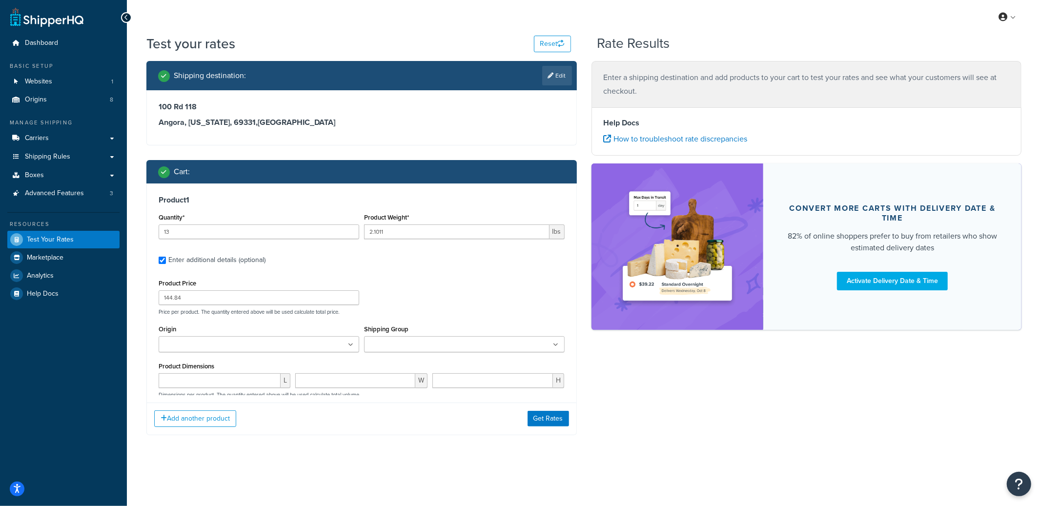
type input "73.44"
type input "144.0"
type input "30.0"
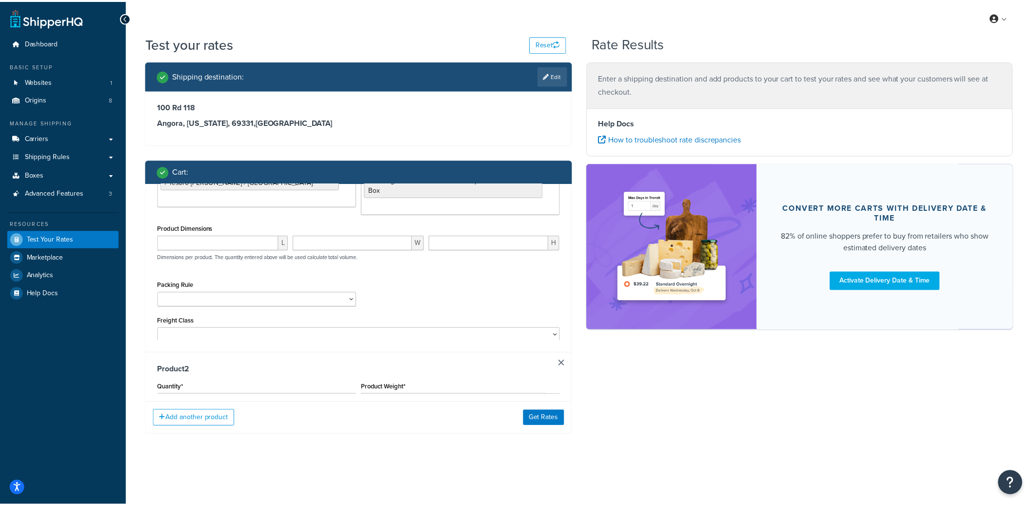
scroll to position [0, 0]
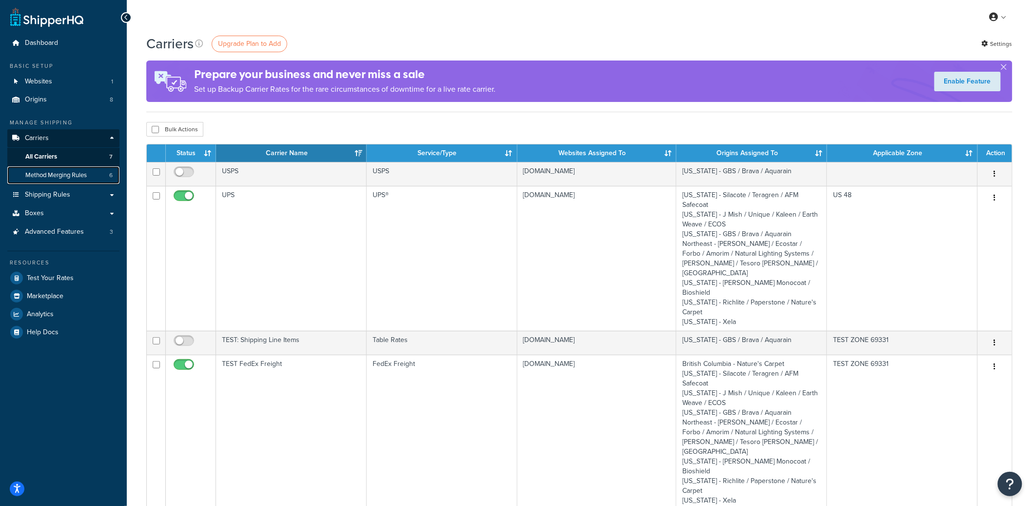
click at [64, 174] on span "Method Merging Rules" at bounding box center [55, 175] width 61 height 8
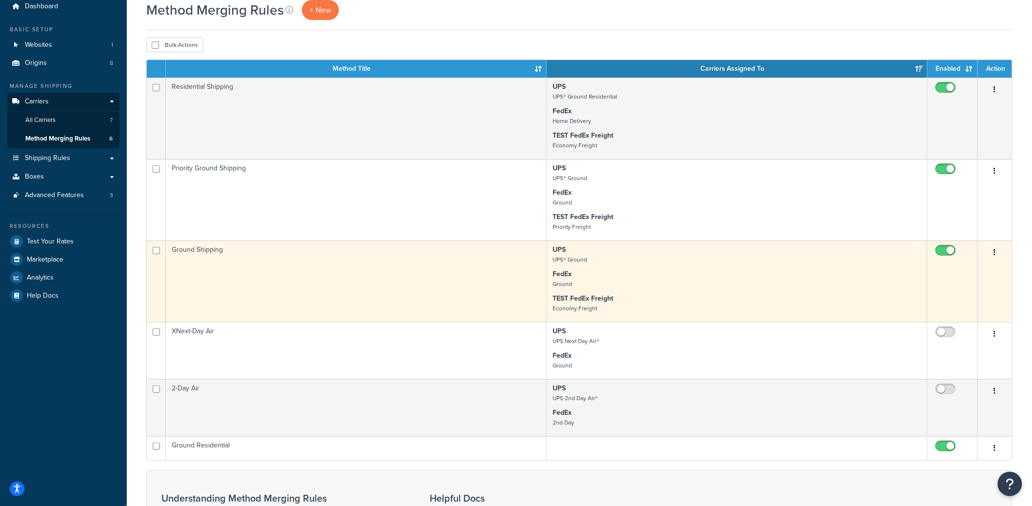
scroll to position [58, 0]
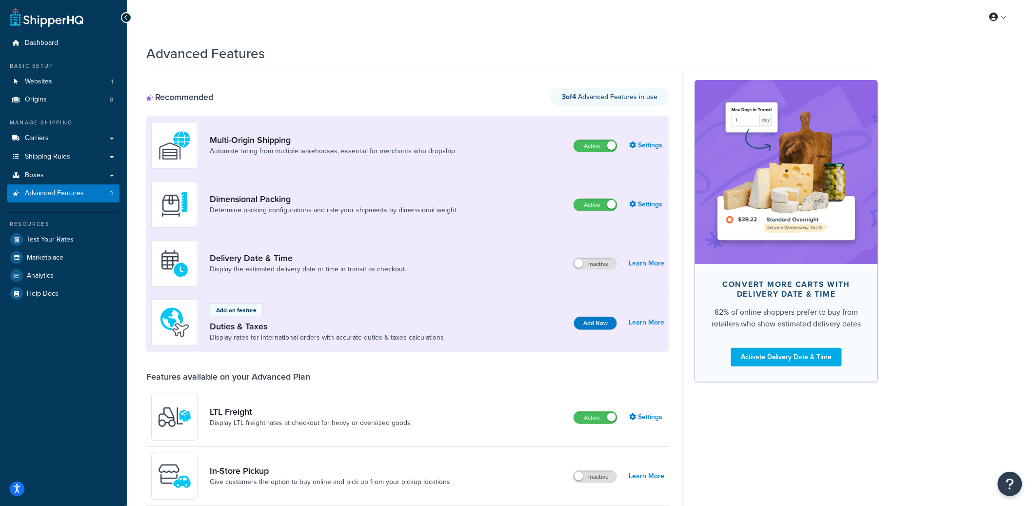
click at [643, 134] on div "Multi-Origin Shipping Automate rating from multiple warehouses, essential for m…" at bounding box center [407, 145] width 523 height 59
click at [646, 142] on link "Settings" at bounding box center [646, 146] width 35 height 14
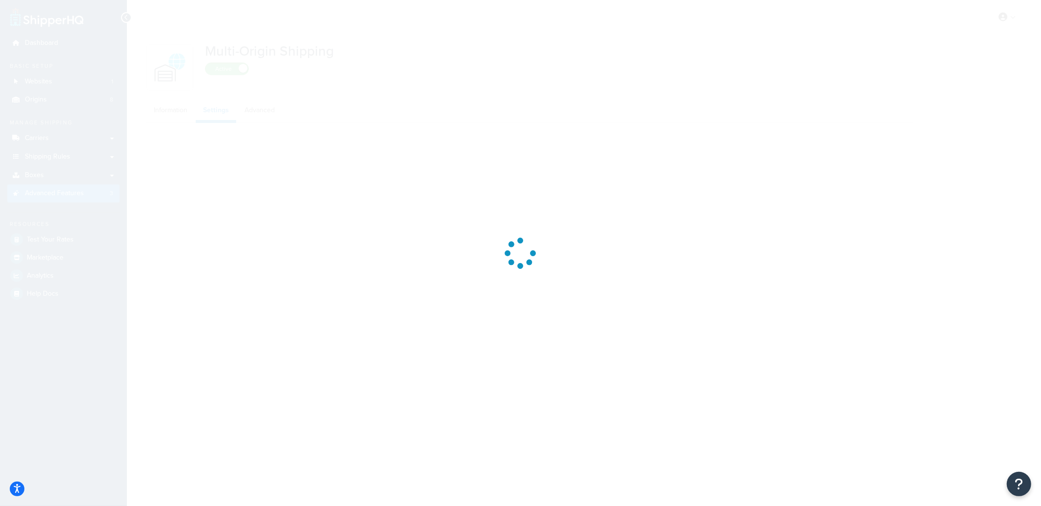
select select "false"
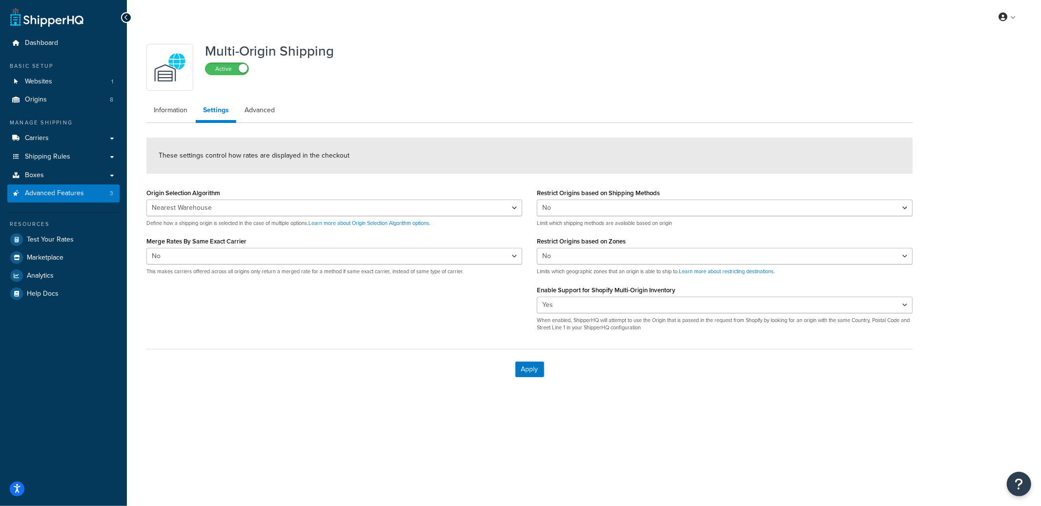
click at [257, 124] on div "Multi-Origin Shipping Active Information Settings Advanced These settings contr…" at bounding box center [529, 214] width 781 height 350
click at [260, 119] on link "Advanced" at bounding box center [259, 111] width 45 height 20
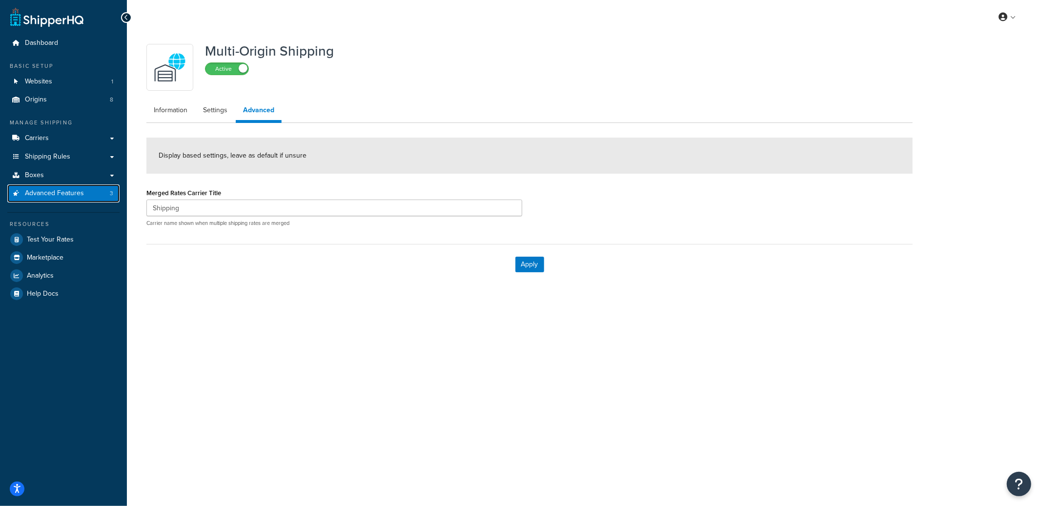
click at [81, 189] on span "Advanced Features" at bounding box center [54, 193] width 59 height 8
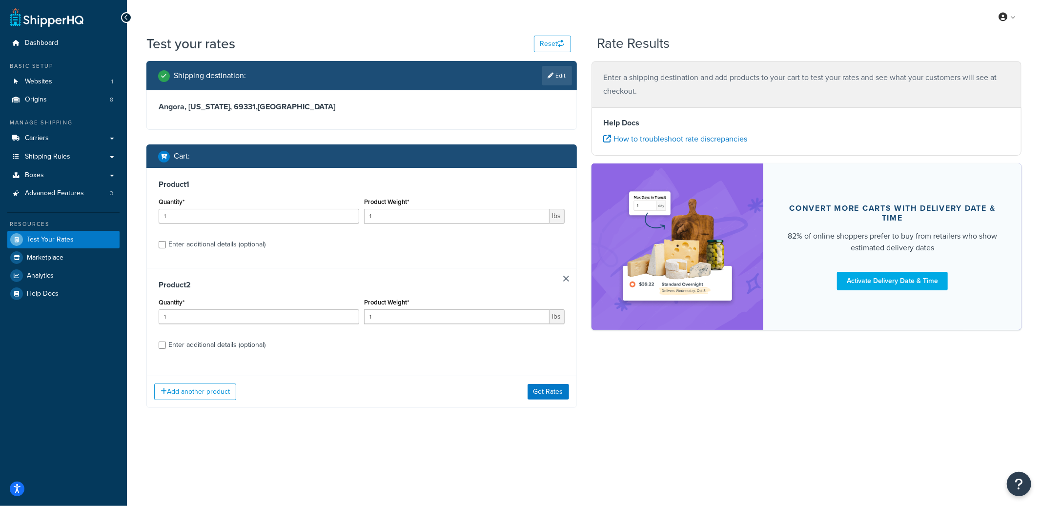
click at [565, 280] on link at bounding box center [566, 279] width 6 height 6
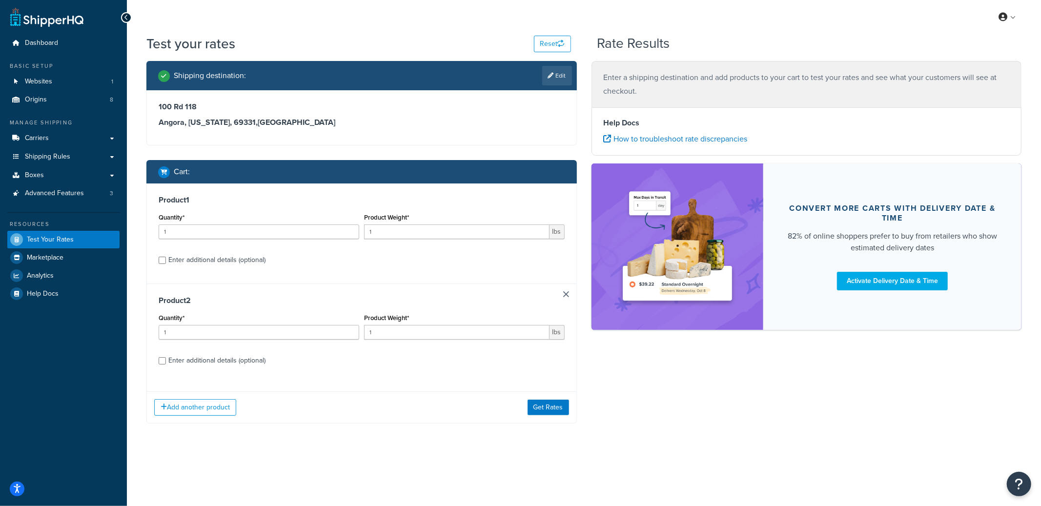
click at [565, 293] on link at bounding box center [566, 294] width 6 height 6
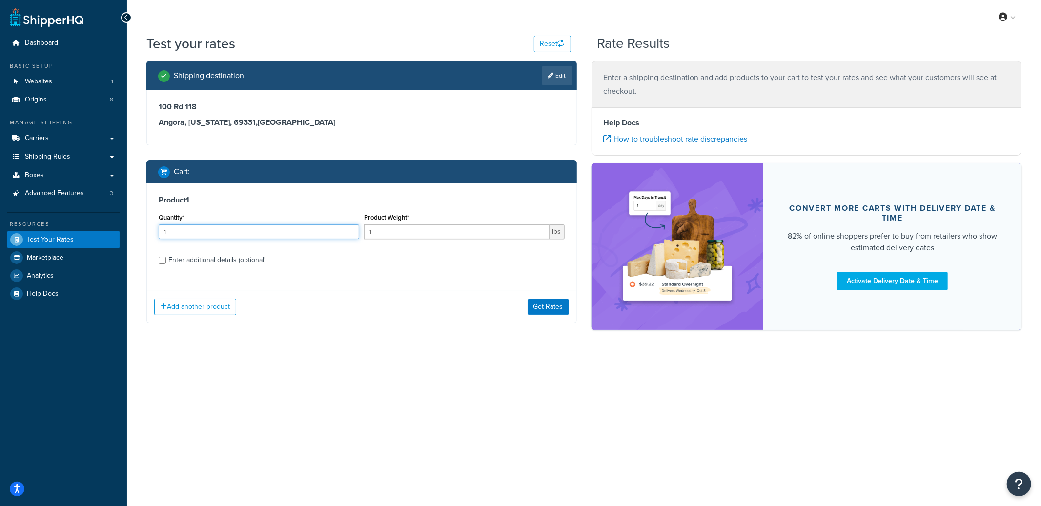
drag, startPoint x: 251, startPoint y: 228, endPoint x: 138, endPoint y: 226, distance: 113.2
click at [138, 226] on div "Test your rates Reset Rate Results Shipping destination : Edit 100 Rd 118 Angor…" at bounding box center [584, 199] width 914 height 330
type input "13"
type input "21.011"
click at [537, 313] on button "Get Rates" at bounding box center [547, 307] width 41 height 16
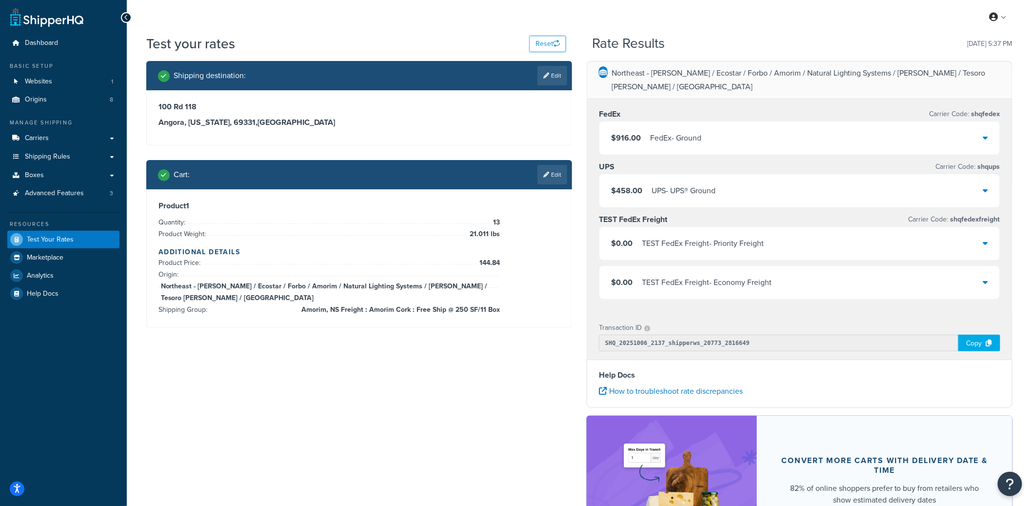
click at [672, 76] on p "Northeast - Kahrs / Ecostar / Forbo / Amorim / Natural Lighting Systems / Schlu…" at bounding box center [806, 79] width 389 height 27
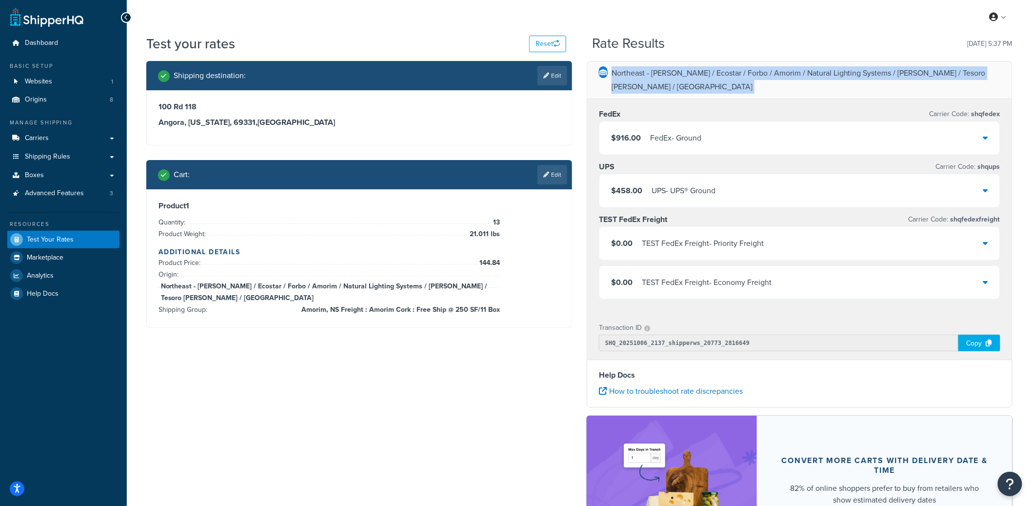
click at [672, 76] on p "Northeast - Kahrs / Ecostar / Forbo / Amorim / Natural Lighting Systems / Schlu…" at bounding box center [806, 79] width 389 height 27
copy p "Northeast - Kahrs / Ecostar / Forbo / Amorim / Natural Lighting Systems / Schlu…"
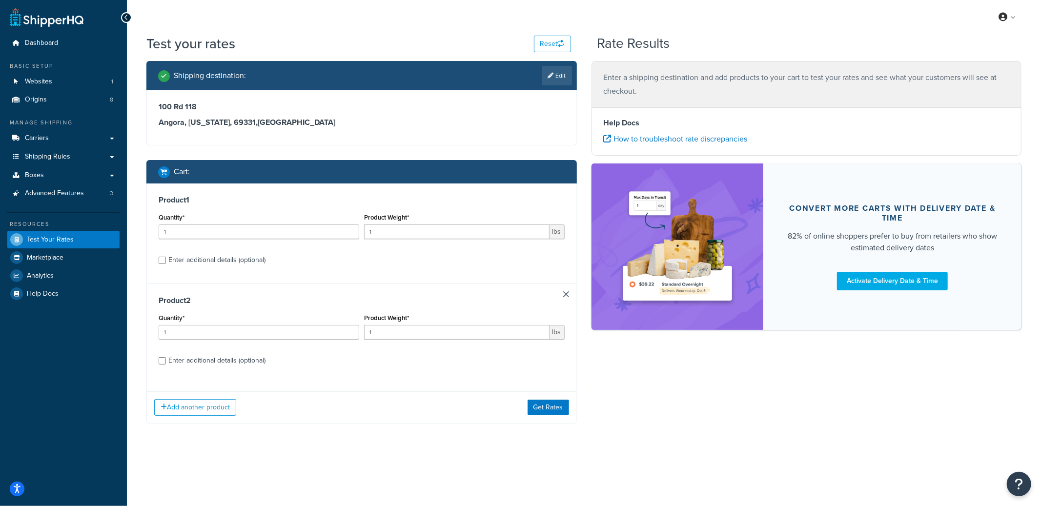
click at [250, 261] on div "Enter additional details (optional)" at bounding box center [216, 260] width 97 height 14
click at [166, 261] on input "Enter additional details (optional)" at bounding box center [162, 260] width 7 height 7
checkbox input "true"
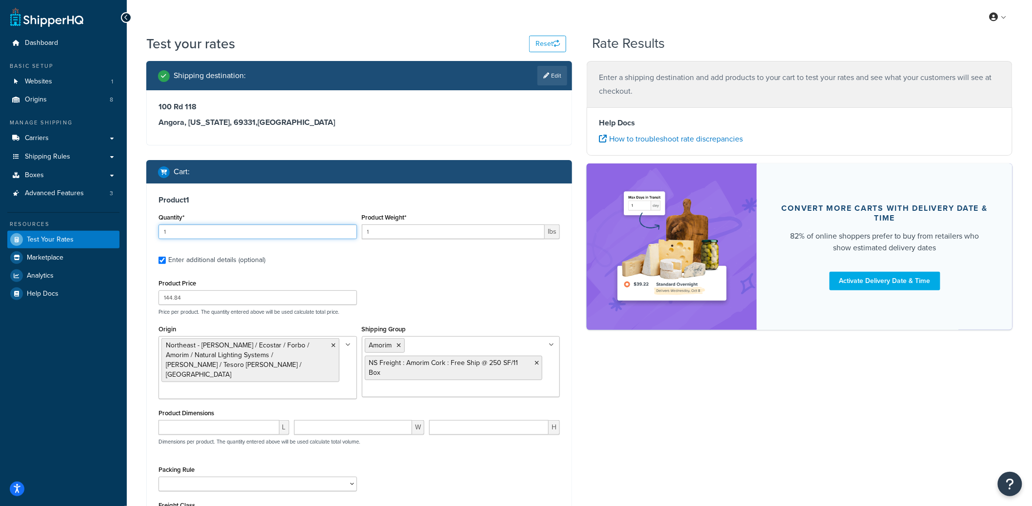
drag, startPoint x: 225, startPoint y: 236, endPoint x: 162, endPoint y: 235, distance: 62.9
click at [162, 235] on input "1" at bounding box center [258, 231] width 199 height 15
type input "115"
type input "7"
type input "5.3992"
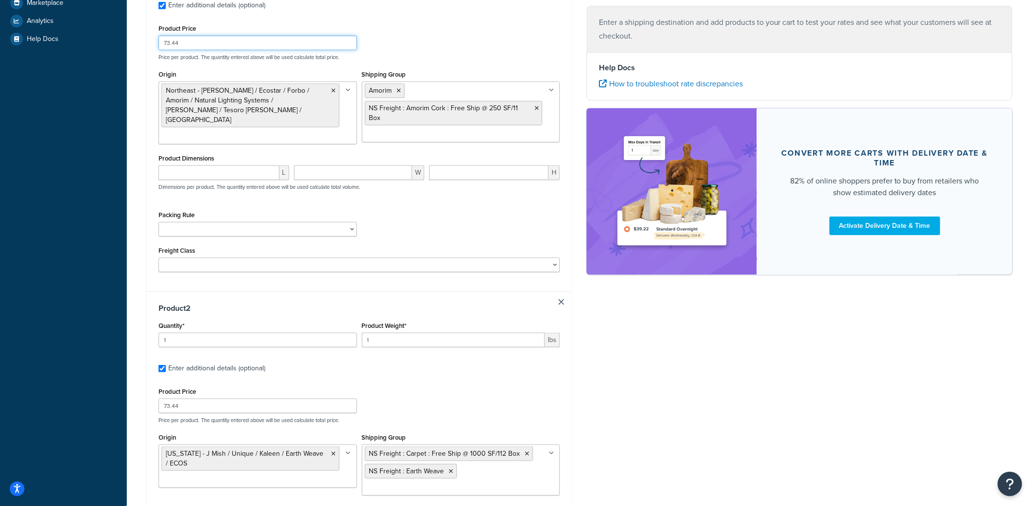
scroll to position [215, 0]
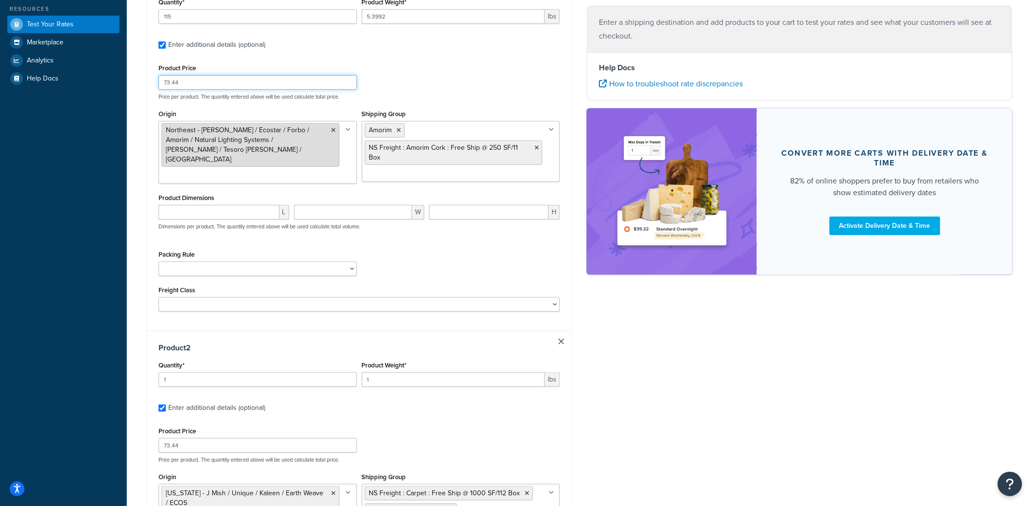
type input "73.44"
click at [334, 130] on icon at bounding box center [334, 130] width 4 height 6
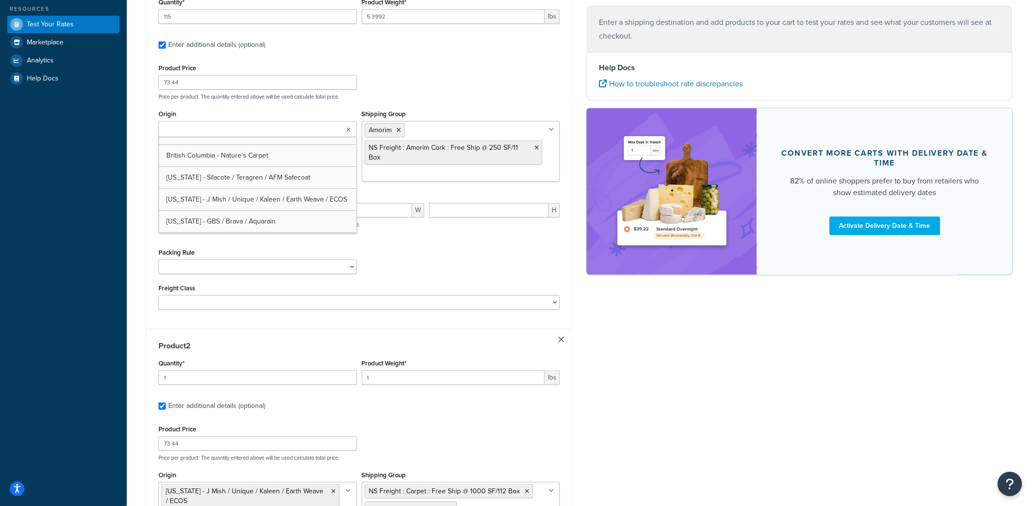
click at [202, 130] on input "Origin" at bounding box center [204, 129] width 86 height 11
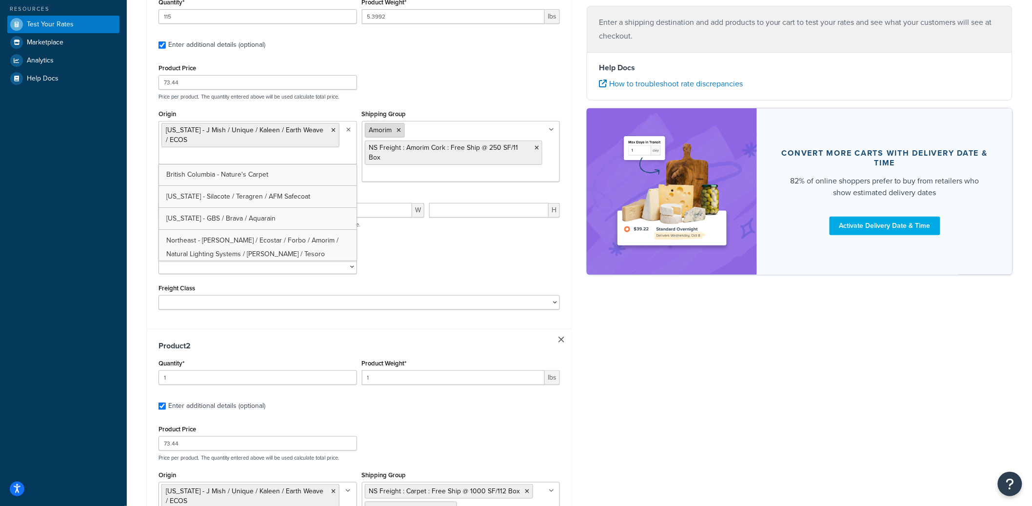
click at [399, 130] on icon at bounding box center [399, 130] width 4 height 6
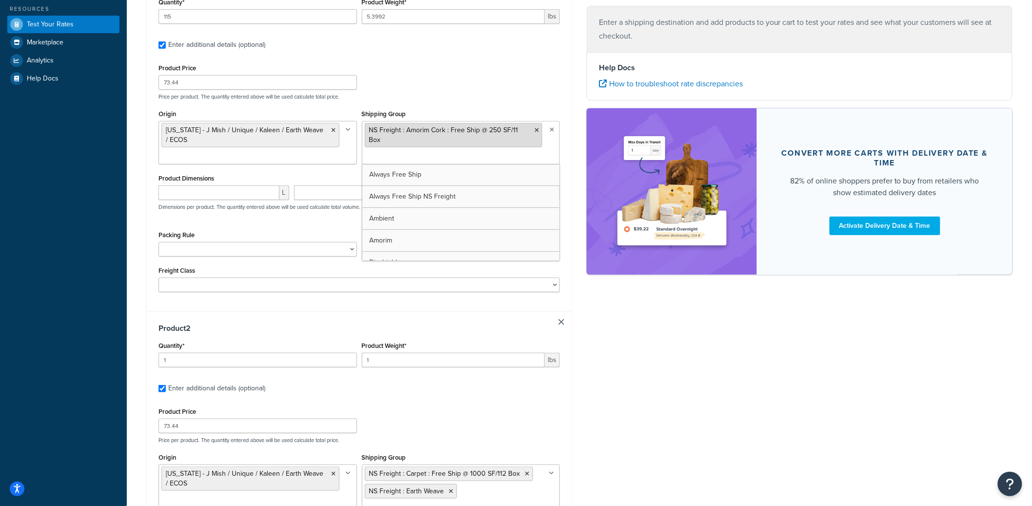
click at [535, 131] on icon at bounding box center [537, 130] width 4 height 6
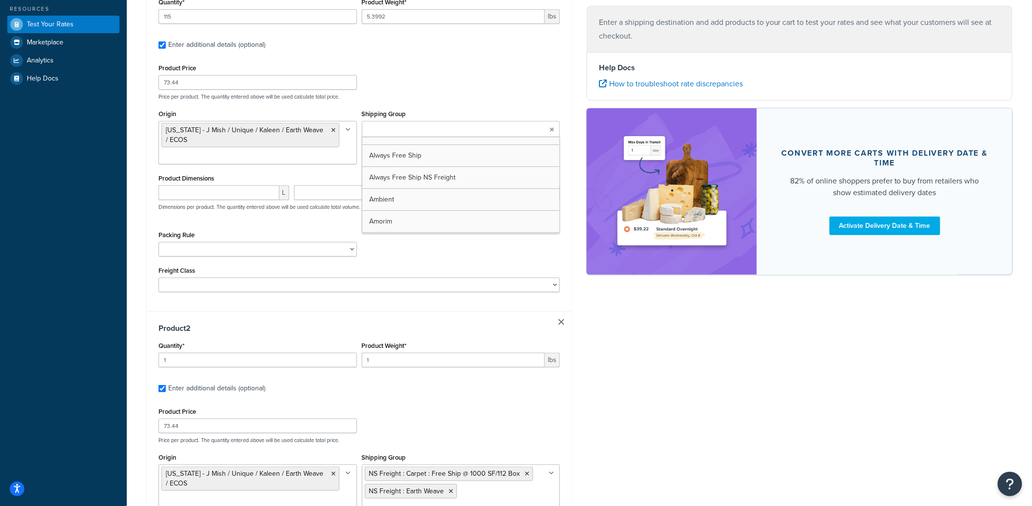
click at [424, 133] on input "Shipping Group" at bounding box center [408, 129] width 86 height 11
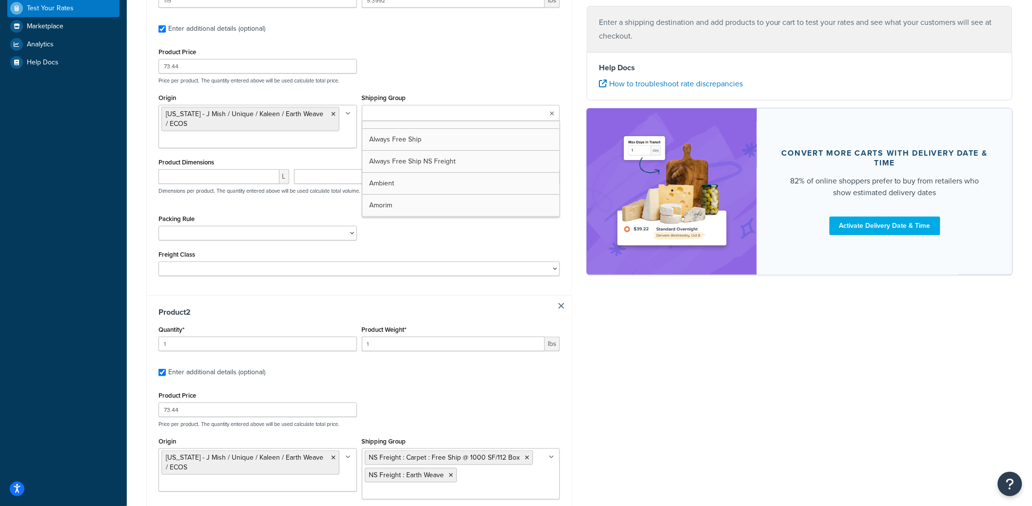
scroll to position [233, 0]
type input "112"
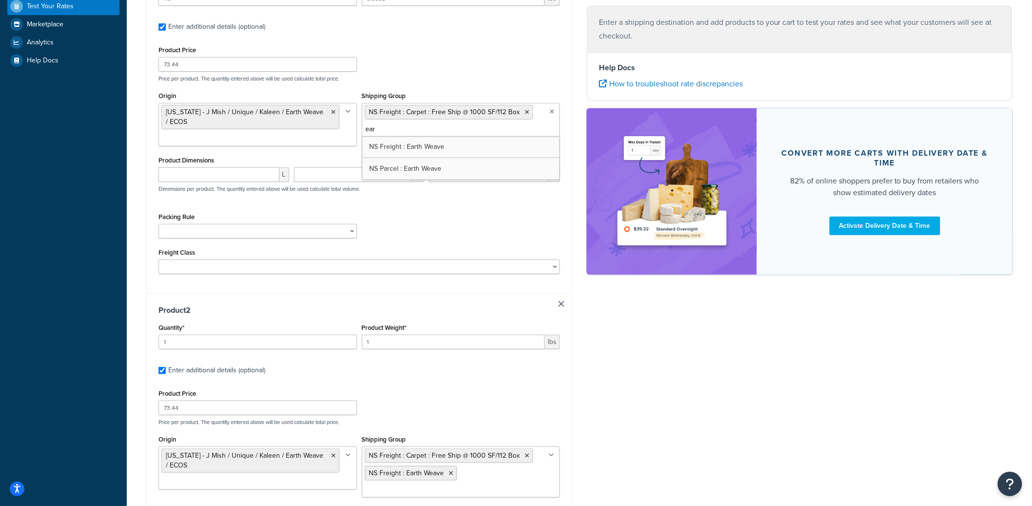
type input "eart"
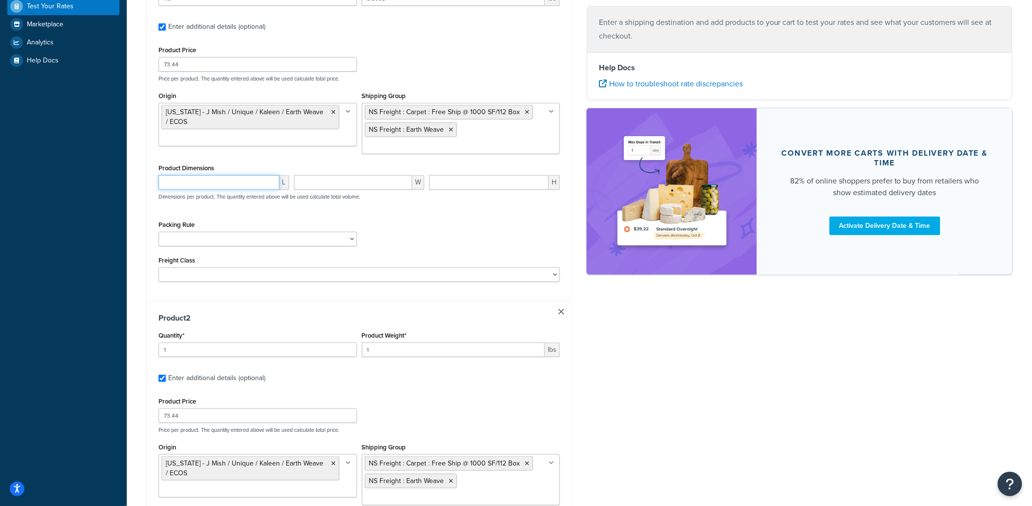
click at [234, 175] on input "number" at bounding box center [219, 182] width 121 height 15
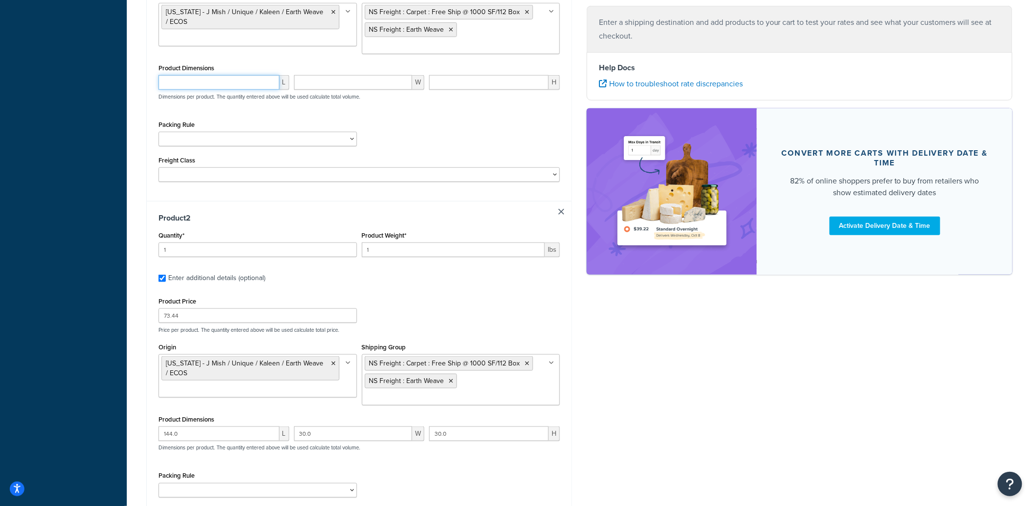
scroll to position [344, 0]
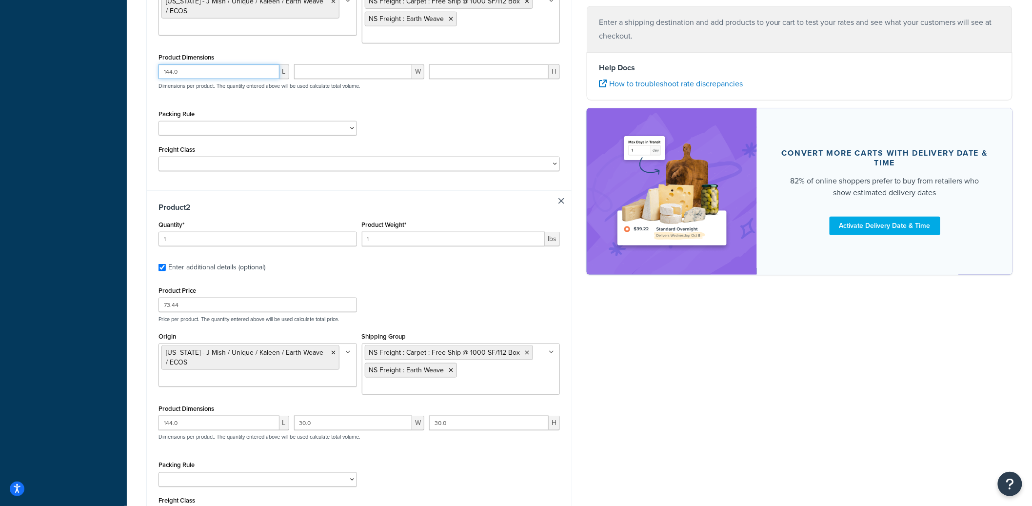
type input "144.0"
type input "30.0"
click at [429, 118] on div "Packing Rule 1-GAL PAINT CAN PACKING RULE 1-GAL PAINT PLASTIC PACKING RULE 1-QU…" at bounding box center [359, 125] width 406 height 36
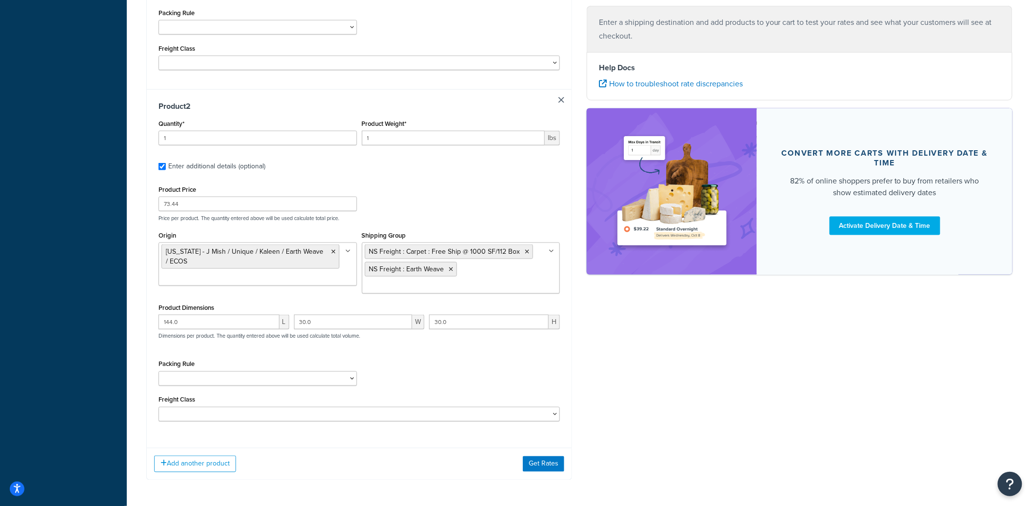
scroll to position [445, 0]
click at [561, 97] on link at bounding box center [562, 100] width 6 height 6
checkbox input "false"
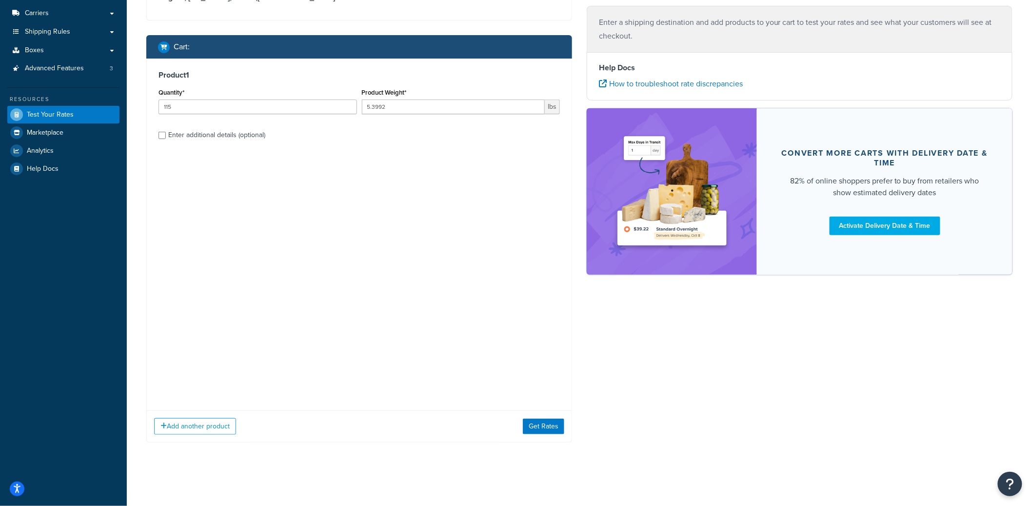
scroll to position [0, 0]
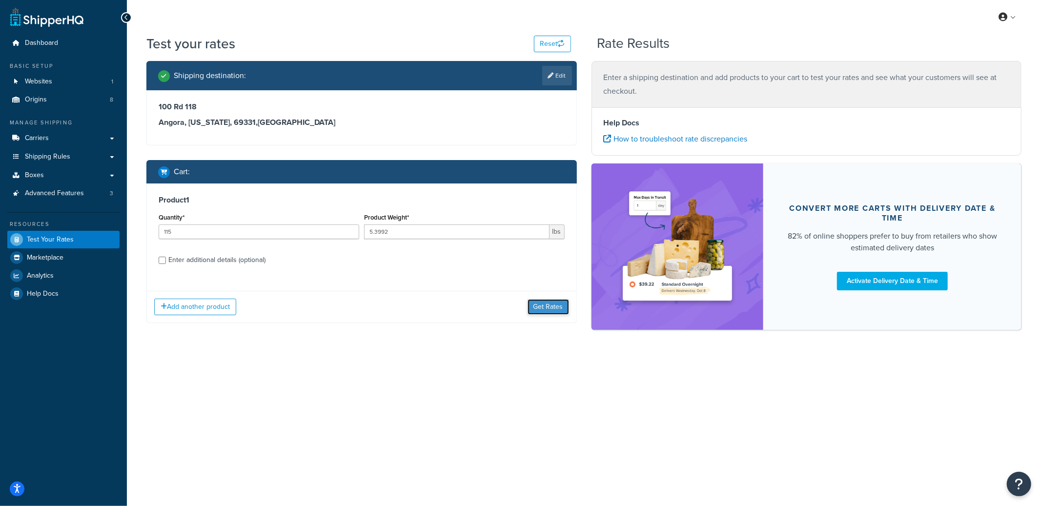
click at [544, 303] on button "Get Rates" at bounding box center [547, 307] width 41 height 16
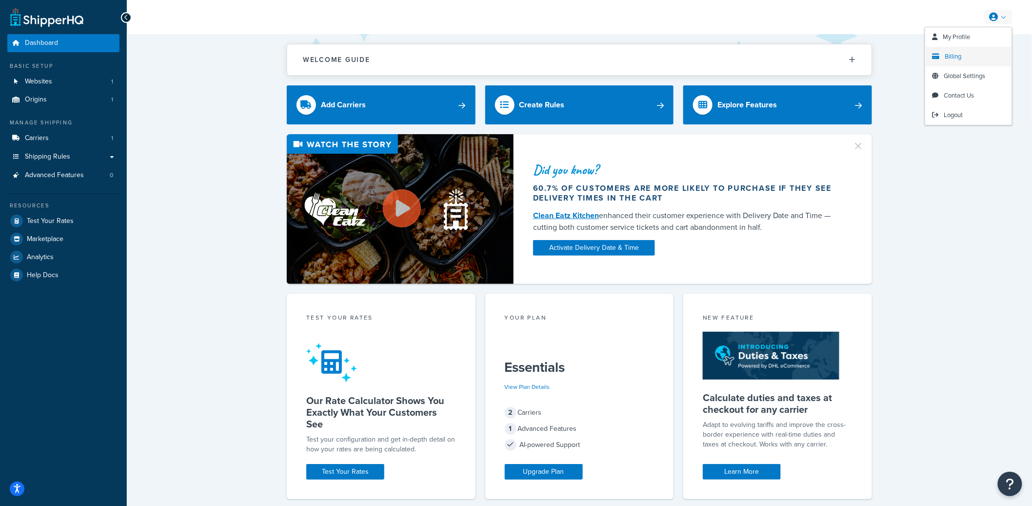
click at [964, 59] on link "Billing" at bounding box center [969, 57] width 87 height 20
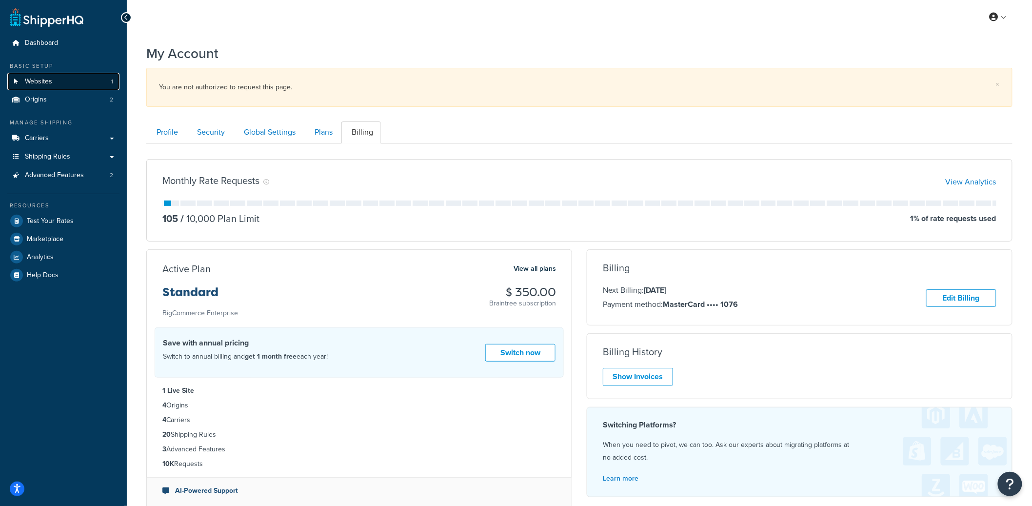
click at [67, 85] on link "Websites 1" at bounding box center [63, 82] width 112 height 18
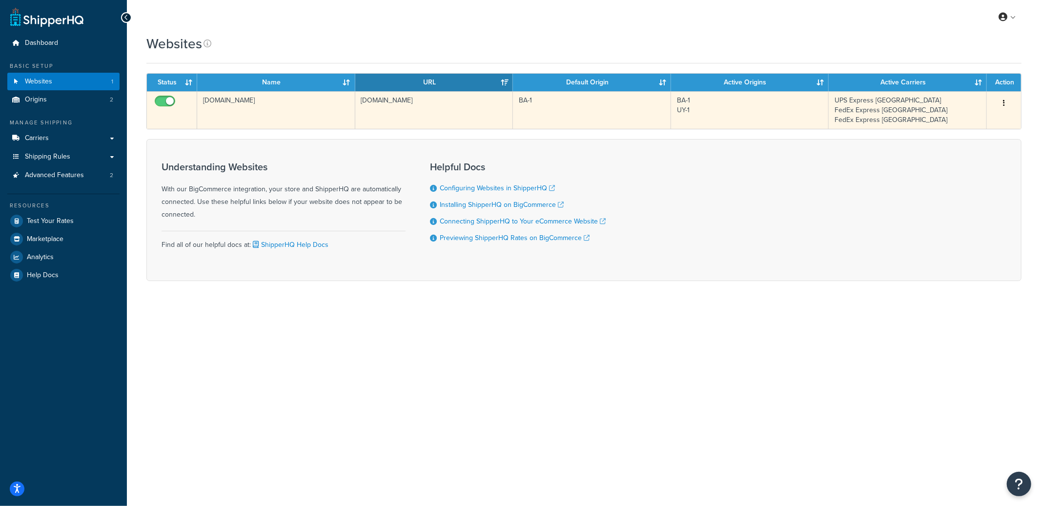
click at [419, 106] on td "[DOMAIN_NAME]" at bounding box center [434, 110] width 158 height 38
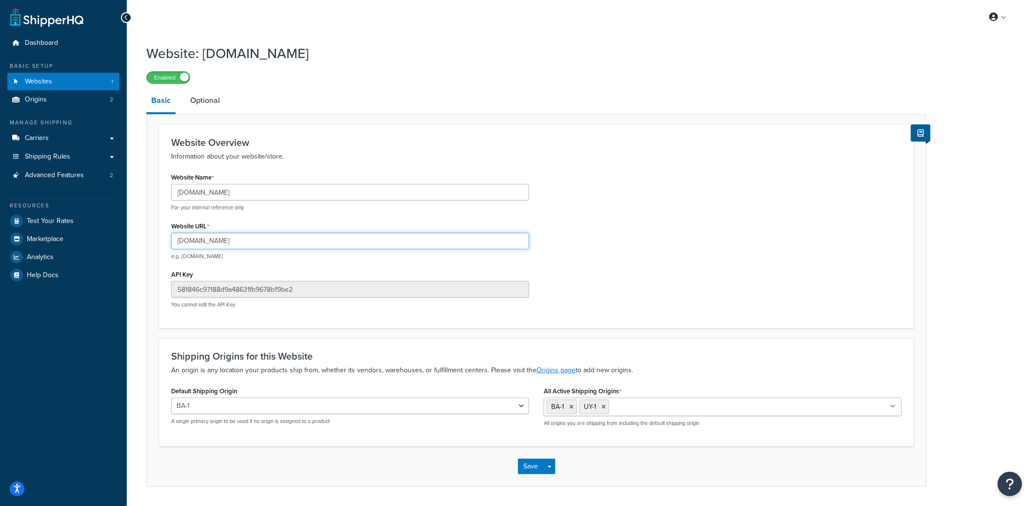
click at [206, 241] on input "[DOMAIN_NAME]" at bounding box center [350, 241] width 358 height 17
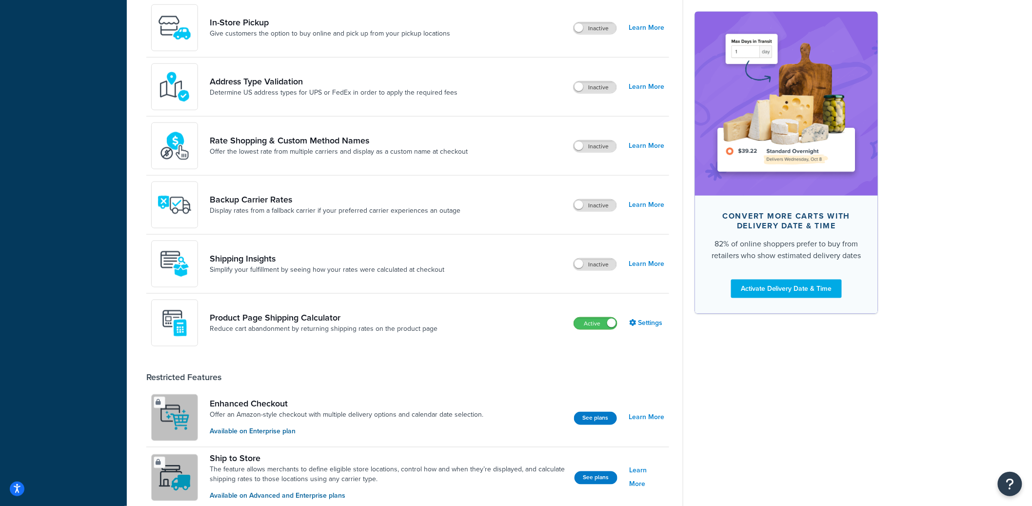
scroll to position [457, 0]
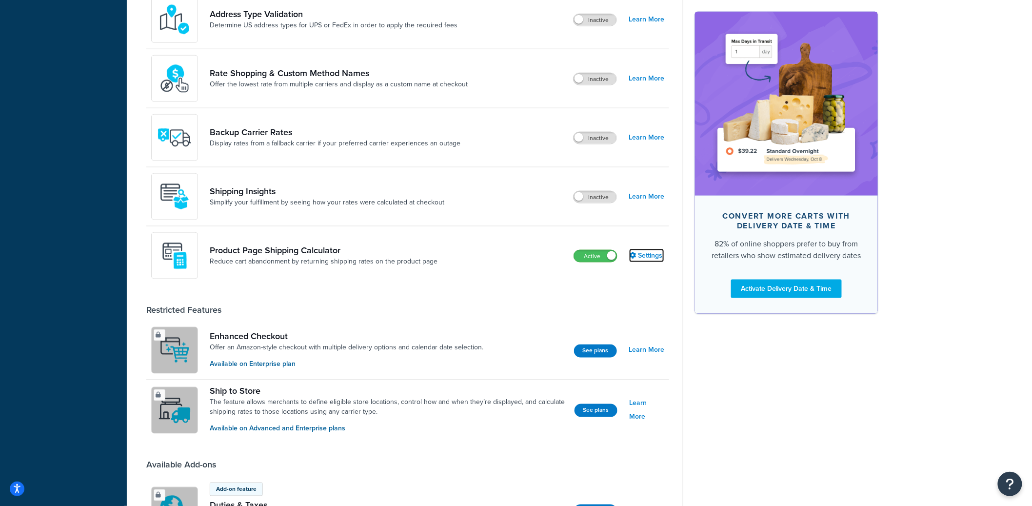
click at [645, 259] on link "Settings" at bounding box center [646, 256] width 35 height 14
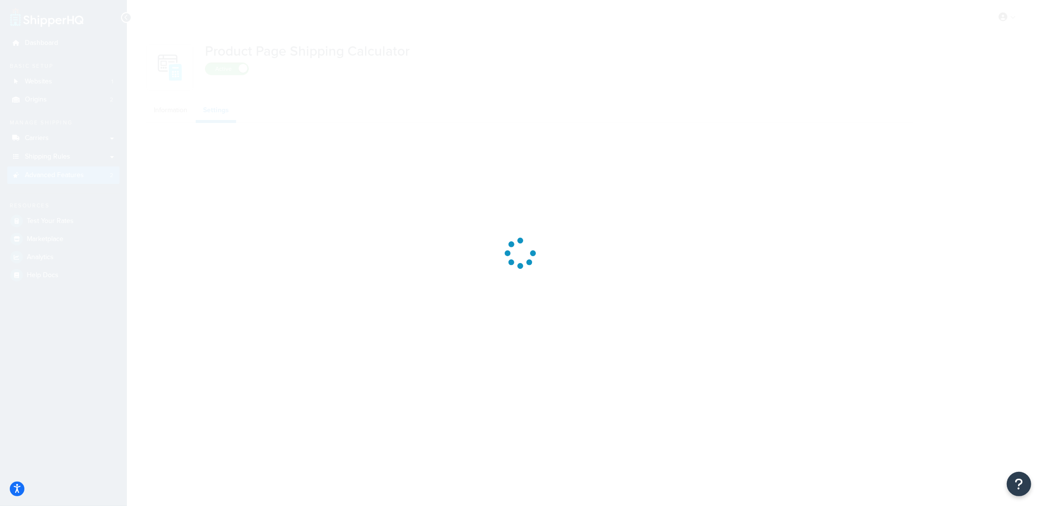
select select "US"
select select "false"
select select "31"
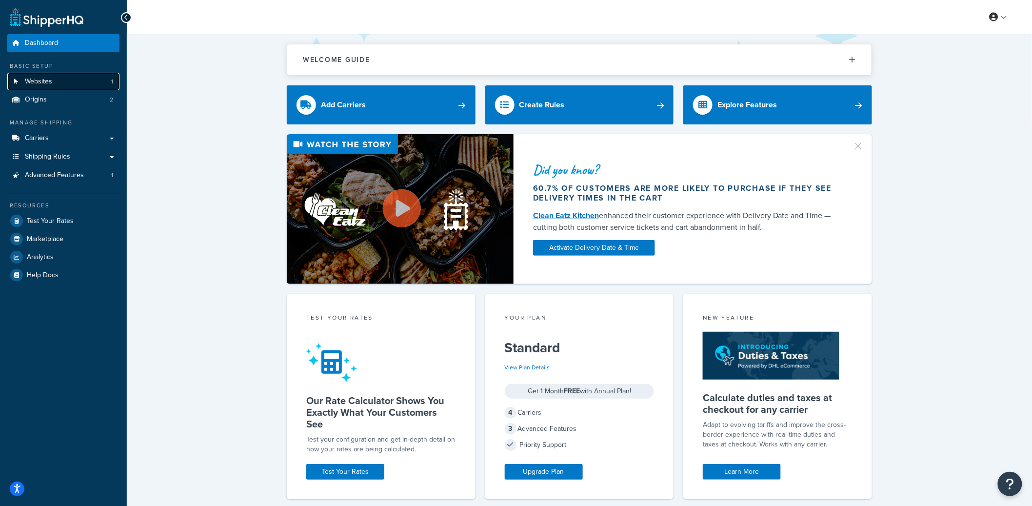
click at [53, 88] on link "Websites 1" at bounding box center [63, 82] width 112 height 18
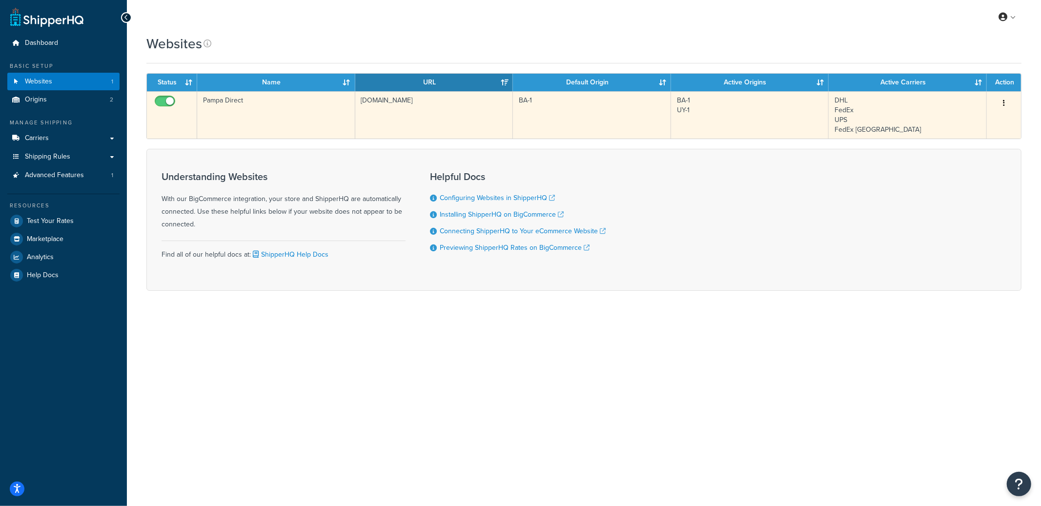
click at [323, 106] on td "Pampa Direct" at bounding box center [276, 114] width 158 height 47
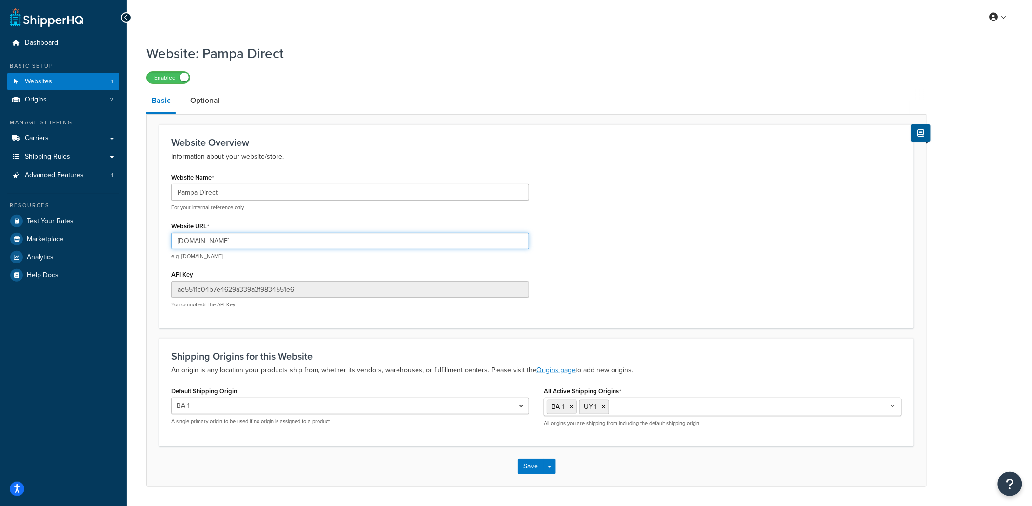
click at [226, 238] on input "[DOMAIN_NAME]" at bounding box center [350, 241] width 358 height 17
click at [226, 238] on input "pampadirect.com" at bounding box center [350, 241] width 358 height 17
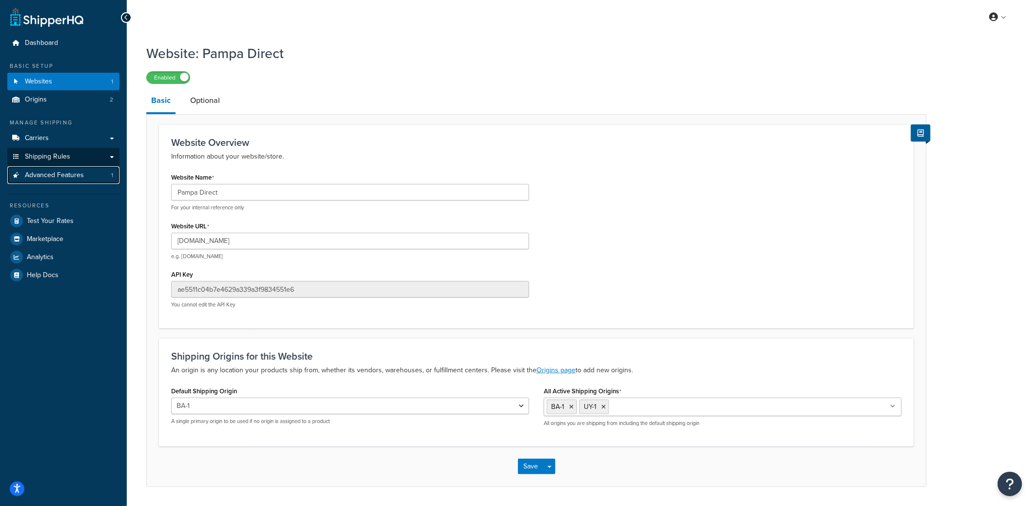
drag, startPoint x: 82, startPoint y: 174, endPoint x: 106, endPoint y: 165, distance: 25.6
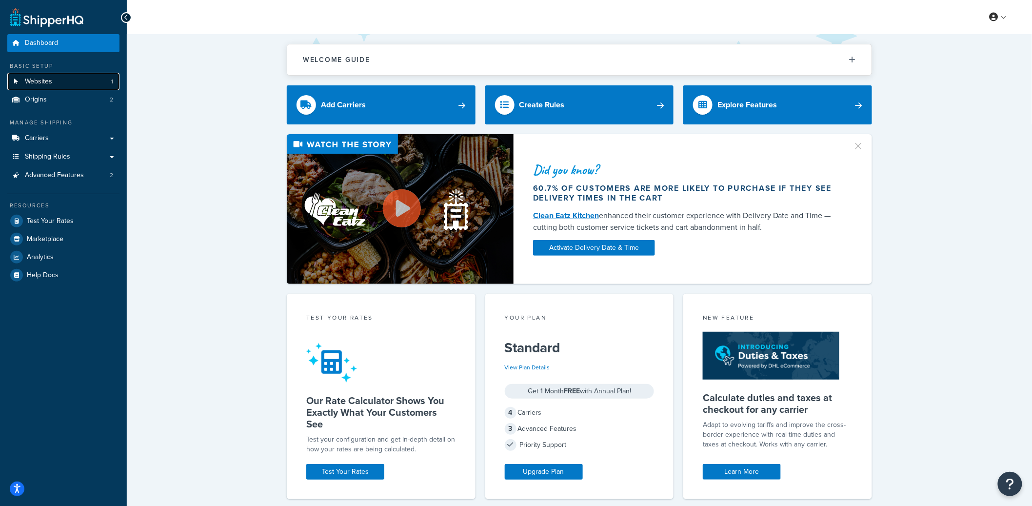
click at [61, 86] on link "Websites 1" at bounding box center [63, 82] width 112 height 18
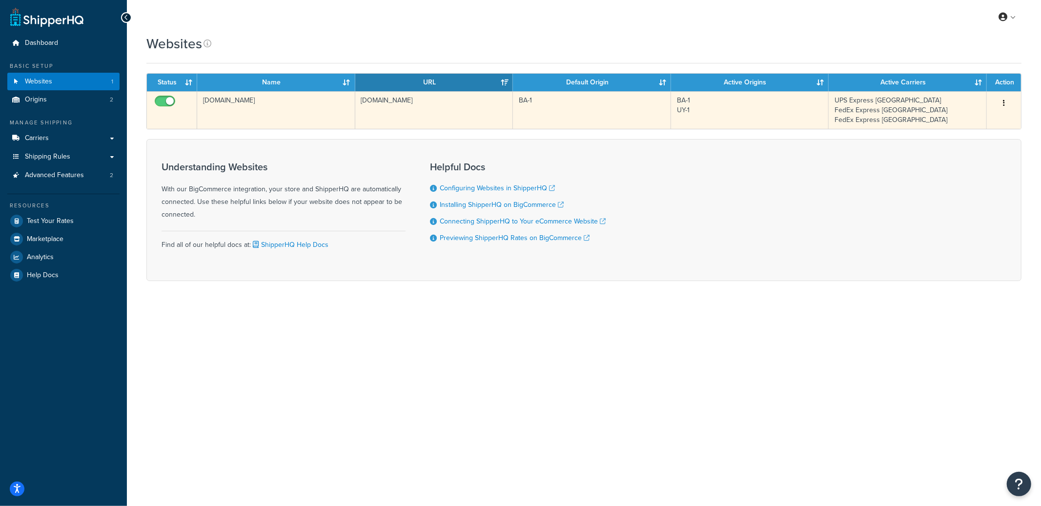
click at [394, 112] on td "[DOMAIN_NAME]" at bounding box center [434, 110] width 158 height 38
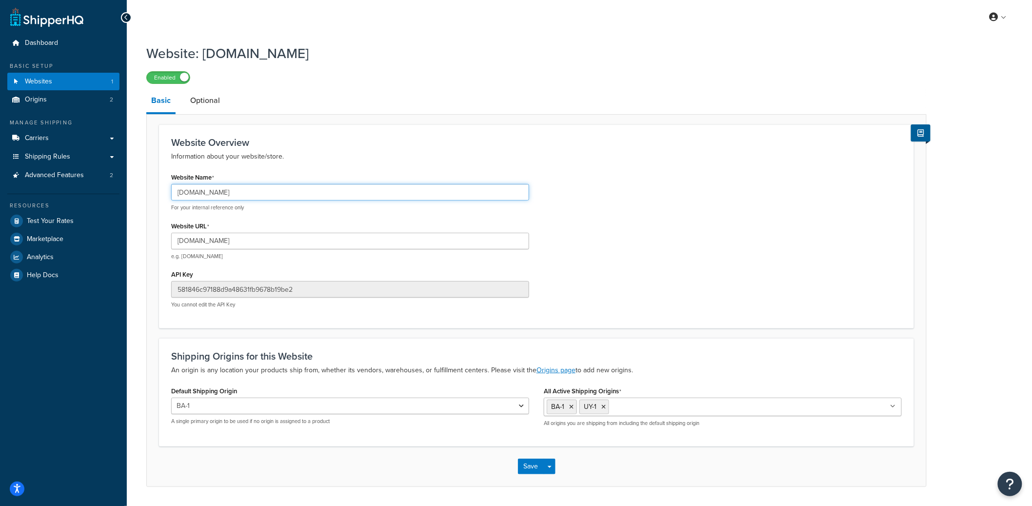
click at [209, 190] on input "[DOMAIN_NAME]" at bounding box center [350, 192] width 358 height 17
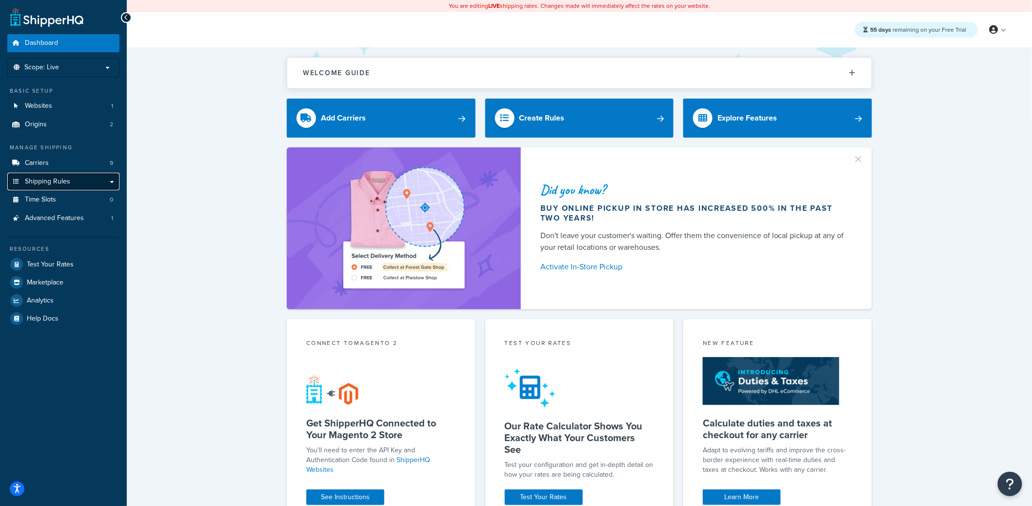
click at [62, 179] on span "Shipping Rules" at bounding box center [47, 182] width 45 height 8
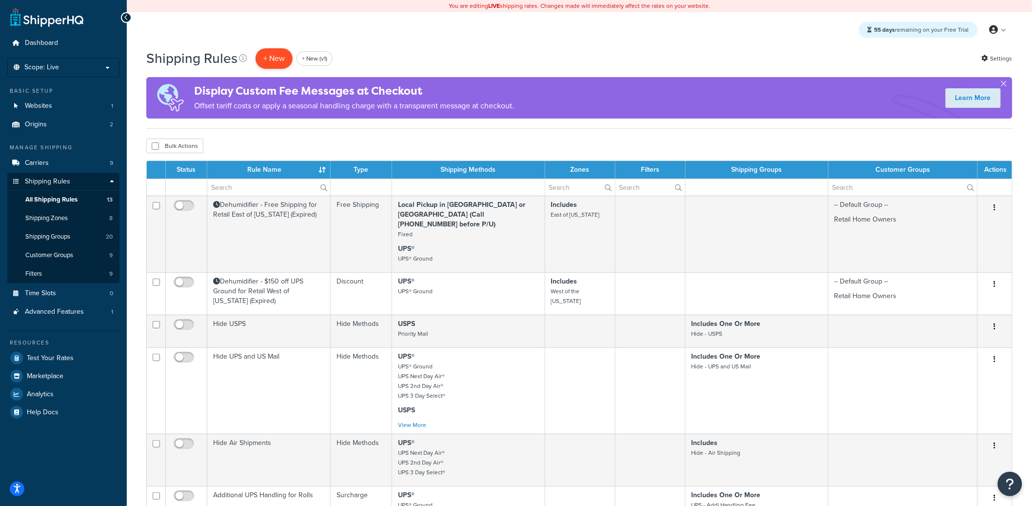
click at [272, 56] on p "+ New" at bounding box center [274, 58] width 37 height 20
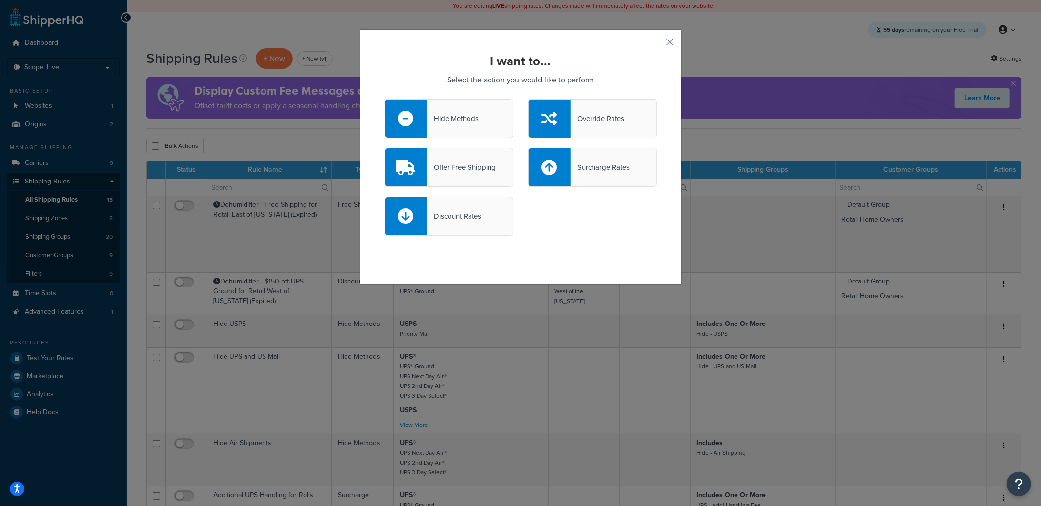
click at [451, 121] on div "Hide Methods" at bounding box center [453, 119] width 52 height 14
click at [0, 0] on input "Hide Methods" at bounding box center [0, 0] width 0 height 0
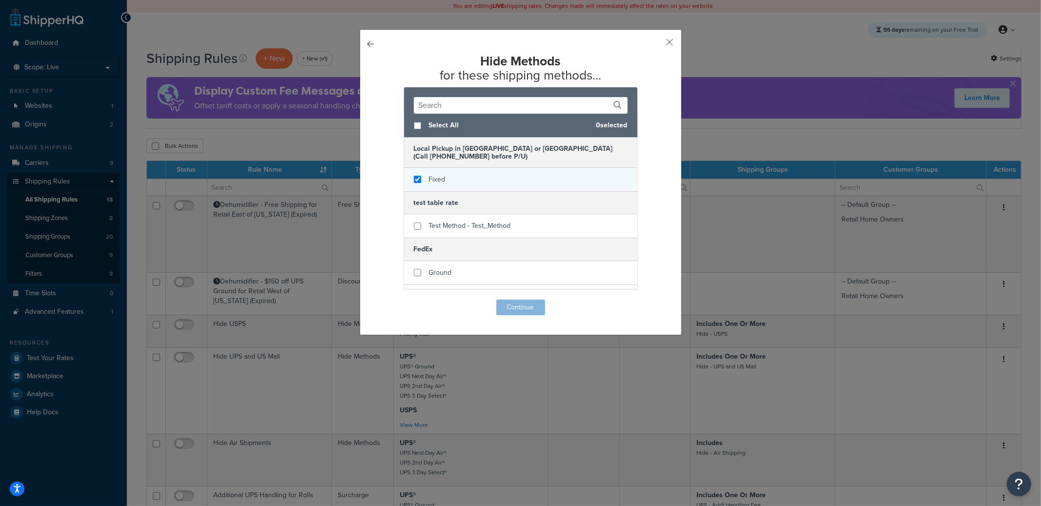
checkbox input "true"
click at [440, 176] on span "Fixed" at bounding box center [437, 179] width 17 height 10
click at [516, 307] on button "Continue" at bounding box center [520, 308] width 49 height 16
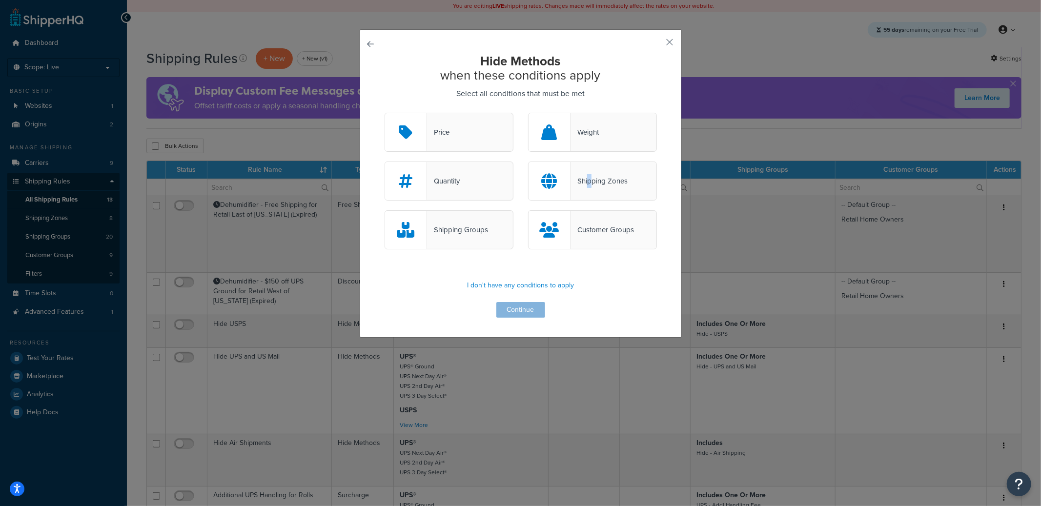
click at [585, 182] on div "Shipping Zones" at bounding box center [598, 181] width 57 height 14
click at [555, 189] on div at bounding box center [549, 181] width 42 height 38
click at [0, 0] on input "Shipping Zones" at bounding box center [0, 0] width 0 height 0
click at [517, 311] on button "Continue" at bounding box center [520, 310] width 49 height 16
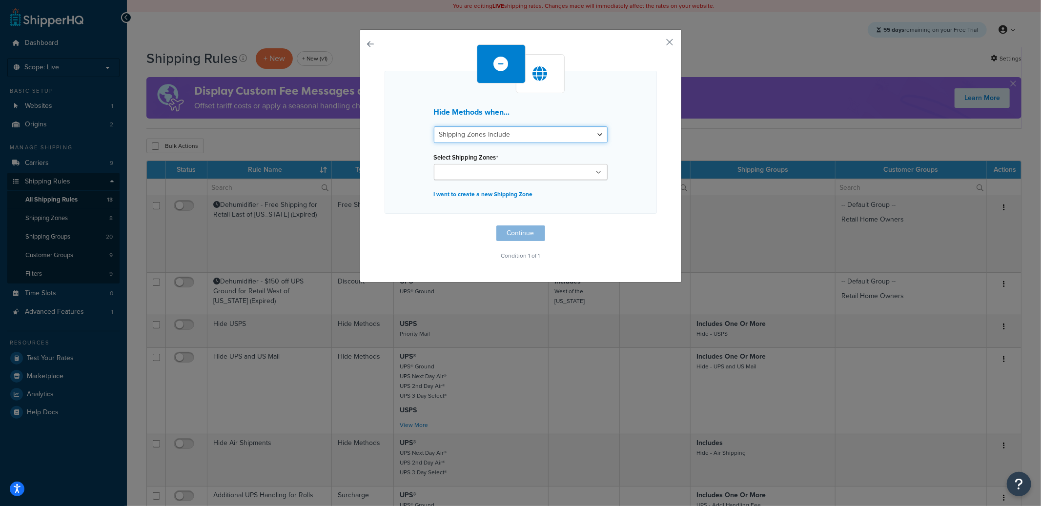
click at [523, 136] on select "Shipping Zones Include Shipping Zones Do Not Include" at bounding box center [521, 134] width 174 height 17
click at [657, 44] on button "button" at bounding box center [655, 45] width 2 height 2
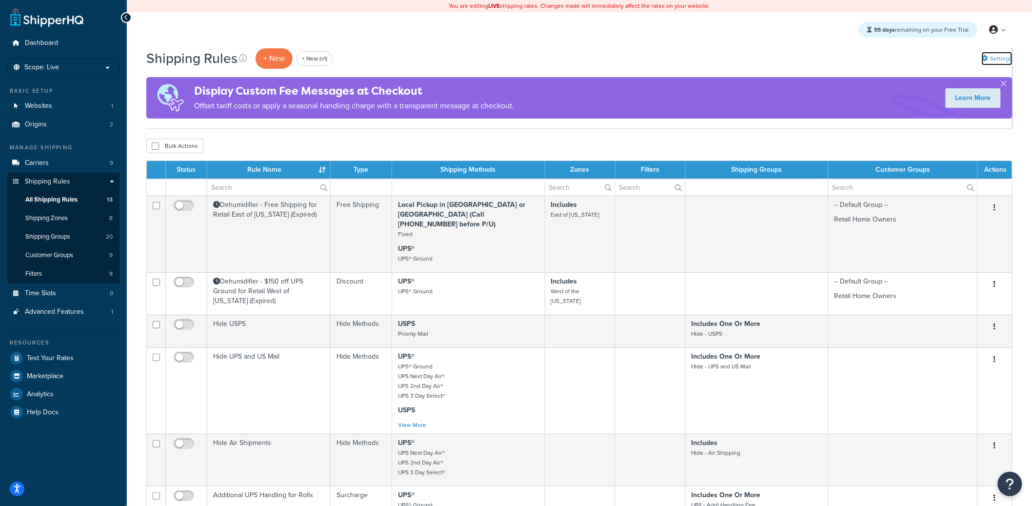
click at [994, 57] on link "Settings" at bounding box center [997, 59] width 31 height 14
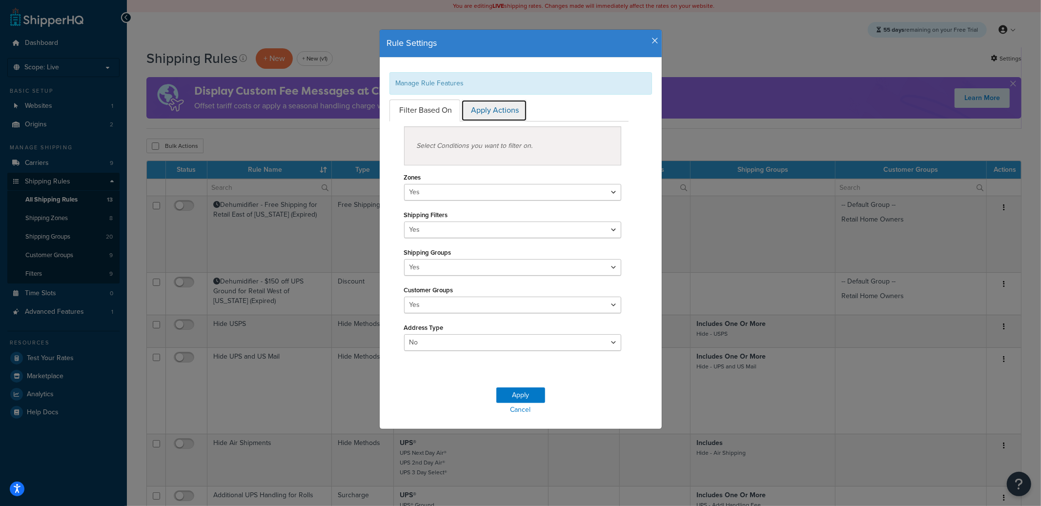
click at [499, 113] on link "Apply Actions" at bounding box center [494, 111] width 66 height 22
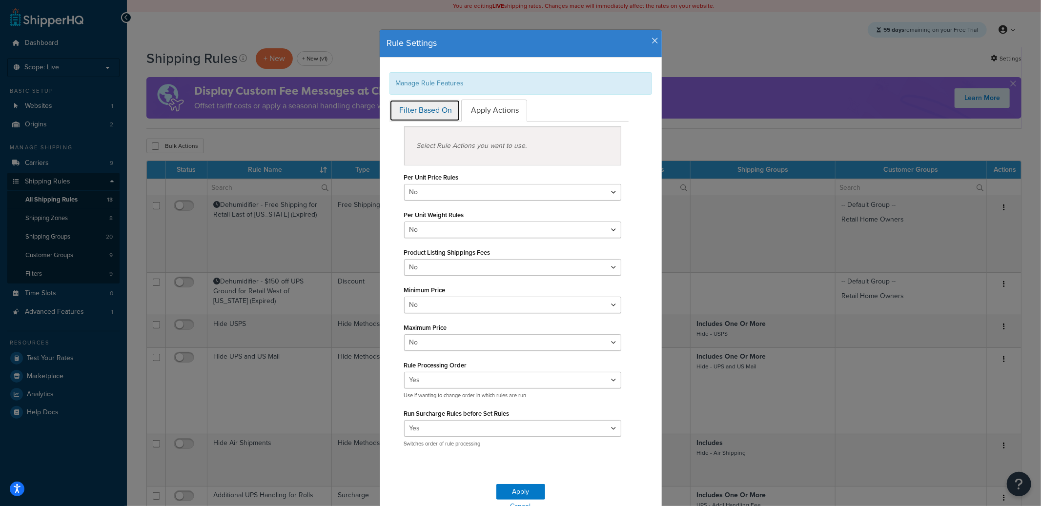
click at [428, 108] on link "Filter Based On" at bounding box center [424, 111] width 71 height 22
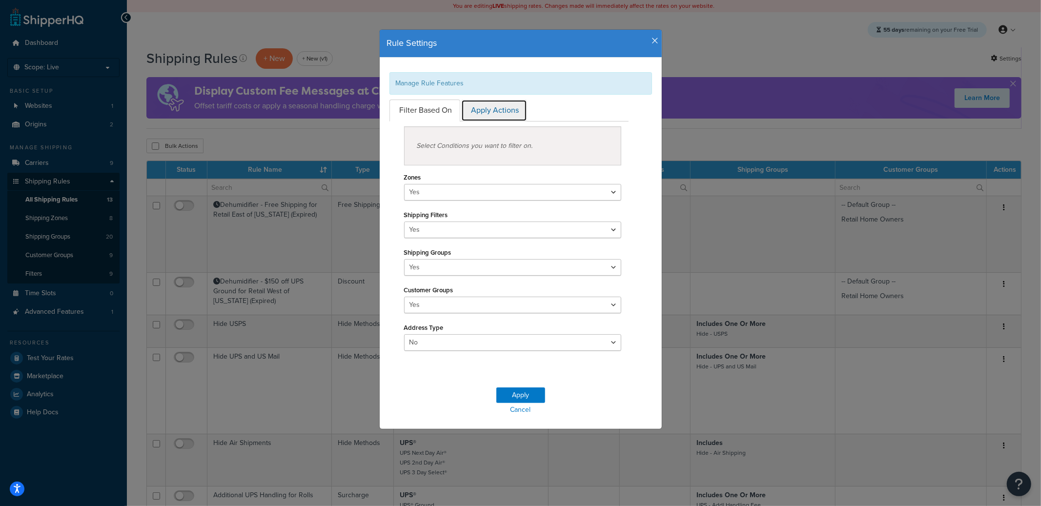
click at [489, 110] on link "Apply Actions" at bounding box center [494, 111] width 66 height 22
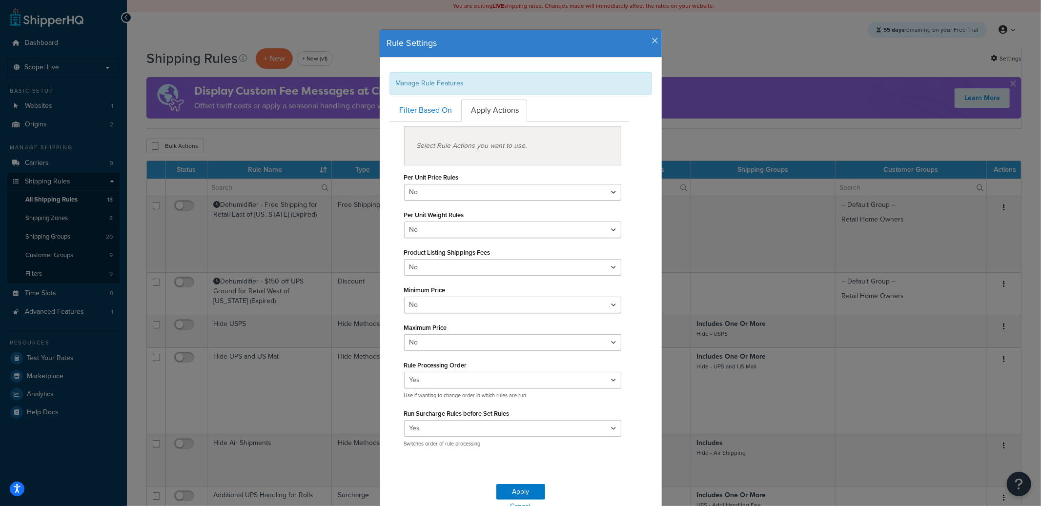
click at [649, 36] on div "Rule Settings" at bounding box center [521, 44] width 282 height 28
click at [652, 40] on icon "button" at bounding box center [655, 41] width 7 height 9
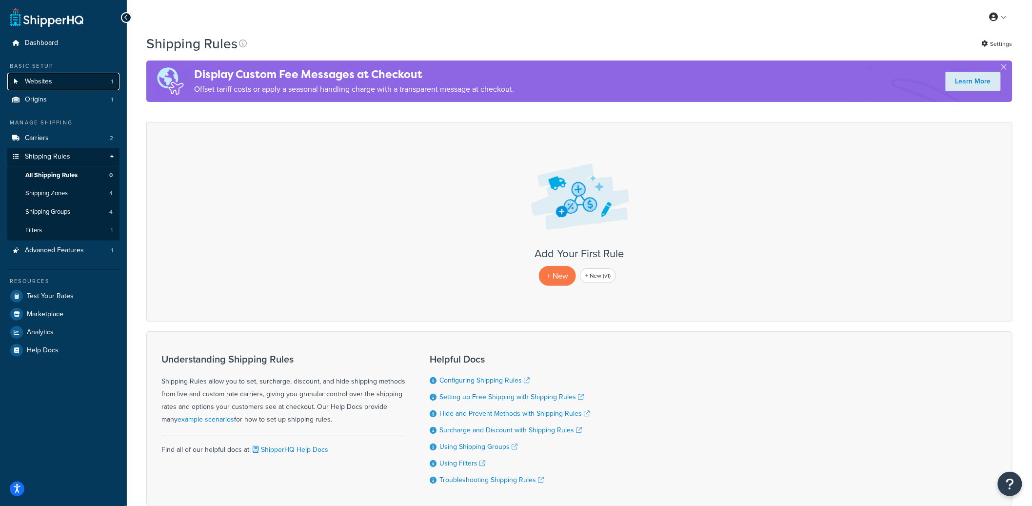
click at [77, 81] on link "Websites 1" at bounding box center [63, 82] width 112 height 18
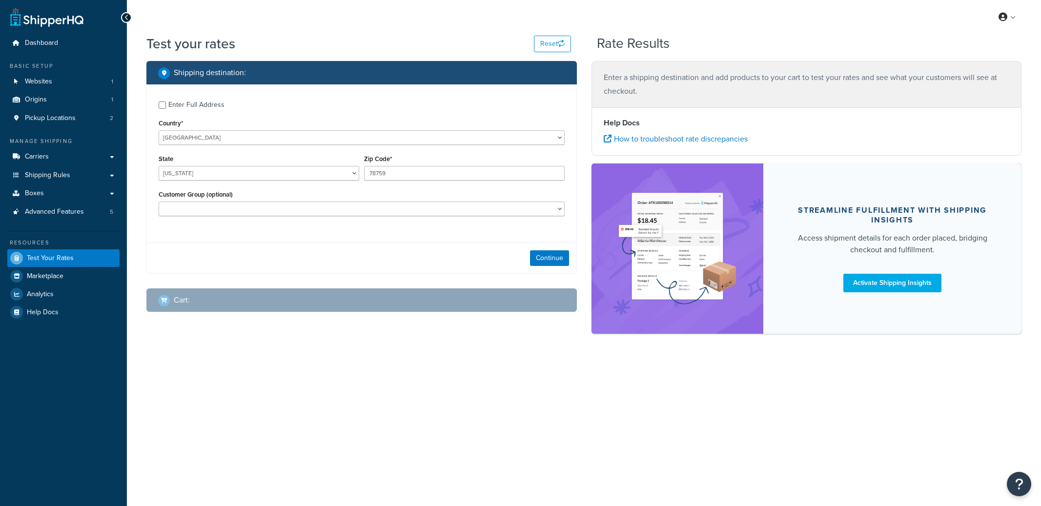
select select "TX"
checkbox input "true"
type input "06120"
select select "CT"
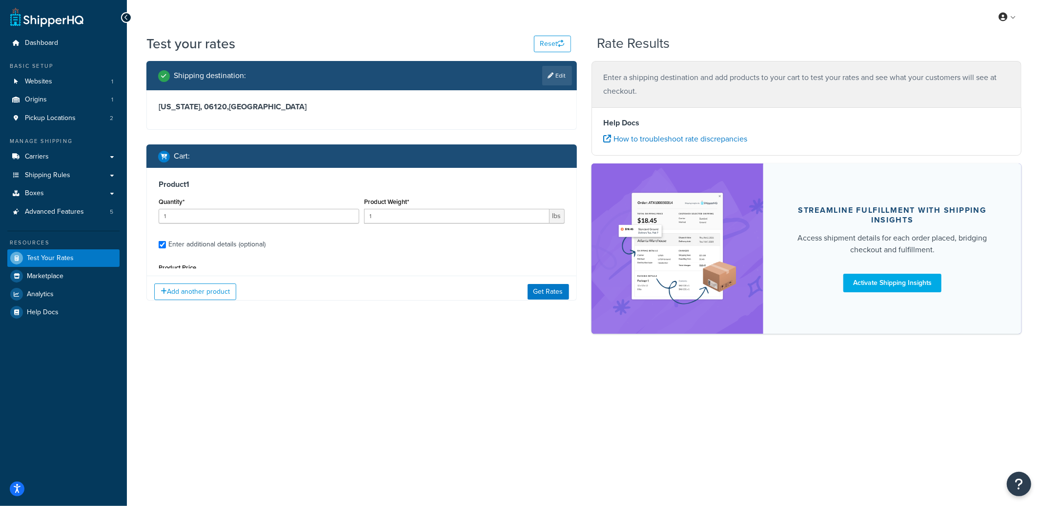
type input "2"
type input "144"
type input "1285"
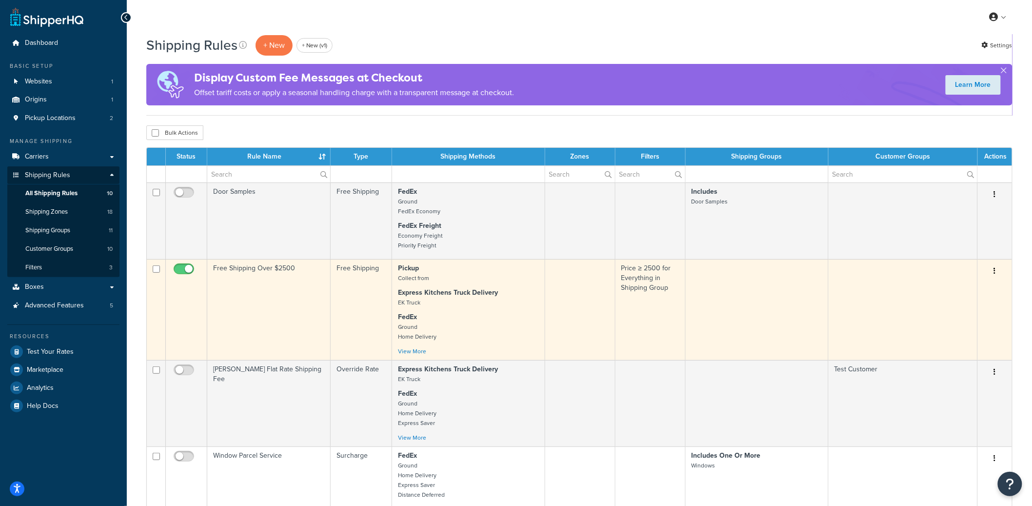
click at [270, 306] on td "Free Shipping Over $2500" at bounding box center [268, 309] width 123 height 101
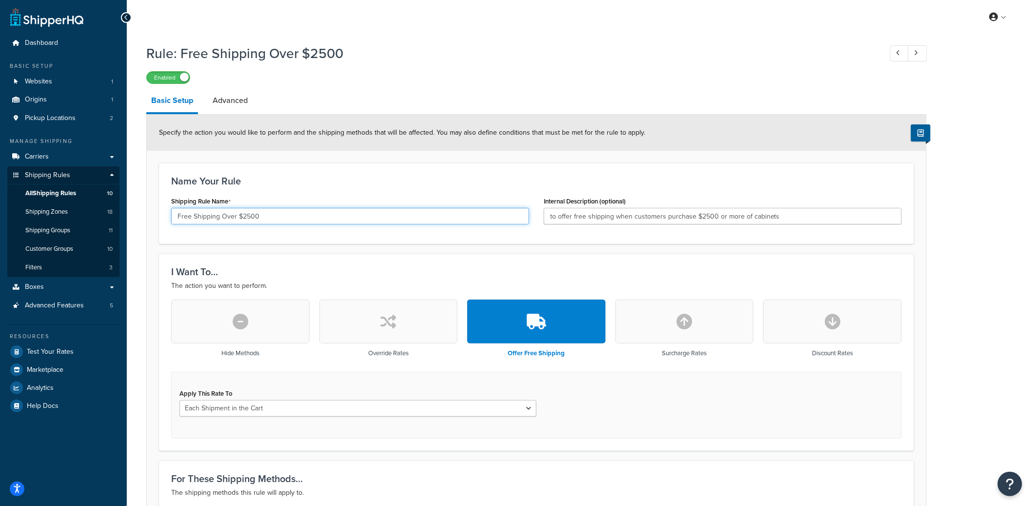
click at [278, 214] on input "Free Shipping Over $2500" at bounding box center [350, 216] width 358 height 17
click at [277, 213] on input "Free Shipping Over $2500" at bounding box center [350, 216] width 358 height 17
click at [278, 213] on input "Free Shipping Over $2500" at bounding box center [350, 216] width 358 height 17
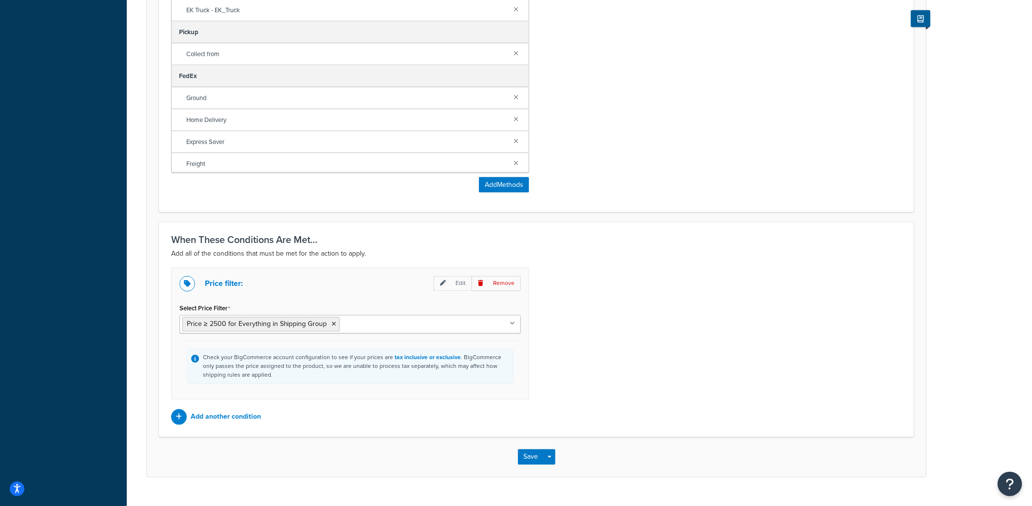
scroll to position [566, 0]
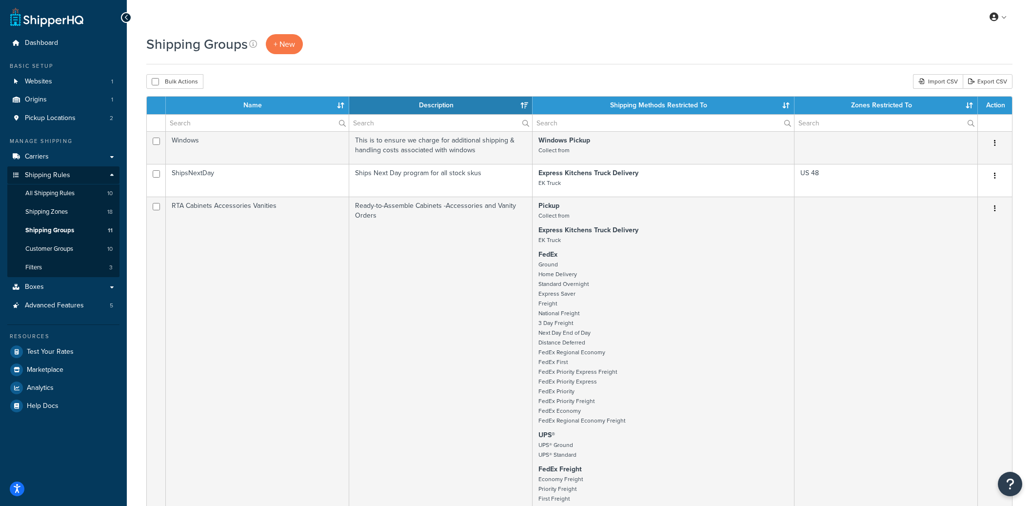
select select "15"
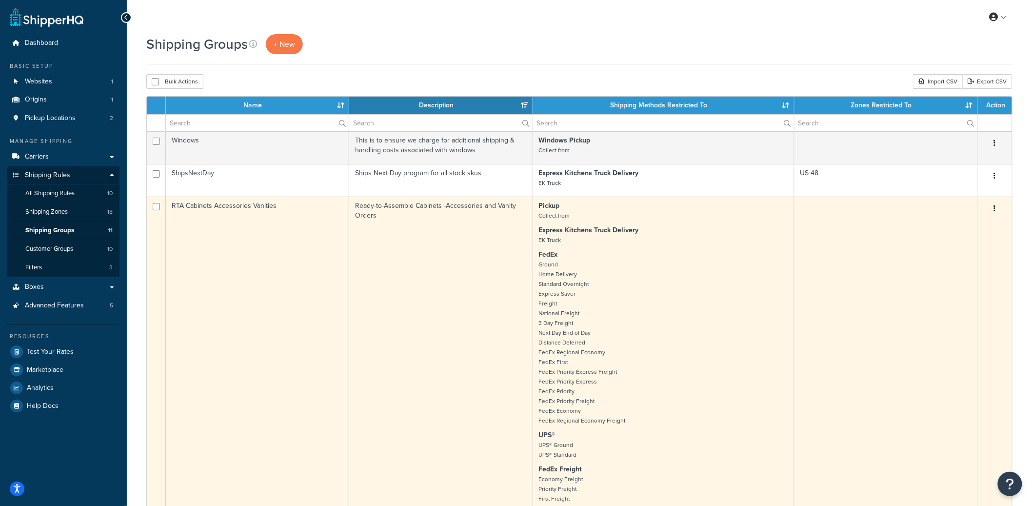
click at [251, 230] on td "RTA Cabinets Accessories Vanities" at bounding box center [257, 359] width 183 height 325
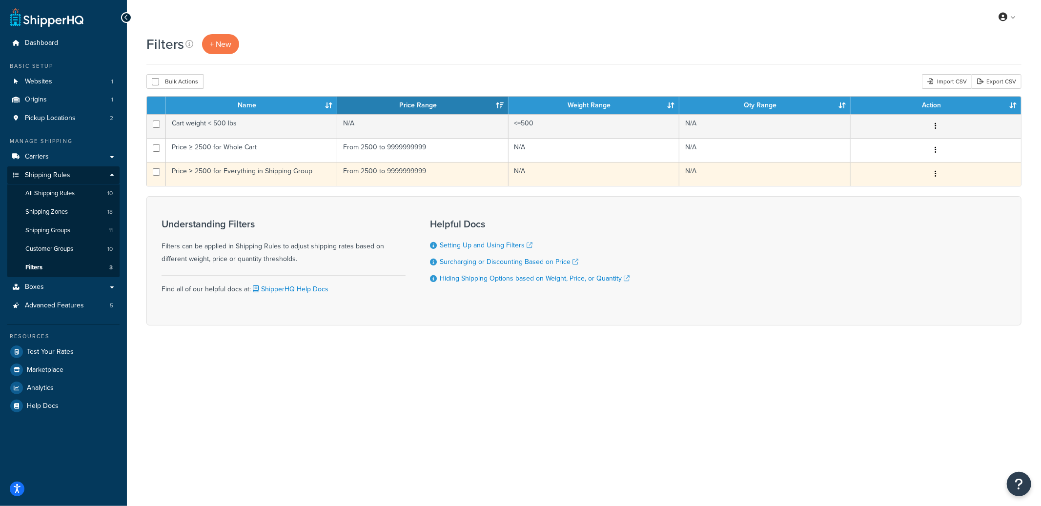
click at [280, 179] on td "Price ≥ 2500 for Everything in Shipping Group" at bounding box center [251, 174] width 171 height 24
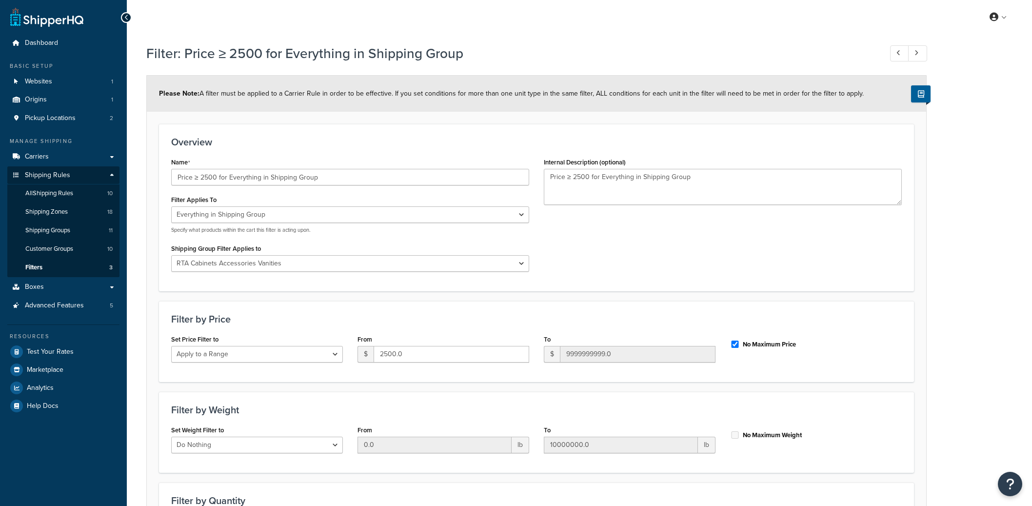
select select "SHIPPING_GROUP"
select select "179526"
select select "range"
click at [228, 178] on input "Price ≥ 2500 for Everything in Shipping Group" at bounding box center [350, 177] width 358 height 17
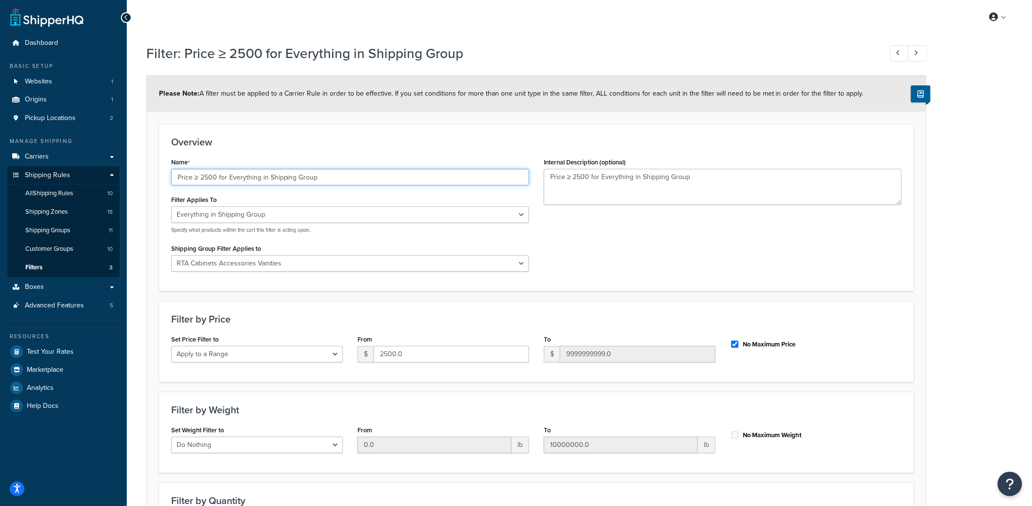
click at [228, 178] on input "Price ≥ 2500 for Everything in Shipping Group" at bounding box center [350, 177] width 358 height 17
click at [282, 181] on input "Price ≥ 2500 for Everything in Shipping Group" at bounding box center [350, 177] width 358 height 17
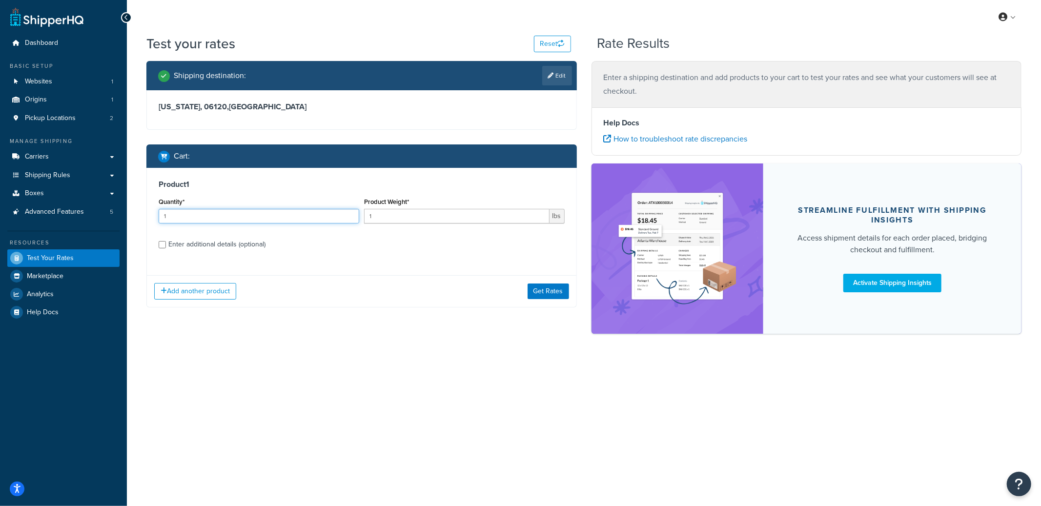
drag, startPoint x: 199, startPoint y: 216, endPoint x: 143, endPoint y: 214, distance: 56.1
click at [142, 215] on div "Shipping destination : Edit [US_STATE], 06120 , [GEOGRAPHIC_DATA] Cart : Produc…" at bounding box center [361, 191] width 445 height 261
type input "2"
type input "144"
click at [205, 243] on div "Enter additional details (optional)" at bounding box center [216, 245] width 97 height 14
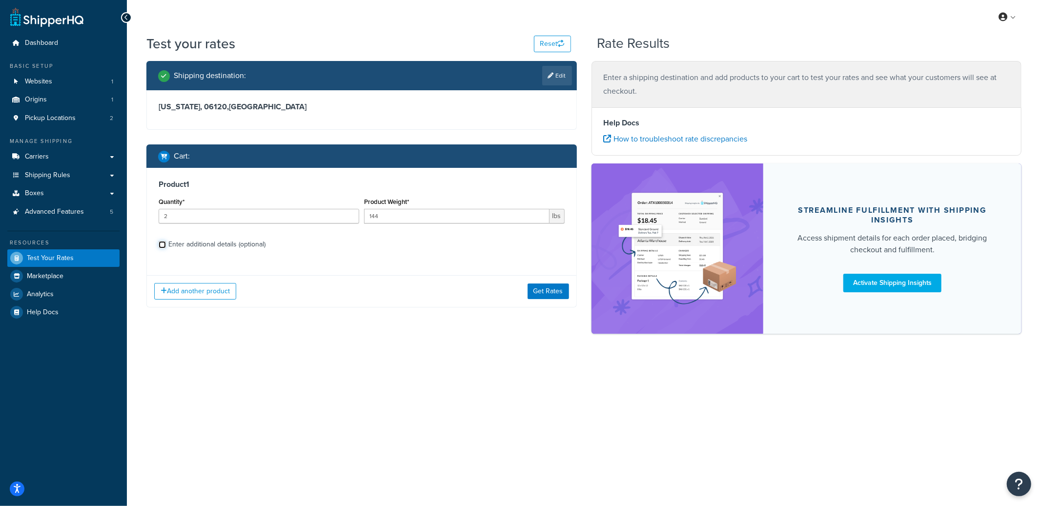
click at [166, 243] on input "Enter additional details (optional)" at bounding box center [162, 244] width 7 height 7
checkbox input "true"
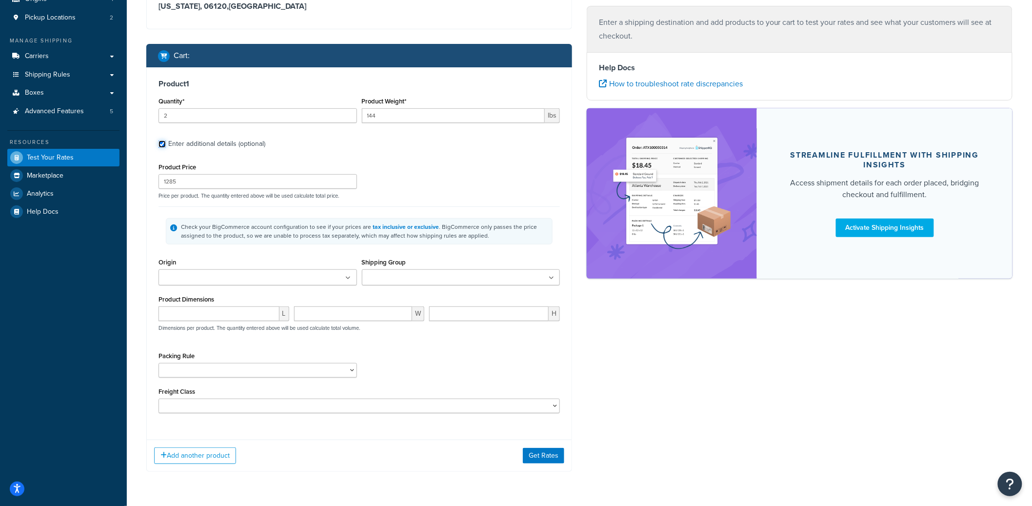
scroll to position [131, 0]
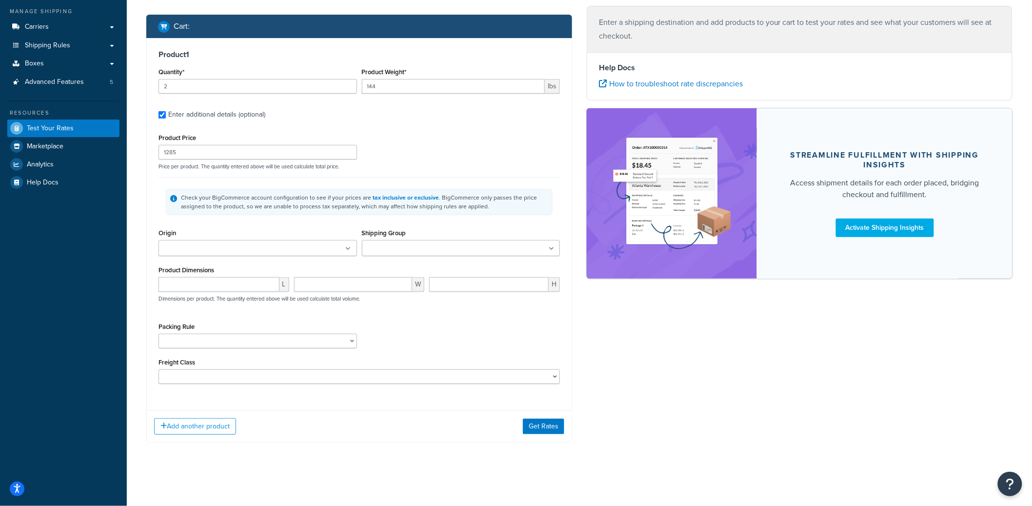
click at [419, 250] on input "Shipping Group" at bounding box center [408, 248] width 86 height 11
type input "rta"
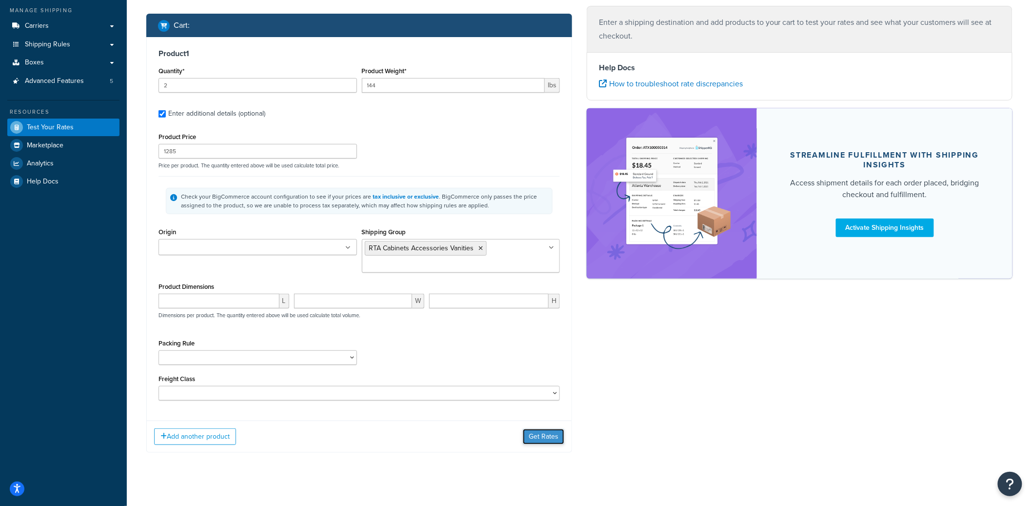
click at [547, 431] on button "Get Rates" at bounding box center [543, 437] width 41 height 16
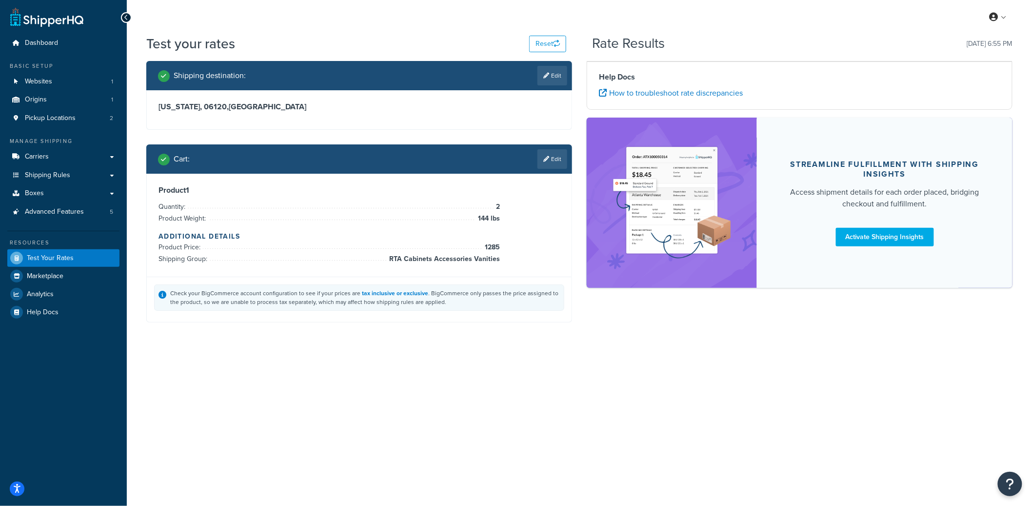
scroll to position [0, 0]
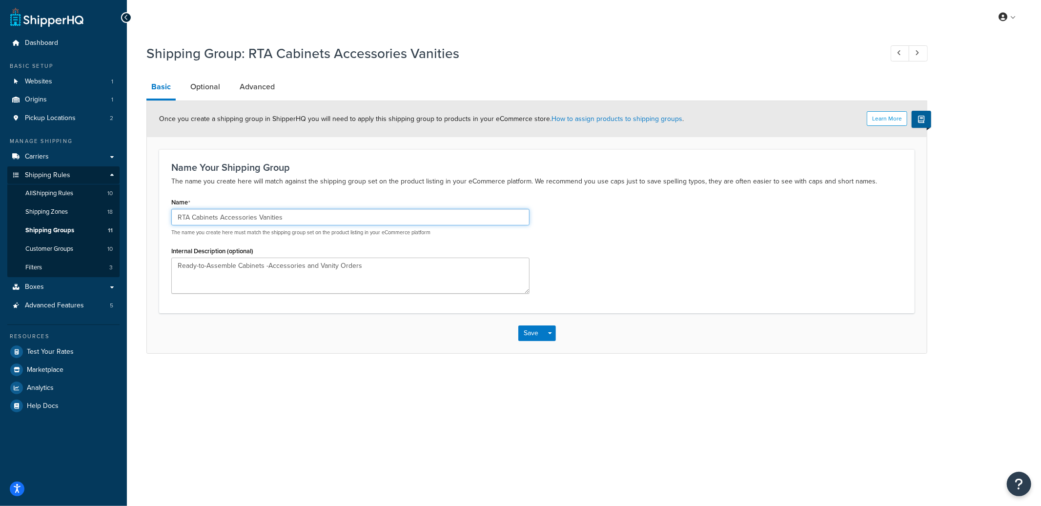
click at [242, 218] on input "RTA Cabinets Accessories Vanities" at bounding box center [350, 217] width 358 height 17
click at [242, 217] on input "RTA Cabinets Accessories Vanities" at bounding box center [350, 217] width 358 height 17
click at [250, 218] on input "RTA Cabinets Accessories Vanities" at bounding box center [350, 217] width 358 height 17
click at [249, 219] on input "RTA Cabinets Accessories Vanities" at bounding box center [350, 217] width 358 height 17
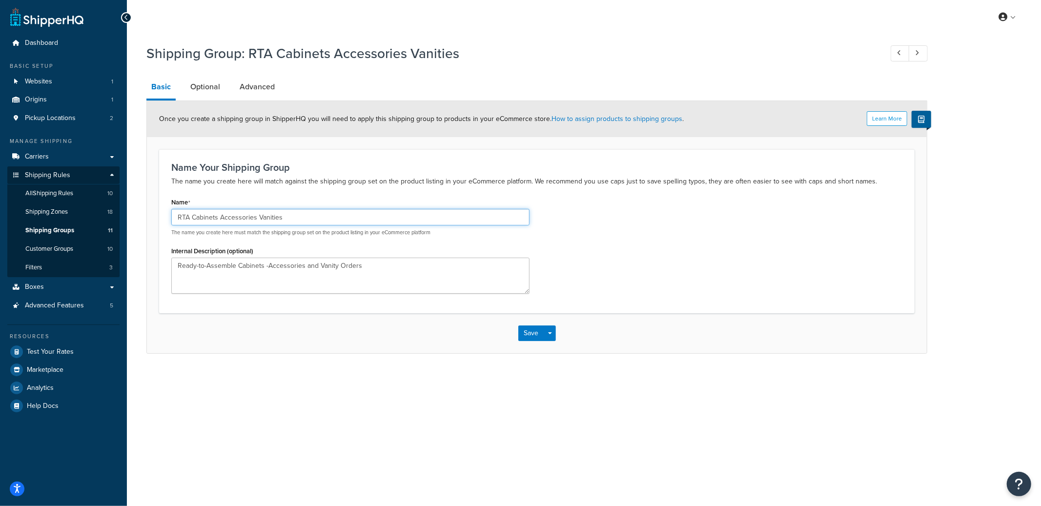
click at [248, 219] on input "RTA Cabinets Accessories Vanities" at bounding box center [350, 217] width 358 height 17
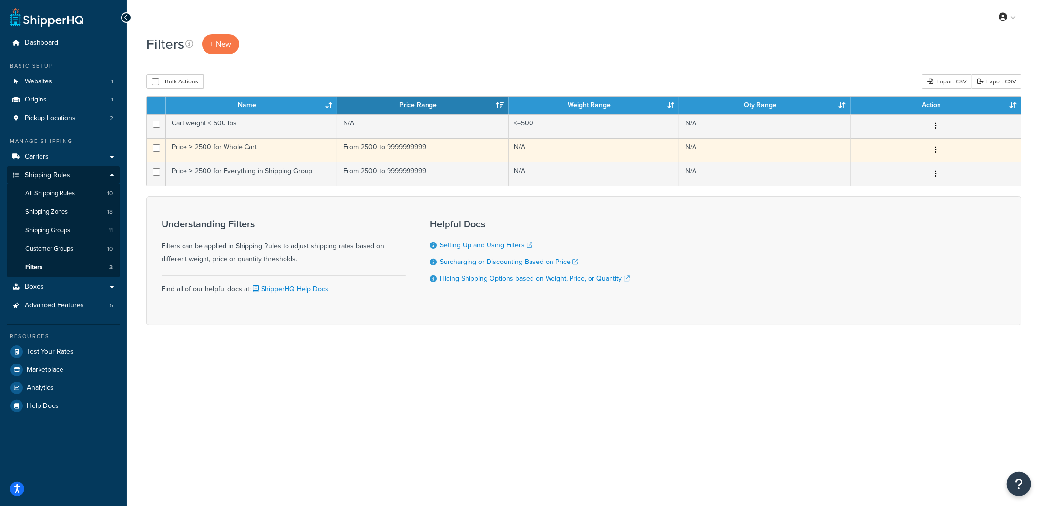
click at [277, 154] on td "Price ≥ 2500 for Whole Cart" at bounding box center [251, 150] width 171 height 24
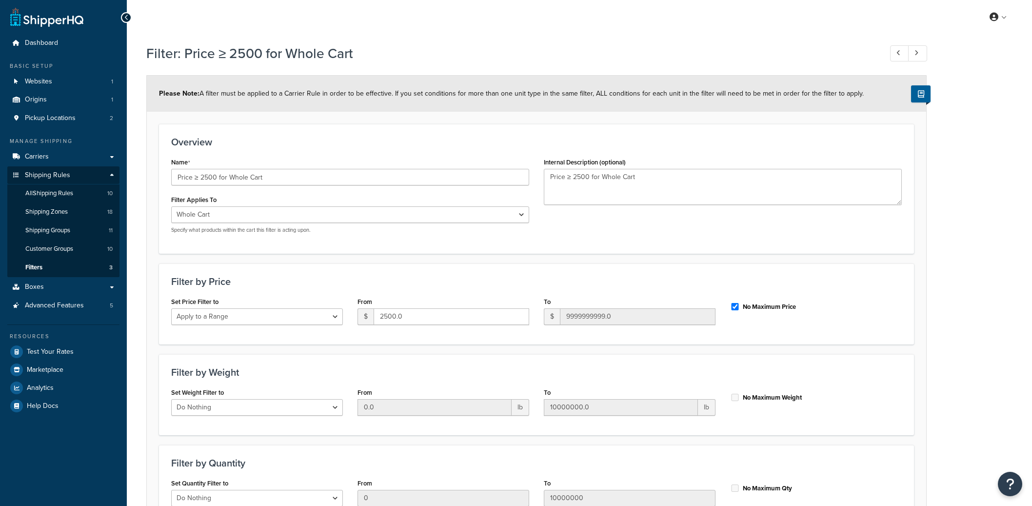
select select "range"
click at [236, 175] on input "Price ≥ 2500 for Whole Cart" at bounding box center [350, 177] width 358 height 17
click at [237, 175] on input "Price ≥ 2500 for Whole Cart" at bounding box center [350, 177] width 358 height 17
